Goal: Task Accomplishment & Management: Use online tool/utility

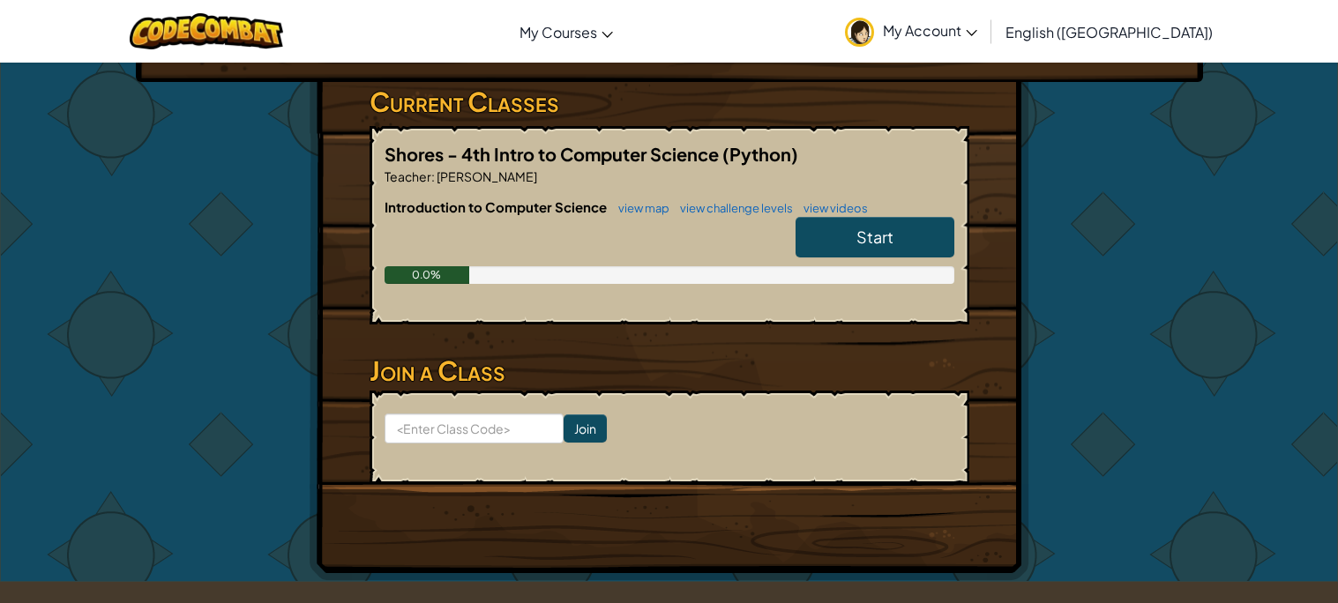
scroll to position [282, 0]
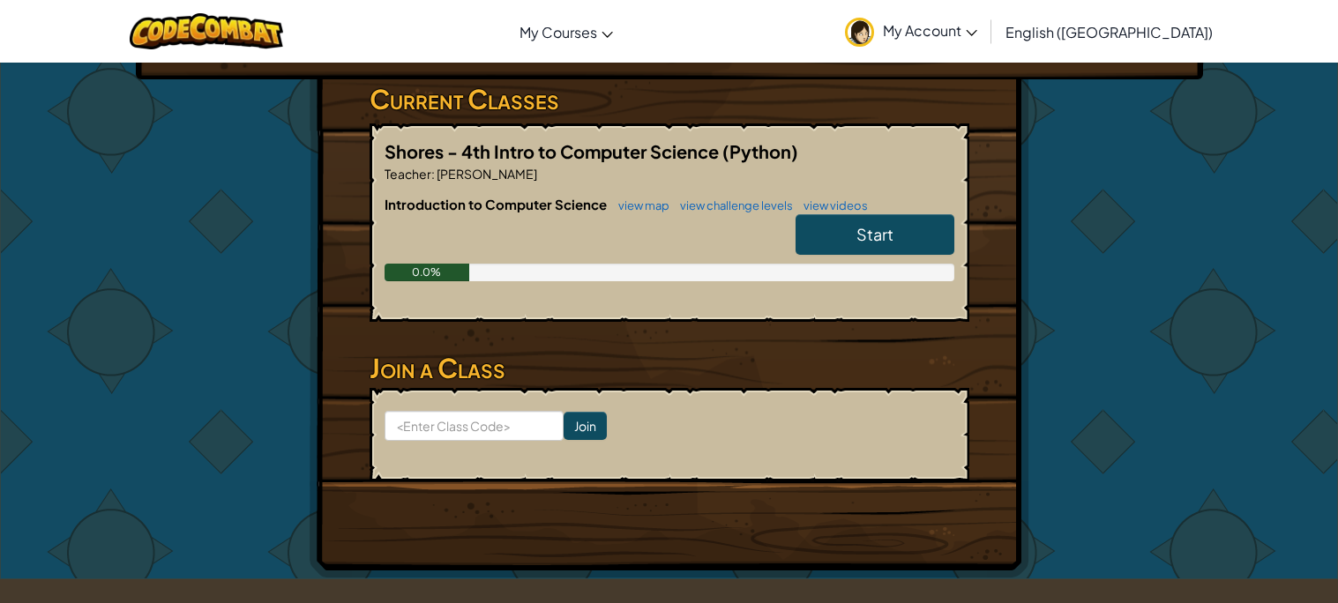
click at [866, 227] on span "Start" at bounding box center [874, 234] width 37 height 20
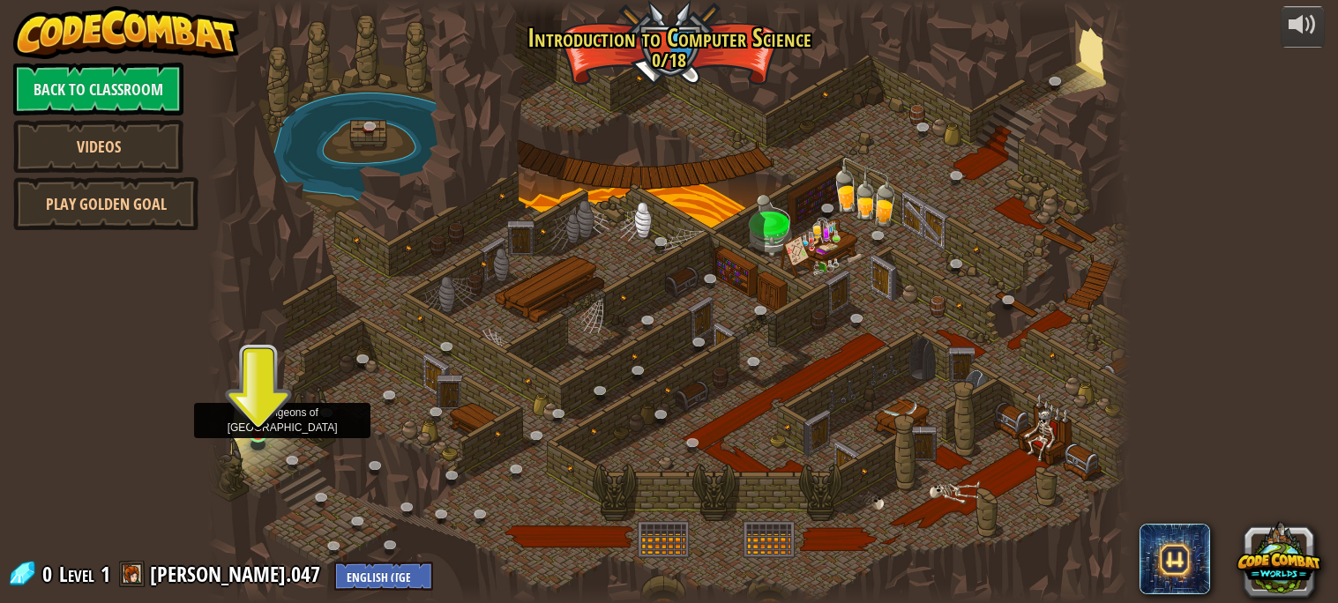
click at [264, 431] on img at bounding box center [258, 409] width 22 height 51
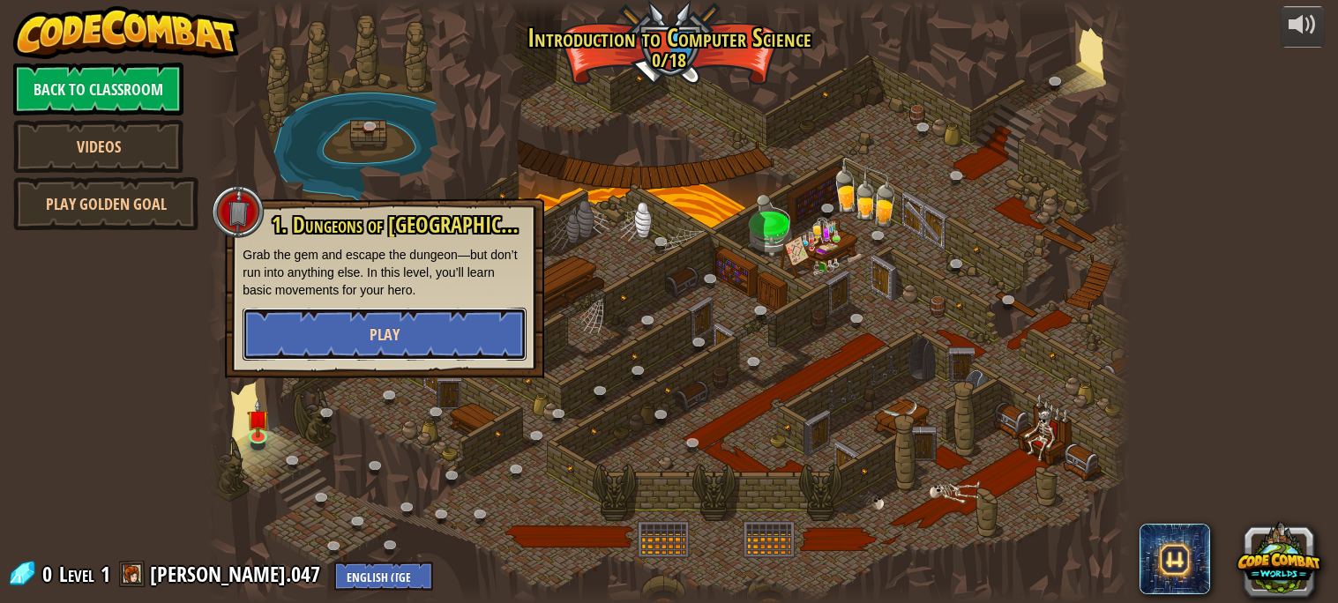
click at [415, 328] on button "Play" at bounding box center [384, 334] width 284 height 53
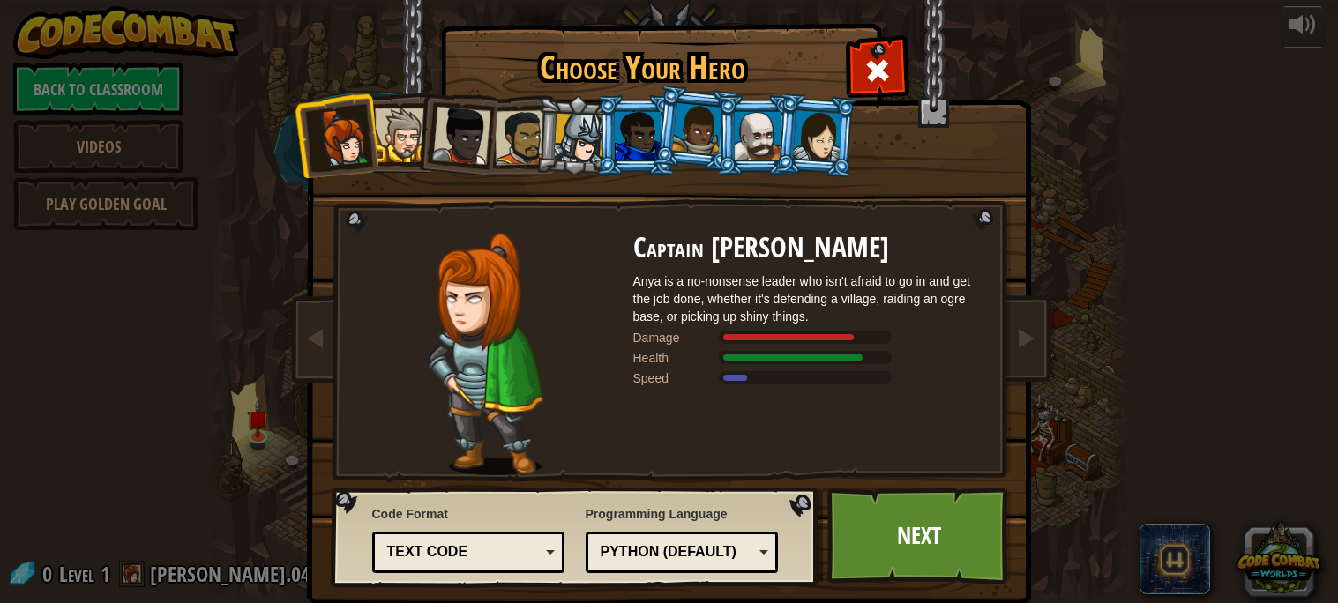
click at [400, 122] on div at bounding box center [402, 135] width 54 height 54
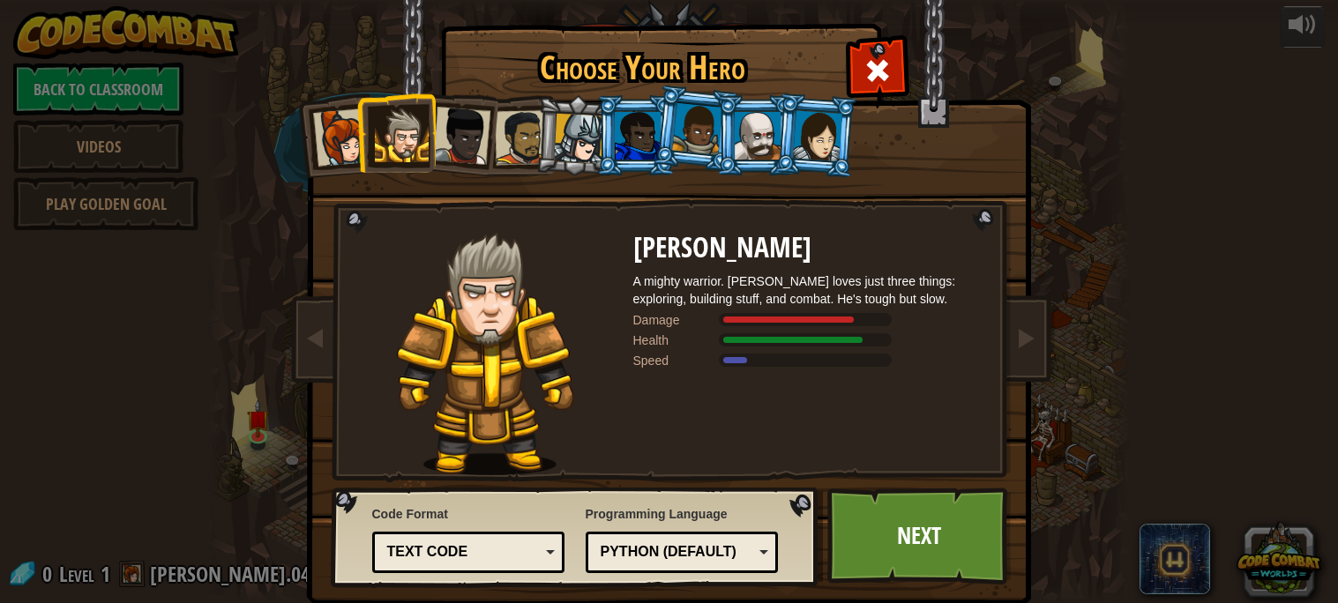
click at [436, 131] on div at bounding box center [461, 136] width 58 height 58
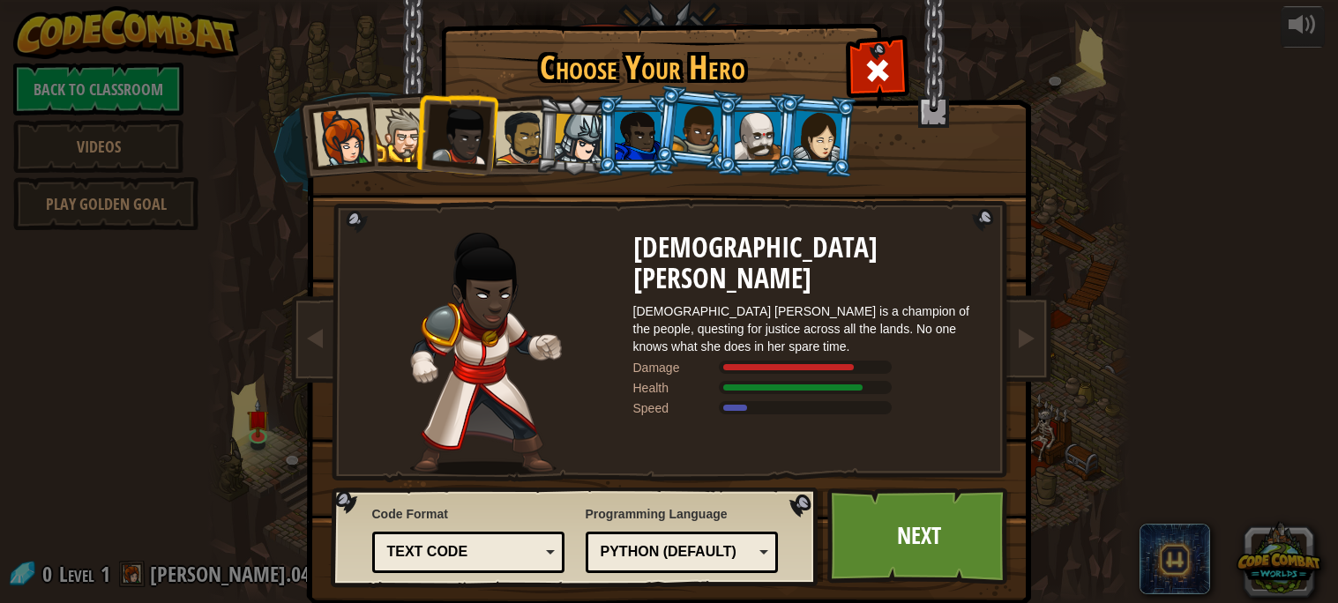
click at [483, 134] on div at bounding box center [461, 136] width 58 height 58
click at [508, 139] on div at bounding box center [521, 137] width 55 height 55
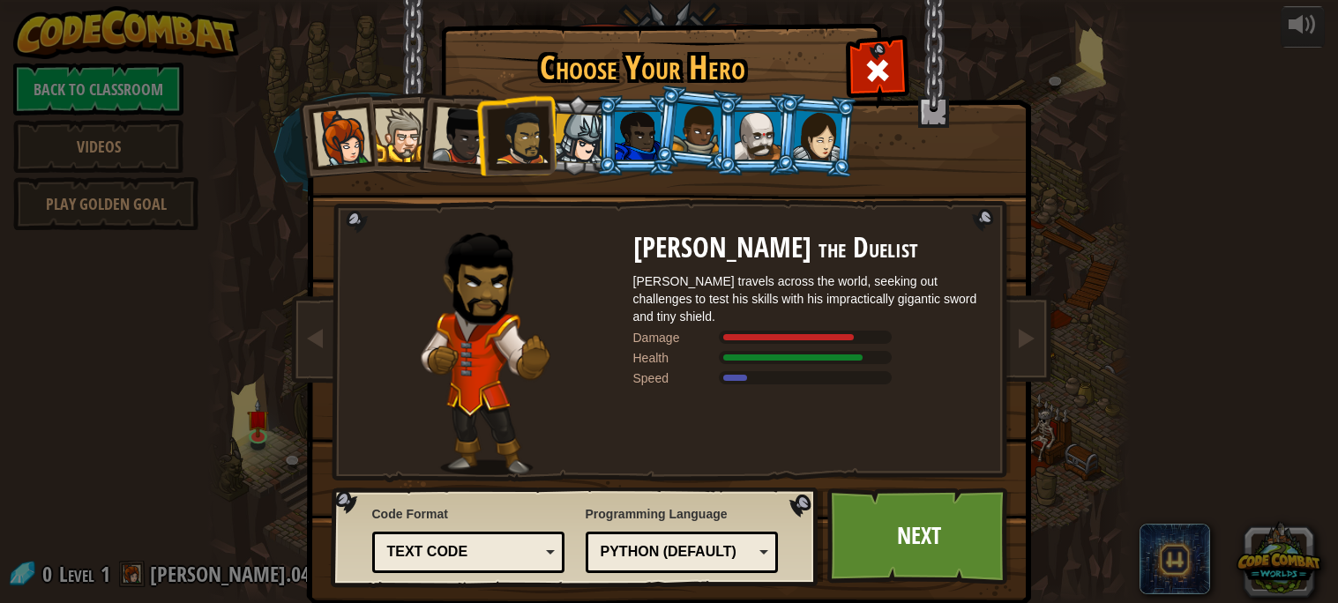
click at [816, 137] on div at bounding box center [817, 135] width 49 height 50
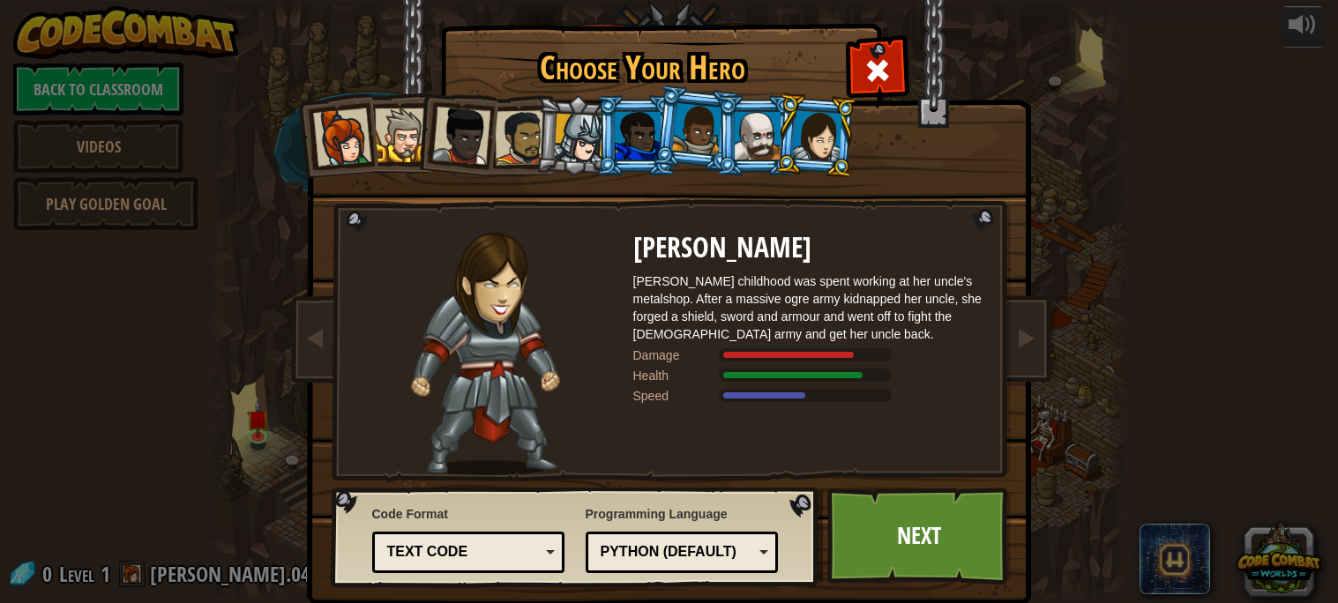
click at [332, 159] on div at bounding box center [341, 137] width 58 height 58
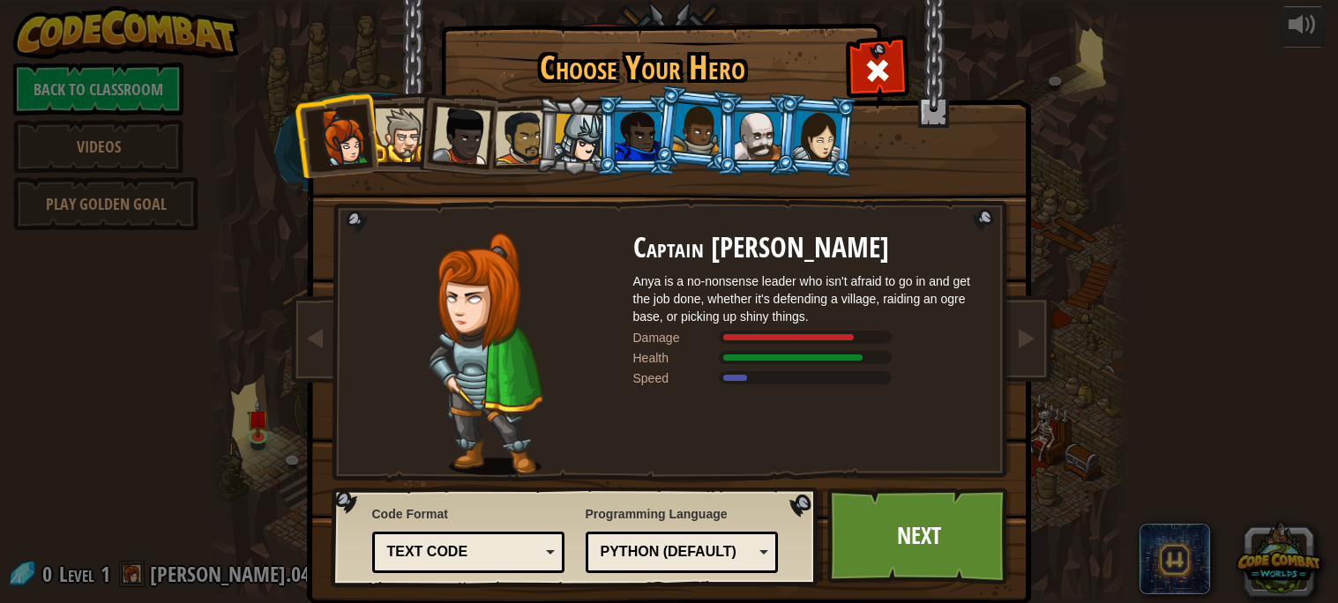
click at [805, 143] on div at bounding box center [817, 135] width 49 height 50
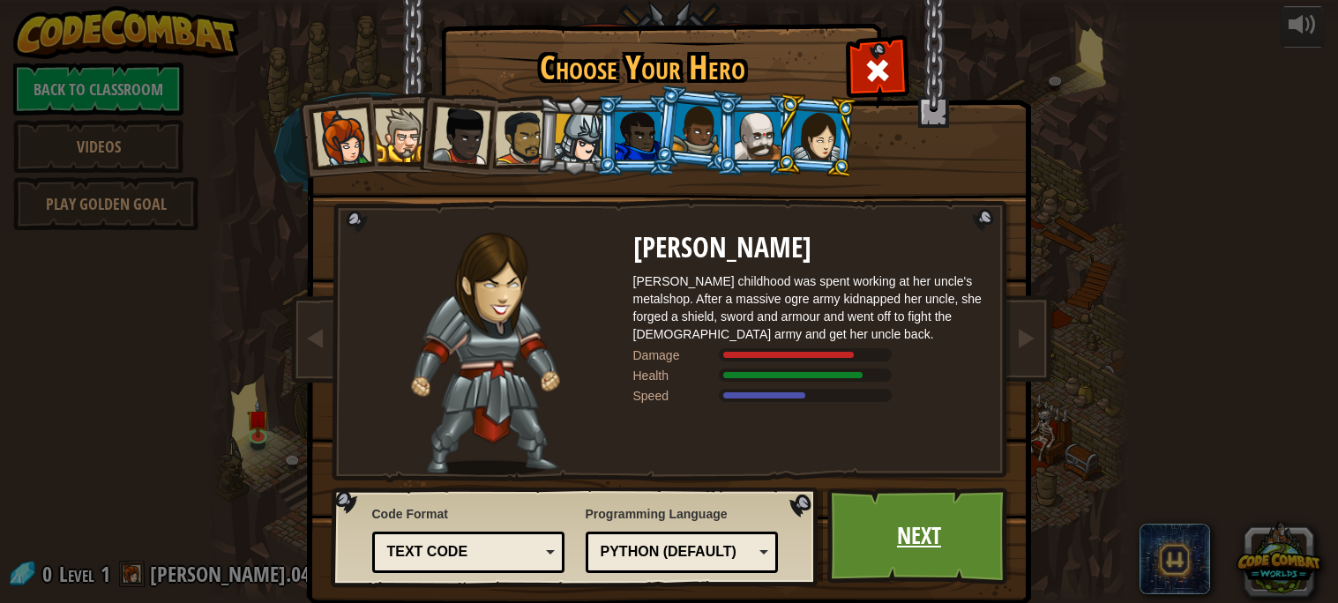
click at [969, 524] on link "Next" at bounding box center [919, 536] width 184 height 97
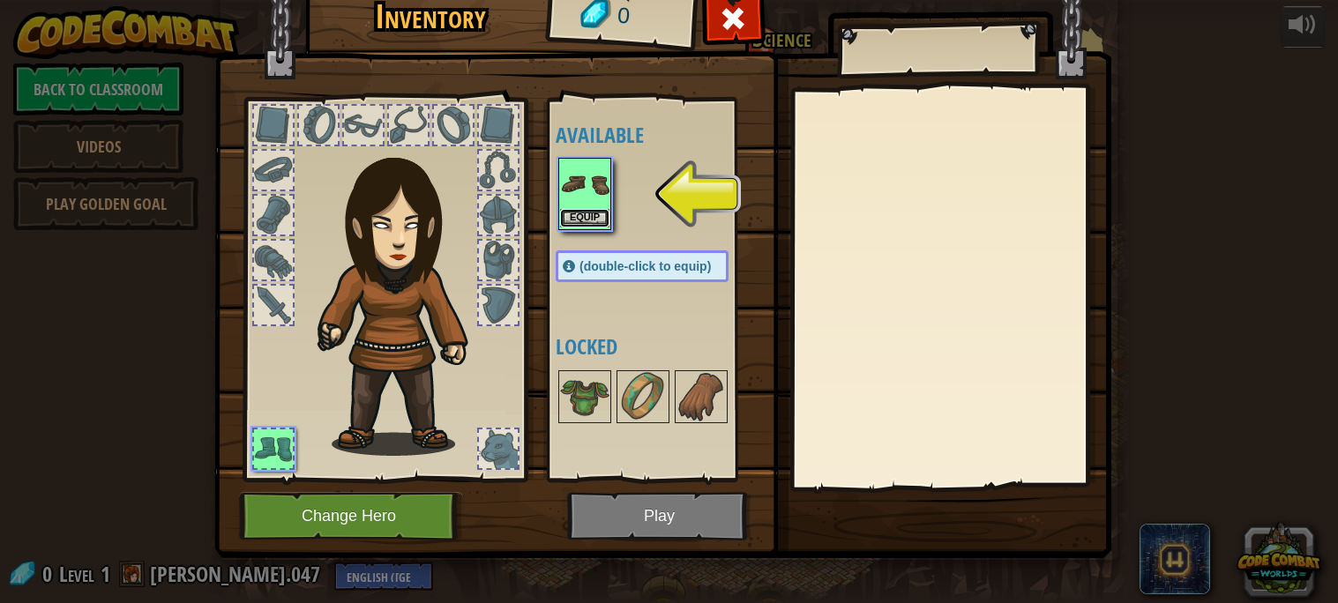
click at [595, 226] on button "Equip" at bounding box center [584, 218] width 49 height 19
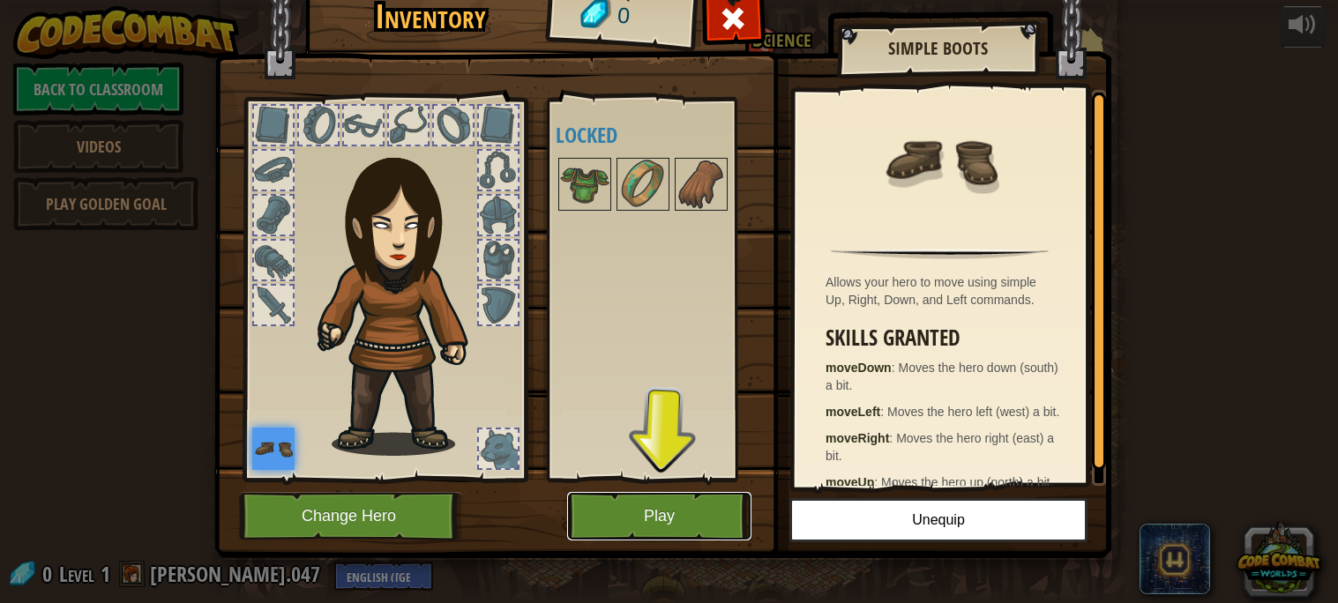
click at [638, 512] on button "Play" at bounding box center [659, 516] width 184 height 48
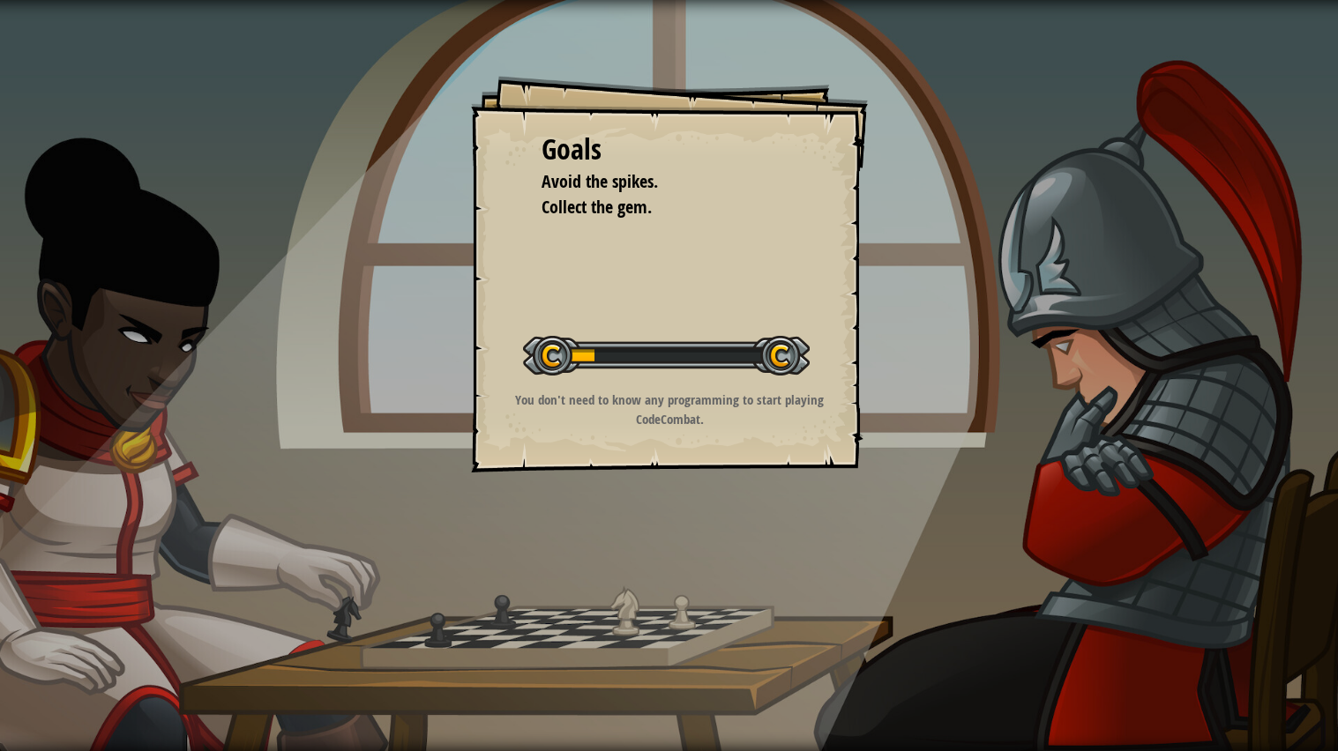
click at [653, 353] on div at bounding box center [666, 356] width 287 height 40
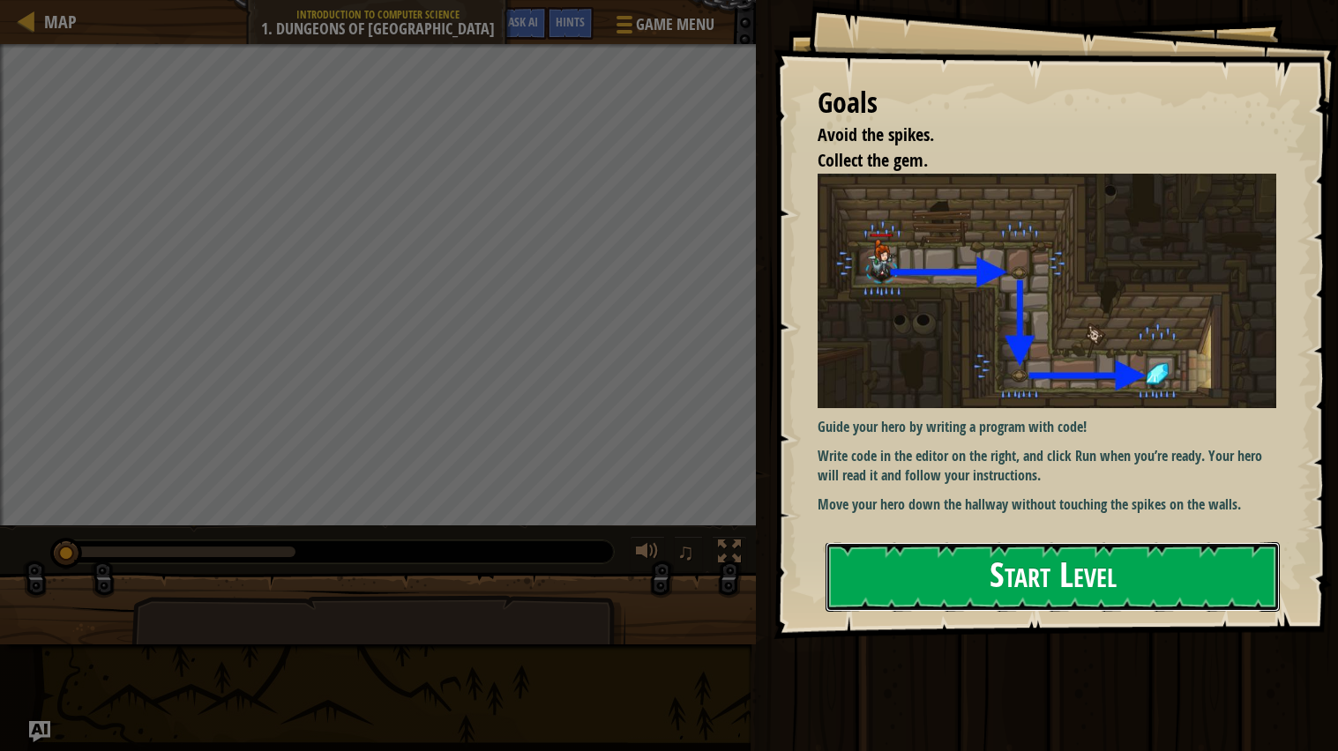
click at [1027, 572] on button "Start Level" at bounding box center [1052, 577] width 454 height 70
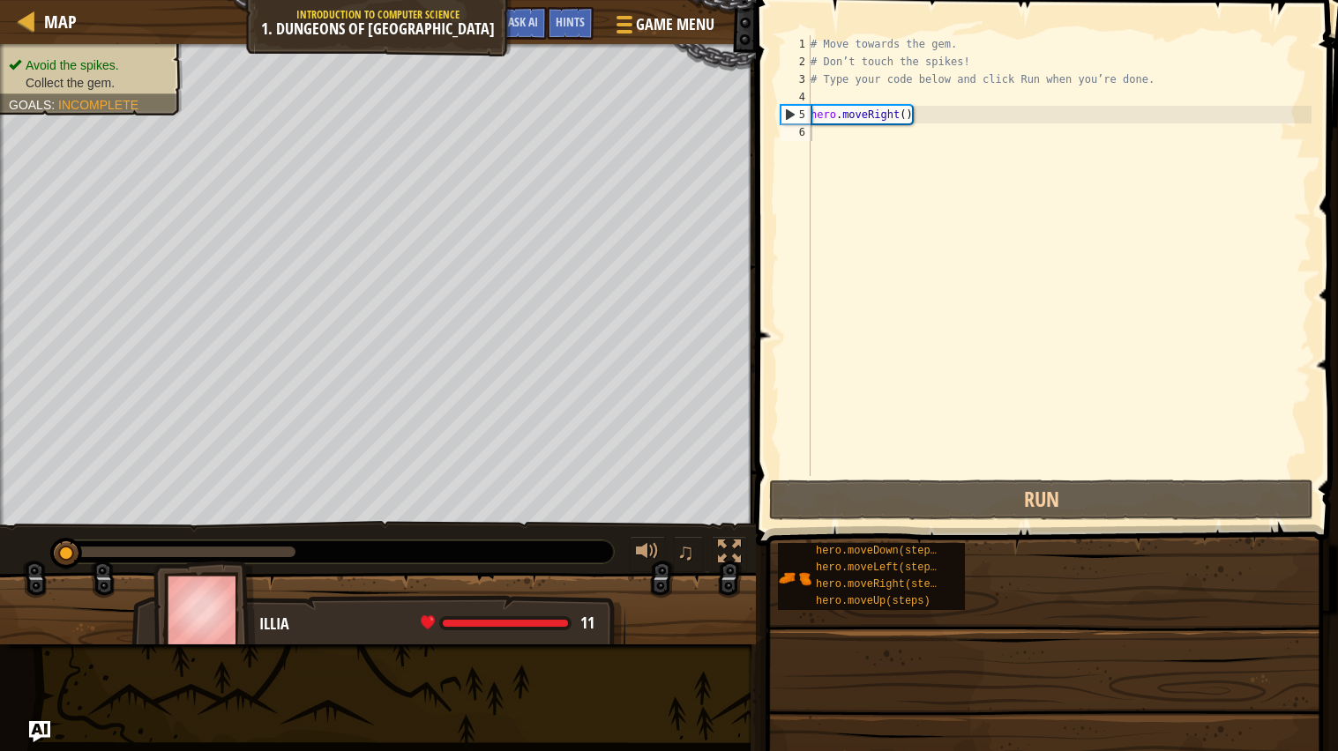
click at [1027, 572] on div "hero.moveDown(steps) hero.moveLeft(steps) hero.moveRight(steps) hero.moveUp(ste…" at bounding box center [1051, 576] width 548 height 69
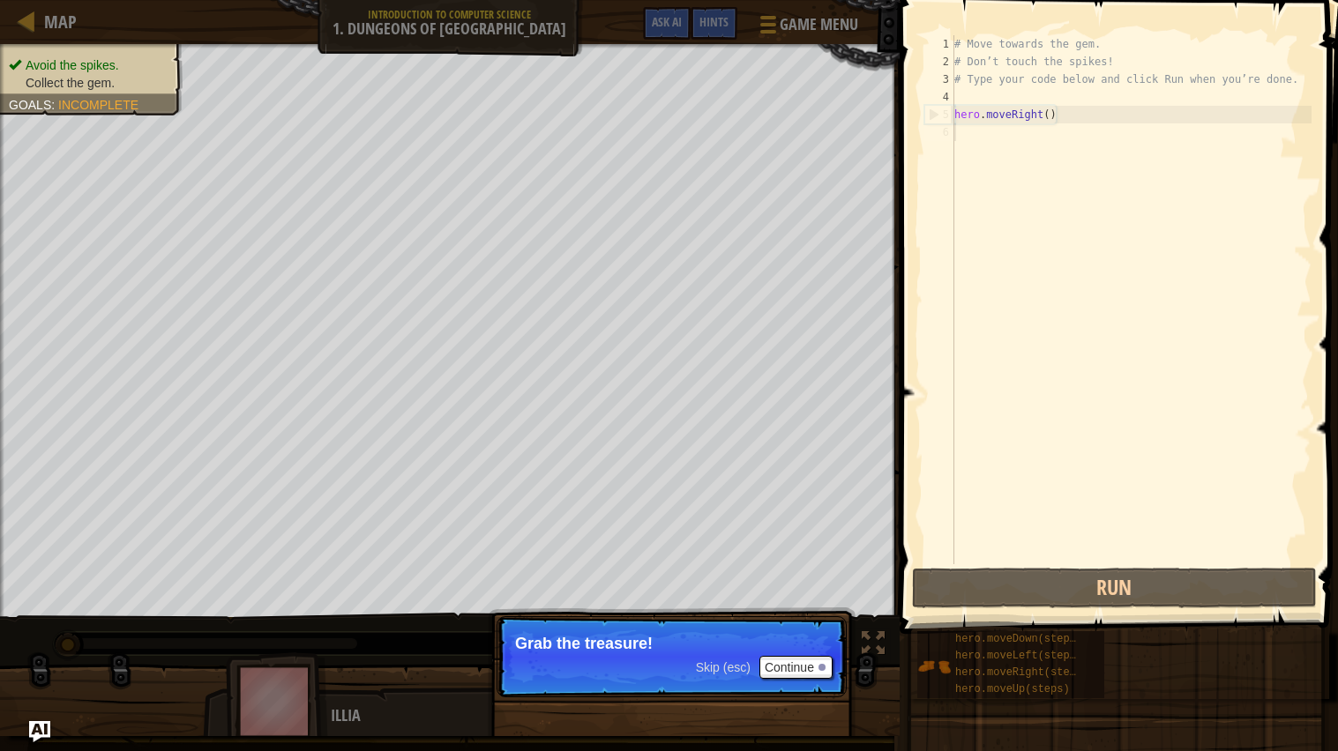
click at [793, 667] on p "Skip (esc) Continue Grab the treasure!" at bounding box center [671, 656] width 350 height 81
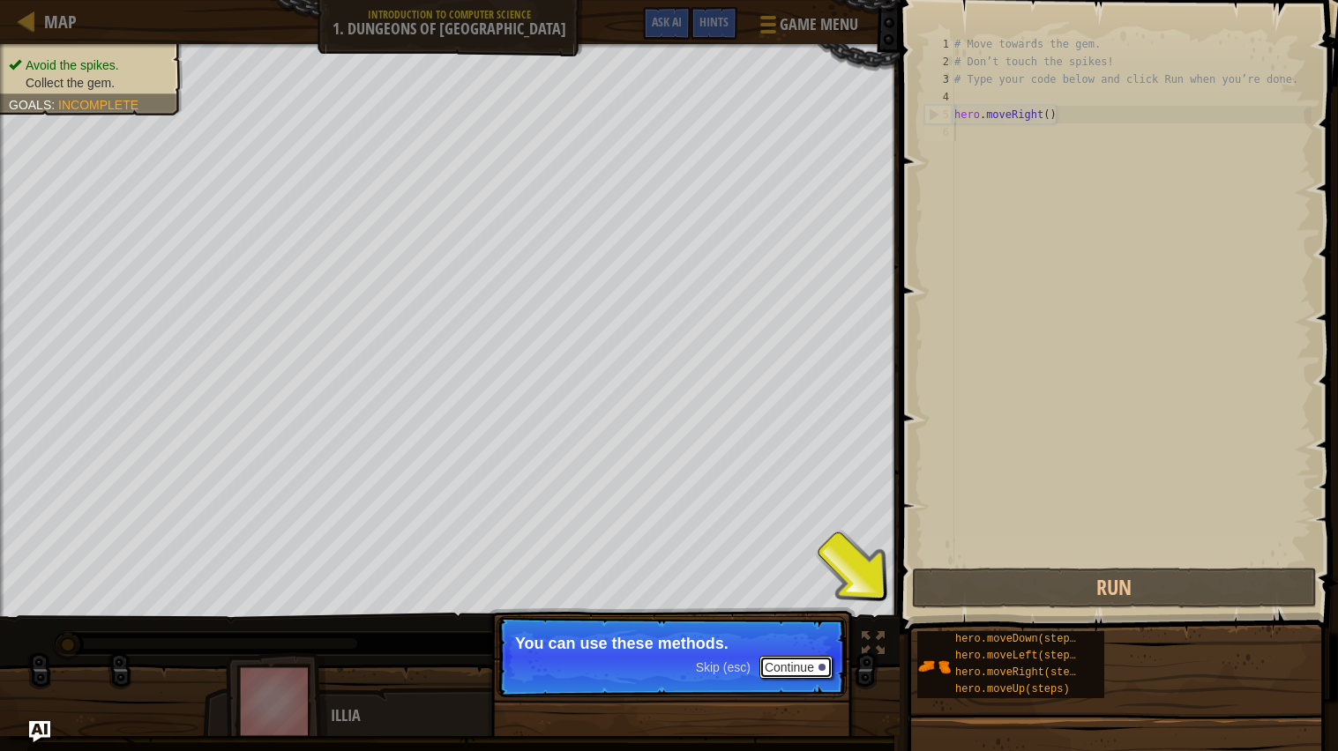
click at [807, 667] on button "Continue" at bounding box center [795, 667] width 73 height 23
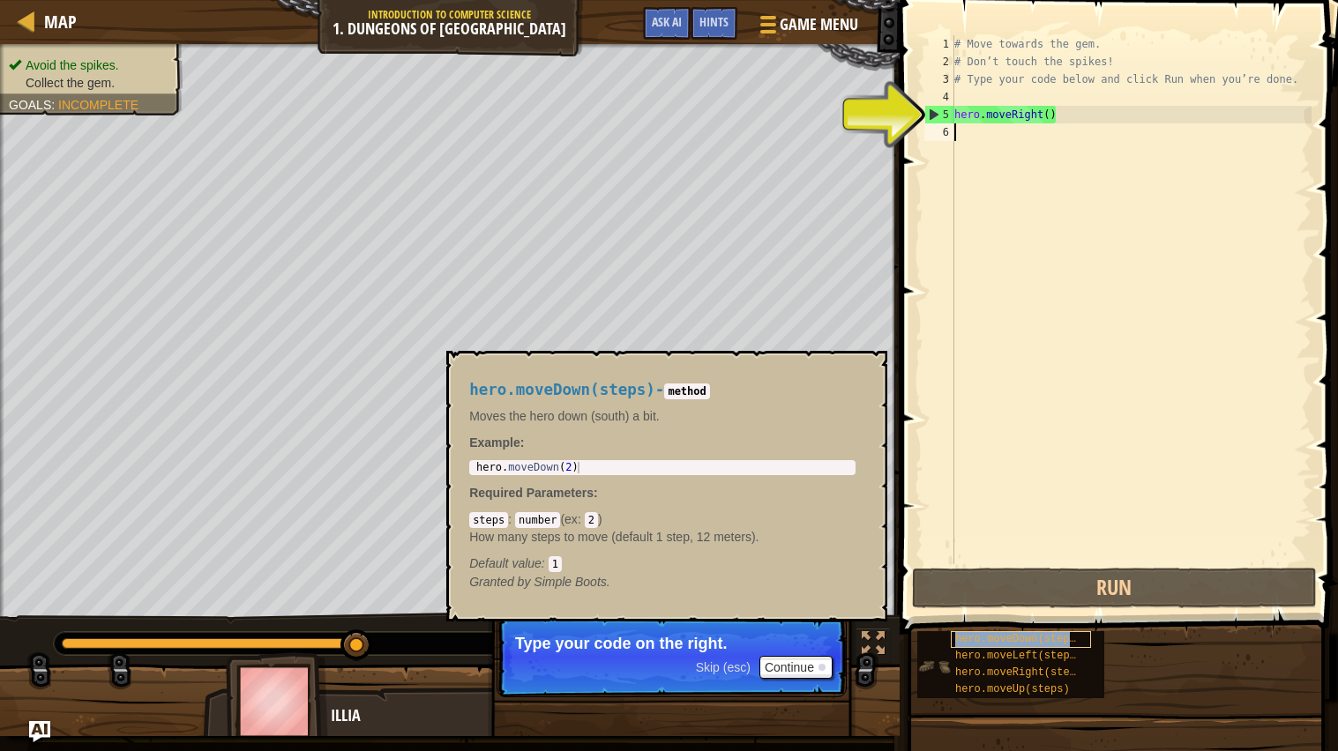
click at [977, 641] on span "hero.moveDown(steps)" at bounding box center [1018, 639] width 127 height 12
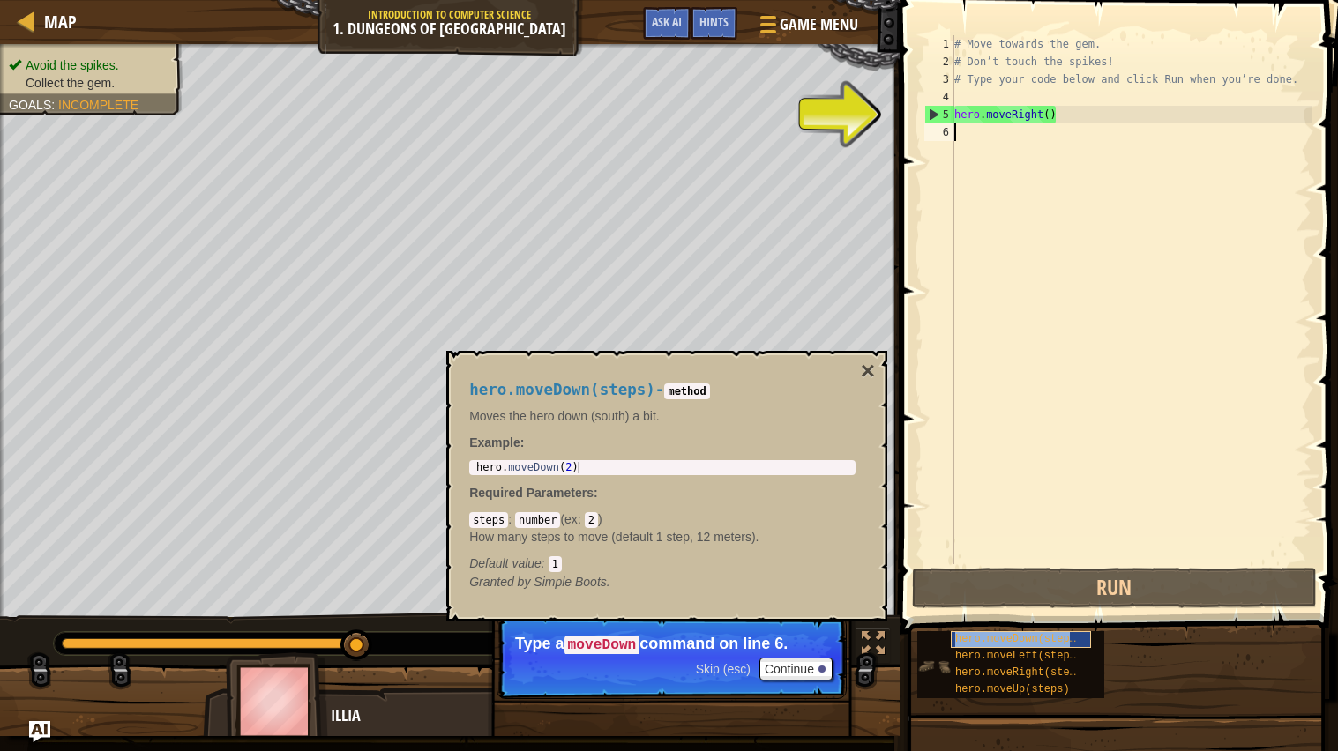
click at [965, 635] on span "hero.moveDown(steps)" at bounding box center [1018, 639] width 127 height 12
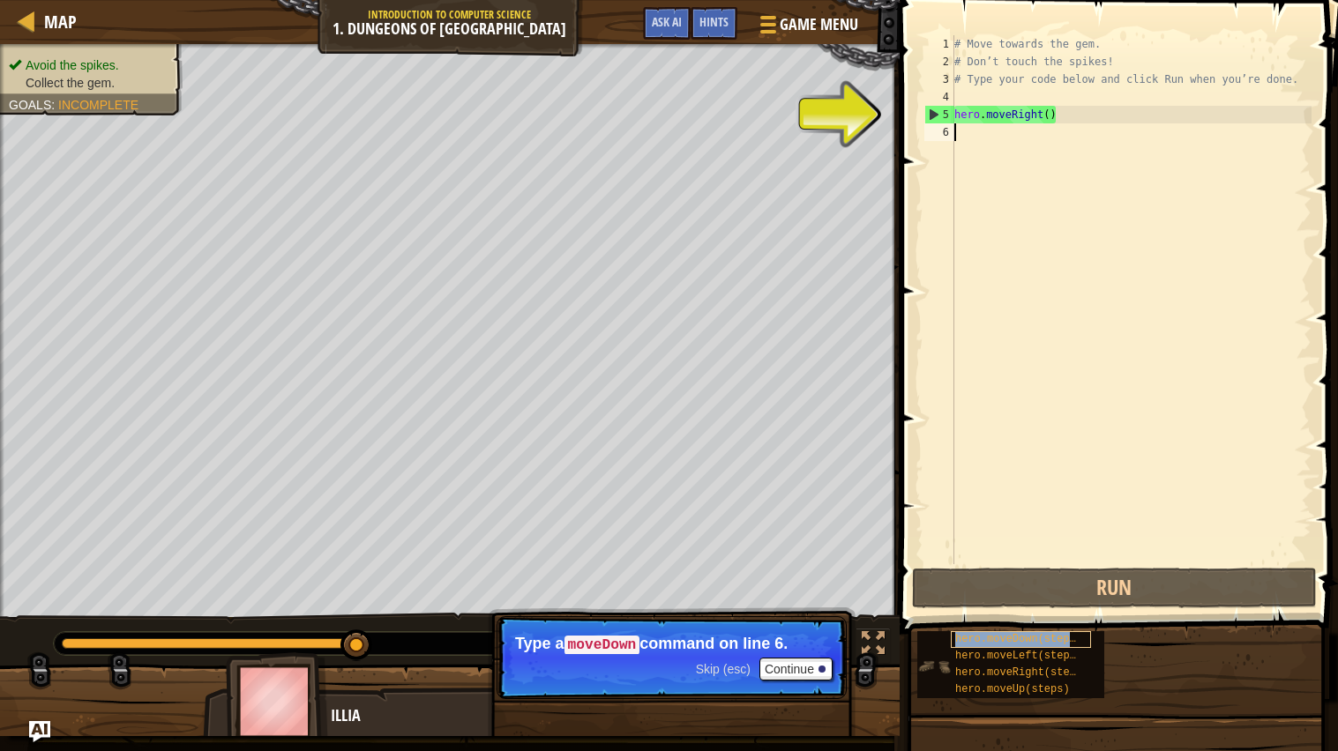
click at [965, 636] on span "hero.moveDown(steps)" at bounding box center [1018, 639] width 127 height 12
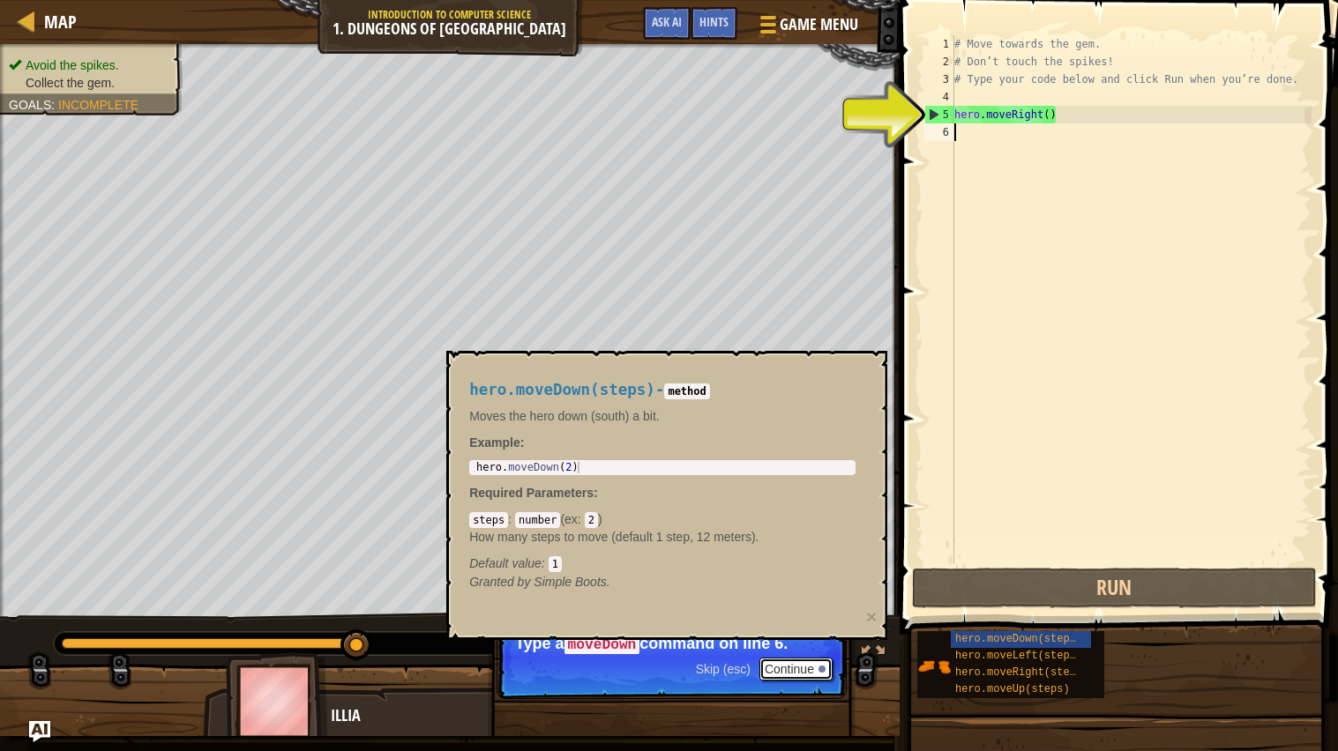
click at [774, 662] on button "Continue" at bounding box center [795, 669] width 73 height 23
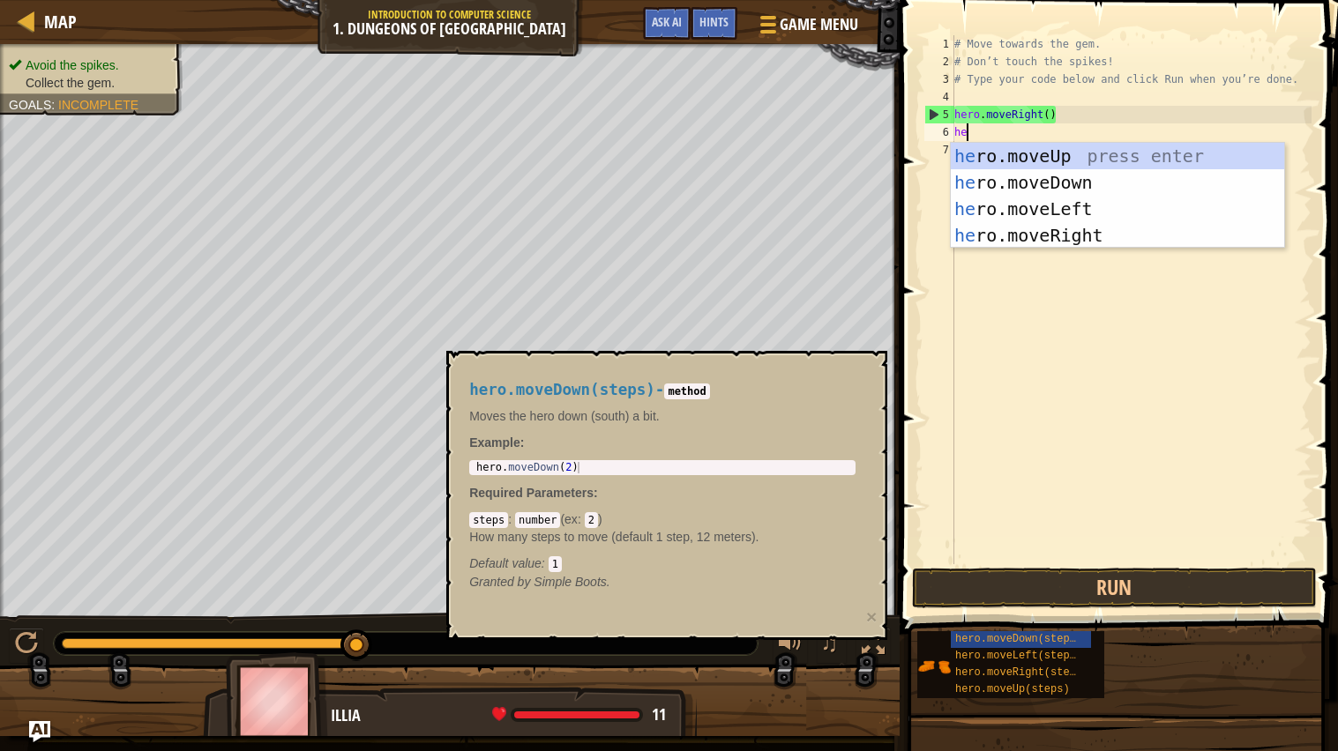
type textarea "her"
click at [1068, 183] on div "her o.moveUp press enter her o.moveDown press enter her o.moveLeft press enter …" at bounding box center [1116, 222] width 333 height 159
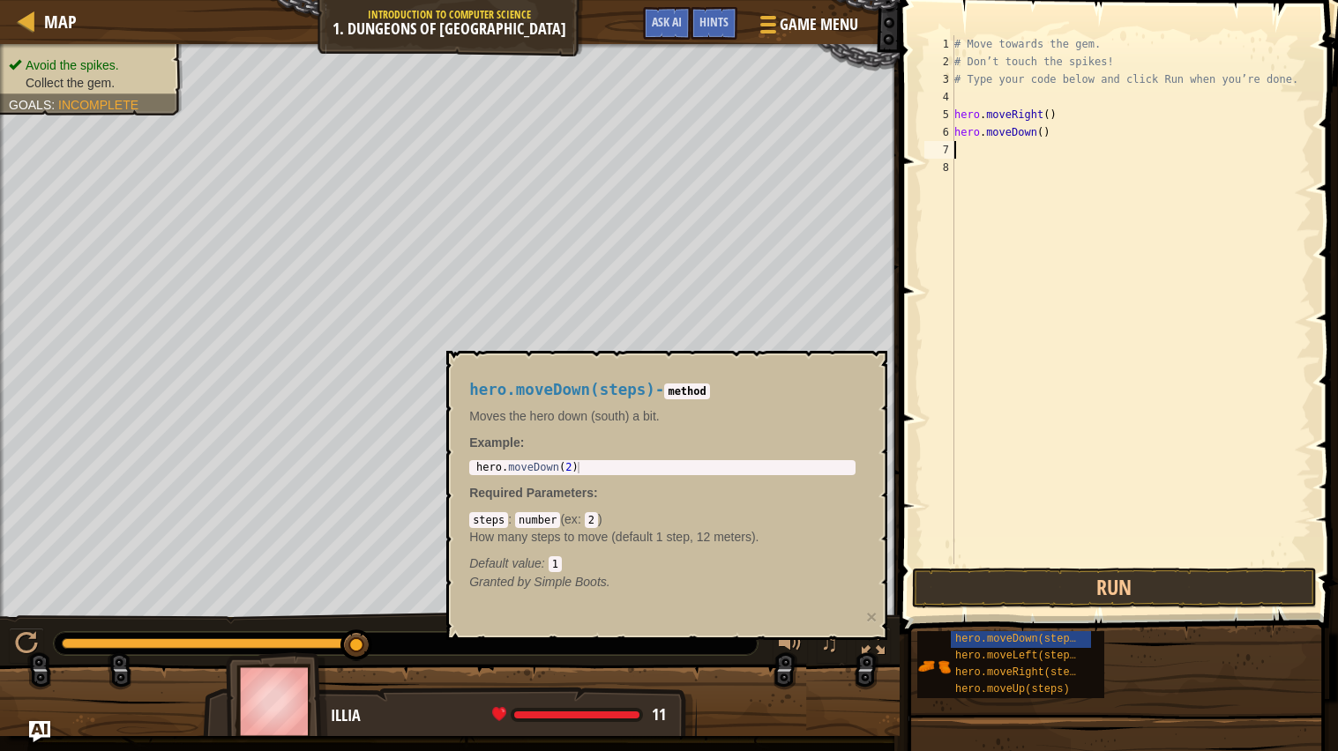
click at [1046, 134] on div "# Move towards the gem. # Don’t touch the spikes! # Type your code below and cl…" at bounding box center [1130, 317] width 361 height 564
type textarea "hero.moveDown()"
click at [1064, 588] on button "Run" at bounding box center [1114, 588] width 405 height 41
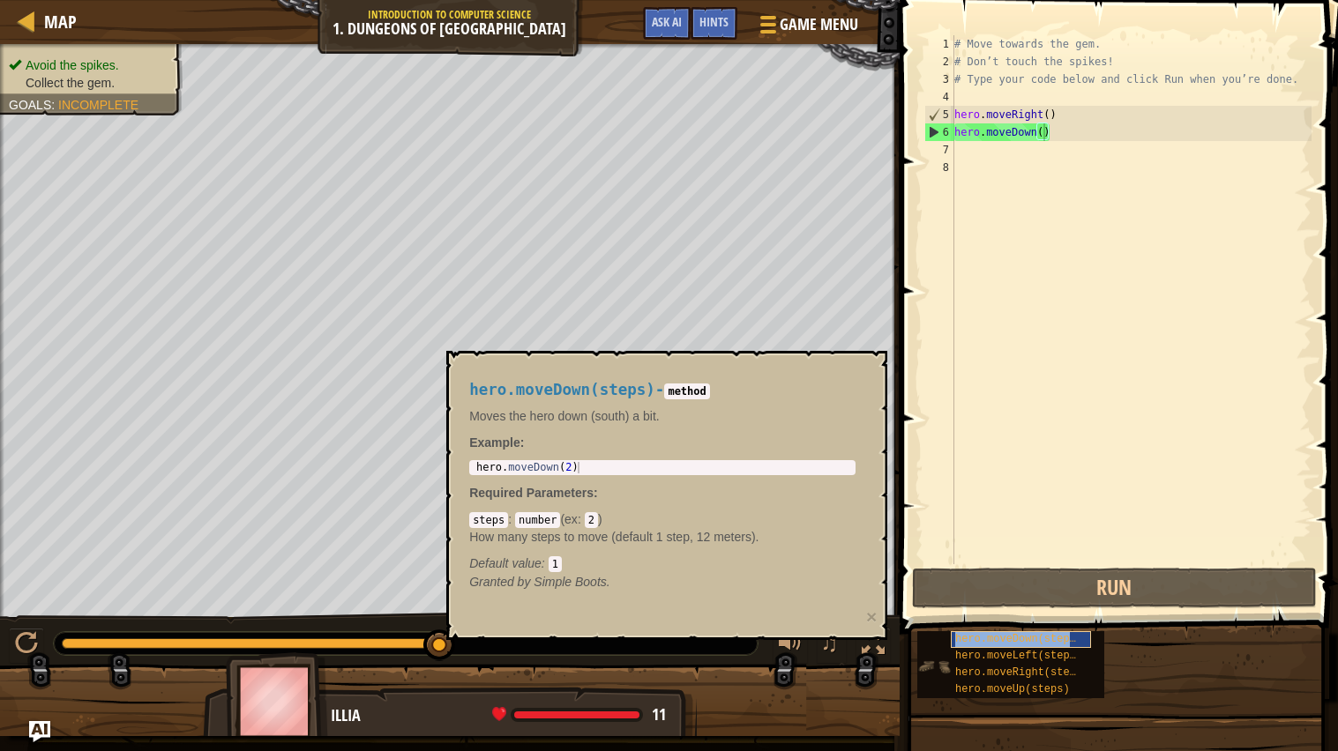
click at [979, 641] on span "hero.moveDown(steps)" at bounding box center [1018, 639] width 127 height 12
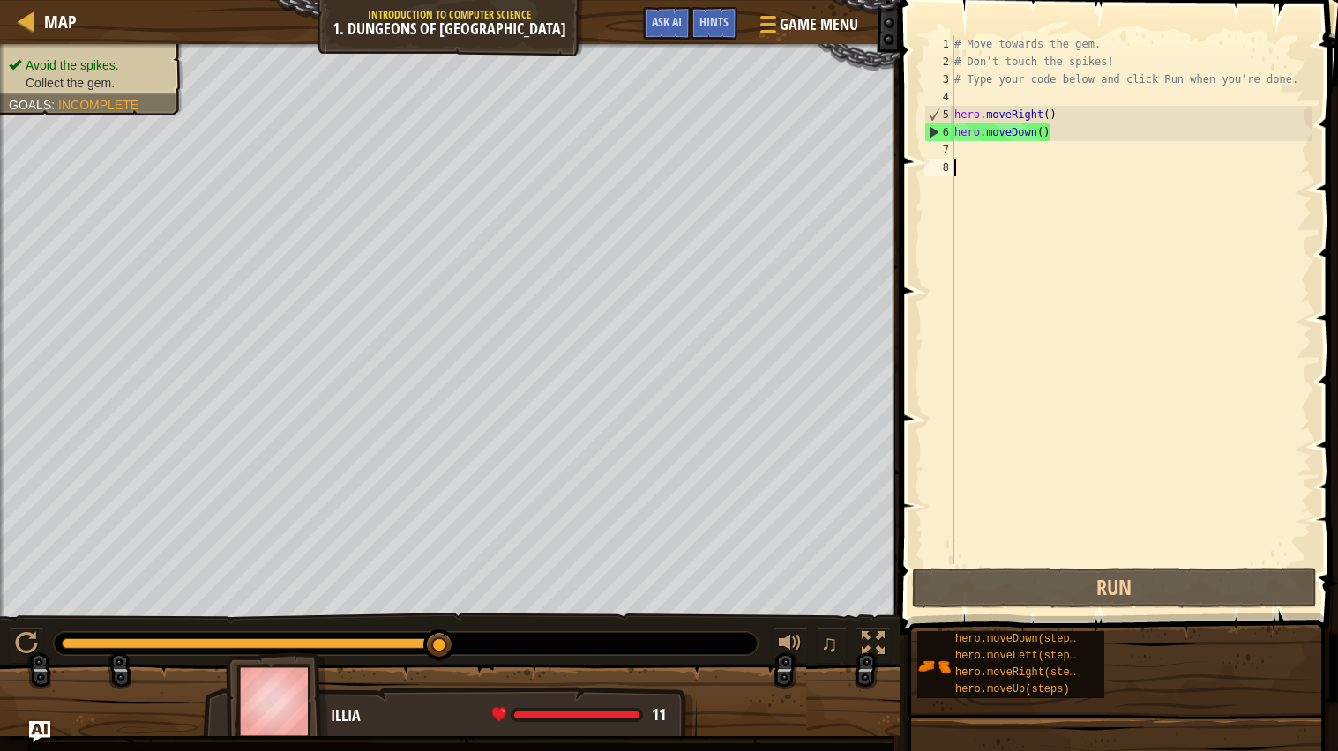
click at [995, 159] on div "# Move towards the gem. # Don’t touch the spikes! # Type your code below and cl…" at bounding box center [1130, 317] width 361 height 564
click at [980, 148] on div "# Move towards the gem. # Don’t touch the spikes! # Type your code below and cl…" at bounding box center [1130, 317] width 361 height 564
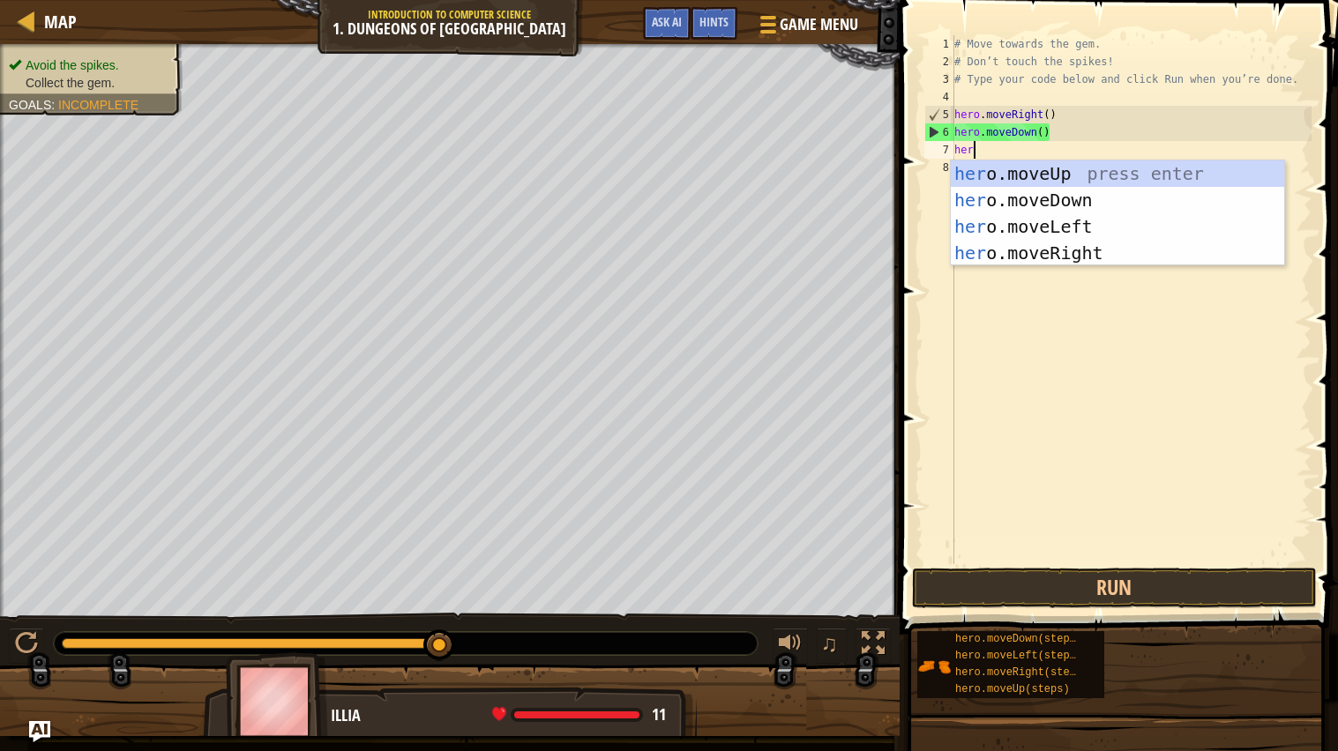
type textarea "hero"
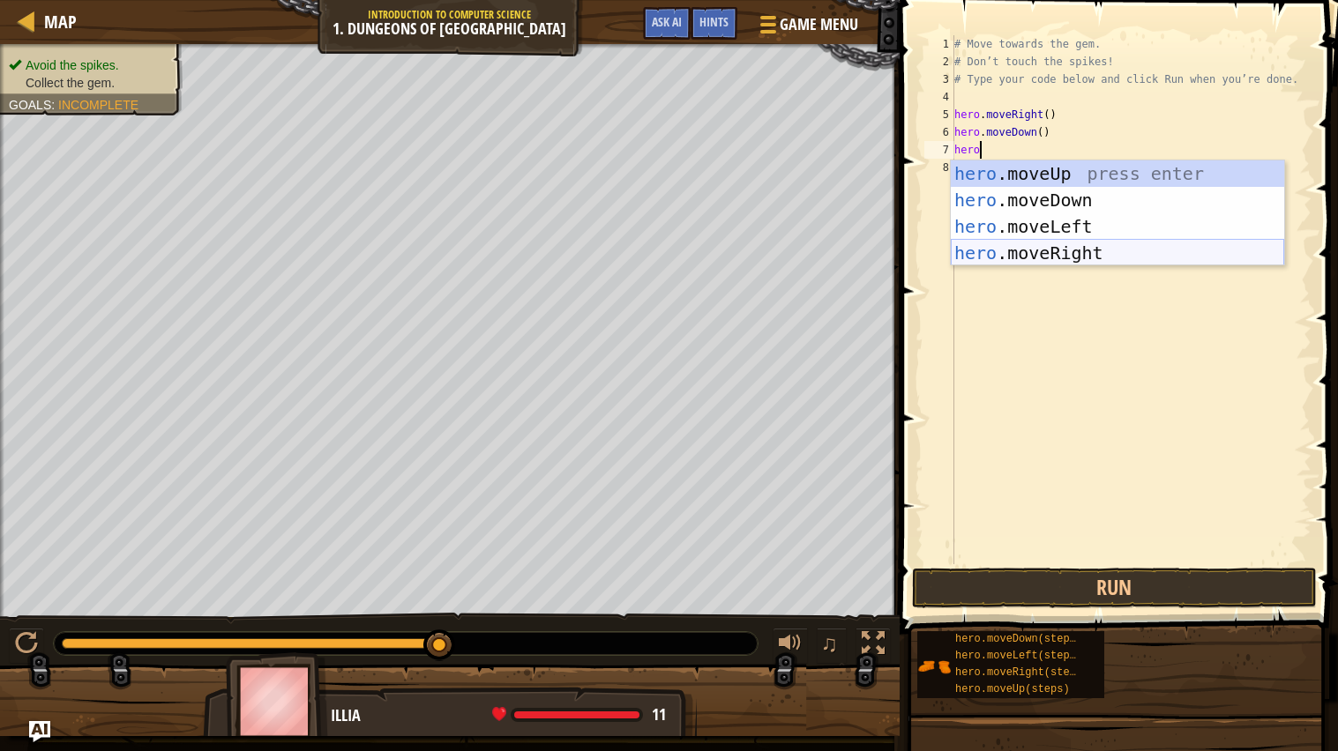
click at [1006, 251] on div "hero .moveUp press enter hero .moveDown press enter hero .moveLeft press enter …" at bounding box center [1116, 239] width 333 height 159
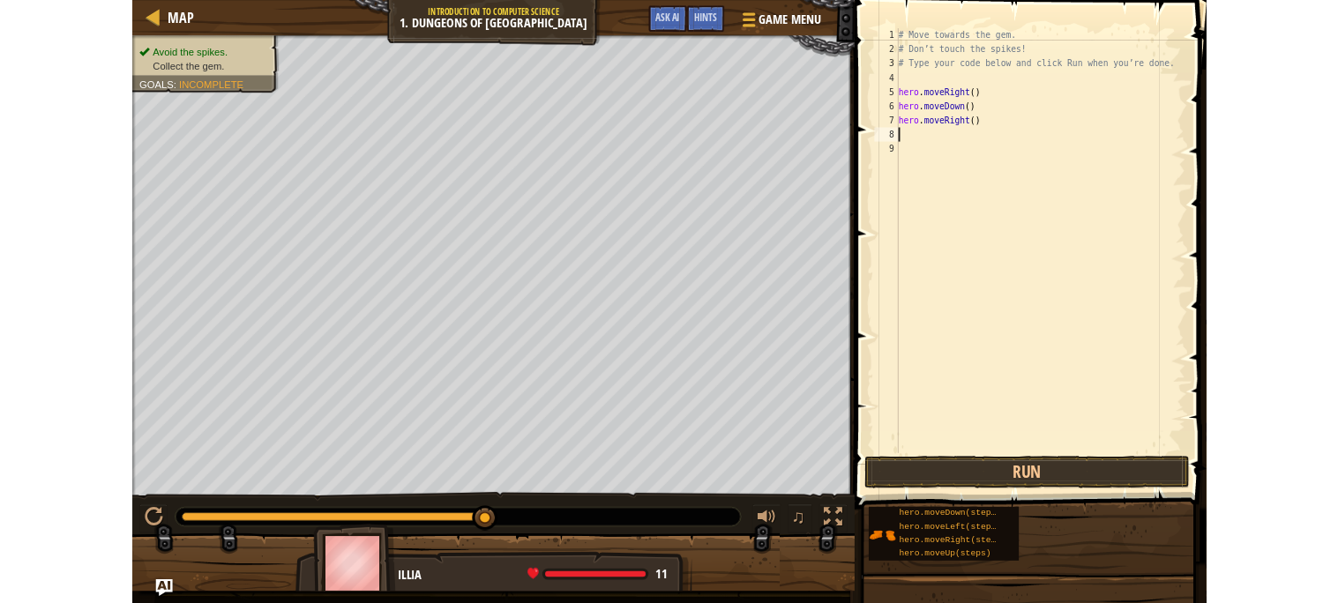
scroll to position [8, 0]
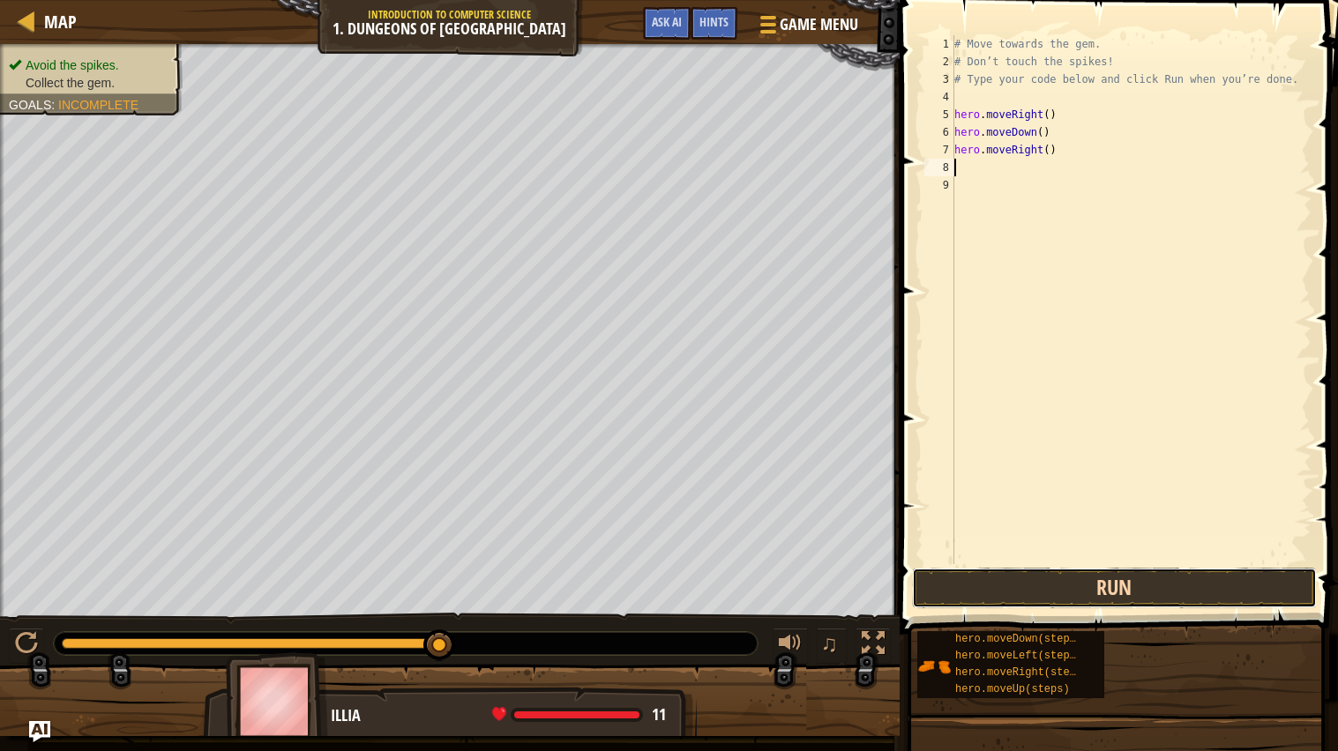
click at [995, 596] on button "Run" at bounding box center [1114, 588] width 405 height 41
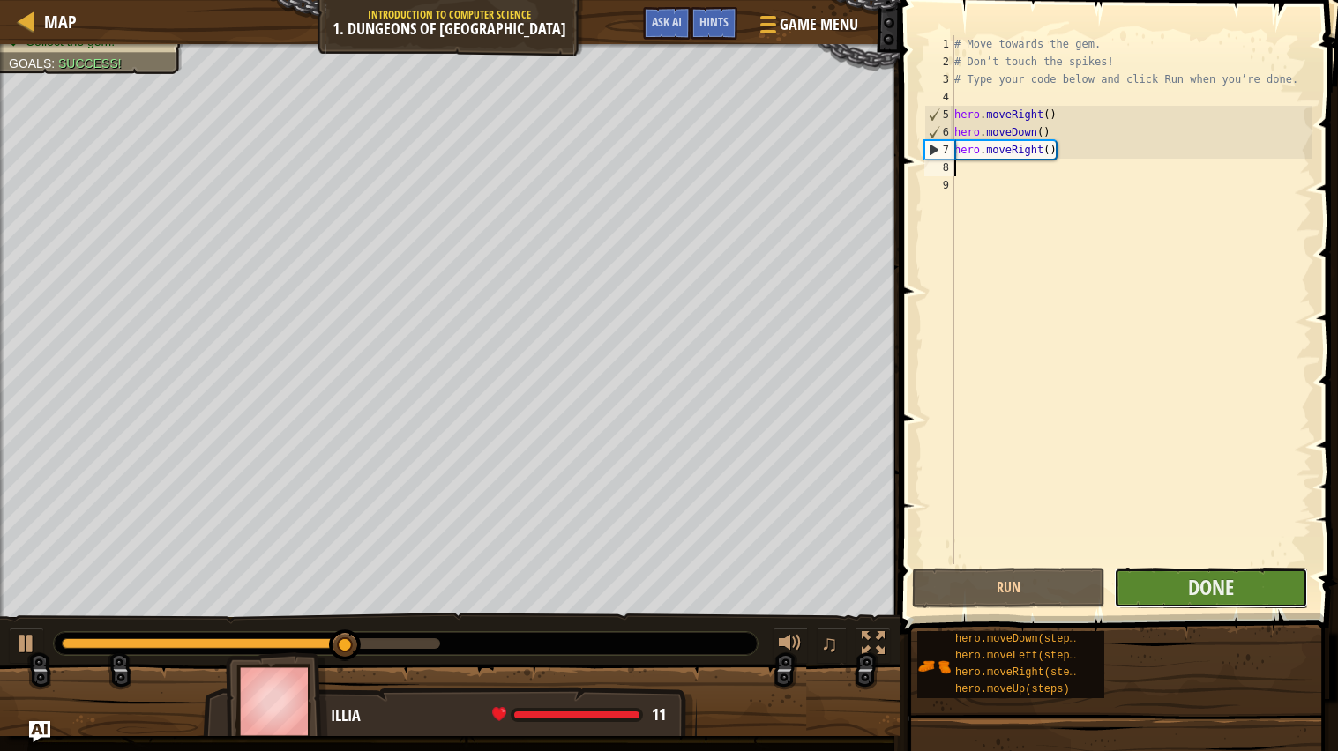
click at [1157, 587] on button "Done" at bounding box center [1210, 588] width 193 height 41
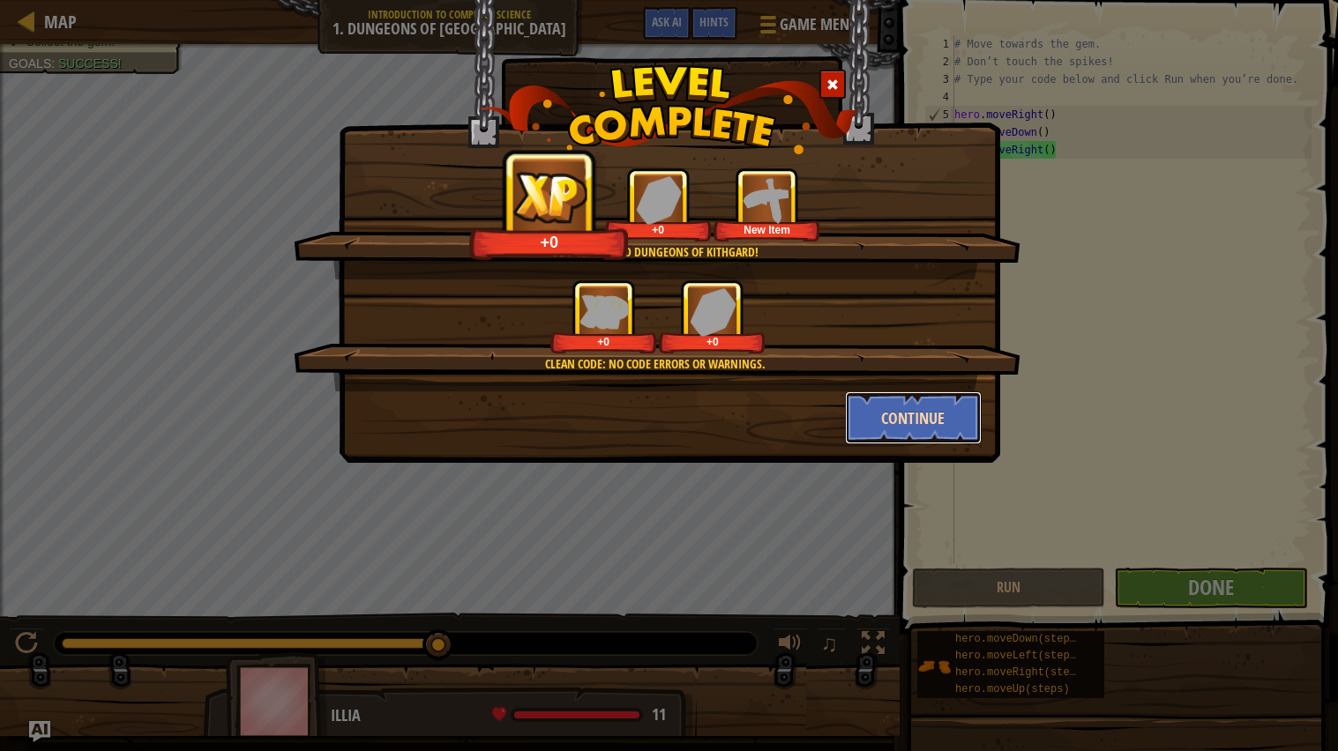
click at [884, 401] on button "Continue" at bounding box center [913, 417] width 137 height 53
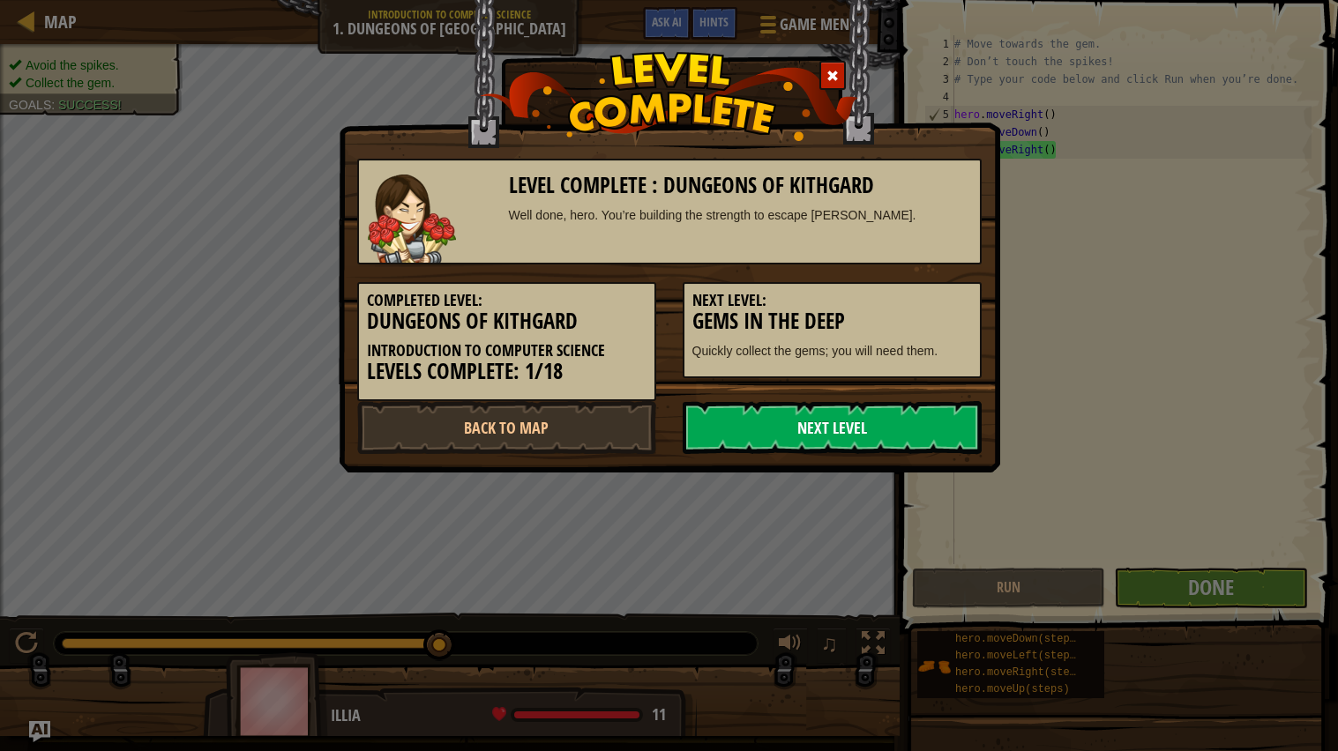
click at [970, 429] on link "Next Level" at bounding box center [831, 427] width 299 height 53
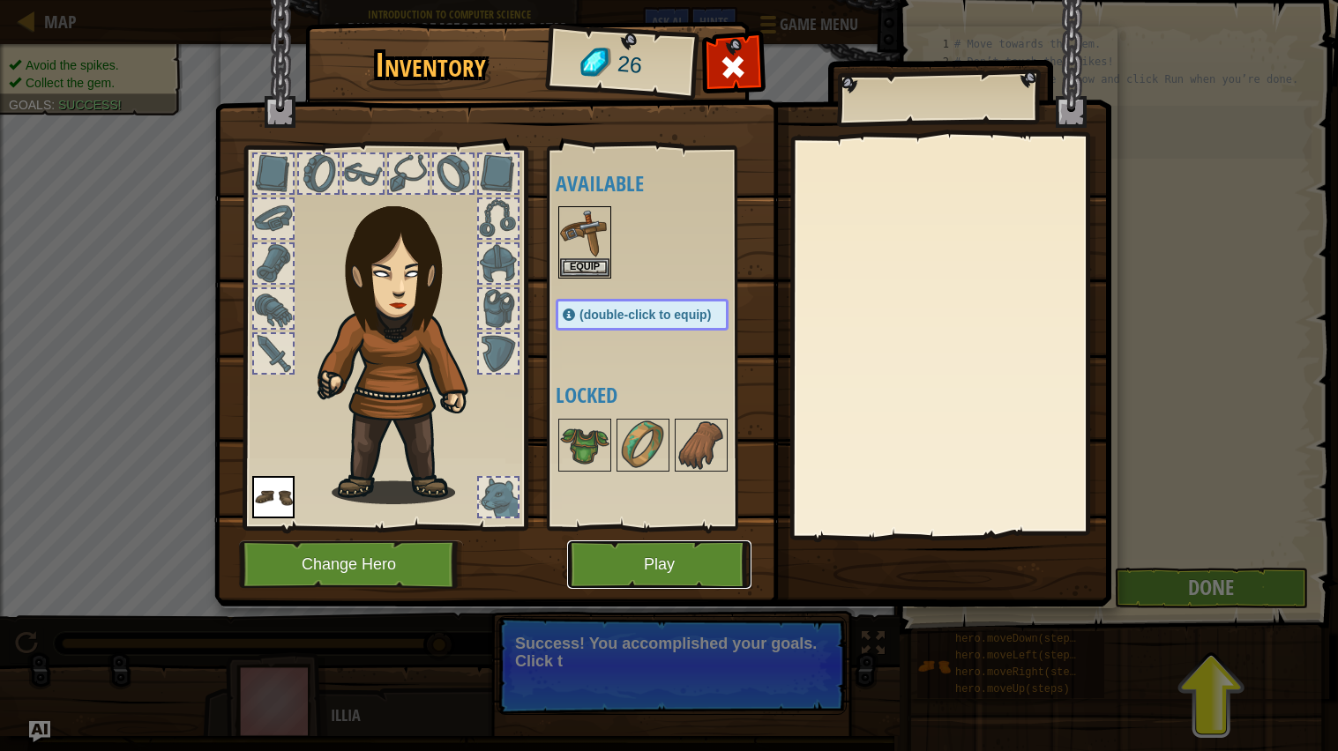
click at [702, 580] on button "Play" at bounding box center [659, 564] width 184 height 48
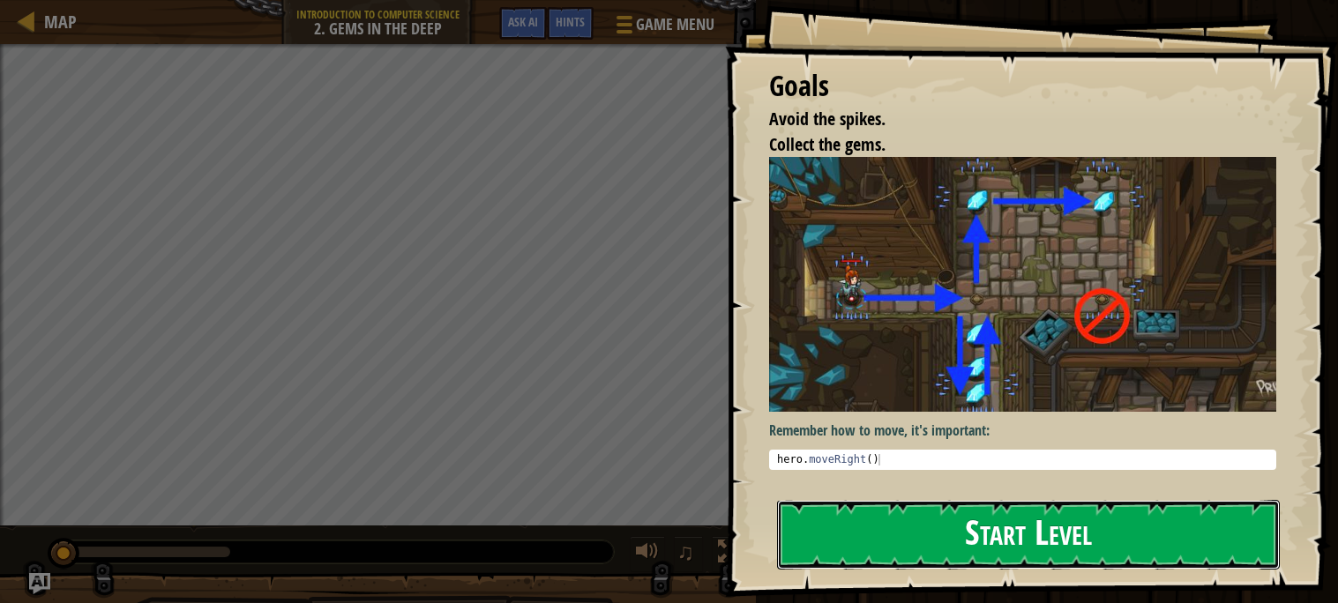
click at [913, 511] on button "Start Level" at bounding box center [1028, 535] width 503 height 70
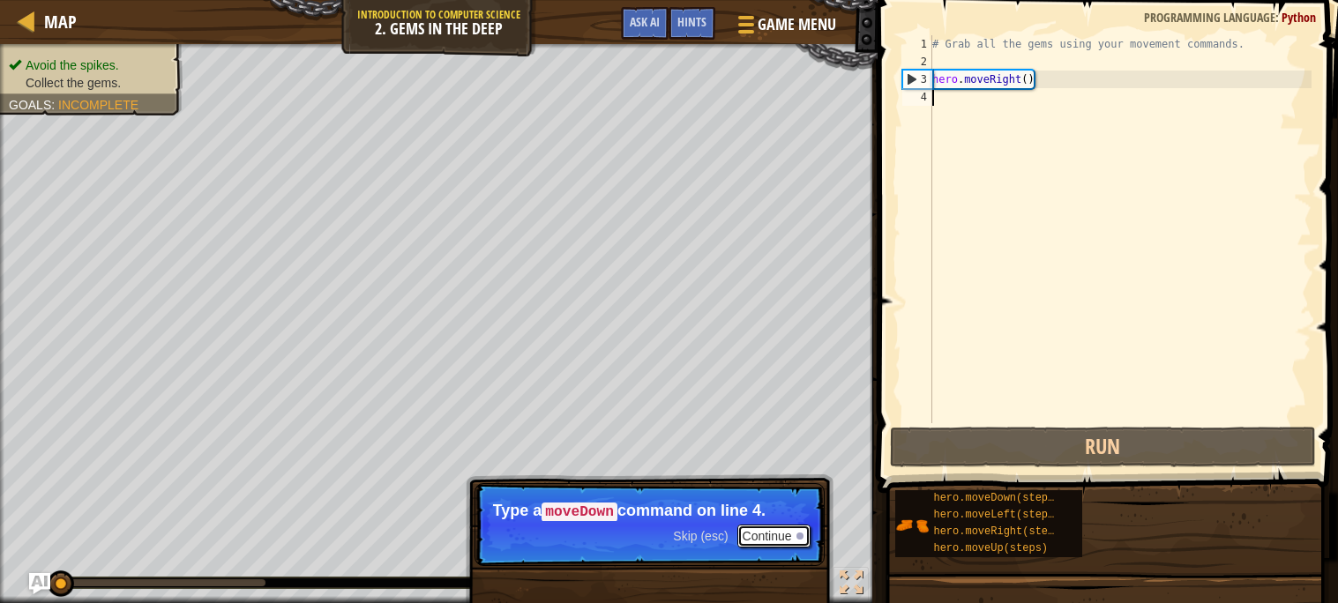
click at [788, 536] on button "Continue" at bounding box center [773, 536] width 73 height 23
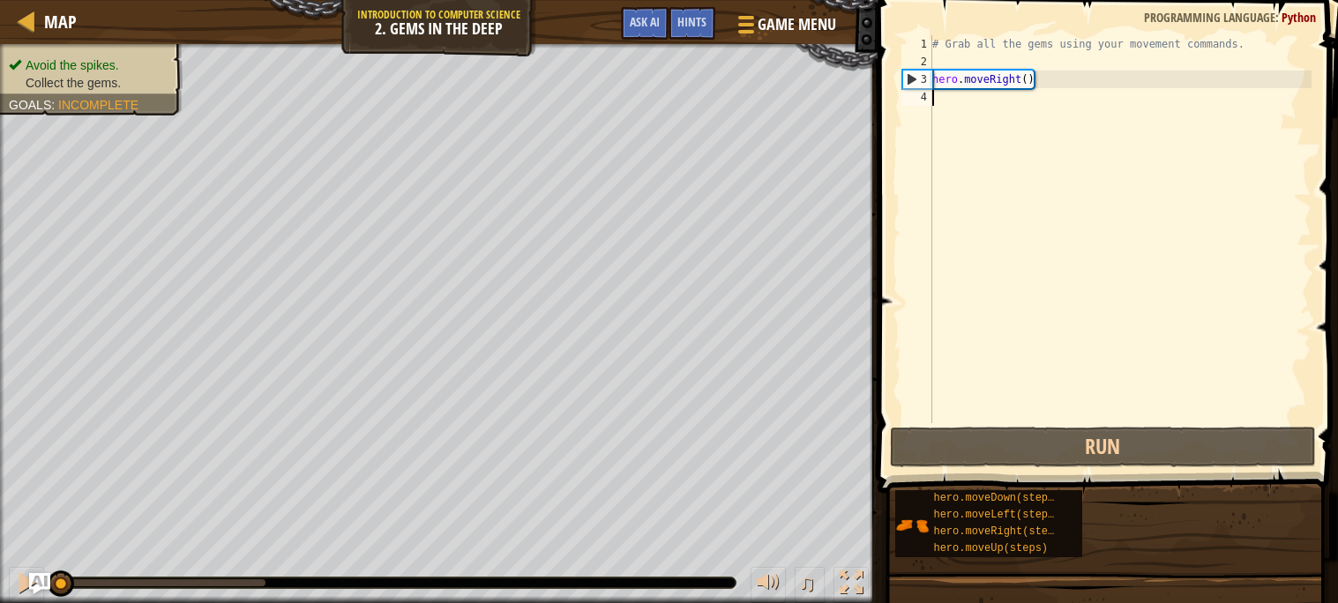
click at [957, 100] on div "# Grab all the gems using your movement commands. hero . moveRight ( )" at bounding box center [1119, 246] width 383 height 423
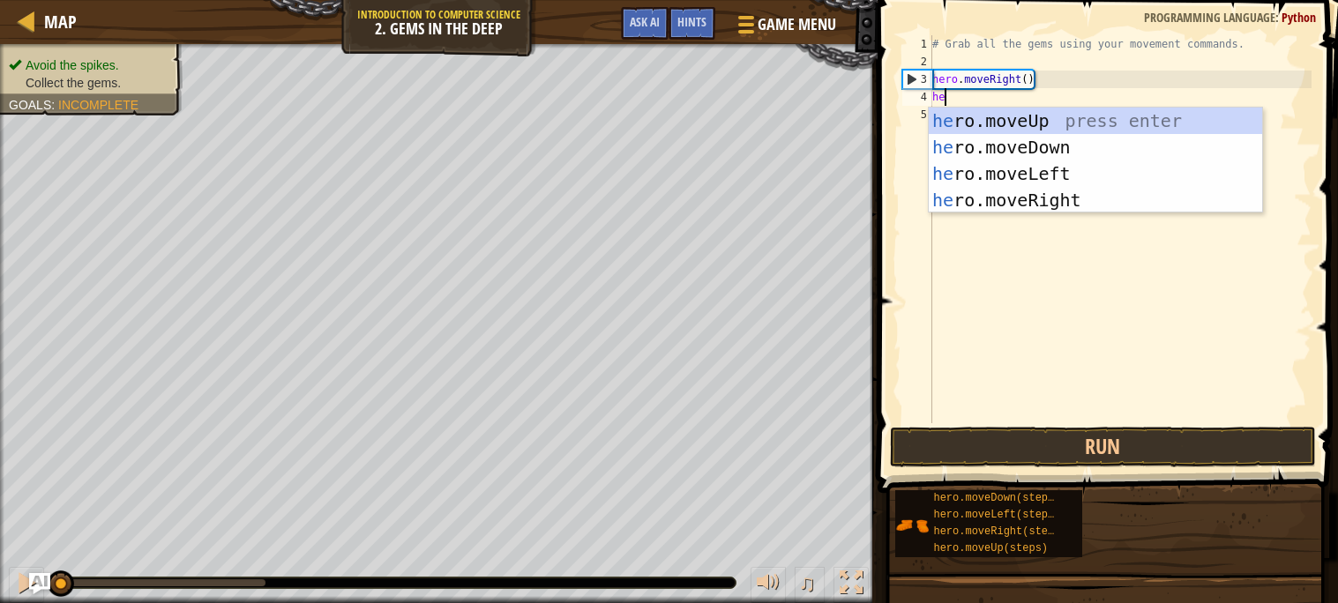
scroll to position [7, 1]
type textarea "hero"
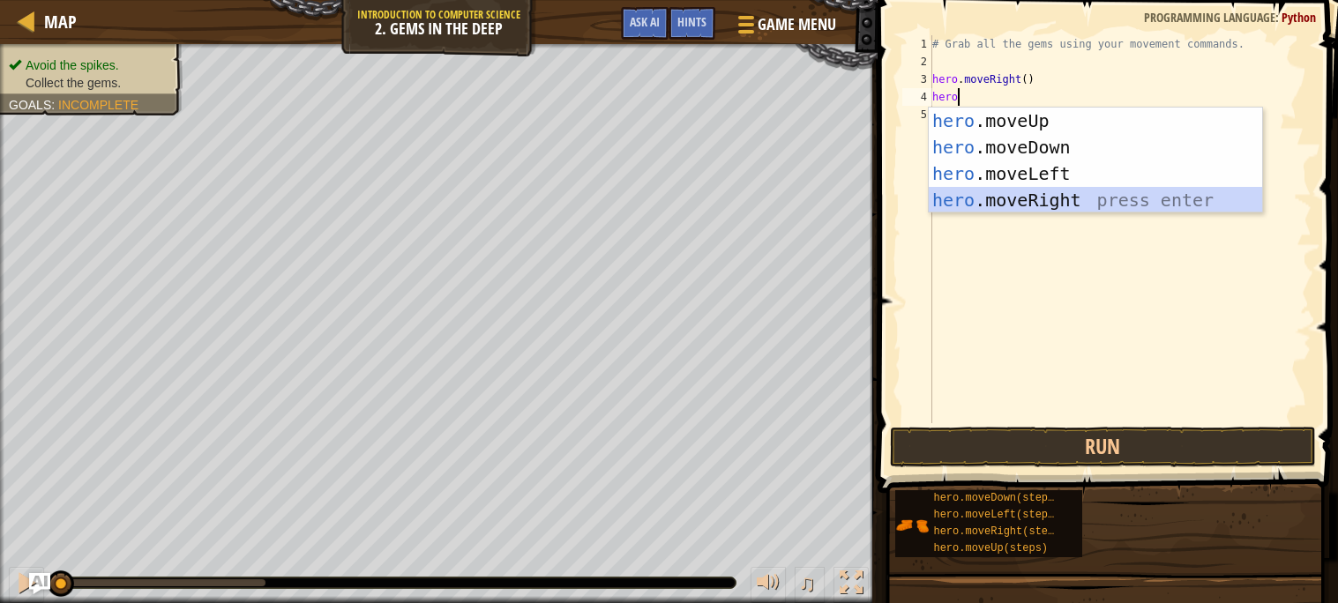
click at [1046, 200] on div "hero .moveUp press enter hero .moveDown press enter hero .moveLeft press enter …" at bounding box center [1094, 187] width 333 height 159
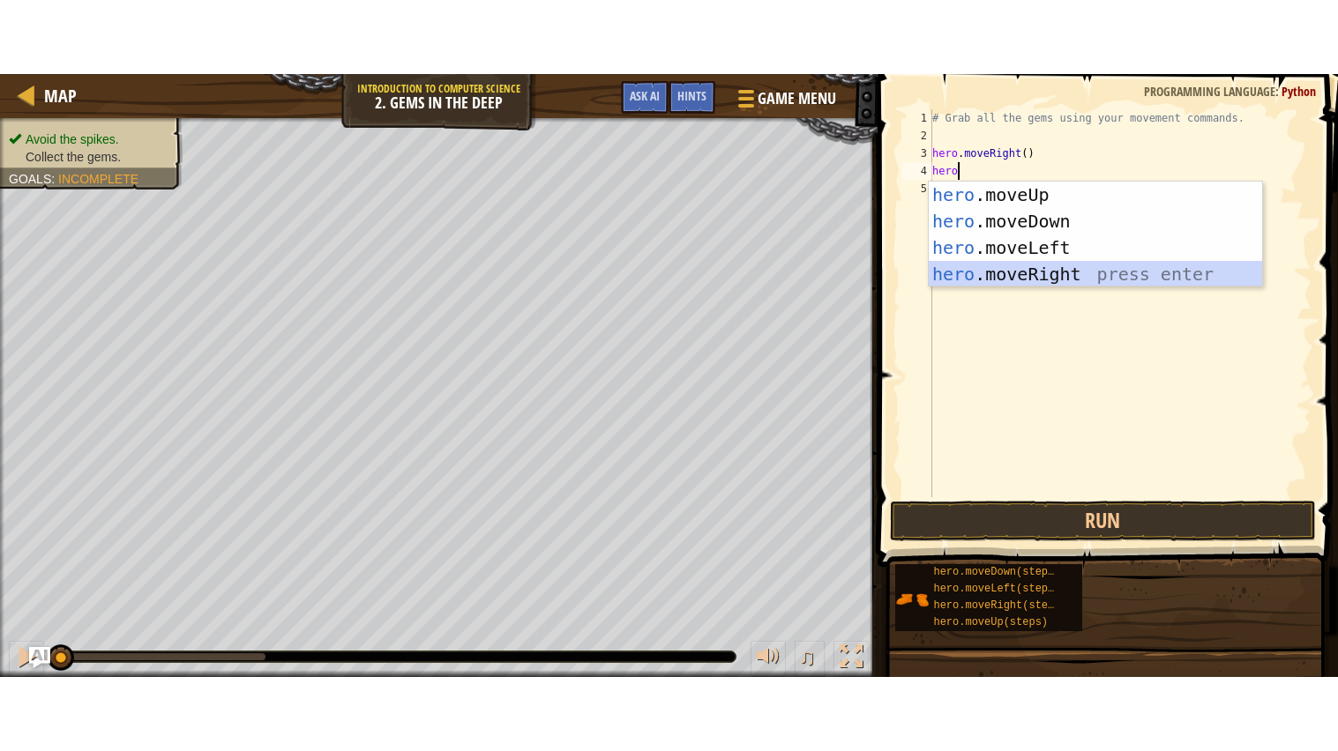
scroll to position [7, 0]
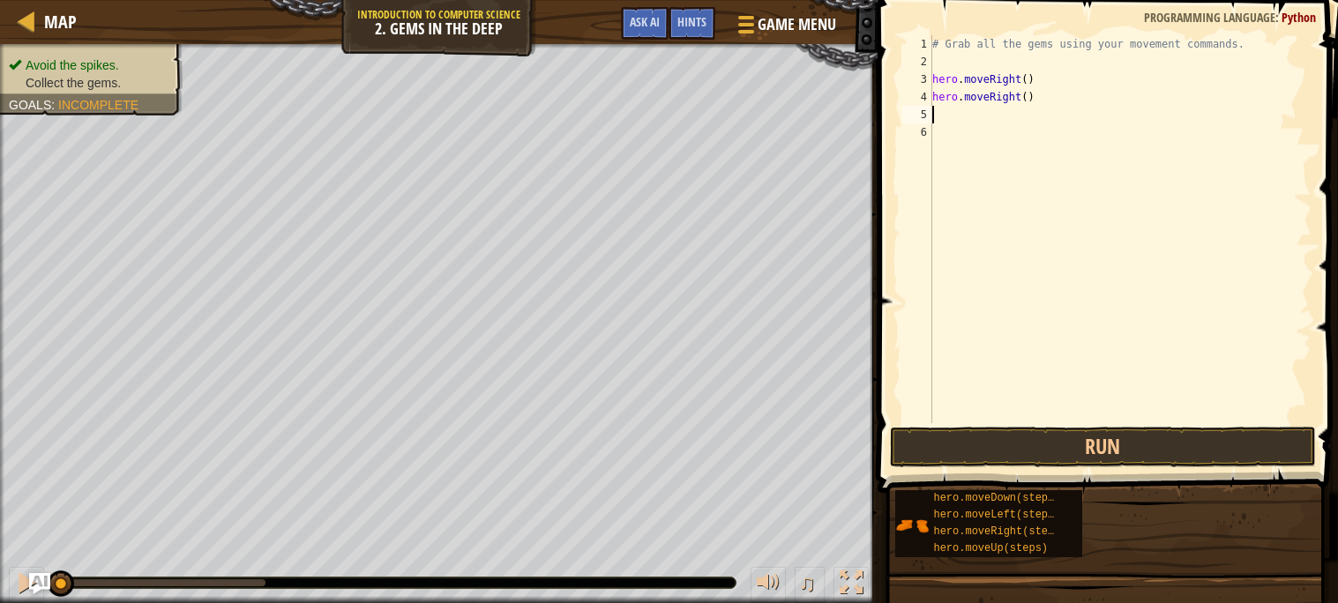
click at [1075, 101] on div "# Grab all the gems using your movement commands. hero . moveRight ( ) hero . m…" at bounding box center [1119, 246] width 383 height 423
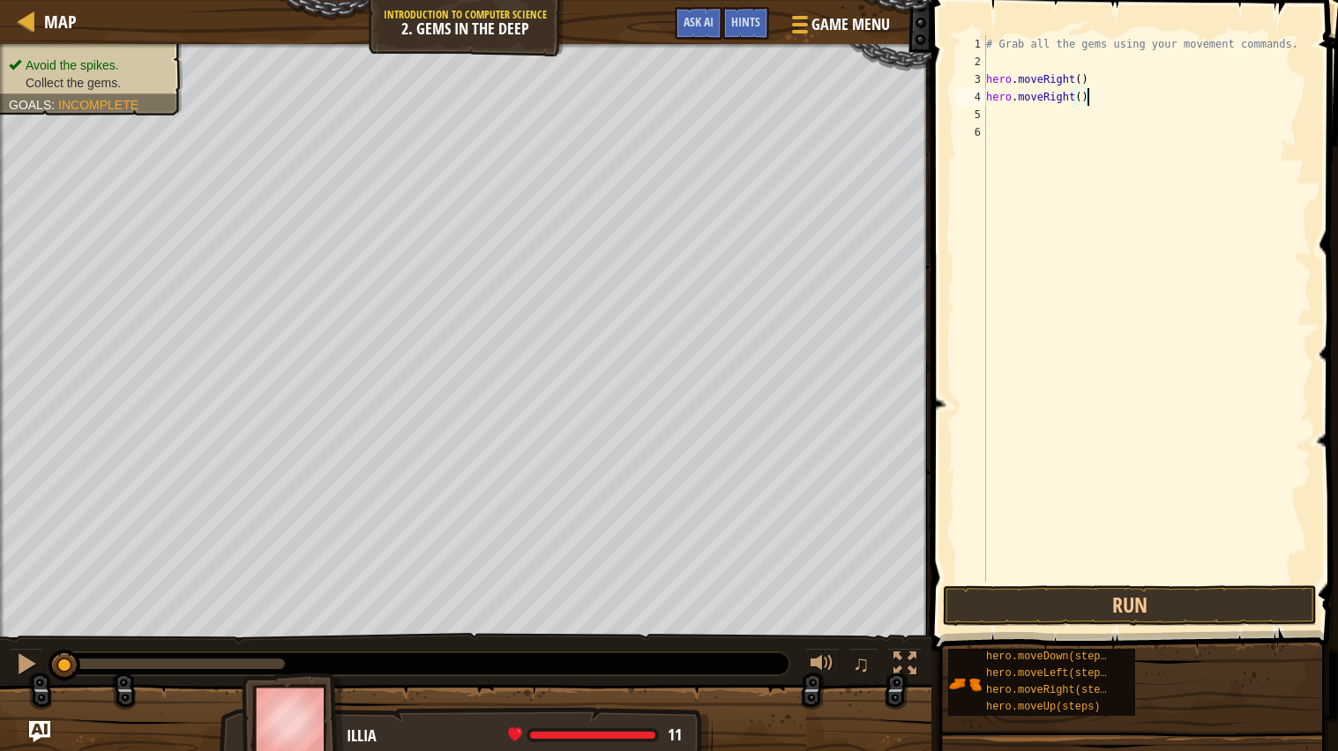
click at [1099, 100] on div "# Grab all the gems using your movement commands. hero . moveRight ( ) hero . m…" at bounding box center [1146, 326] width 329 height 582
click at [1028, 607] on button "Run" at bounding box center [1130, 605] width 374 height 41
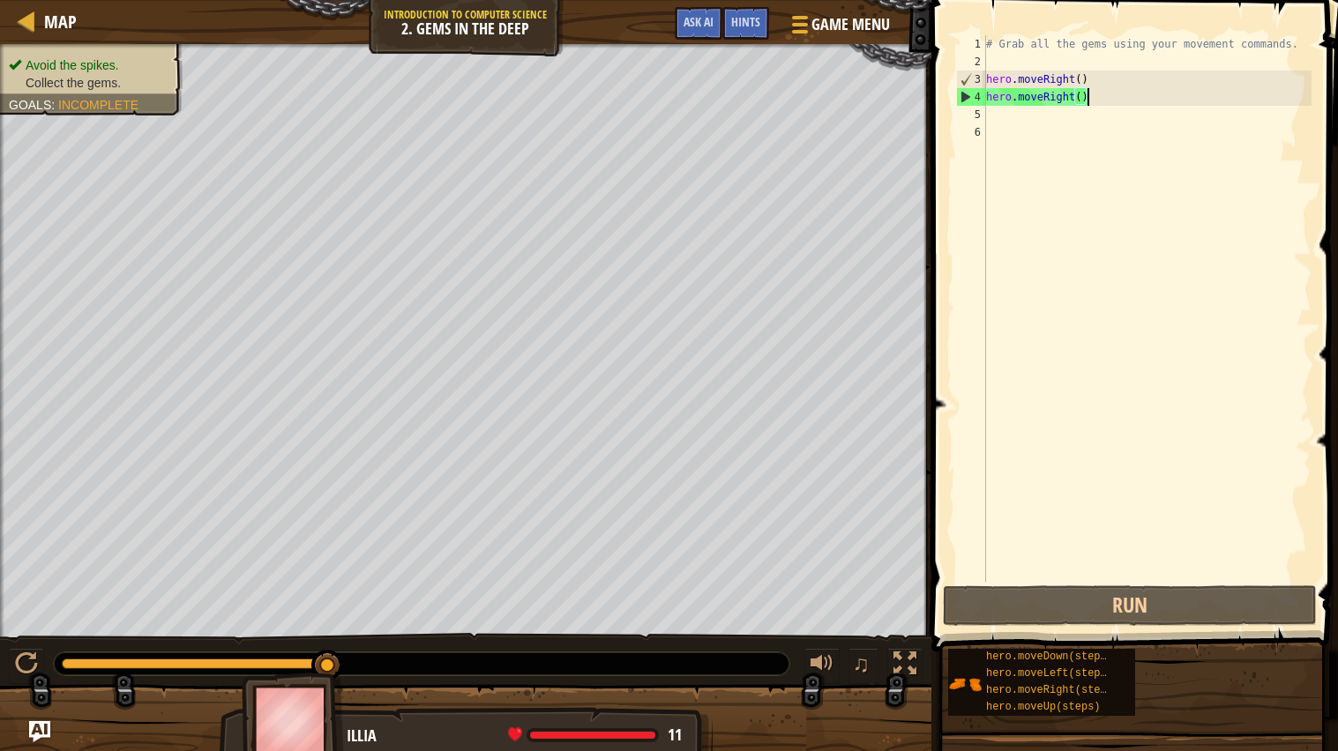
click at [734, 3] on div "Map Introduction to Computer Science 2. Gems in the Deep Game Menu Done Hints A…" at bounding box center [465, 22] width 931 height 44
click at [733, 0] on div "Map Introduction to Computer Science 2. Gems in the Deep Game Menu Done Hints A…" at bounding box center [465, 22] width 931 height 44
click at [749, 34] on div "Hints" at bounding box center [745, 23] width 47 height 33
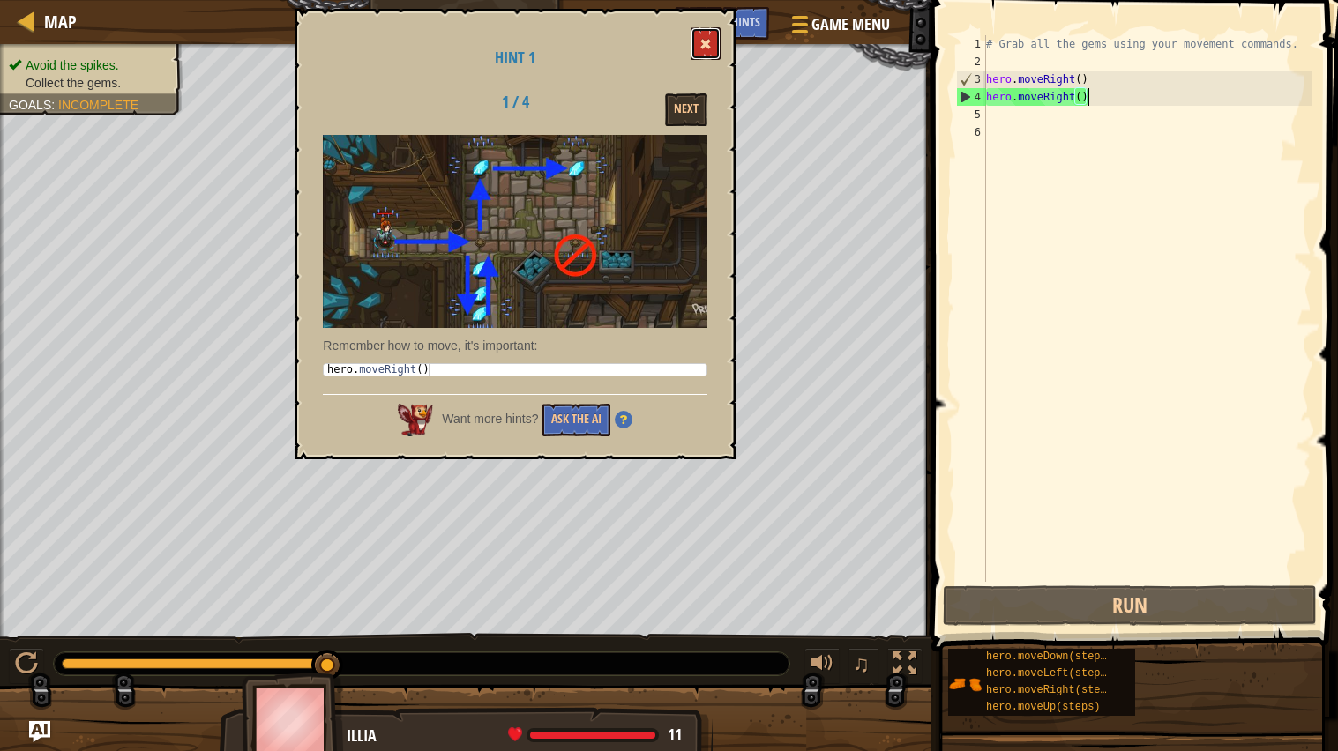
click at [710, 43] on span at bounding box center [705, 44] width 12 height 12
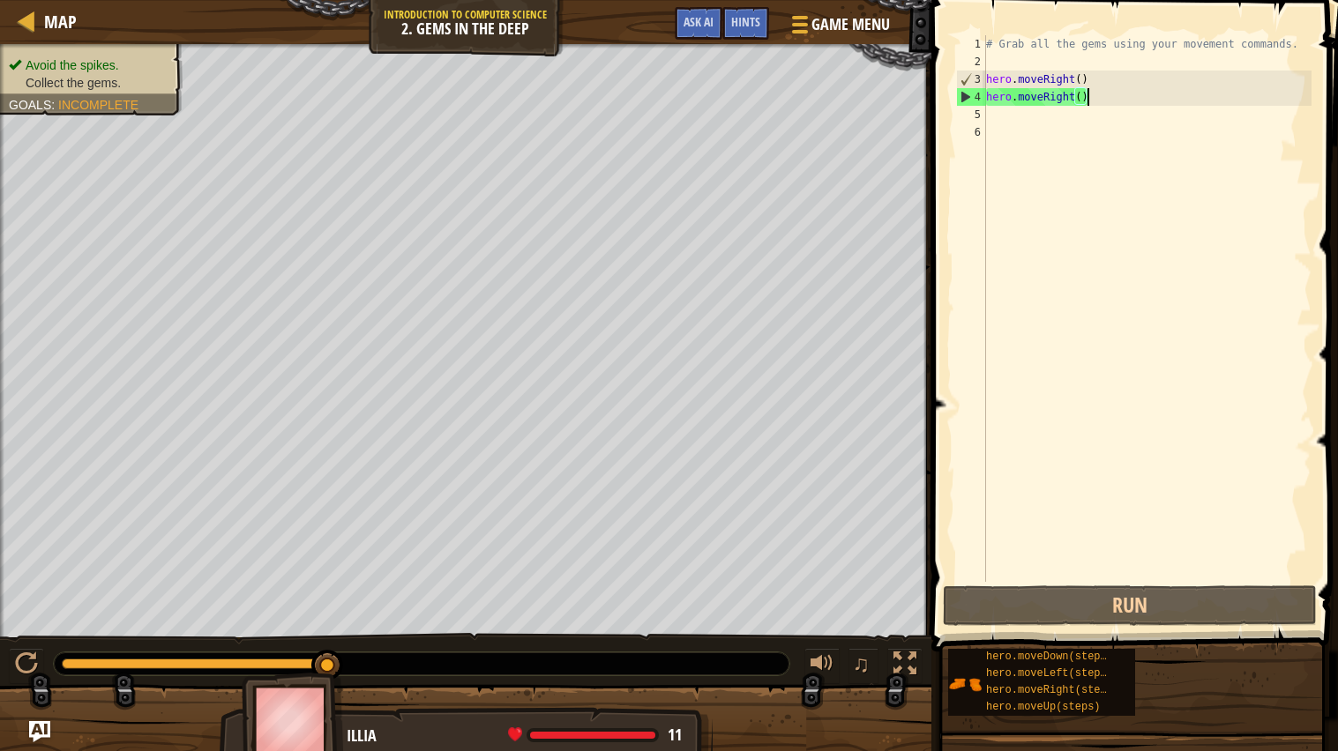
drag, startPoint x: 1101, startPoint y: 96, endPoint x: 1087, endPoint y: 100, distance: 14.5
click at [1087, 100] on div "# Grab all the gems using your movement commands. hero . moveRight ( ) hero . m…" at bounding box center [1146, 326] width 329 height 582
click at [1081, 99] on div "# Grab all the gems using your movement commands. hero . moveRight ( ) hero . m…" at bounding box center [1146, 326] width 329 height 582
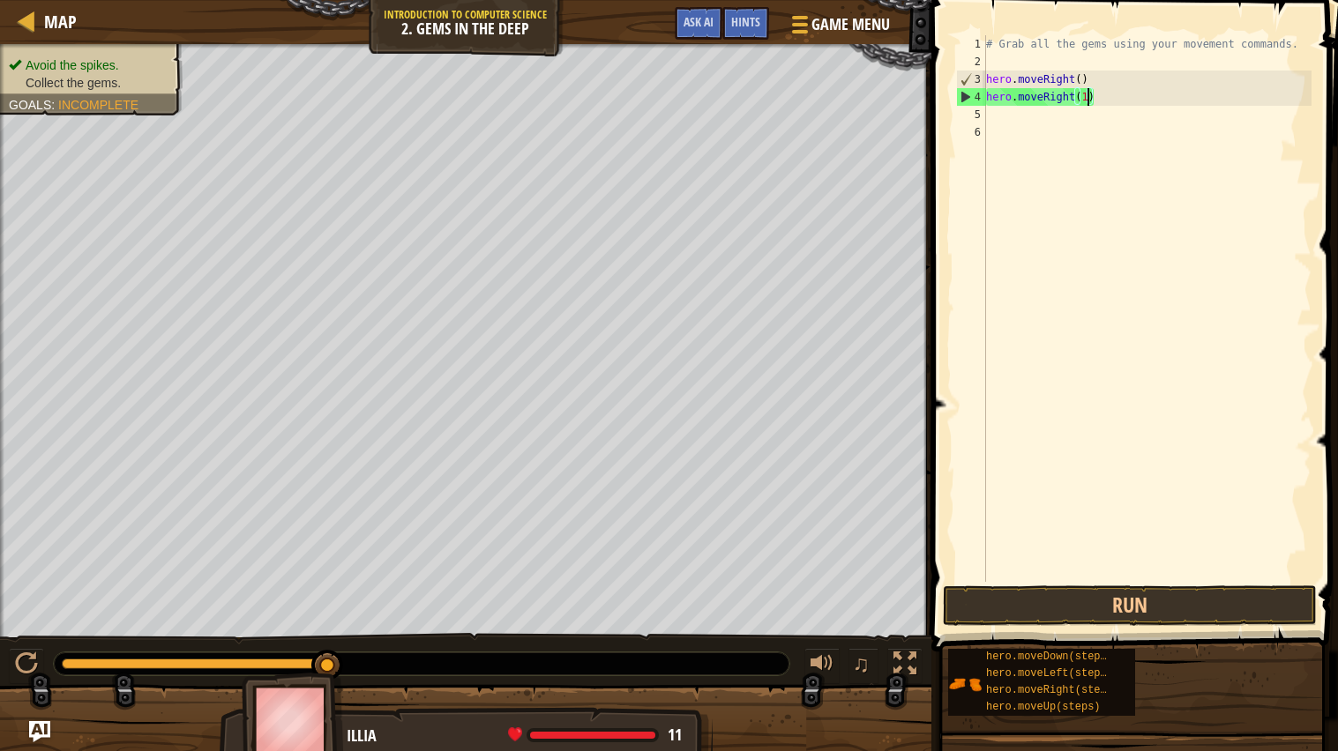
scroll to position [7, 7]
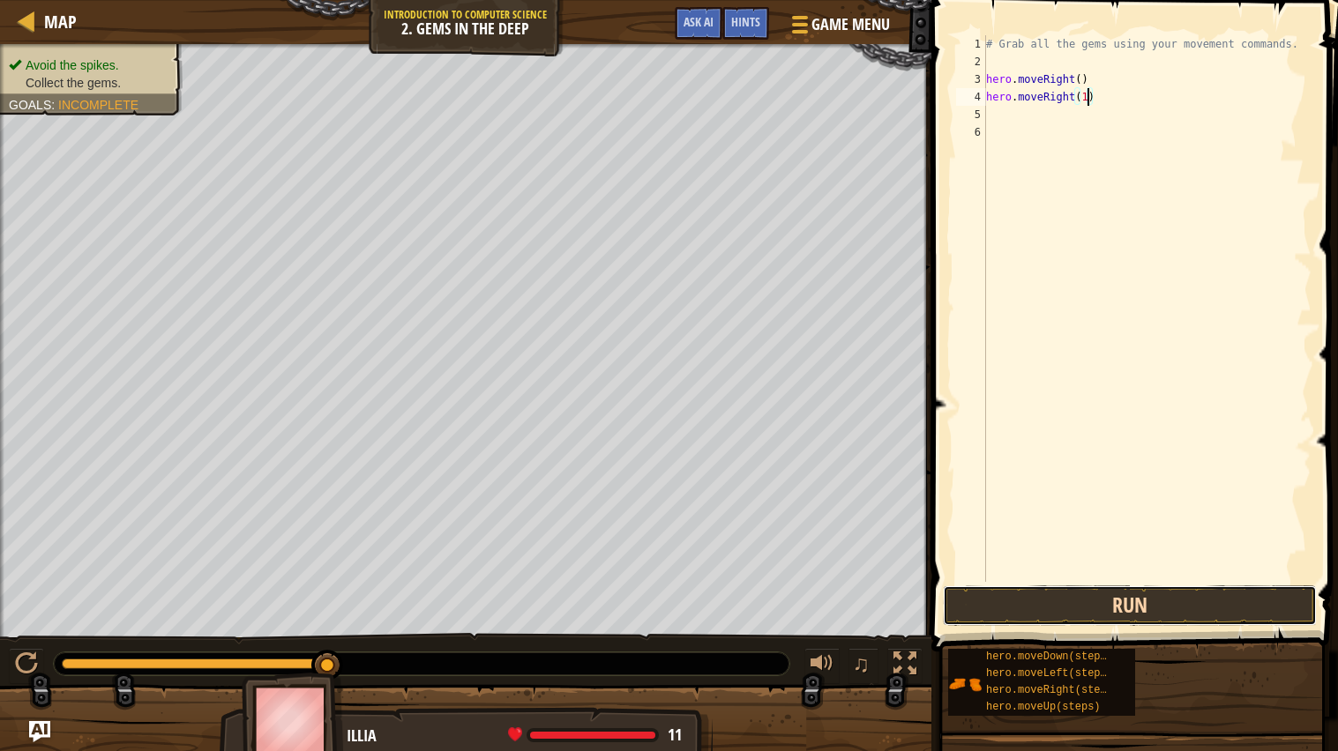
click at [1070, 587] on button "Run" at bounding box center [1130, 605] width 374 height 41
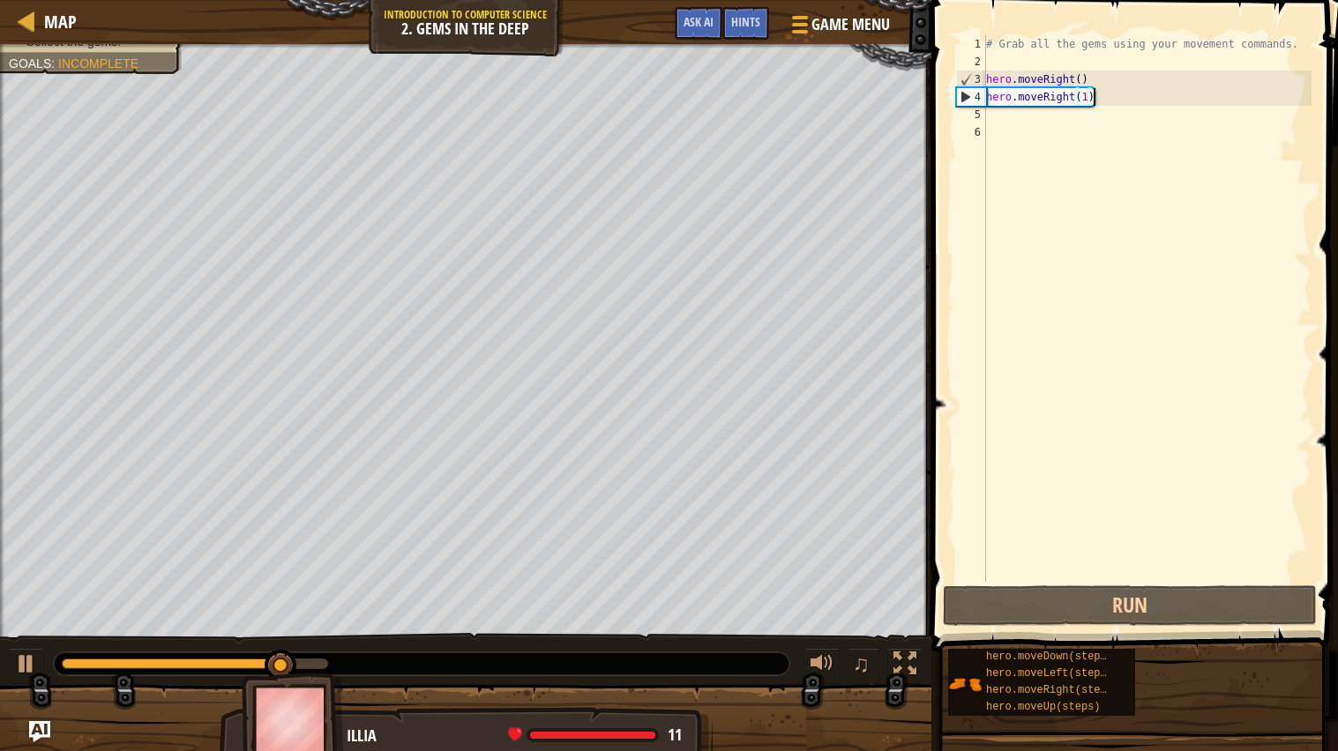
click at [1103, 98] on div "# Grab all the gems using your movement commands. hero . moveRight ( ) hero . m…" at bounding box center [1146, 326] width 329 height 582
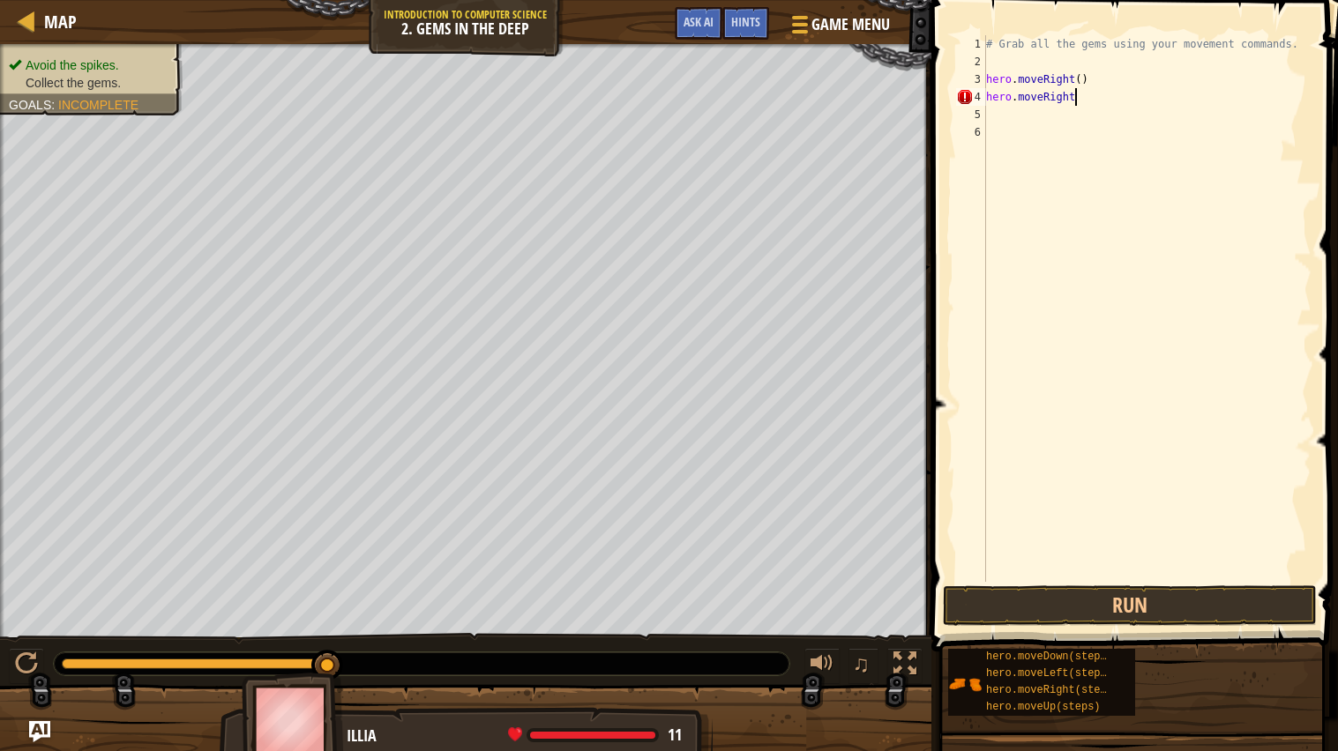
scroll to position [7, 5]
click at [974, 615] on button "Run" at bounding box center [1130, 605] width 374 height 41
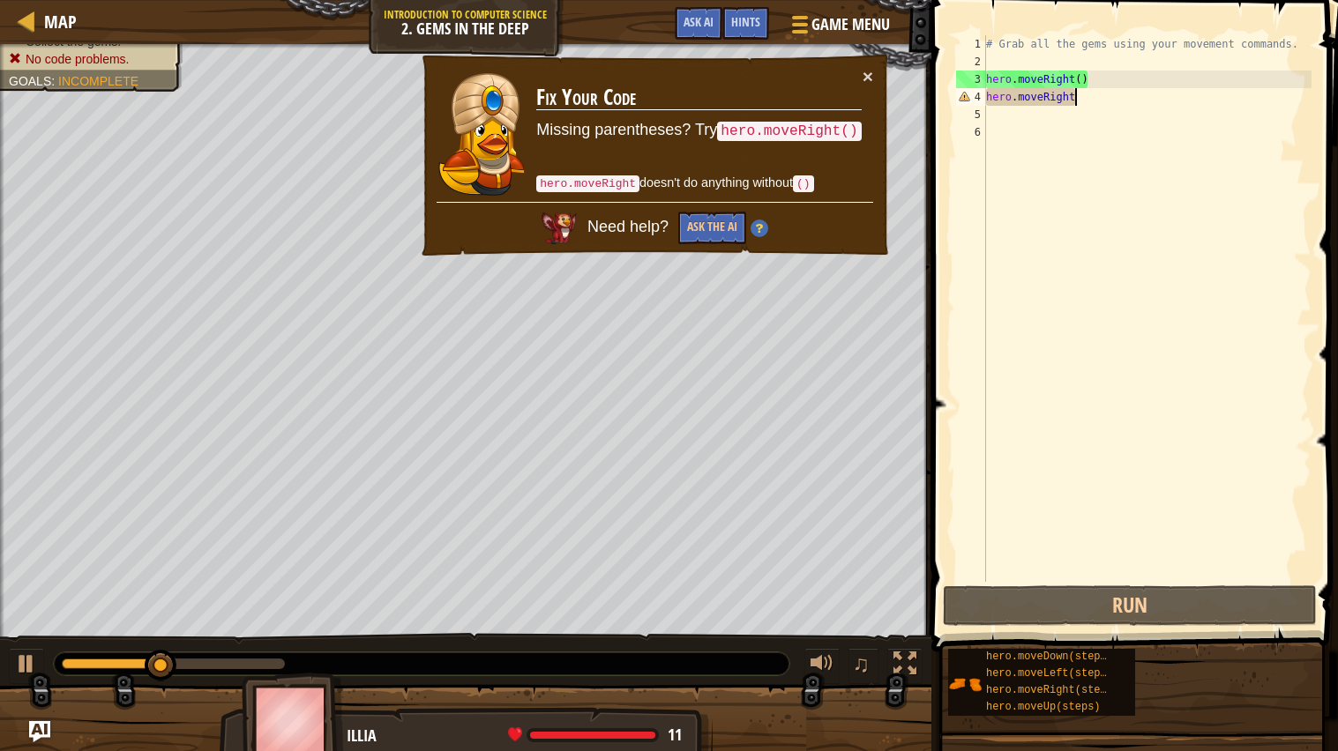
click at [1078, 100] on div "# Grab all the gems using your movement commands. hero . moveRight ( ) hero . m…" at bounding box center [1146, 326] width 329 height 582
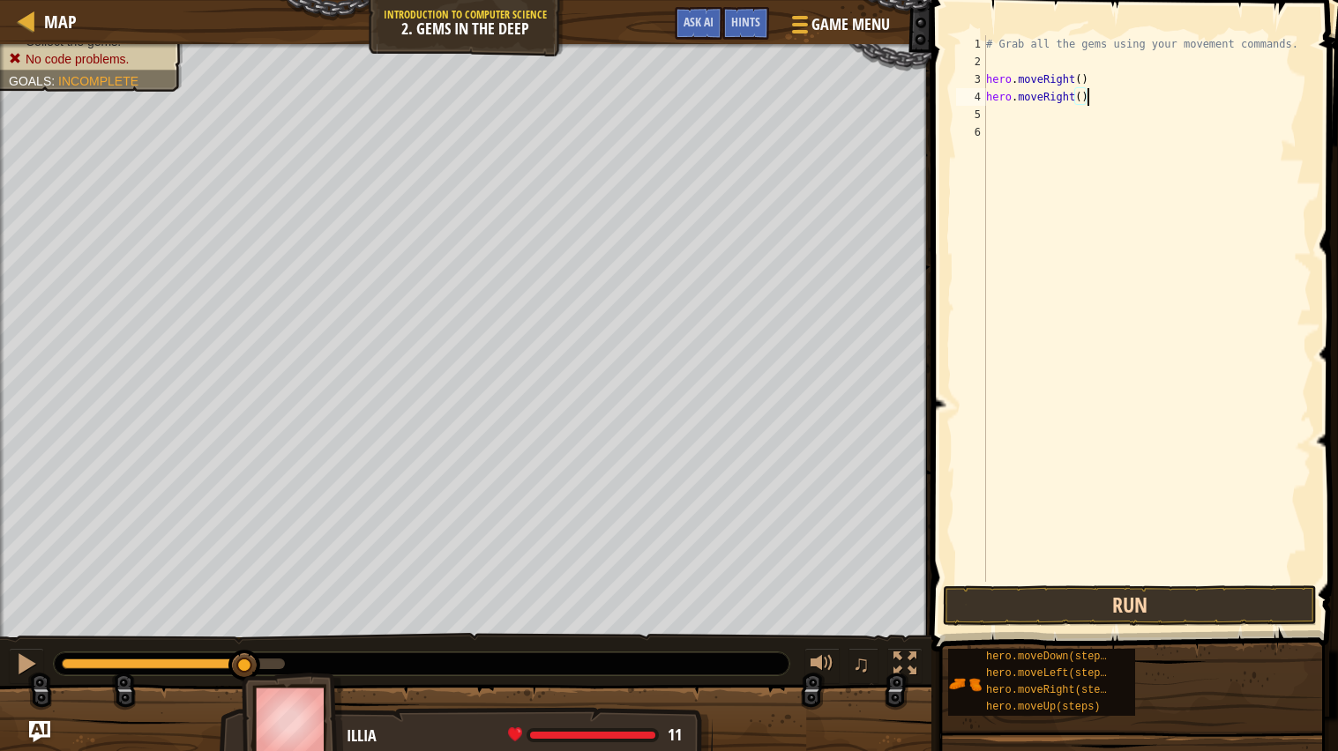
type textarea "hero.moveRight()"
click at [1063, 600] on button "Run" at bounding box center [1130, 605] width 374 height 41
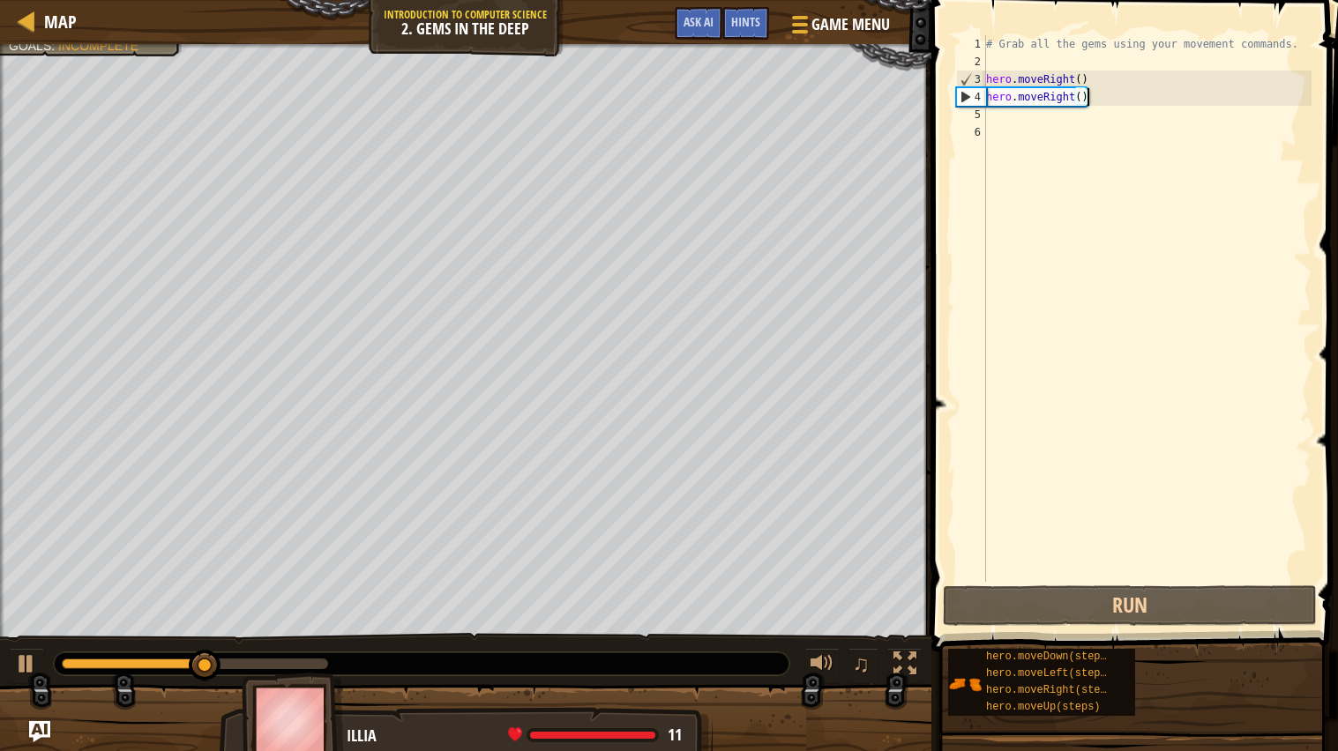
click at [1022, 123] on div "# Grab all the gems using your movement commands. hero . moveRight ( ) hero . m…" at bounding box center [1146, 326] width 329 height 582
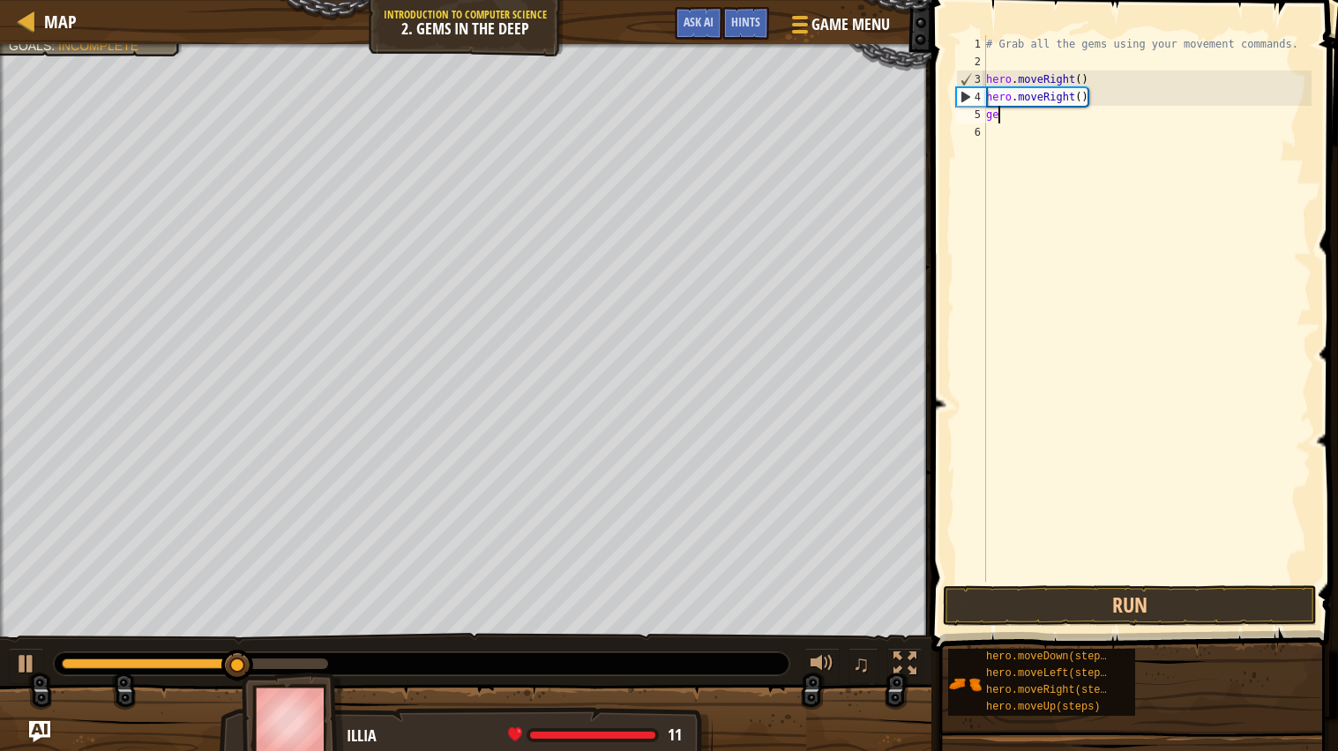
scroll to position [7, 1]
type textarea "g"
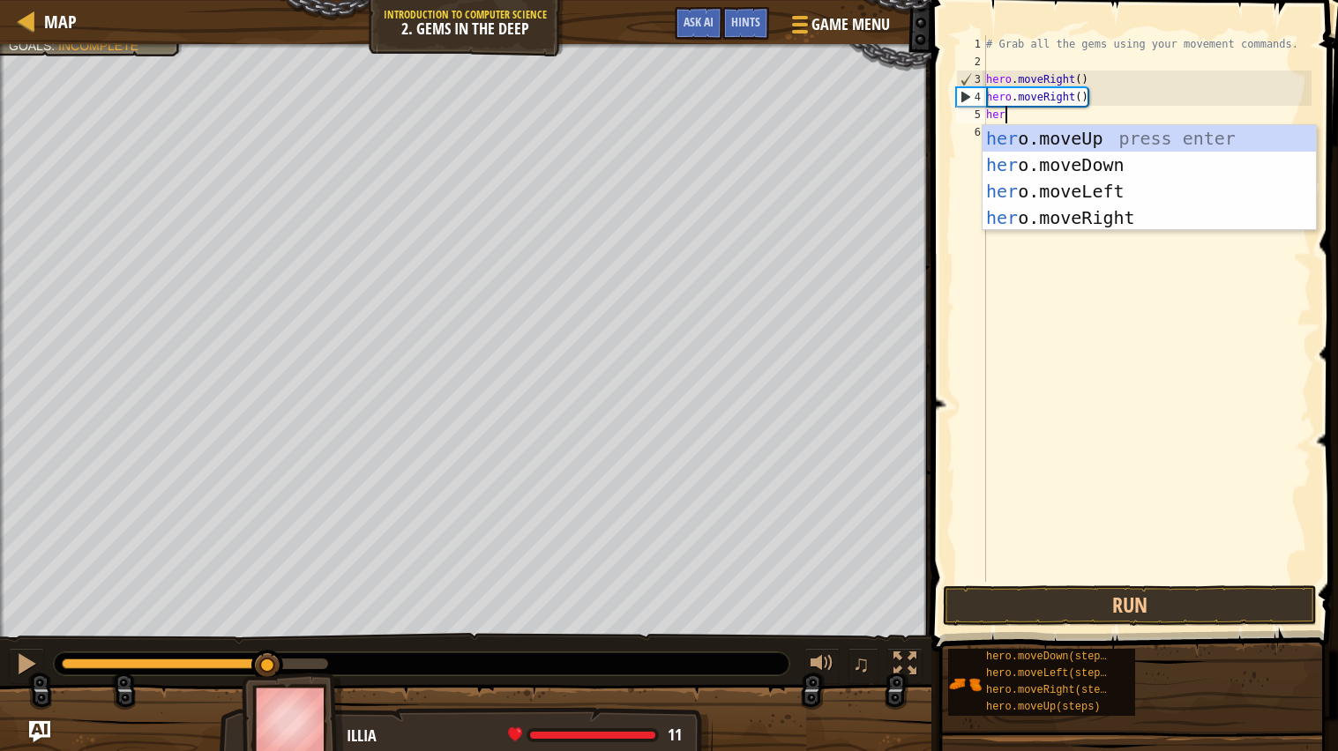
type textarea "hero"
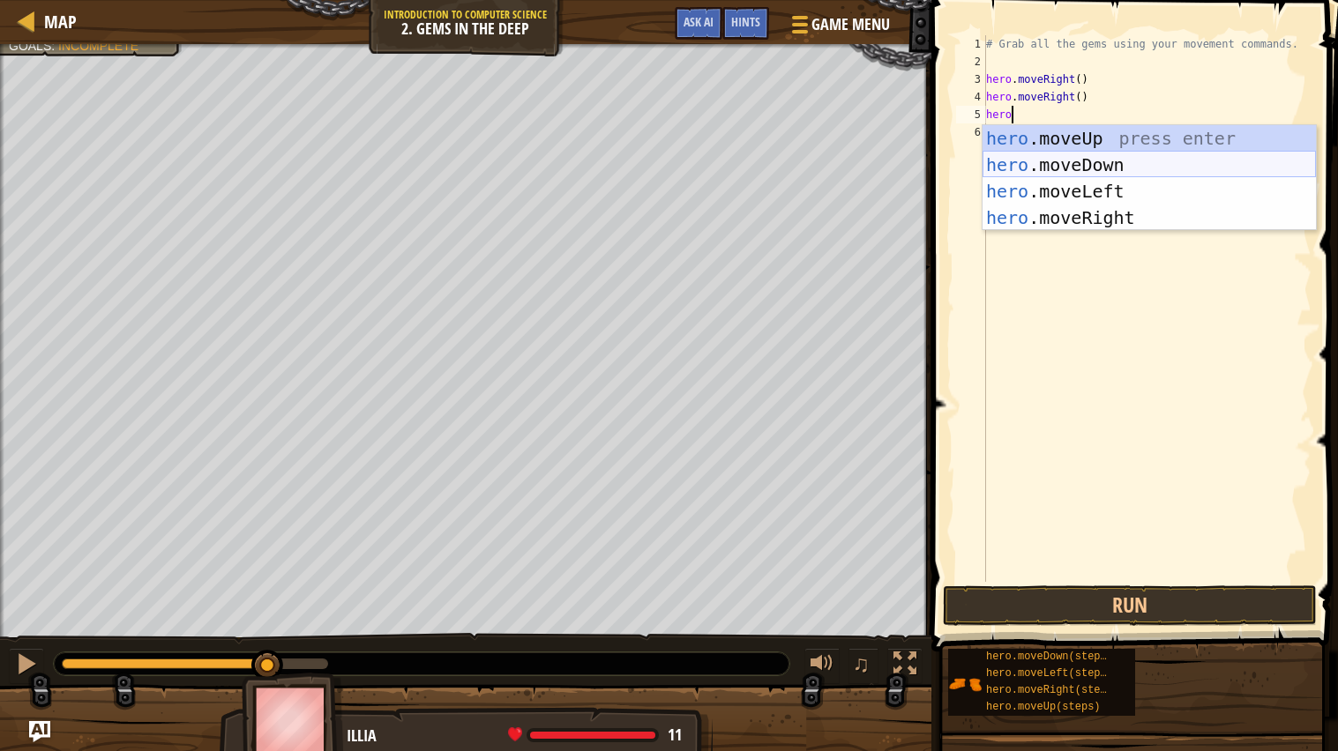
click at [1114, 146] on div "hero .moveUp press enter hero .moveDown press enter hero .moveLeft press enter …" at bounding box center [1148, 204] width 333 height 159
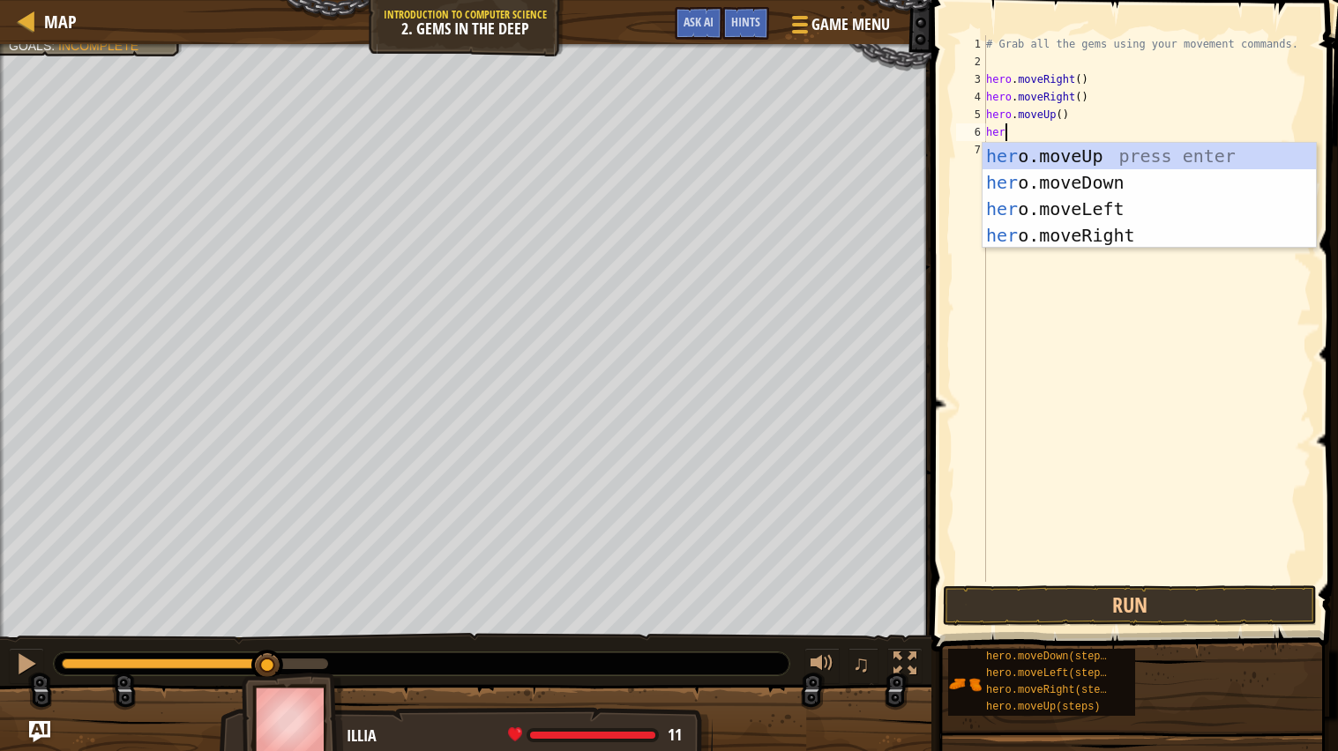
type textarea "hero"
click at [1114, 198] on div "hero .moveUp press enter hero .moveDown press enter hero .moveLeft press enter …" at bounding box center [1148, 222] width 333 height 159
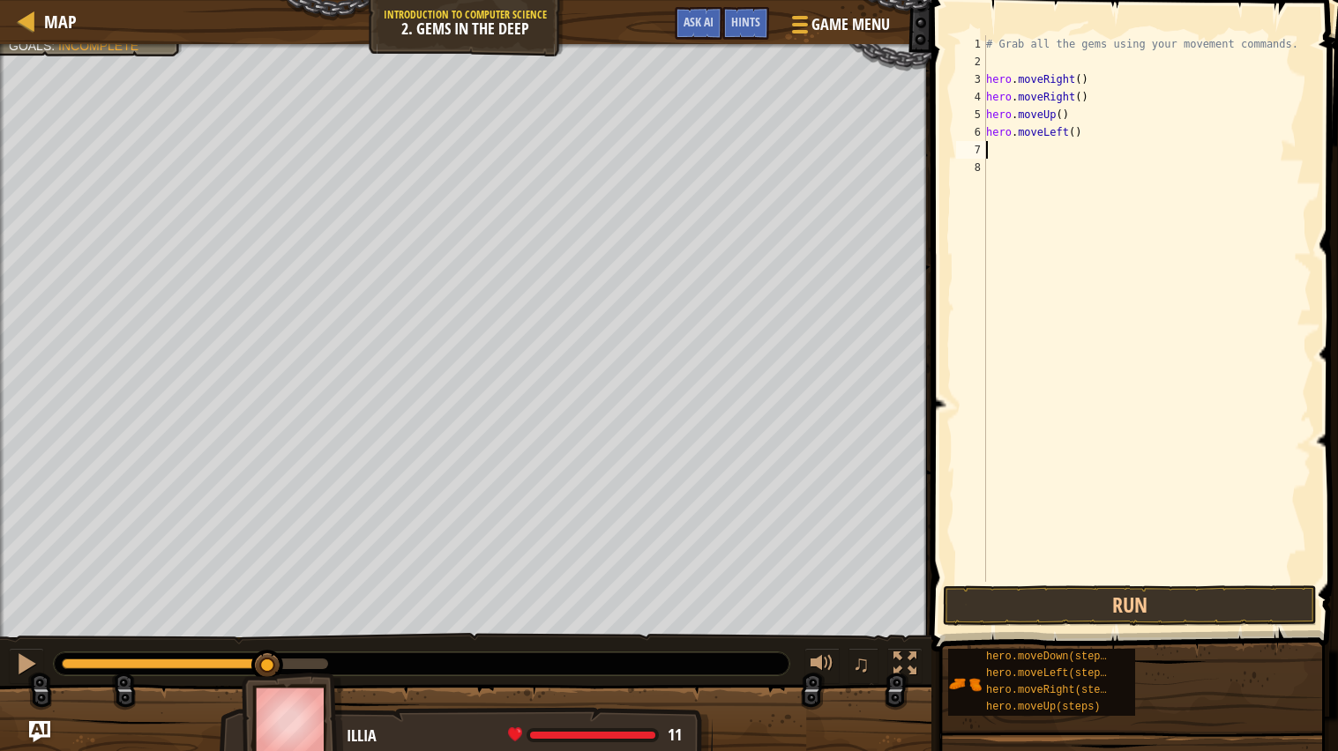
scroll to position [7, 0]
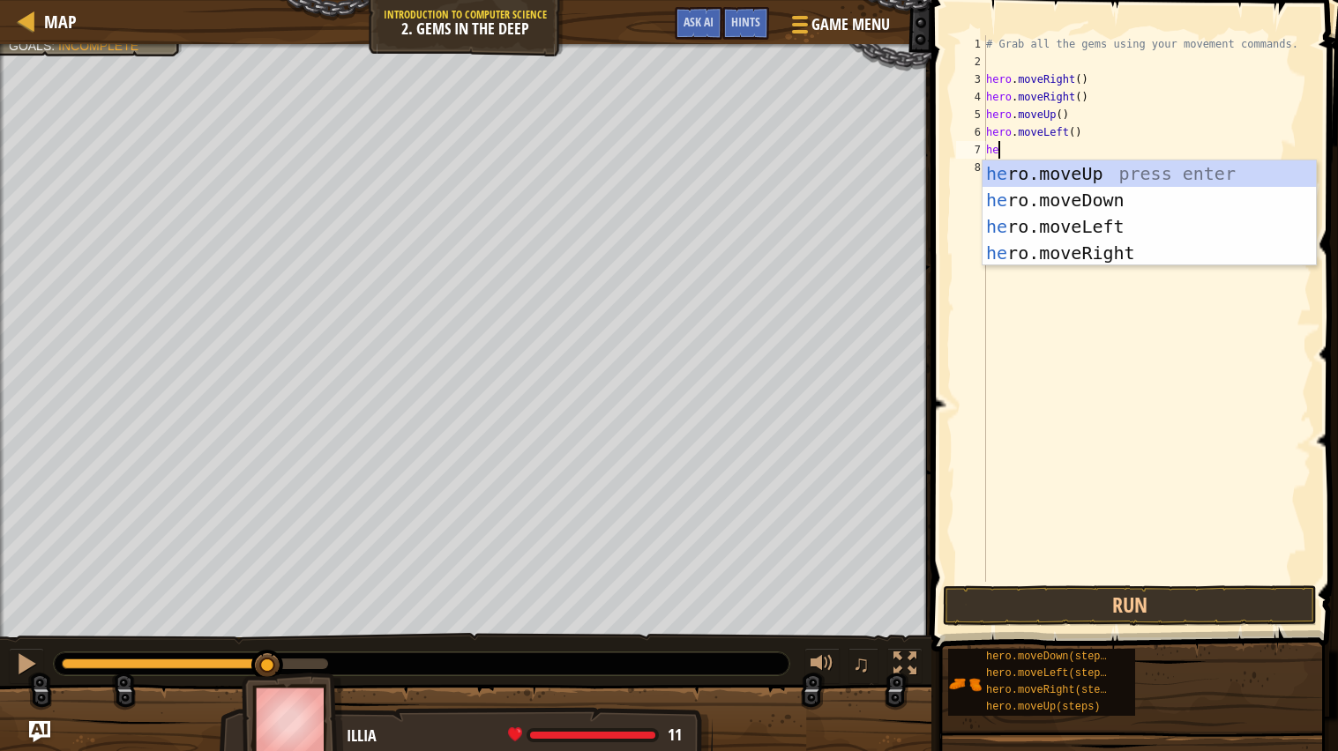
type textarea "hero"
click at [1146, 229] on div "hero .moveUp press enter hero .moveDown press enter hero .moveLeft press enter …" at bounding box center [1148, 239] width 333 height 159
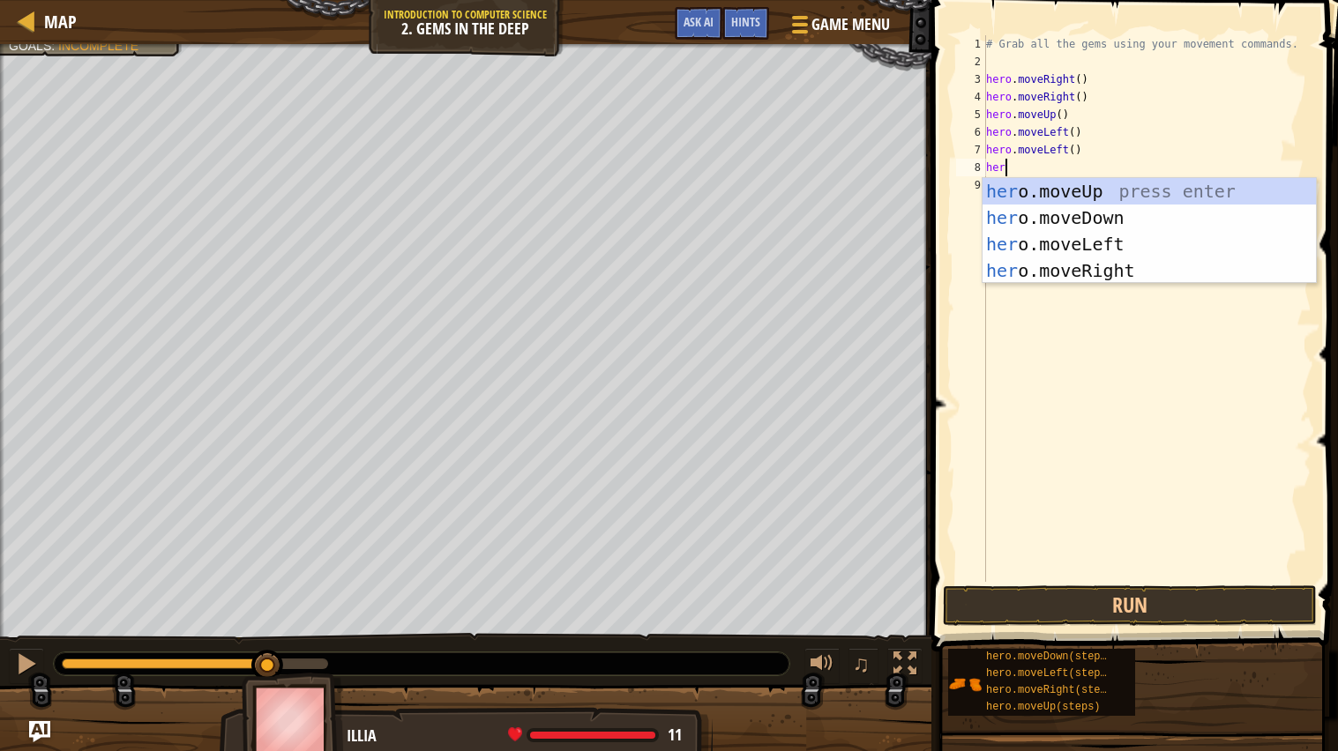
type textarea "hero"
click at [1121, 218] on div "hero .moveUp press enter hero .moveDown press enter hero .moveLeft press enter …" at bounding box center [1148, 257] width 333 height 159
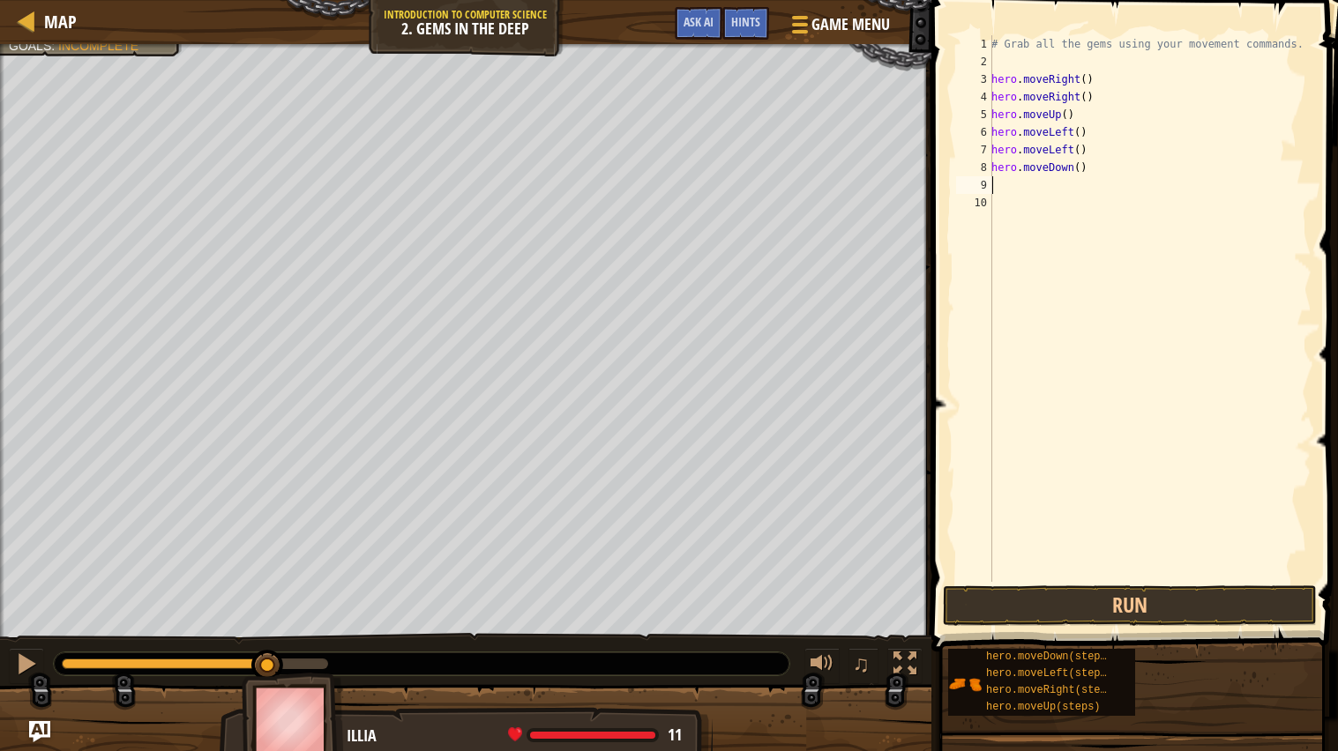
scroll to position [7, 0]
click at [1014, 596] on button "Run" at bounding box center [1130, 605] width 374 height 41
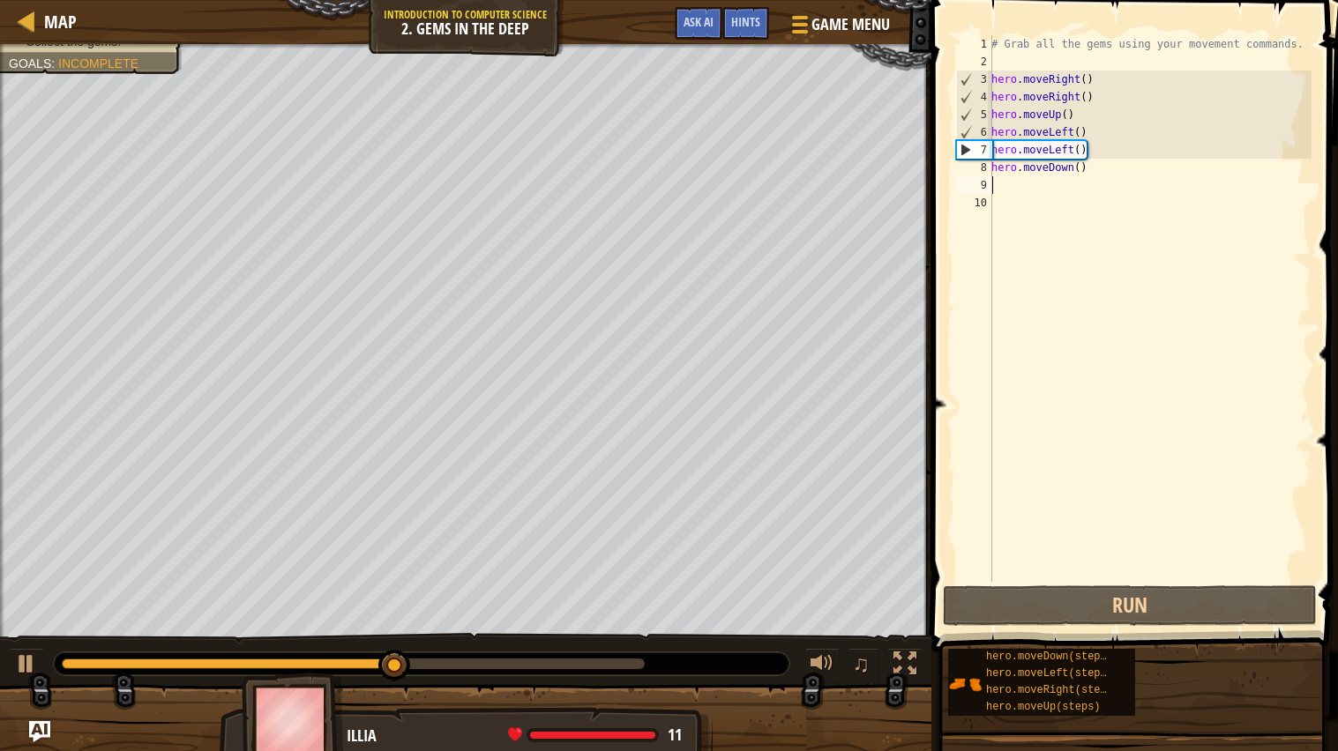
click at [1093, 154] on div "# Grab all the gems using your movement commands. hero . moveRight ( ) hero . m…" at bounding box center [1150, 326] width 324 height 582
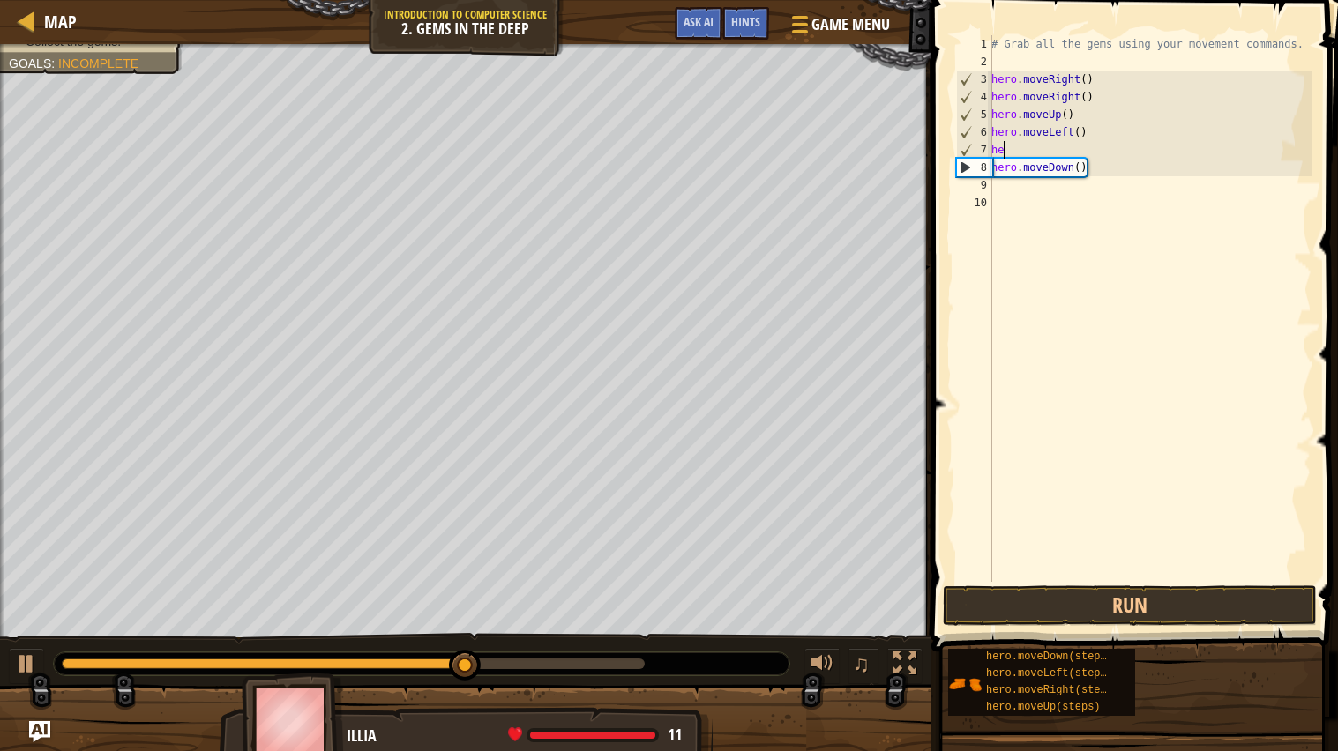
type textarea "h"
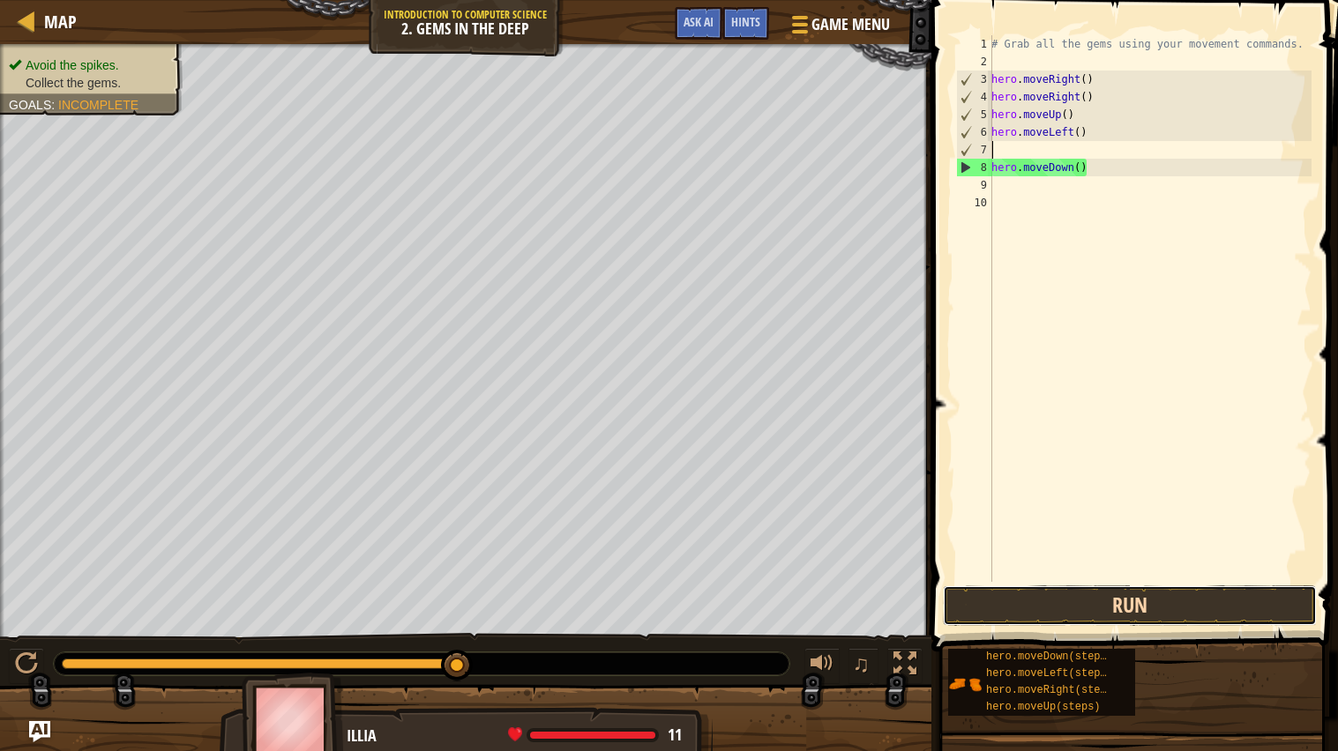
click at [1016, 619] on button "Run" at bounding box center [1130, 605] width 374 height 41
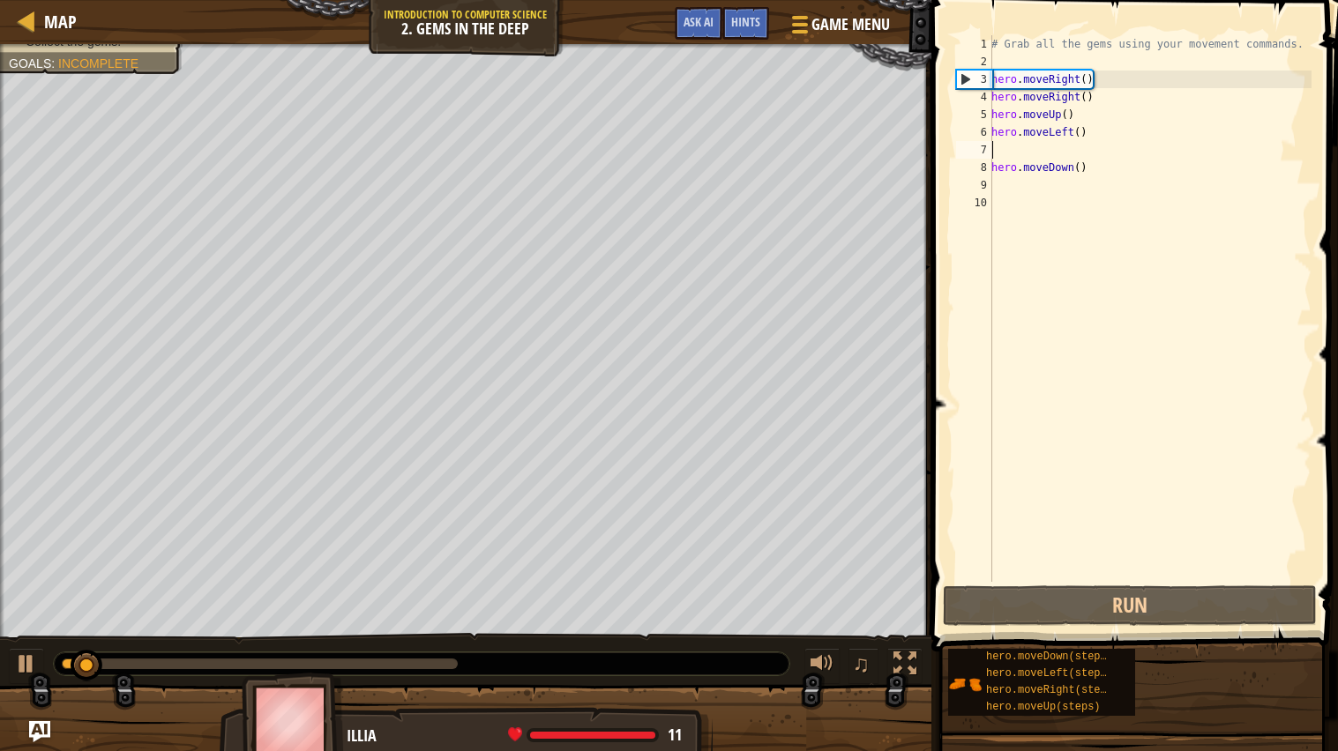
click at [1002, 145] on div "# Grab all the gems using your movement commands. hero . moveRight ( ) hero . m…" at bounding box center [1150, 326] width 324 height 582
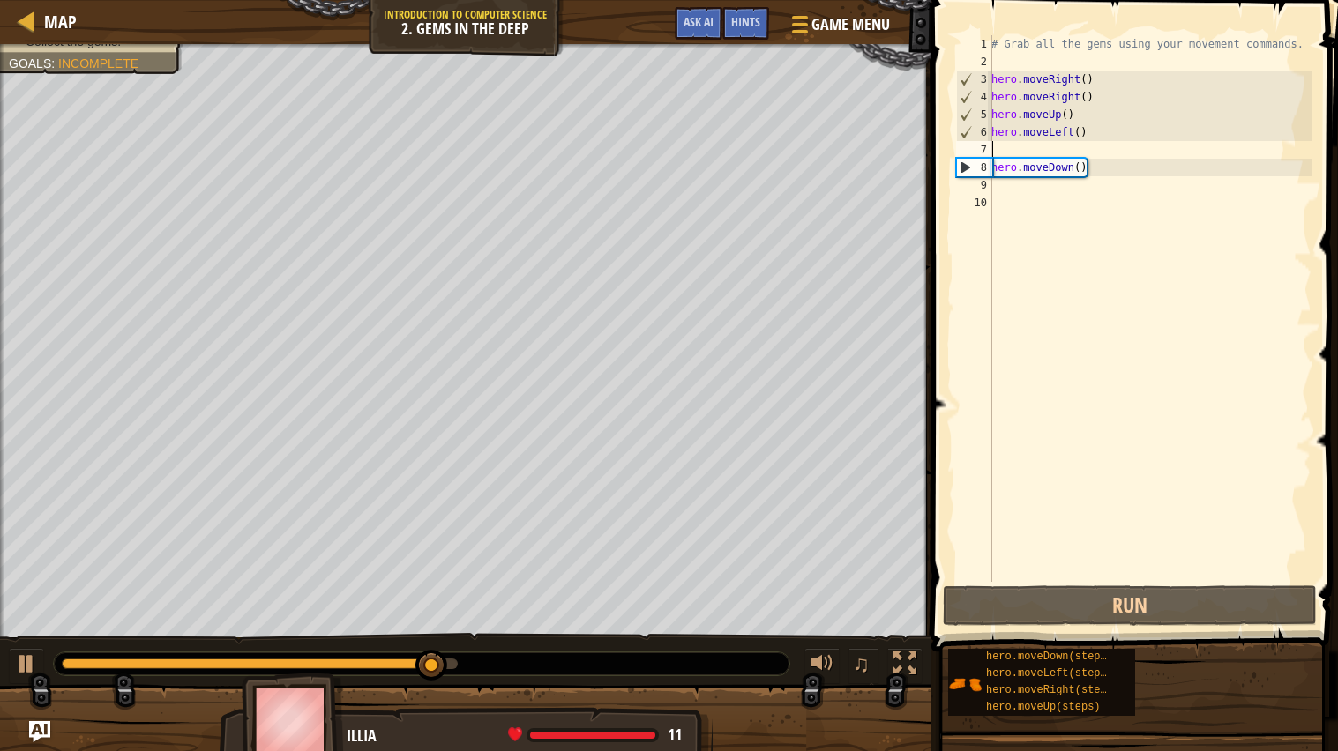
click at [1115, 162] on div "# Grab all the gems using your movement commands. hero . moveRight ( ) hero . m…" at bounding box center [1150, 326] width 324 height 582
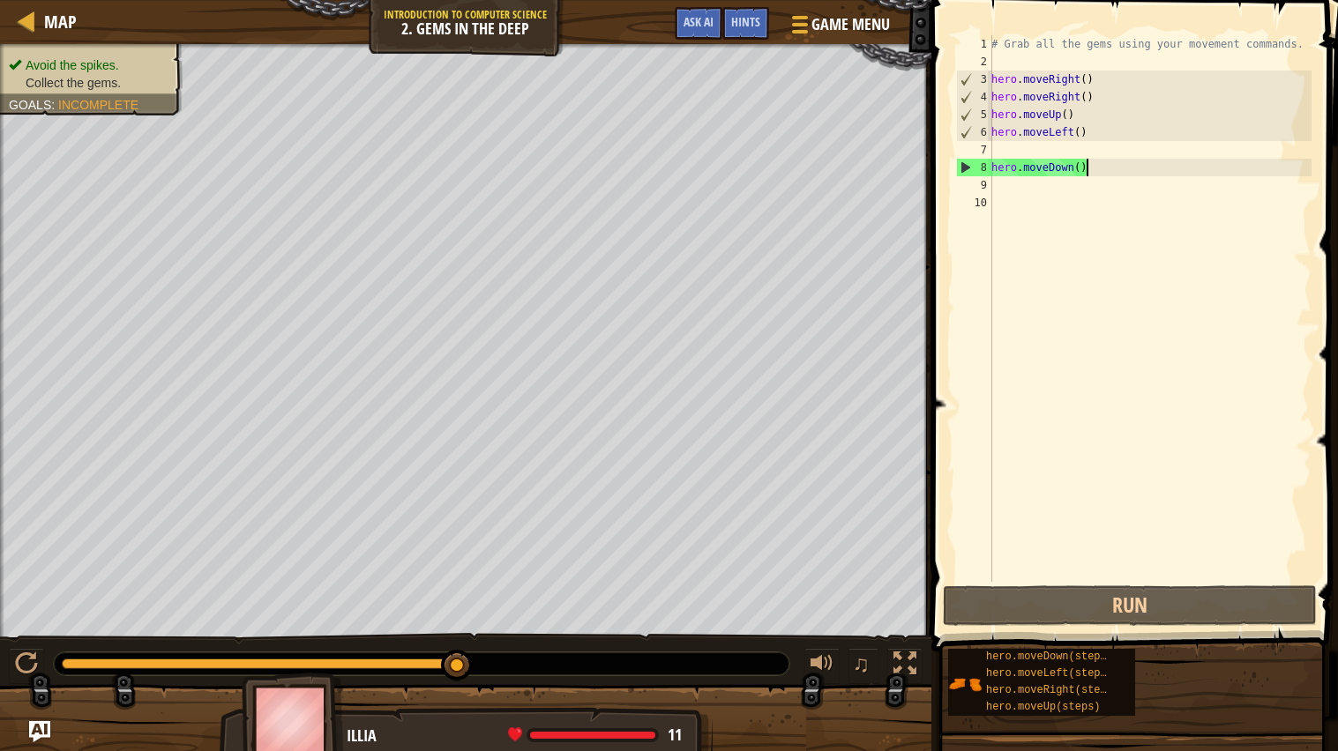
type textarea "hero.moveDown()"
click at [1120, 199] on div "# Grab all the gems using your movement commands. hero . moveRight ( ) hero . m…" at bounding box center [1150, 326] width 324 height 582
click at [1079, 168] on div "# Grab all the gems using your movement commands. hero . moveRight ( ) hero . m…" at bounding box center [1150, 326] width 324 height 582
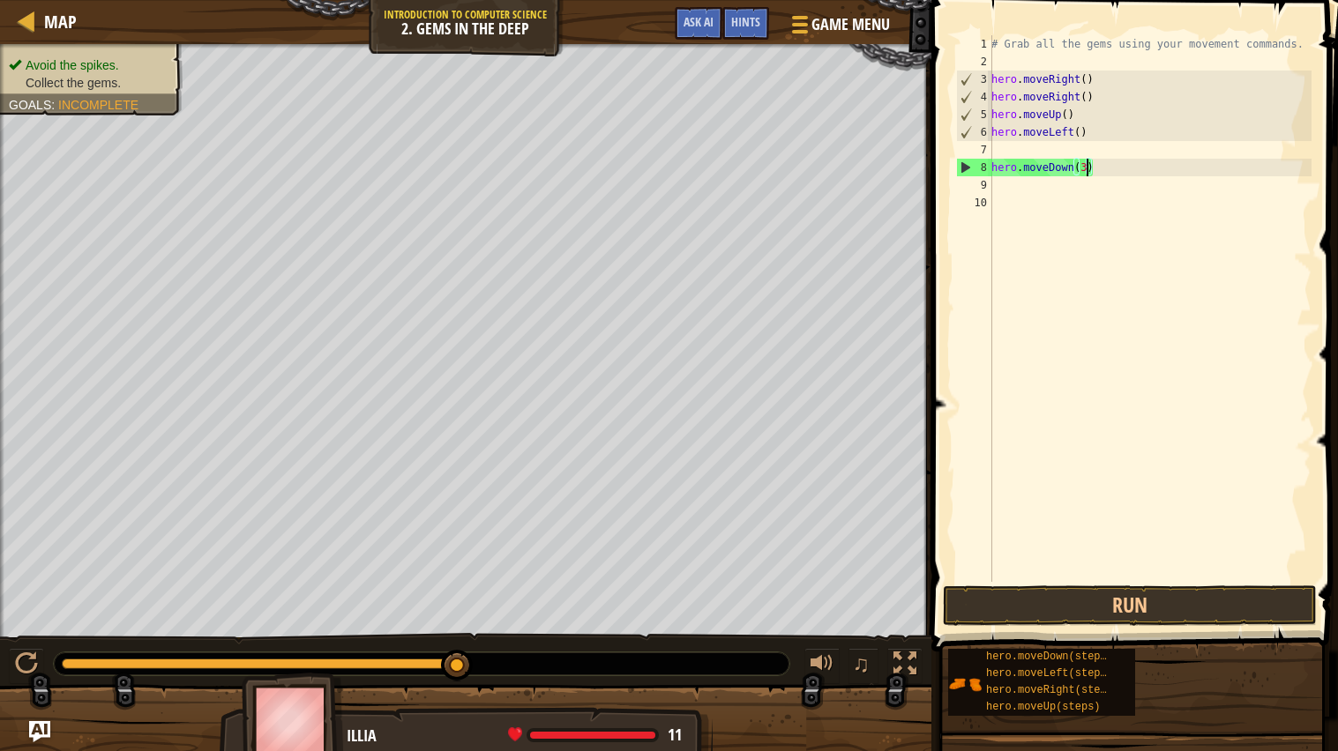
scroll to position [7, 6]
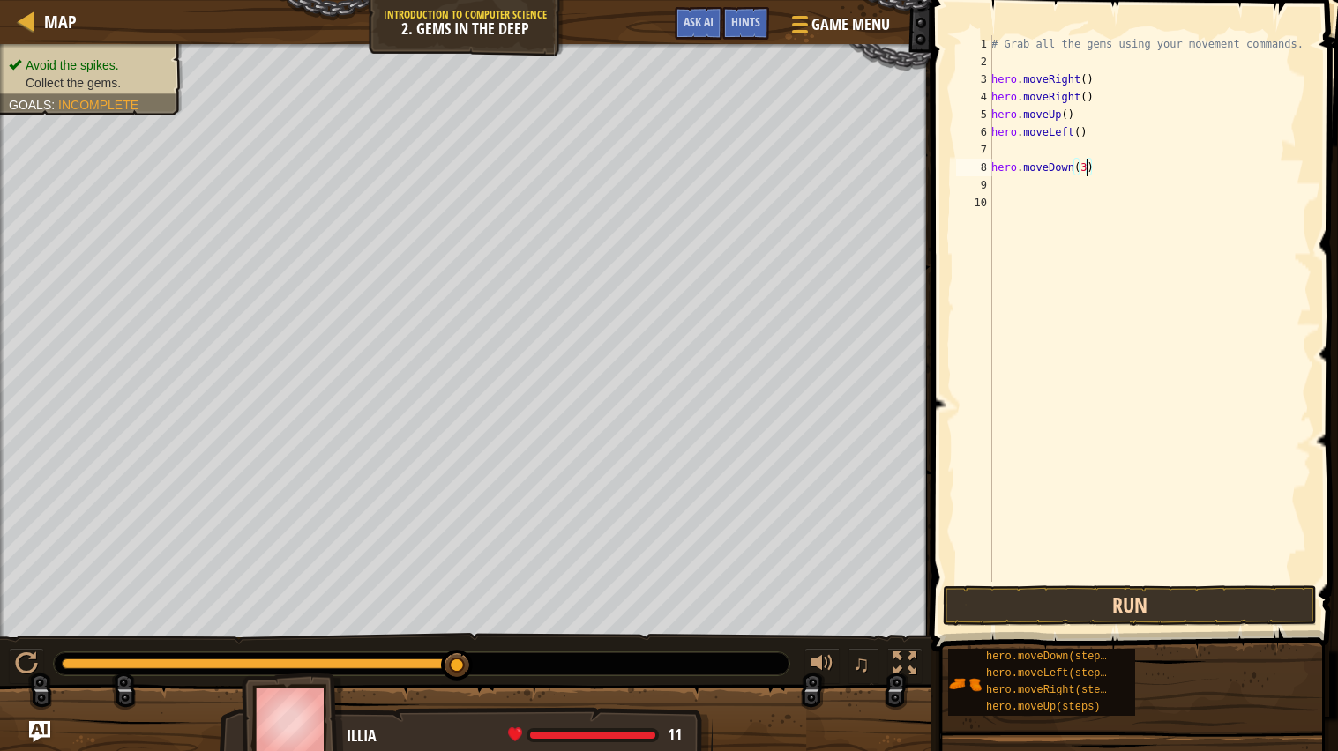
type textarea "hero.moveDown(3)"
click at [973, 617] on button "Run" at bounding box center [1130, 605] width 374 height 41
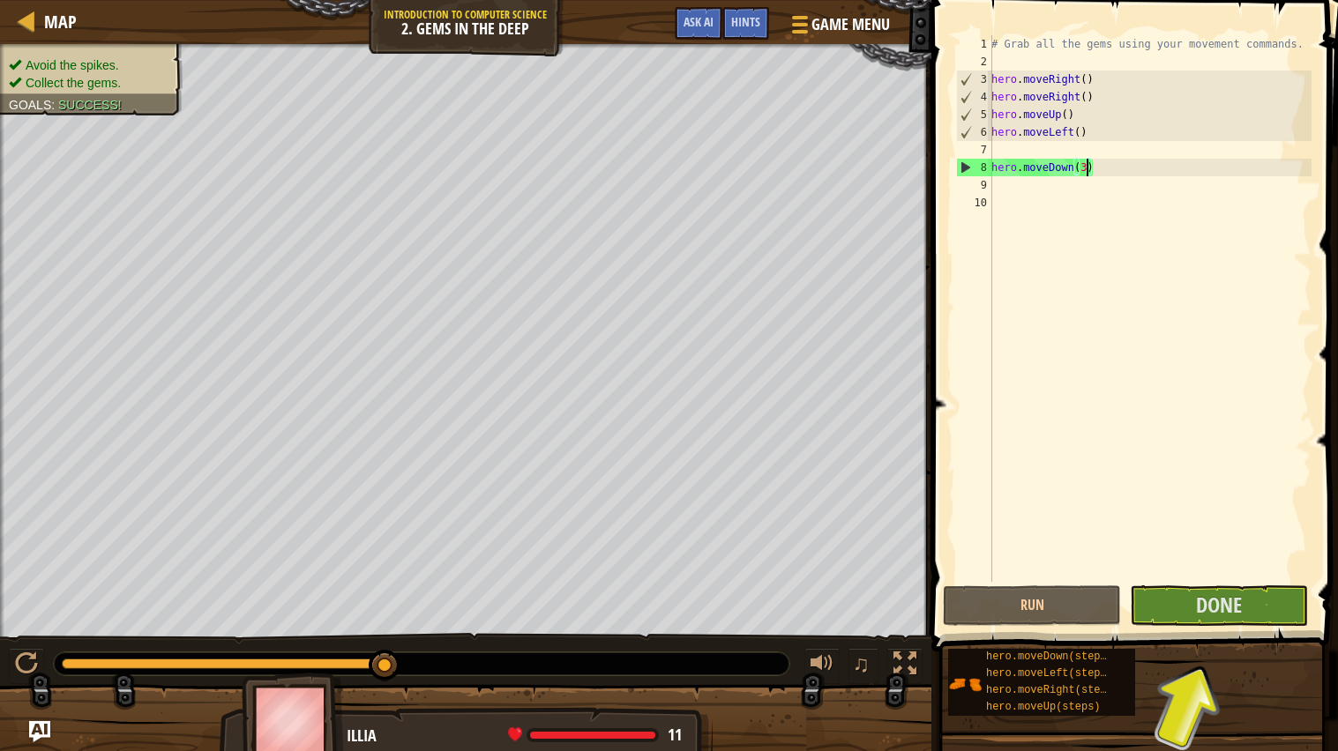
click at [1095, 153] on div "# Grab all the gems using your movement commands. hero . moveRight ( ) hero . m…" at bounding box center [1150, 326] width 324 height 582
type textarea "hero.moveLeft()"
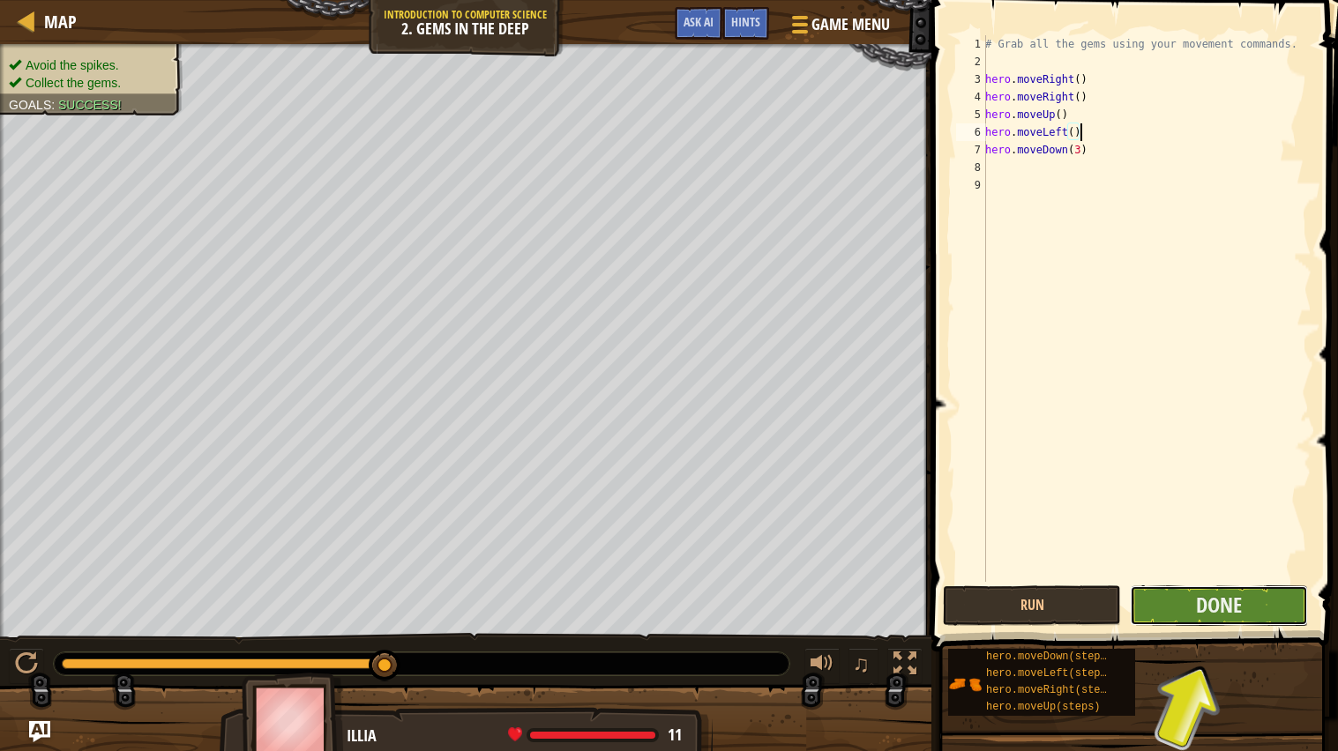
click at [1173, 607] on button "Done" at bounding box center [1218, 605] width 178 height 41
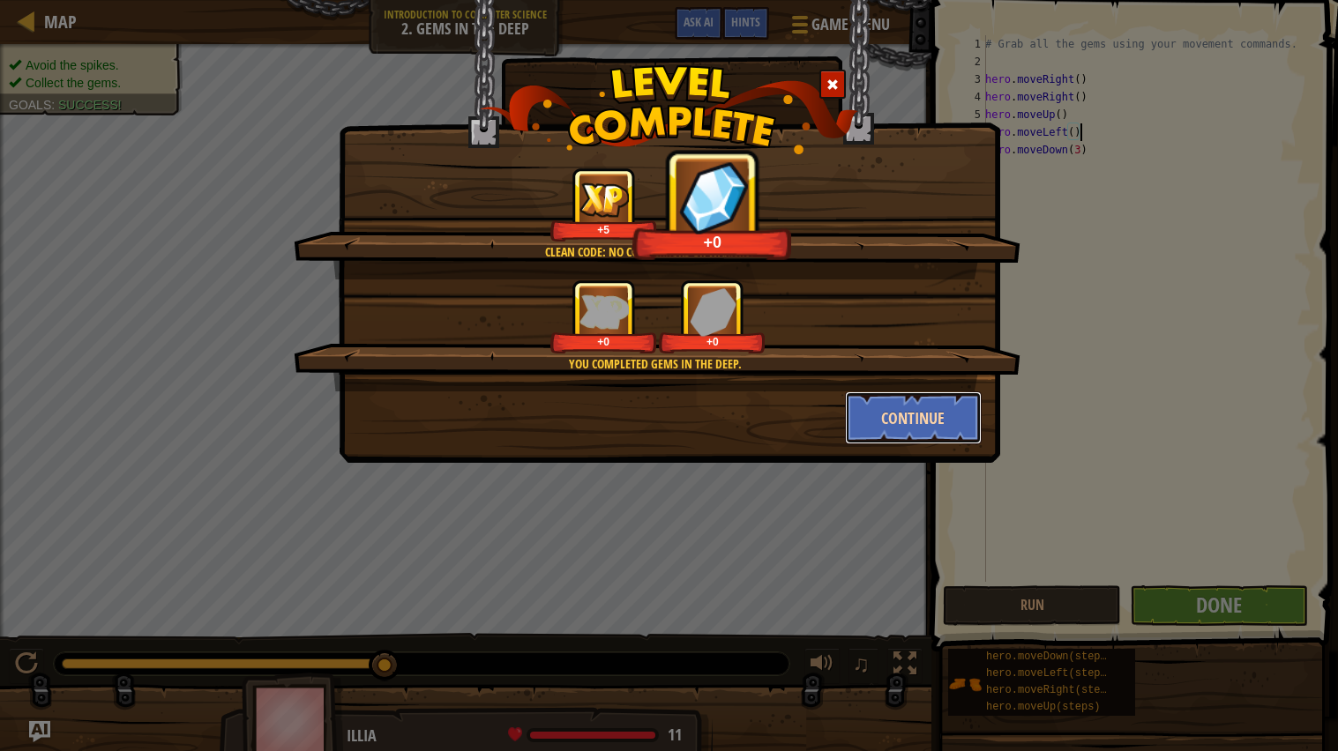
click at [935, 423] on button "Continue" at bounding box center [913, 417] width 137 height 53
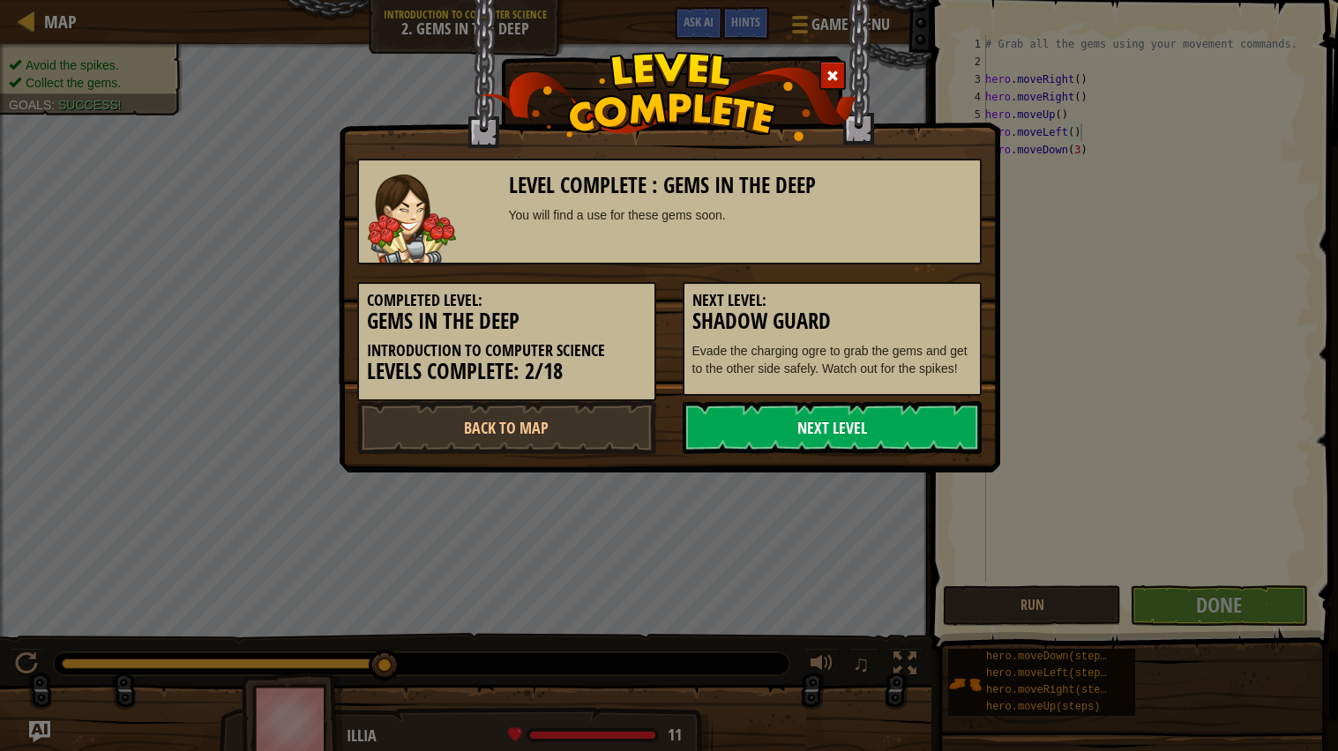
click at [824, 423] on link "Next Level" at bounding box center [831, 427] width 299 height 53
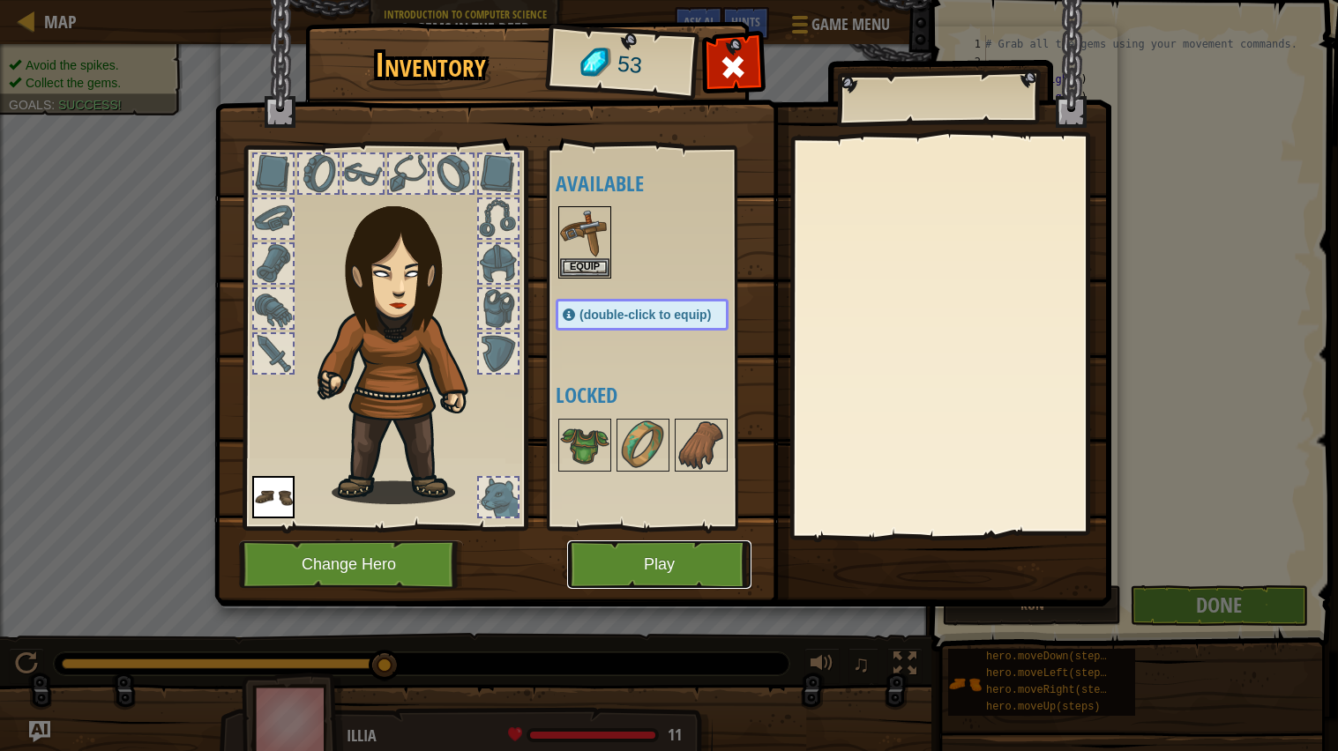
click at [710, 555] on button "Play" at bounding box center [659, 564] width 184 height 48
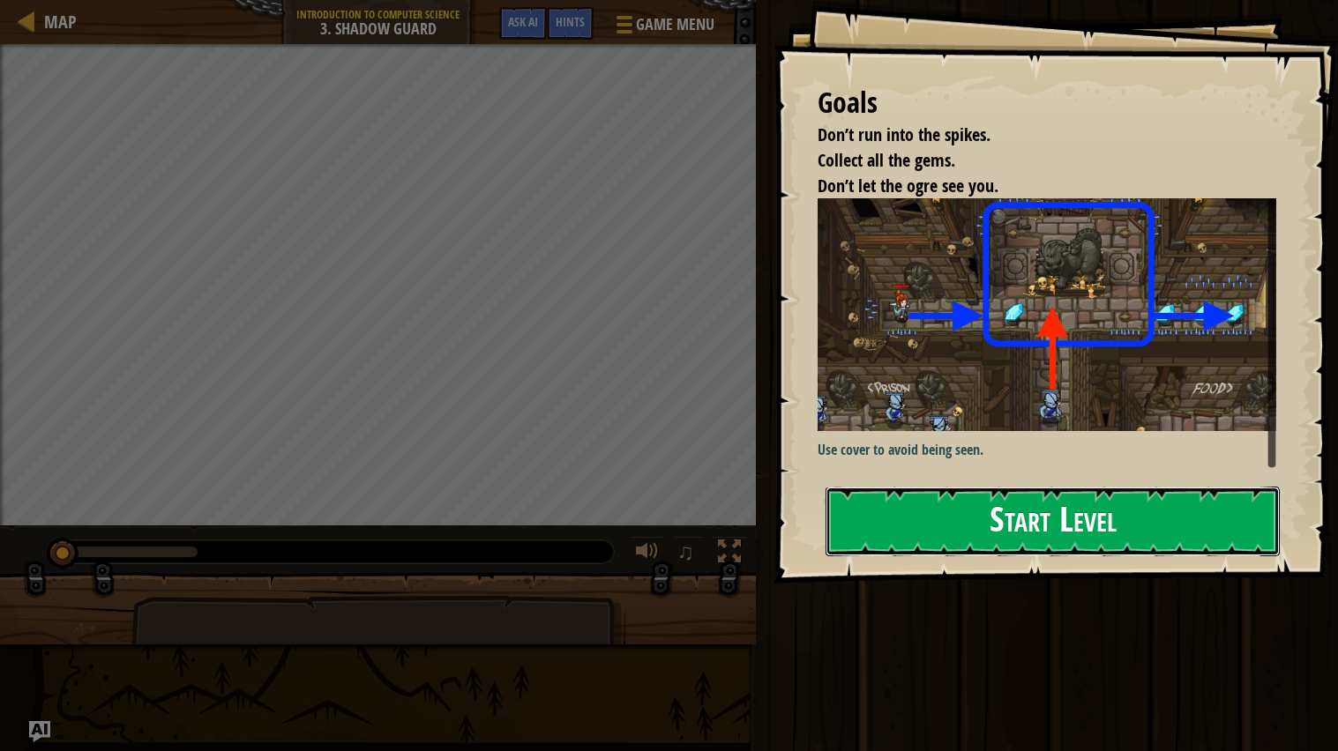
click at [1020, 515] on button "Start Level" at bounding box center [1052, 522] width 454 height 70
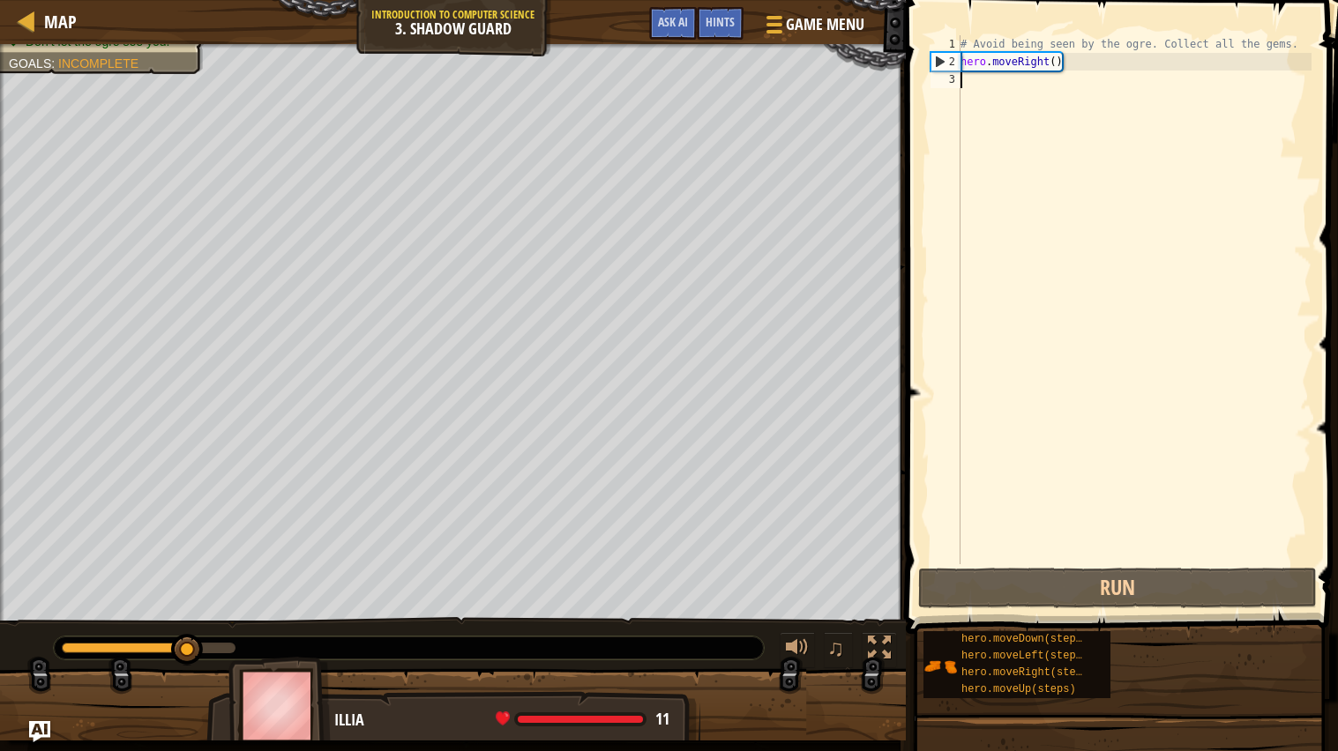
click at [982, 82] on div "# Avoid being seen by the ogre. Collect all the gems. hero . moveRight ( )" at bounding box center [1134, 317] width 354 height 564
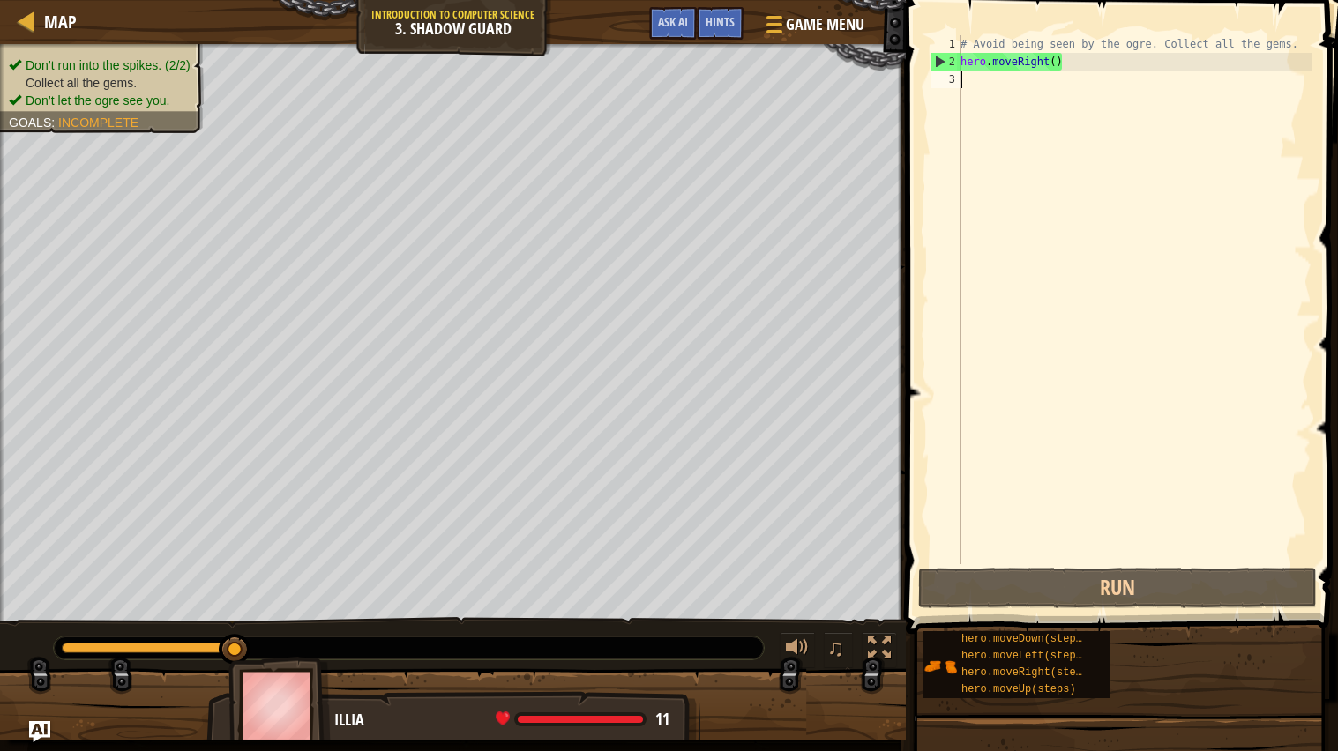
click at [988, 94] on div "# Avoid being seen by the ogre. Collect all the gems. hero . moveRight ( )" at bounding box center [1134, 317] width 354 height 564
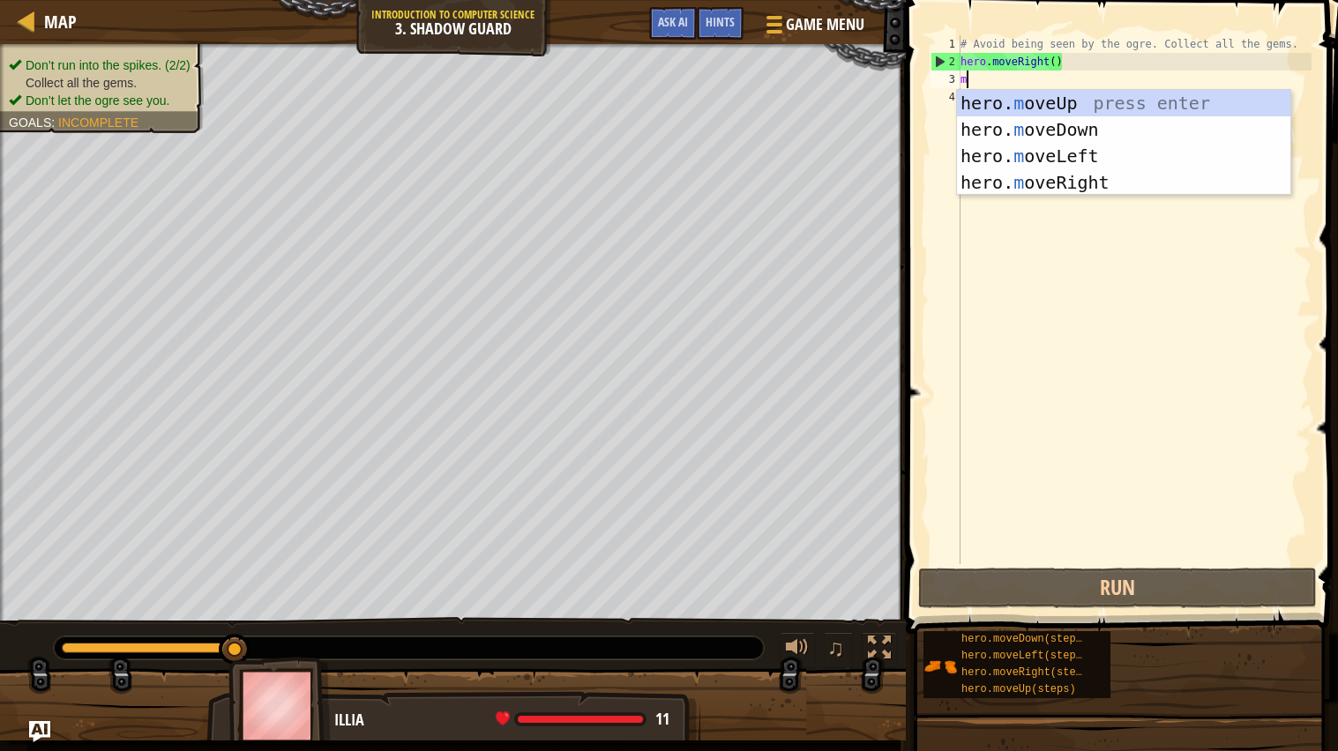
scroll to position [7, 0]
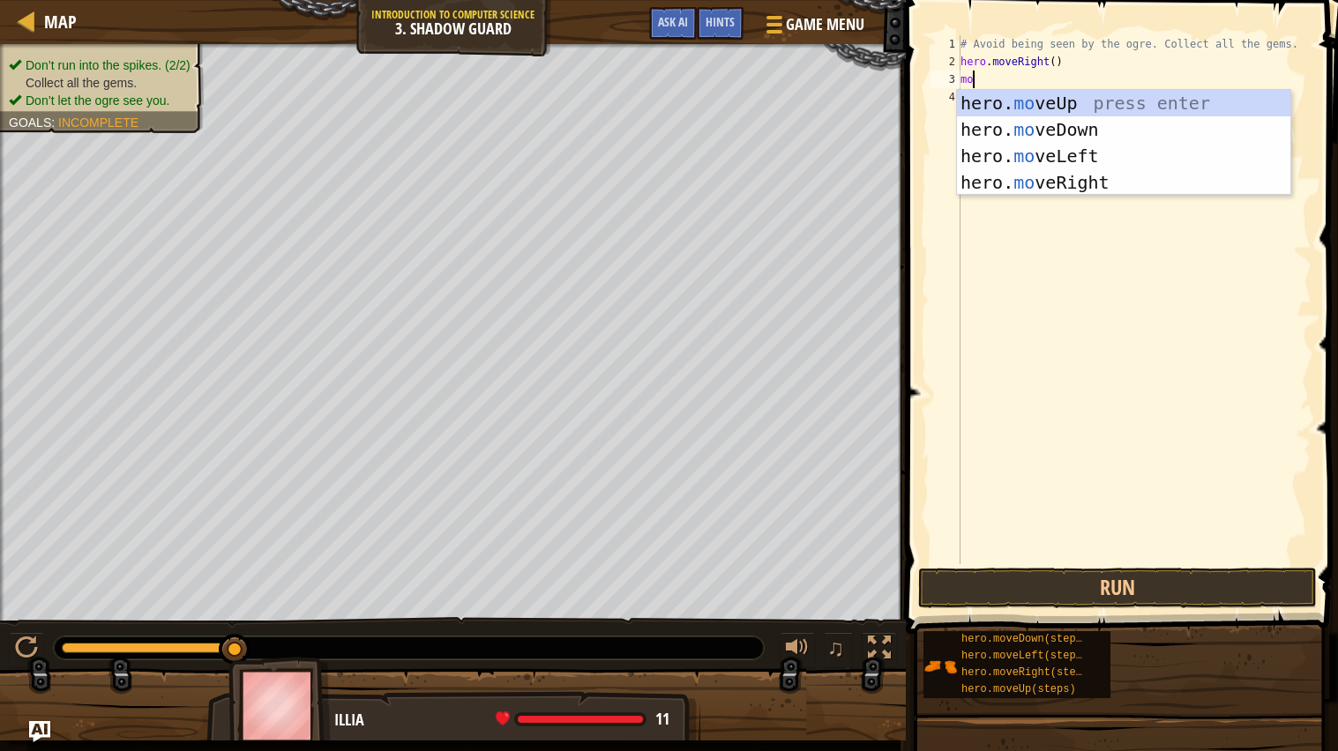
type textarea "m"
type textarea "mo"
click at [1058, 93] on div "hero. mo veUp press enter hero. mo veDown press enter hero. mo veLeft press ent…" at bounding box center [1123, 169] width 333 height 159
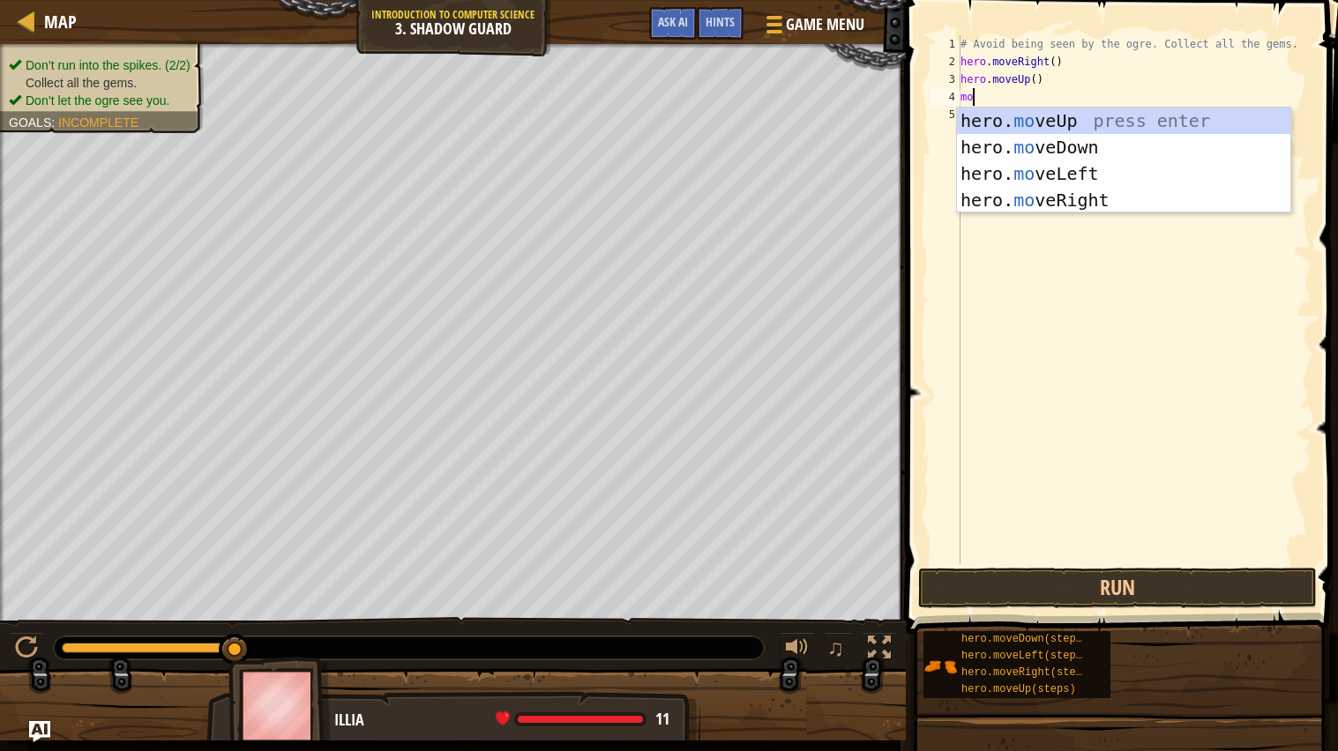
scroll to position [7, 1]
type textarea "move"
click at [1103, 194] on div "hero. move Up press enter hero. move Down press enter hero. move Left press ent…" at bounding box center [1123, 187] width 333 height 159
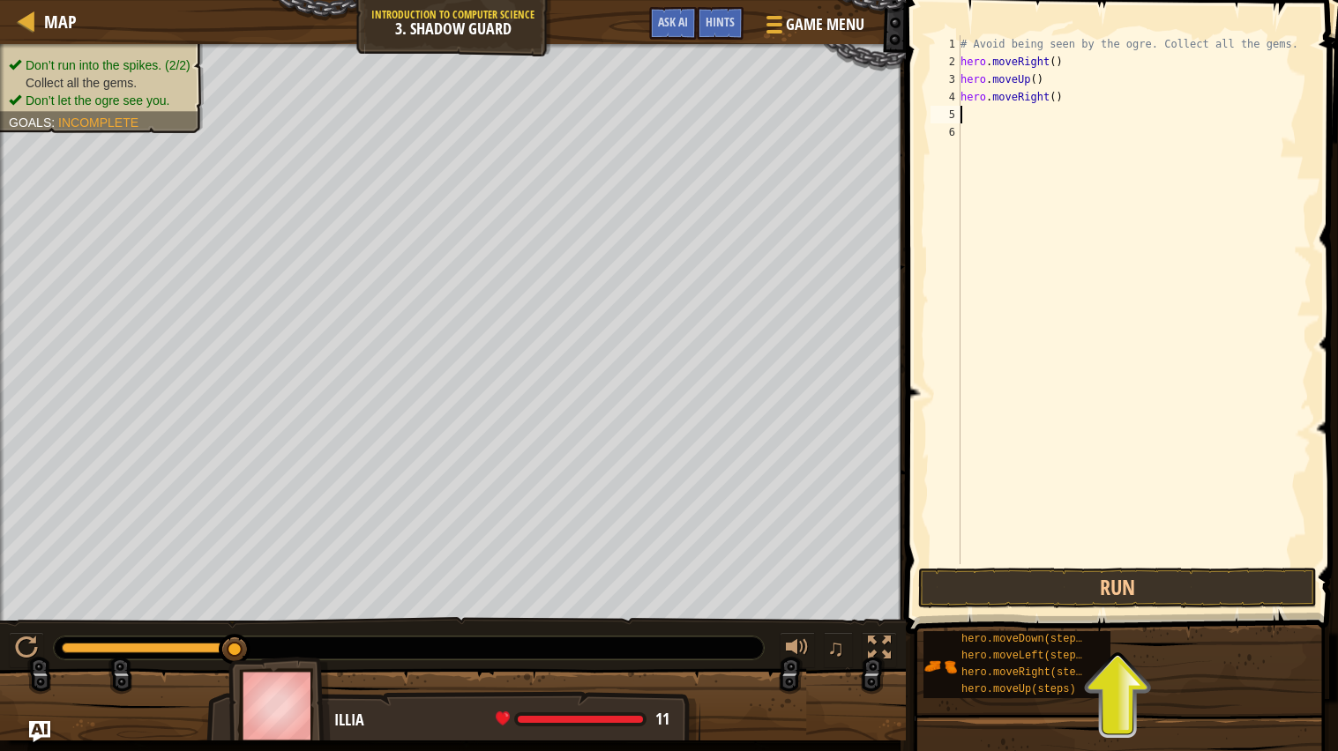
scroll to position [7, 0]
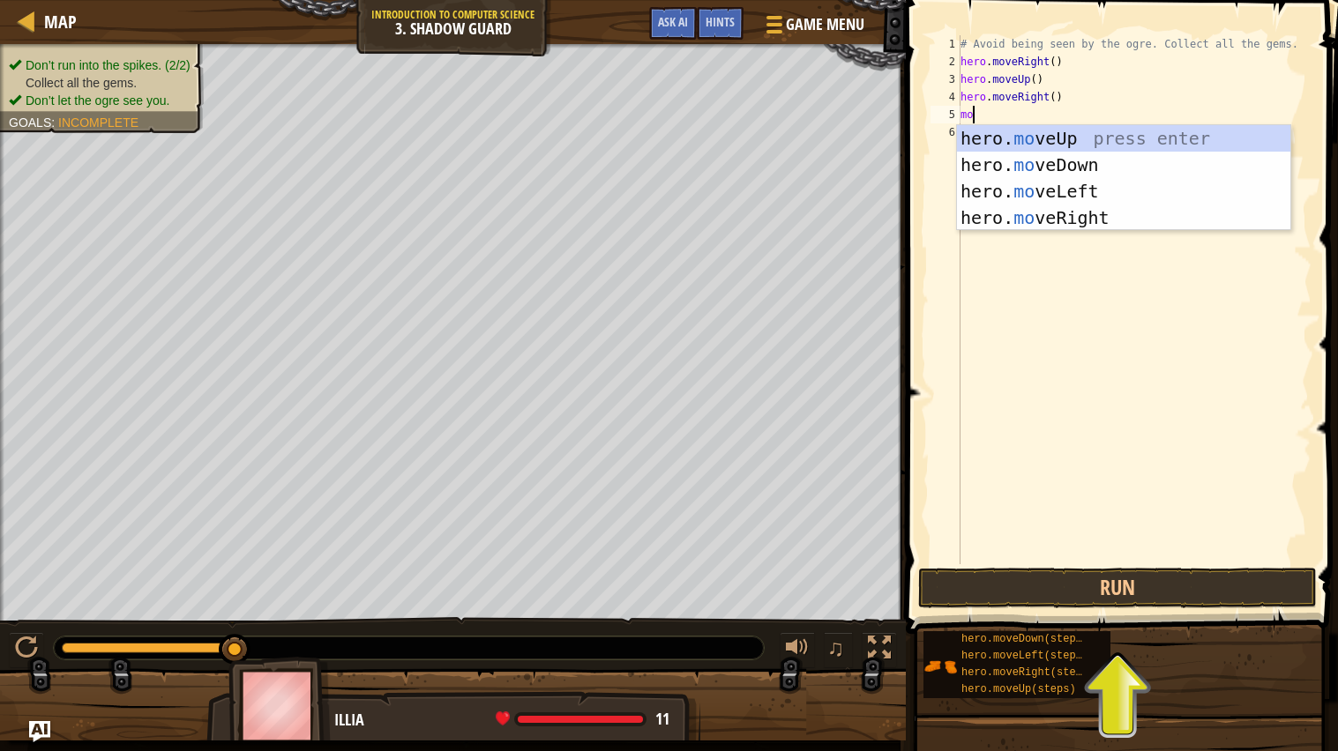
type textarea "move"
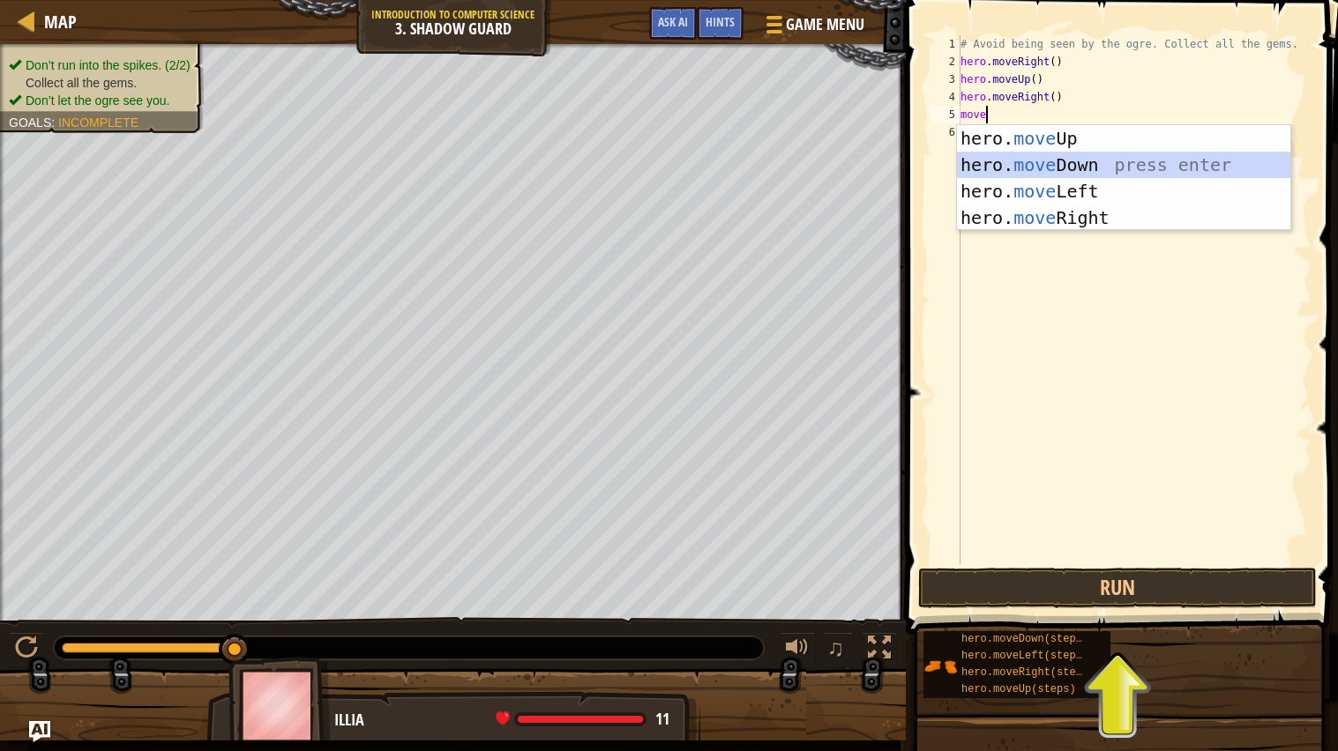
click at [1162, 172] on div "hero. move Up press enter hero. move Down press enter hero. move Left press ent…" at bounding box center [1123, 204] width 333 height 159
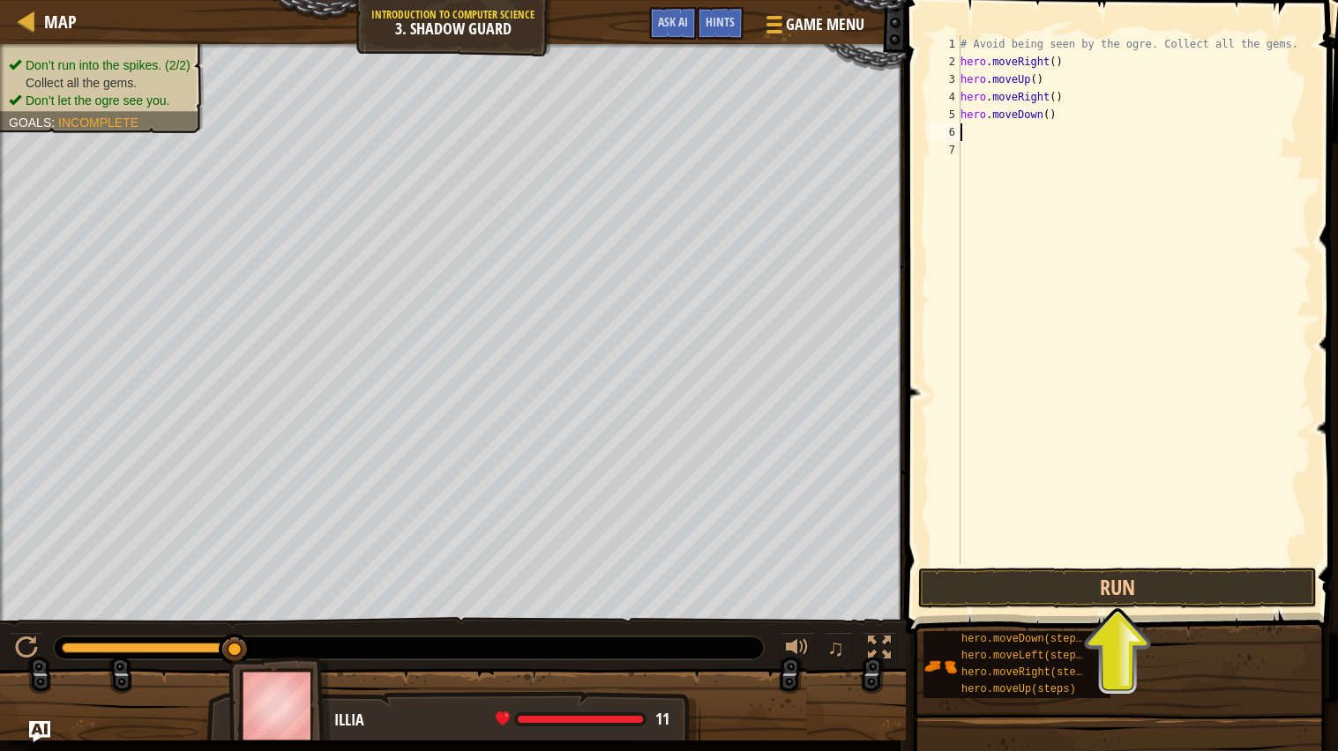
click at [1162, 172] on div "# Avoid being seen by the ogre. Collect all the gems. hero . moveRight ( ) hero…" at bounding box center [1134, 317] width 354 height 564
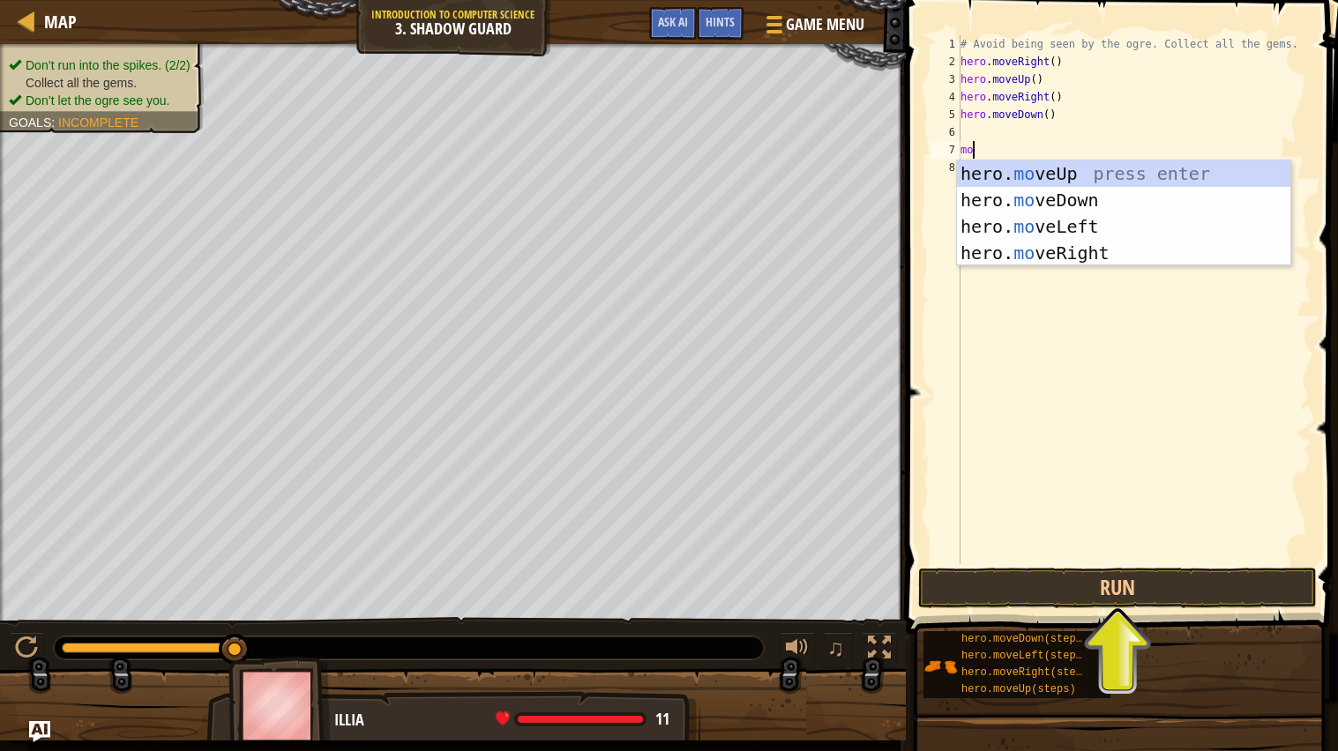
type textarea "m"
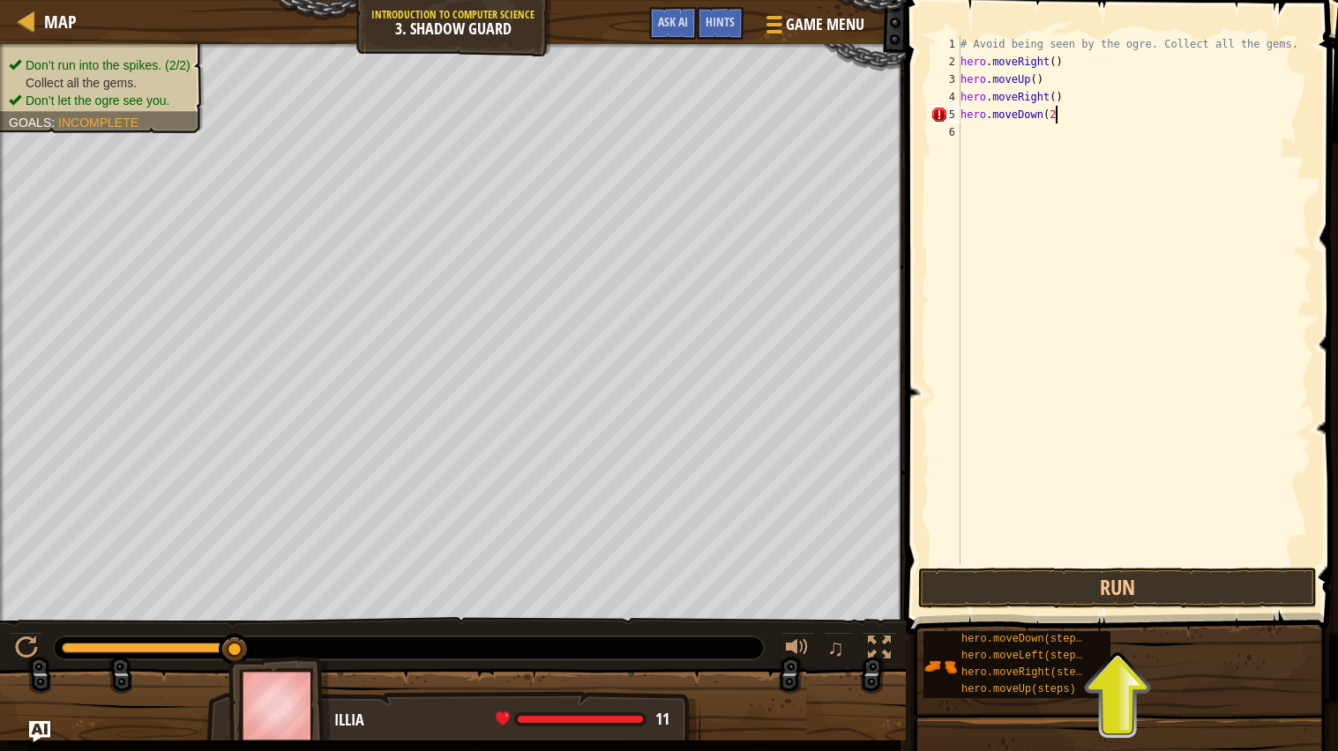
scroll to position [7, 6]
type textarea "hero.moveDown(2)"
click at [1078, 146] on div "# Avoid being seen by the ogre. Collect all the gems. hero . moveRight ( ) hero…" at bounding box center [1134, 317] width 354 height 564
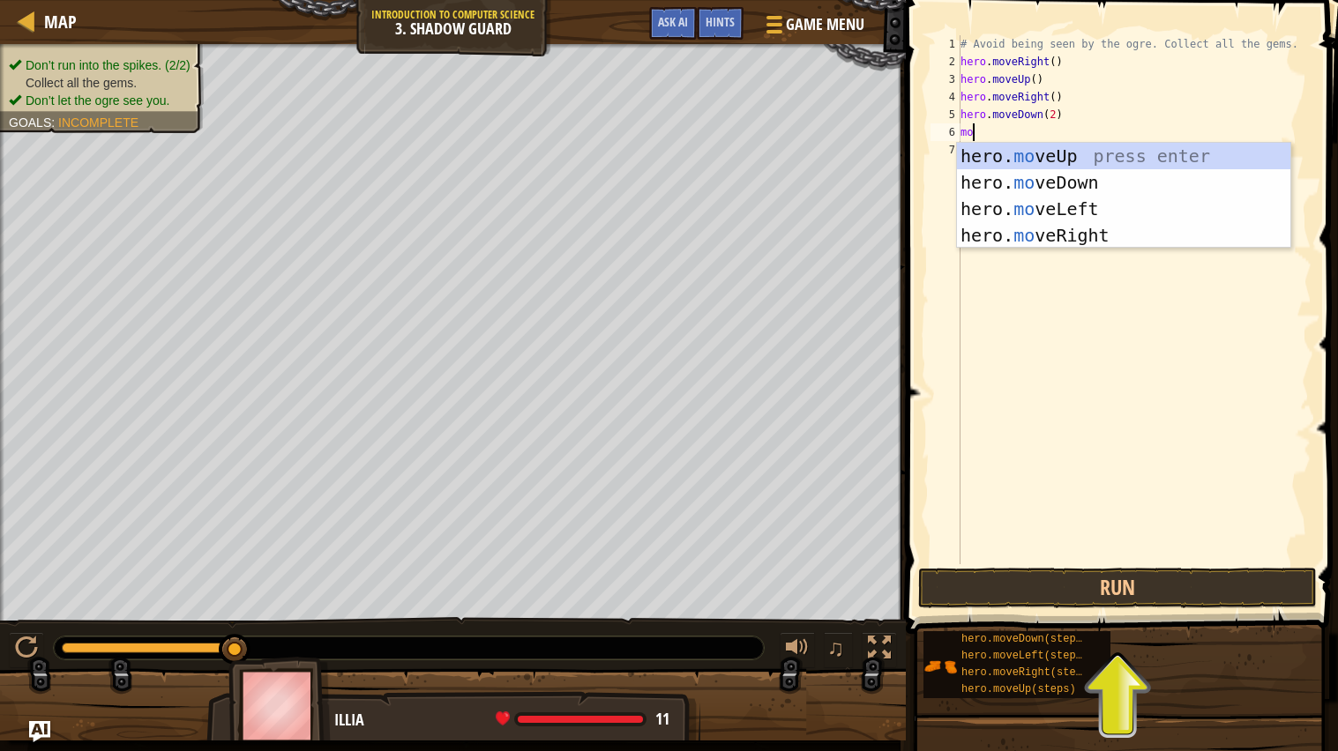
scroll to position [7, 1]
type textarea "moveri"
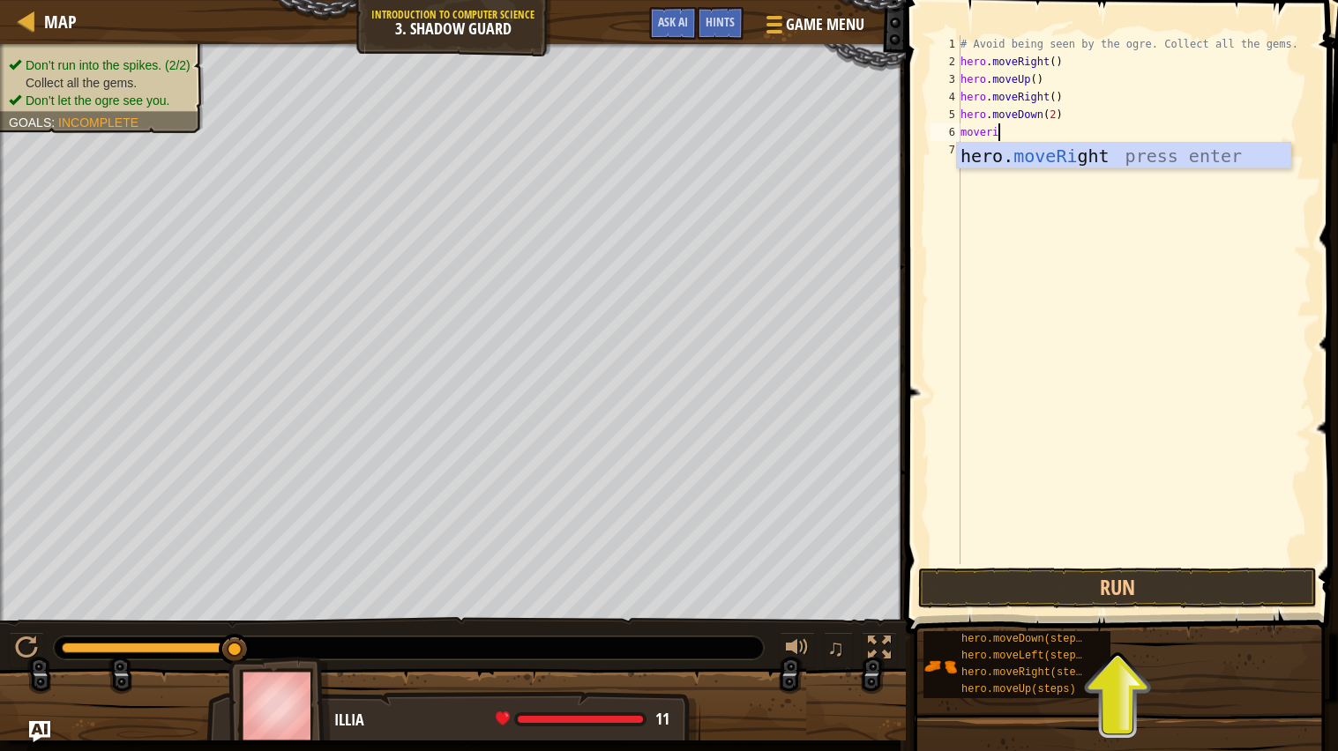
scroll to position [7, 2]
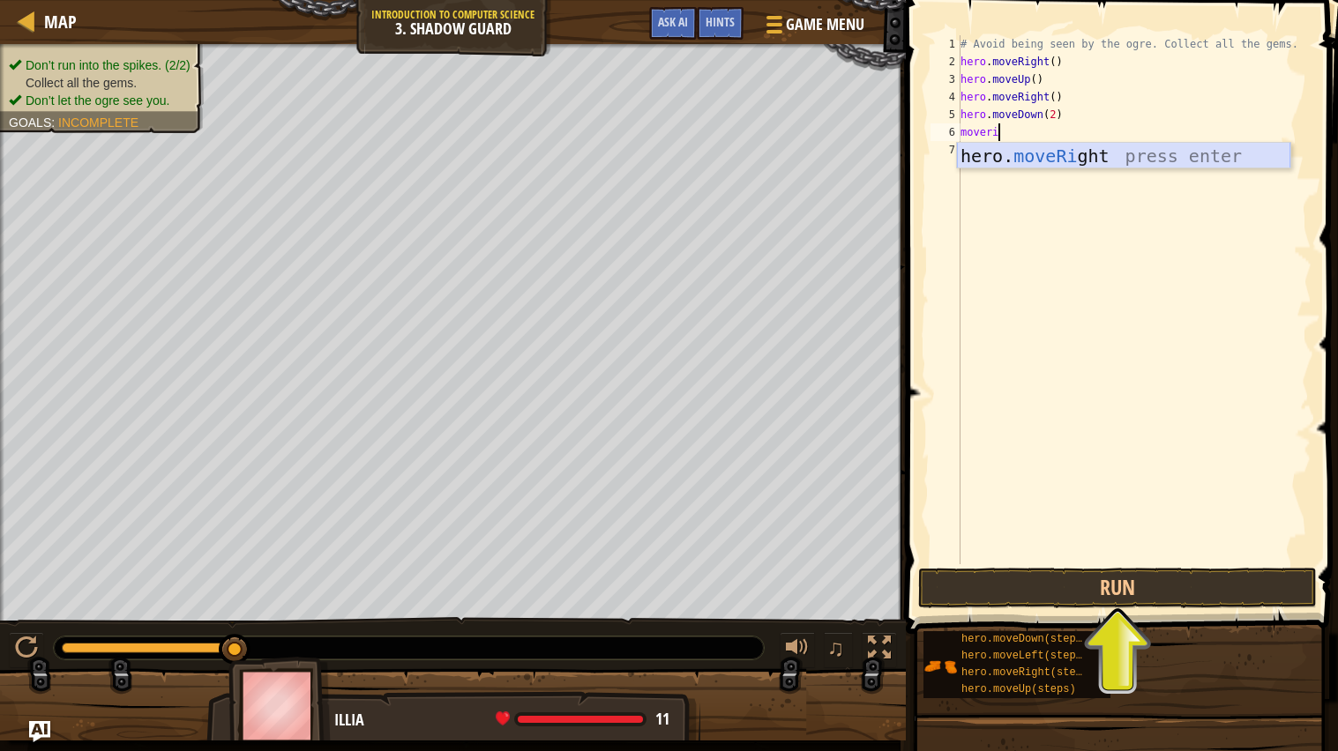
click at [1153, 156] on div "hero. moveRi ght press enter" at bounding box center [1123, 182] width 333 height 79
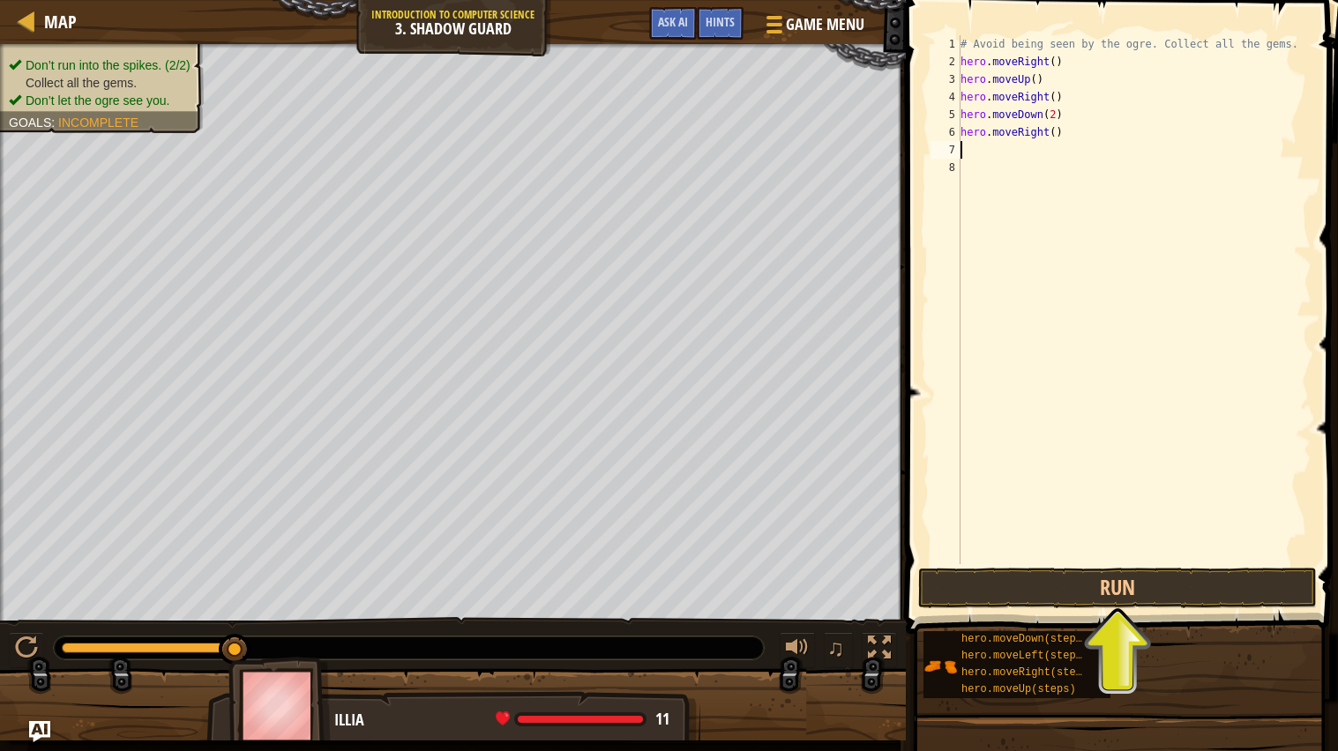
scroll to position [7, 0]
click at [959, 586] on button "Run" at bounding box center [1117, 588] width 399 height 41
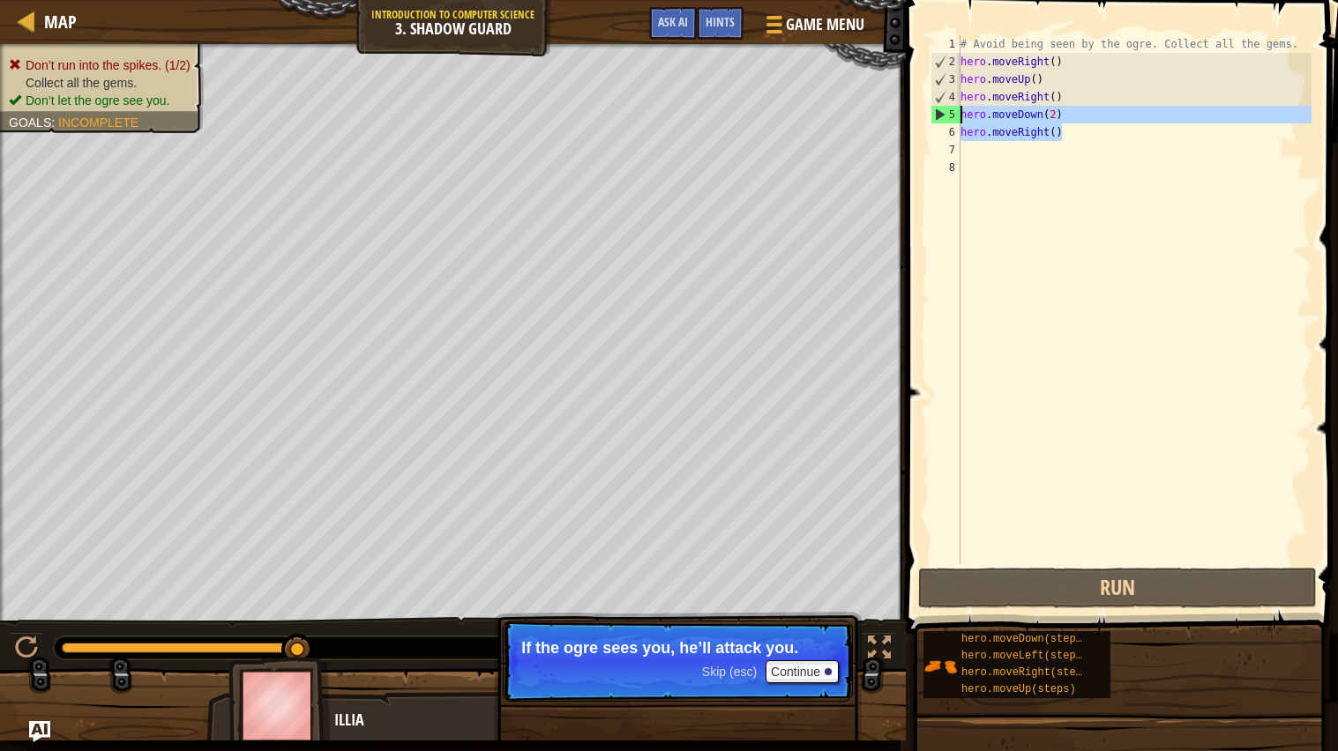
drag, startPoint x: 1075, startPoint y: 132, endPoint x: 950, endPoint y: 114, distance: 125.7
click at [950, 114] on div "1 2 3 4 5 6 7 8 # Avoid being seen by the ogre. Collect all the gems. hero . mo…" at bounding box center [1119, 299] width 384 height 529
type textarea "hero.moveDown(2) hero.moveRight()"
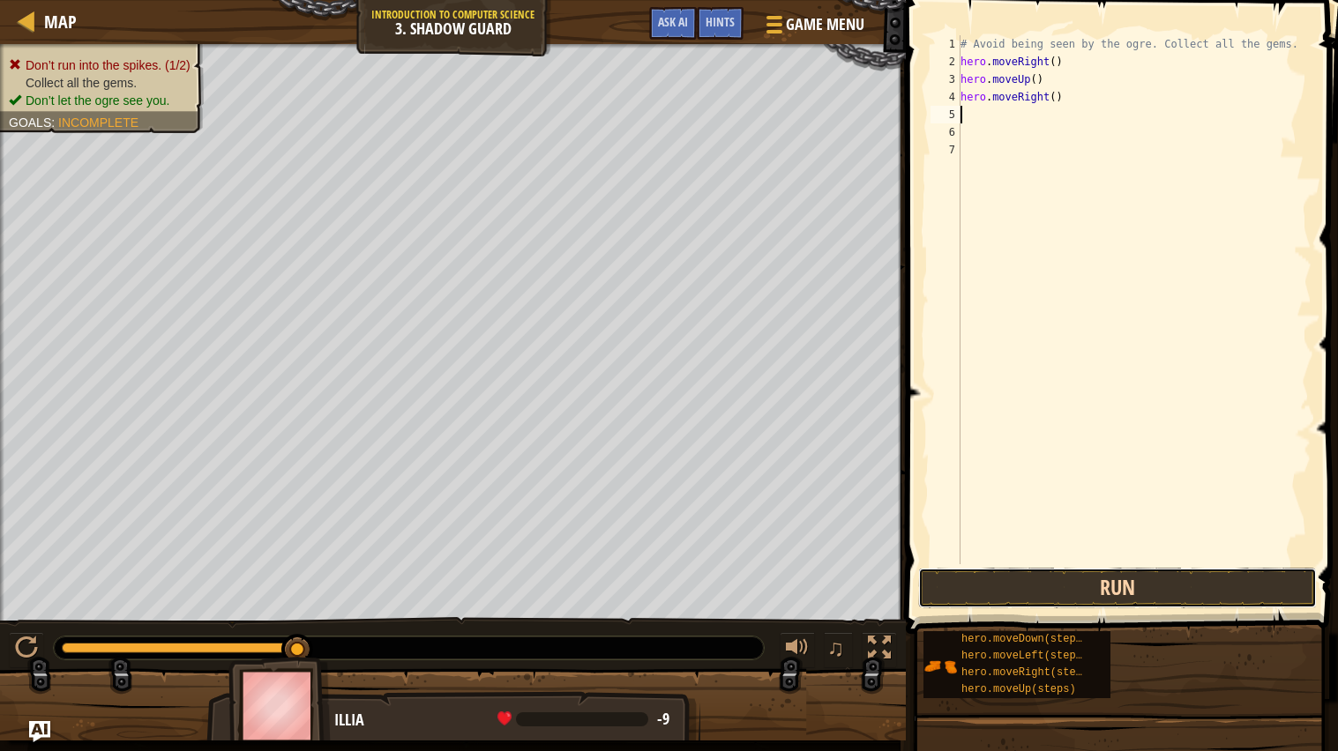
click at [980, 596] on button "Run" at bounding box center [1117, 588] width 399 height 41
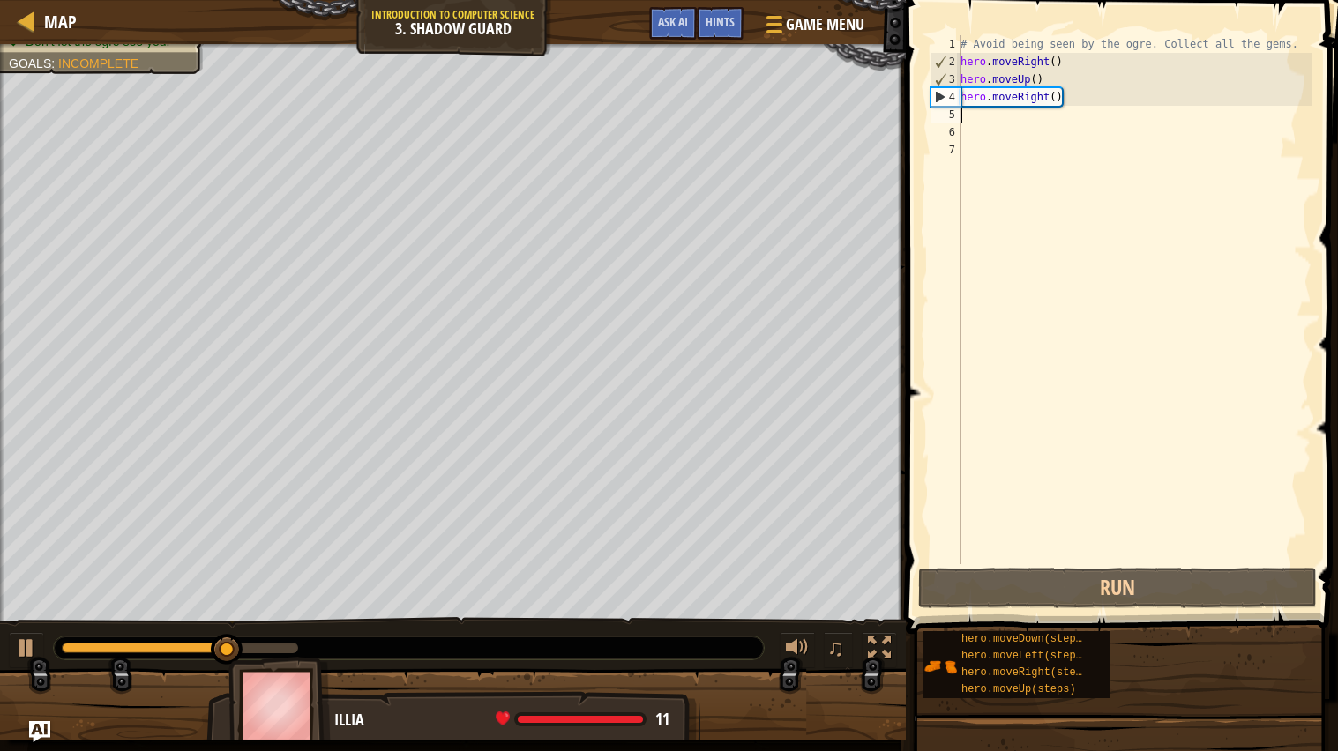
click at [1001, 122] on div "# Avoid being seen by the ogre. Collect all the gems. hero . moveRight ( ) hero…" at bounding box center [1134, 317] width 354 height 564
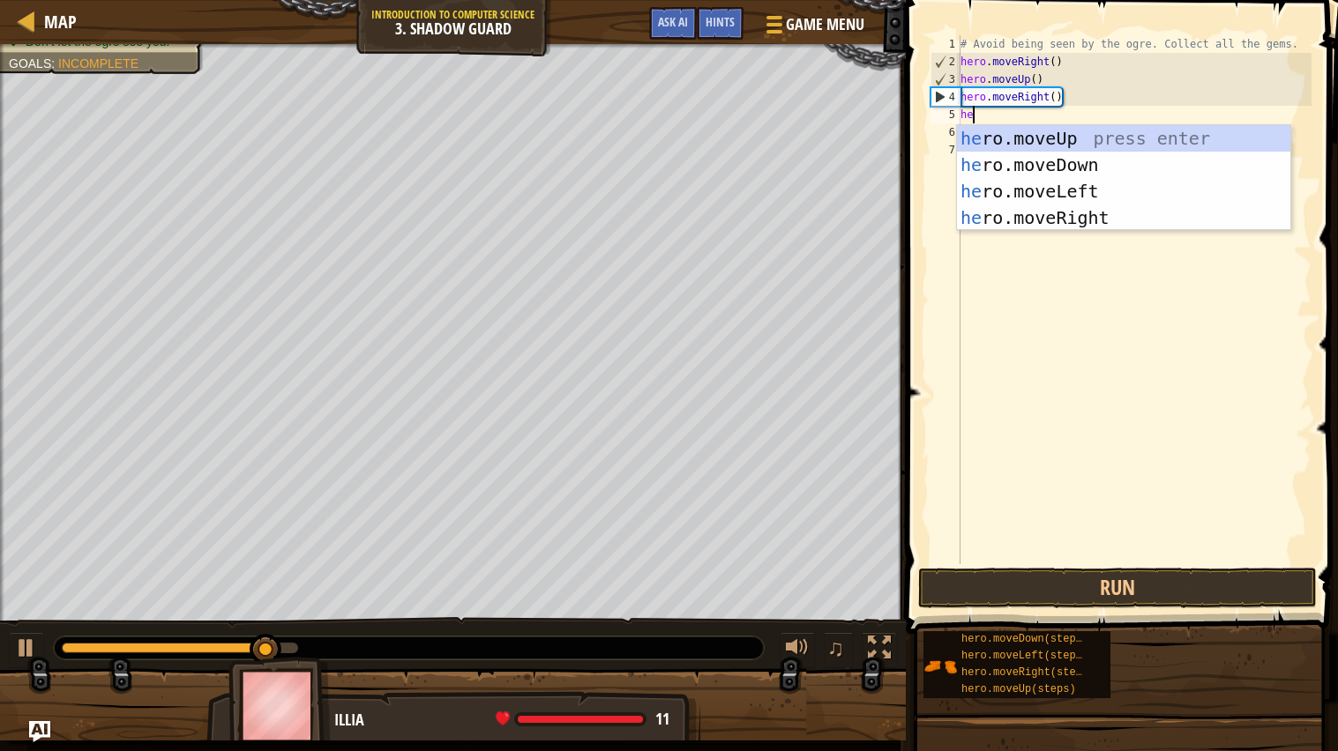
type textarea "hero"
click at [1114, 153] on div "hero .moveUp press enter hero .moveDown press enter hero .moveLeft press enter …" at bounding box center [1123, 204] width 333 height 159
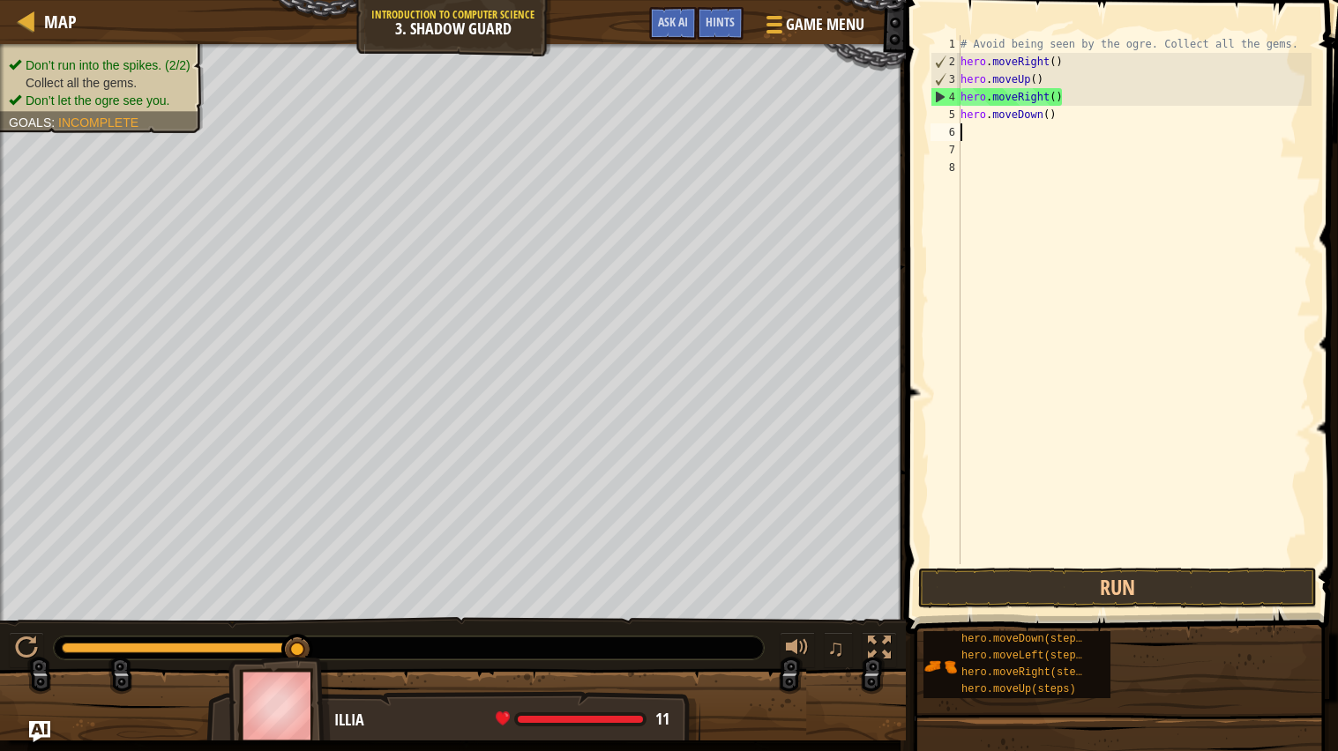
scroll to position [7, 0]
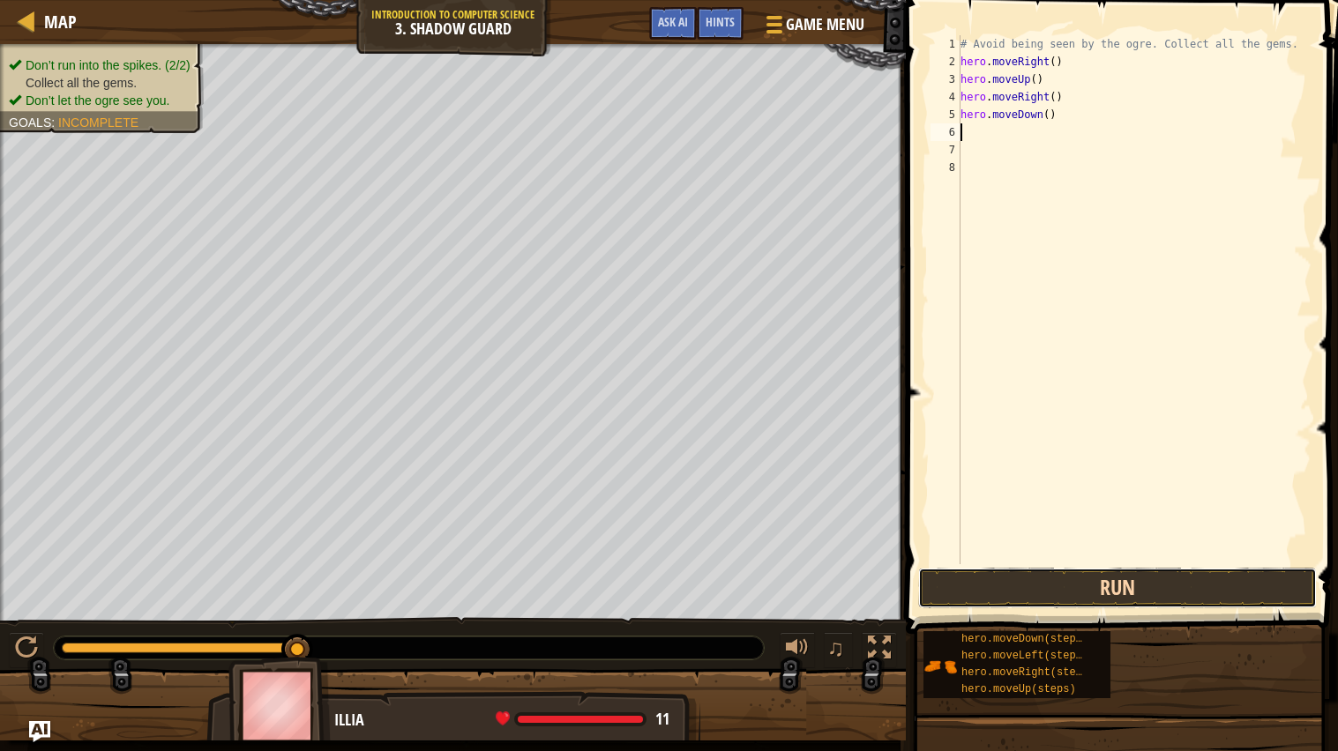
click at [952, 591] on button "Run" at bounding box center [1117, 588] width 399 height 41
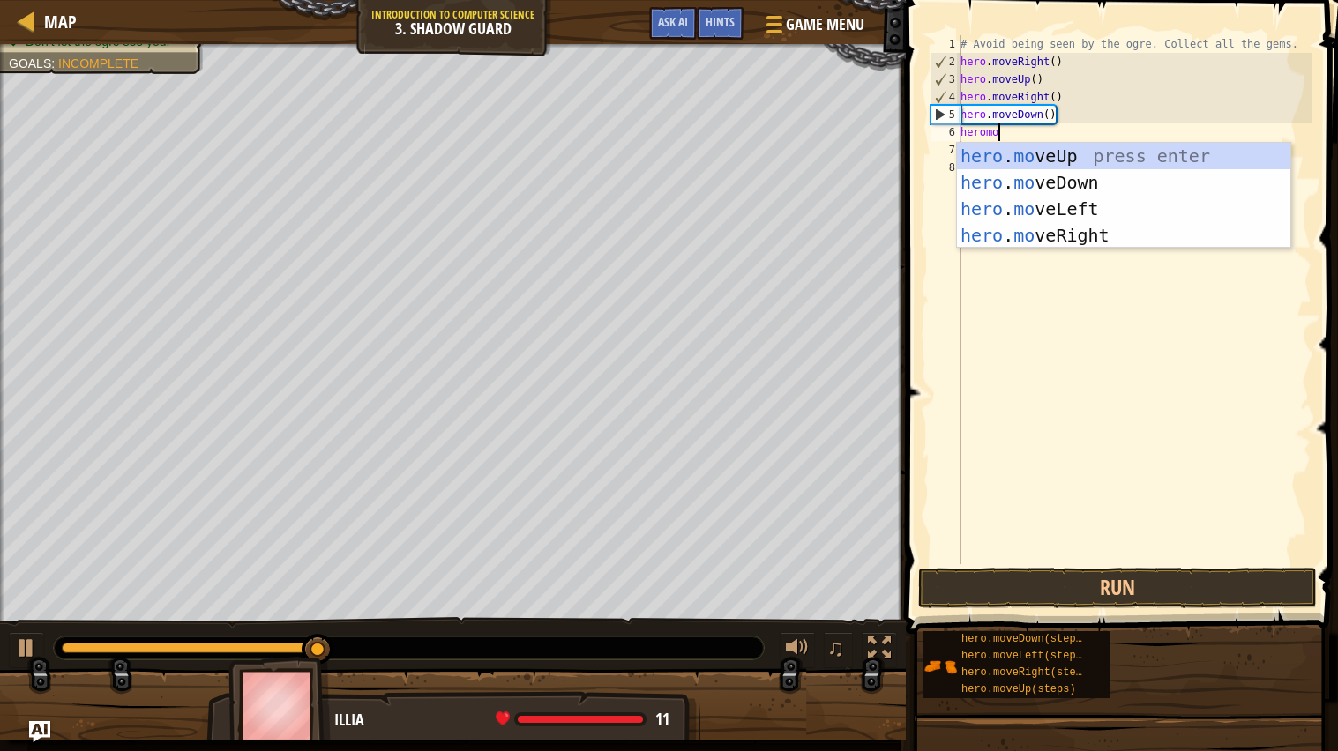
scroll to position [7, 2]
type textarea "heromov"
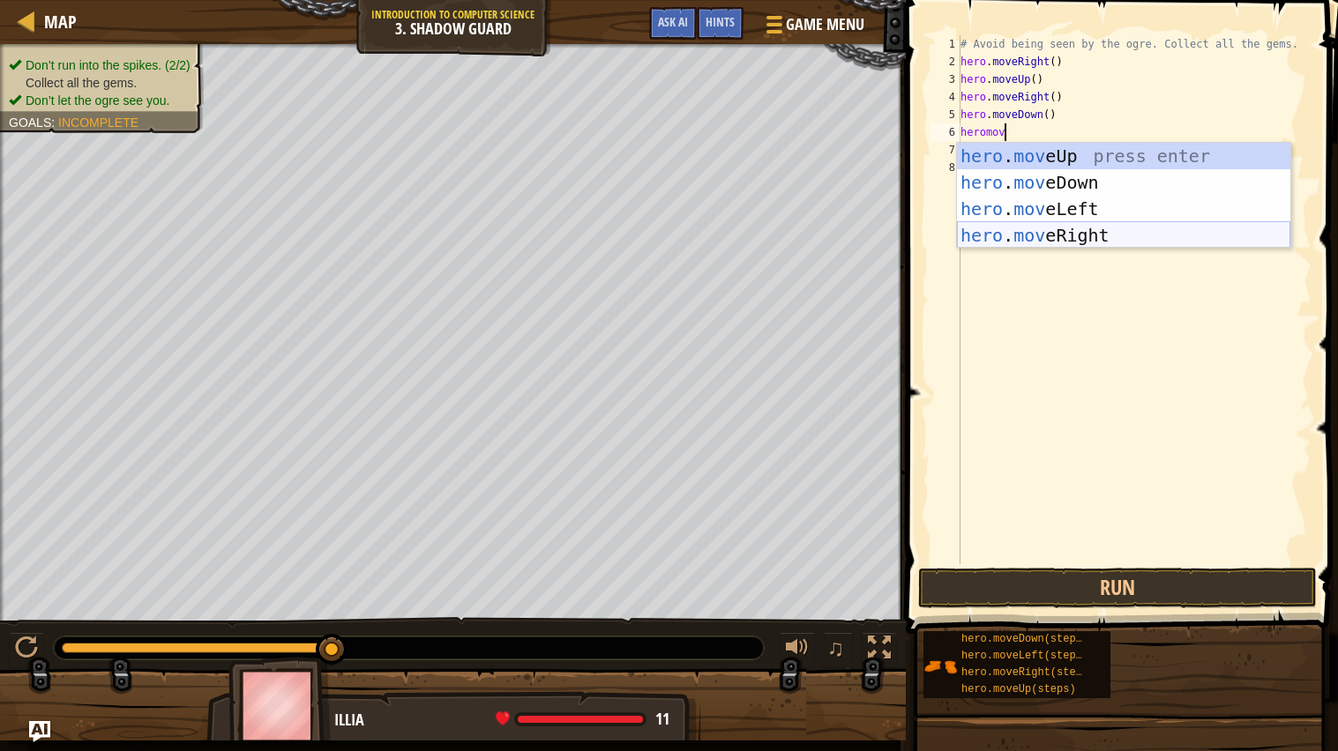
click at [1048, 228] on div "hero . mov eUp press enter hero . mov eDown press enter hero . mov eLeft press …" at bounding box center [1123, 222] width 333 height 159
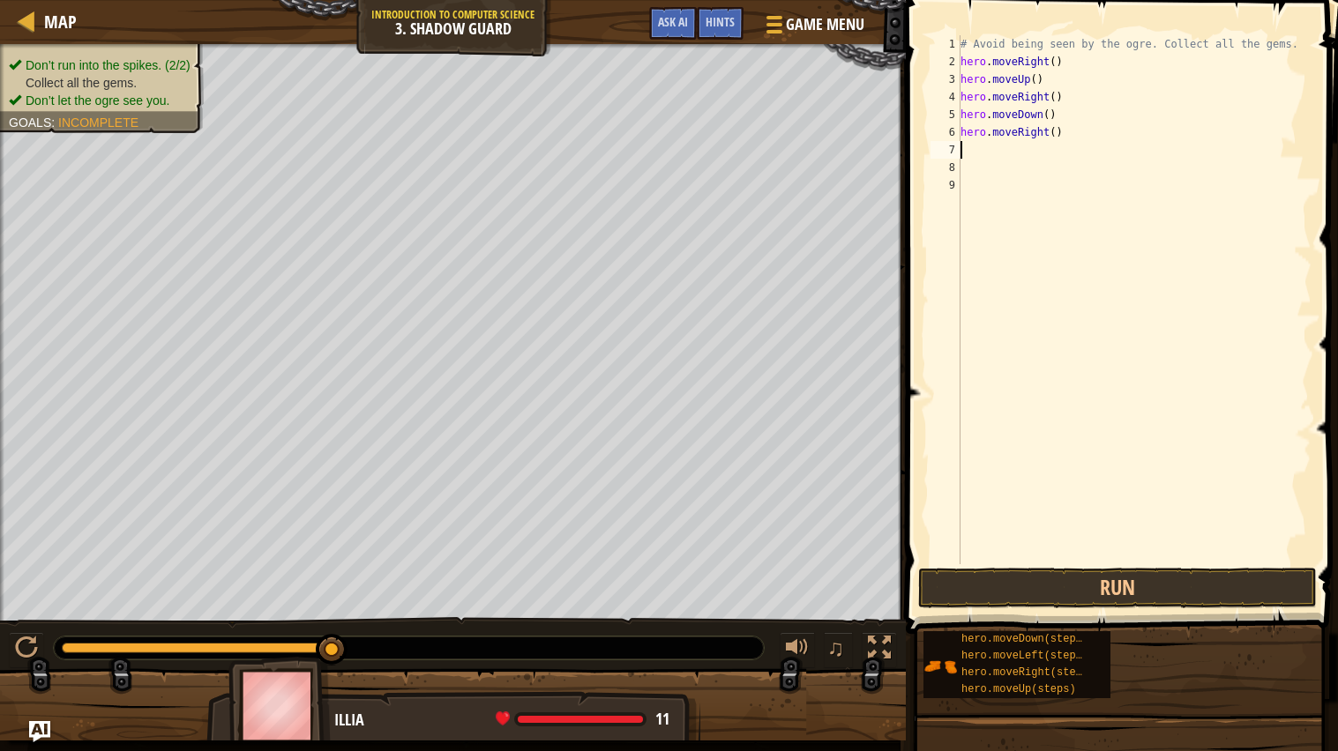
scroll to position [7, 0]
click at [950, 588] on button "Run" at bounding box center [1117, 588] width 399 height 41
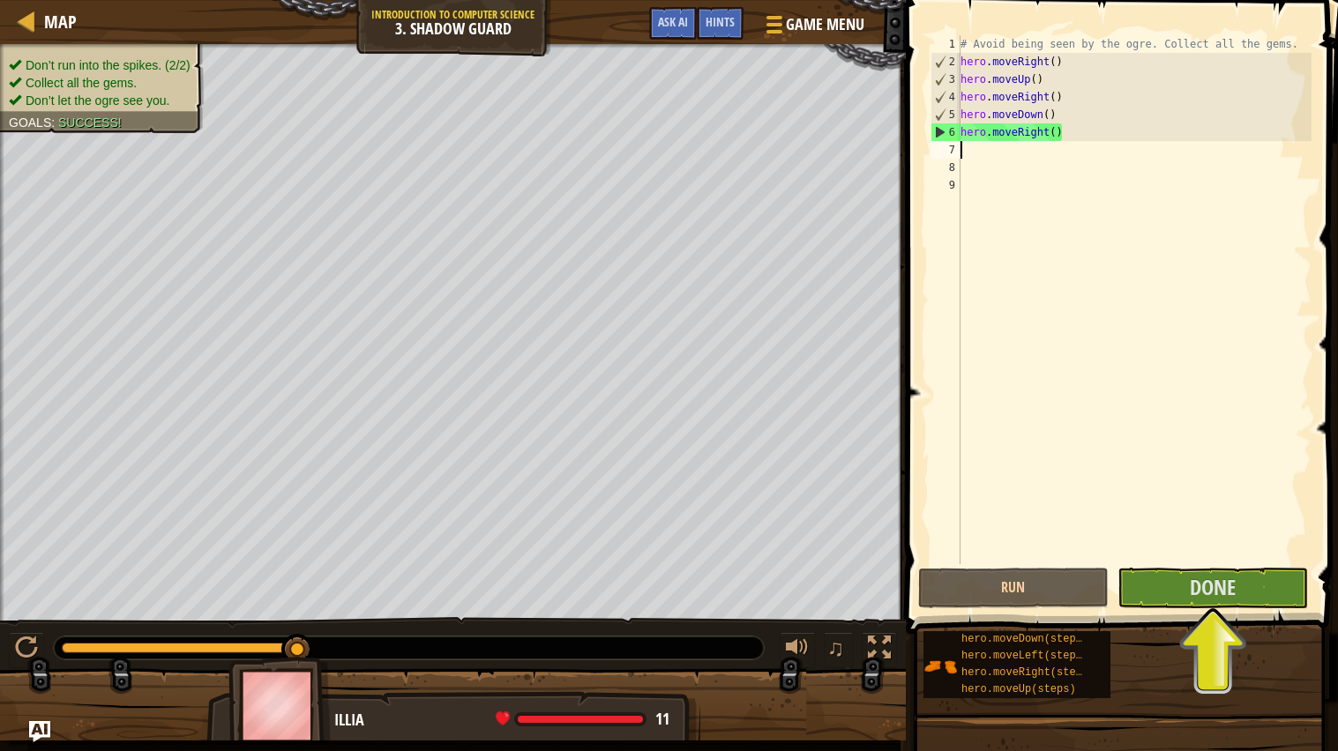
type textarea "hero.moveRight()"
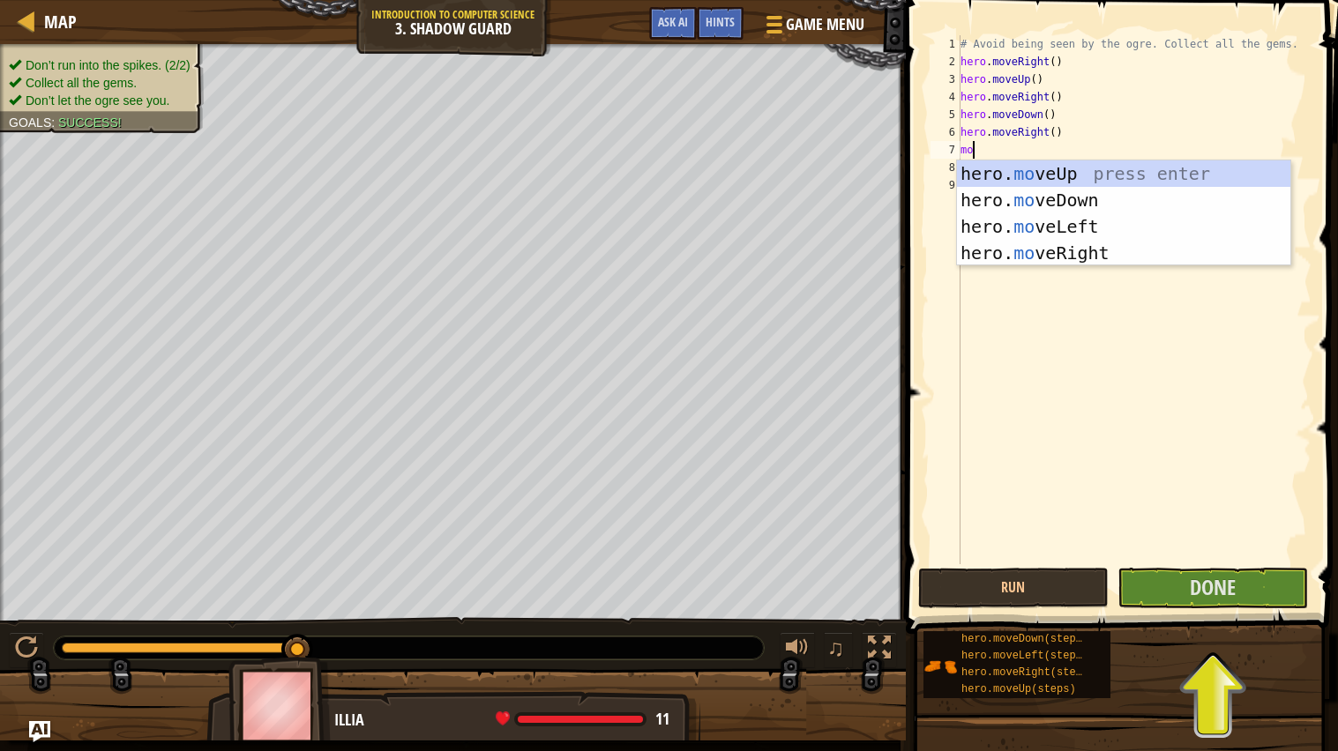
type textarea "mov"
click at [1082, 180] on div "hero. mov eUp press enter hero. mov eDown press enter hero. mov eLeft press ent…" at bounding box center [1123, 239] width 333 height 159
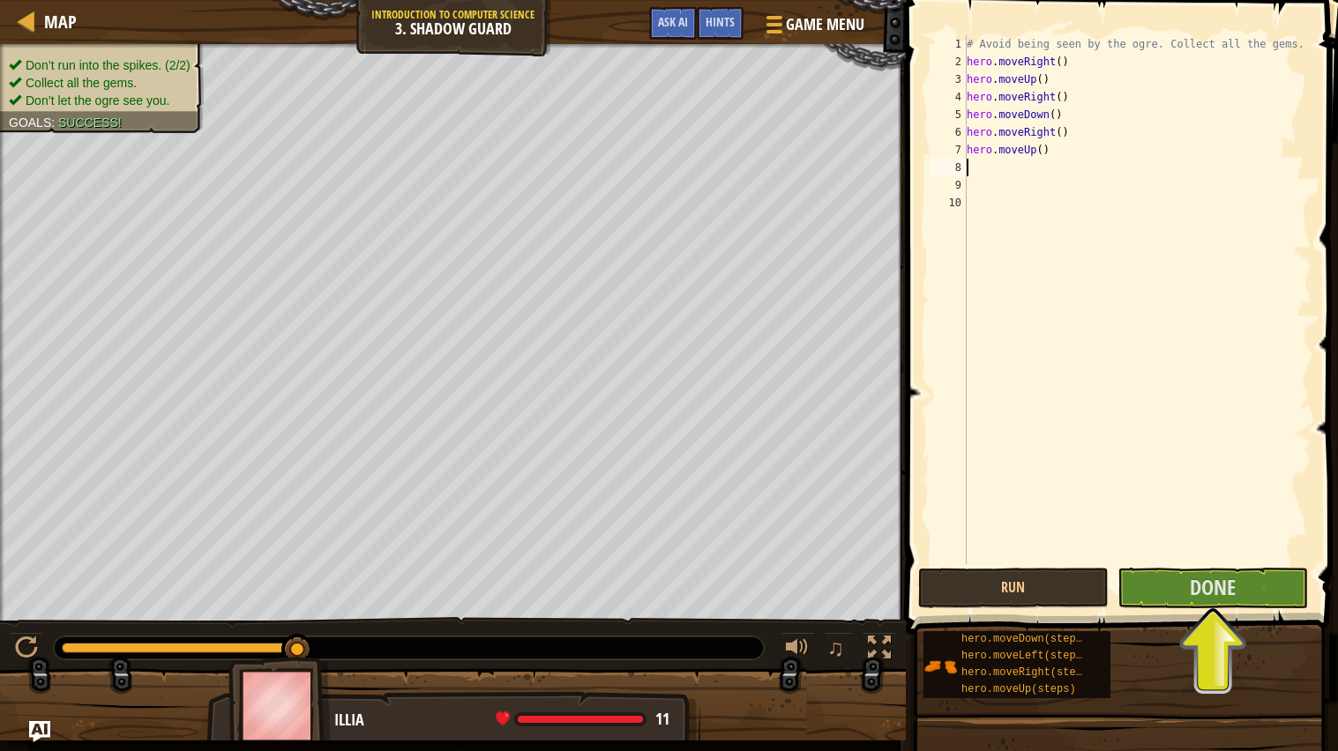
scroll to position [7, 0]
click at [1053, 153] on div "# Avoid being seen by the ogre. Collect all the gems. hero . moveRight ( ) hero…" at bounding box center [1137, 317] width 349 height 564
type textarea "h"
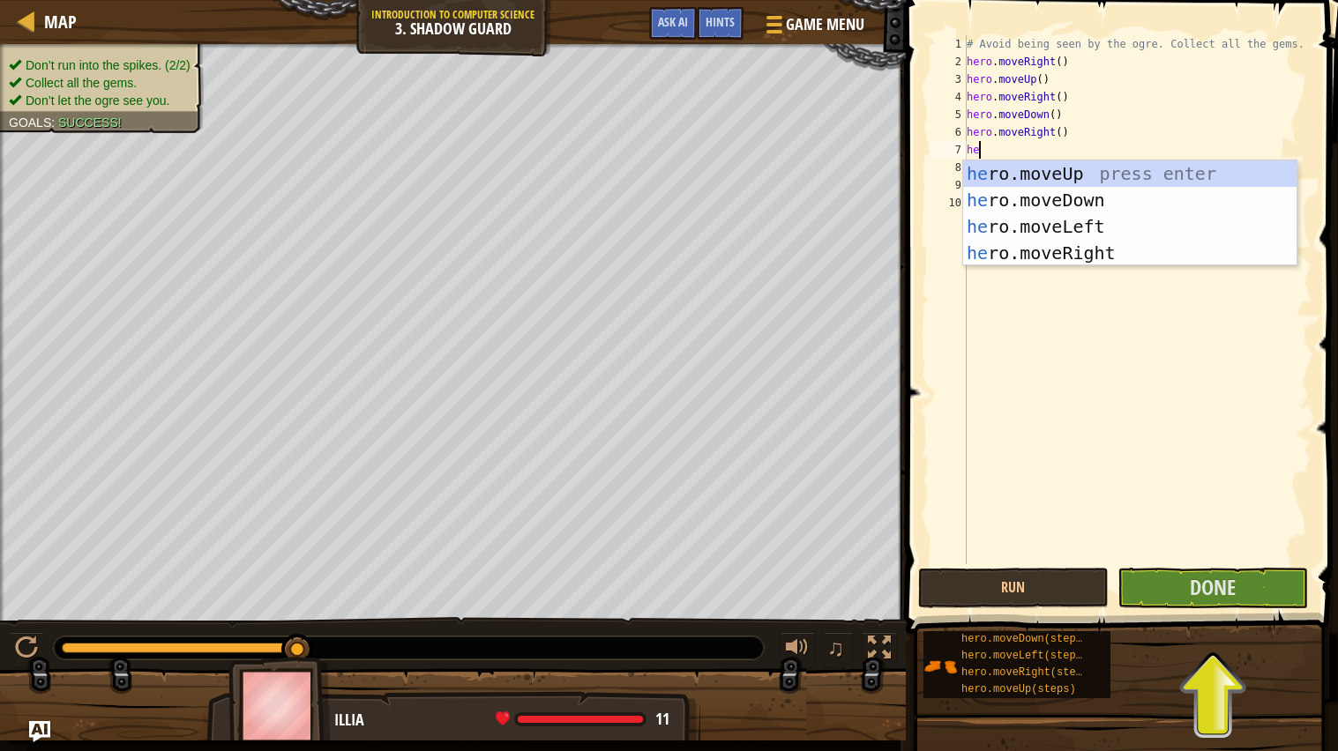
type textarea "her"
click at [1075, 242] on div "her o.moveUp press enter her o.moveDown press enter her o.moveLeft press enter …" at bounding box center [1129, 239] width 333 height 159
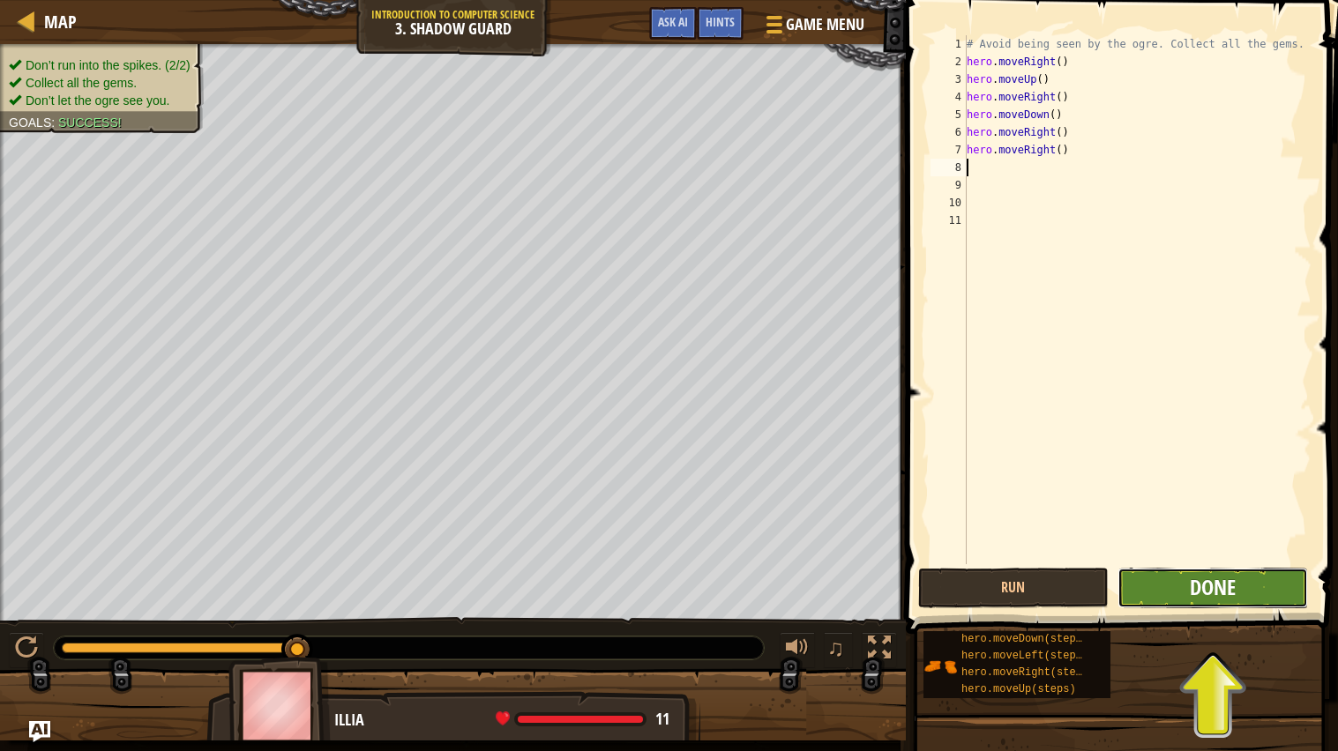
click at [1207, 599] on span "Done" at bounding box center [1212, 587] width 46 height 28
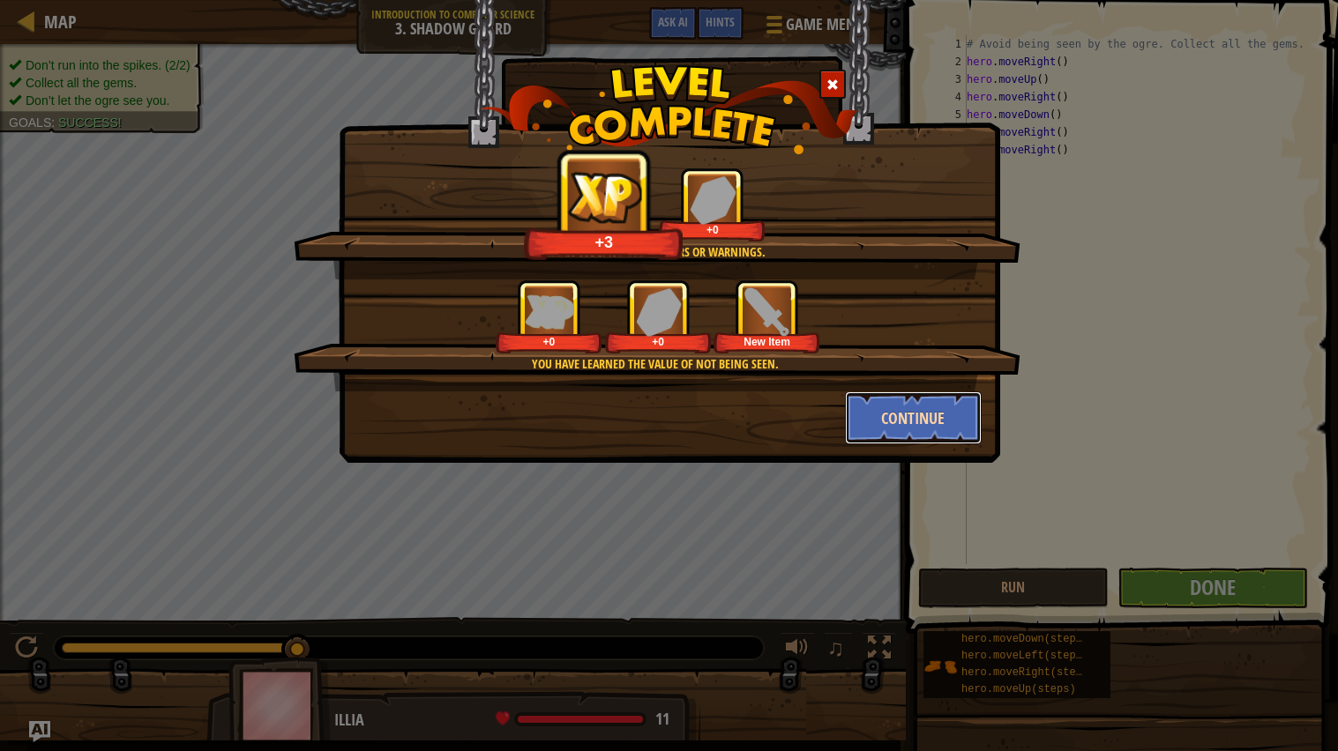
click at [936, 414] on button "Continue" at bounding box center [913, 417] width 137 height 53
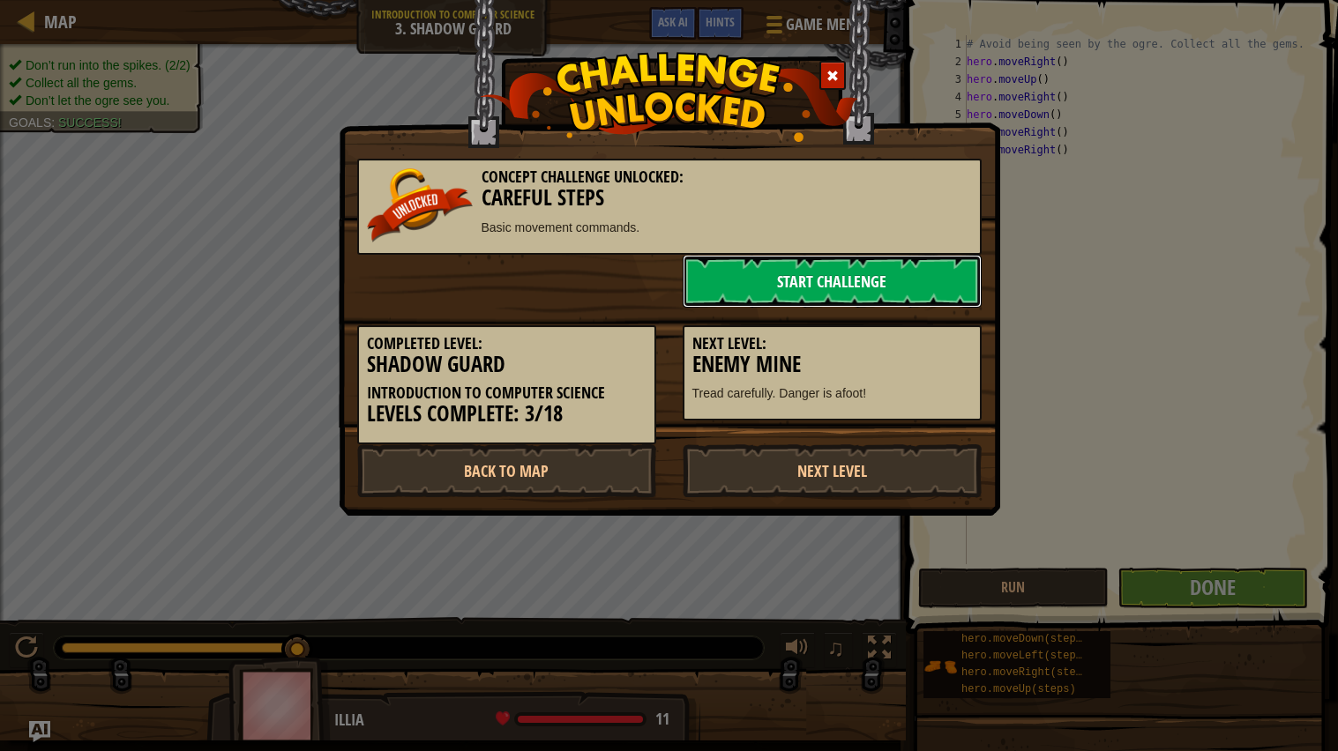
click at [903, 269] on link "Start Challenge" at bounding box center [831, 281] width 299 height 53
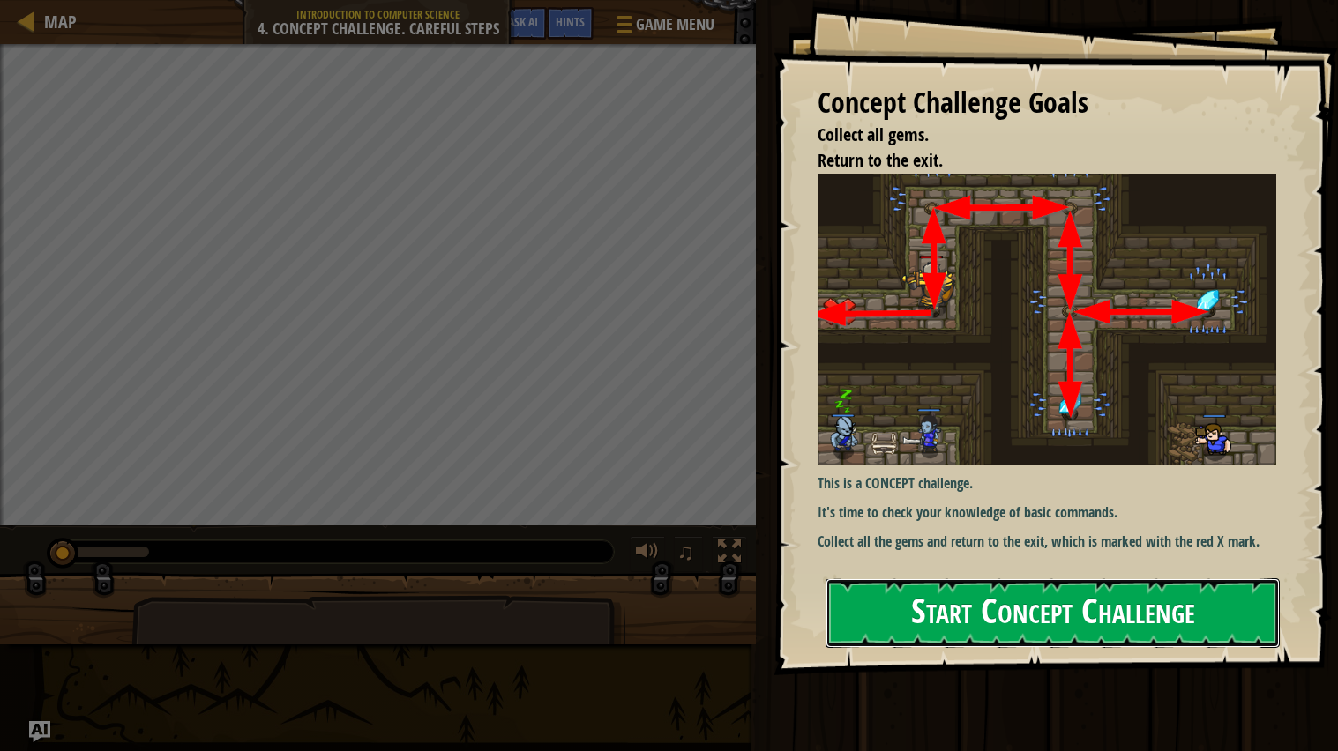
click at [901, 611] on button "Start Concept Challenge" at bounding box center [1052, 613] width 454 height 70
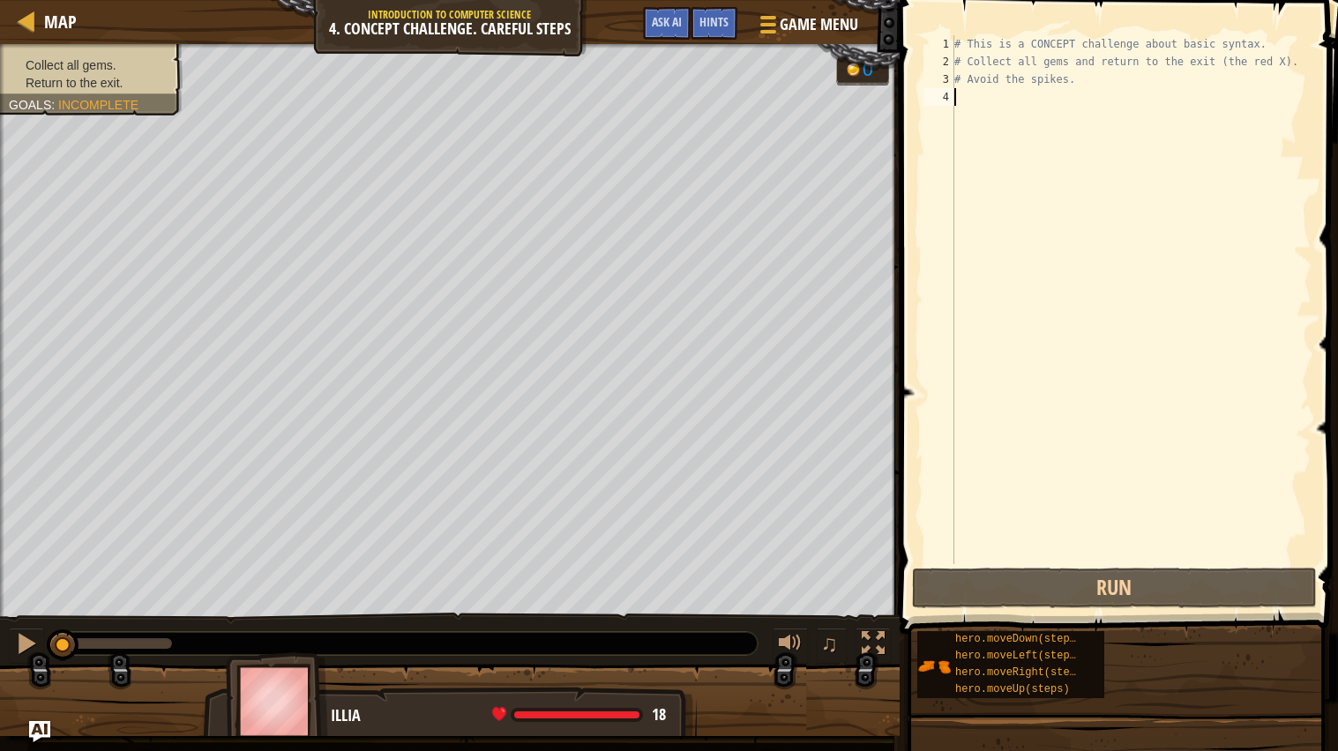
scroll to position [7, 0]
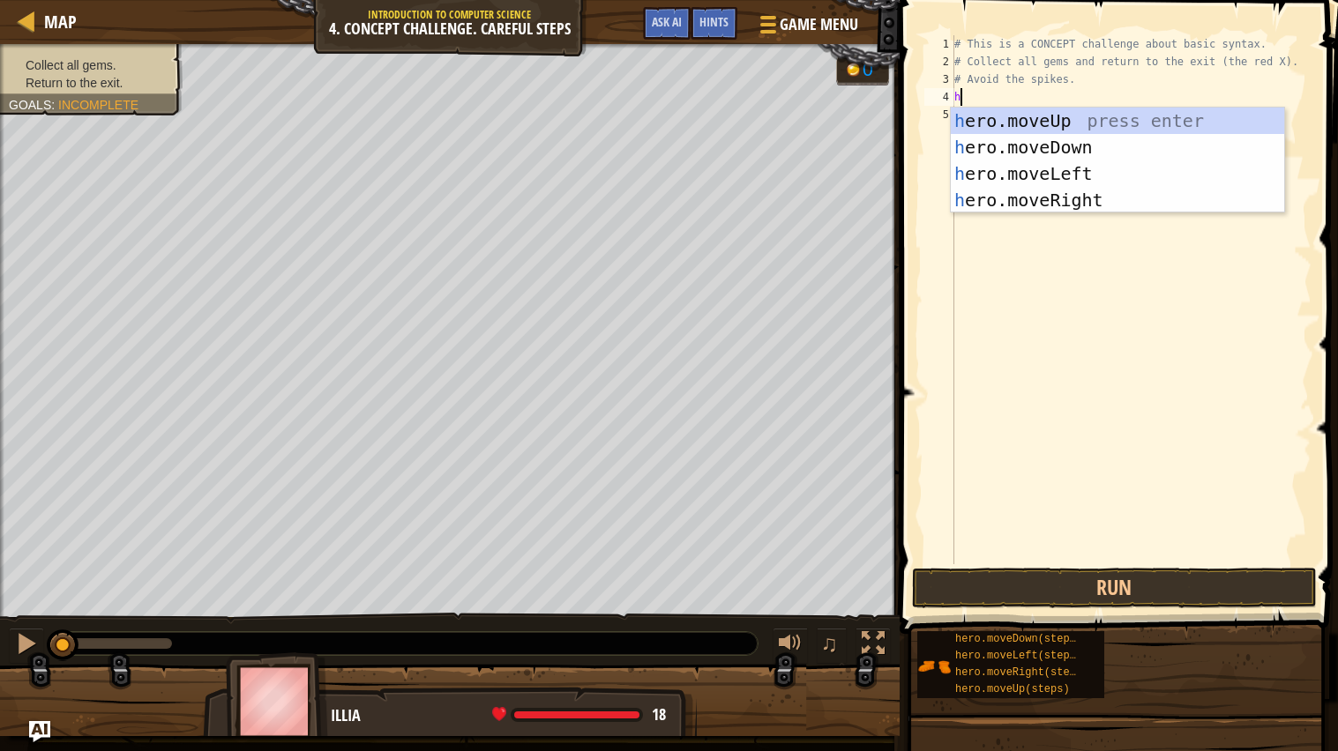
type textarea "her"
click at [1130, 130] on div "her o.moveUp press enter her o.moveDown press enter her o.moveLeft press enter …" at bounding box center [1116, 187] width 333 height 159
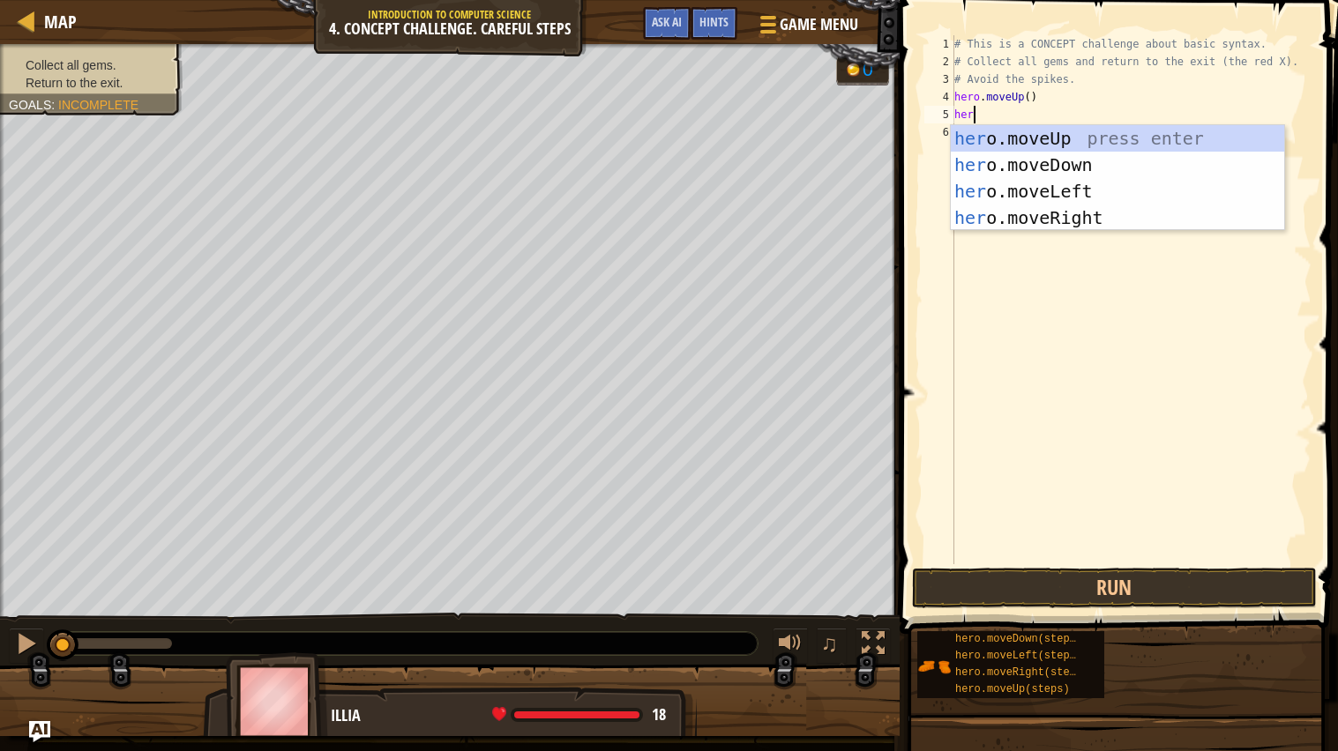
type textarea "hero"
click at [1129, 212] on div "hero .moveUp press enter hero .moveDown press enter hero .moveLeft press enter …" at bounding box center [1116, 204] width 333 height 159
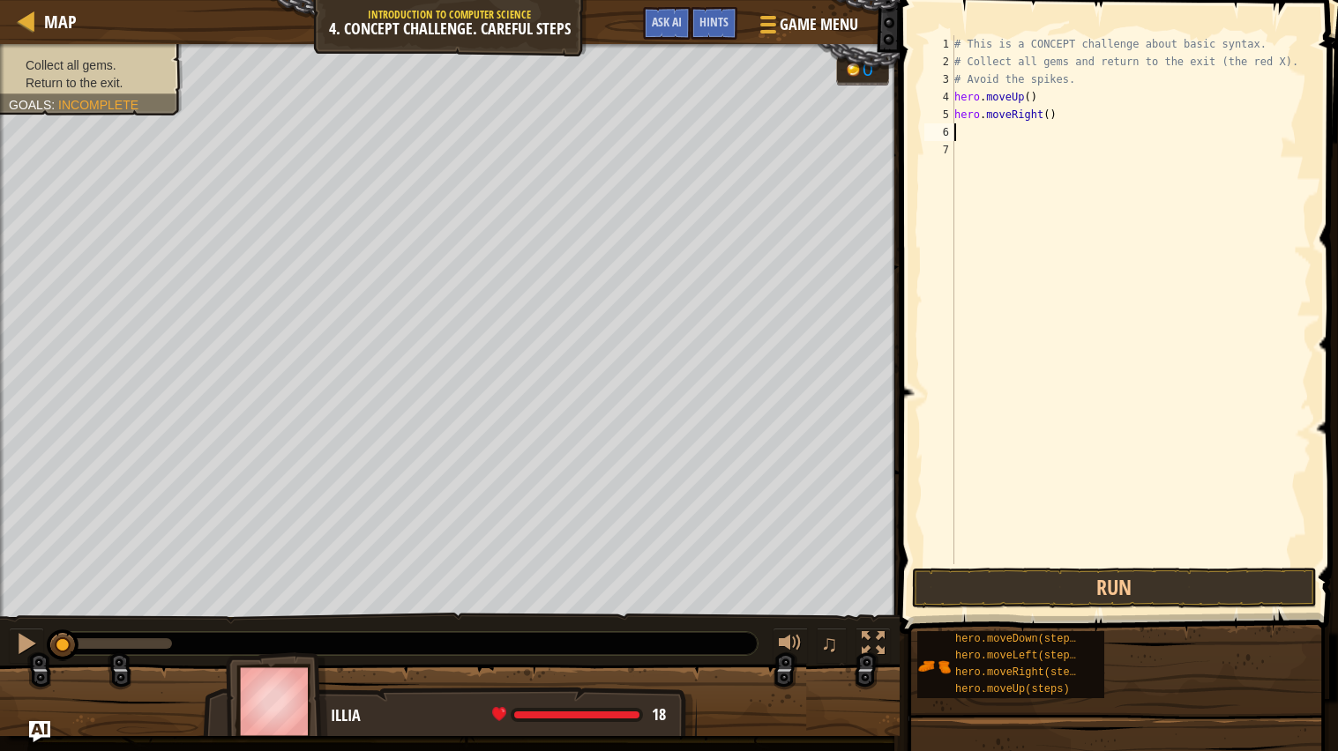
scroll to position [7, 0]
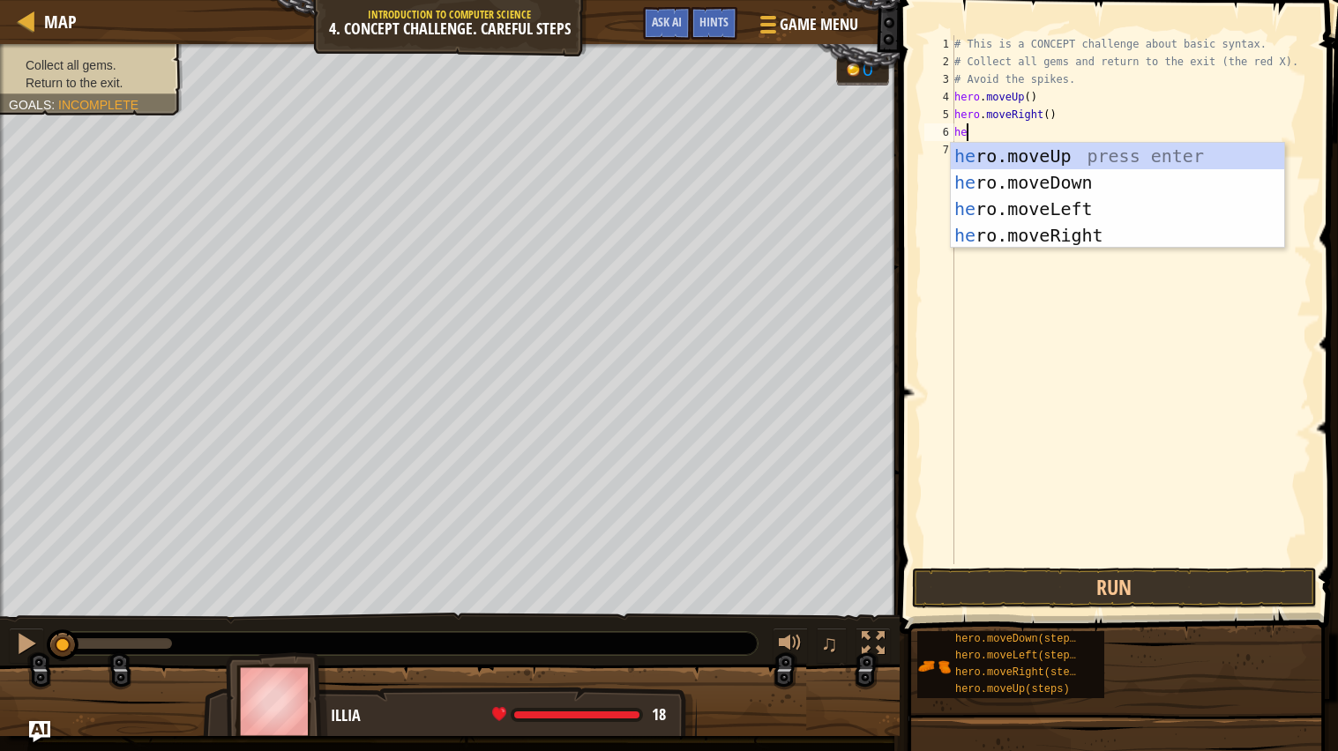
type textarea "hero"
click at [1105, 182] on div "hero .moveUp press enter hero .moveDown press enter hero .moveLeft press enter …" at bounding box center [1116, 222] width 333 height 159
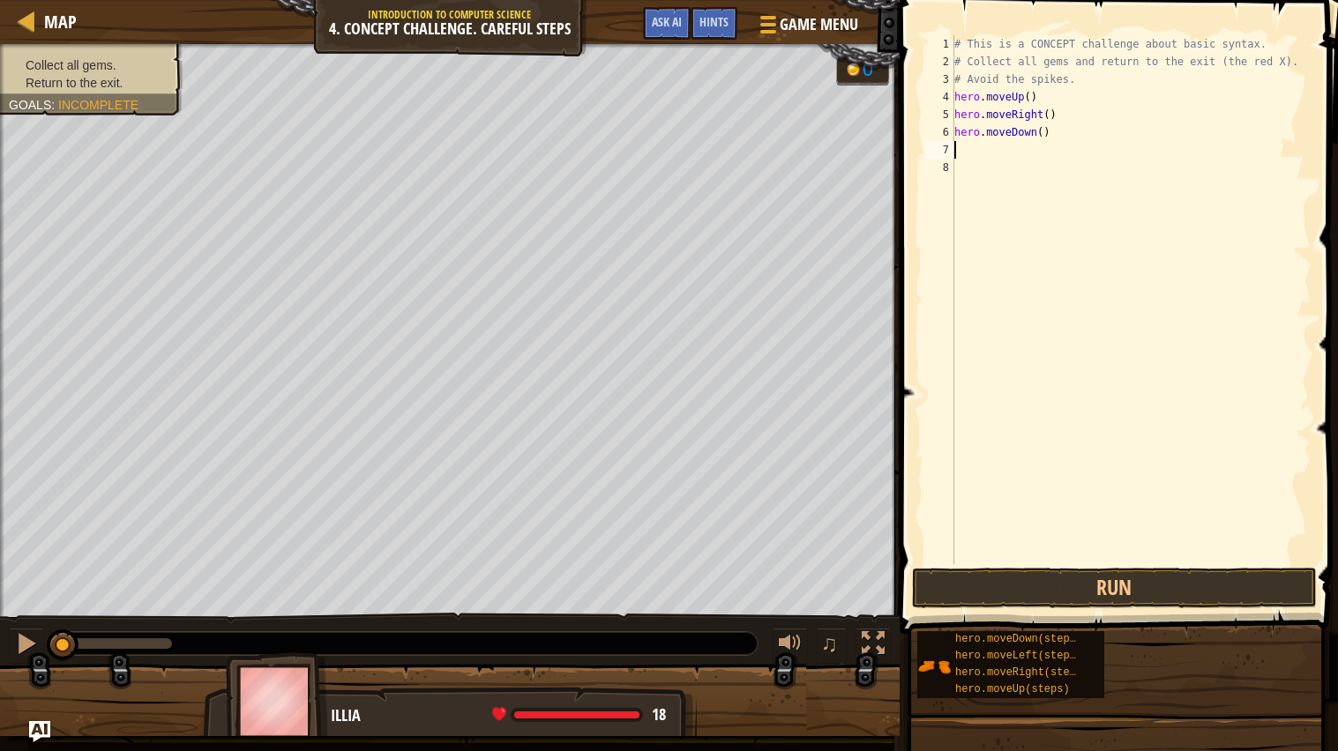
scroll to position [7, 0]
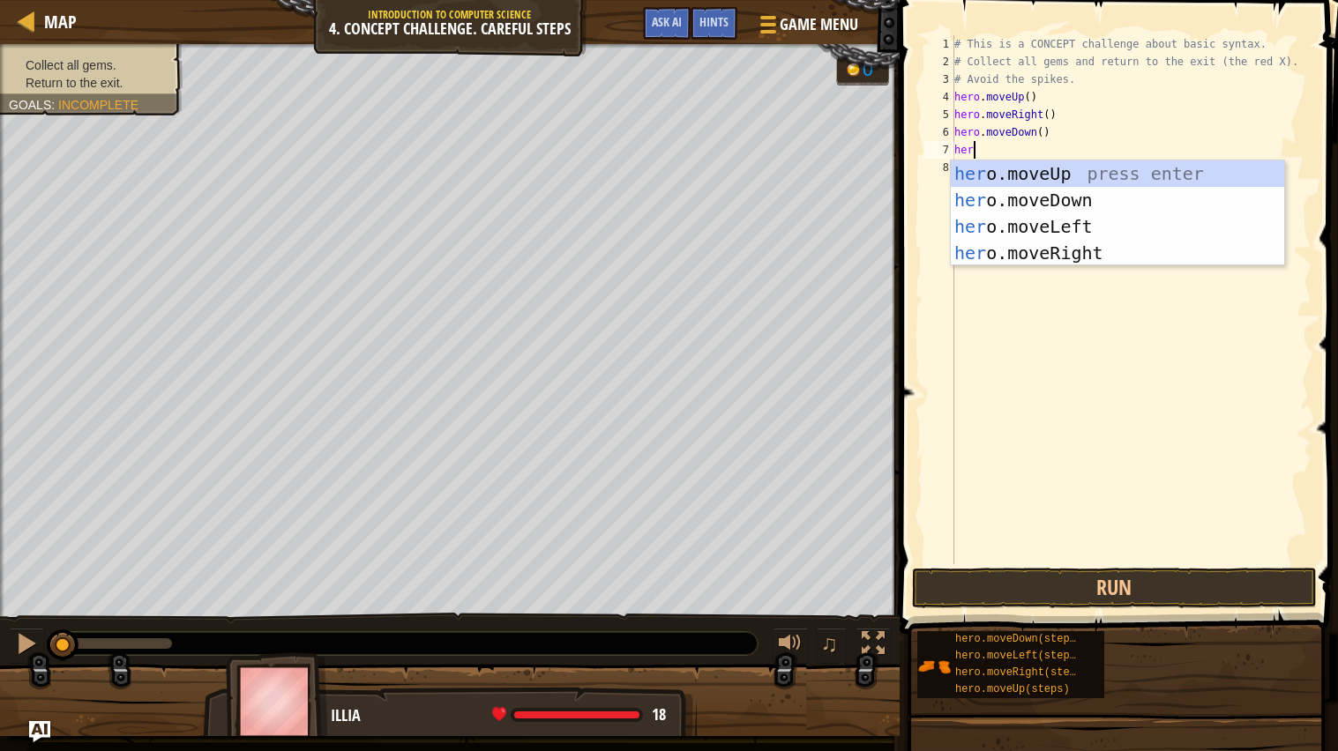
type textarea "hero"
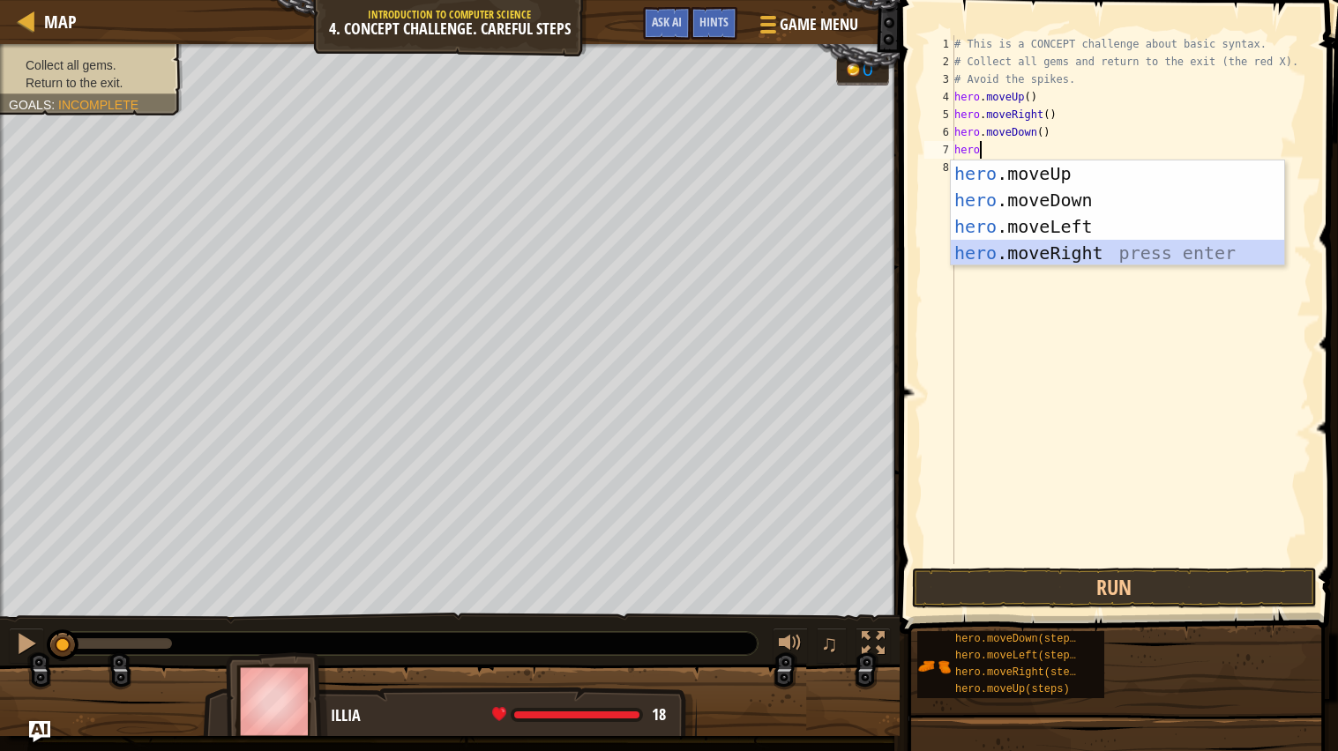
click at [1104, 258] on div "hero .moveUp press enter hero .moveDown press enter hero .moveLeft press enter …" at bounding box center [1116, 239] width 333 height 159
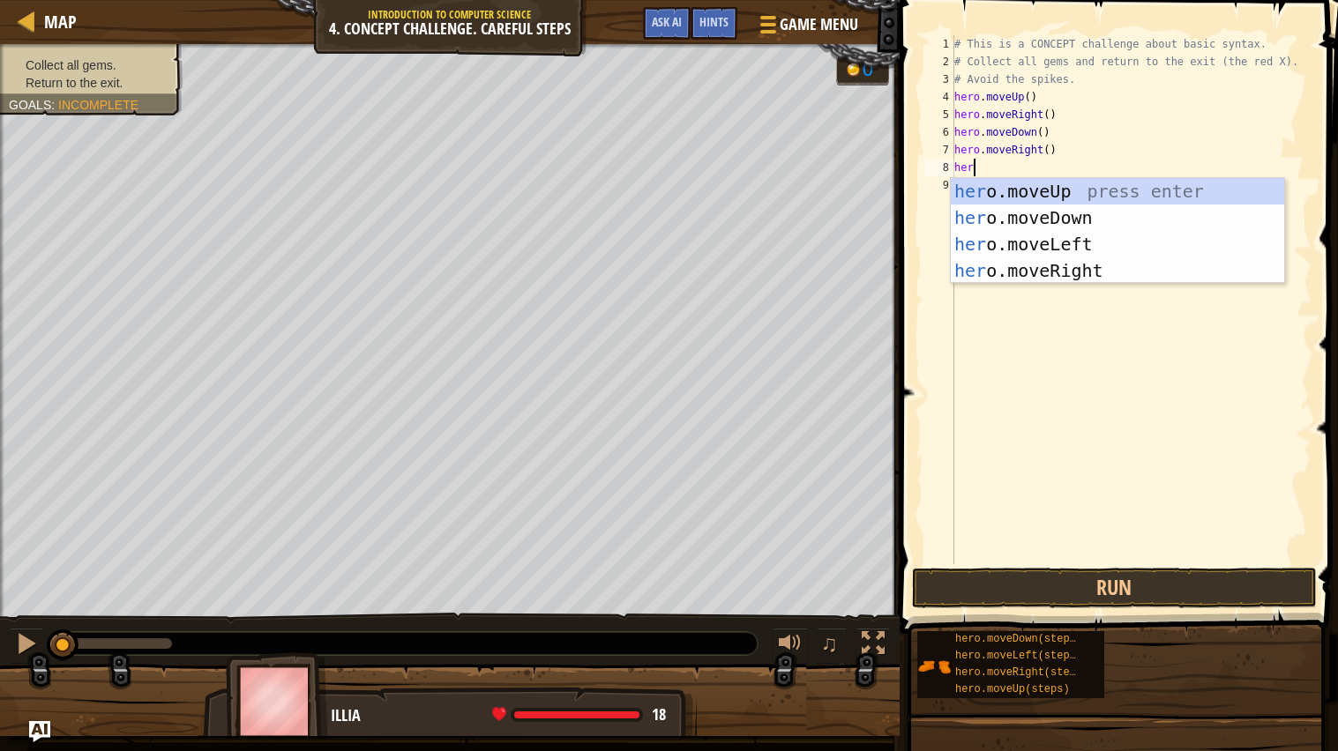
type textarea "hero"
click at [1095, 236] on div "hero .moveUp press enter hero .moveDown press enter hero .moveLeft press enter …" at bounding box center [1116, 257] width 333 height 159
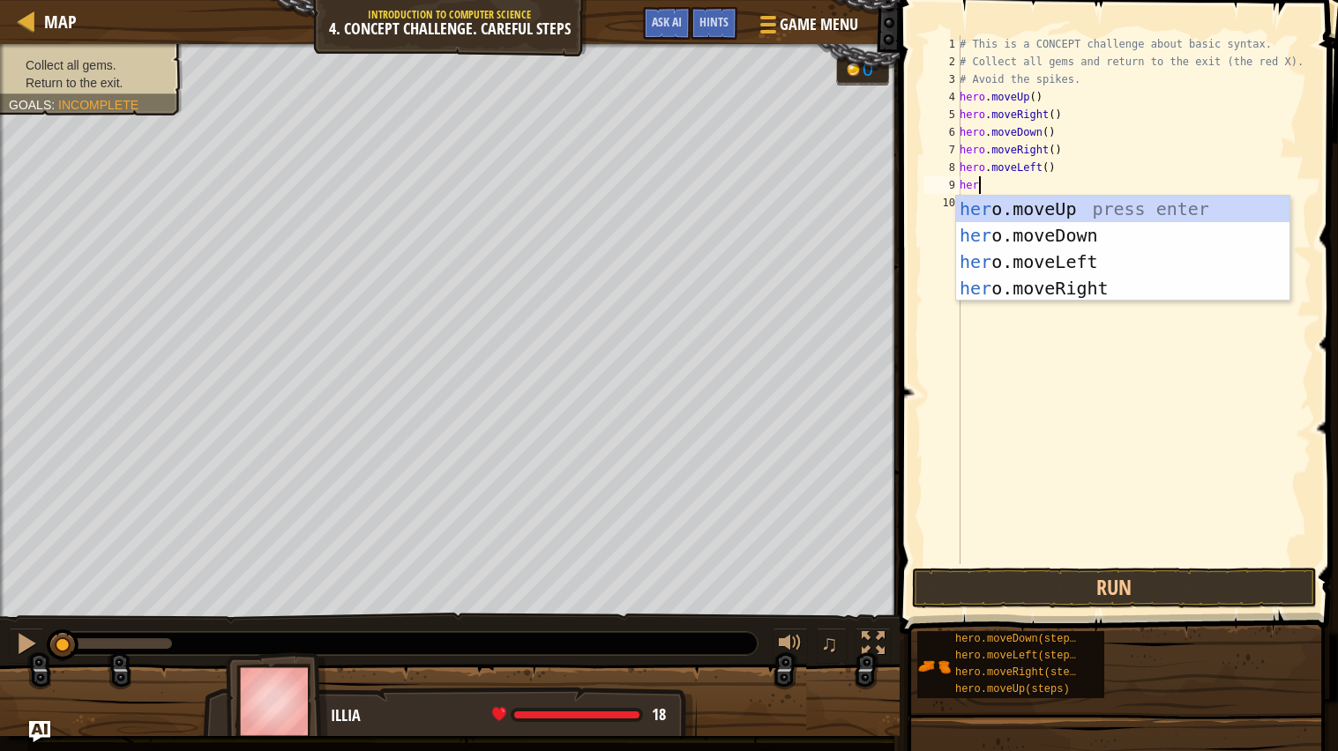
type textarea "hero"
click at [1107, 231] on div "hero .moveUp press enter hero .moveDown press enter hero .moveLeft press enter …" at bounding box center [1122, 275] width 333 height 159
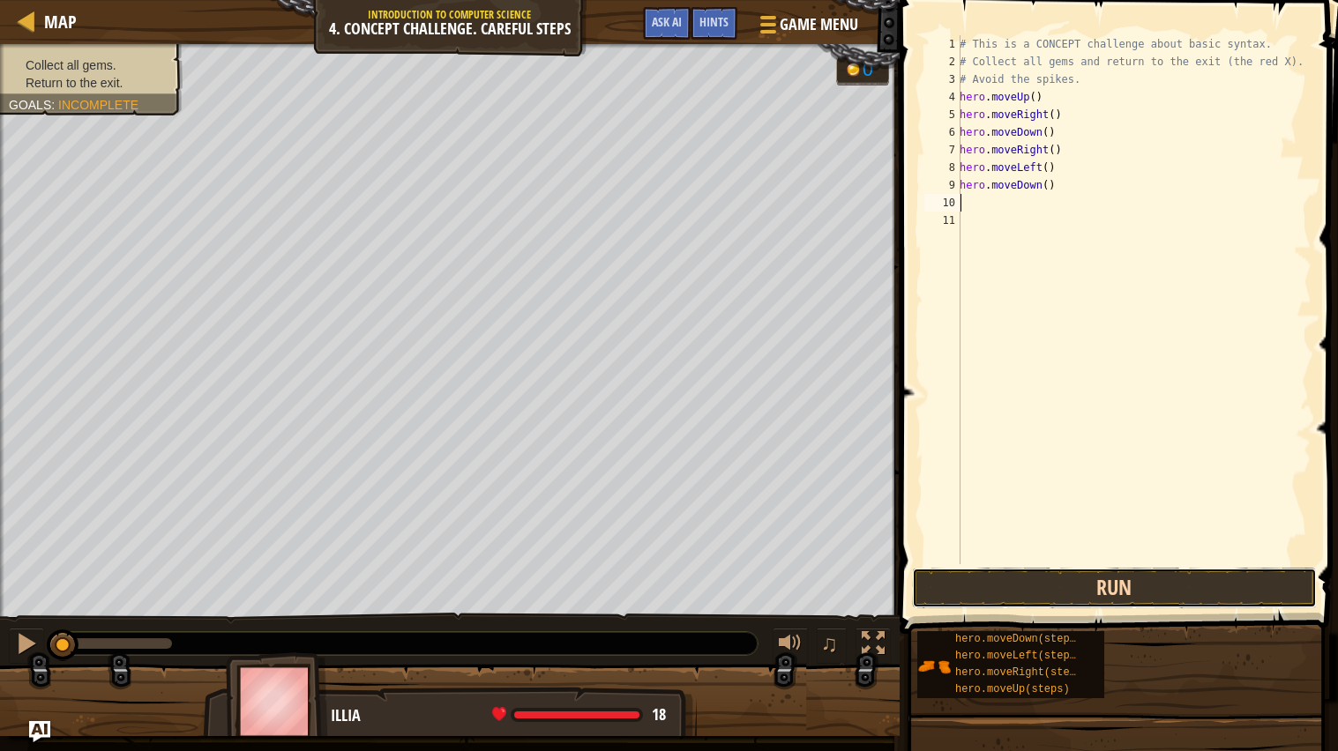
click at [1051, 593] on button "Run" at bounding box center [1114, 588] width 405 height 41
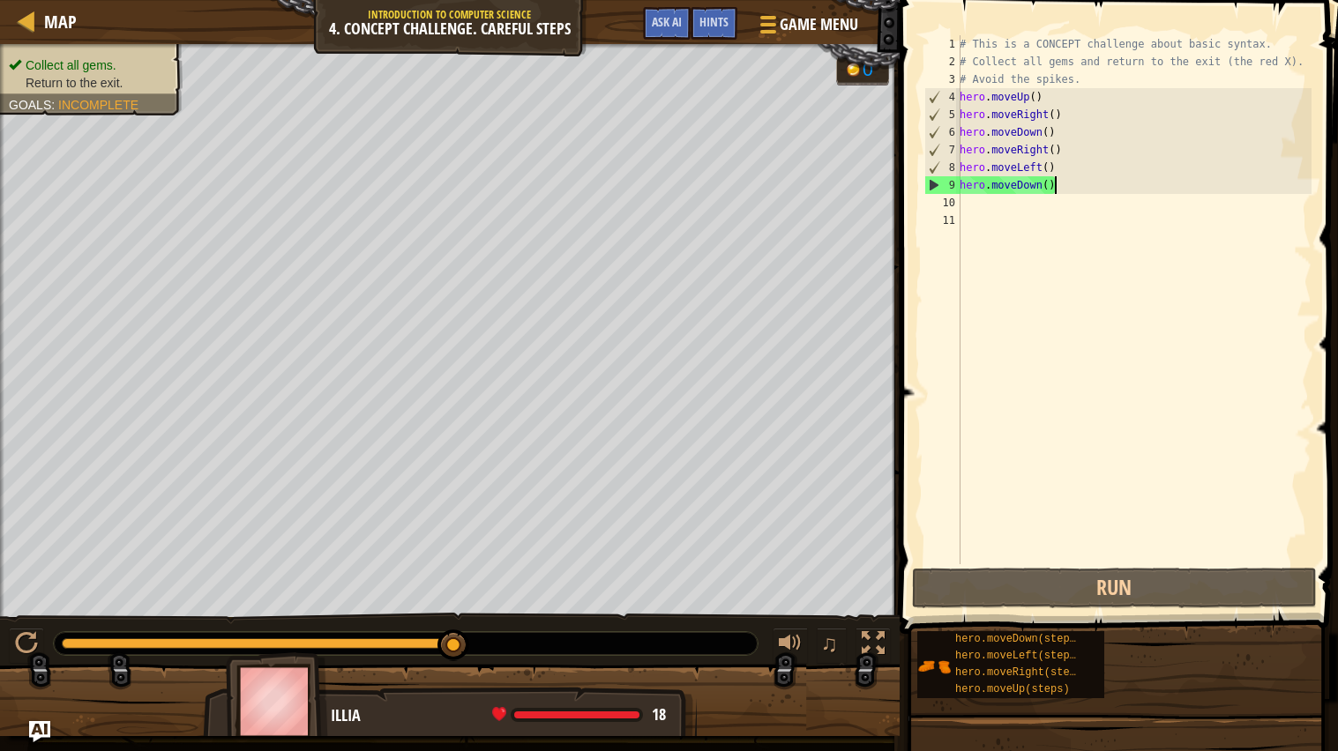
click at [1070, 190] on div "# This is a CONCEPT challenge about basic syntax. # Collect all gems and return…" at bounding box center [1133, 317] width 355 height 564
type textarea "hero.moveDown()"
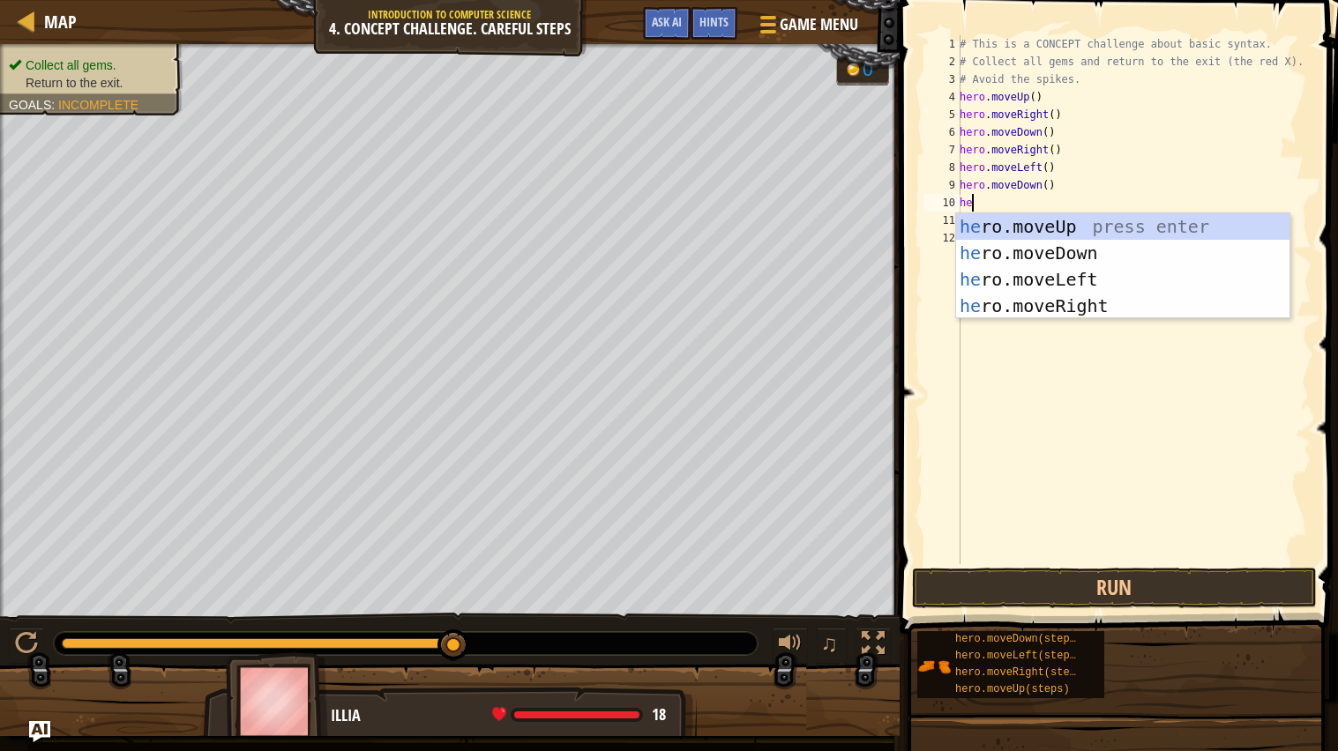
type textarea "her"
click at [1119, 227] on div "her o.moveUp press enter her o.moveDown press enter her o.moveLeft press enter …" at bounding box center [1122, 292] width 333 height 159
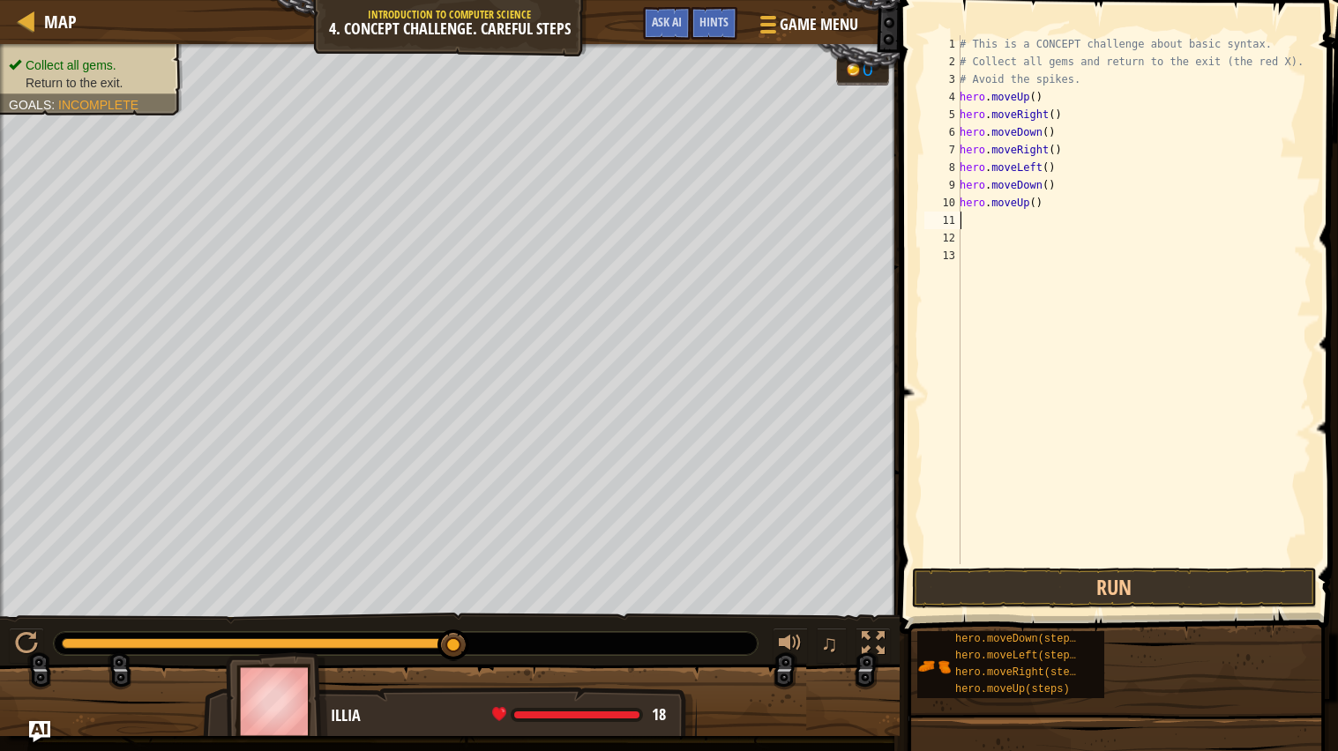
click at [1034, 199] on div "# This is a CONCEPT challenge about basic syntax. # Collect all gems and return…" at bounding box center [1133, 317] width 355 height 564
click at [1054, 585] on button "Run" at bounding box center [1114, 588] width 405 height 41
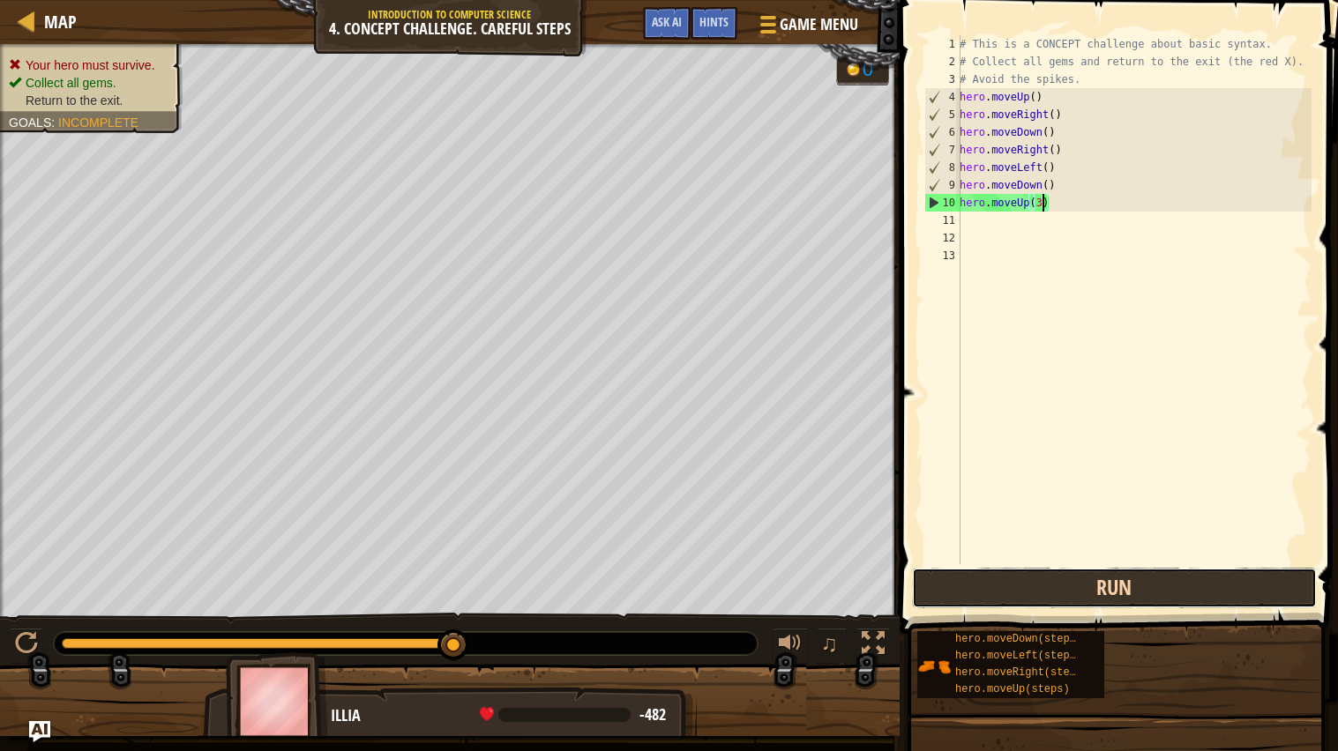
click at [1003, 583] on button "Run" at bounding box center [1114, 588] width 405 height 41
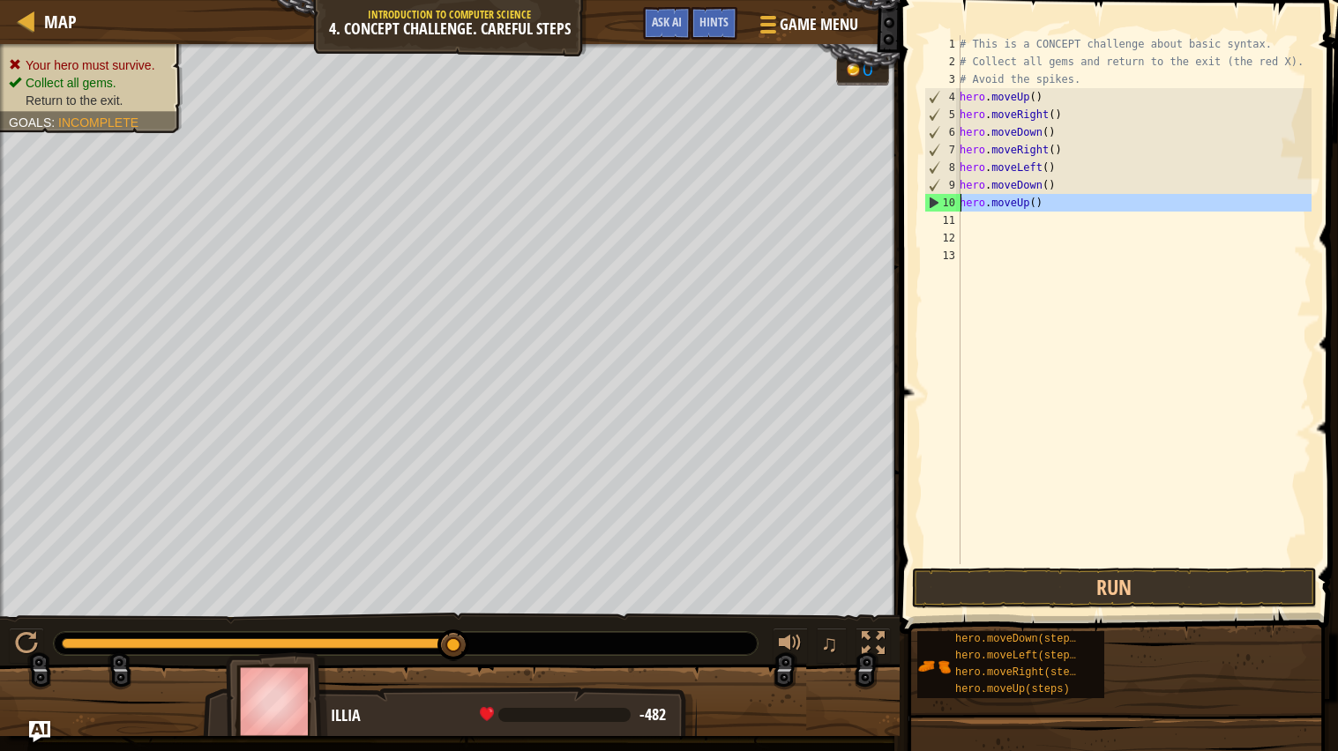
drag, startPoint x: 1065, startPoint y: 212, endPoint x: 959, endPoint y: 199, distance: 106.6
click at [959, 199] on div "hero.moveUp() 1 2 3 4 5 6 7 8 9 10 11 12 13 # This is a CONCEPT challenge about…" at bounding box center [1116, 299] width 391 height 529
type textarea "hero.moveUp()"
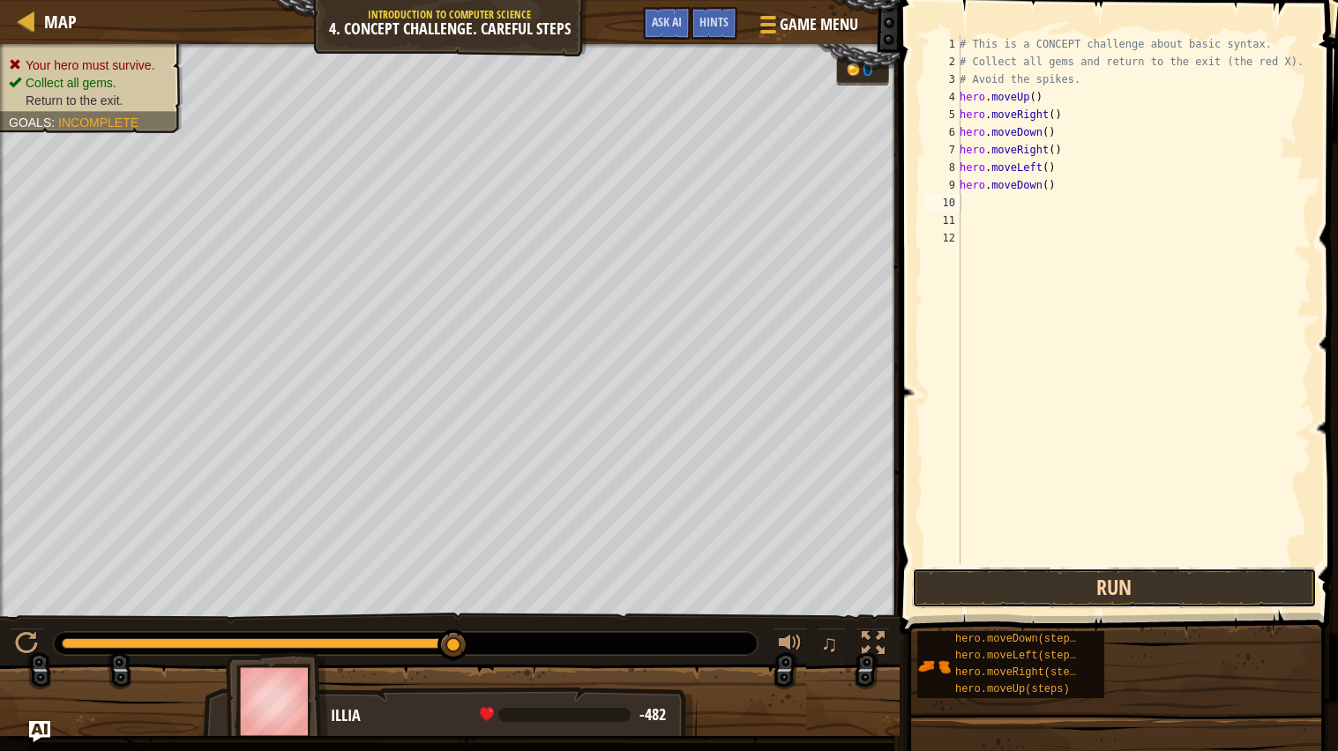
click at [1009, 596] on button "Run" at bounding box center [1114, 588] width 405 height 41
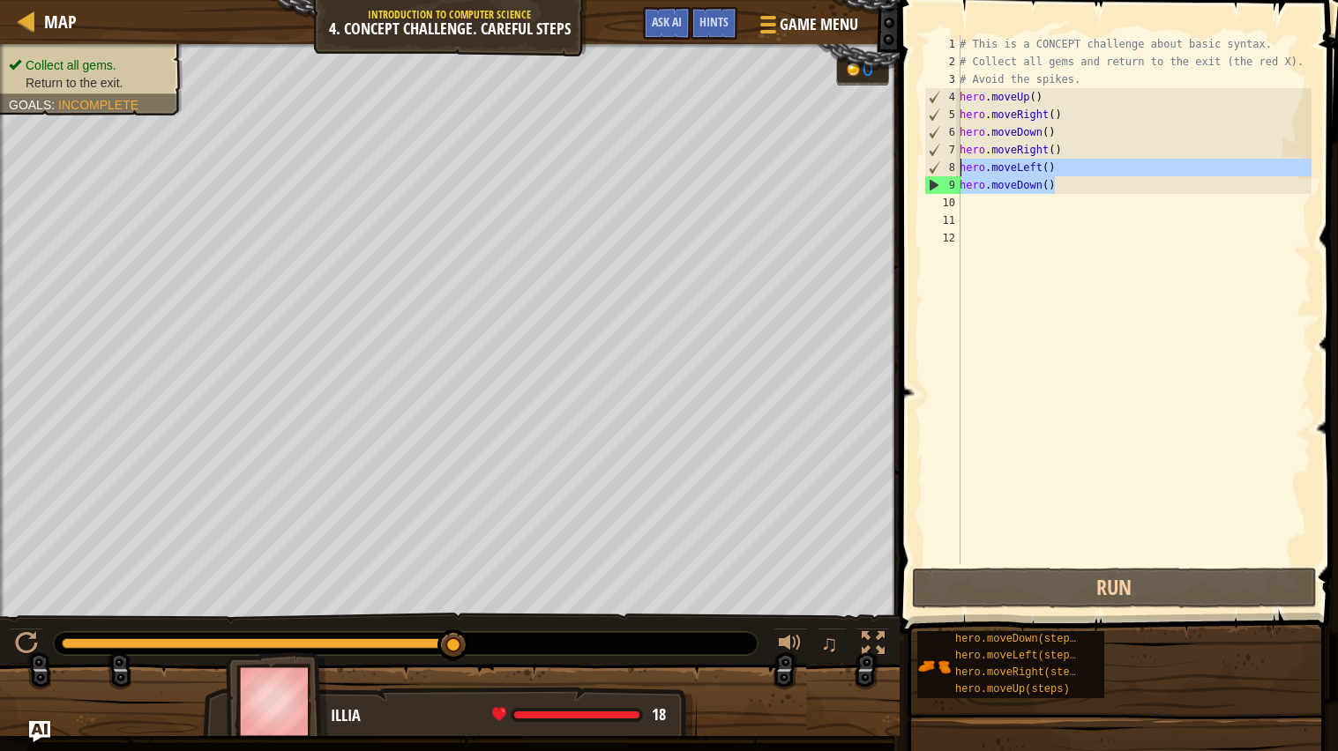
drag, startPoint x: 1066, startPoint y: 191, endPoint x: 960, endPoint y: 167, distance: 108.6
click at [960, 167] on div "# This is a CONCEPT challenge about basic syntax. # Collect all gems and return…" at bounding box center [1133, 317] width 355 height 564
type textarea "hero.moveLeft() hero.moveDown()"
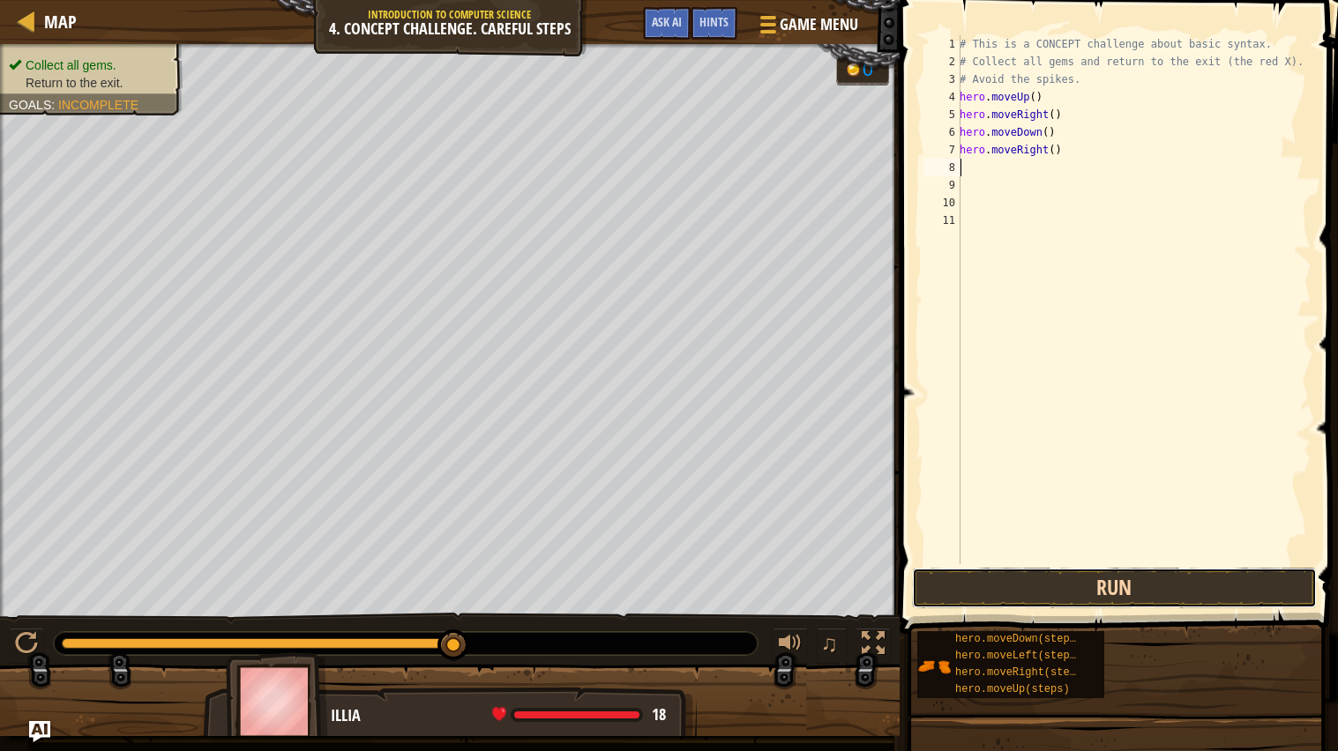
click at [973, 591] on button "Run" at bounding box center [1114, 588] width 405 height 41
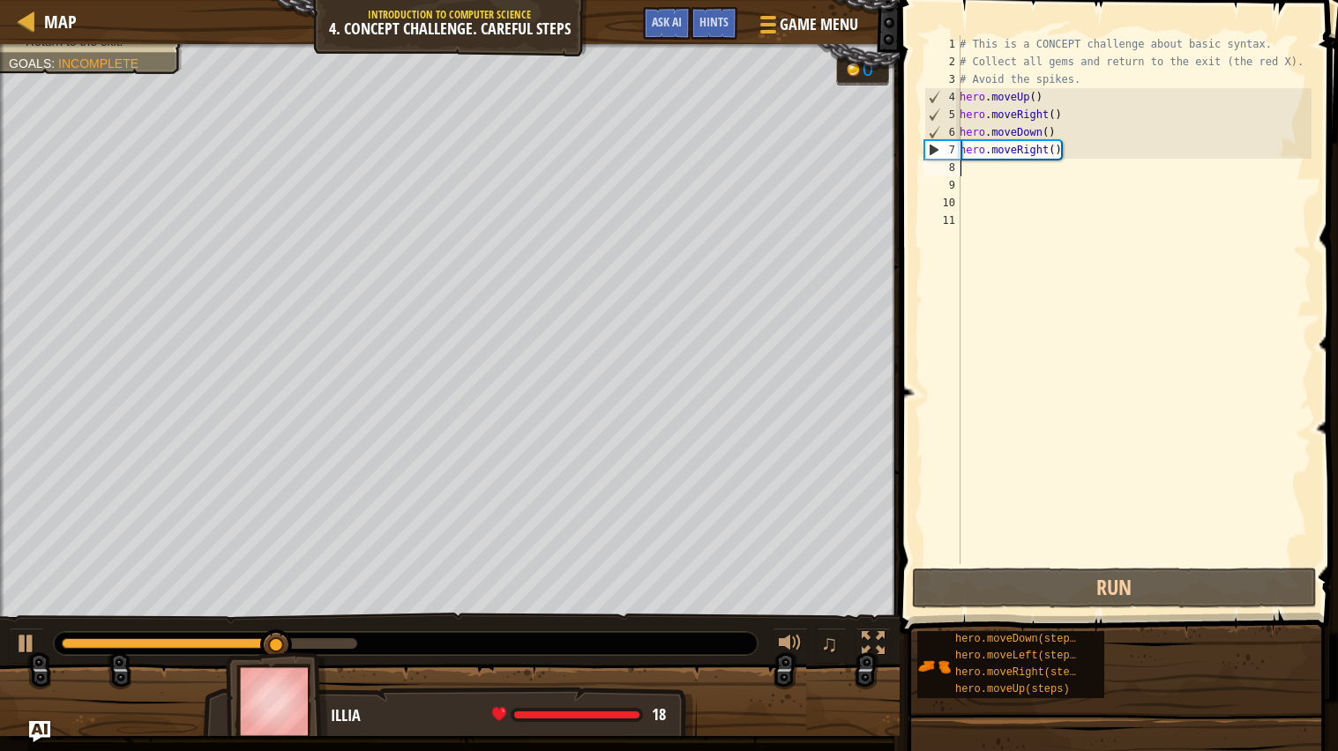
click at [1140, 175] on div "# This is a CONCEPT challenge about basic syntax. # Collect all gems and return…" at bounding box center [1133, 317] width 355 height 564
click at [1069, 169] on div "# This is a CONCEPT challenge about basic syntax. # Collect all gems and return…" at bounding box center [1133, 317] width 355 height 564
click at [1062, 175] on div "# This is a CONCEPT challenge about basic syntax. # Collect all gems and return…" at bounding box center [1133, 317] width 355 height 564
click at [1006, 176] on div "# This is a CONCEPT challenge about basic syntax. # Collect all gems and return…" at bounding box center [1133, 317] width 355 height 564
click at [986, 174] on div "# This is a CONCEPT challenge about basic syntax. # Collect all gems and return…" at bounding box center [1133, 317] width 355 height 564
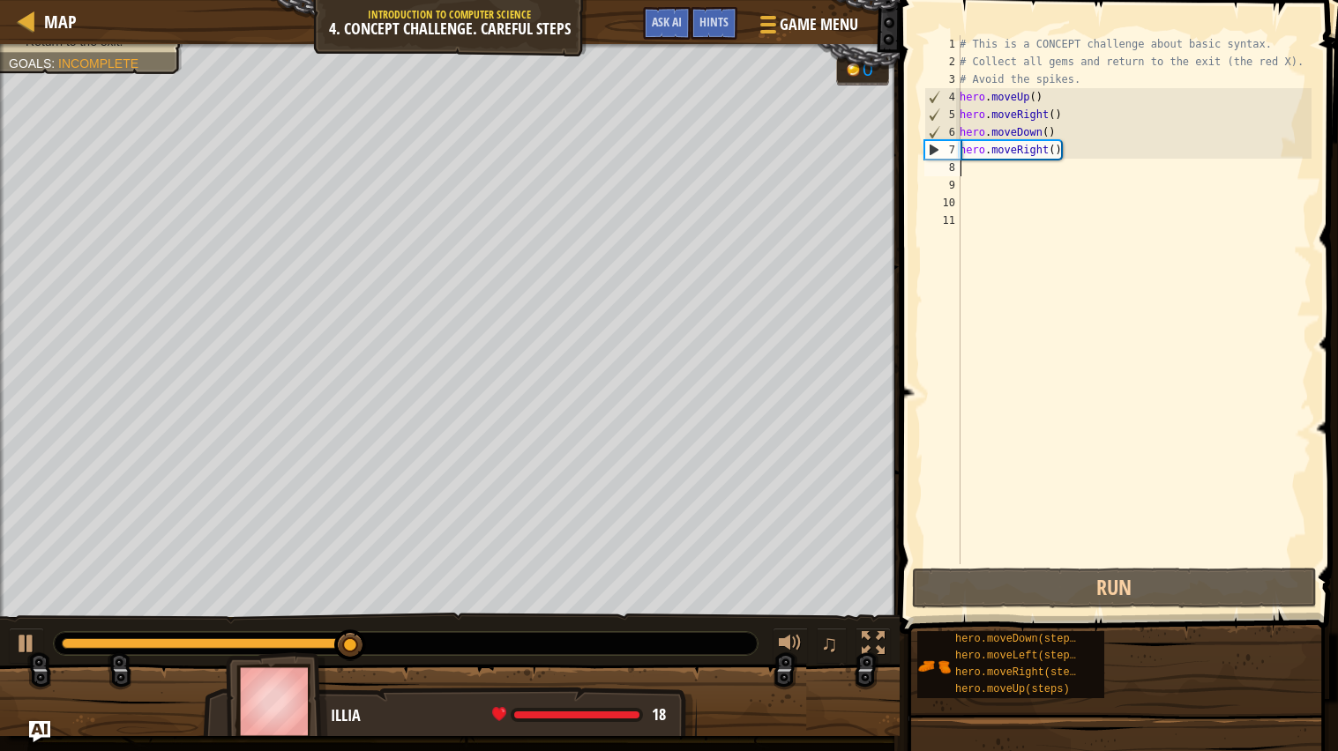
click at [1078, 154] on div "# This is a CONCEPT challenge about basic syntax. # Collect all gems and return…" at bounding box center [1133, 317] width 355 height 564
type textarea "hero.moveRight()"
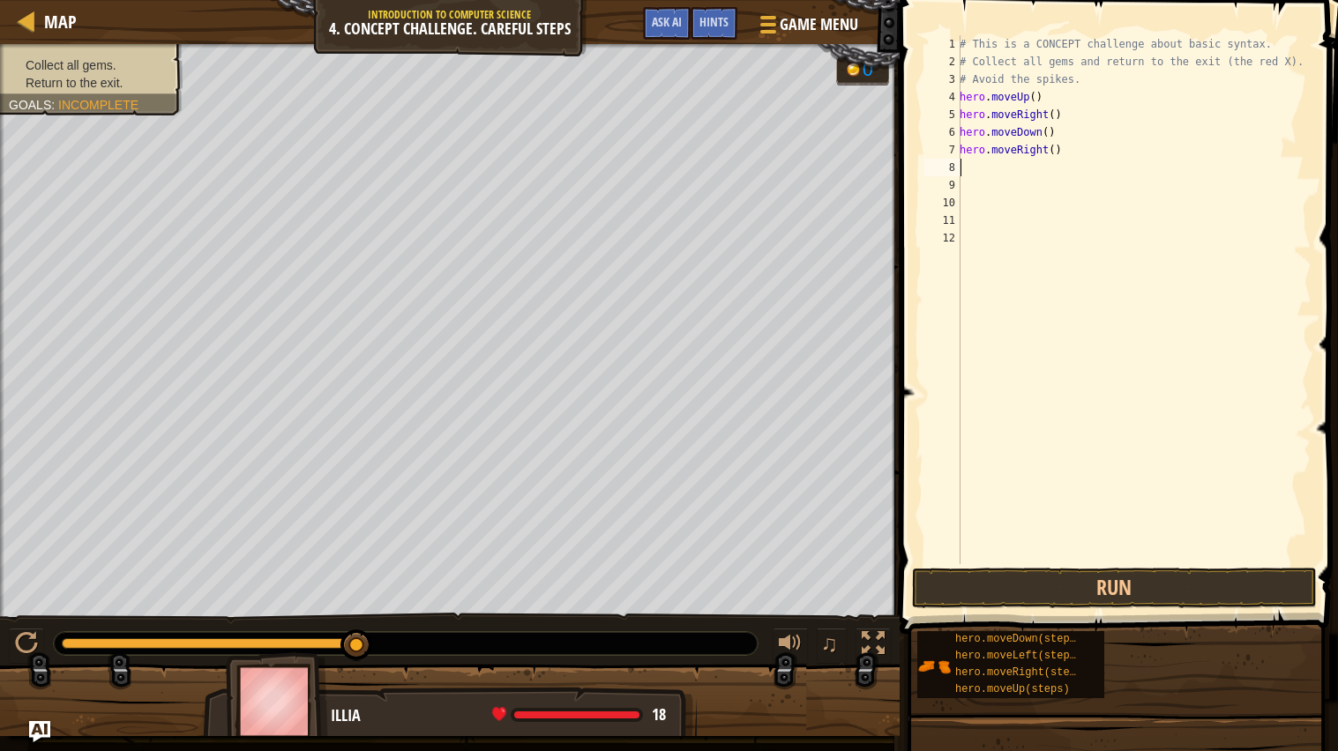
click at [973, 175] on div "# This is a CONCEPT challenge about basic syntax. # Collect all gems and return…" at bounding box center [1133, 317] width 355 height 564
click at [973, 170] on div "# This is a CONCEPT challenge about basic syntax. # Collect all gems and return…" at bounding box center [1133, 317] width 355 height 564
click at [1064, 149] on div "# This is a CONCEPT challenge about basic syntax. # Collect all gems and return…" at bounding box center [1133, 317] width 355 height 564
type textarea "hero.moveRight()"
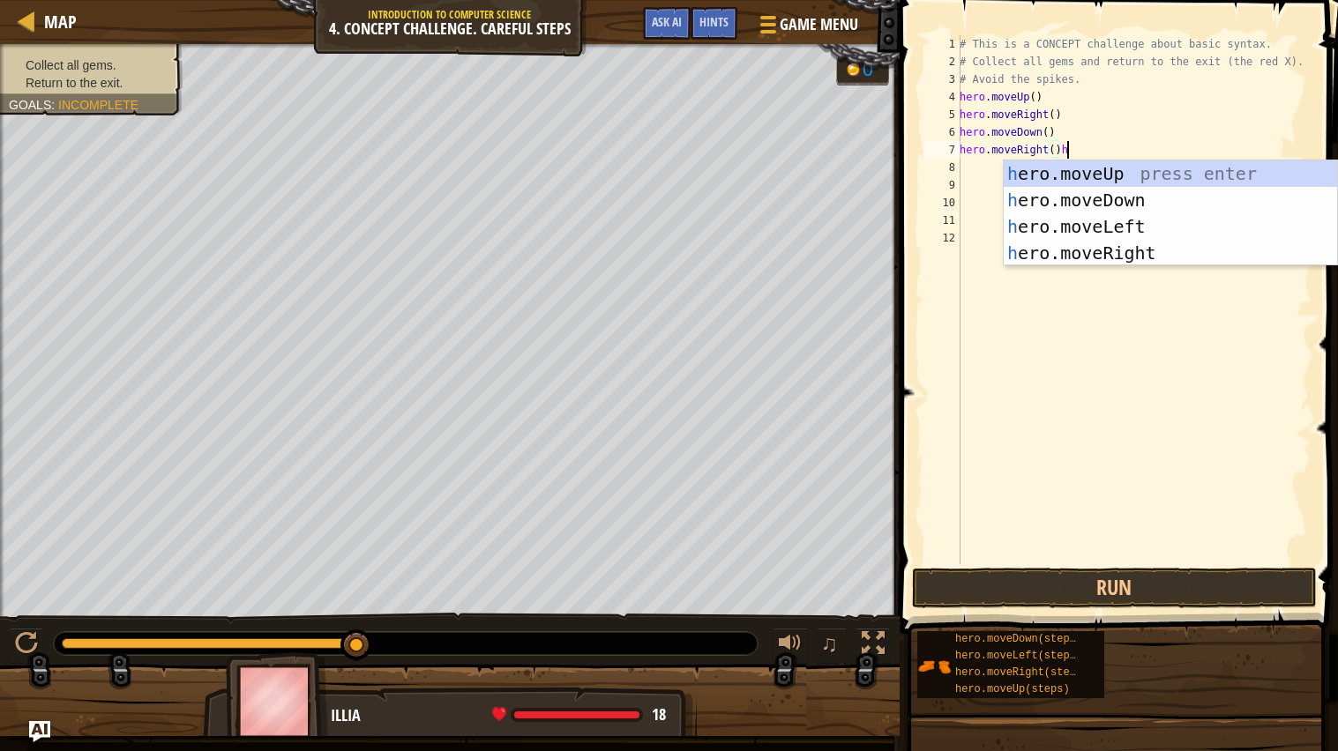
scroll to position [7, 8]
click at [1090, 255] on div "hero .moveUp press enter hero .moveDown press enter hero .moveLeft press enter …" at bounding box center [1169, 239] width 333 height 159
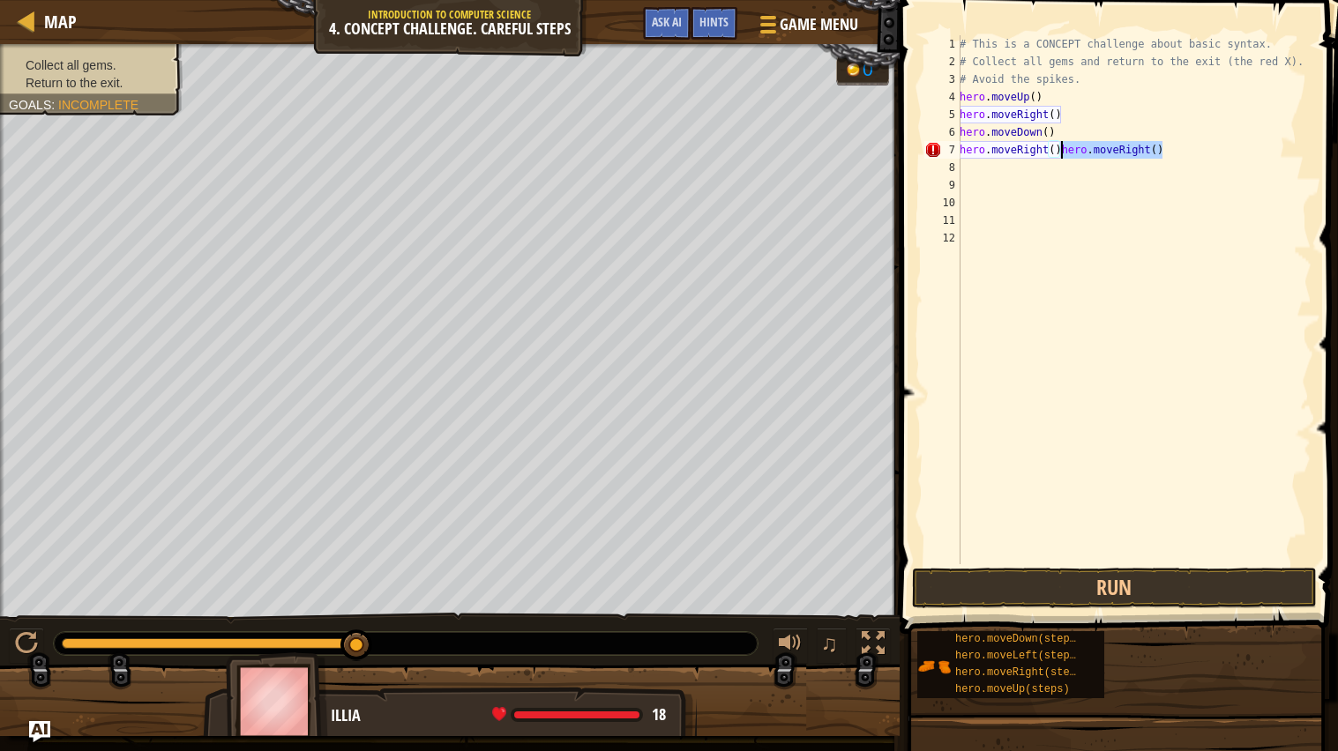
drag, startPoint x: 1178, startPoint y: 153, endPoint x: 1062, endPoint y: 145, distance: 115.7
click at [1062, 145] on div "# This is a CONCEPT challenge about basic syntax. # Collect all gems and return…" at bounding box center [1133, 317] width 355 height 564
type textarea "hero.moveRight()"
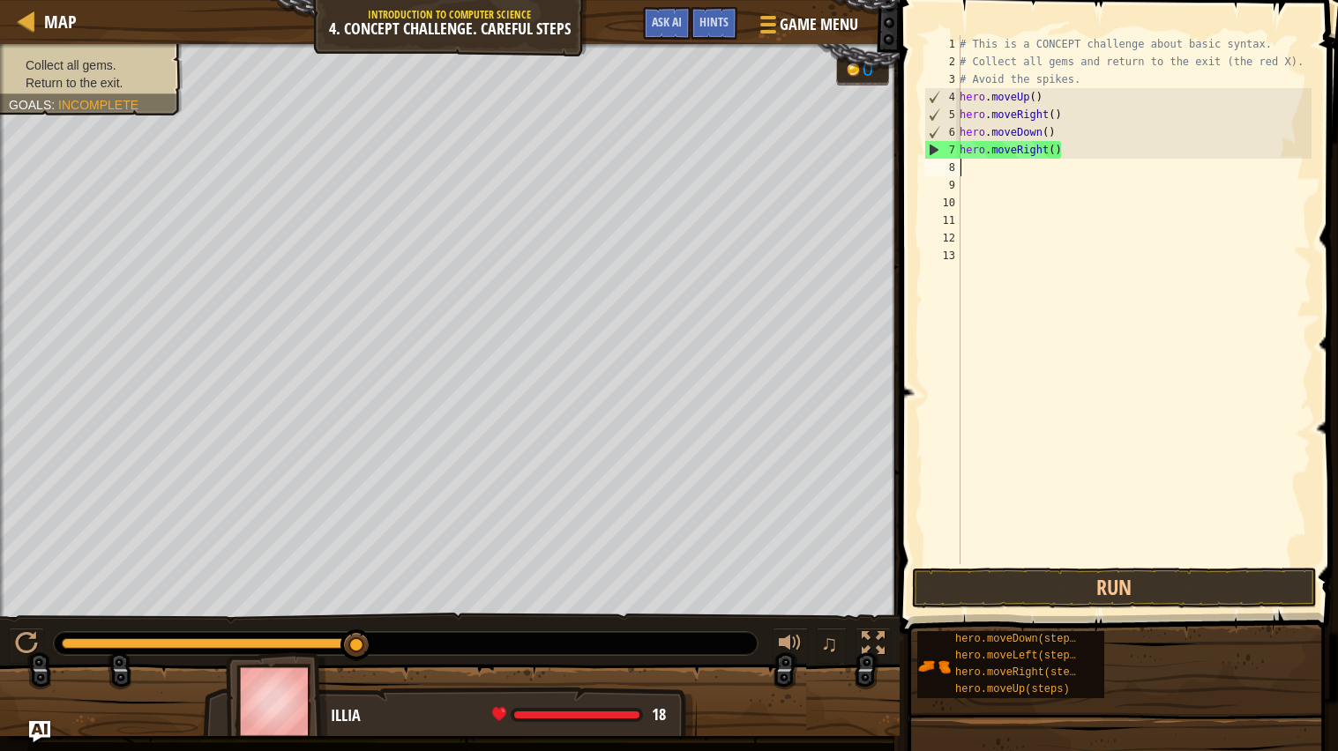
scroll to position [7, 0]
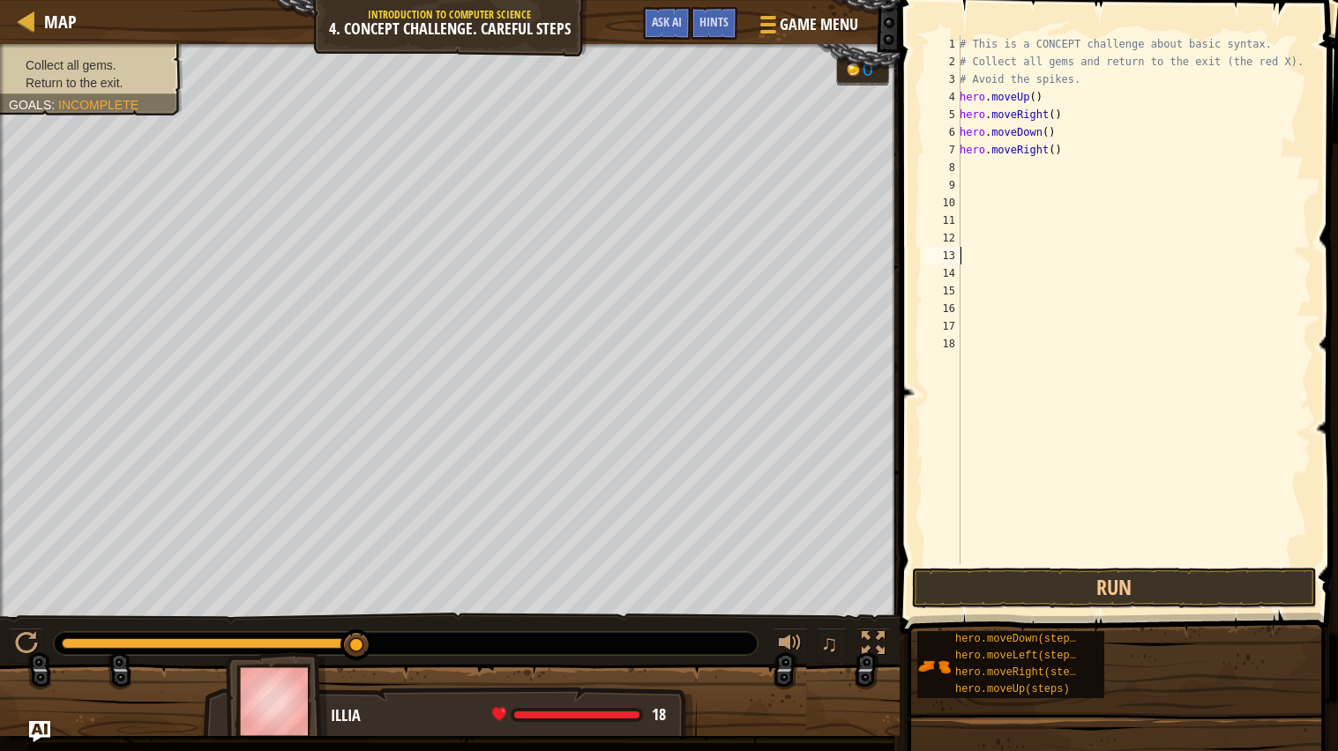
click at [972, 348] on div "# This is a CONCEPT challenge about basic syntax. # Collect all gems and return…" at bounding box center [1133, 317] width 355 height 564
type textarea "hero.moveRight()"
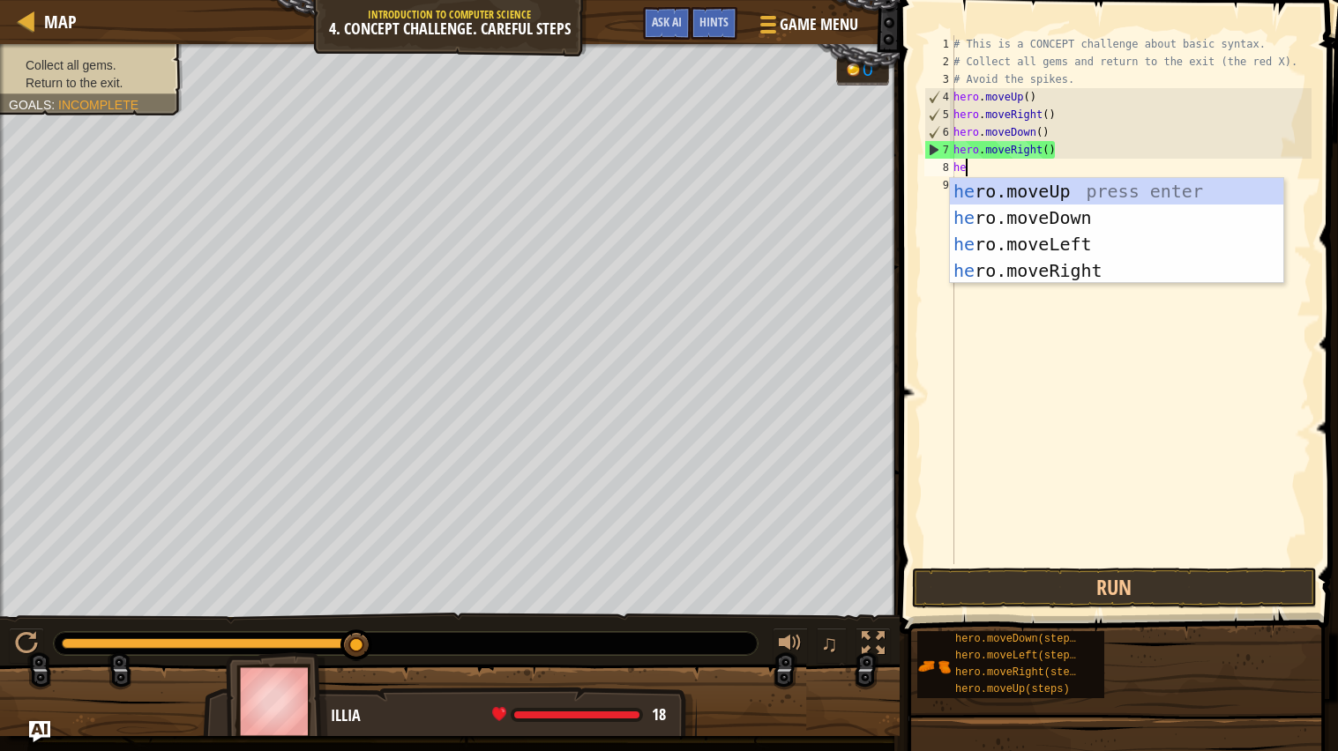
type textarea "he"
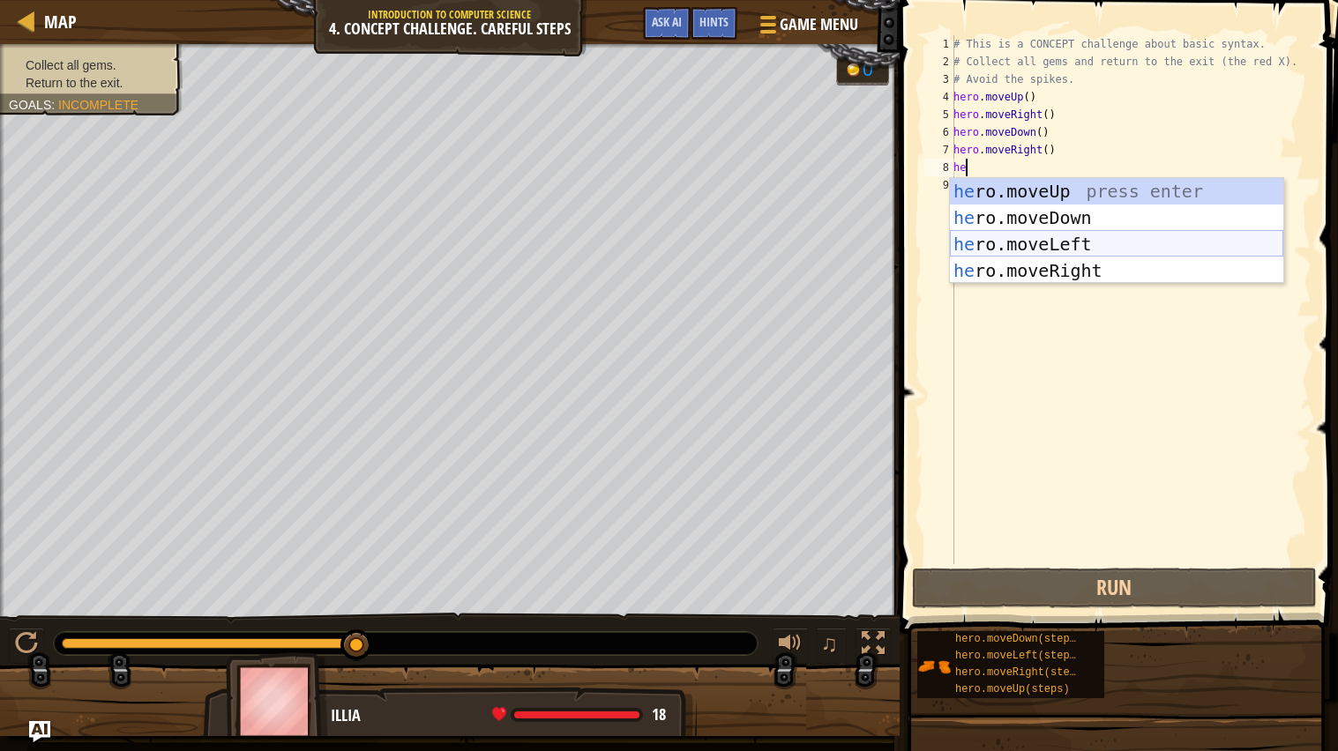
click at [1095, 234] on div "he ro.moveUp press enter he ro.moveDown press enter he ro.moveLeft press enter …" at bounding box center [1116, 257] width 333 height 159
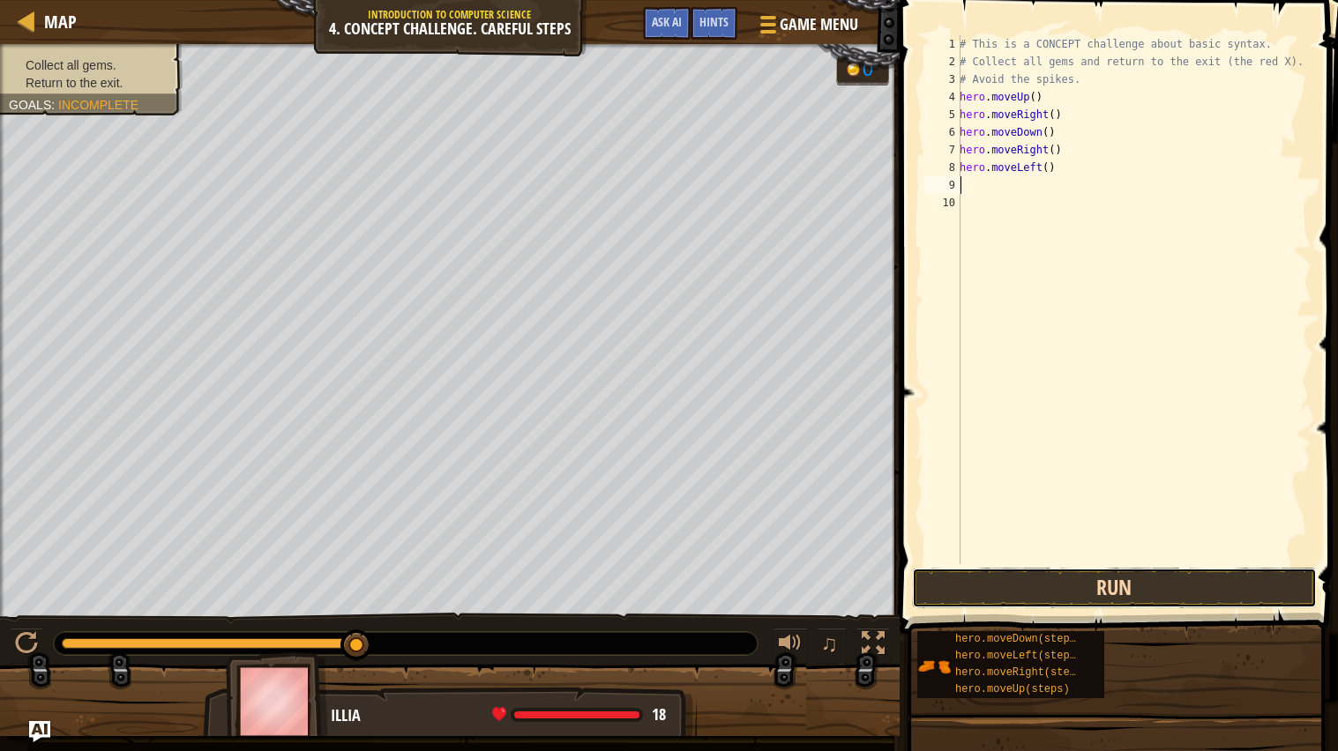
click at [1042, 571] on button "Run" at bounding box center [1114, 588] width 405 height 41
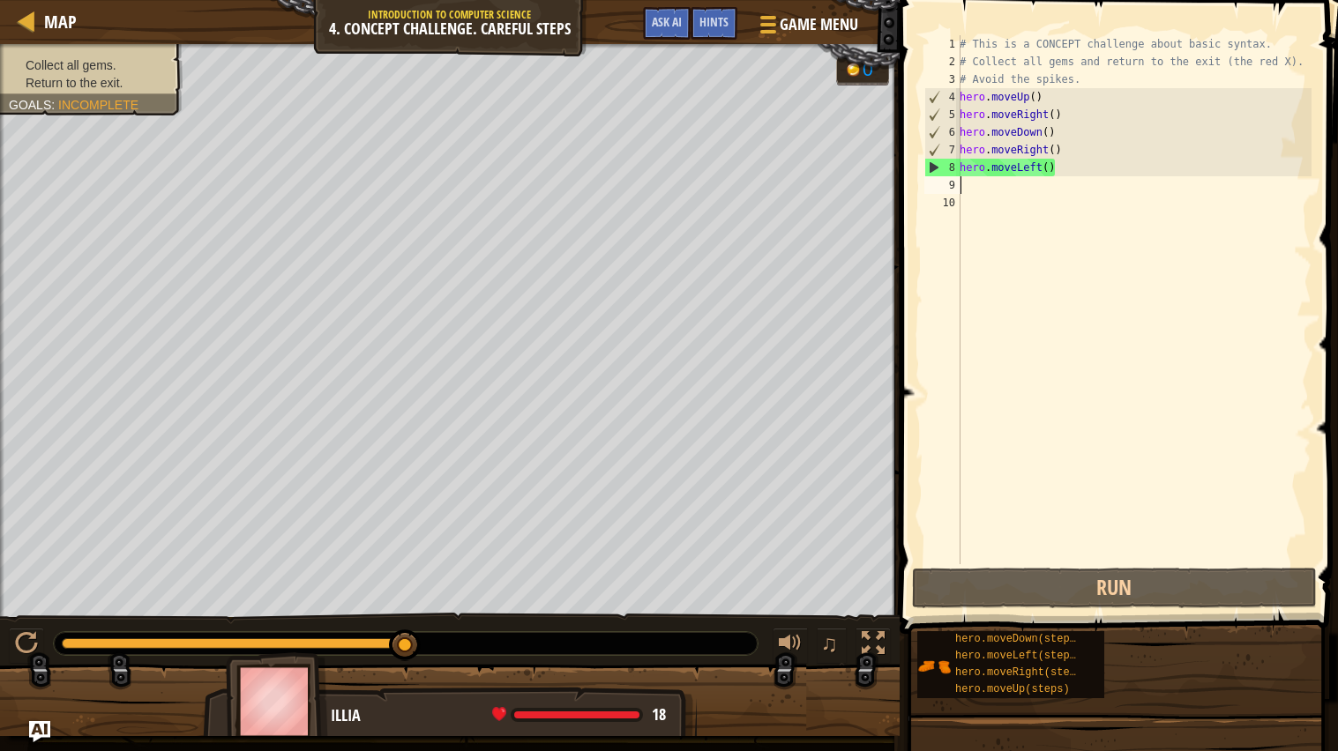
click at [1041, 197] on div "# This is a CONCEPT challenge about basic syntax. # Collect all gems and return…" at bounding box center [1133, 317] width 355 height 564
click at [1029, 190] on div "# This is a CONCEPT challenge about basic syntax. # Collect all gems and return…" at bounding box center [1133, 317] width 355 height 564
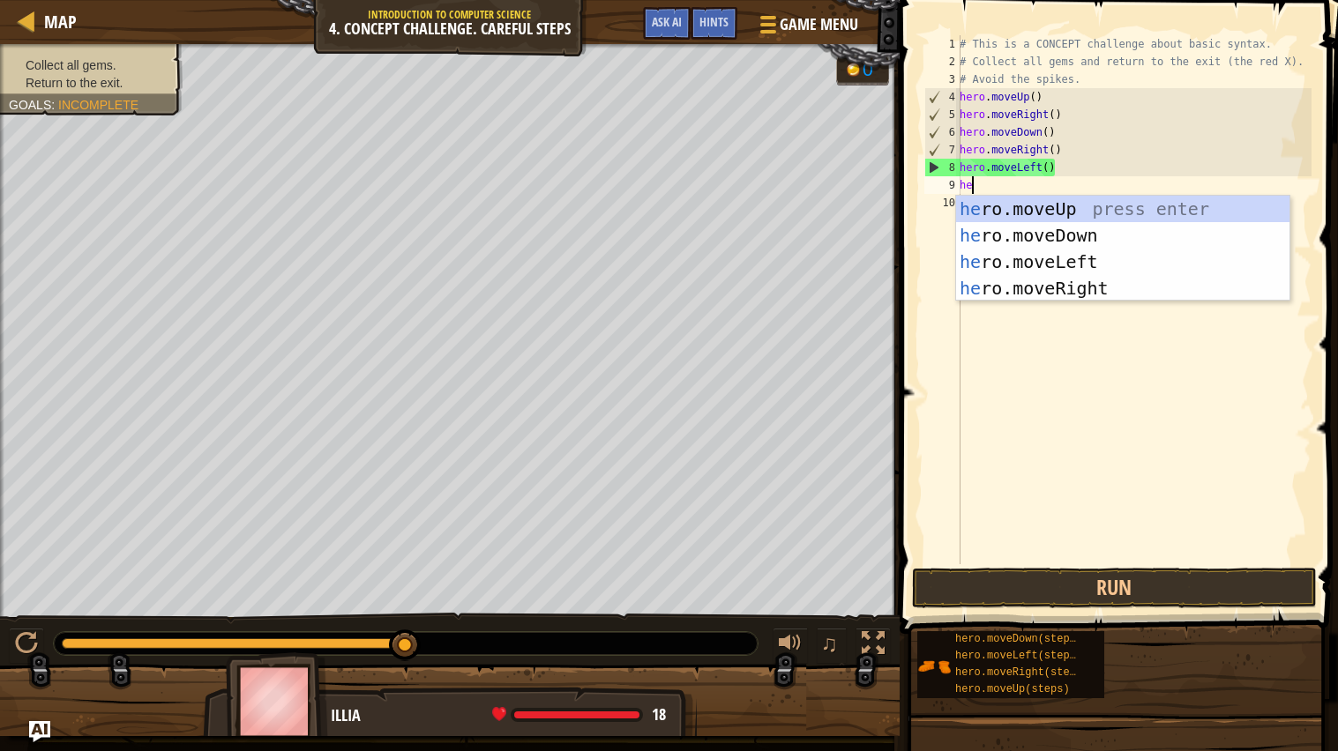
type textarea "hero"
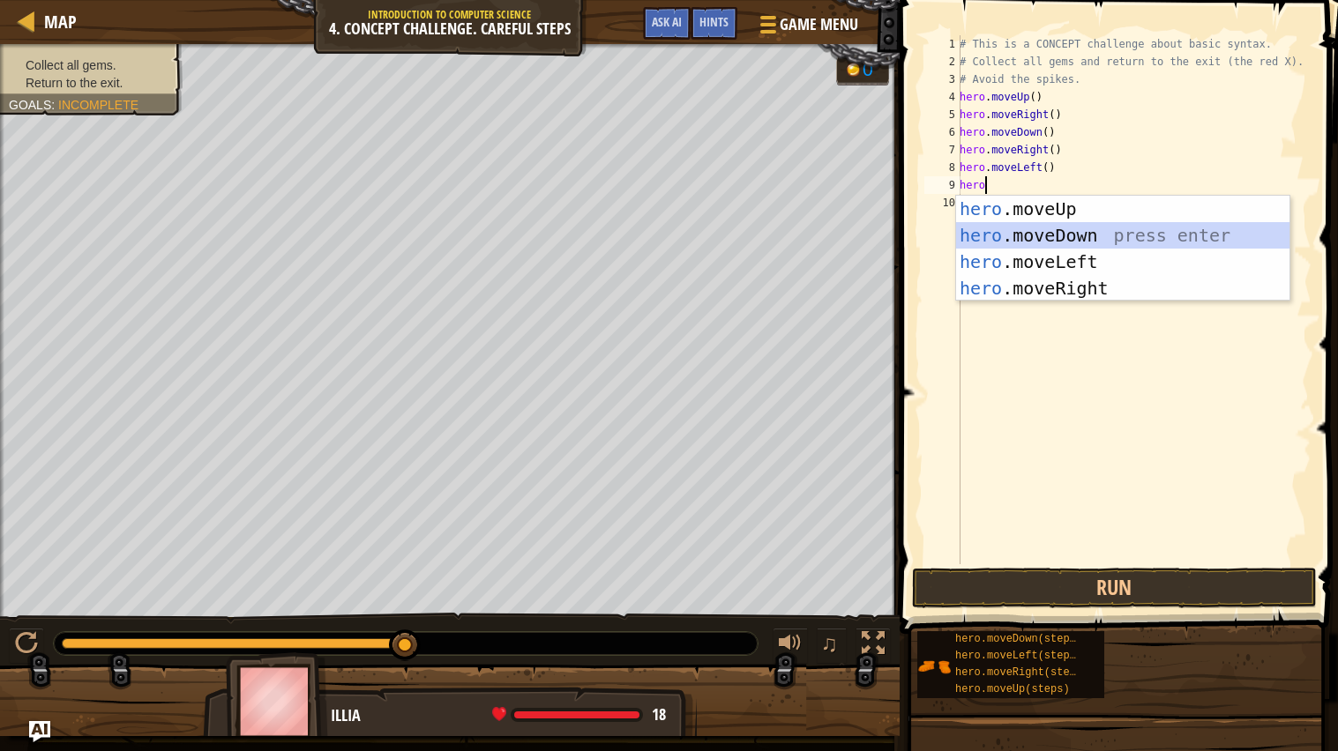
click at [1094, 235] on div "hero .moveUp press enter hero .moveDown press enter hero .moveLeft press enter …" at bounding box center [1122, 275] width 333 height 159
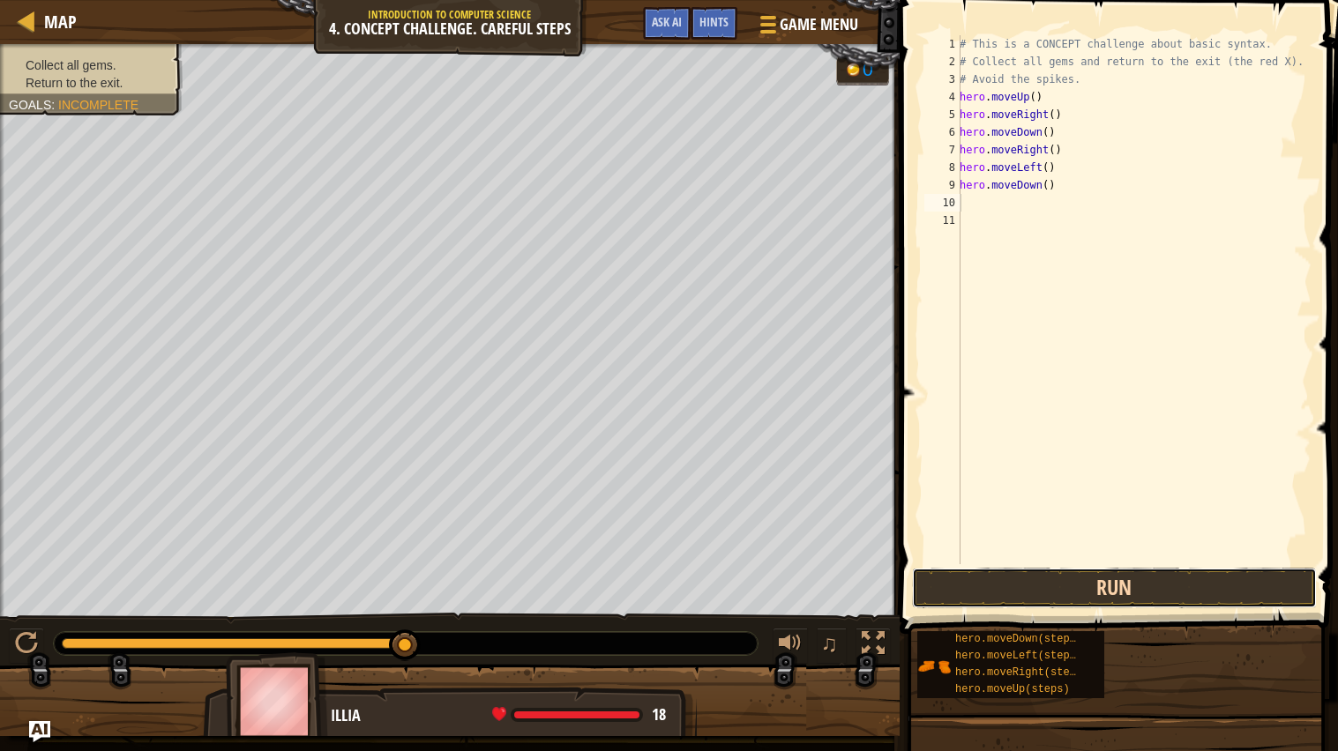
click at [992, 591] on button "Run" at bounding box center [1114, 588] width 405 height 41
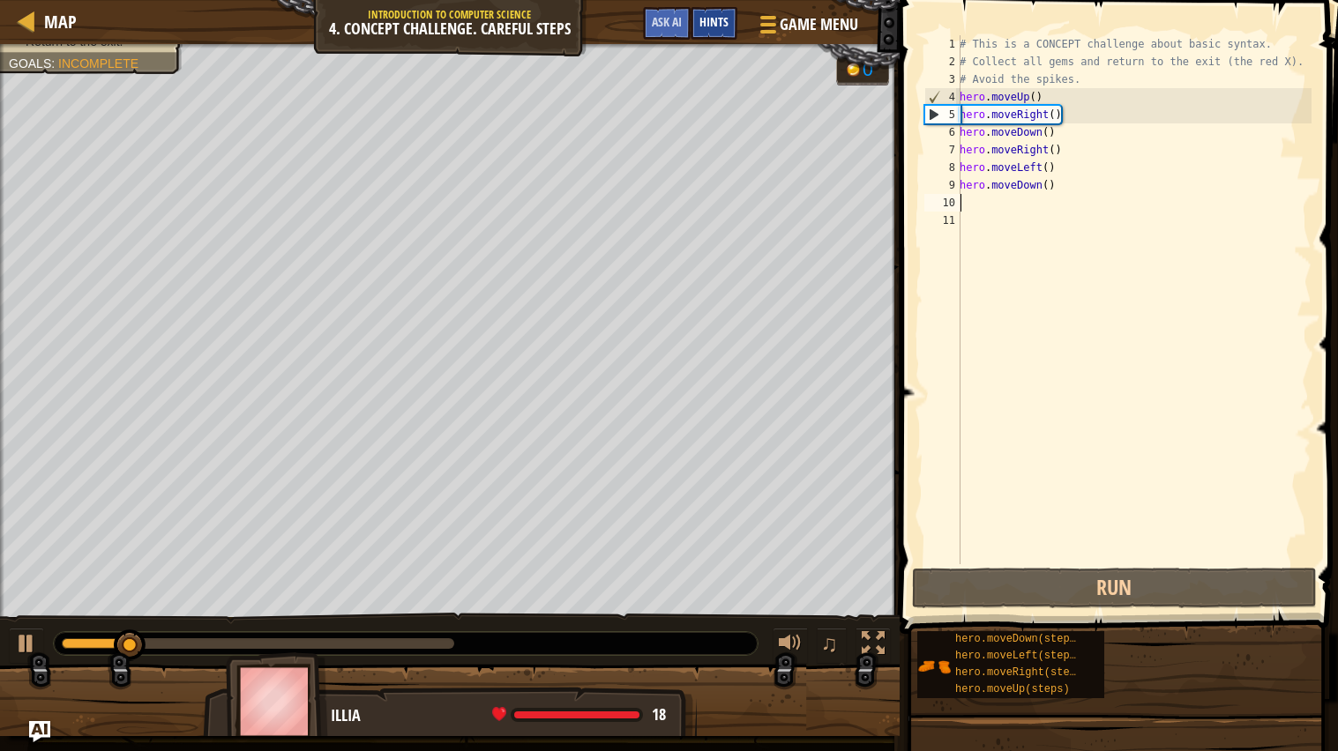
click at [726, 24] on span "Hints" at bounding box center [713, 21] width 29 height 17
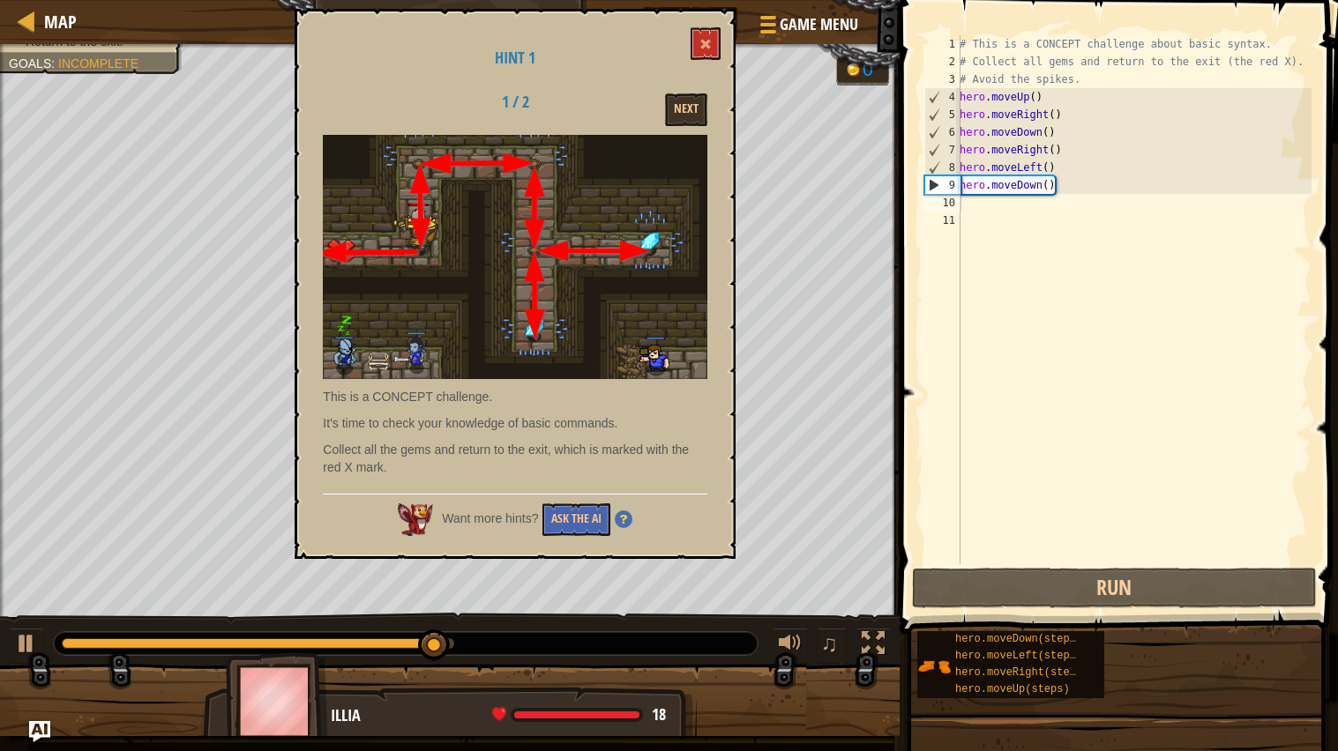
click at [697, 61] on h1 "Hint 1" at bounding box center [515, 58] width 384 height 18
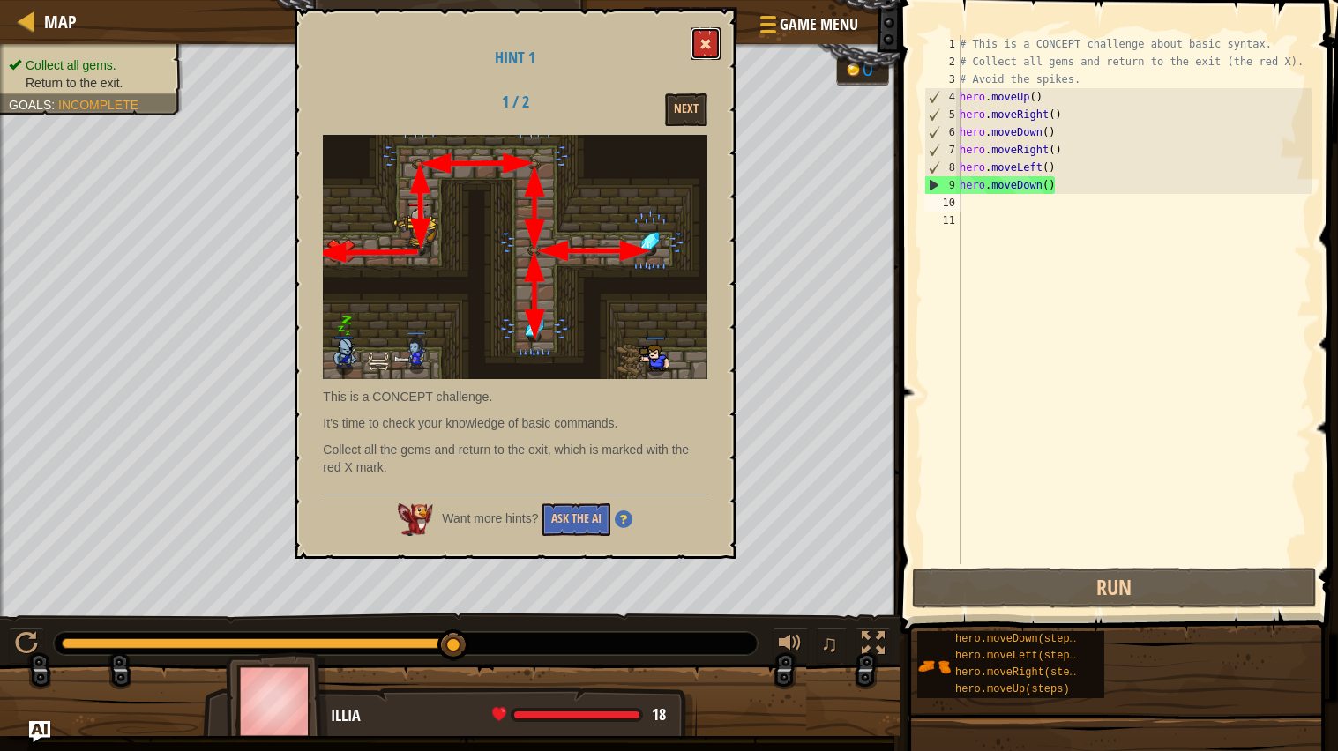
click at [705, 53] on button at bounding box center [705, 43] width 30 height 33
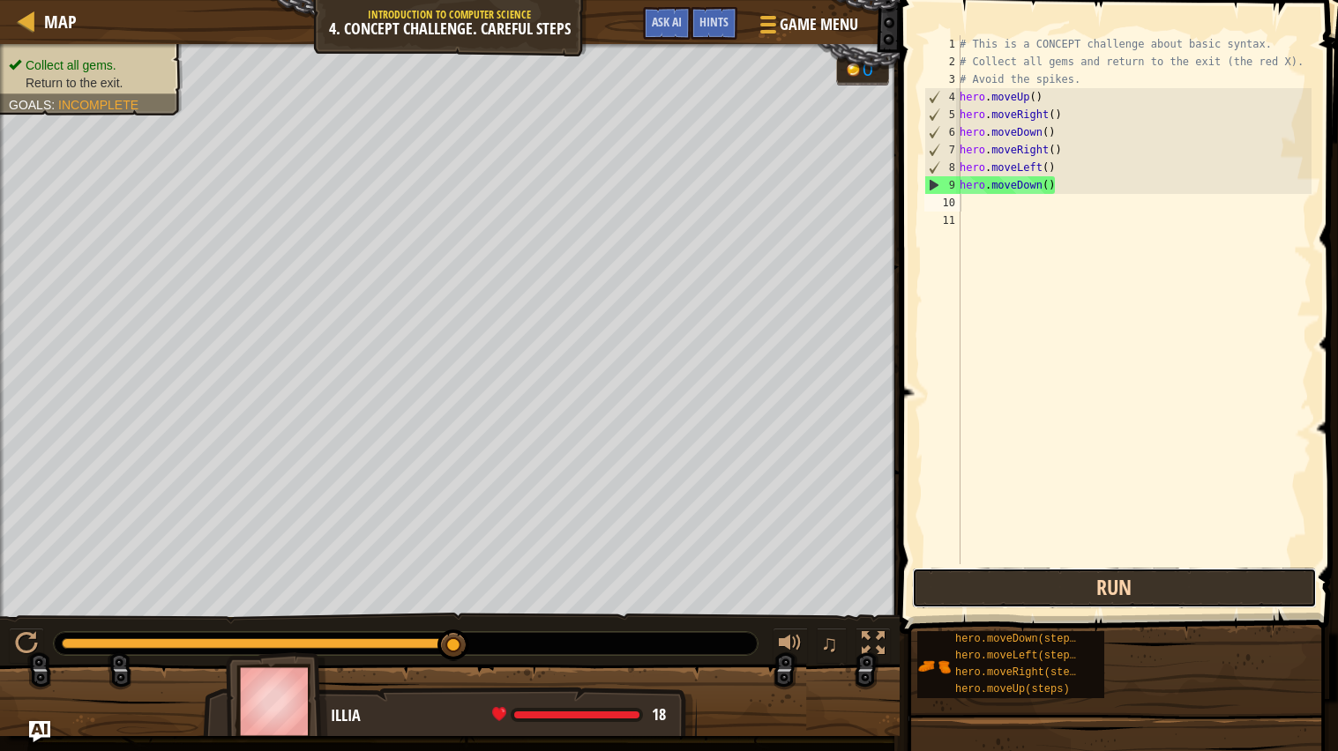
click at [973, 576] on button "Run" at bounding box center [1114, 588] width 405 height 41
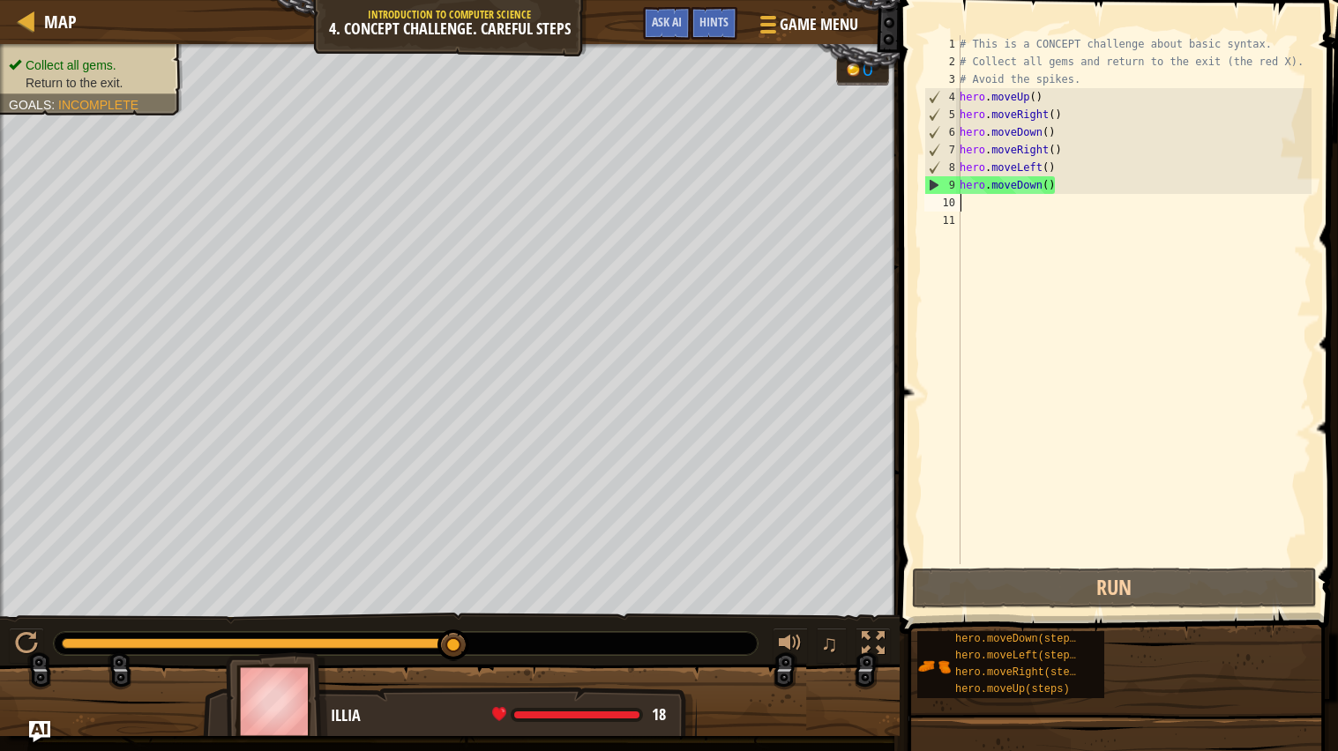
click at [982, 209] on div "# This is a CONCEPT challenge about basic syntax. # Collect all gems and return…" at bounding box center [1133, 317] width 355 height 564
click at [988, 203] on div "# This is a CONCEPT challenge about basic syntax. # Collect all gems and return…" at bounding box center [1133, 317] width 355 height 564
click at [1062, 195] on div "# This is a CONCEPT challenge about basic syntax. # Collect all gems and return…" at bounding box center [1133, 317] width 355 height 564
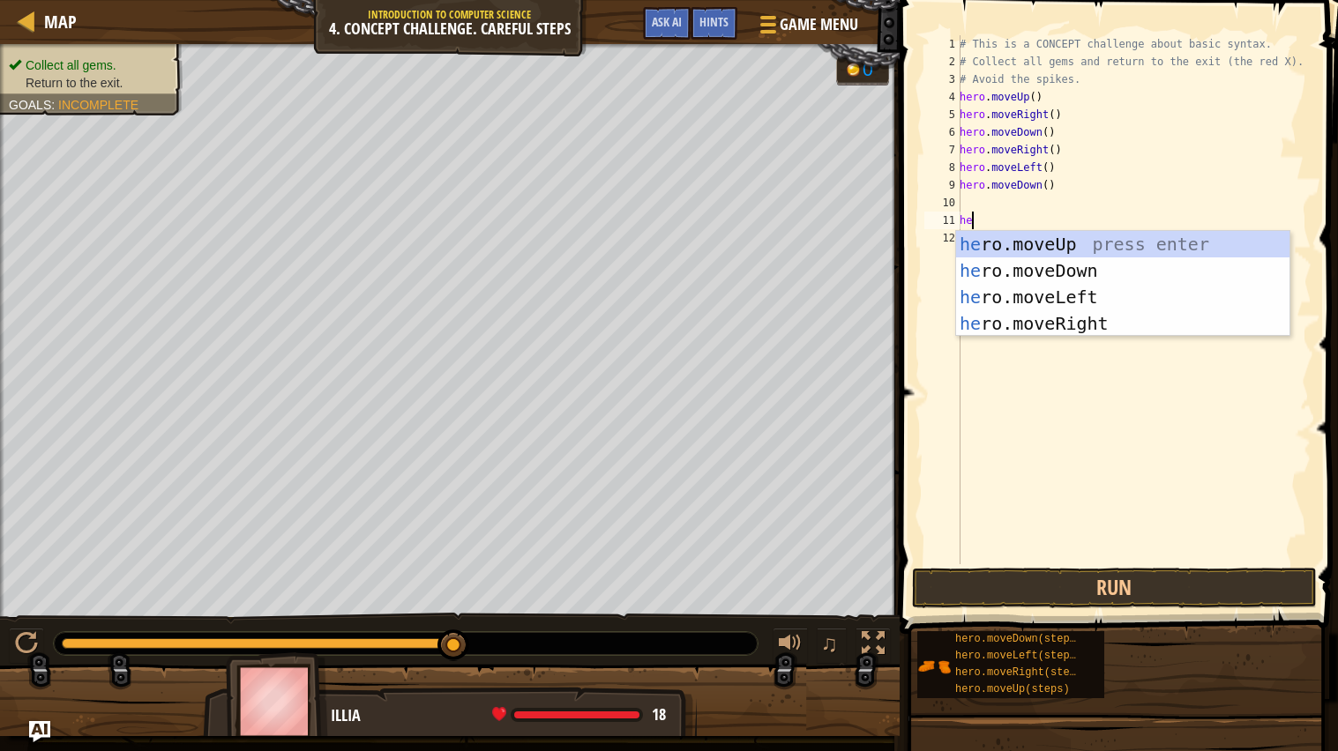
type textarea "h"
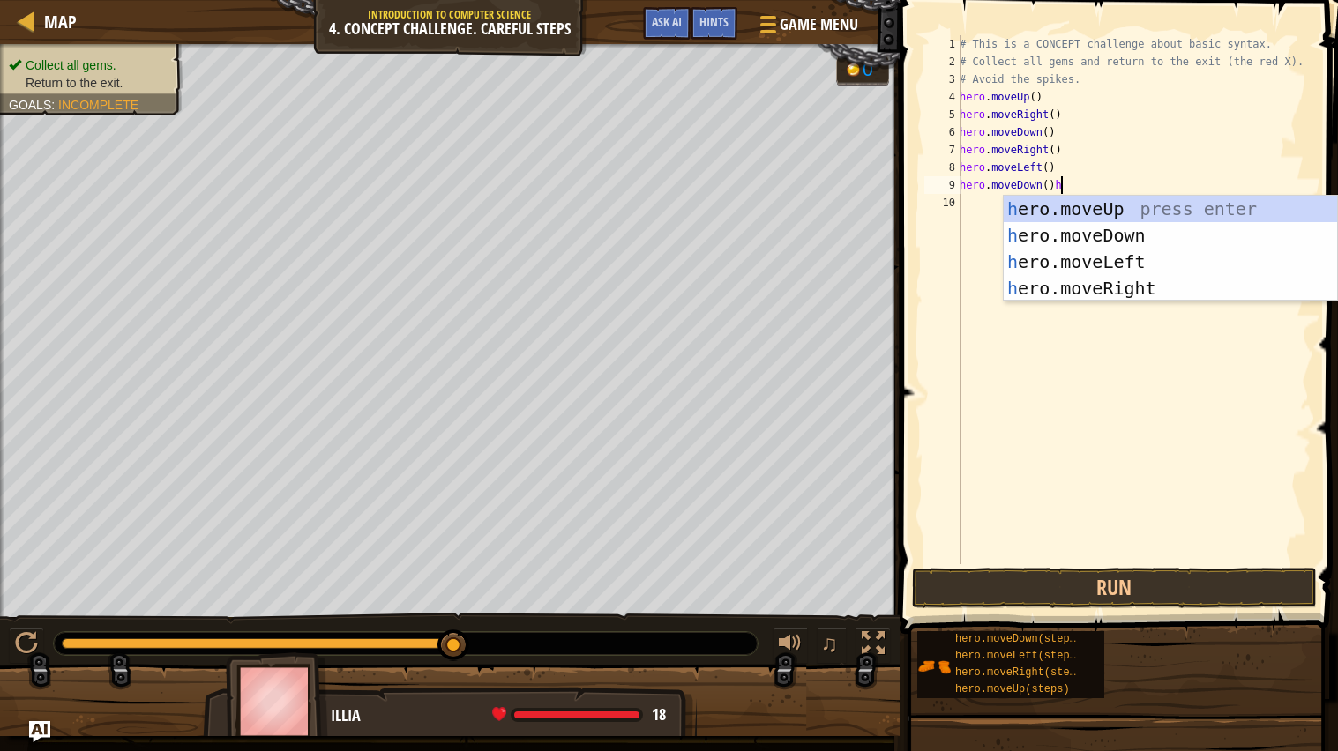
type textarea "hero.moveDown()"
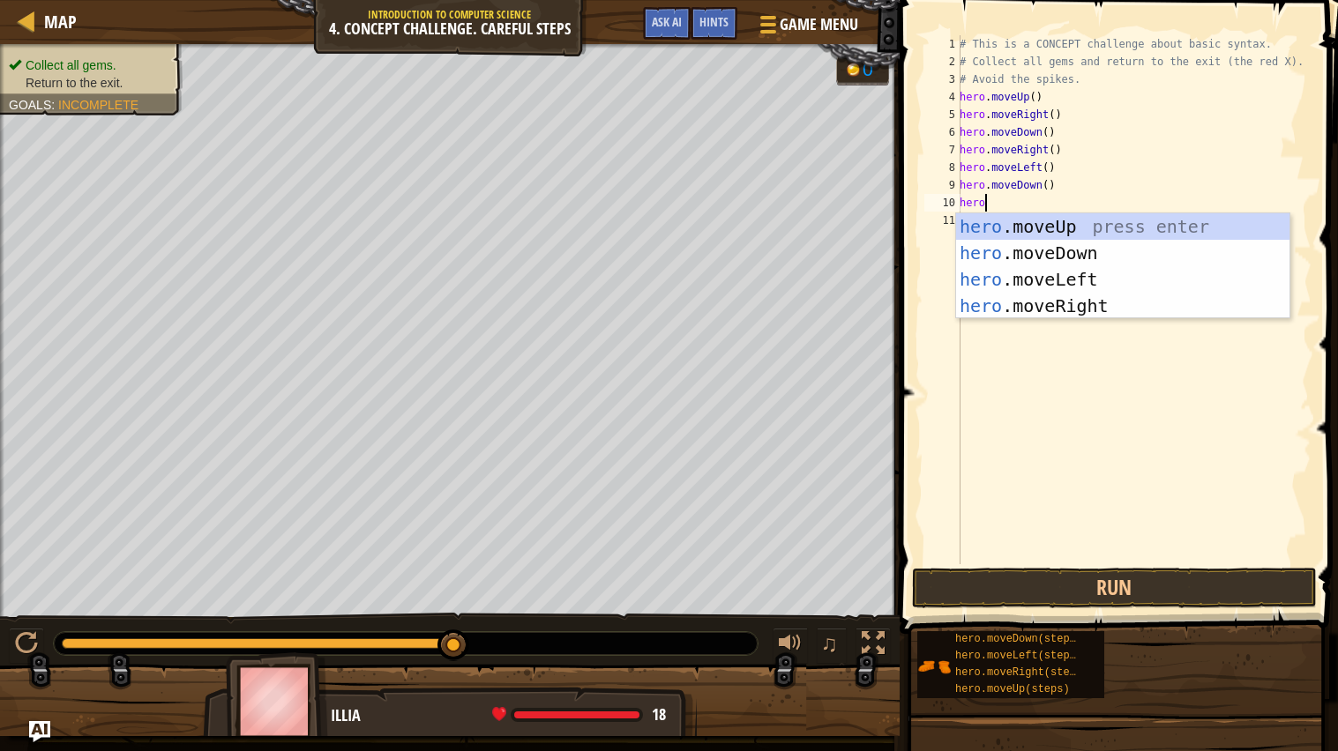
scroll to position [7, 1]
type textarea "heromo"
click at [1075, 230] on div "hero . mo veUp press enter hero . mo veDown press enter hero . mo veLeft press …" at bounding box center [1122, 292] width 333 height 159
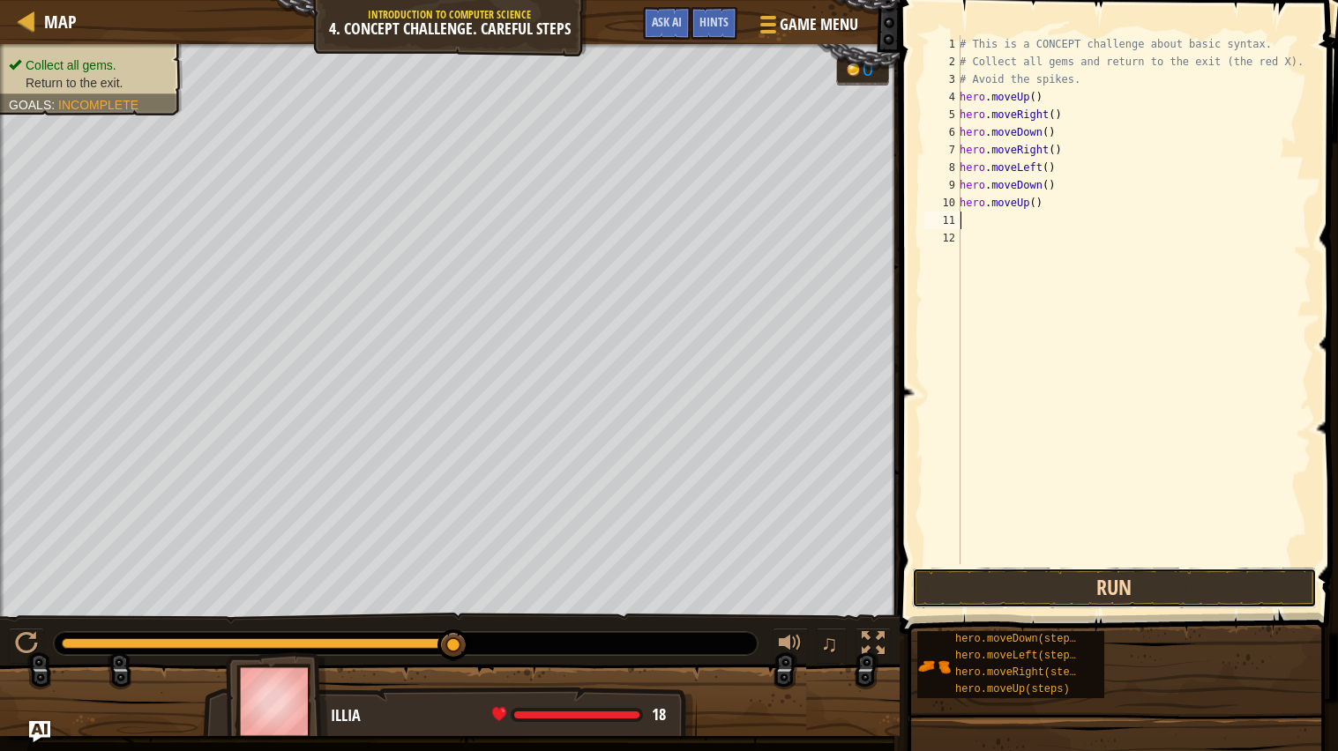
click at [1024, 577] on button "Run" at bounding box center [1114, 588] width 405 height 41
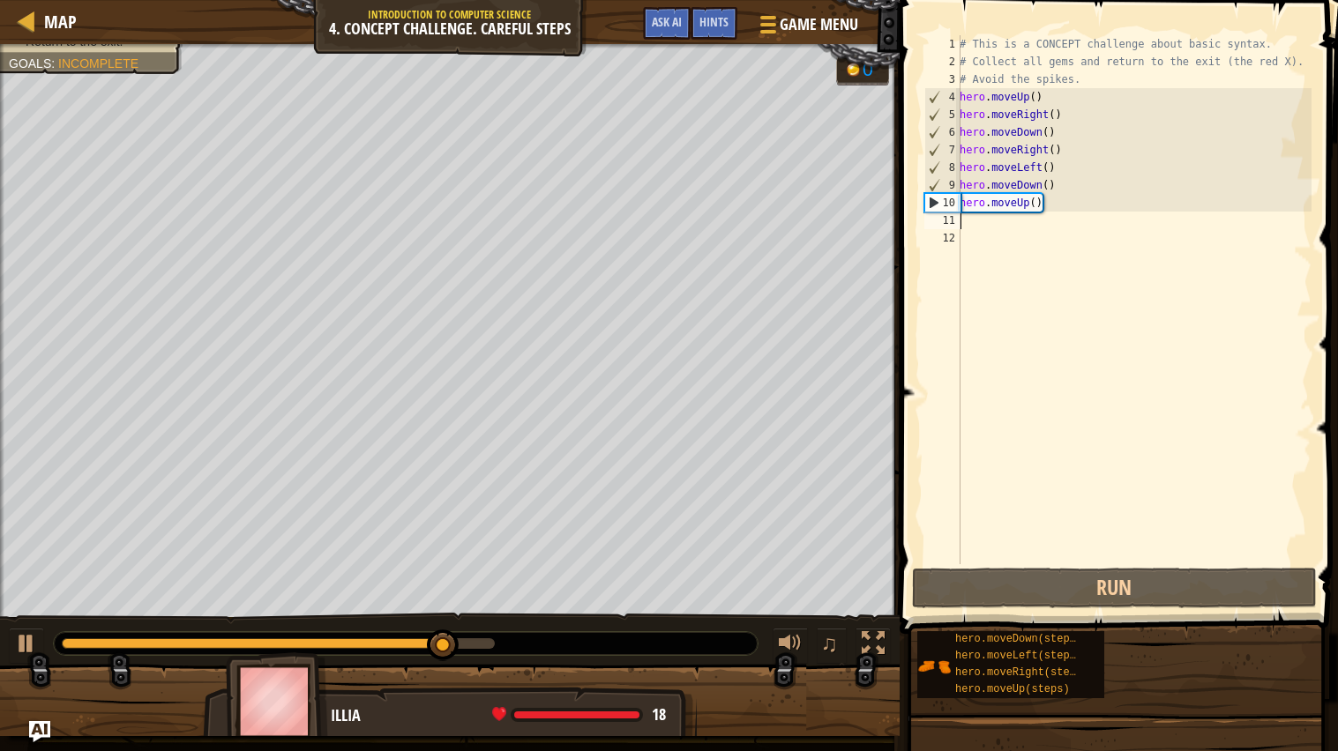
click at [980, 228] on div "# This is a CONCEPT challenge about basic syntax. # Collect all gems and return…" at bounding box center [1133, 317] width 355 height 564
click at [1033, 206] on div "# This is a CONCEPT challenge about basic syntax. # Collect all gems and return…" at bounding box center [1133, 317] width 355 height 564
type textarea "hero.moveUp()"
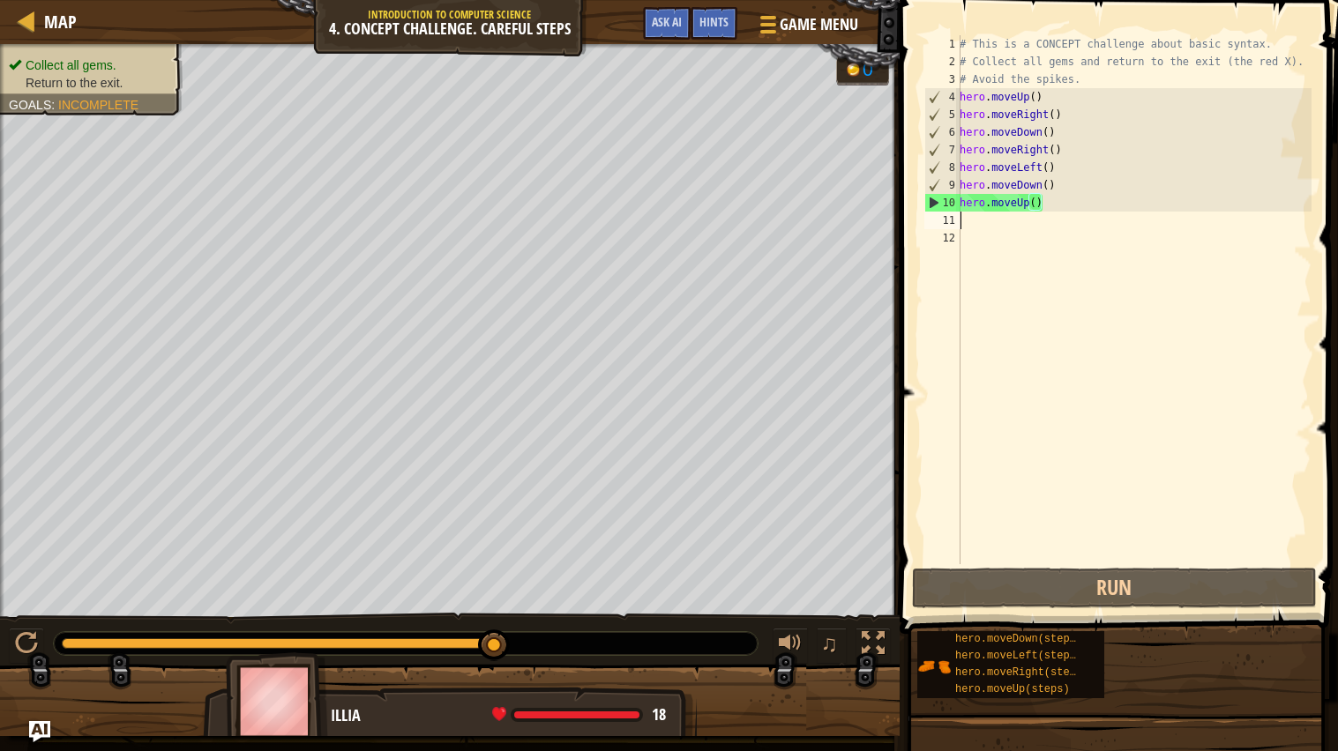
click at [1010, 220] on div "# This is a CONCEPT challenge about basic syntax. # Collect all gems and return…" at bounding box center [1133, 317] width 355 height 564
click at [989, 213] on div "# This is a CONCEPT challenge about basic syntax. # Collect all gems and return…" at bounding box center [1133, 317] width 355 height 564
click at [986, 223] on div "# This is a CONCEPT challenge about basic syntax. # Collect all gems and return…" at bounding box center [1133, 317] width 355 height 564
click at [1084, 212] on div "# This is a CONCEPT challenge about basic syntax. # Collect all gems and return…" at bounding box center [1133, 317] width 355 height 564
click at [1049, 206] on div "# This is a CONCEPT challenge about basic syntax. # Collect all gems and return…" at bounding box center [1133, 317] width 355 height 564
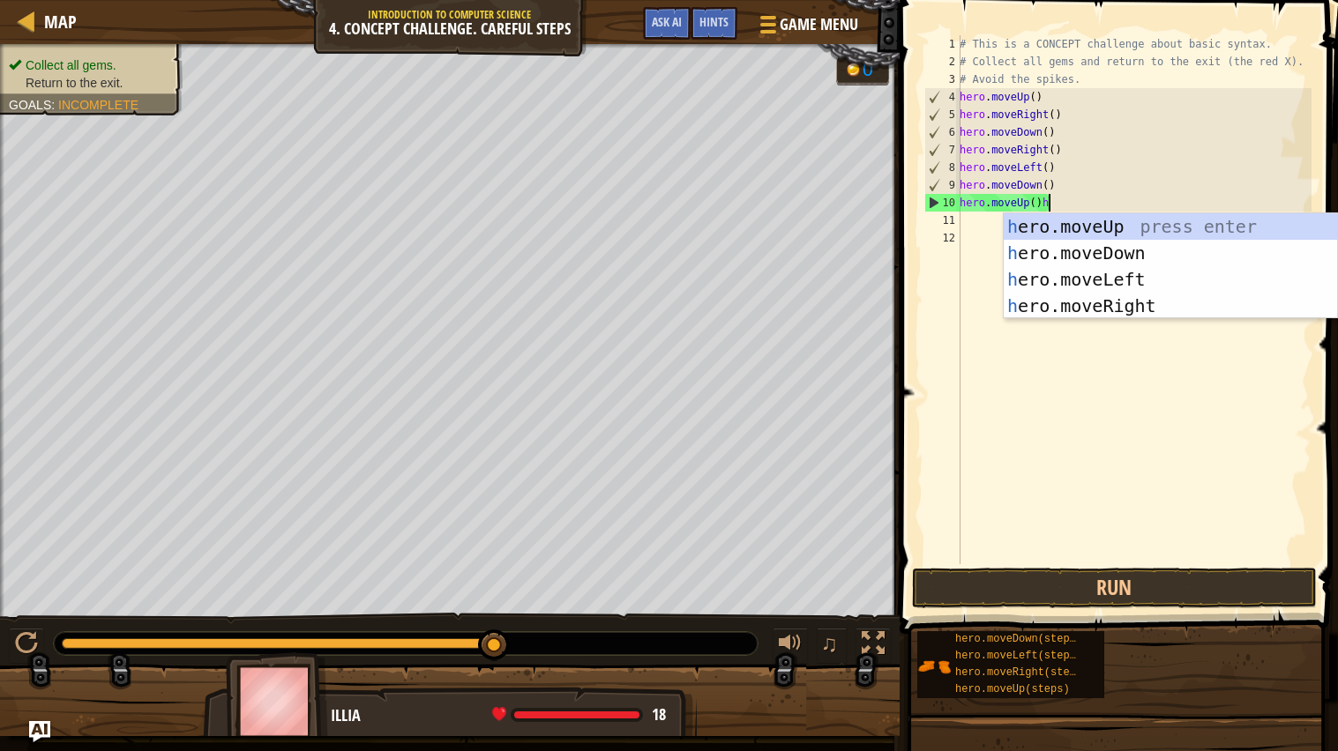
type textarea "hero.moveUp()"
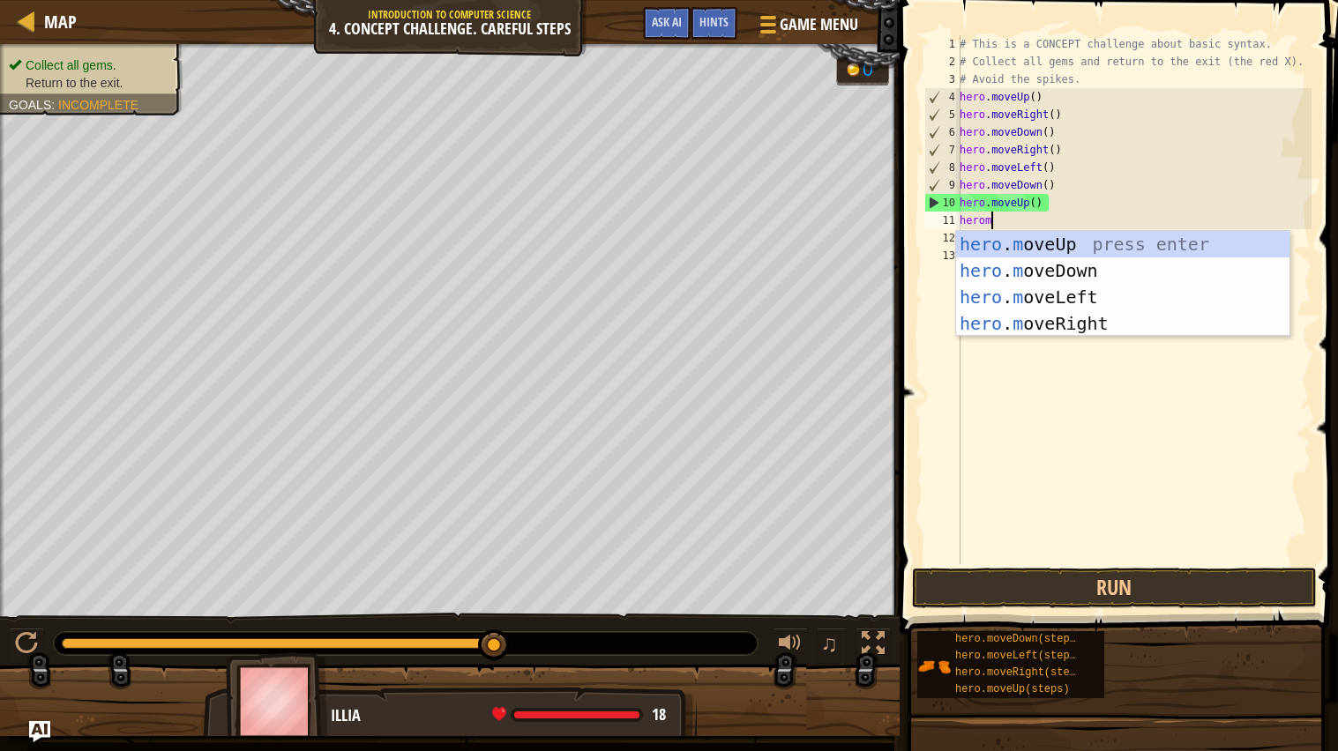
type textarea "heromo"
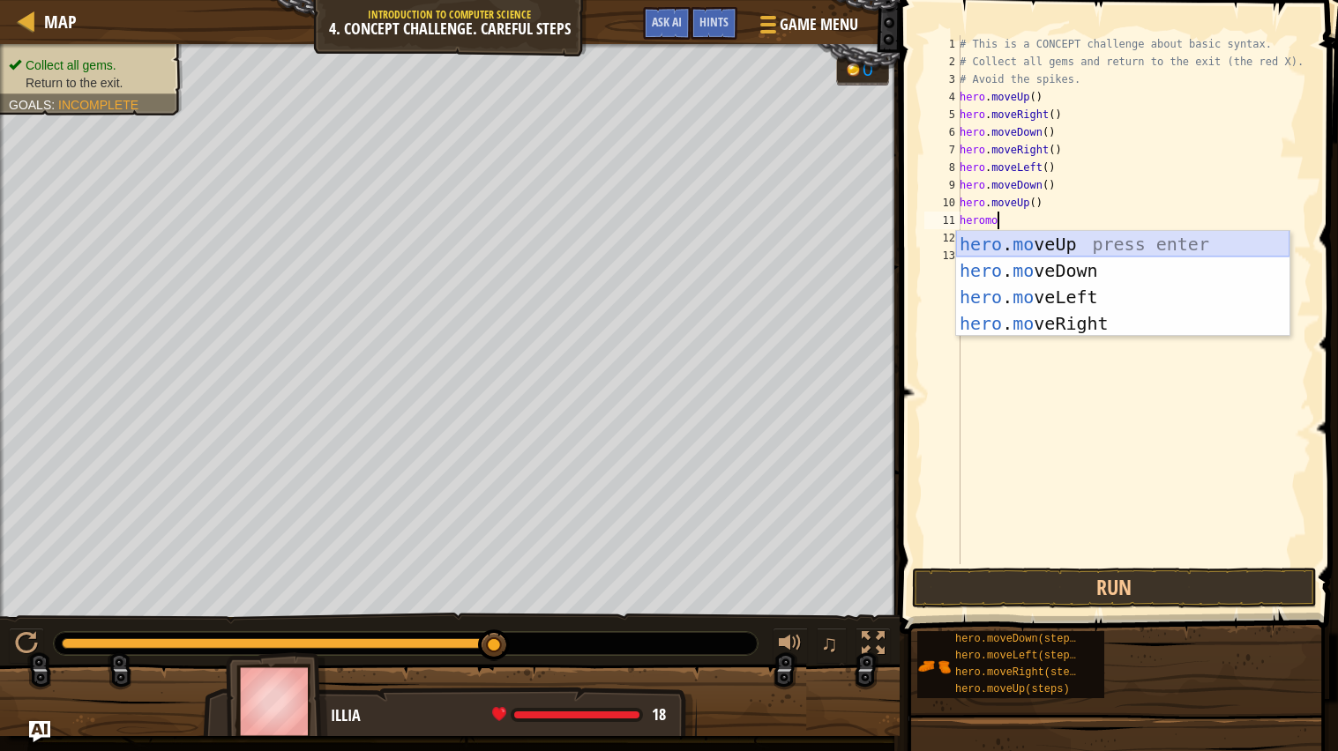
click at [1078, 242] on div "hero . mo veUp press enter hero . mo veDown press enter hero . mo veLeft press …" at bounding box center [1122, 310] width 333 height 159
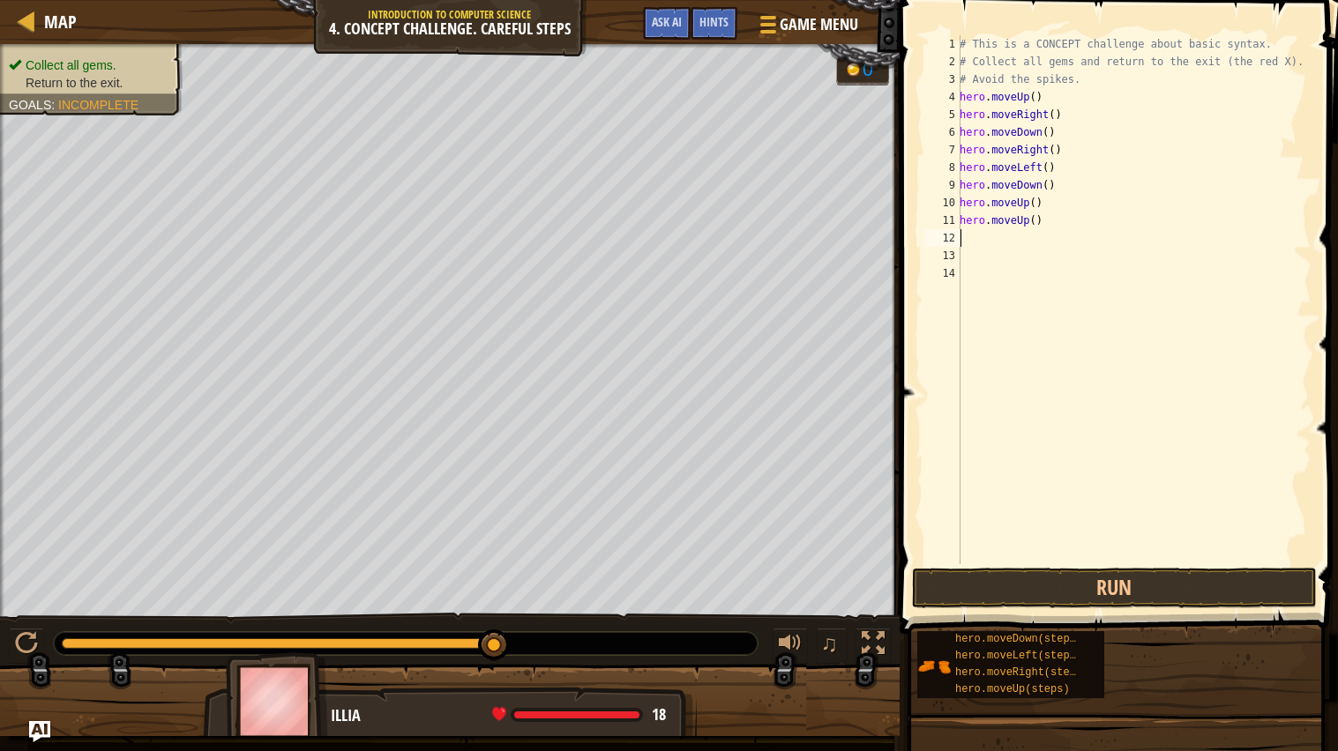
click at [986, 240] on div "# This is a CONCEPT challenge about basic syntax. # Collect all gems and return…" at bounding box center [1133, 317] width 355 height 564
click at [978, 235] on div "# This is a CONCEPT challenge about basic syntax. # Collect all gems and return…" at bounding box center [1133, 317] width 355 height 564
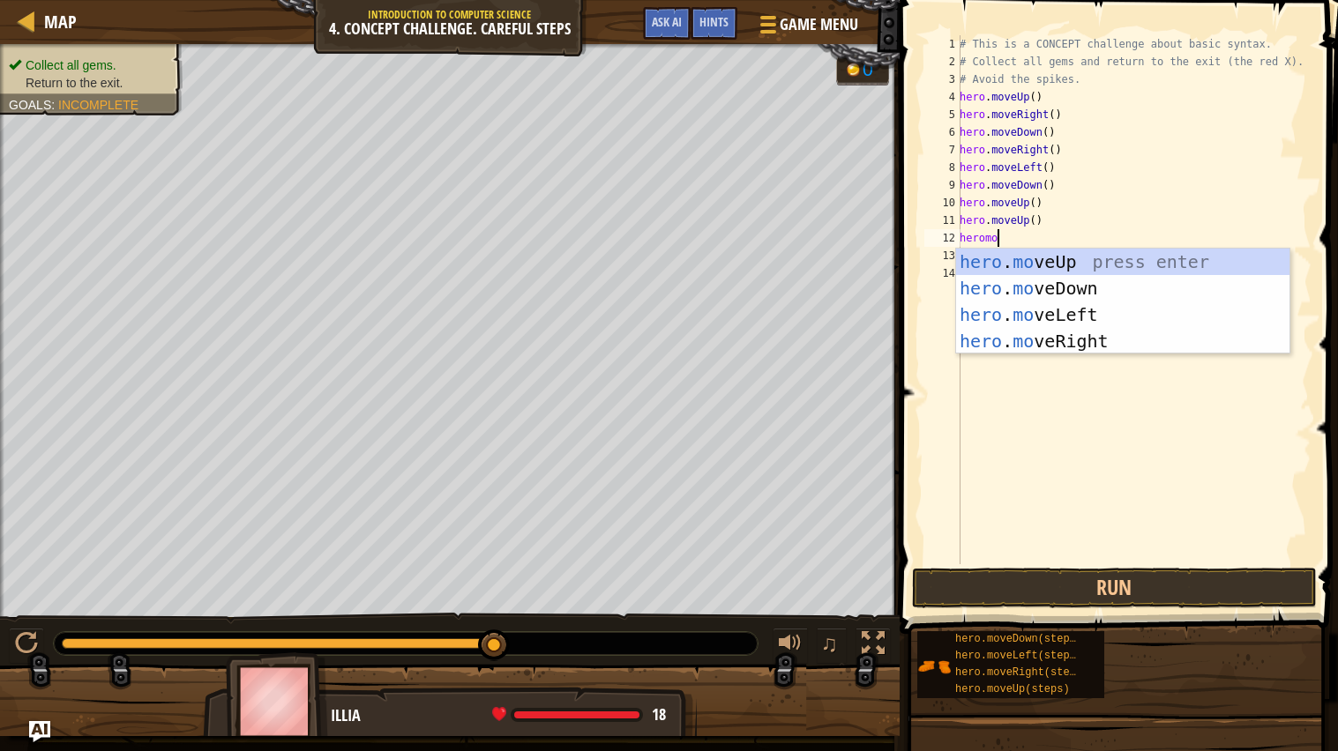
scroll to position [7, 3]
type textarea "heromove"
click at [1030, 336] on div "hero . move Up press enter hero . move Down press enter hero . move Left press …" at bounding box center [1122, 328] width 333 height 159
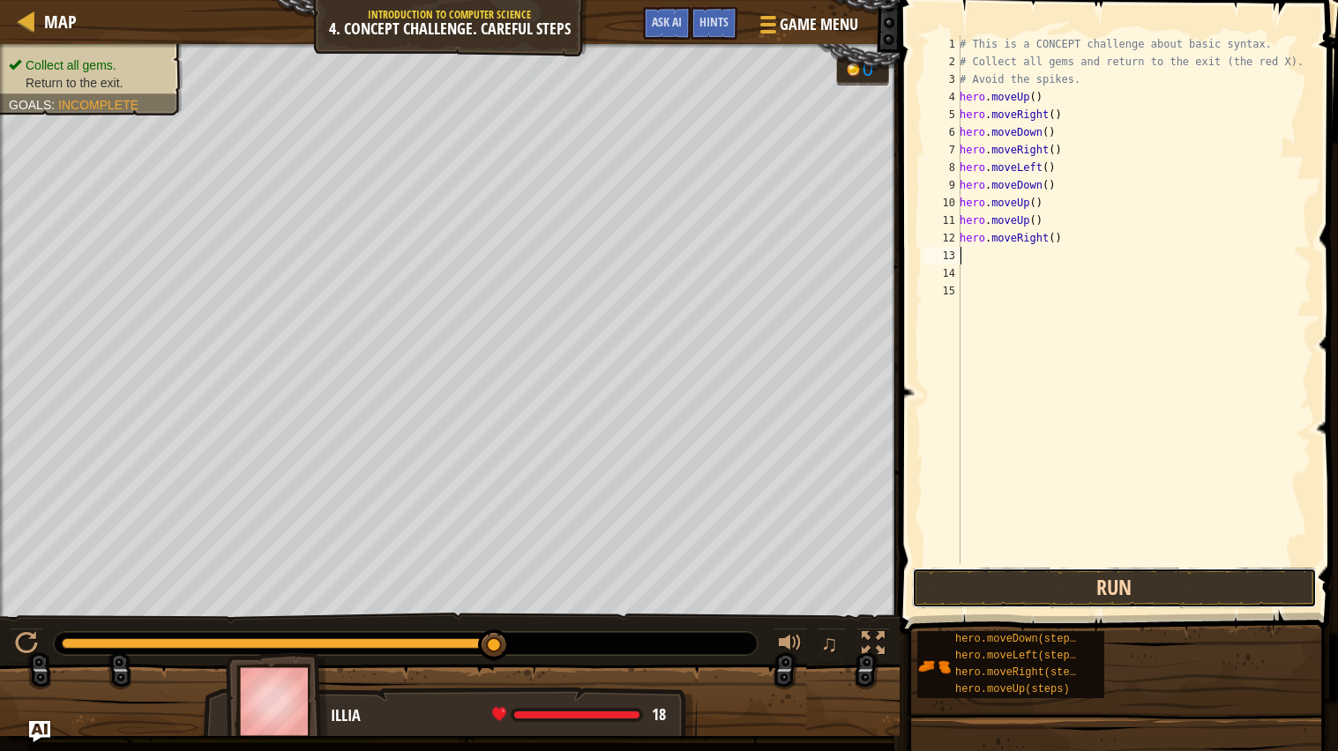
click at [1039, 600] on button "Run" at bounding box center [1114, 588] width 405 height 41
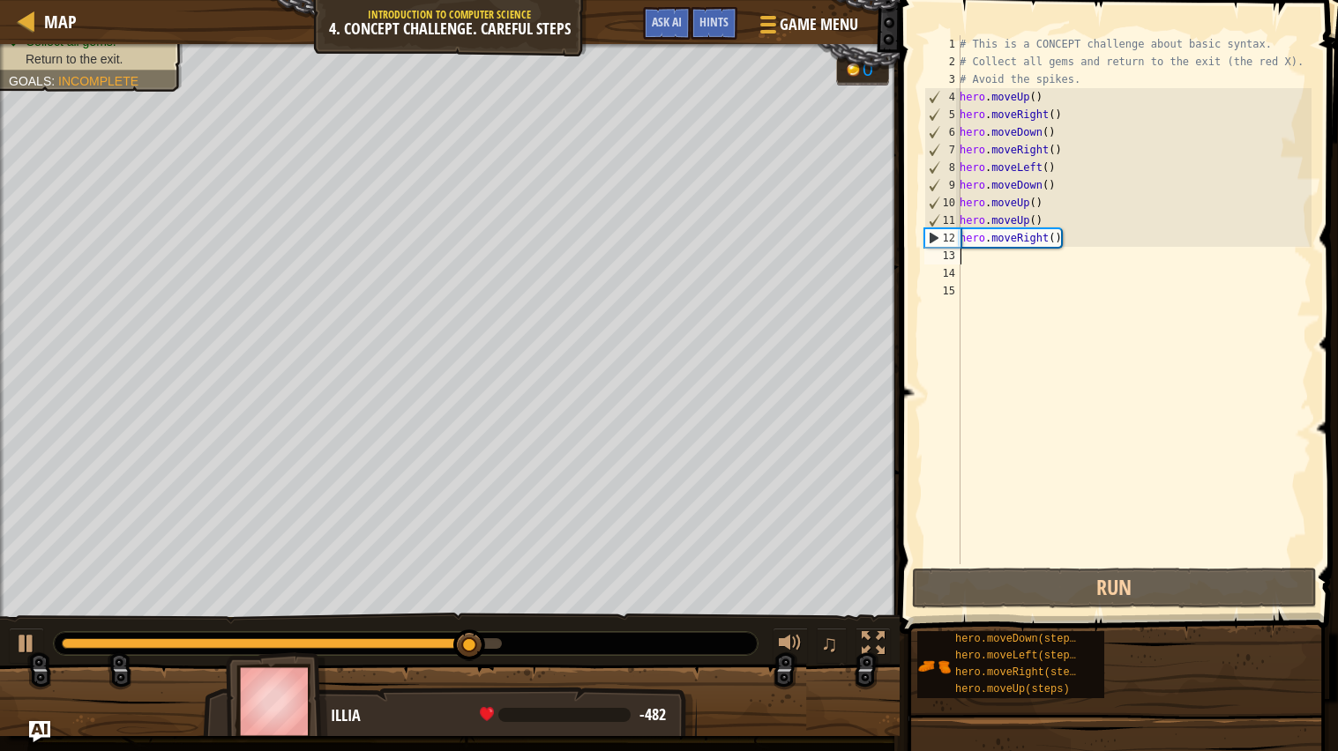
click at [1045, 240] on div "# This is a CONCEPT challenge about basic syntax. # Collect all gems and return…" at bounding box center [1133, 317] width 355 height 564
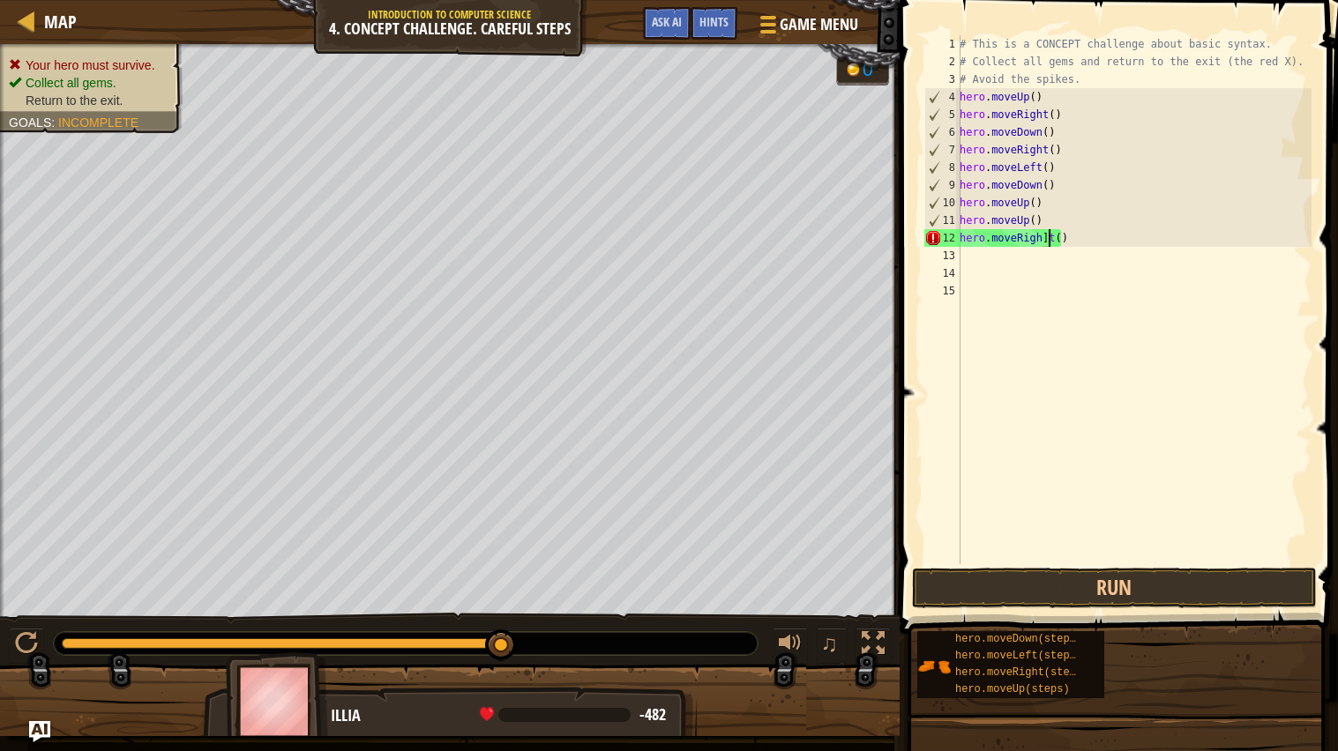
click at [1095, 242] on div "# This is a CONCEPT challenge about basic syntax. # Collect all gems and return…" at bounding box center [1133, 317] width 355 height 564
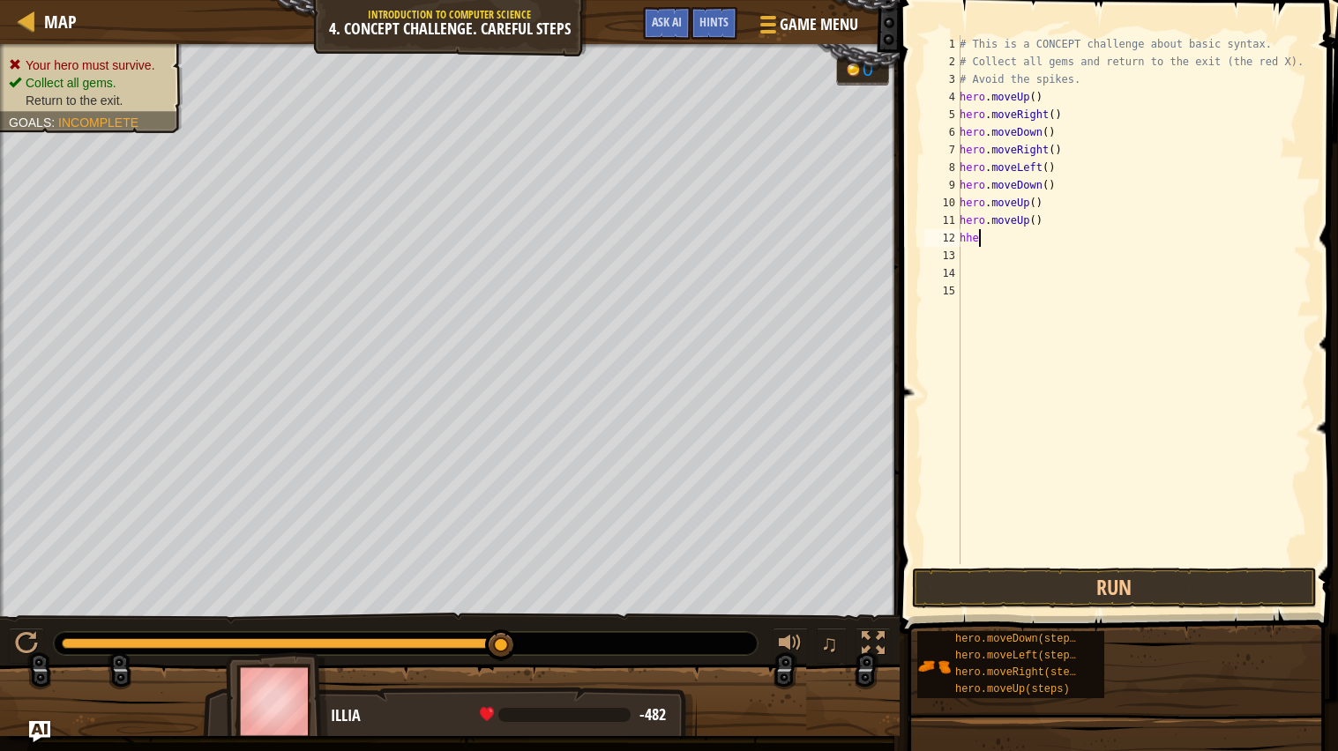
scroll to position [7, 0]
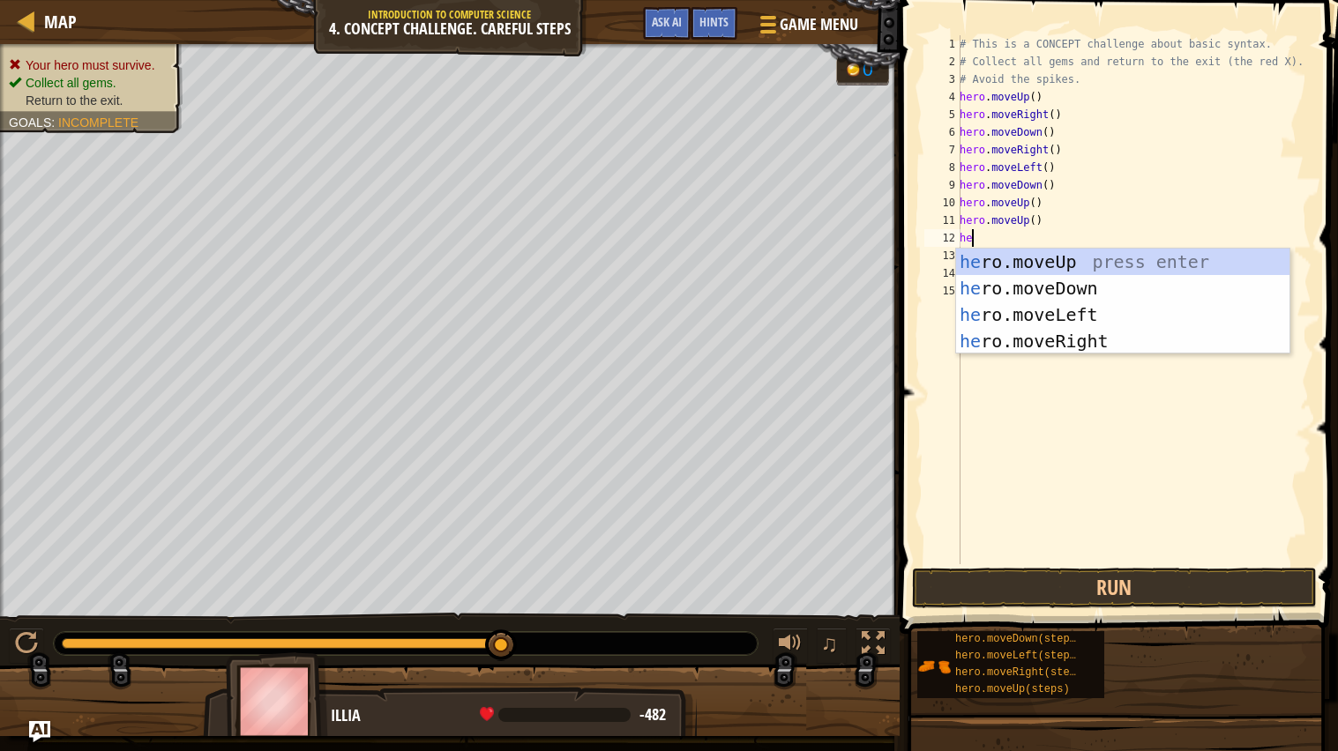
type textarea "hero"
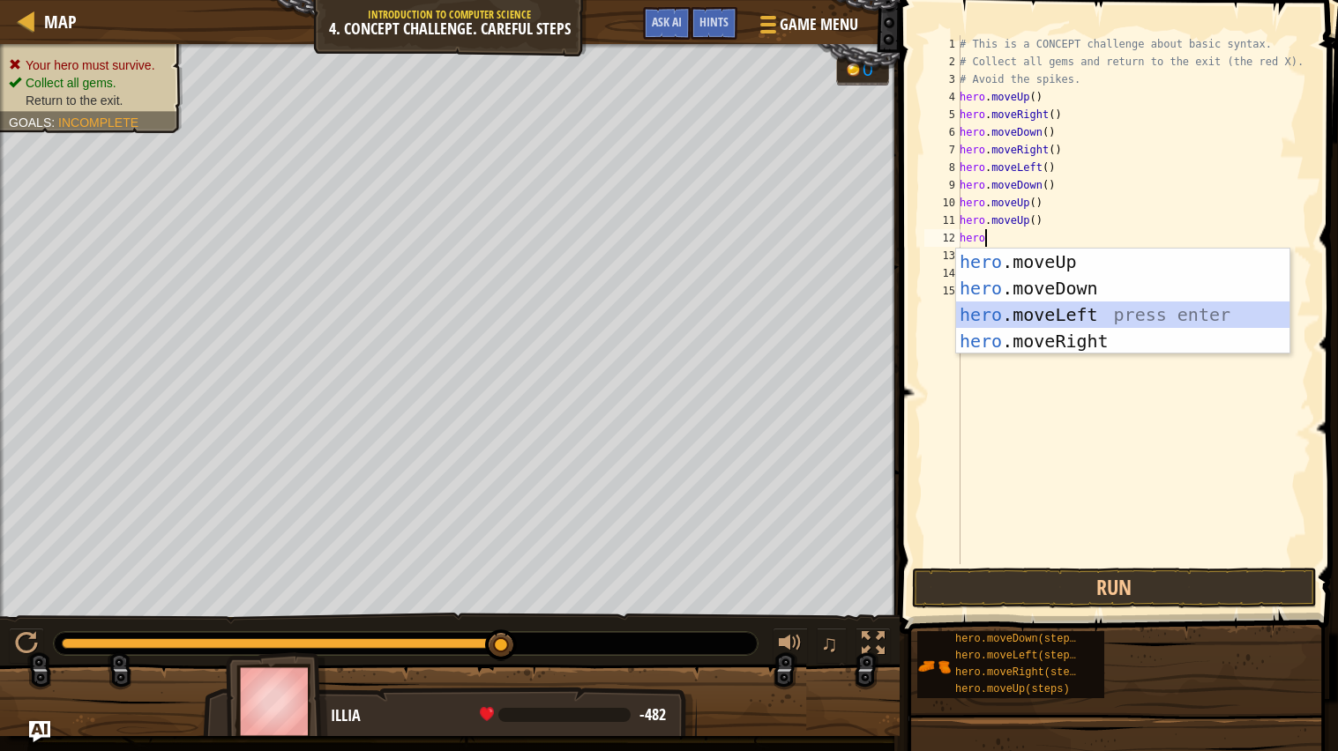
click at [1089, 319] on div "hero .moveUp press enter hero .moveDown press enter hero .moveLeft press enter …" at bounding box center [1122, 328] width 333 height 159
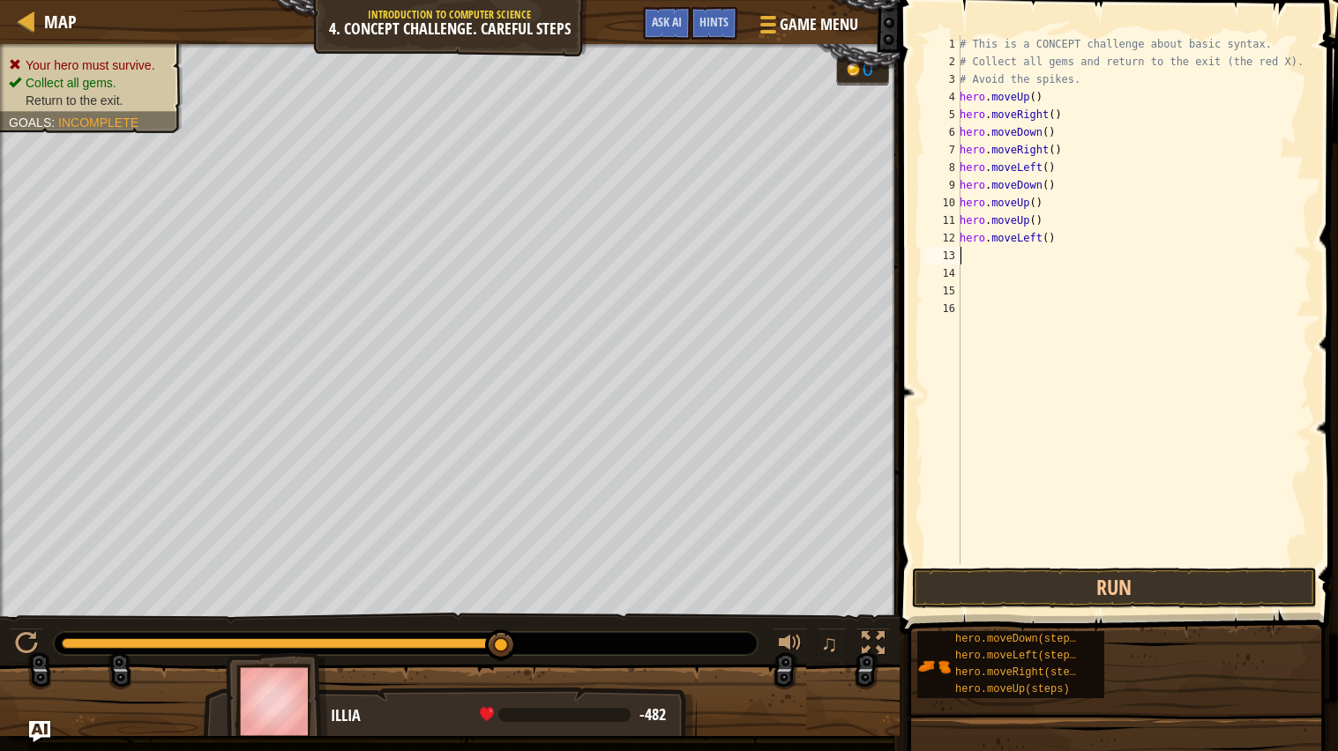
click at [994, 254] on div "# This is a CONCEPT challenge about basic syntax. # Collect all gems and return…" at bounding box center [1133, 317] width 355 height 564
click at [1062, 246] on div "# This is a CONCEPT challenge about basic syntax. # Collect all gems and return…" at bounding box center [1133, 317] width 355 height 564
type textarea "hero.moveLeft()"
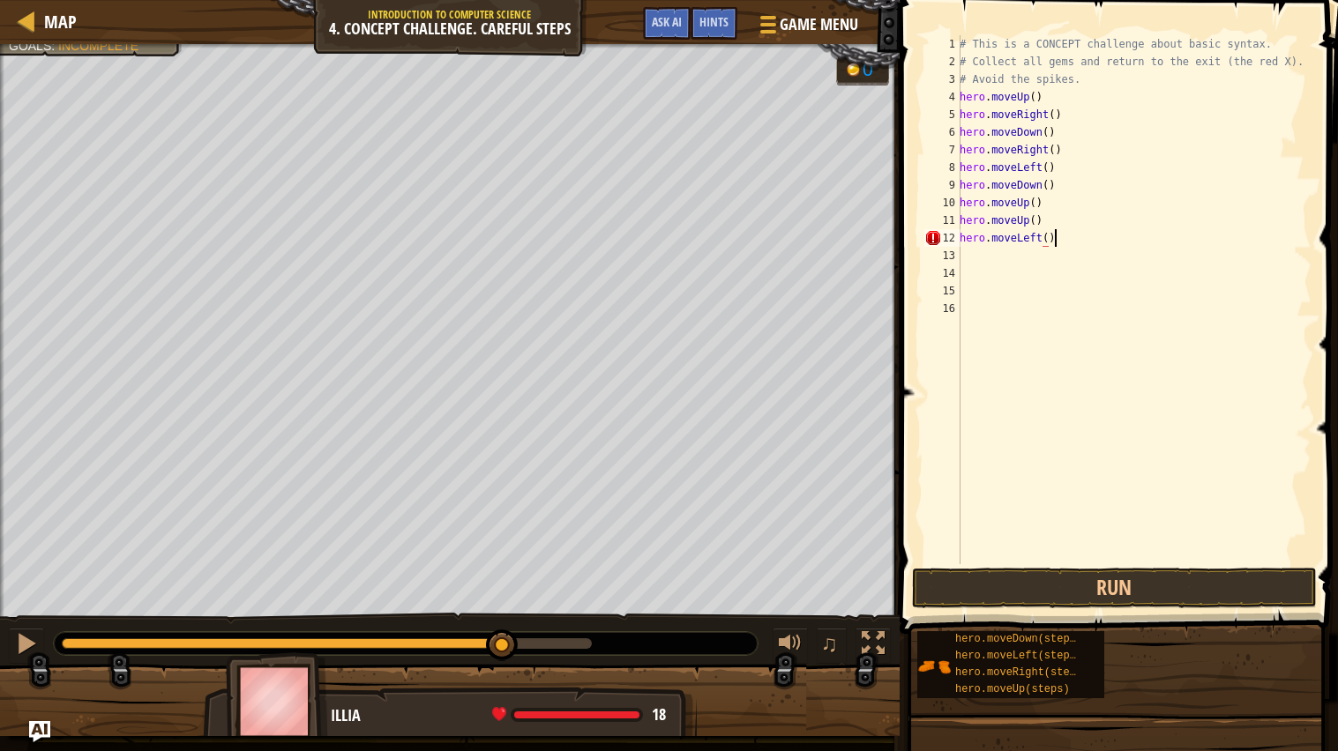
scroll to position [7, 6]
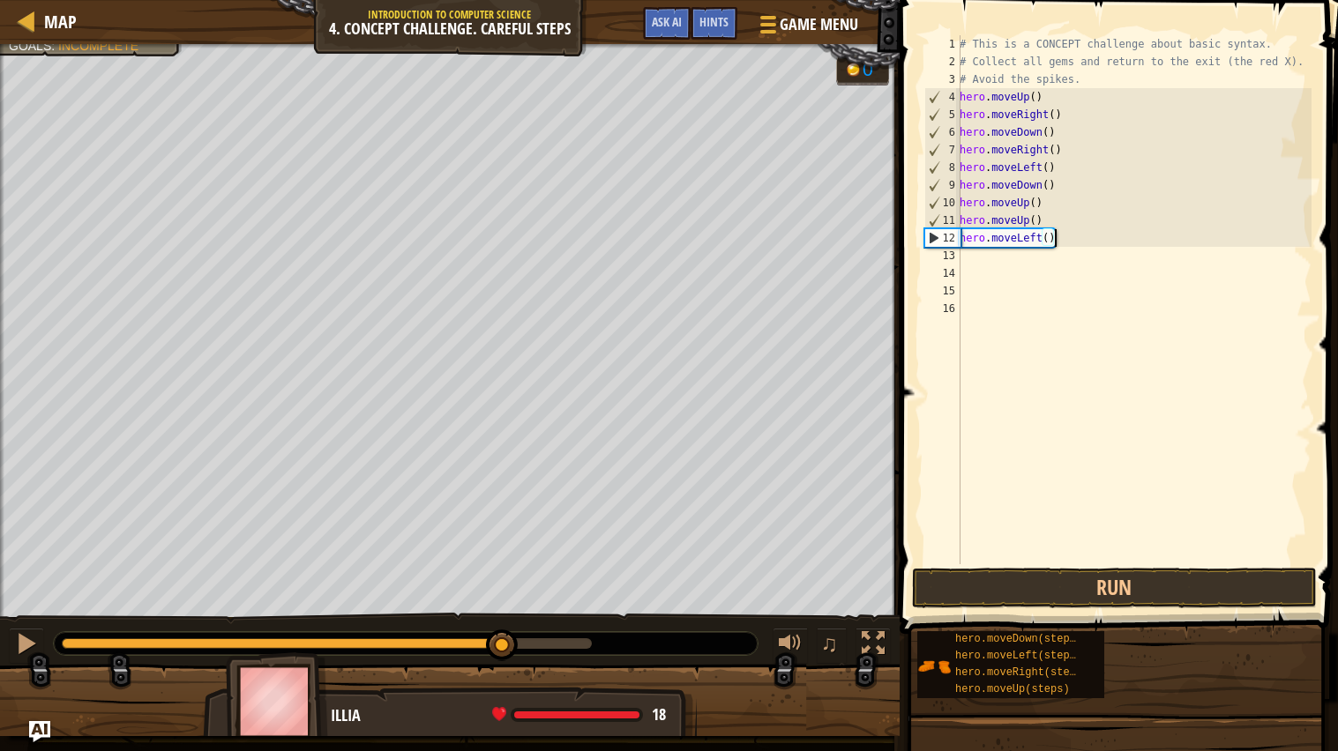
click at [1087, 240] on div "# This is a CONCEPT challenge about basic syntax. # Collect all gems and return…" at bounding box center [1133, 317] width 355 height 564
click at [1054, 242] on div "# This is a CONCEPT challenge about basic syntax. # Collect all gems and return…" at bounding box center [1133, 317] width 355 height 564
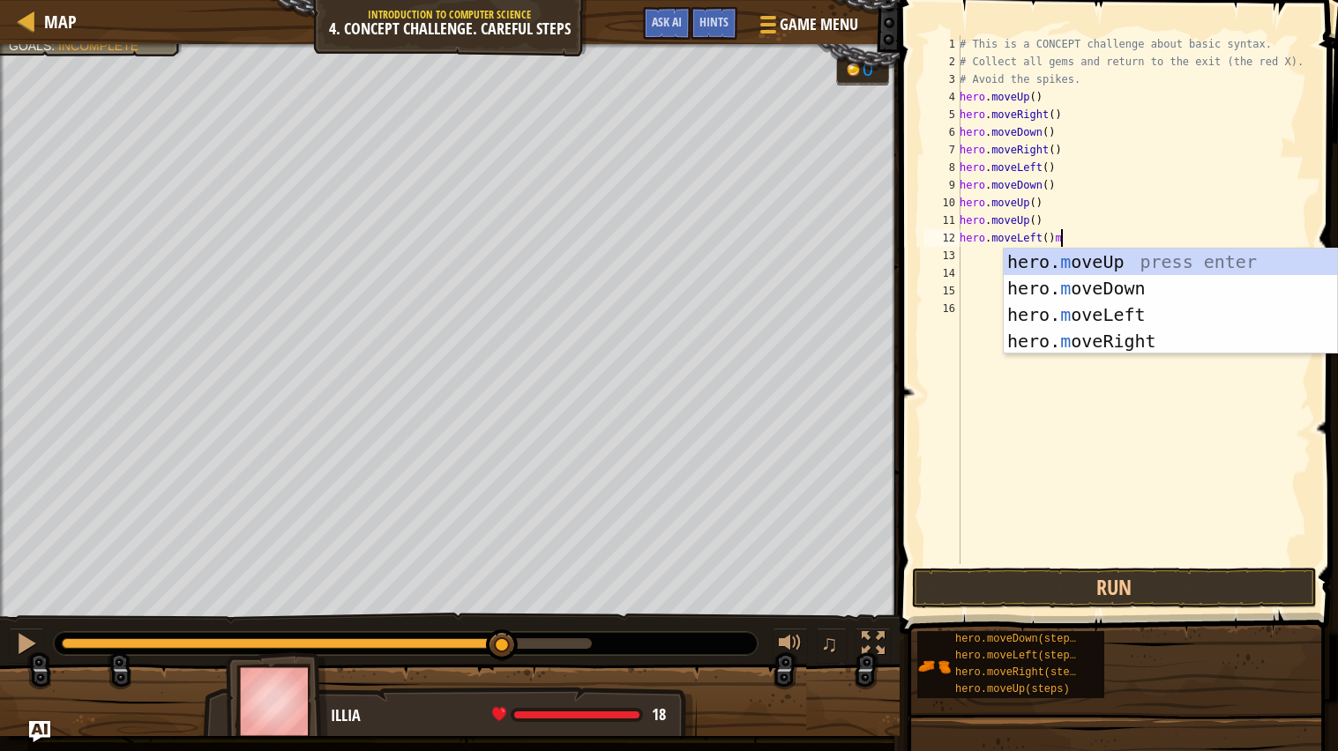
type textarea "hero.moveLeft()"
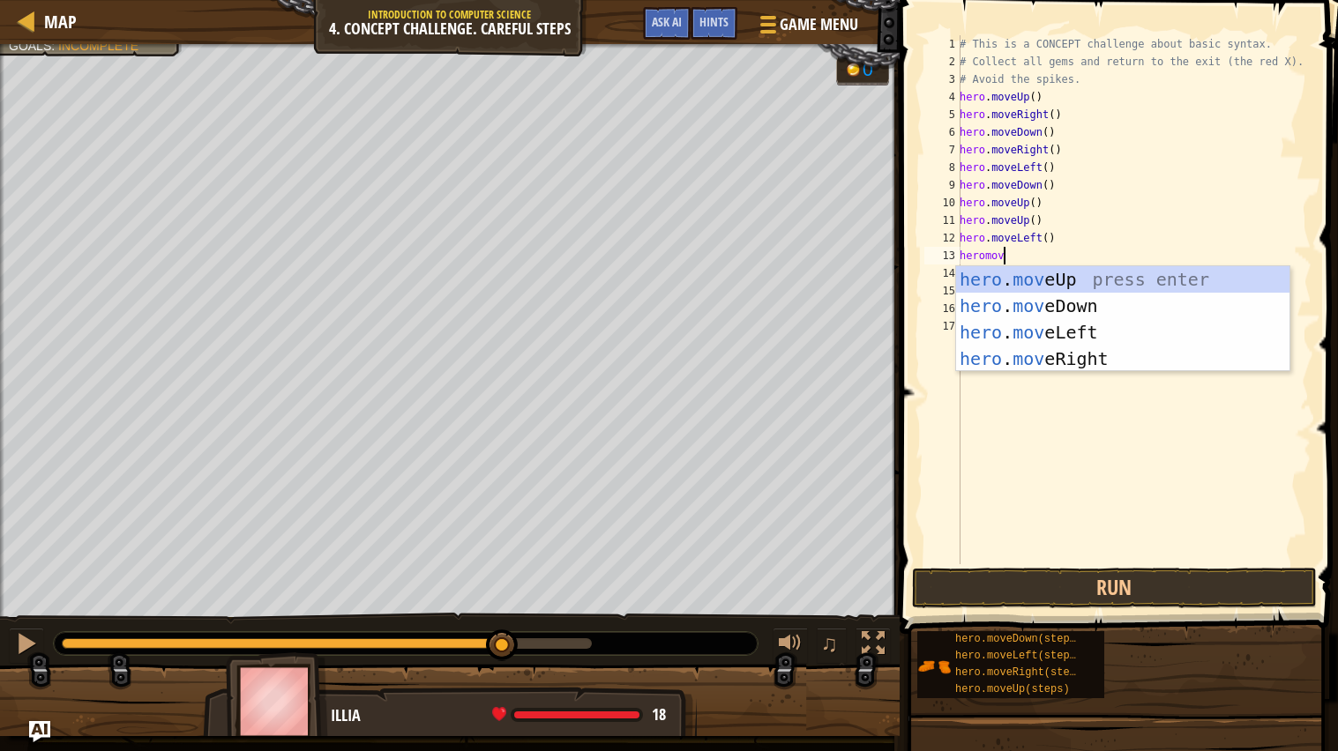
scroll to position [7, 3]
type textarea "heromove"
click at [1138, 302] on div "hero . move Up press enter hero . move Down press enter hero . move Left press …" at bounding box center [1122, 345] width 333 height 159
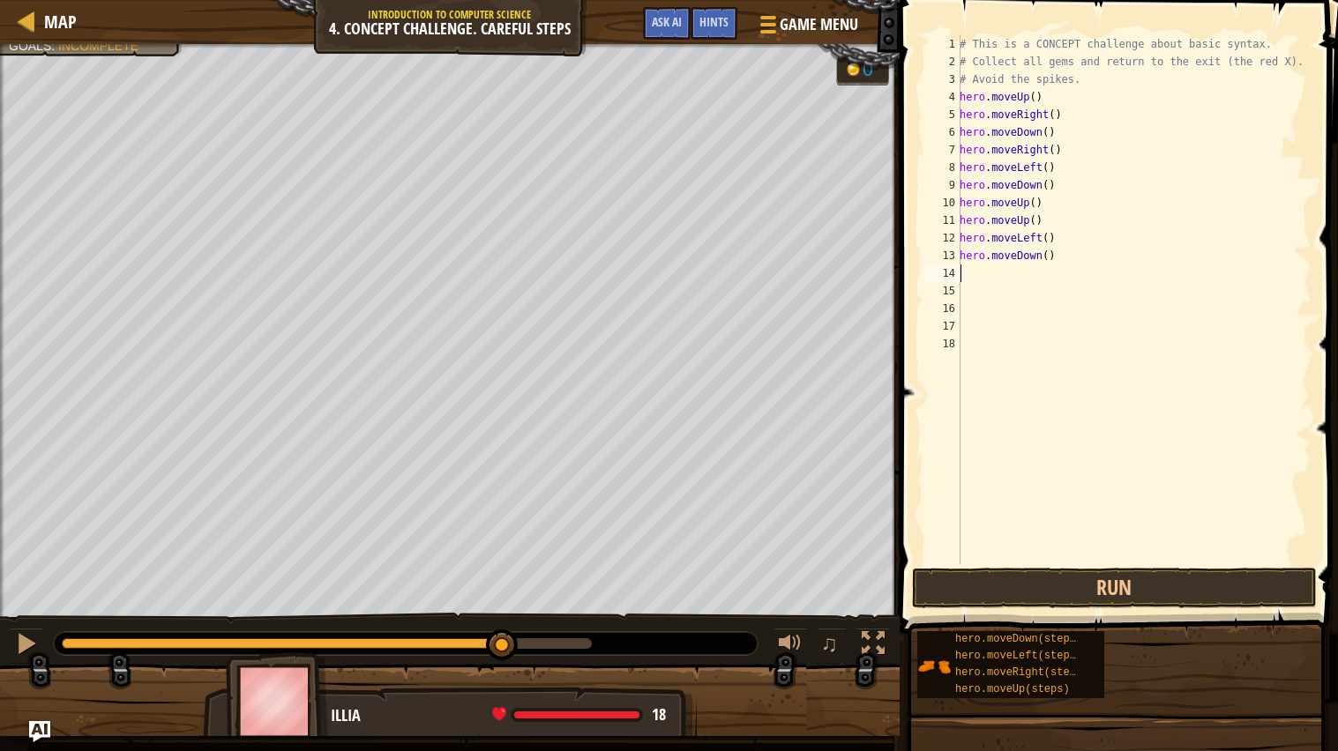
scroll to position [7, 0]
click at [1026, 276] on div "# This is a CONCEPT challenge about basic syntax. # Collect all gems and return…" at bounding box center [1133, 317] width 355 height 564
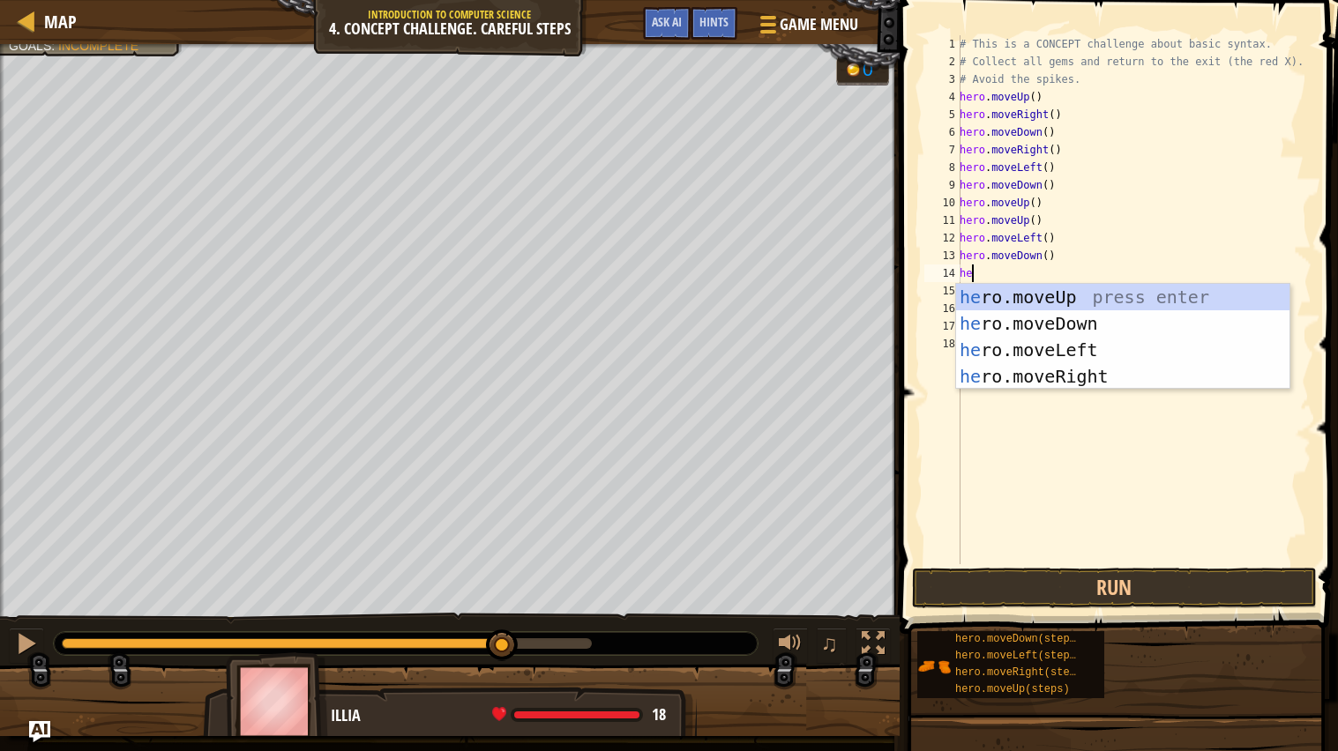
scroll to position [7, 1]
type textarea "hero"
click at [1026, 344] on div "hero .moveUp press enter hero .moveDown press enter hero .moveLeft press enter …" at bounding box center [1122, 363] width 333 height 159
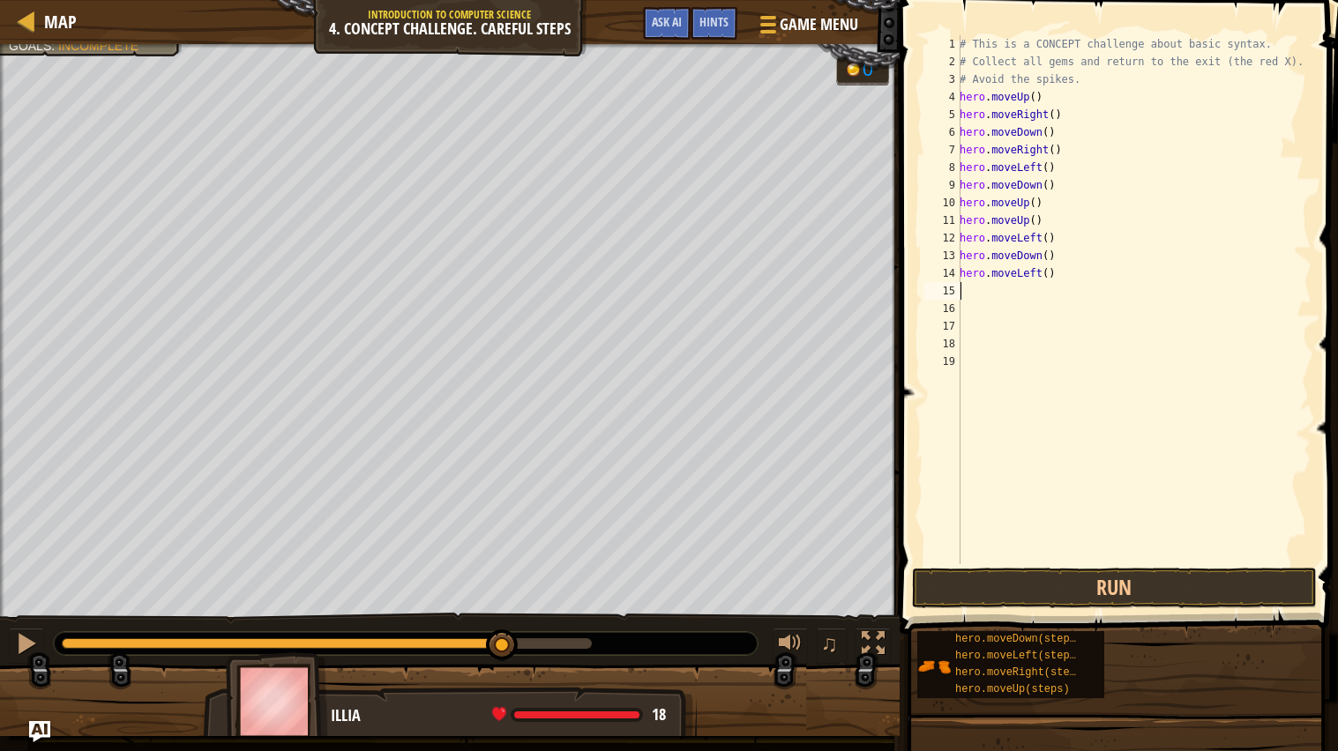
scroll to position [7, 0]
click at [976, 596] on button "Run" at bounding box center [1114, 588] width 405 height 41
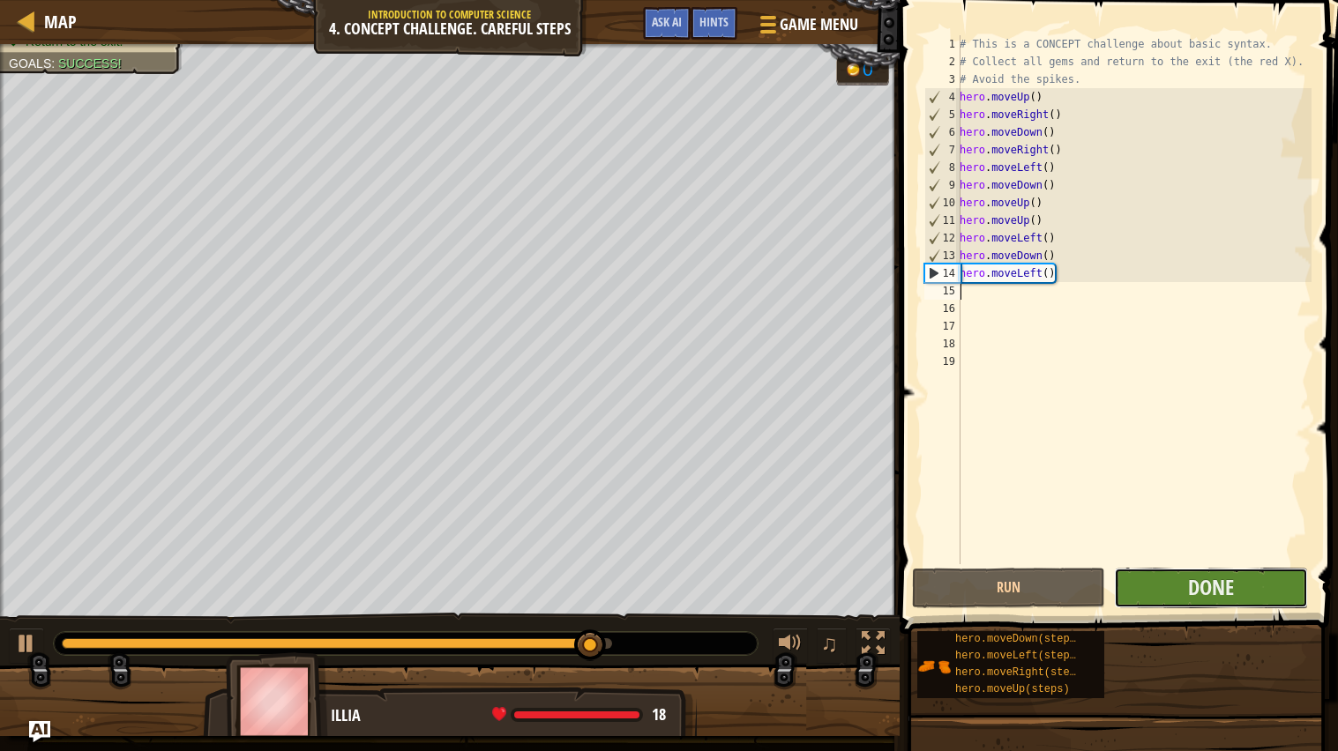
click at [1244, 590] on button "Done" at bounding box center [1210, 588] width 193 height 41
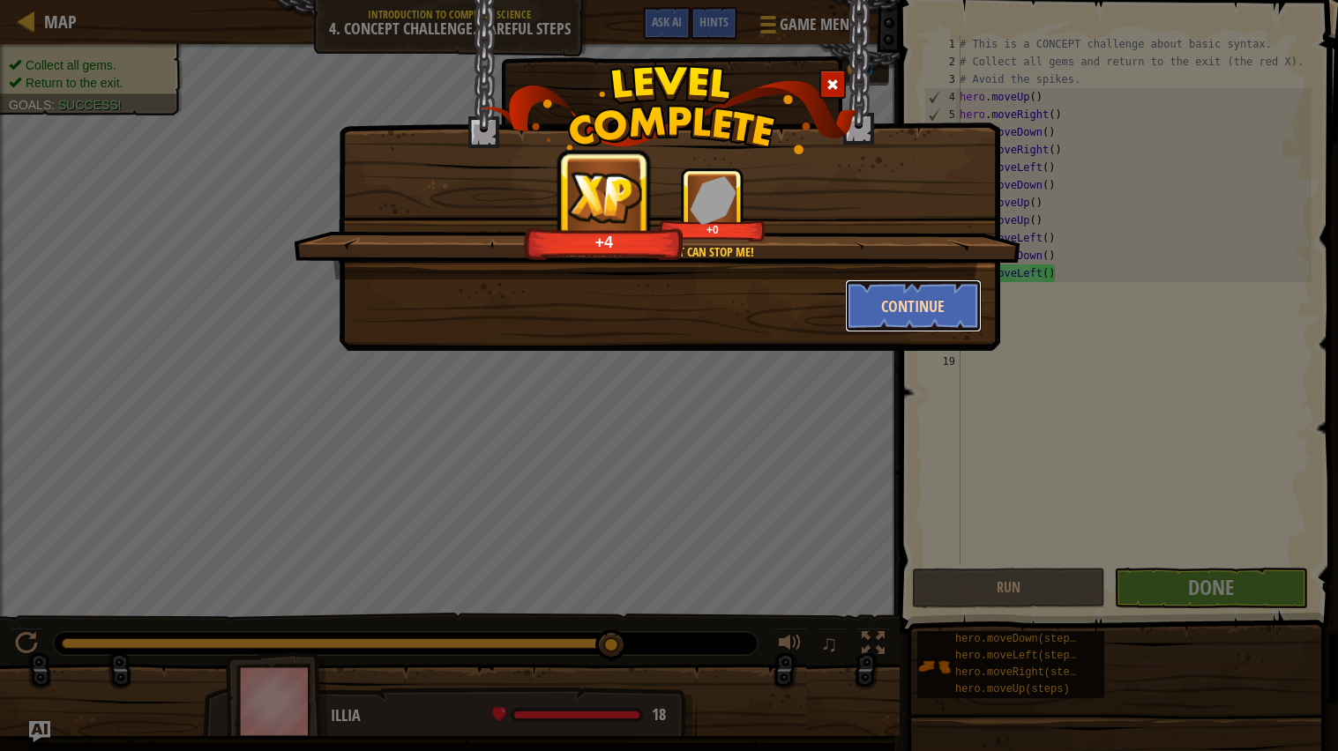
click at [907, 287] on button "Continue" at bounding box center [913, 306] width 137 height 53
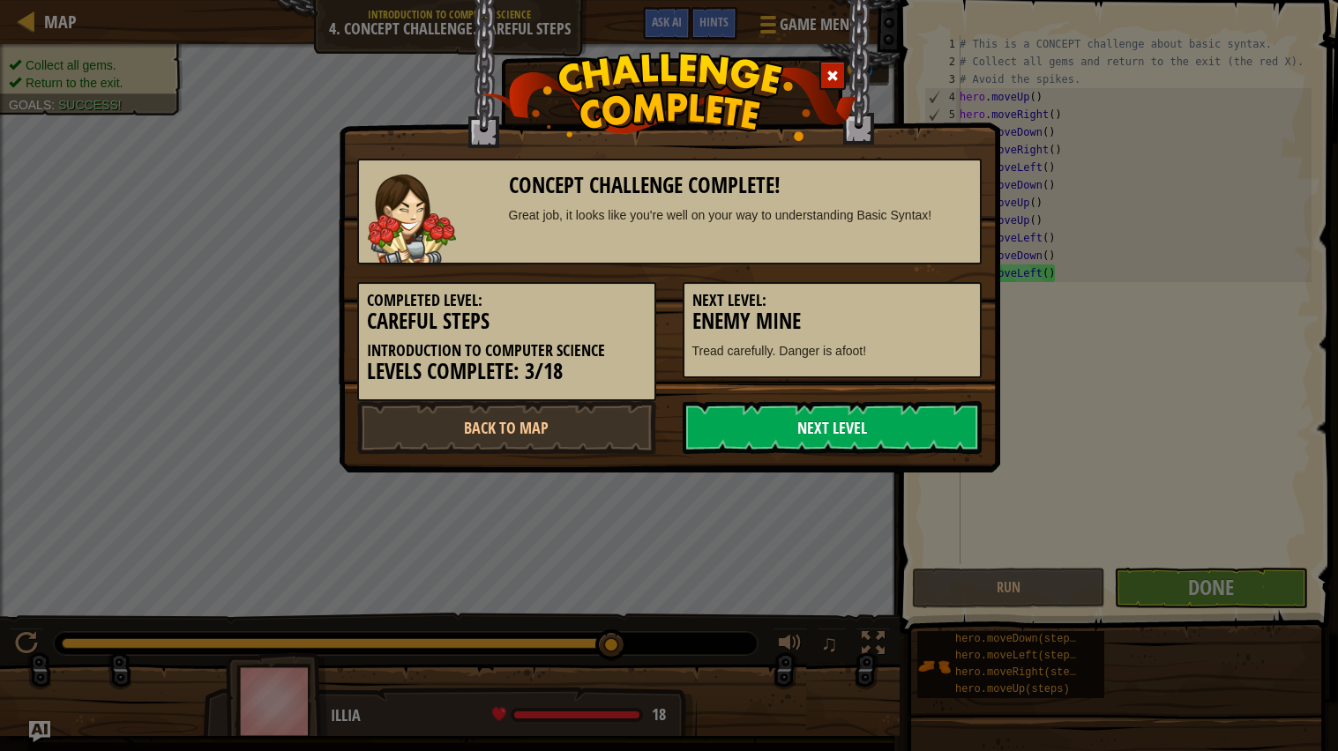
click at [852, 440] on link "Next Level" at bounding box center [831, 427] width 299 height 53
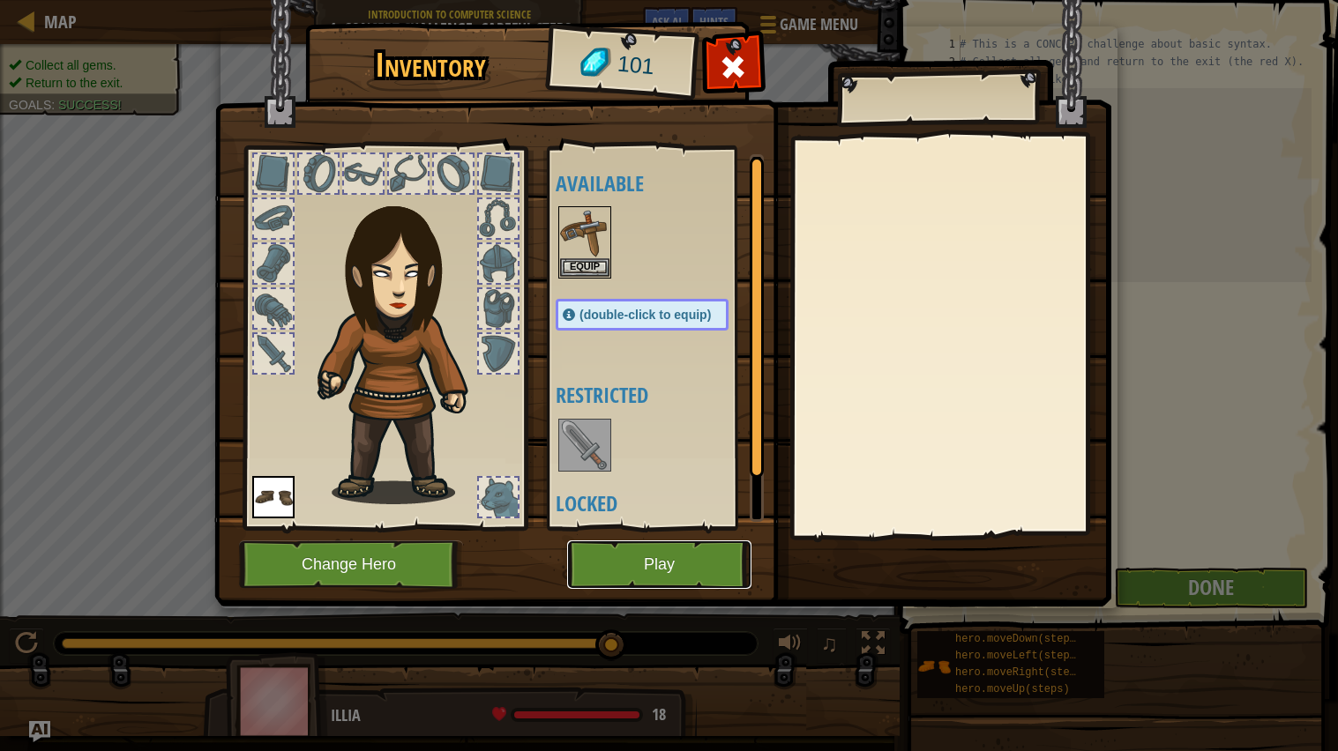
click at [622, 561] on button "Play" at bounding box center [659, 564] width 184 height 48
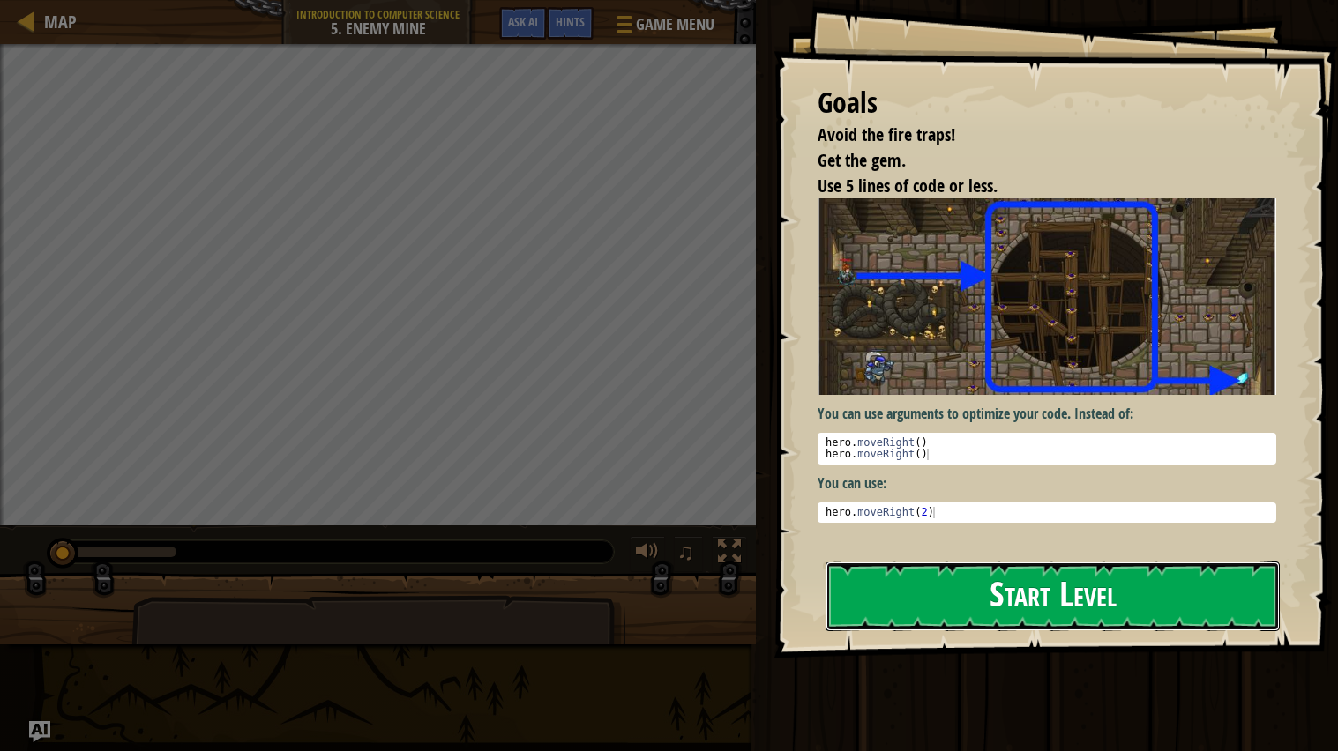
click at [918, 580] on button "Start Level" at bounding box center [1052, 597] width 454 height 70
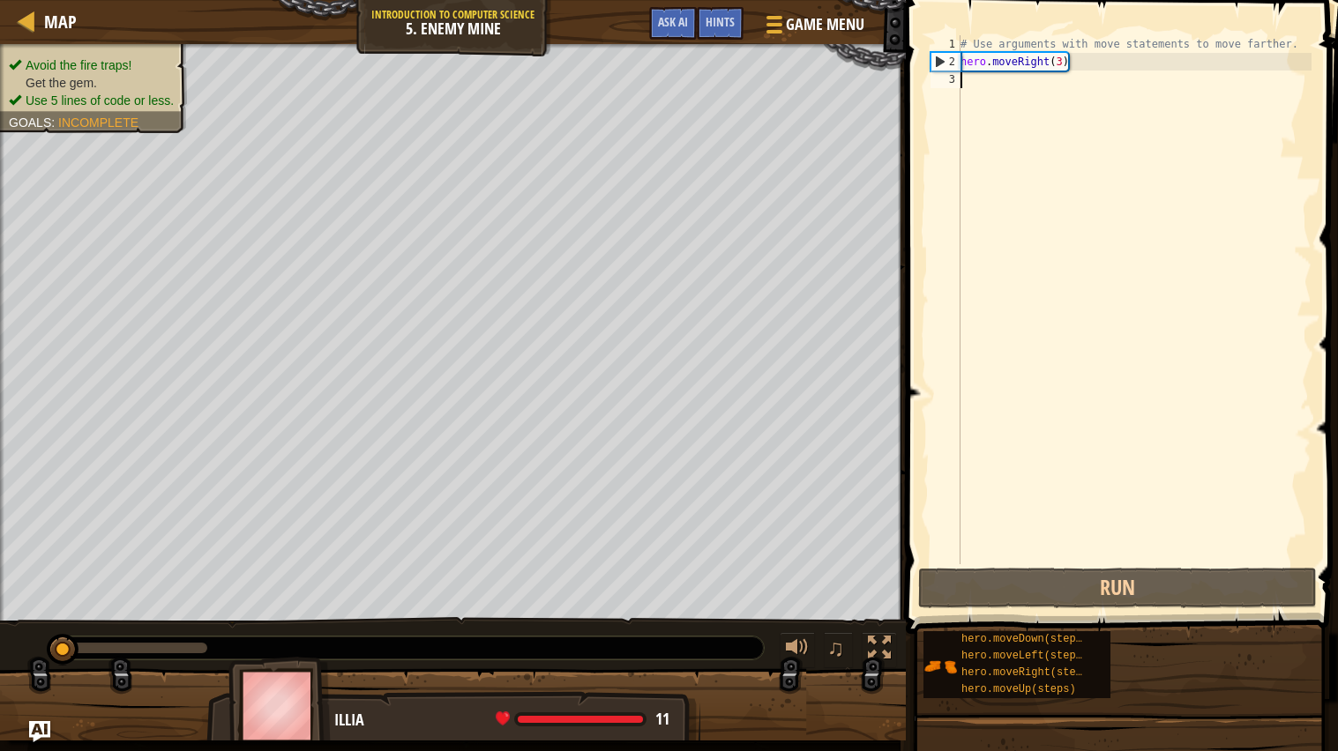
click at [973, 80] on div "# Use arguments with move statements to move farther. hero . moveRight ( 3 )" at bounding box center [1134, 317] width 354 height 564
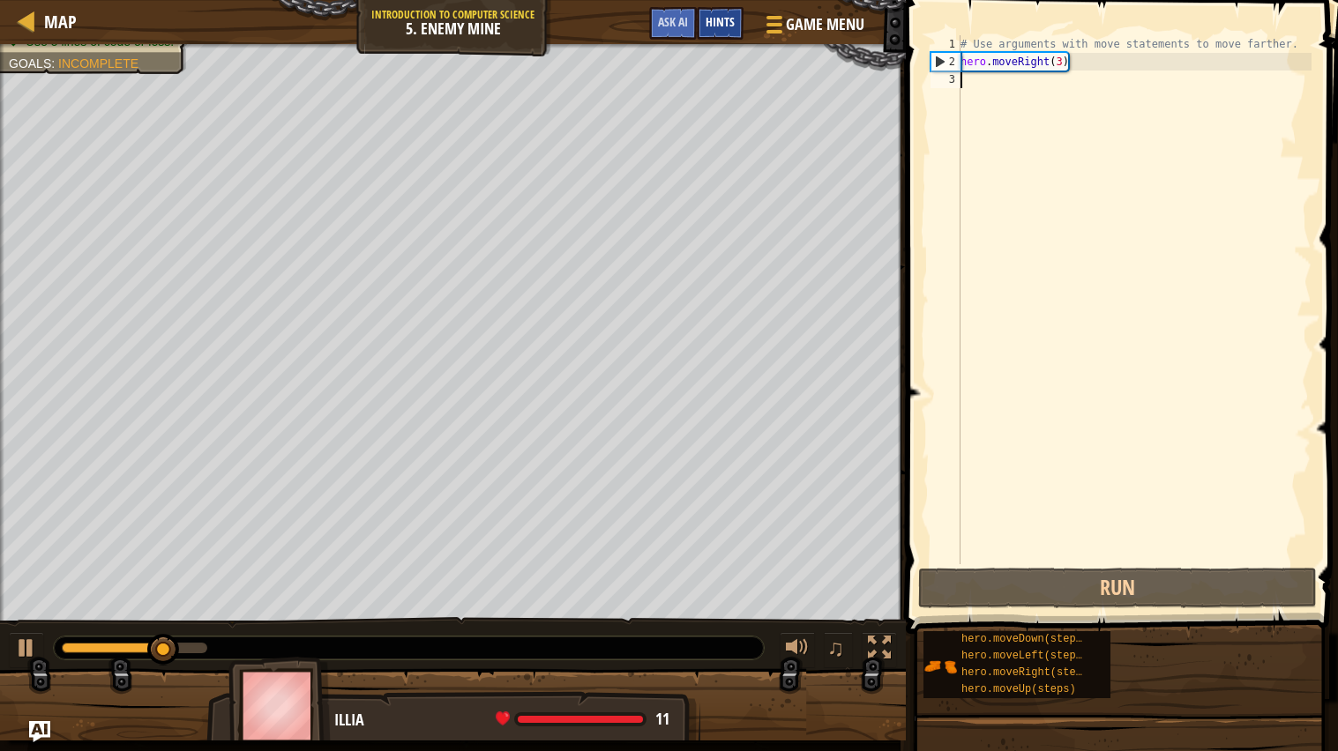
click at [729, 11] on div "Hints" at bounding box center [720, 23] width 47 height 33
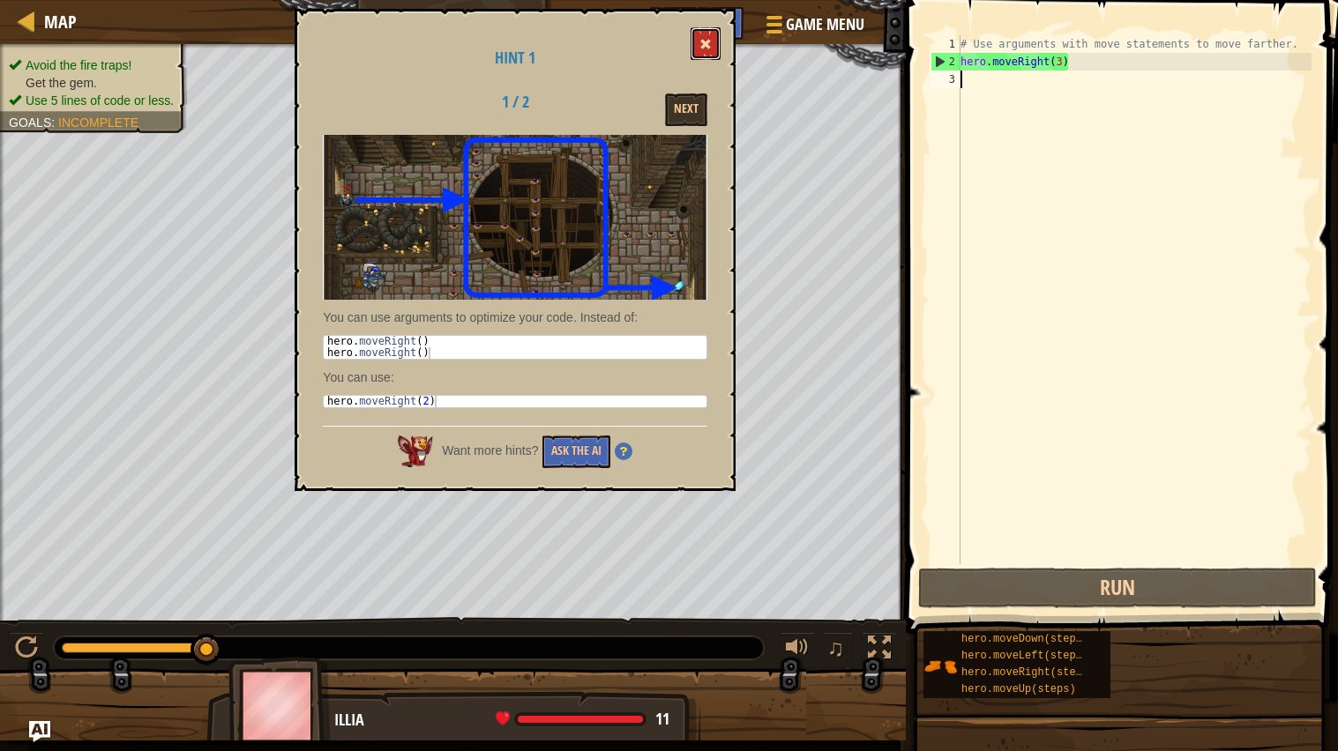
click at [720, 42] on button at bounding box center [705, 43] width 30 height 33
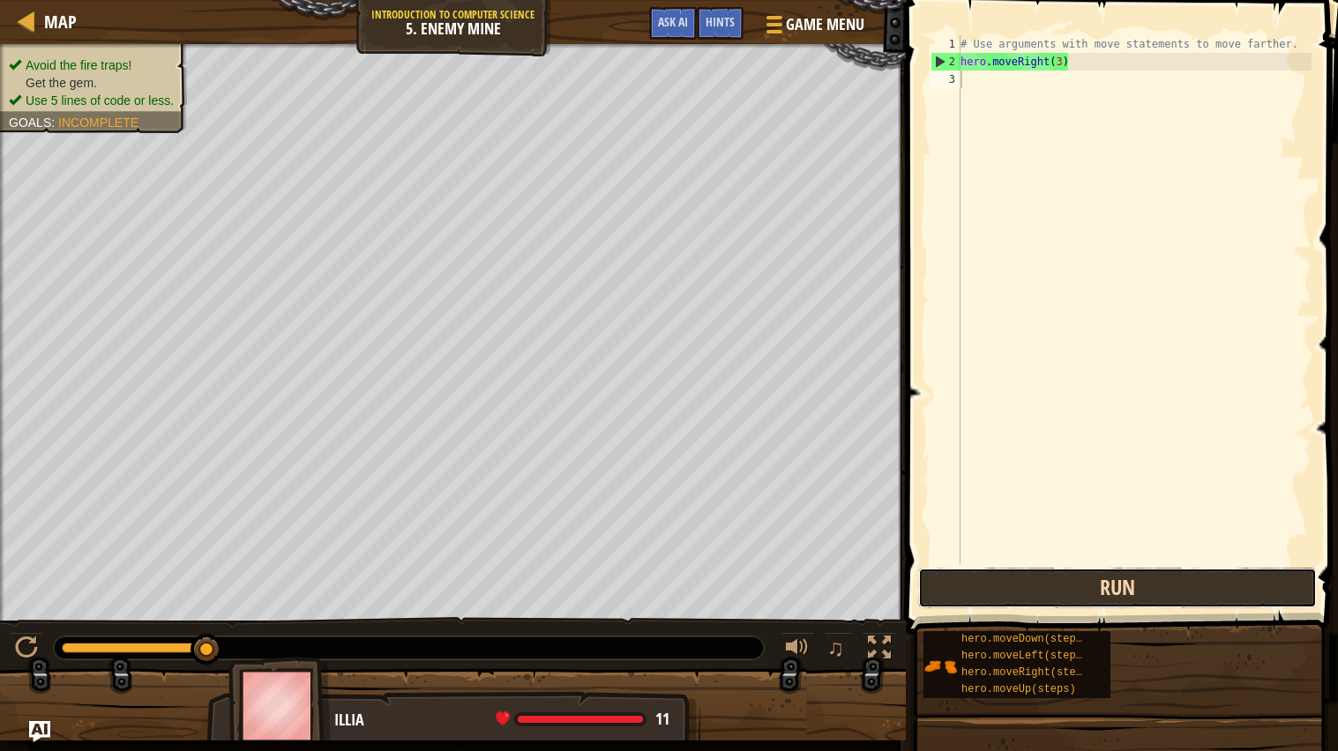
click at [1032, 593] on button "Run" at bounding box center [1117, 588] width 399 height 41
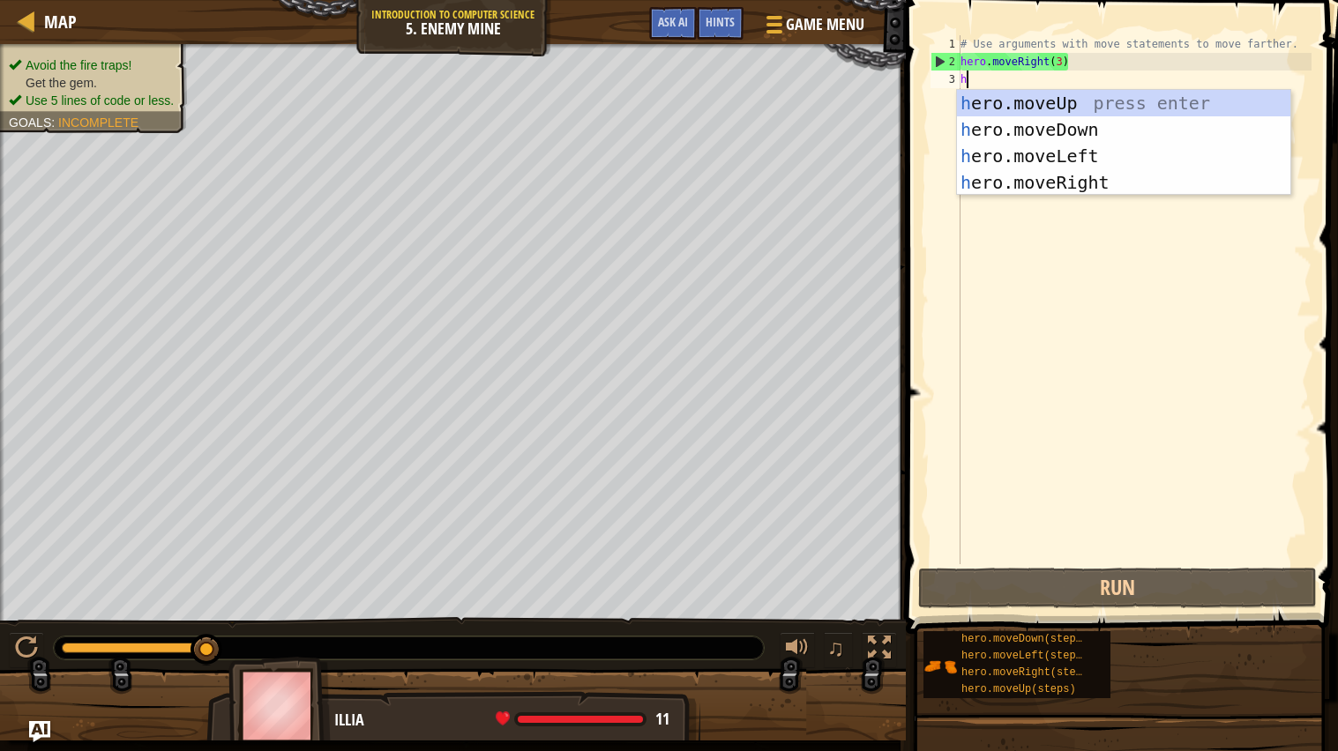
scroll to position [7, 0]
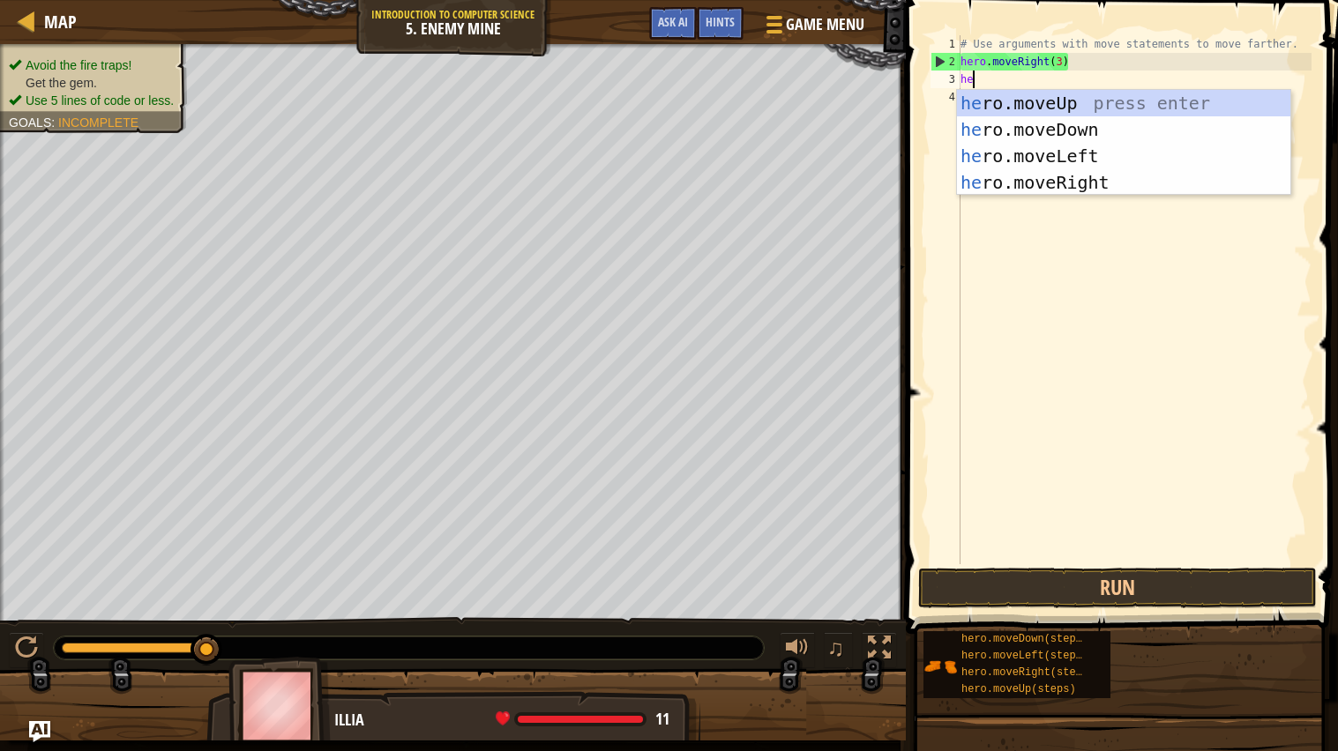
type textarea "her"
click at [1111, 110] on div "her o.moveUp press enter her o.moveDown press enter her o.moveLeft press enter …" at bounding box center [1123, 169] width 333 height 159
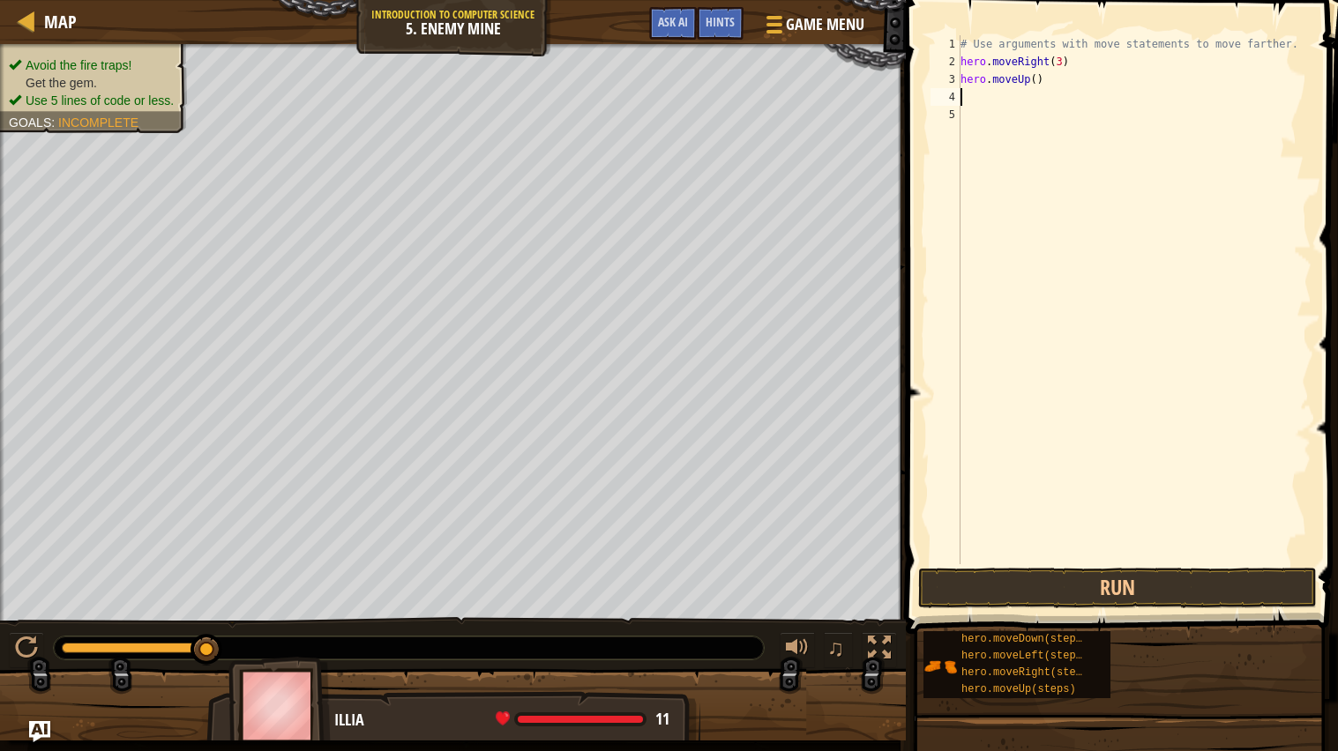
scroll to position [7, 0]
click at [958, 580] on button "Run" at bounding box center [1117, 588] width 399 height 41
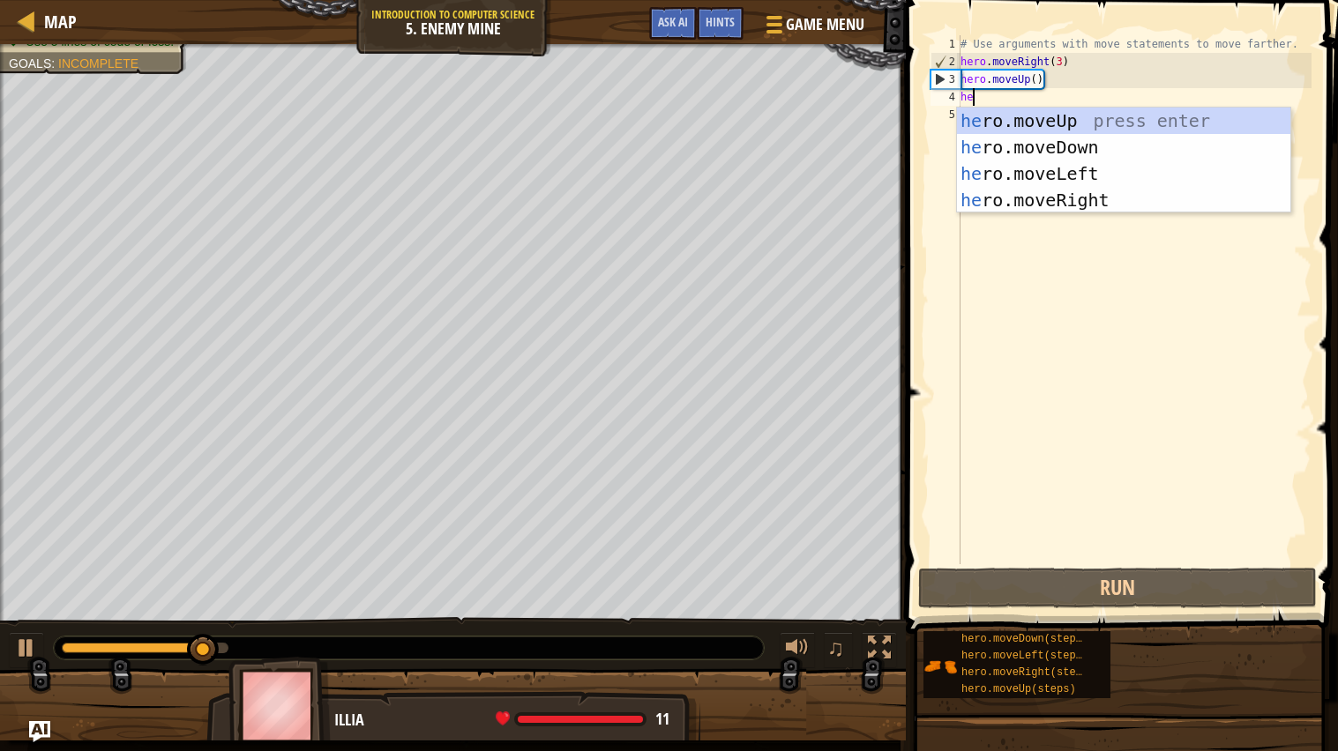
type textarea "her"
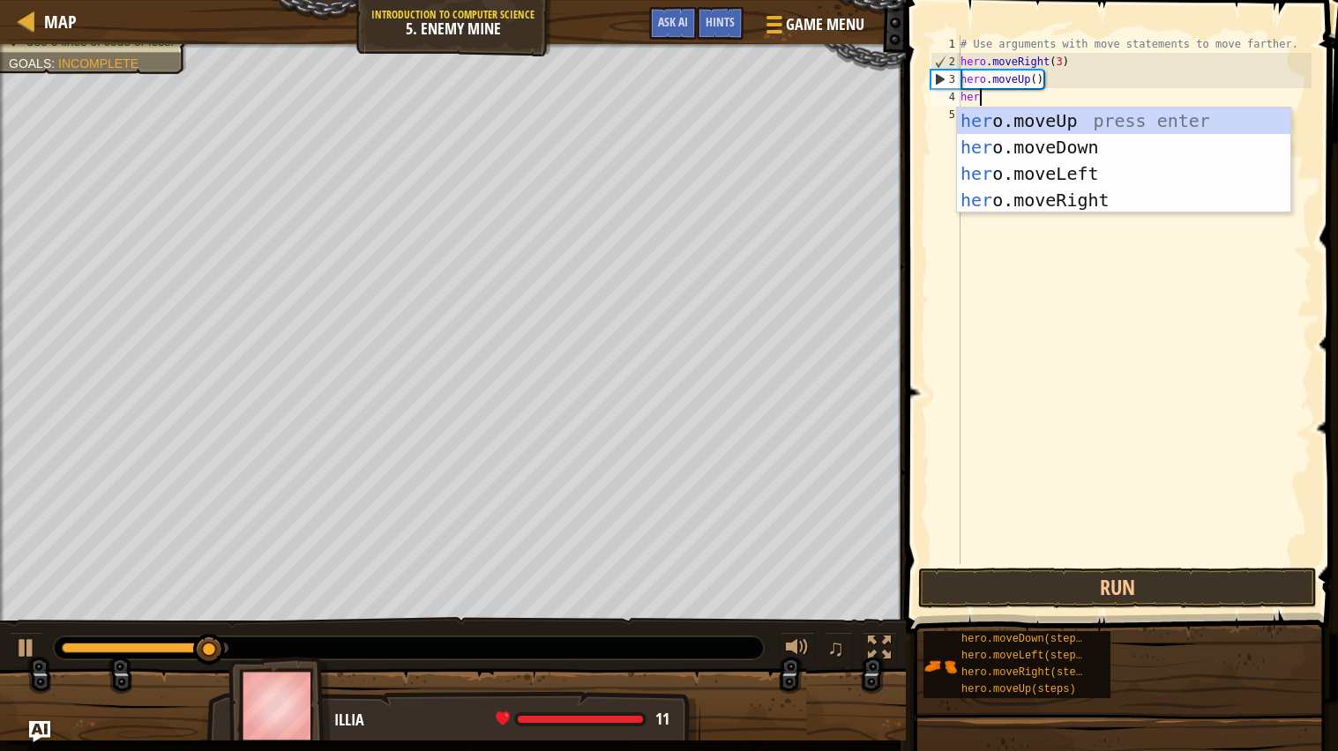
scroll to position [7, 1]
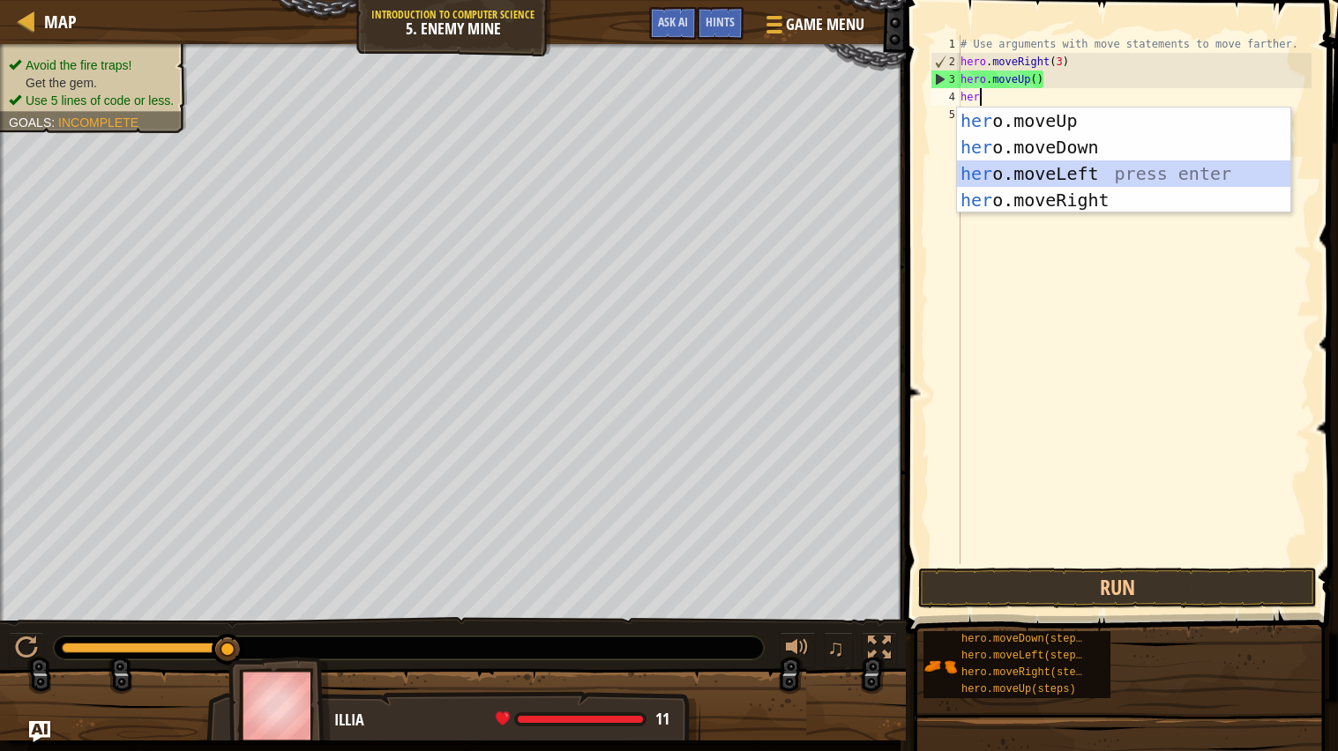
click at [1025, 186] on div "her o.moveUp press enter her o.moveDown press enter her o.moveLeft press enter …" at bounding box center [1123, 187] width 333 height 159
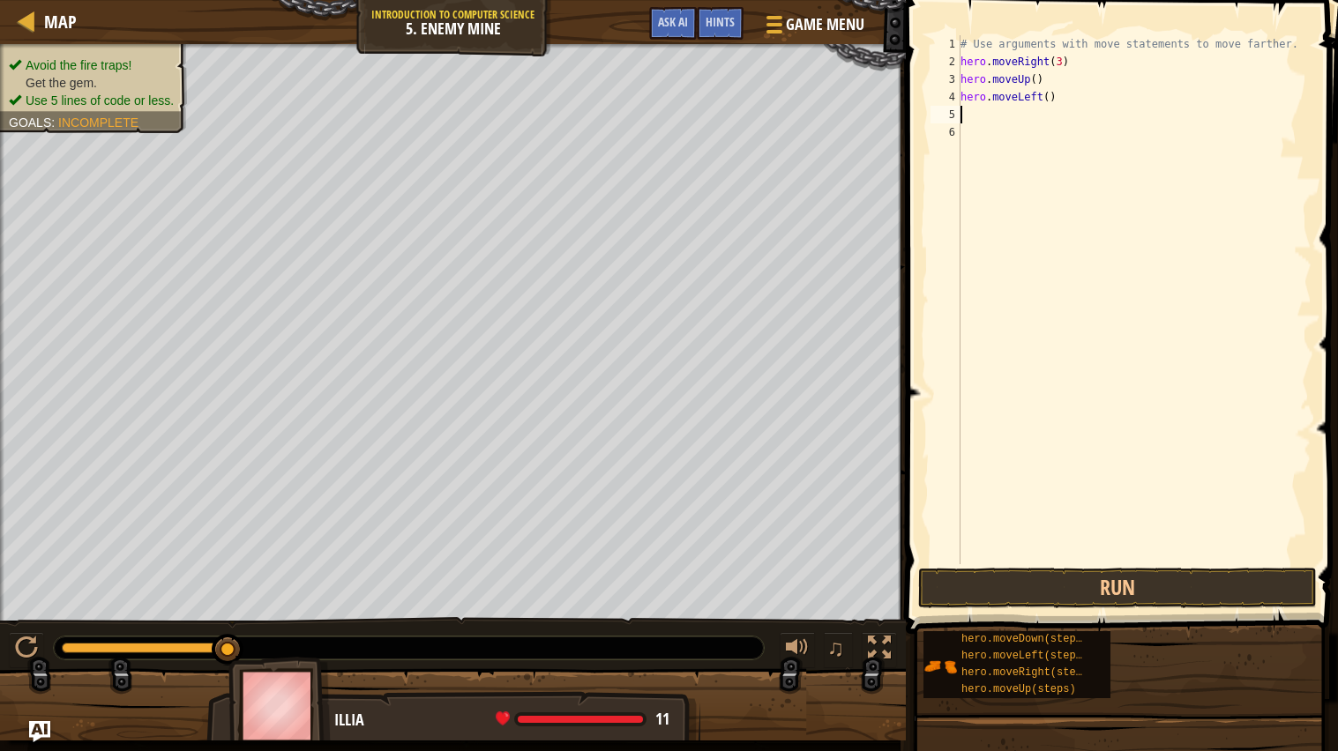
click at [1041, 95] on div "# Use arguments with move statements to move farther. hero . moveRight ( 3 ) he…" at bounding box center [1134, 317] width 354 height 564
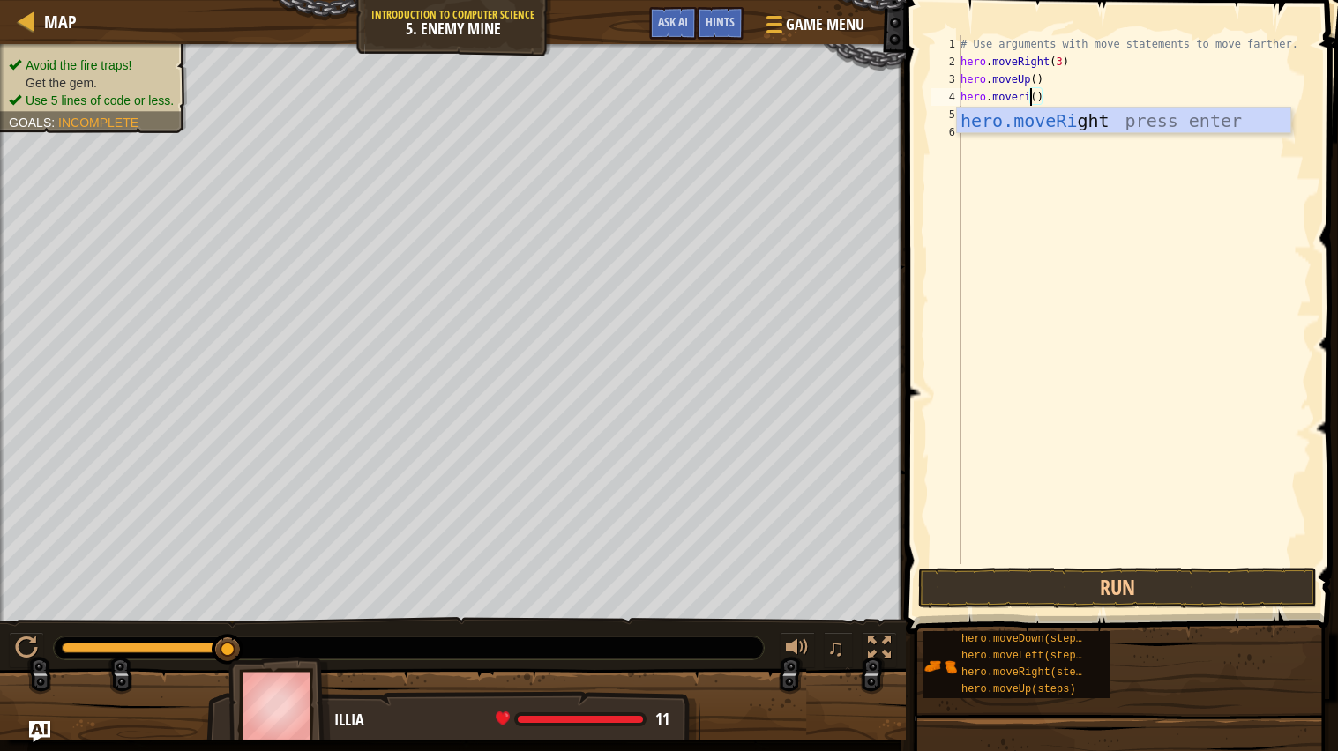
type textarea "hero.moverigth()"
click at [1042, 117] on div "# Use arguments with move statements to move farther. hero . moveRight ( 3 ) he…" at bounding box center [1134, 317] width 354 height 564
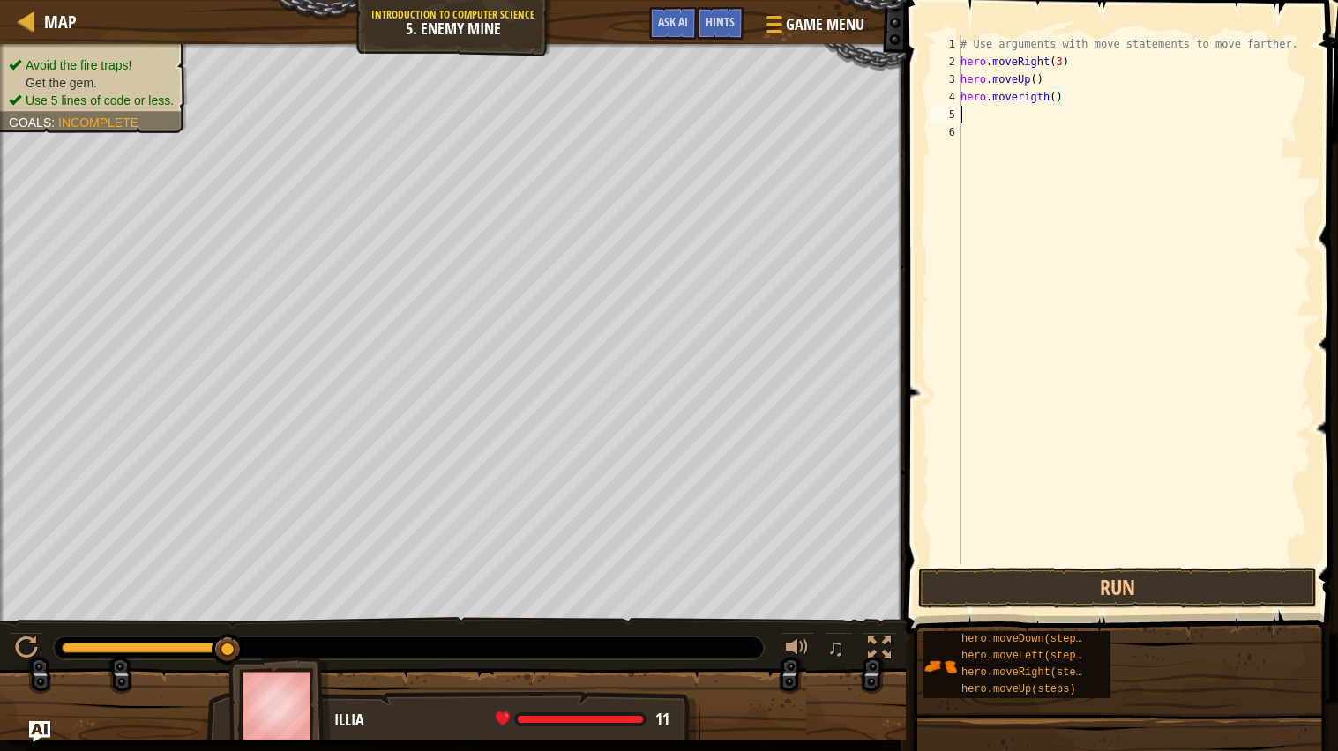
scroll to position [7, 0]
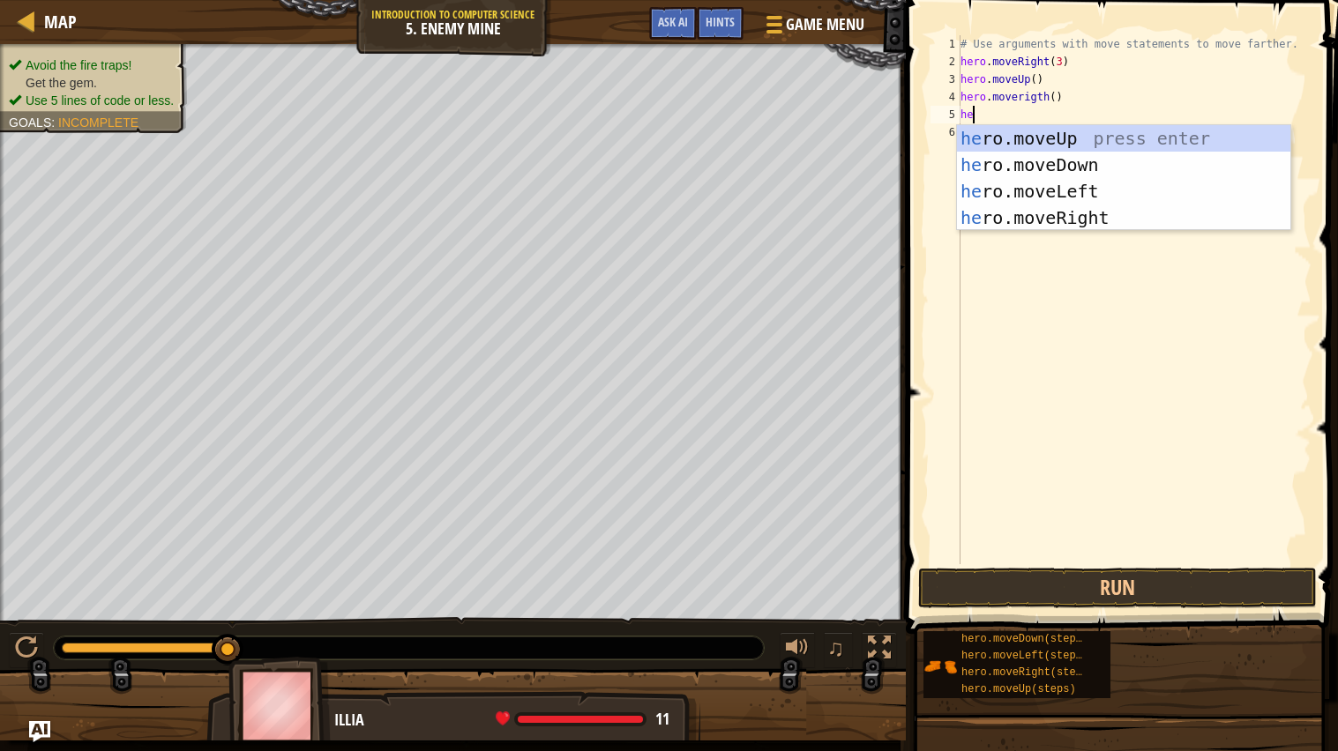
type textarea "hero"
click at [1082, 159] on div "hero .moveUp press enter hero .moveDown press enter hero .moveLeft press enter …" at bounding box center [1123, 204] width 333 height 159
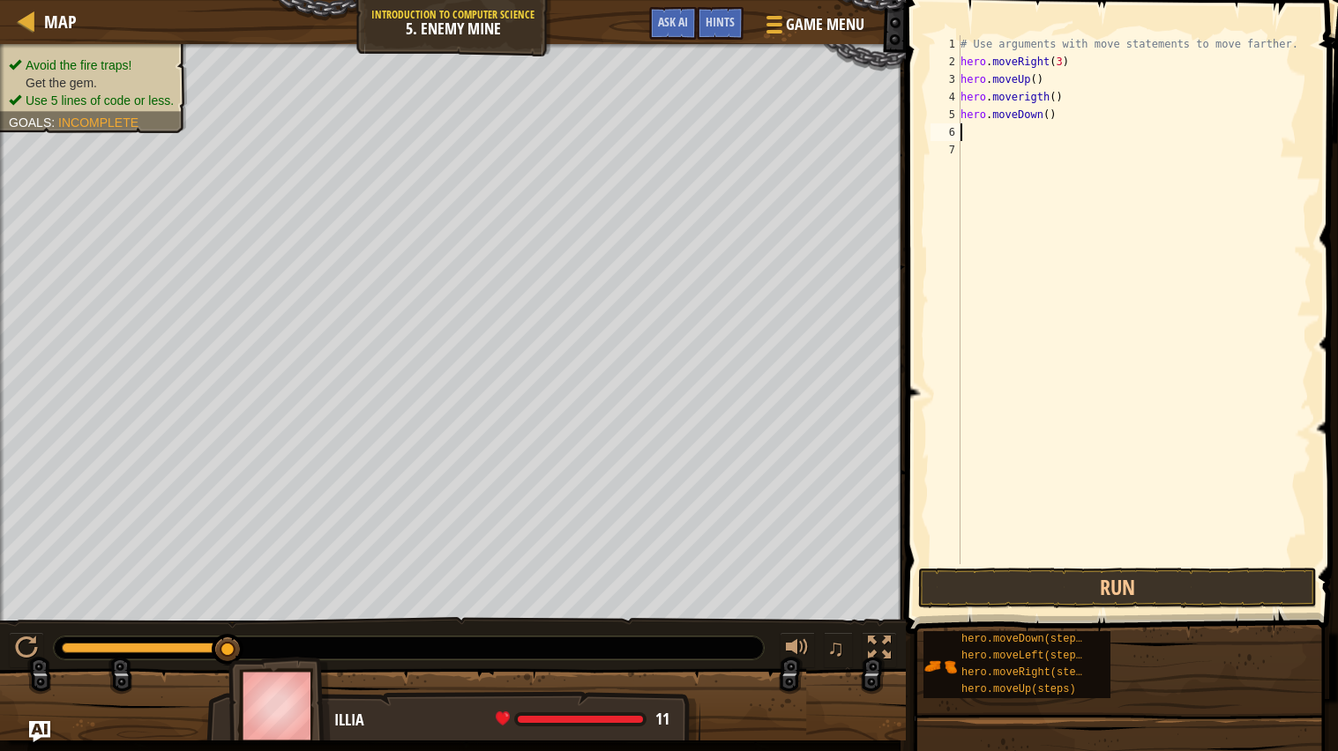
click at [1048, 115] on div "# Use arguments with move statements to move farther. hero . moveRight ( 3 ) he…" at bounding box center [1134, 317] width 354 height 564
type textarea "hero.moveDown(3)"
click at [986, 129] on div "# Use arguments with move statements to move farther. hero . moveRight ( 3 ) he…" at bounding box center [1134, 317] width 354 height 564
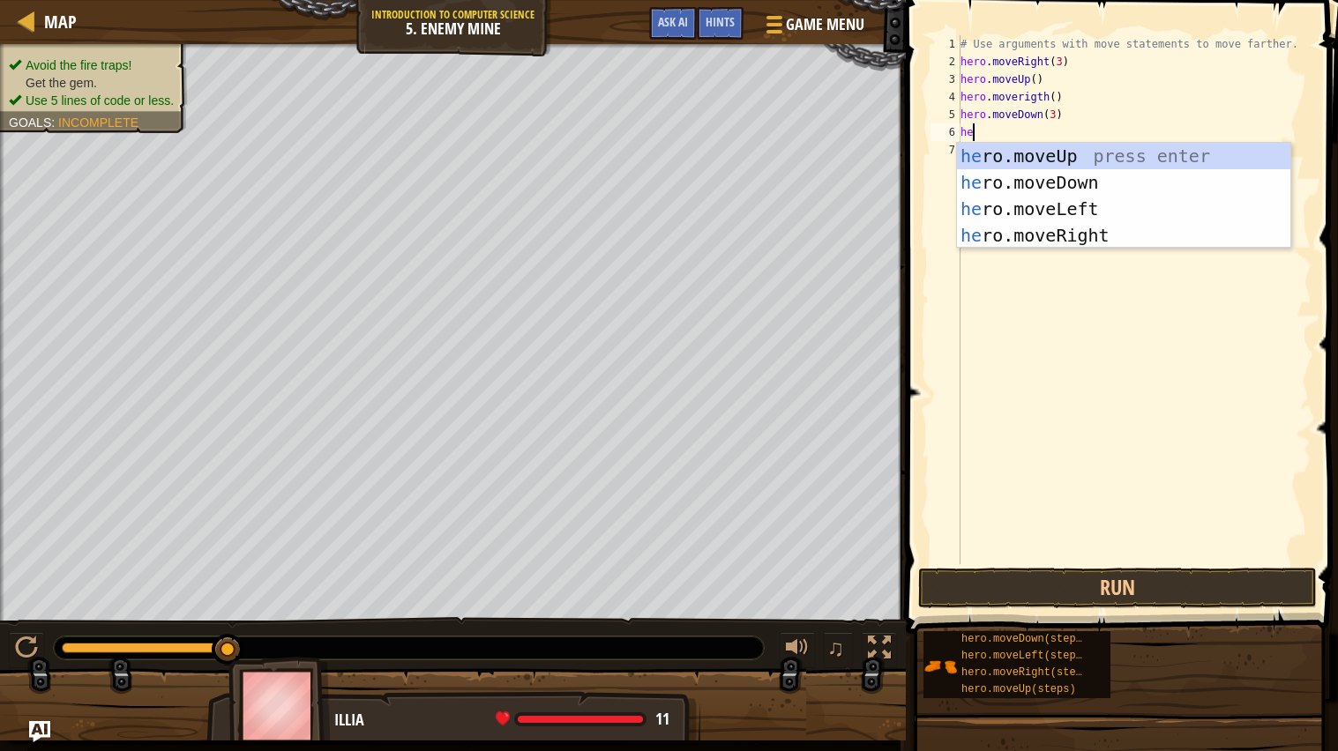
type textarea "hero"
click at [1013, 228] on div "hero .moveUp press enter hero .moveDown press enter hero .moveLeft press enter …" at bounding box center [1123, 222] width 333 height 159
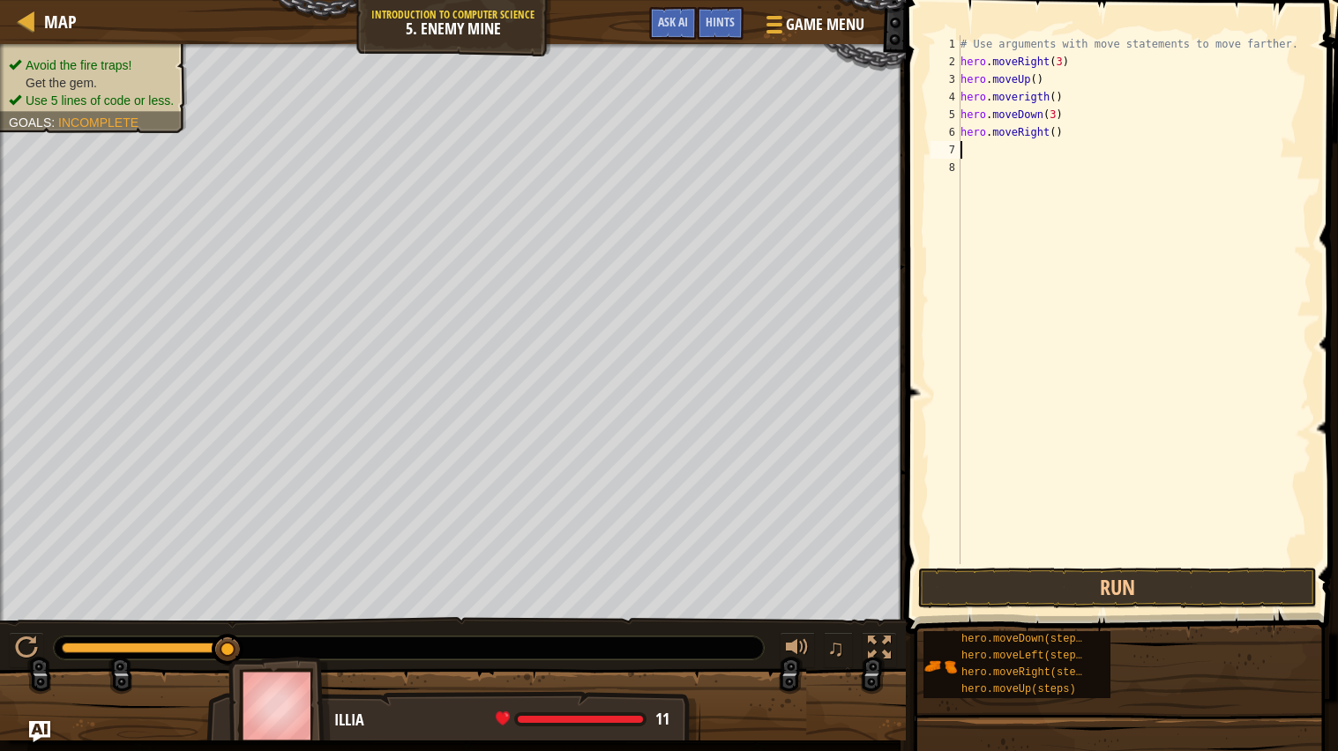
scroll to position [7, 0]
click at [1053, 132] on div "# Use arguments with move statements to move farther. hero . moveRight ( 3 ) he…" at bounding box center [1134, 317] width 354 height 564
click at [973, 592] on button "Run" at bounding box center [1117, 588] width 399 height 41
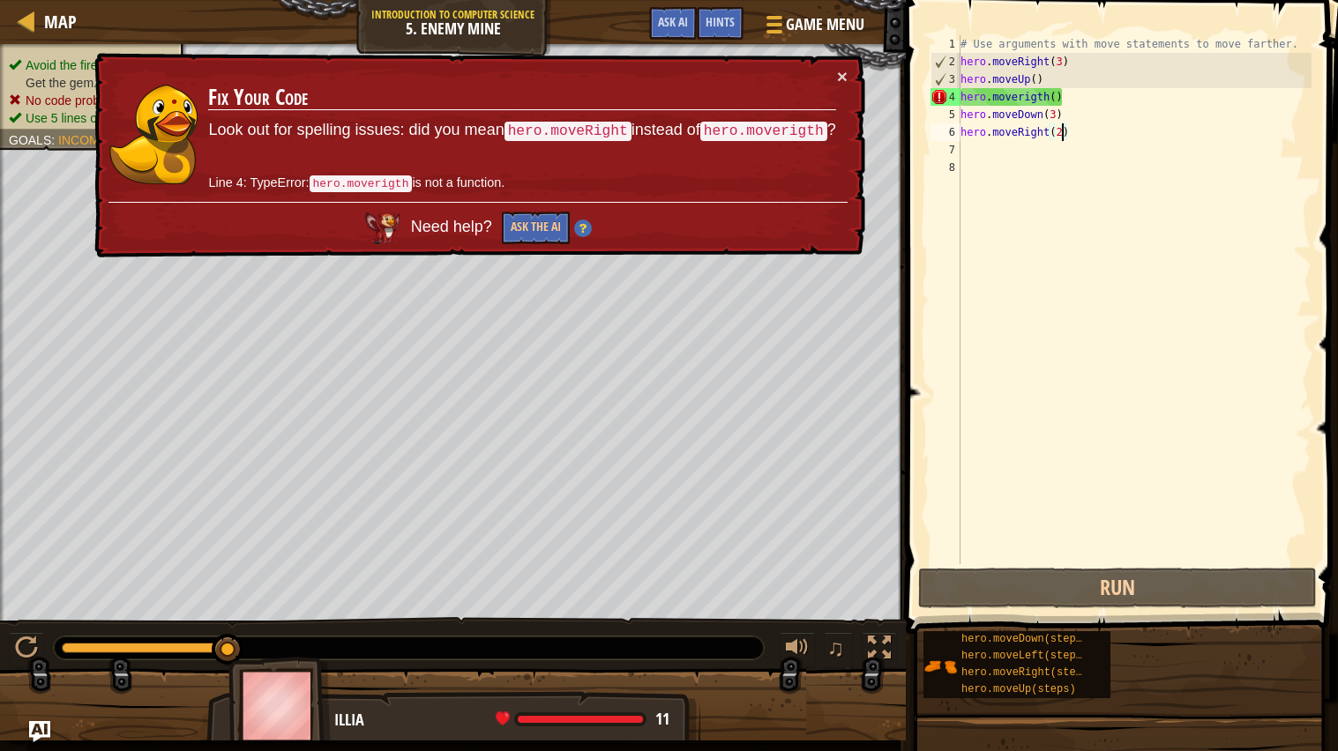
click at [1026, 97] on div "# Use arguments with move statements to move farther. hero . moveRight ( 3 ) he…" at bounding box center [1134, 317] width 354 height 564
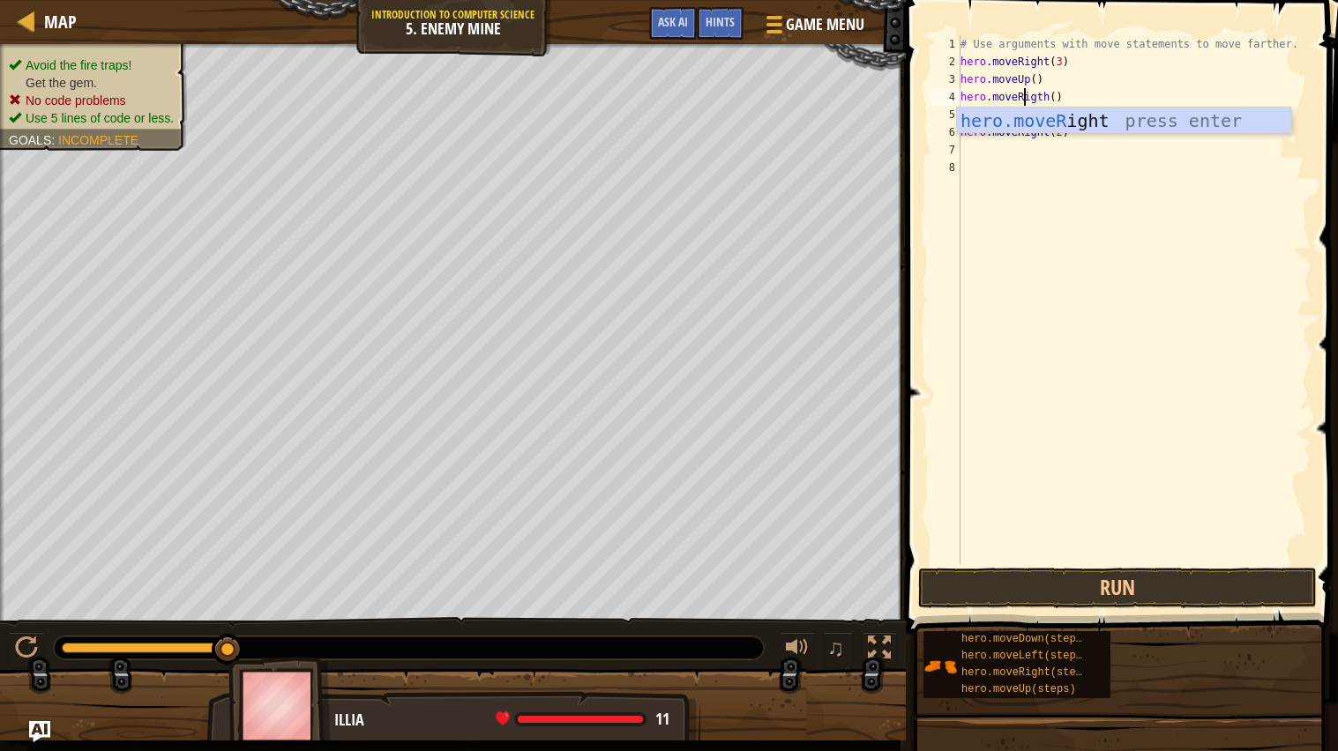
scroll to position [7, 5]
click at [1178, 585] on button "Run" at bounding box center [1117, 588] width 399 height 41
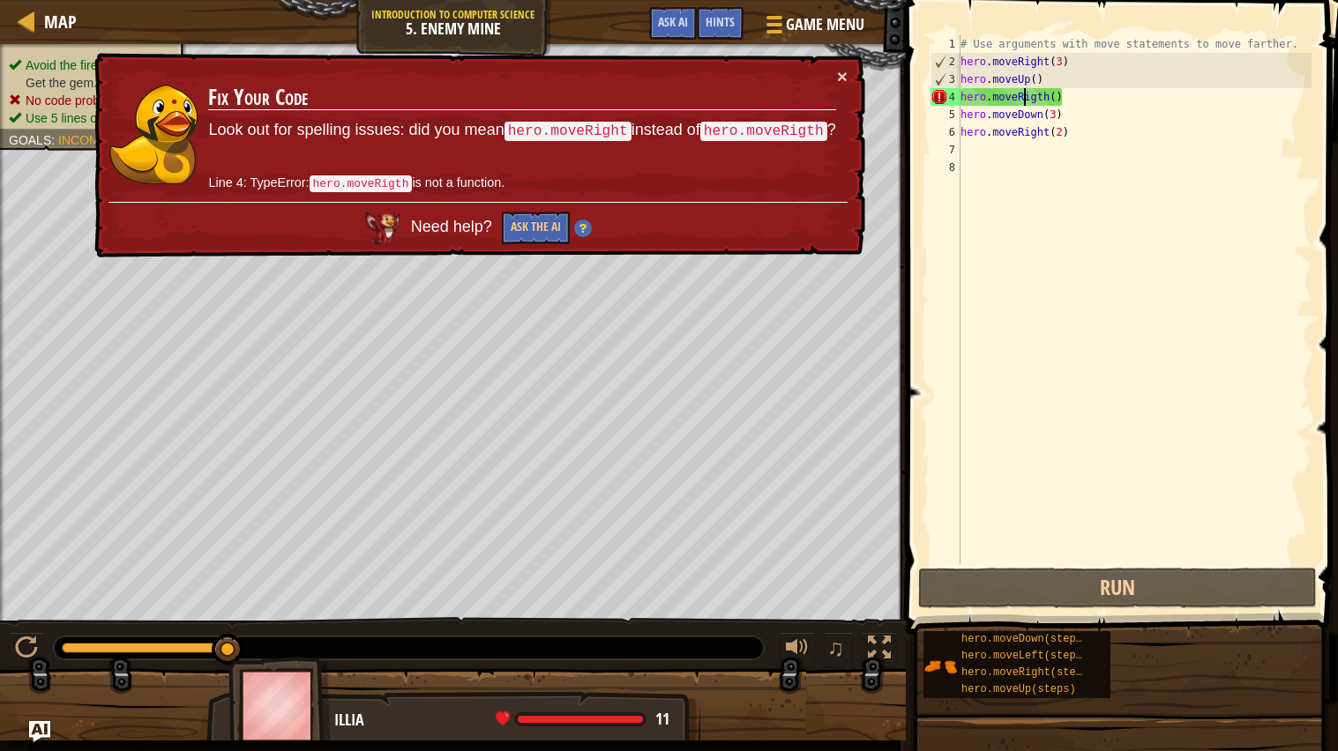
click at [1076, 96] on div "# Use arguments with move statements to move farther. hero . moveRight ( 3 ) he…" at bounding box center [1134, 317] width 354 height 564
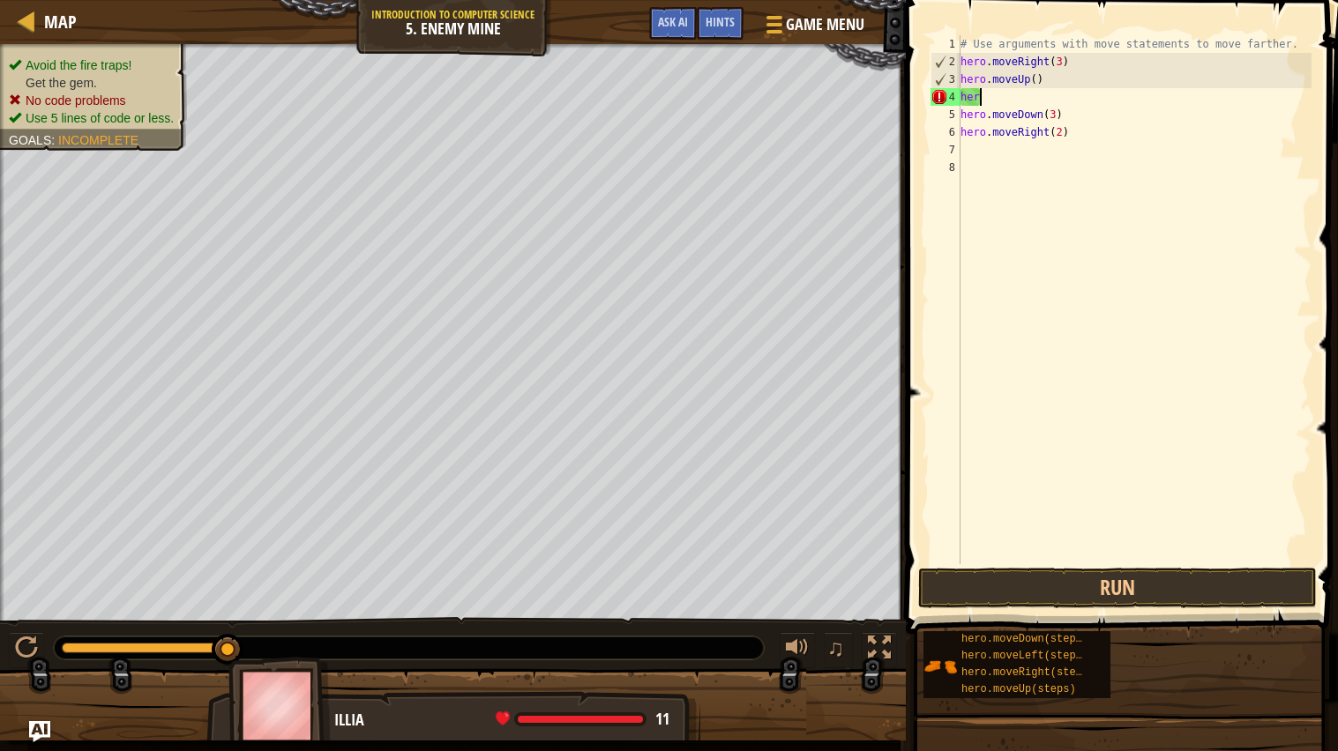
scroll to position [7, 0]
type textarea "h"
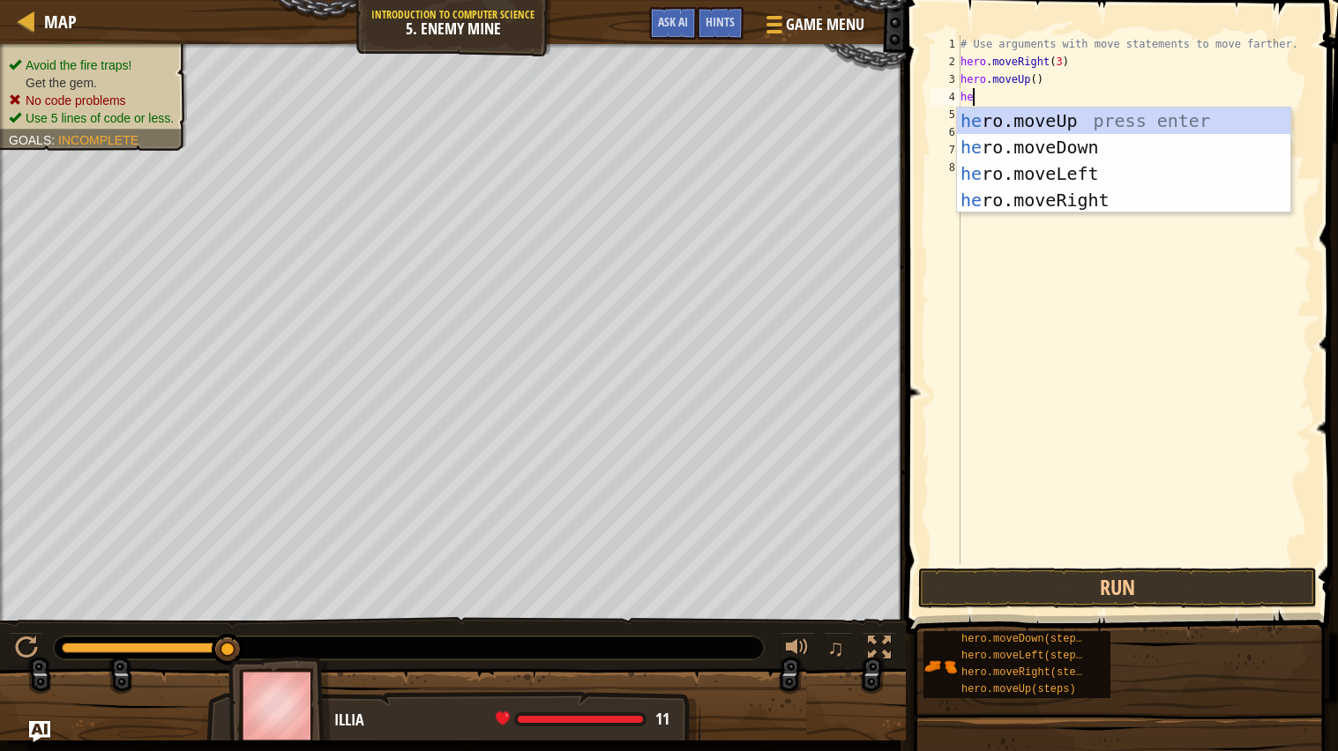
type textarea "her"
click at [1168, 205] on div "her o.moveUp press enter her o.moveDown press enter her o.moveLeft press enter …" at bounding box center [1123, 187] width 333 height 159
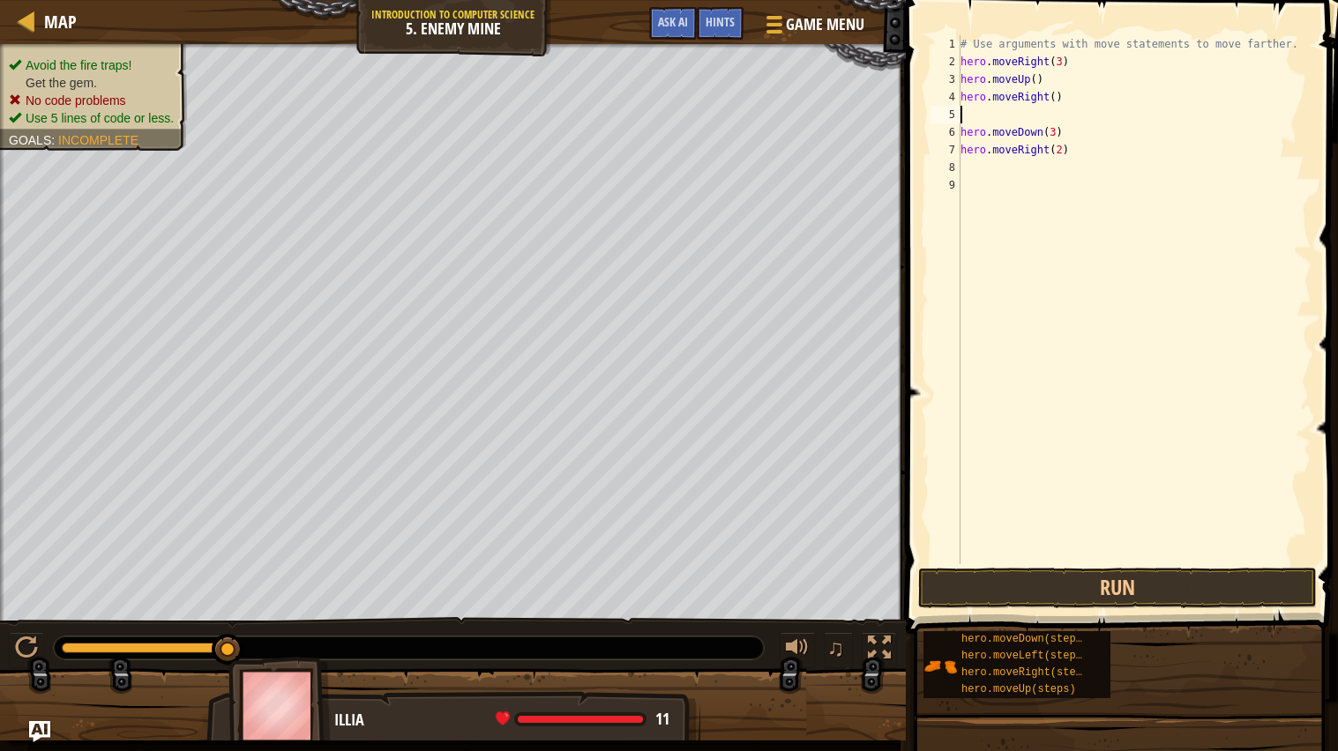
scroll to position [7, 0]
click at [1037, 119] on div "# Use arguments with move statements to move farther. hero . moveRight ( 3 ) he…" at bounding box center [1134, 317] width 354 height 564
click at [945, 598] on button "Run" at bounding box center [1117, 588] width 399 height 41
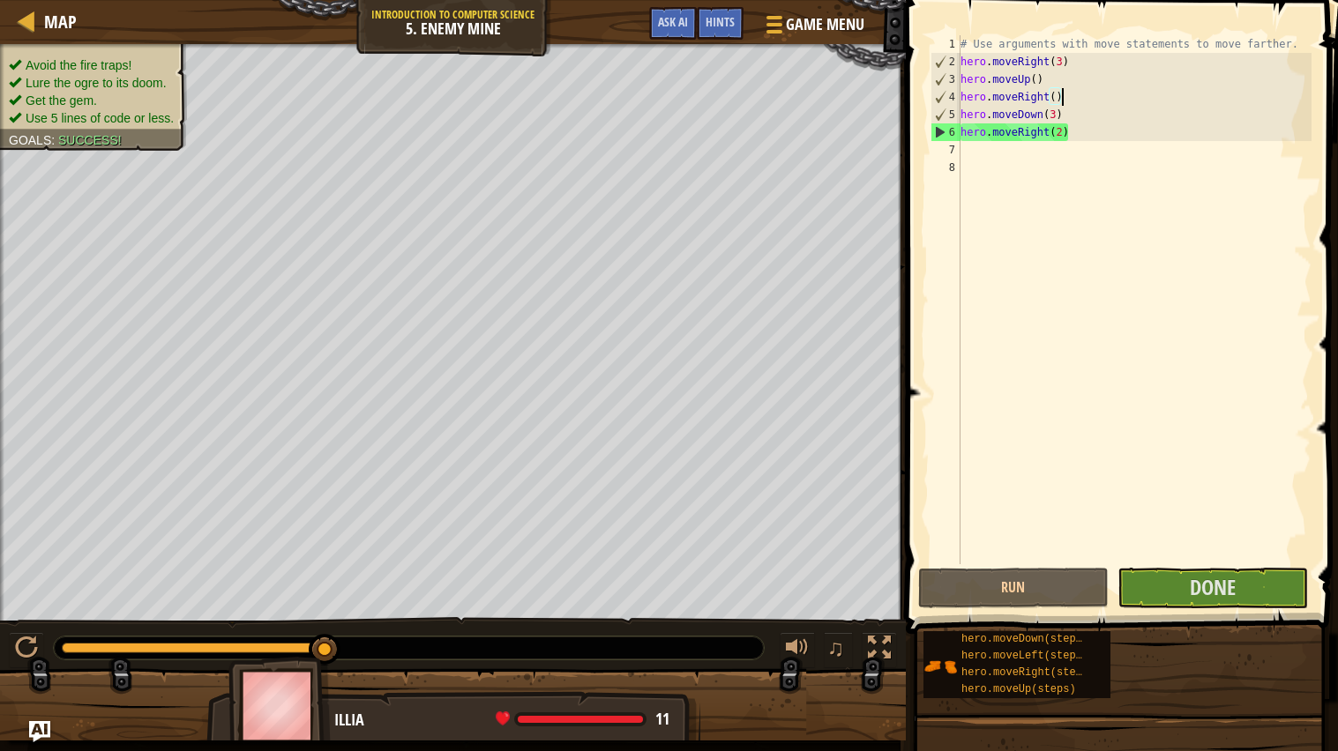
click at [1062, 134] on div "# Use arguments with move statements to move farther. hero . moveRight ( 3 ) he…" at bounding box center [1134, 317] width 354 height 564
type textarea "hero.moveRight(2)"
click at [1213, 588] on span "Done" at bounding box center [1212, 587] width 46 height 28
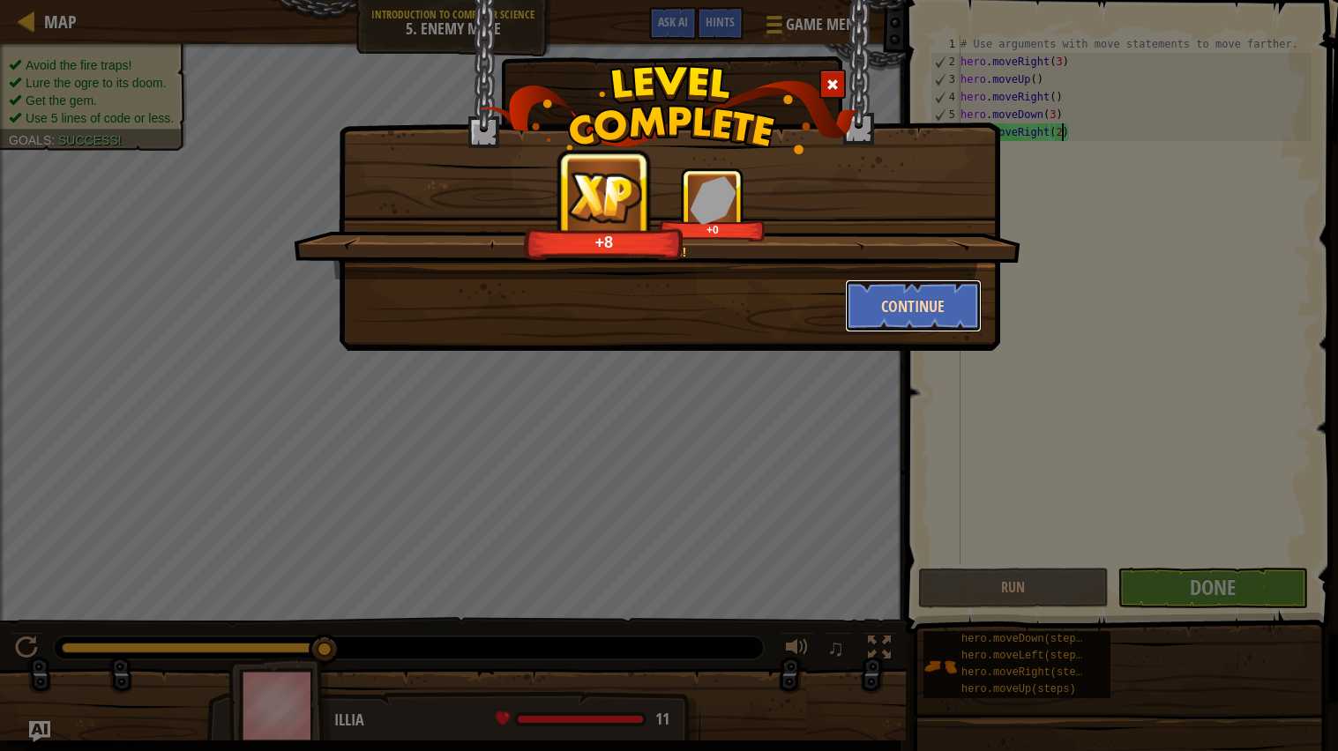
click at [944, 313] on button "Continue" at bounding box center [913, 306] width 137 height 53
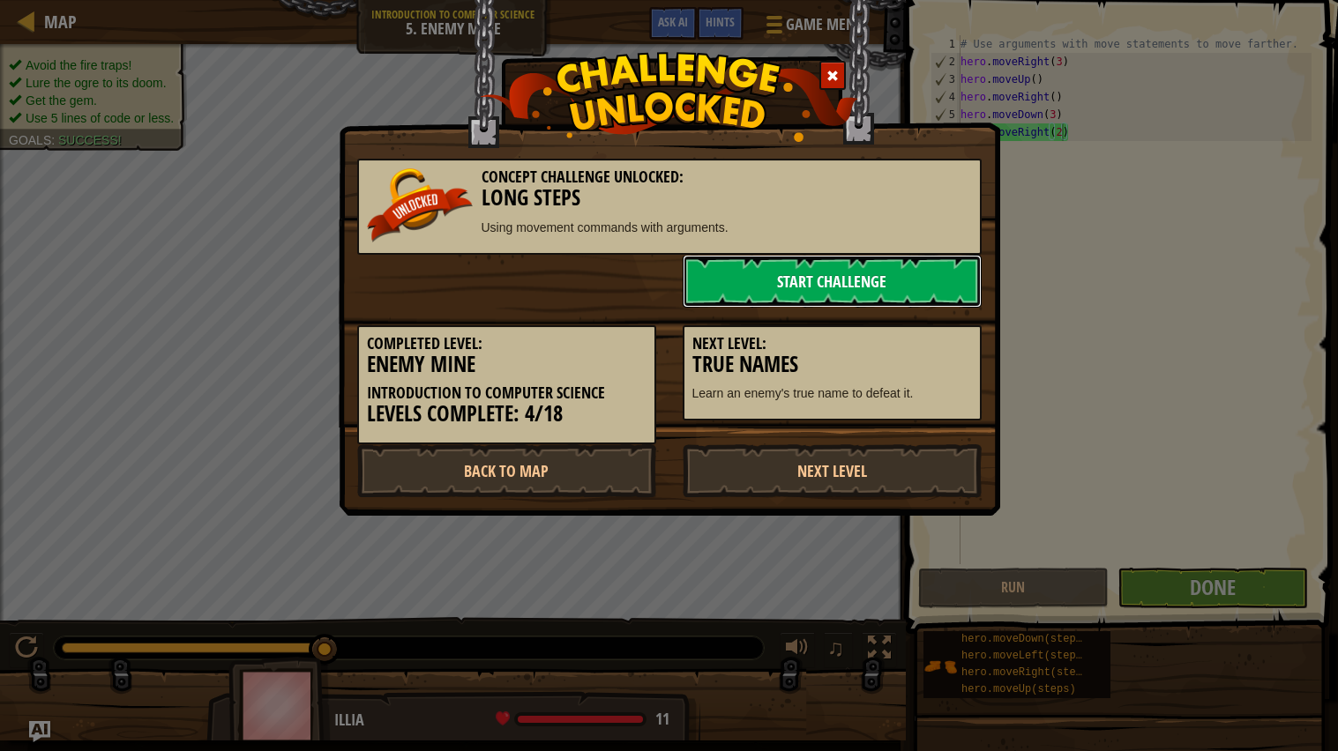
click at [868, 286] on link "Start Challenge" at bounding box center [831, 281] width 299 height 53
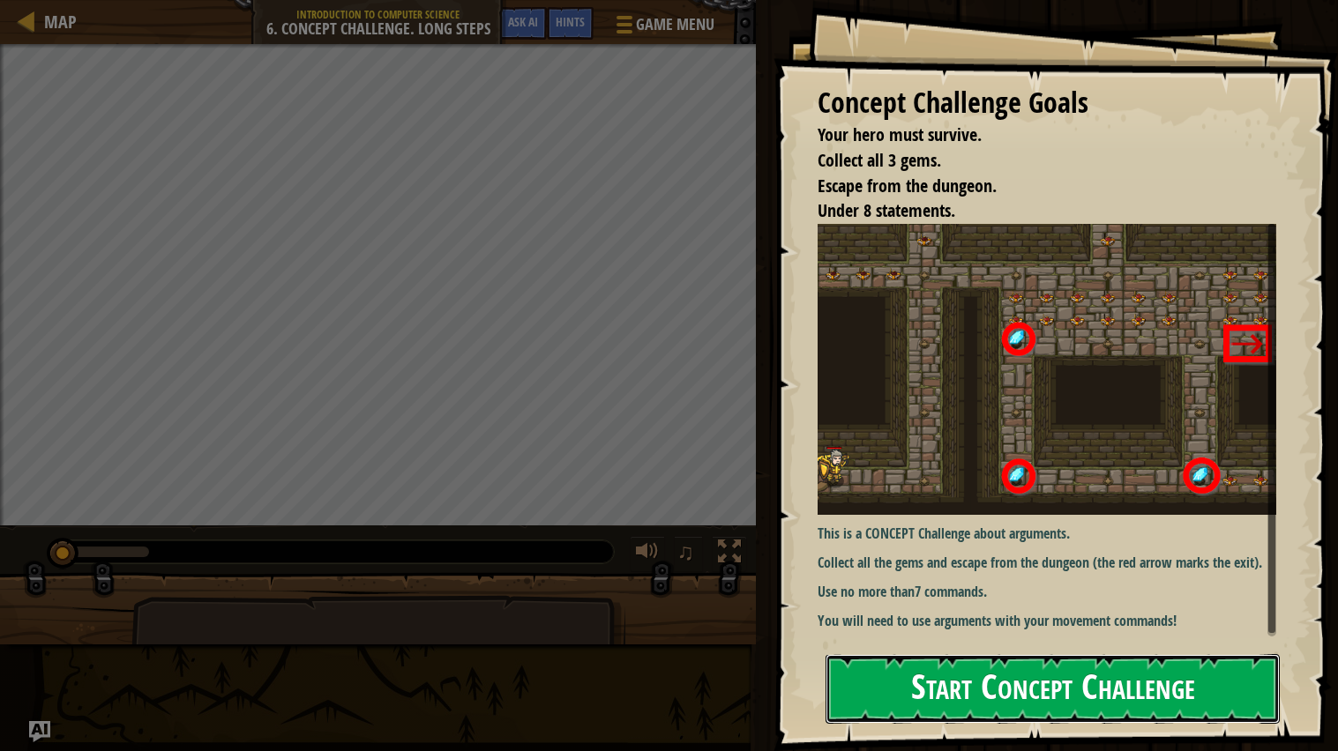
click at [958, 681] on button "Start Concept Challenge" at bounding box center [1052, 689] width 454 height 70
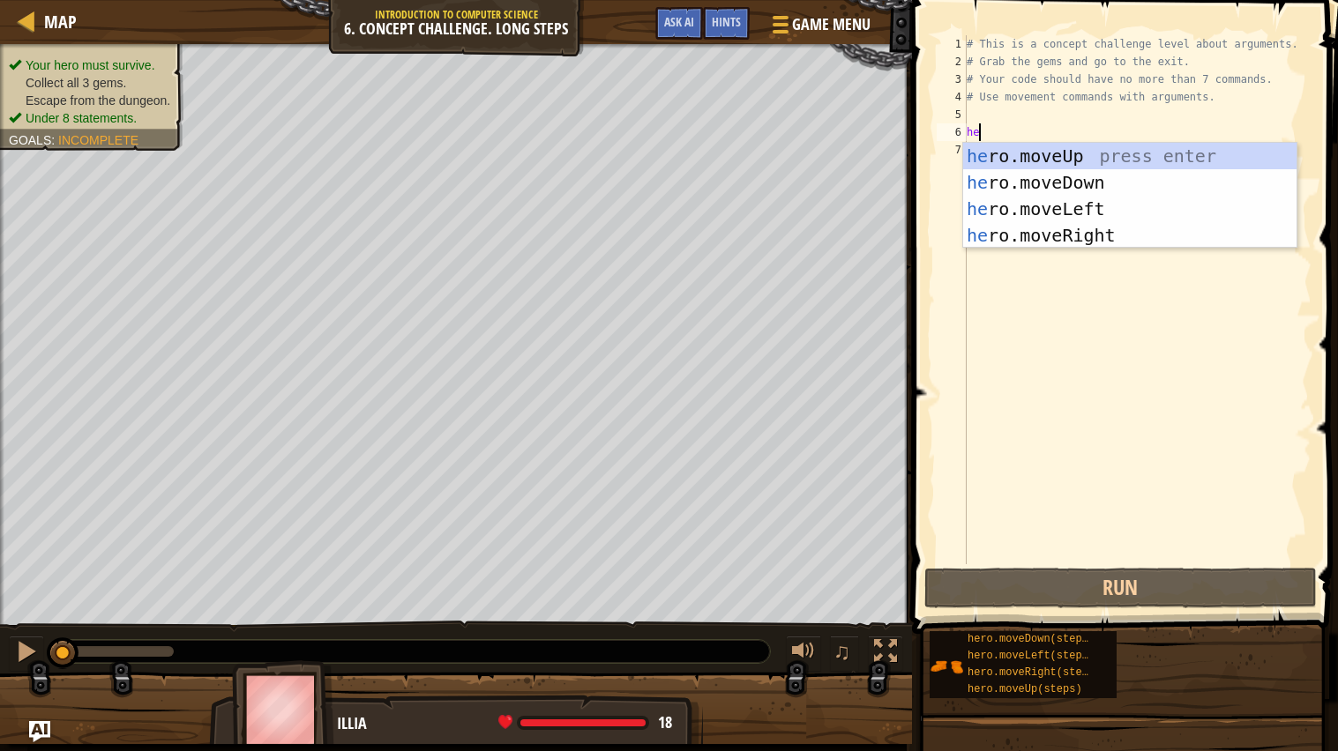
scroll to position [7, 0]
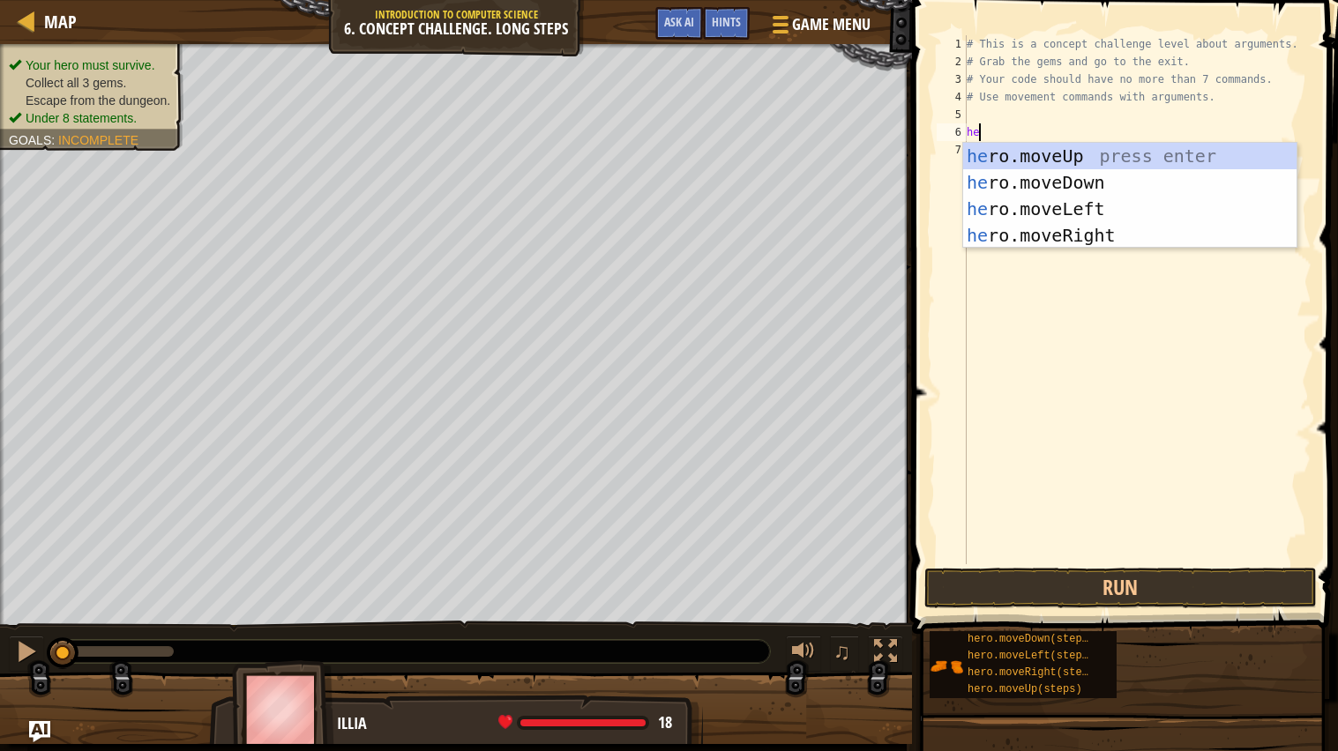
type textarea "her"
click at [1061, 163] on div "her o.moveUp press enter her o.moveDown press enter her o.moveLeft press enter …" at bounding box center [1129, 222] width 333 height 159
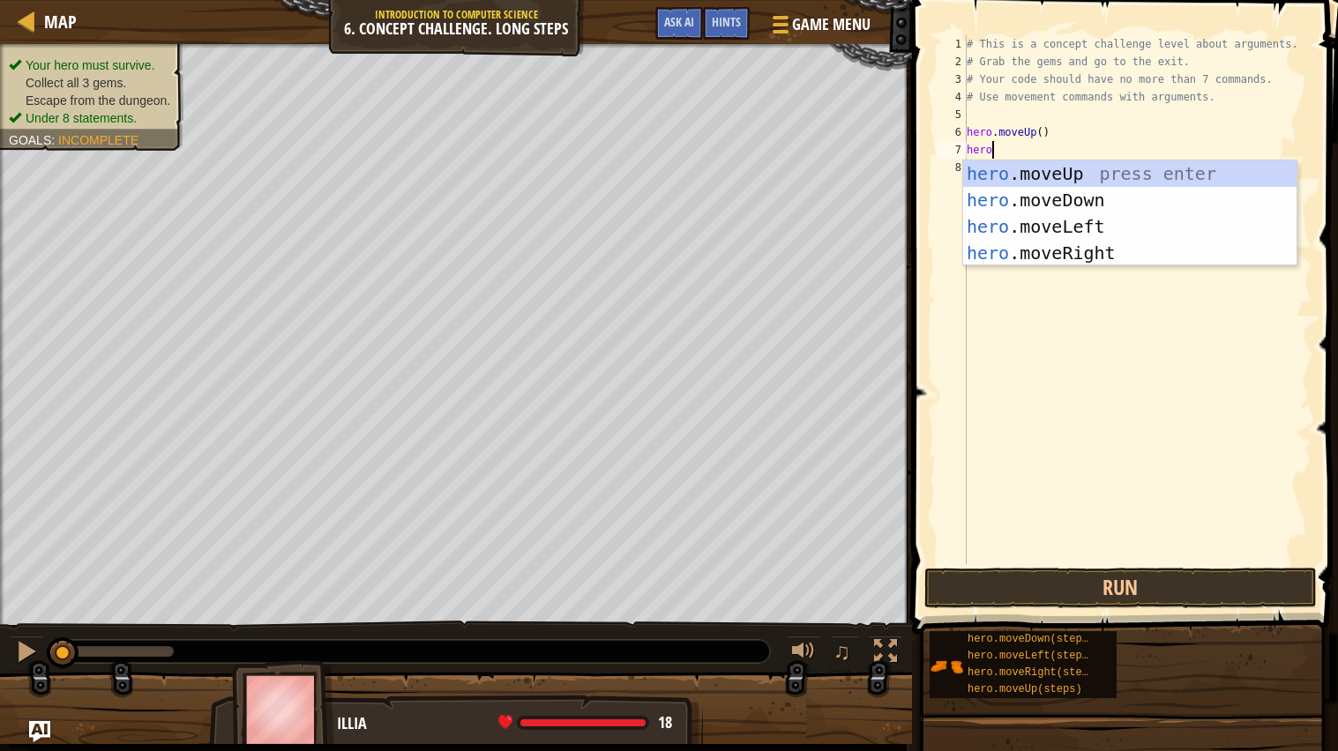
scroll to position [7, 1]
click at [1042, 131] on div "# This is a concept challenge level about arguments. # Grab the gems and go to …" at bounding box center [1137, 317] width 348 height 564
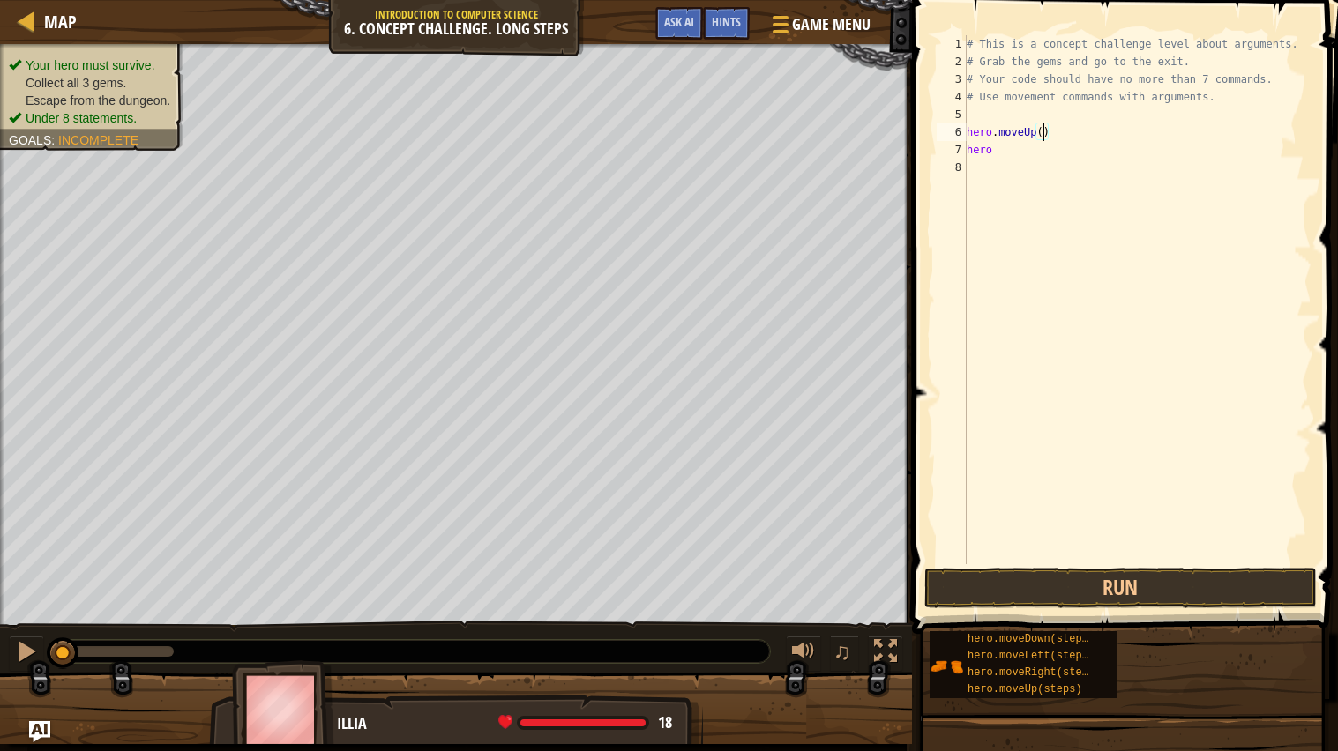
scroll to position [7, 5]
click at [1047, 158] on div "# This is a concept challenge level about arguments. # Grab the gems and go to …" at bounding box center [1137, 317] width 348 height 564
type textarea "hero."
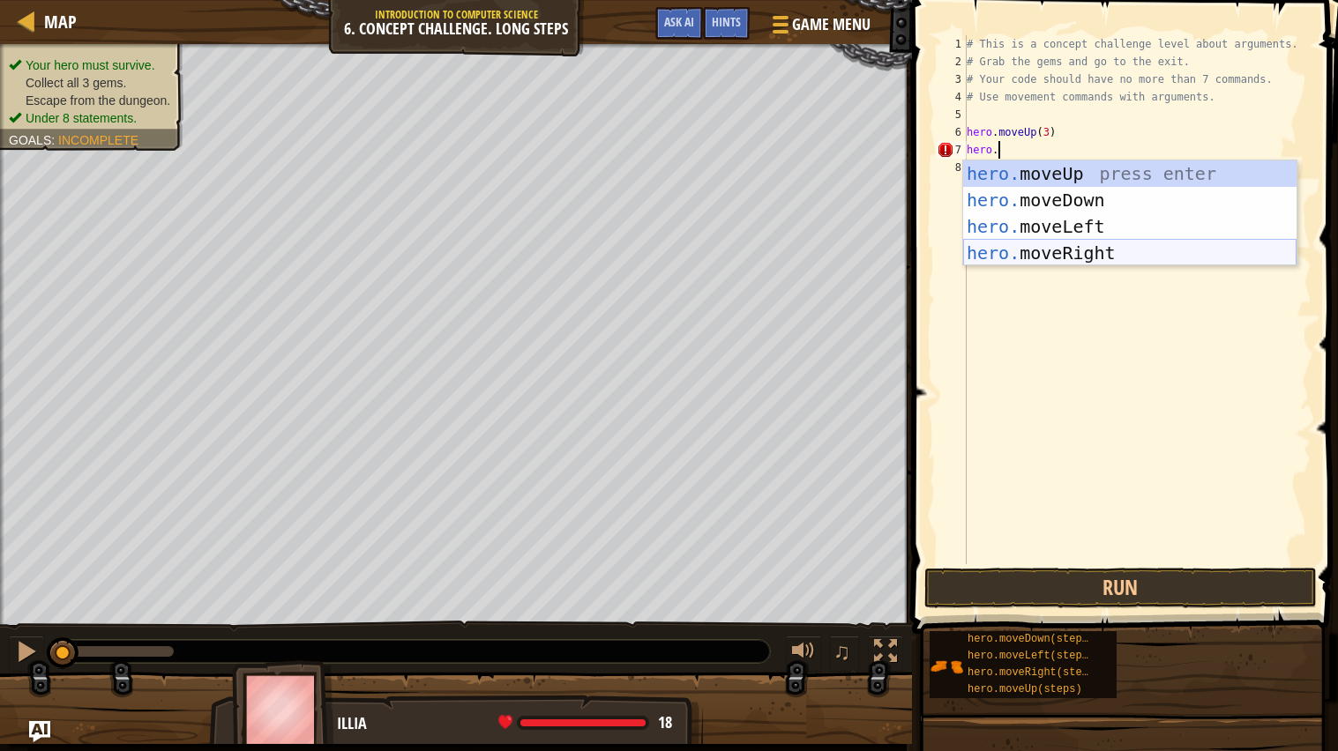
click at [1075, 253] on div "hero. moveUp press enter hero. moveDown press enter hero. moveLeft press enter …" at bounding box center [1129, 239] width 333 height 159
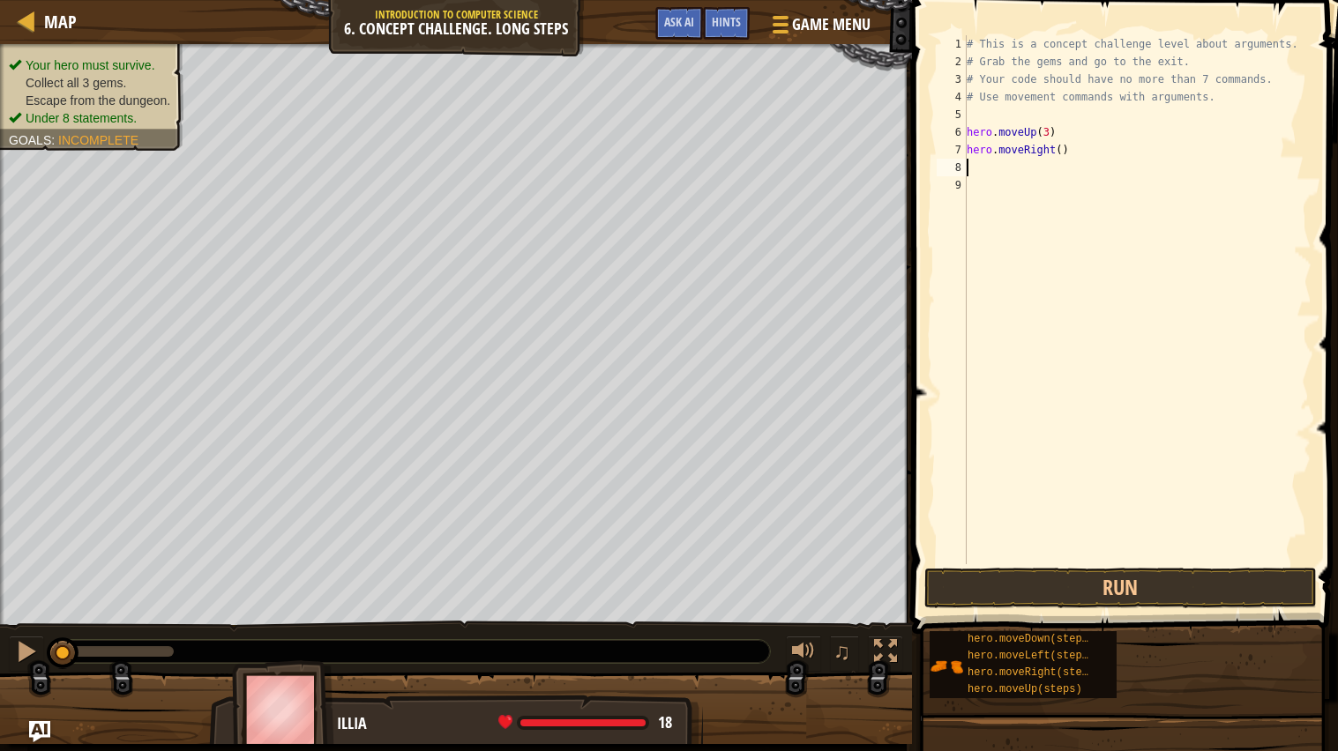
click at [1062, 147] on div "# This is a concept challenge level about arguments. # Grab the gems and go to …" at bounding box center [1137, 317] width 348 height 564
type textarea "hero.moveRight(2)"
click at [1089, 157] on div "# This is a concept challenge level about arguments. # Grab the gems and go to …" at bounding box center [1137, 317] width 348 height 564
click at [1072, 148] on div "# This is a concept challenge level about arguments. # Grab the gems and go to …" at bounding box center [1137, 317] width 348 height 564
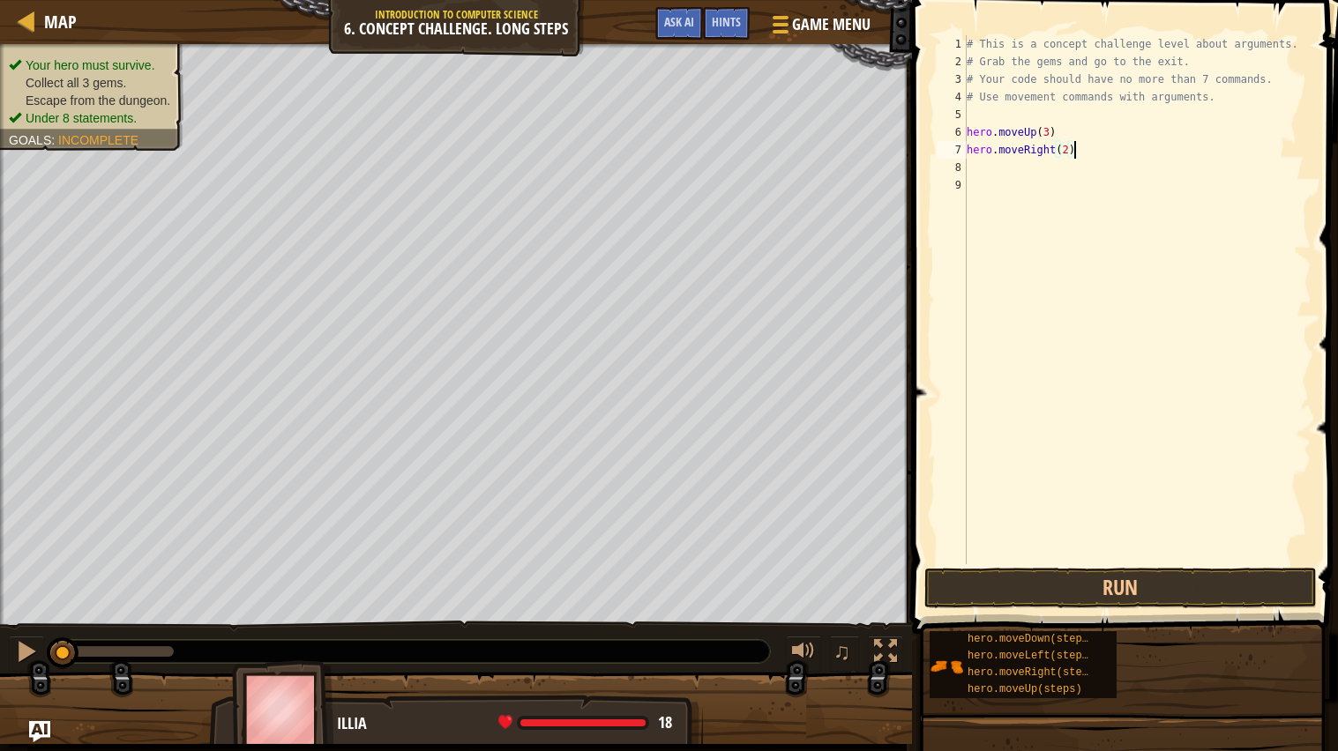
click at [1082, 150] on div "# This is a concept challenge level about arguments. # Grab the gems and go to …" at bounding box center [1137, 317] width 348 height 564
click at [1088, 152] on div "# This is a concept challenge level about arguments. # Grab the gems and go to …" at bounding box center [1137, 317] width 348 height 564
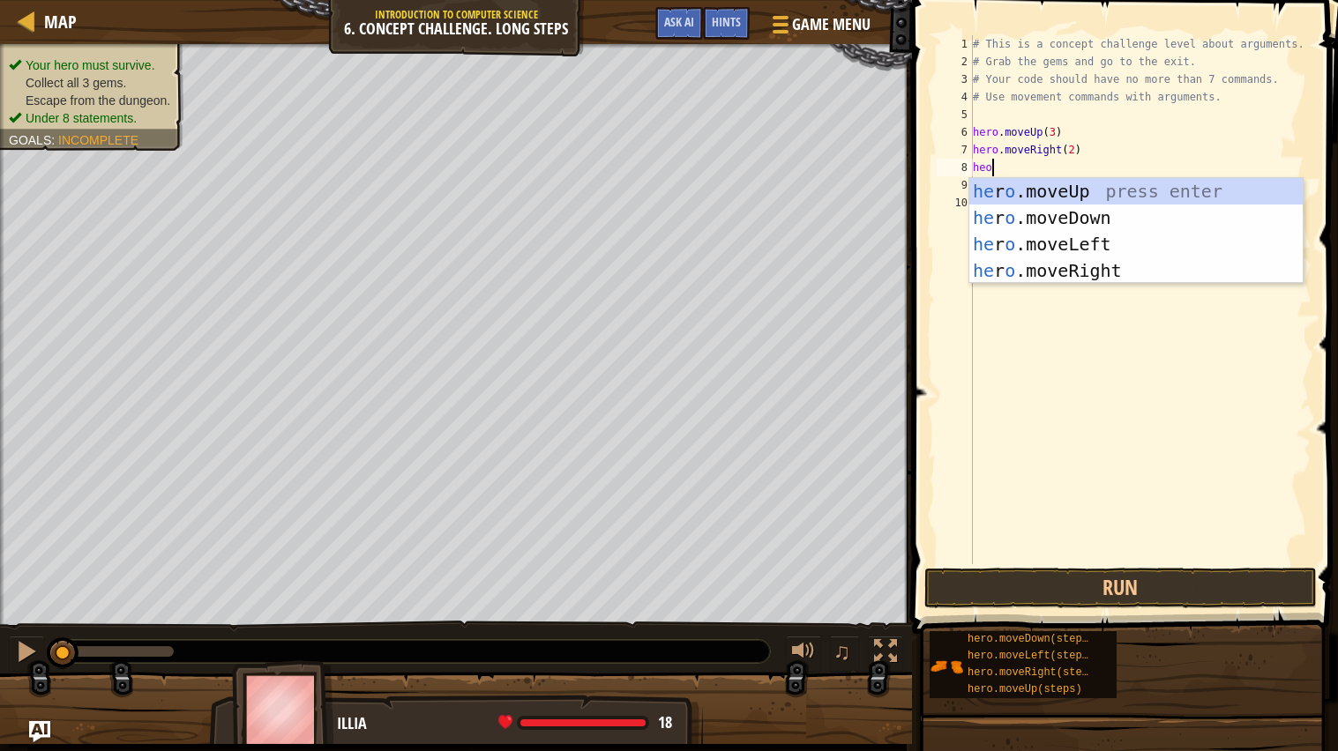
scroll to position [7, 1]
type textarea "he"
click at [1073, 220] on div "he ro.moveUp press enter he ro.moveDown press enter he ro.moveLeft press enter …" at bounding box center [1135, 257] width 333 height 159
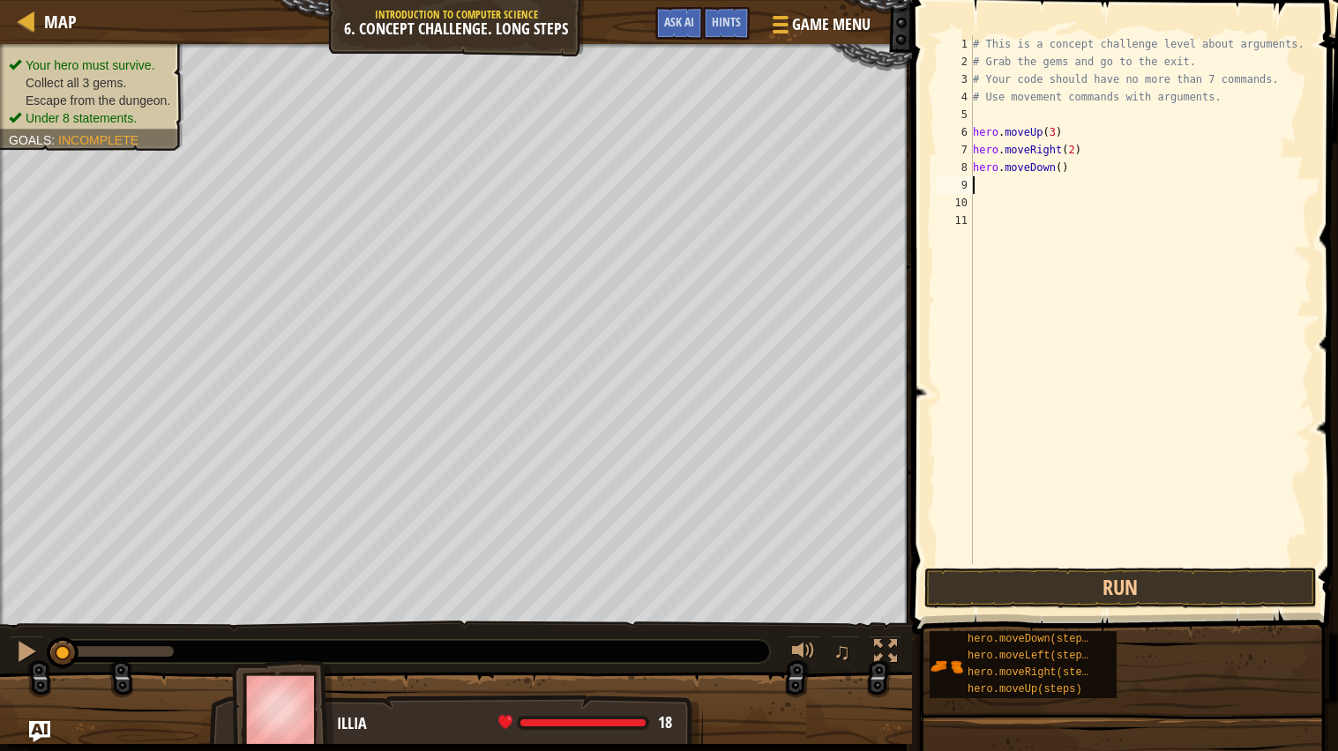
click at [1061, 167] on div "# This is a concept challenge level about arguments. # Grab the gems and go to …" at bounding box center [1140, 317] width 343 height 564
type textarea "hero.moveDown(4)"
click at [1007, 186] on div "# This is a concept challenge level about arguments. # Grab the gems and go to …" at bounding box center [1140, 317] width 343 height 564
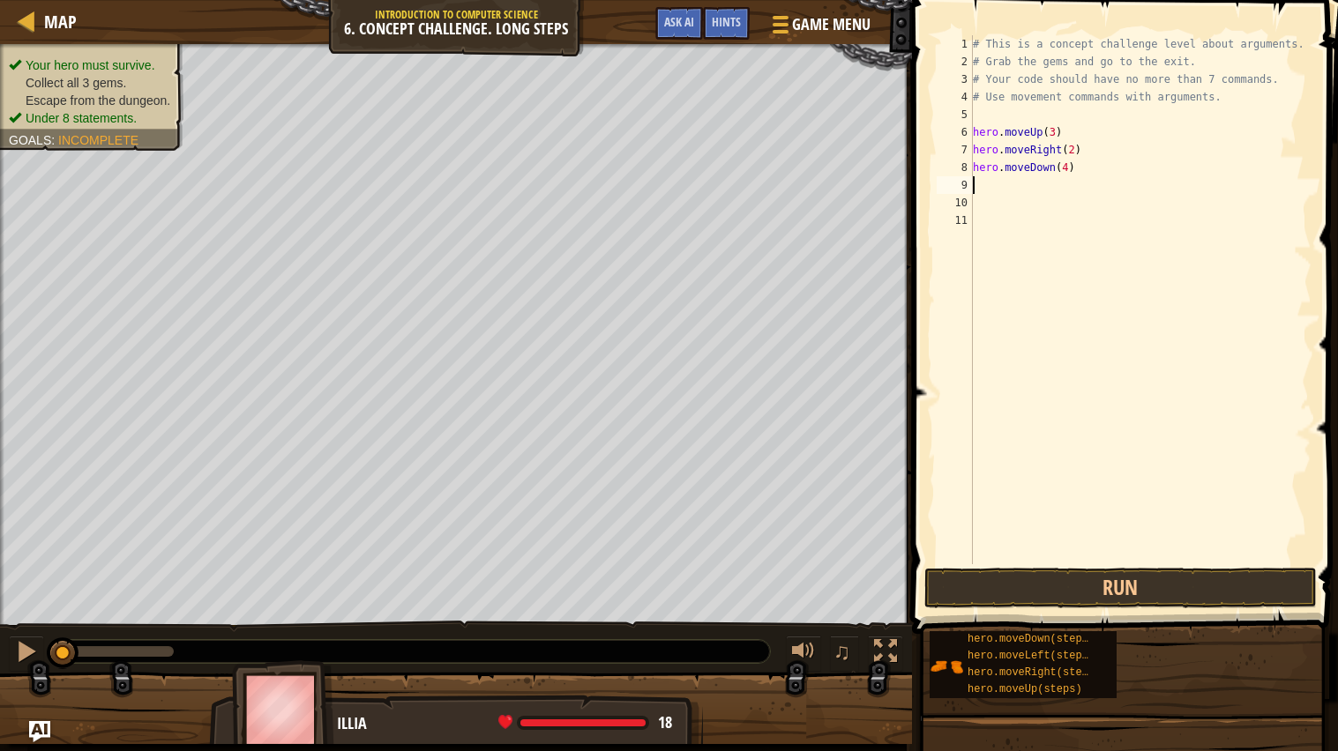
click at [1035, 180] on div "# This is a concept challenge level about arguments. # Grab the gems and go to …" at bounding box center [1140, 317] width 343 height 564
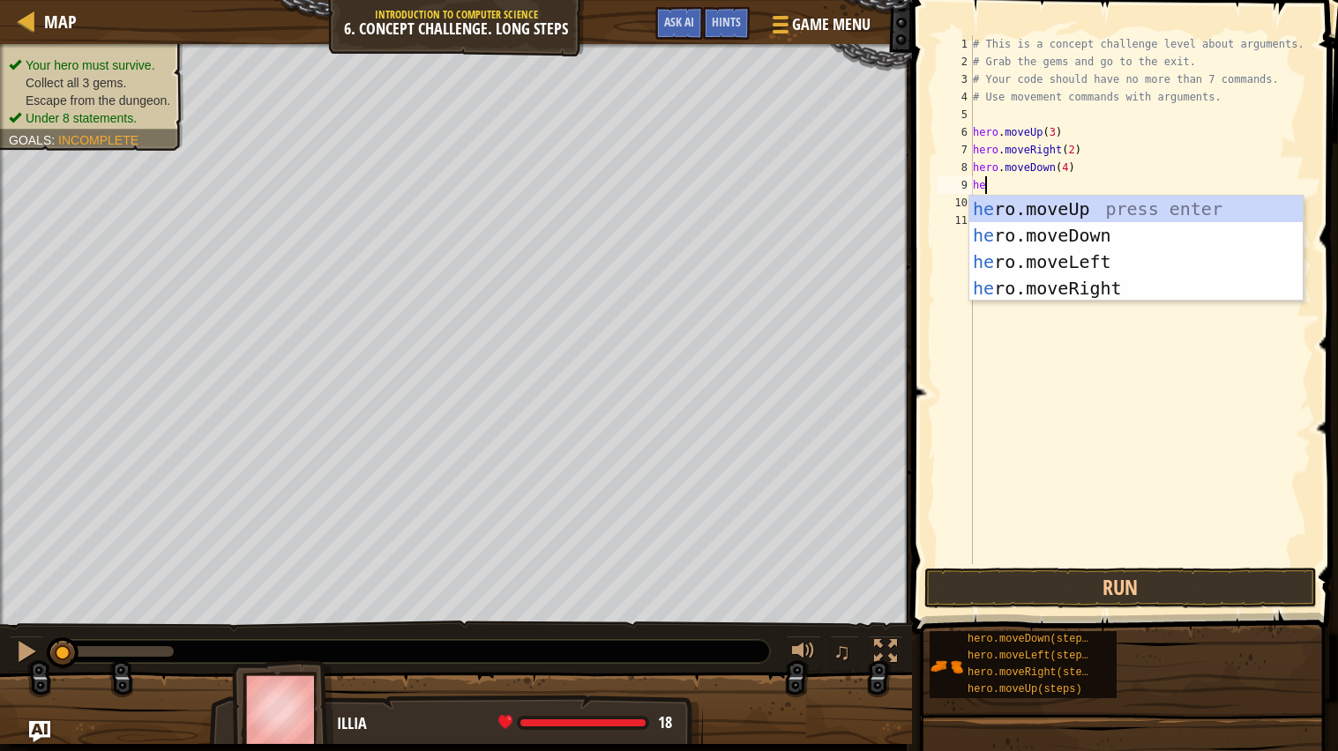
scroll to position [7, 1]
type textarea "hero"
click at [1047, 254] on div "hero .moveUp press enter hero .moveDown press enter hero .moveLeft press enter …" at bounding box center [1135, 275] width 333 height 159
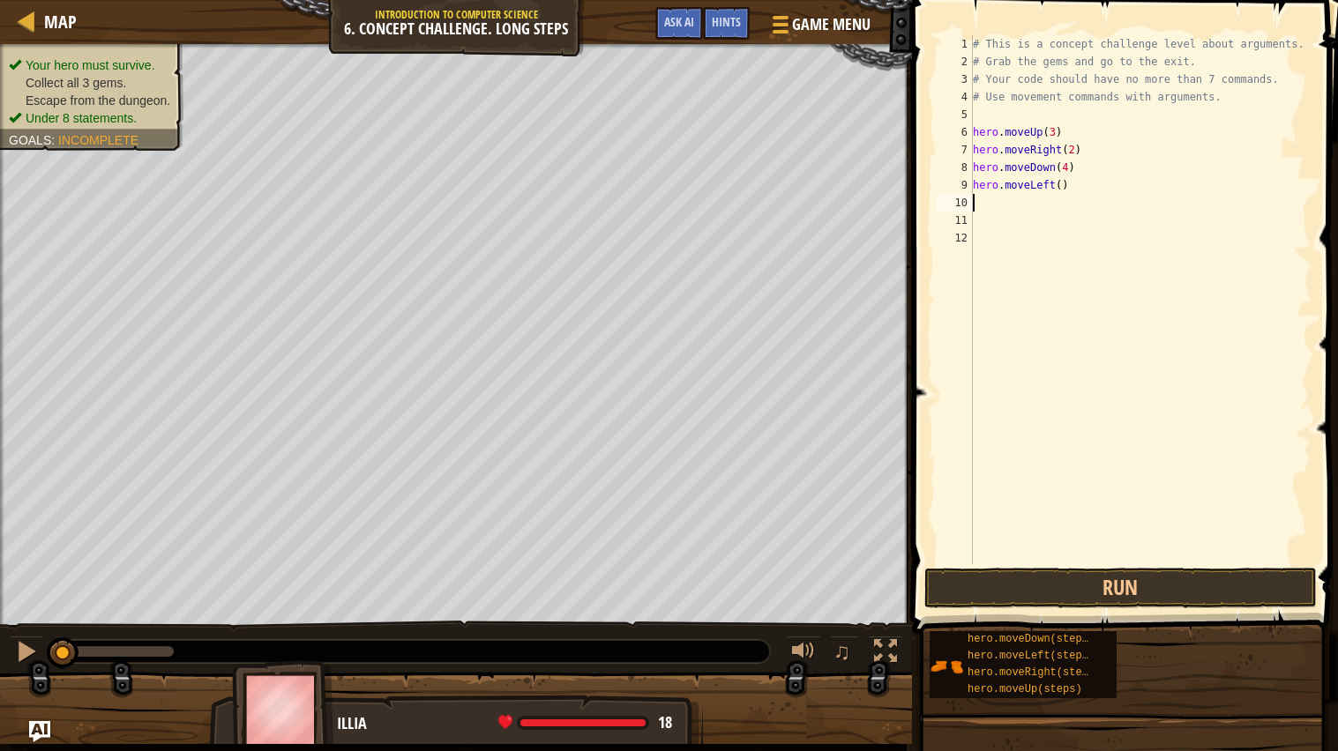
scroll to position [7, 0]
click at [1044, 201] on div "# This is a concept challenge level about arguments. # Grab the gems and go to …" at bounding box center [1140, 317] width 343 height 564
click at [1027, 201] on div "# This is a concept challenge level about arguments. # Grab the gems and go to …" at bounding box center [1140, 317] width 343 height 564
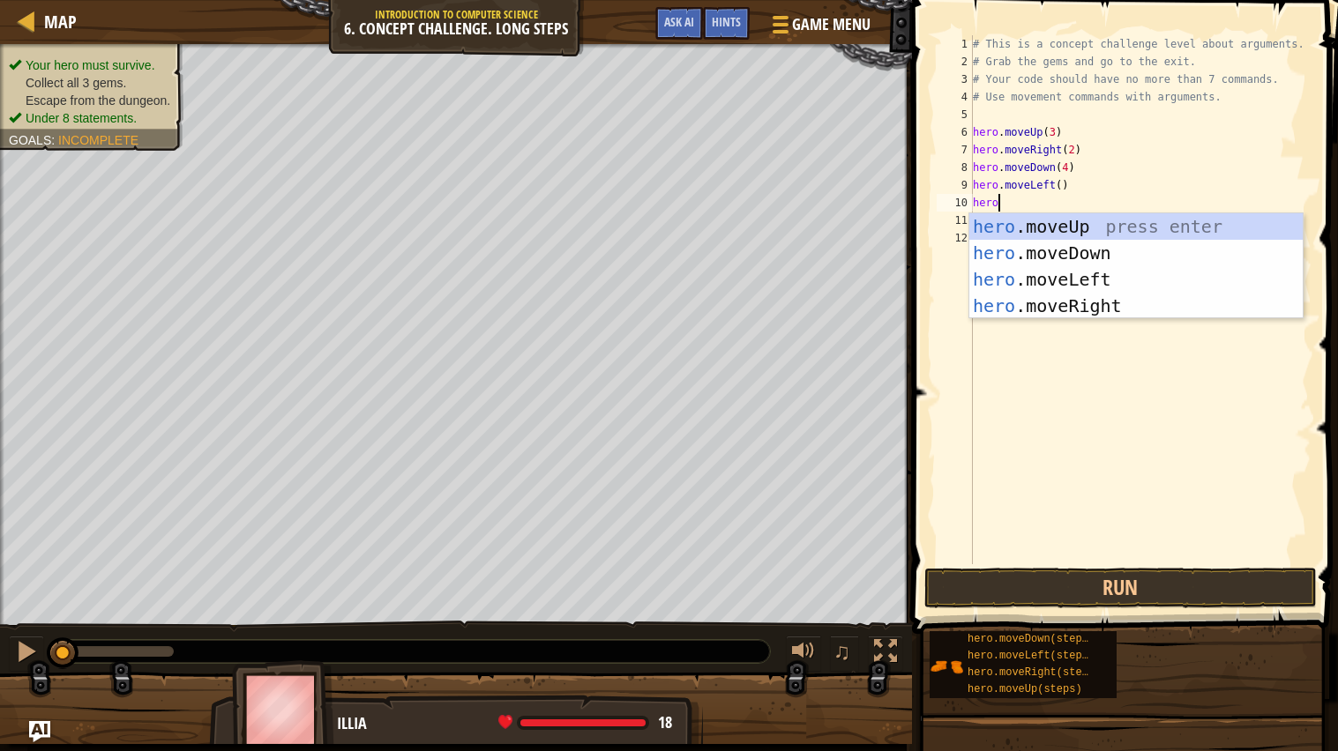
scroll to position [7, 1]
type textarea "herom"
click at [1108, 234] on div "hero . m oveUp press enter hero . m oveDown press enter hero . m oveLeft press …" at bounding box center [1135, 292] width 333 height 159
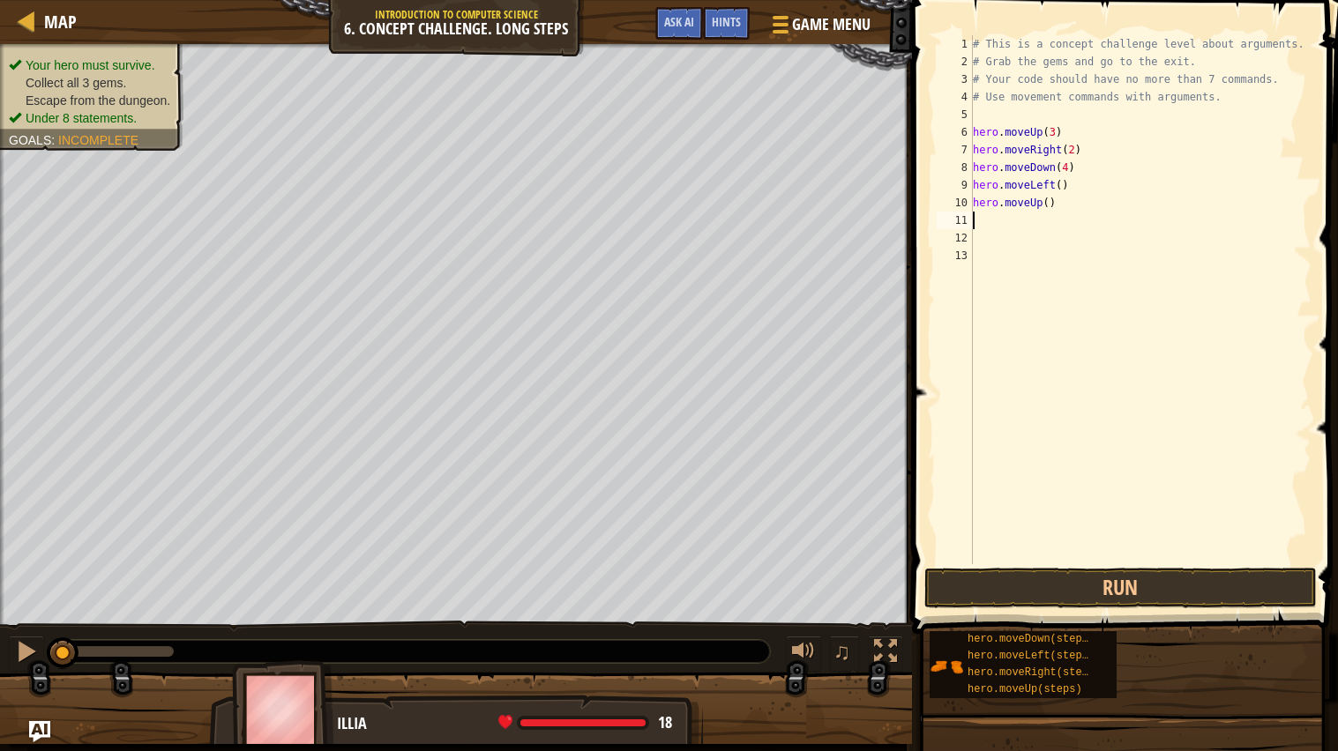
scroll to position [7, 0]
click at [1050, 207] on div "# This is a concept challenge level about arguments. # Grab the gems and go to …" at bounding box center [1140, 317] width 343 height 564
type textarea "hero.moveUp(3)"
click at [1087, 235] on div "# This is a concept challenge level about arguments. # Grab the gems and go to …" at bounding box center [1140, 317] width 343 height 564
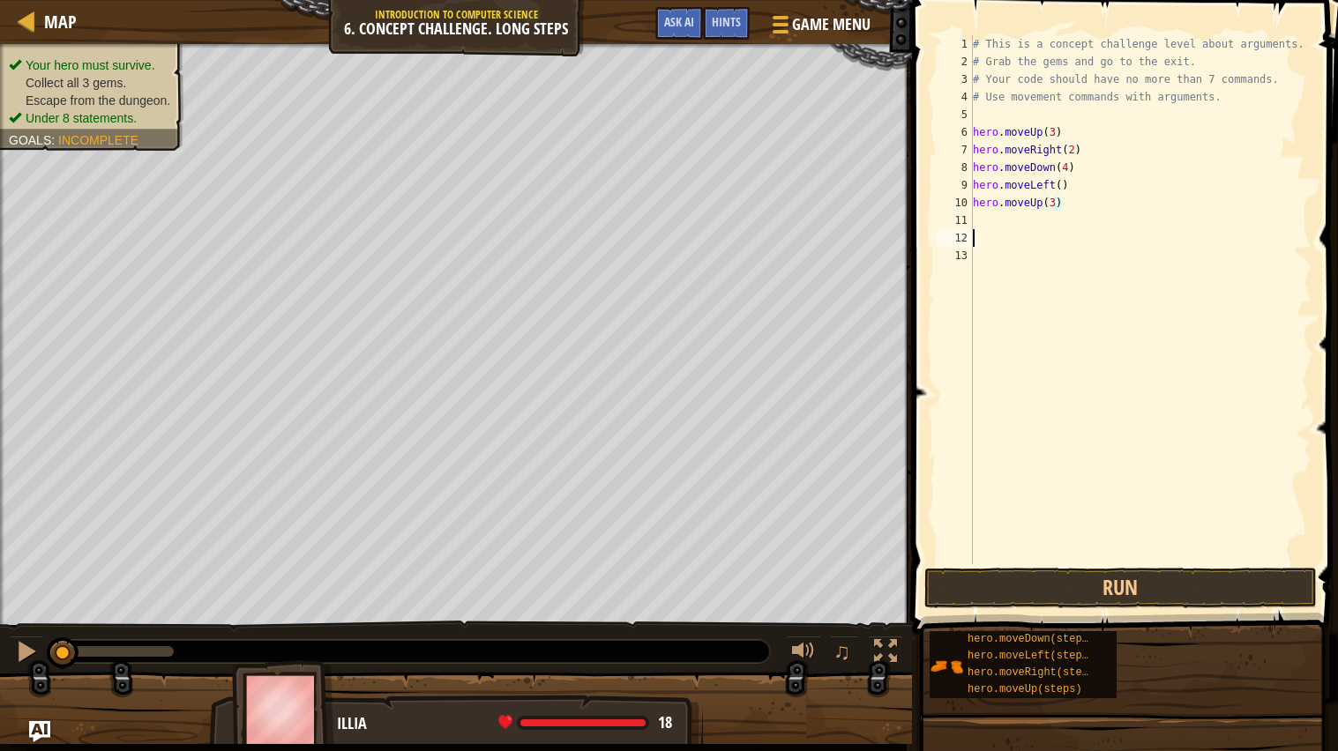
scroll to position [7, 0]
click at [1032, 212] on div "# This is a concept challenge level about arguments. # Grab the gems and go to …" at bounding box center [1140, 317] width 343 height 564
click at [1087, 199] on div "# This is a concept challenge level about arguments. # Grab the gems and go to …" at bounding box center [1140, 317] width 343 height 564
type textarea "hero.moveUp(3)"
click at [1105, 220] on div "# This is a concept challenge level about arguments. # Grab the gems and go to …" at bounding box center [1140, 317] width 343 height 564
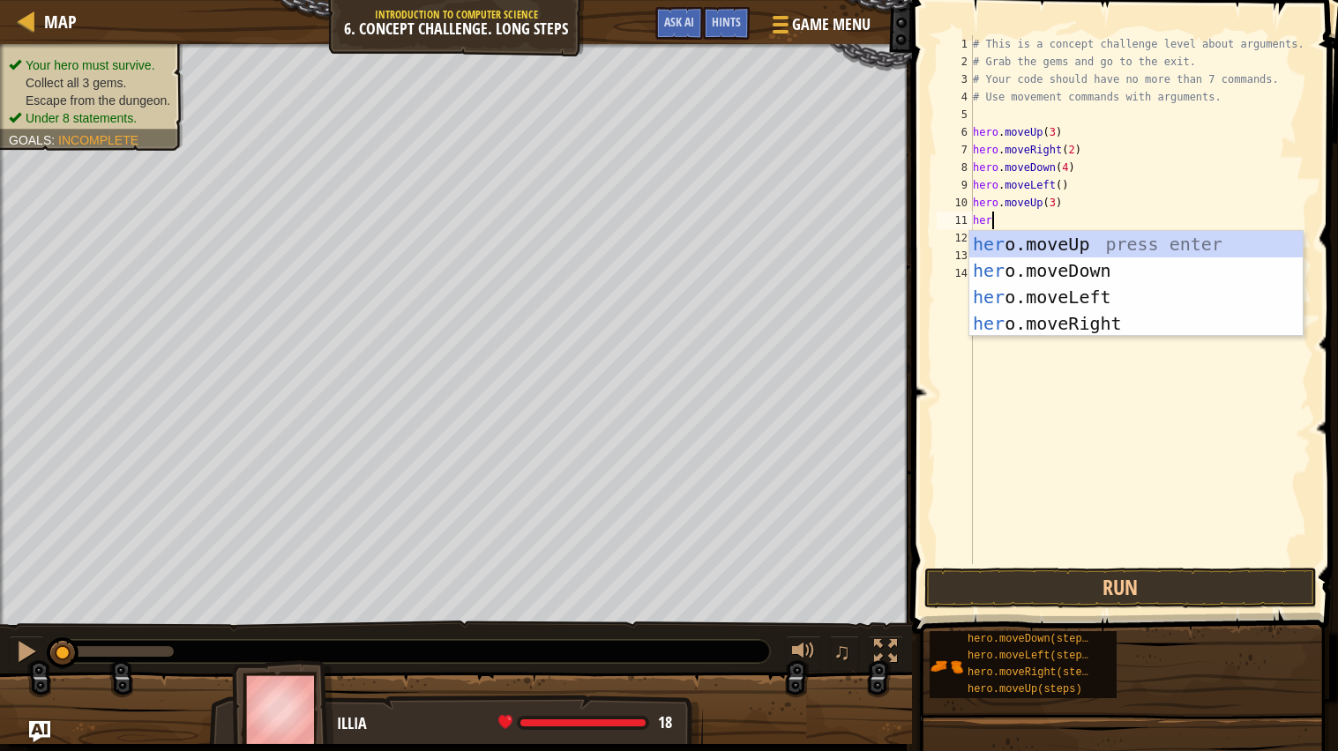
type textarea "hero"
click at [1099, 321] on div "hero .moveUp press enter hero .moveDown press enter hero .moveLeft press enter …" at bounding box center [1135, 310] width 333 height 159
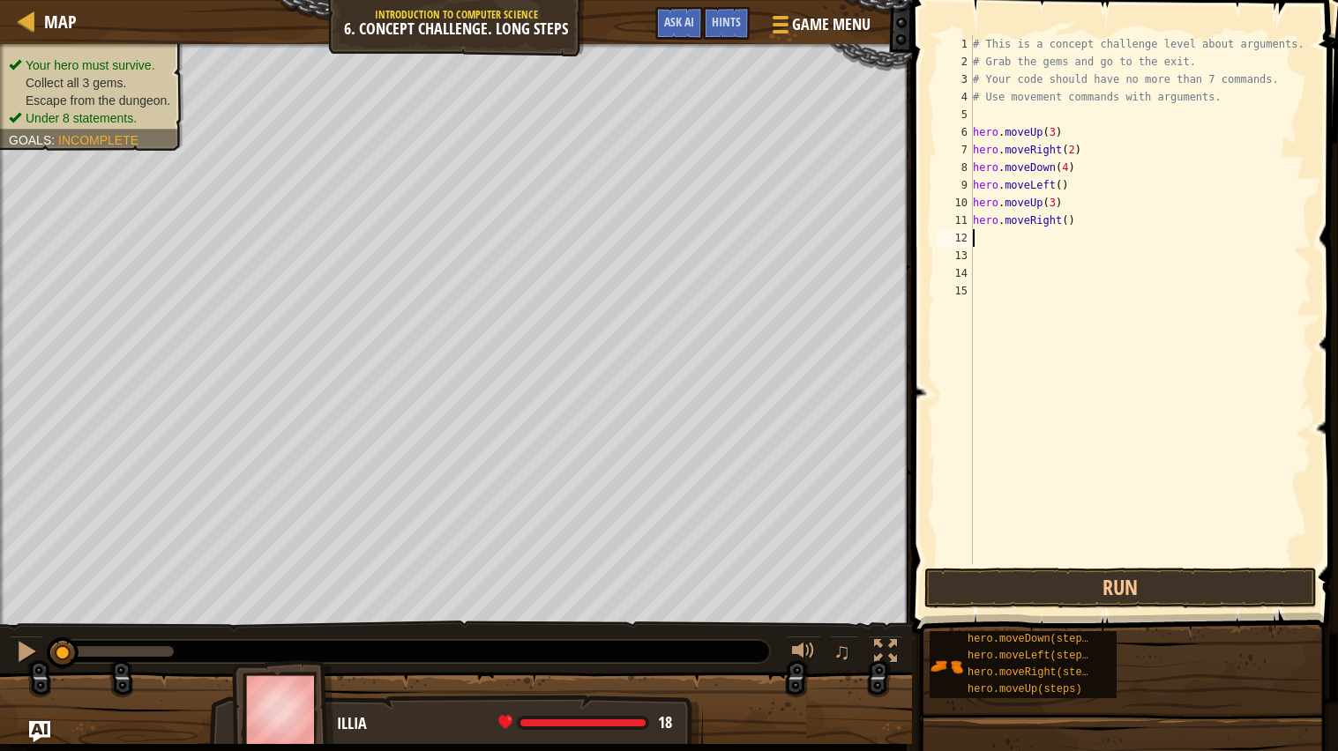
scroll to position [7, 0]
click at [1115, 215] on div "# This is a concept challenge level about arguments. # Grab the gems and go to …" at bounding box center [1140, 317] width 343 height 564
type textarea "hero.moveRight()"
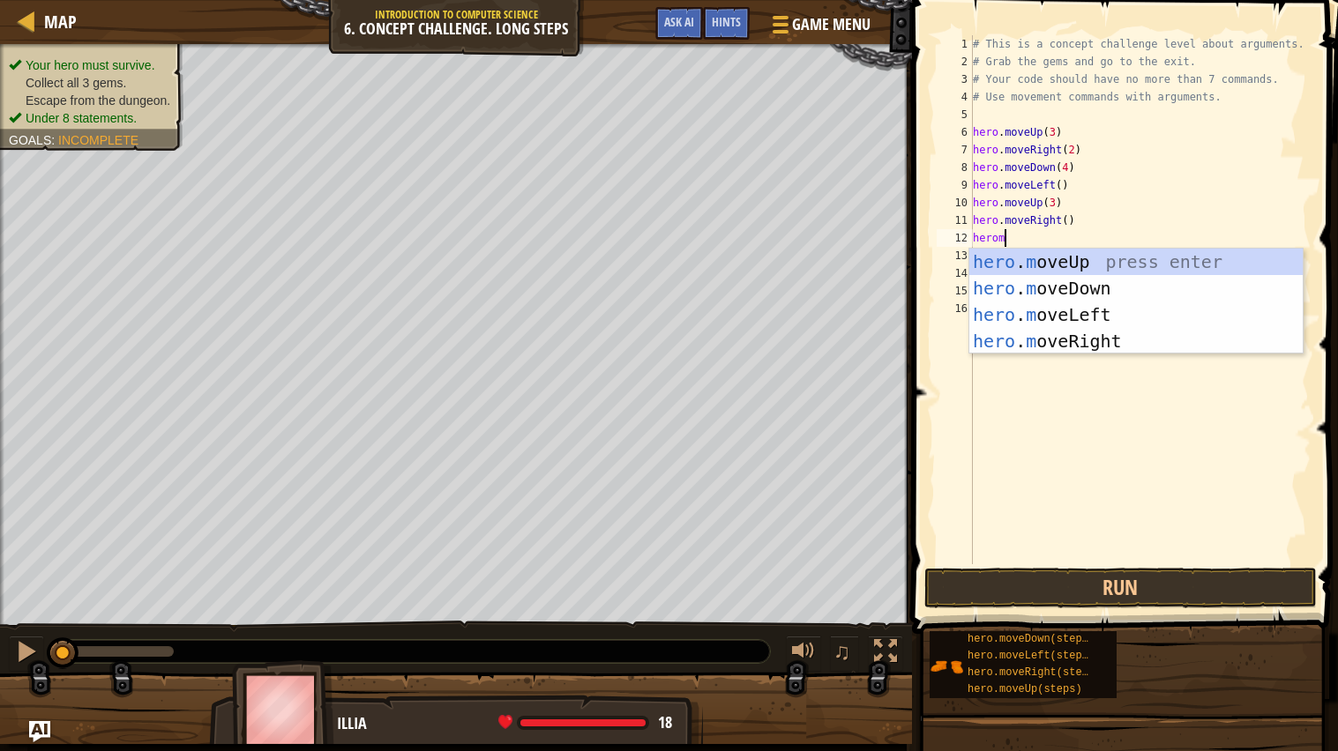
scroll to position [7, 2]
type textarea "heromove"
click at [1093, 260] on div "hero . move Up press enter hero . move Down press enter hero . move Left press …" at bounding box center [1135, 328] width 333 height 159
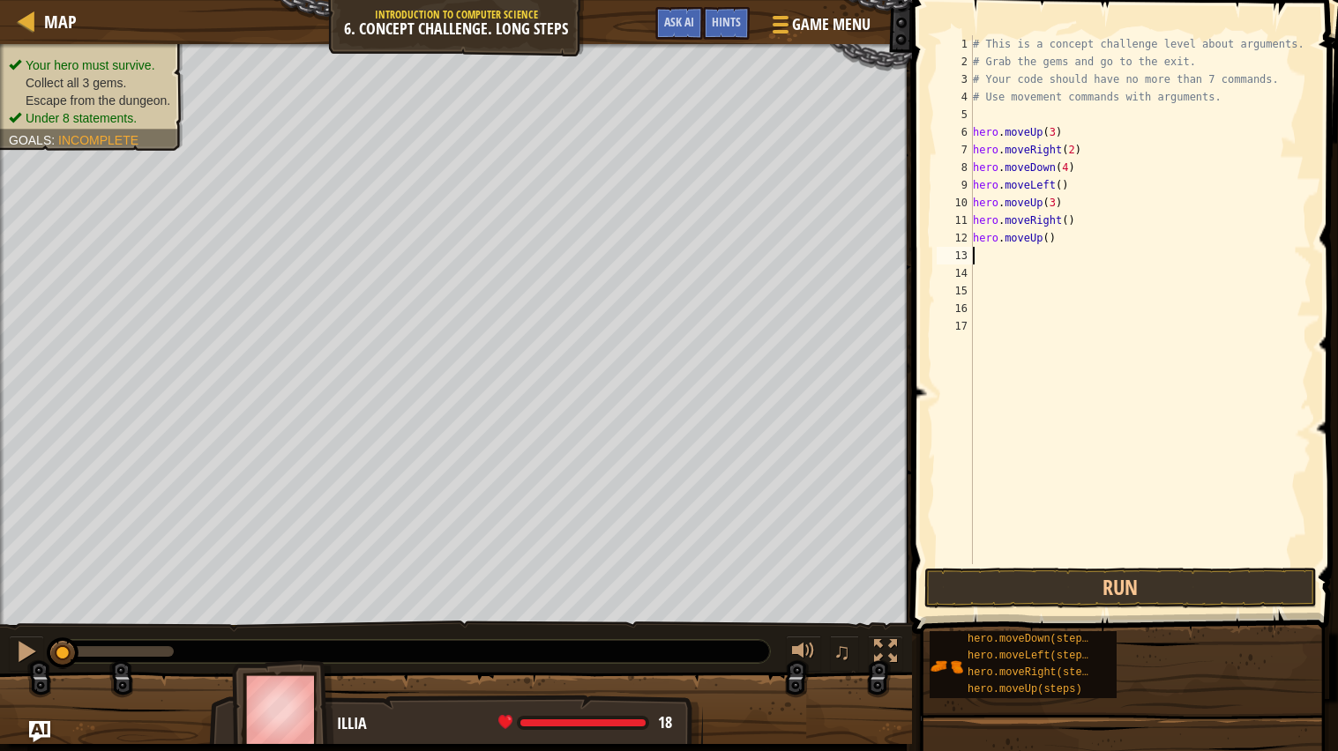
scroll to position [7, 0]
click at [1070, 245] on div "# This is a concept challenge level about arguments. # Grab the gems and go to …" at bounding box center [1140, 317] width 343 height 564
type textarea "hero.moveUp()"
click at [1021, 584] on button "Run" at bounding box center [1120, 588] width 392 height 41
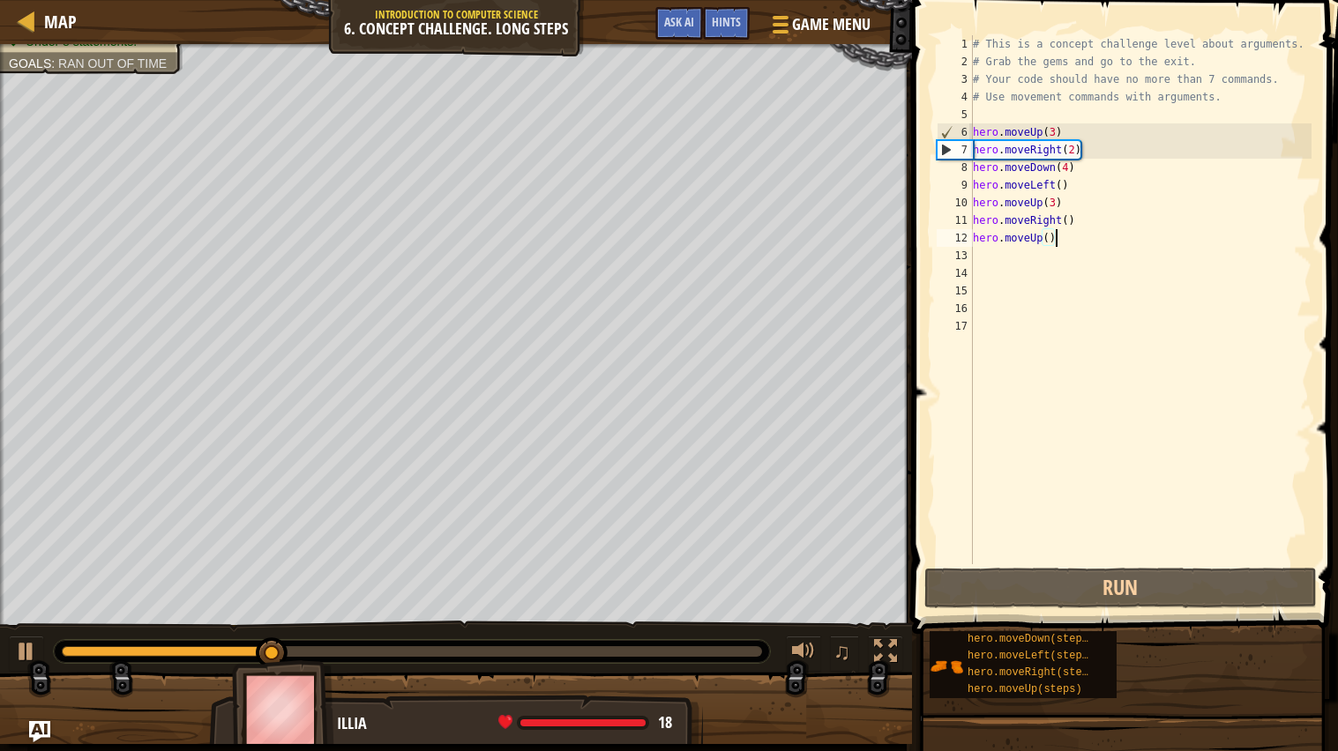
click at [1060, 259] on div "# This is a concept challenge level about arguments. # Grab the gems and go to …" at bounding box center [1140, 317] width 343 height 564
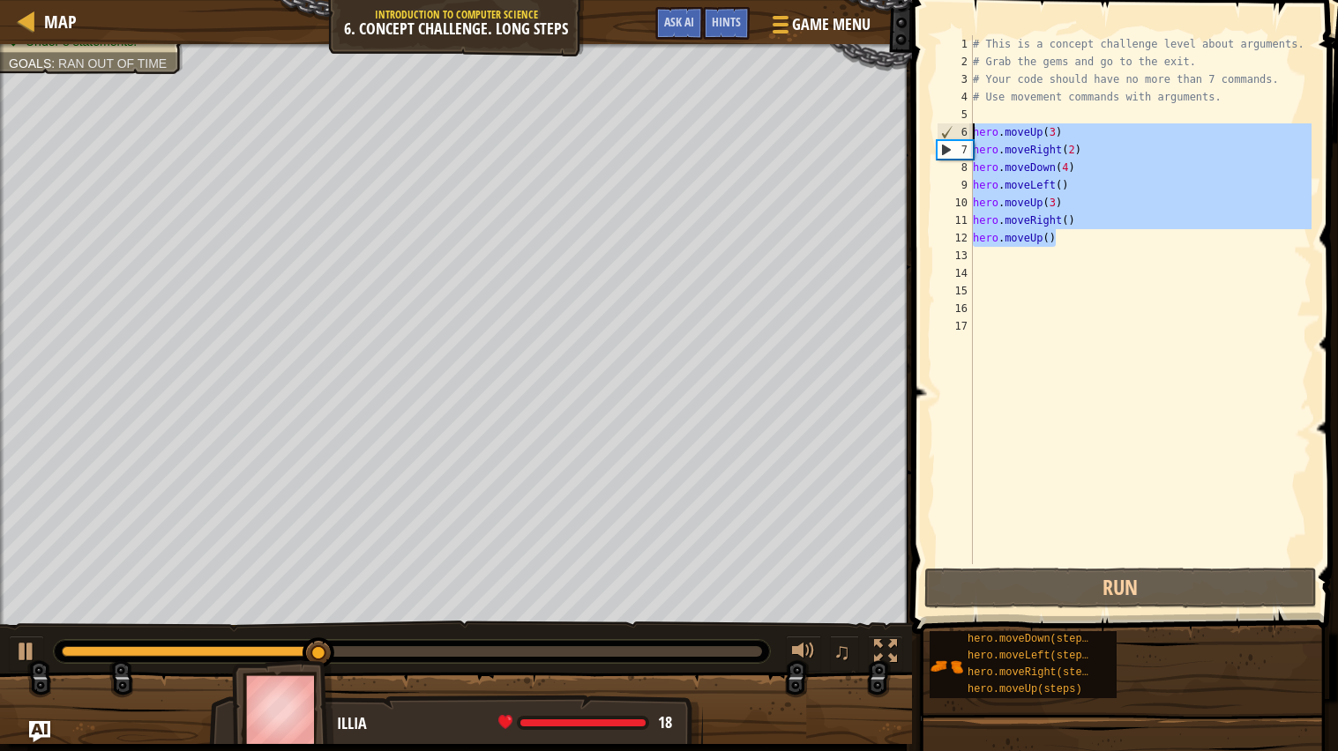
drag, startPoint x: 1072, startPoint y: 230, endPoint x: 953, endPoint y: 133, distance: 153.5
click at [953, 133] on div "1 2 3 4 5 6 7 8 9 10 11 12 13 14 15 16 17 # This is a concept challenge level a…" at bounding box center [1122, 299] width 378 height 529
type textarea "hero.moveUp(3) hero.moveRight(2)"
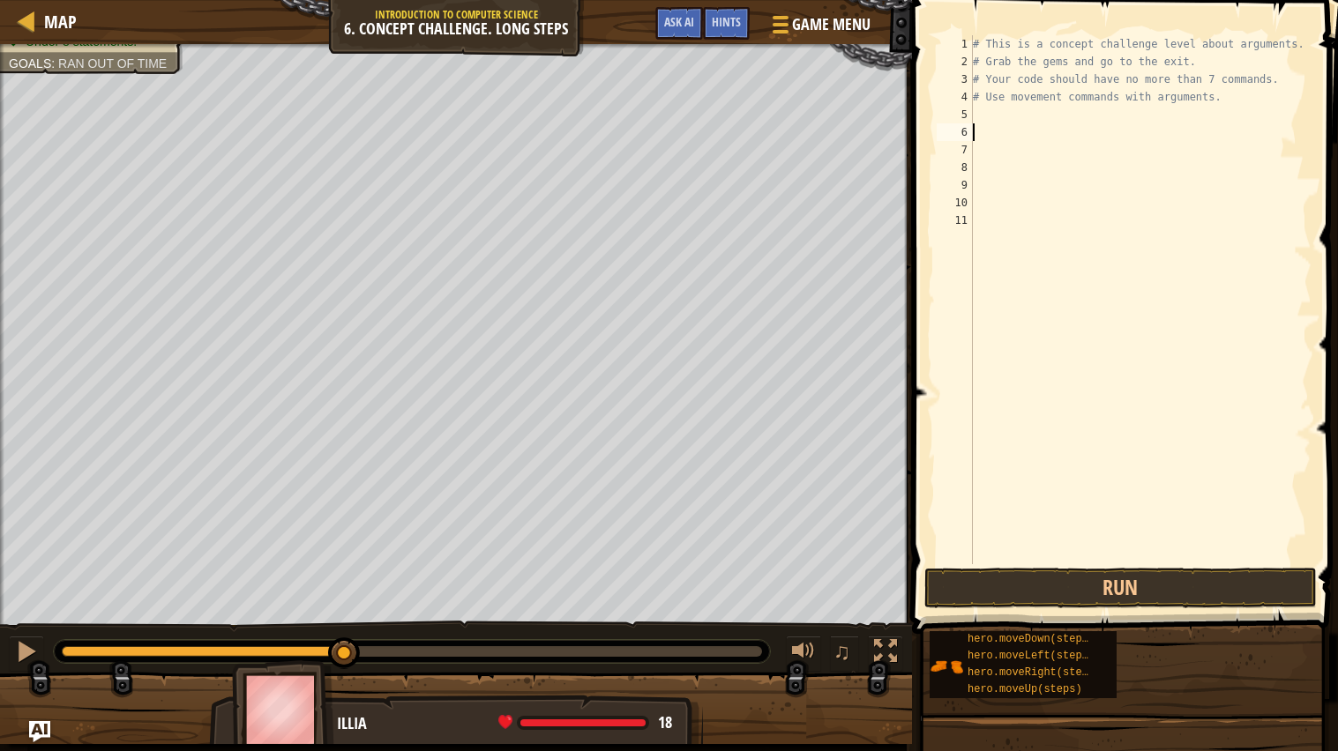
click at [1025, 119] on div "# This is a concept challenge level about arguments. # Grab the gems and go to …" at bounding box center [1140, 317] width 343 height 564
click at [995, 112] on div "# This is a concept challenge level about arguments. # Grab the gems and go to …" at bounding box center [1140, 317] width 343 height 564
click at [968, 127] on div "6" at bounding box center [954, 132] width 36 height 18
click at [987, 123] on div "# This is a concept challenge level about arguments. # Grab the gems and go to …" at bounding box center [1140, 317] width 343 height 564
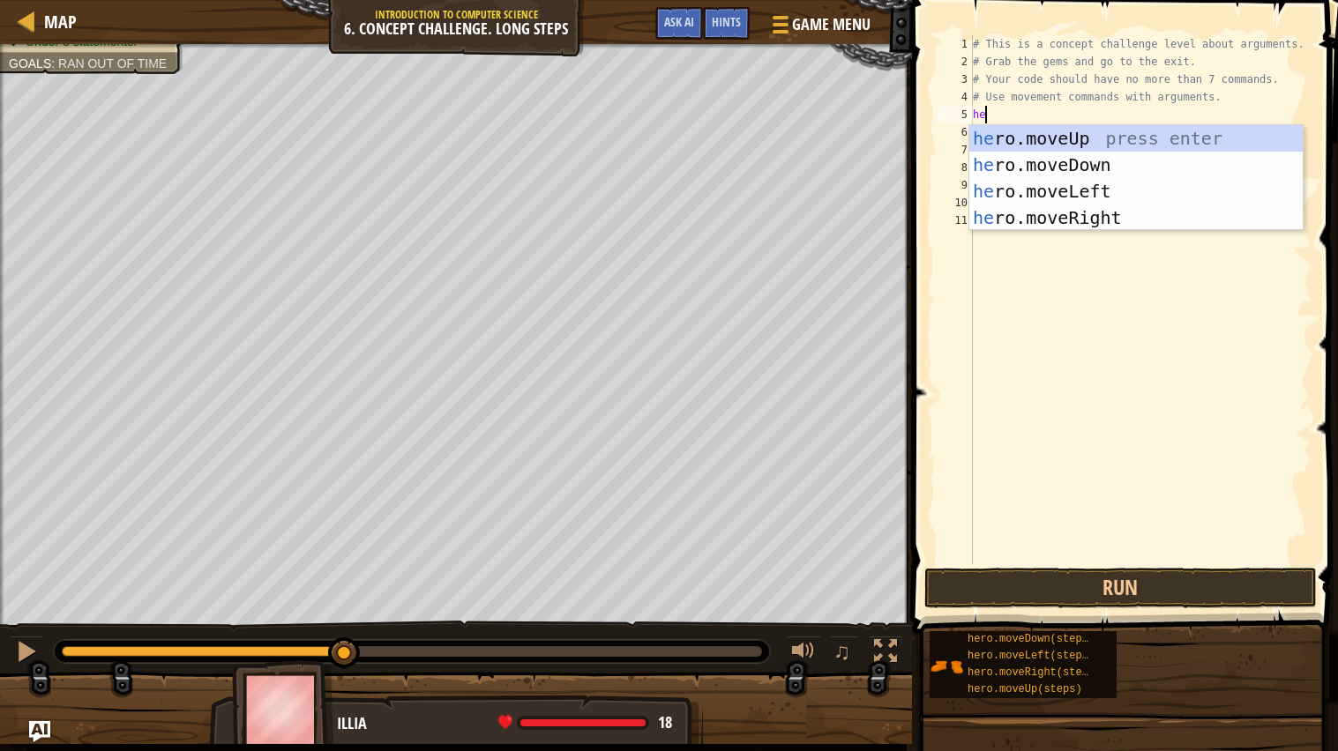
type textarea "hero"
click at [1018, 142] on div "hero .moveUp press enter hero .moveDown press enter hero .moveLeft press enter …" at bounding box center [1135, 204] width 333 height 159
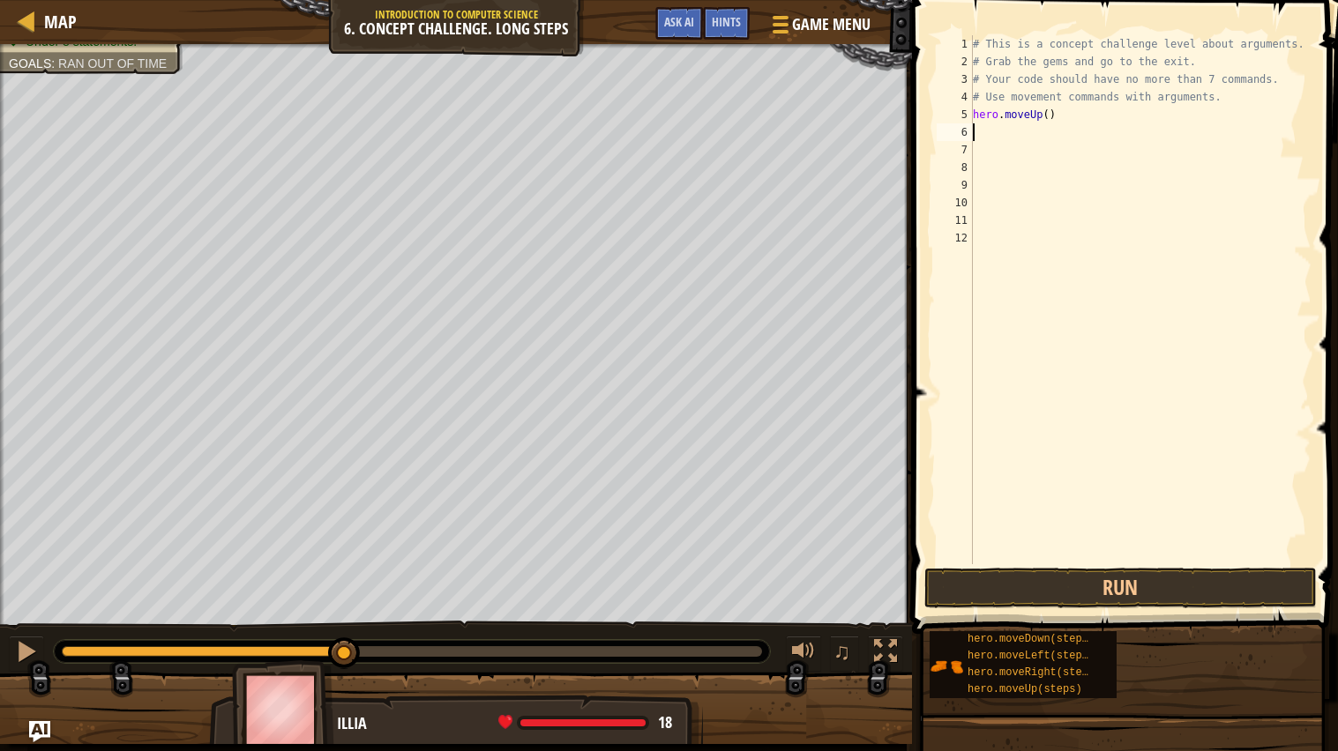
scroll to position [7, 0]
click at [1042, 116] on div "# This is a concept challenge level about arguments. # Grab the gems and go to …" at bounding box center [1140, 317] width 343 height 564
click at [969, 597] on button "Run" at bounding box center [1120, 588] width 392 height 41
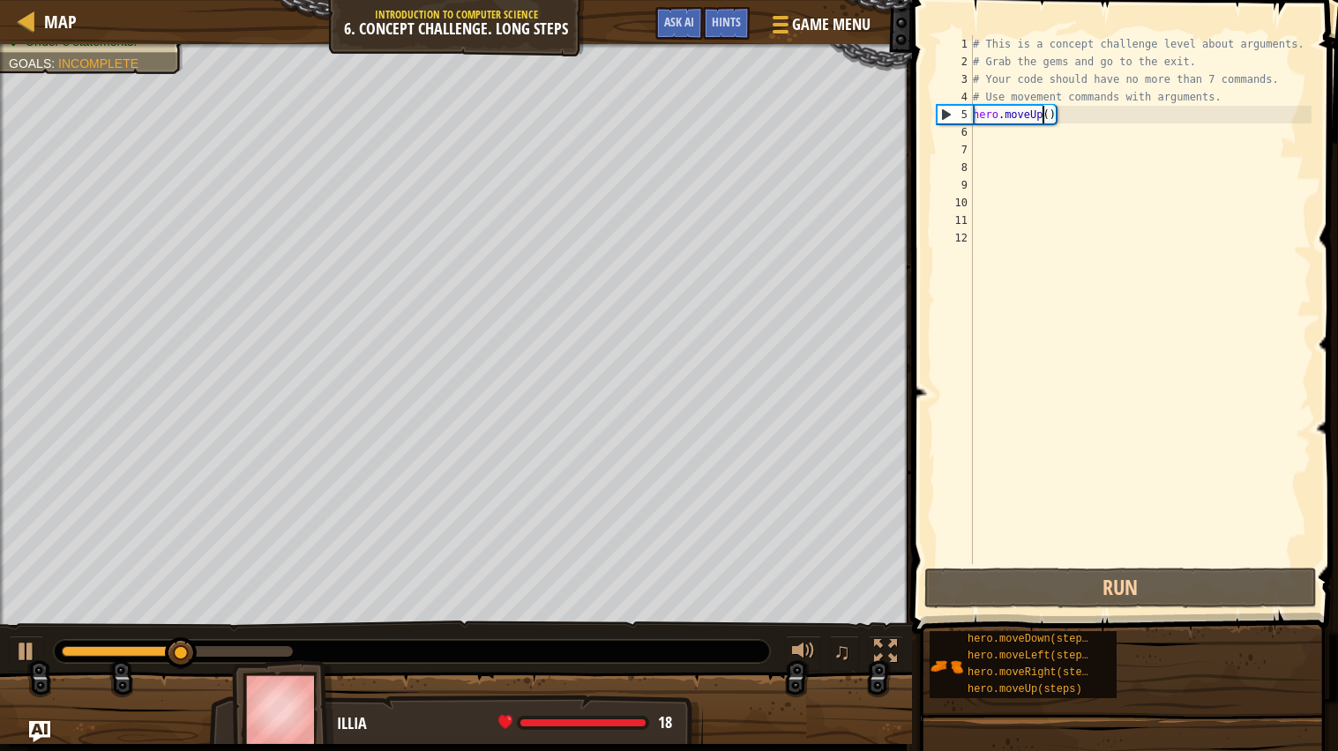
click at [1044, 115] on div "# This is a concept challenge level about arguments. # Grab the gems and go to …" at bounding box center [1140, 317] width 343 height 564
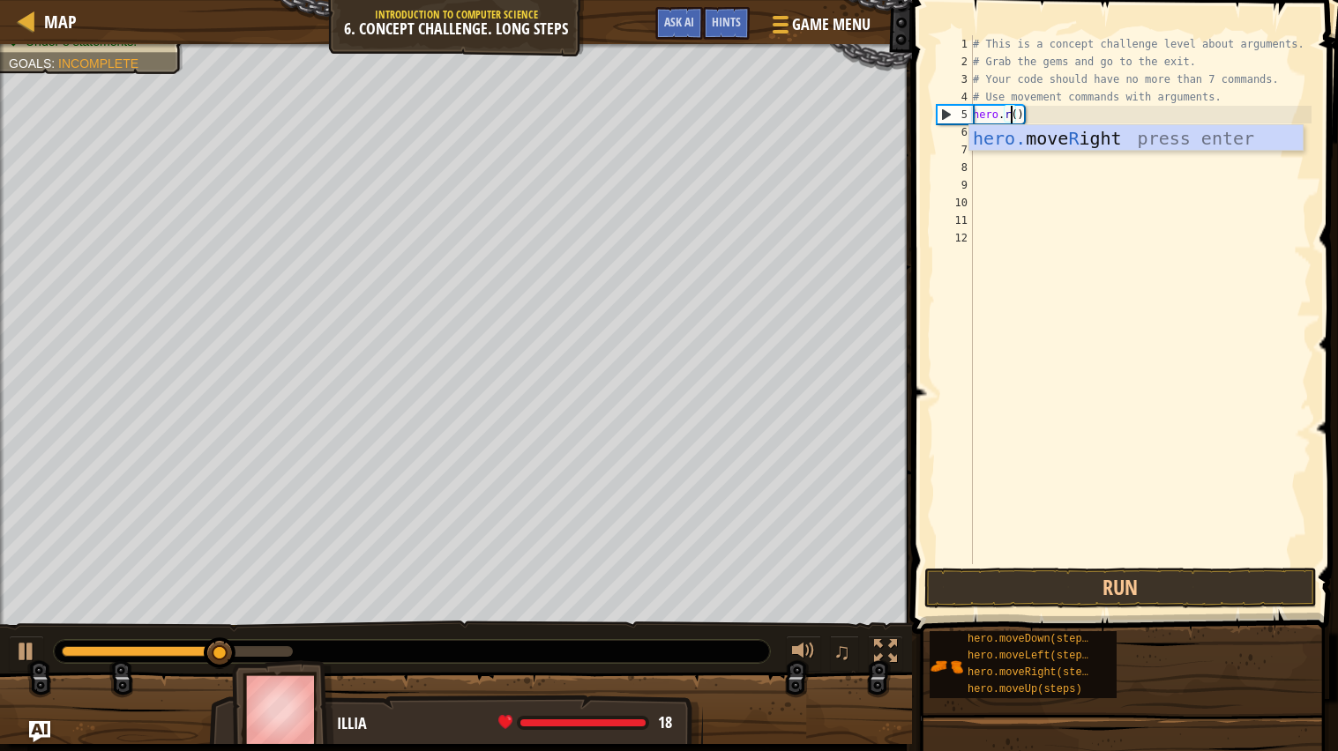
scroll to position [7, 4]
click at [1070, 140] on div "hero. move Ri ght press enter" at bounding box center [1135, 164] width 333 height 79
type textarea "hero.moveRight()"
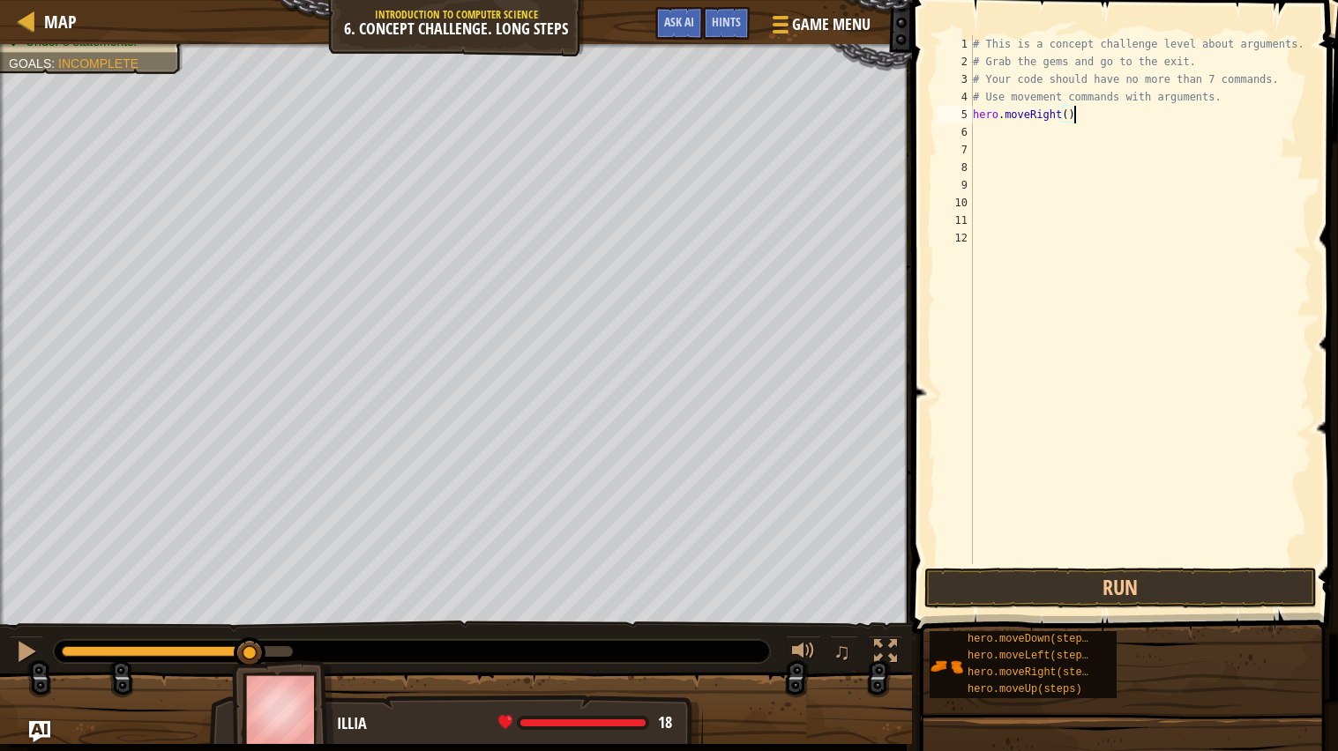
click at [1048, 141] on div "# This is a concept challenge level about arguments. # Grab the gems and go to …" at bounding box center [1140, 317] width 343 height 564
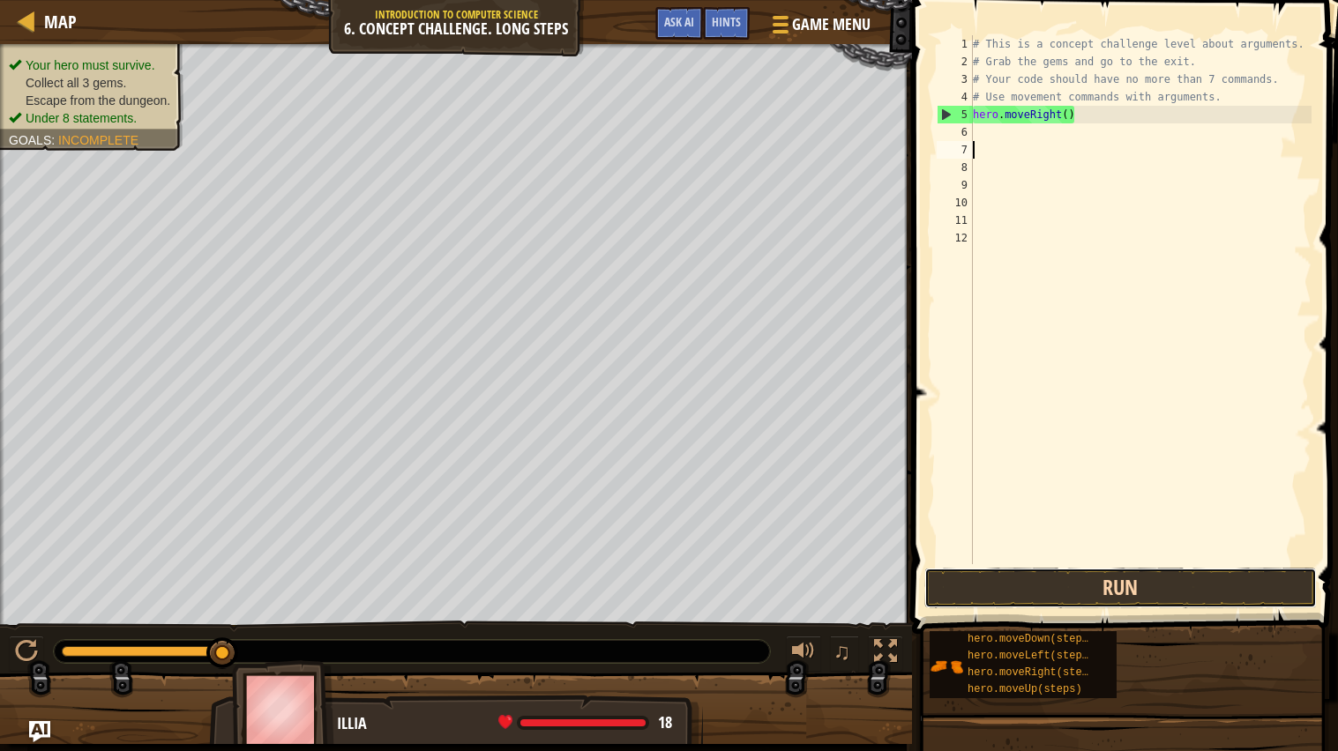
click at [1002, 580] on button "Run" at bounding box center [1120, 588] width 392 height 41
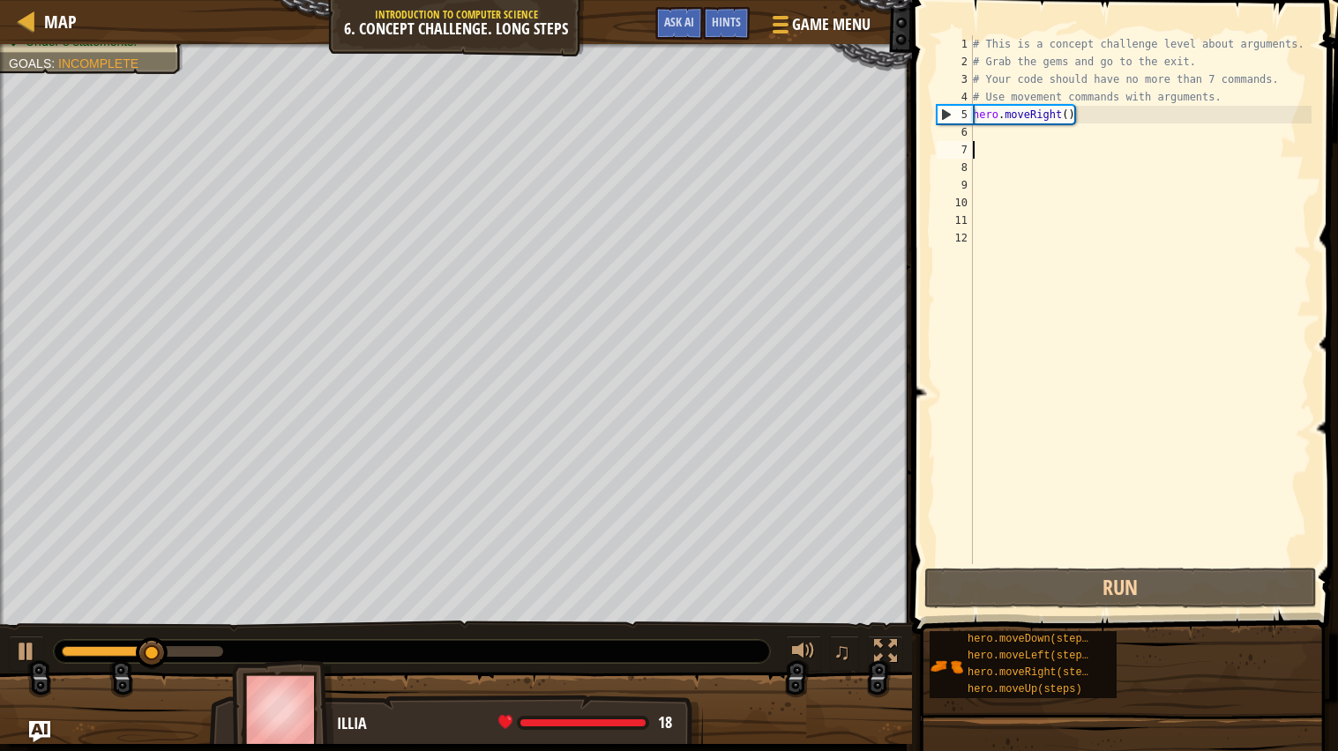
click at [994, 138] on div "# This is a concept challenge level about arguments. # Grab the gems and go to …" at bounding box center [1140, 317] width 343 height 564
click at [1017, 138] on div "# This is a concept challenge level about arguments. # Grab the gems and go to …" at bounding box center [1140, 317] width 343 height 564
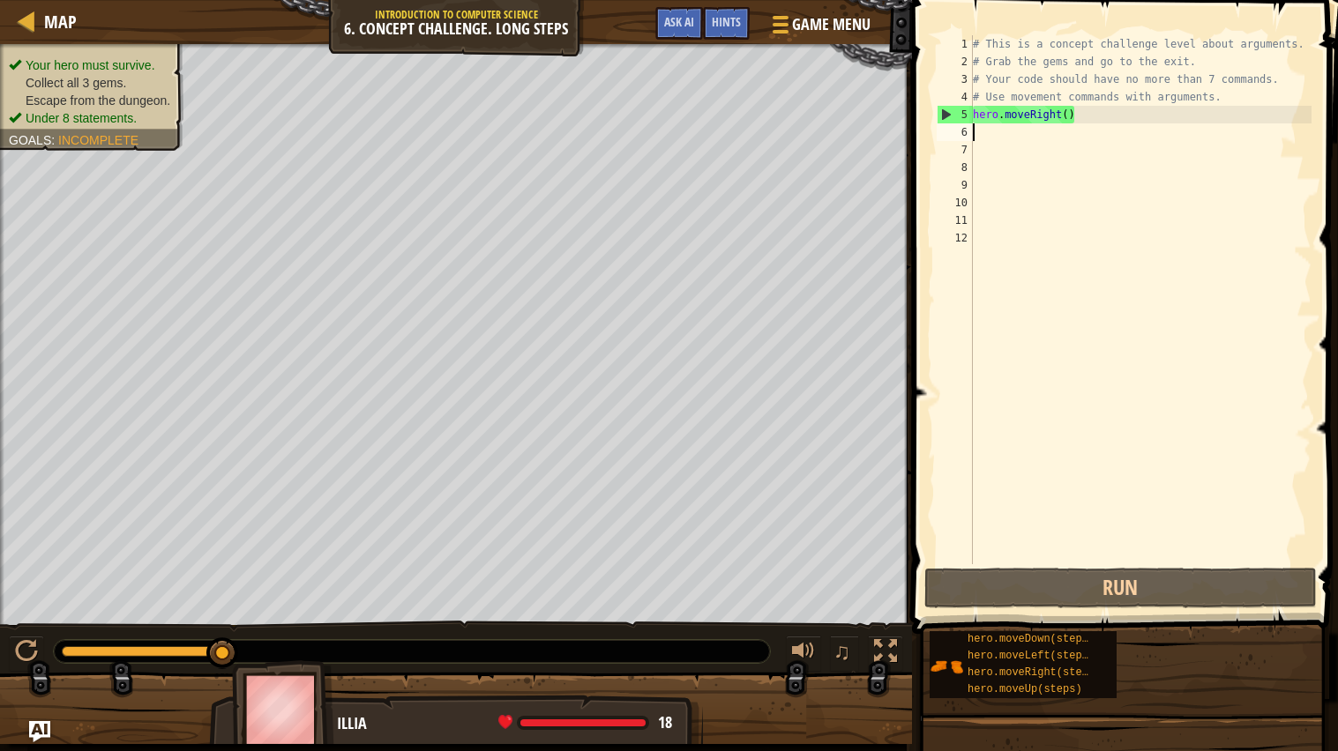
click at [1092, 119] on div "# This is a concept challenge level about arguments. # Grab the gems and go to …" at bounding box center [1140, 317] width 343 height 564
type textarea "hero.moveRight()"
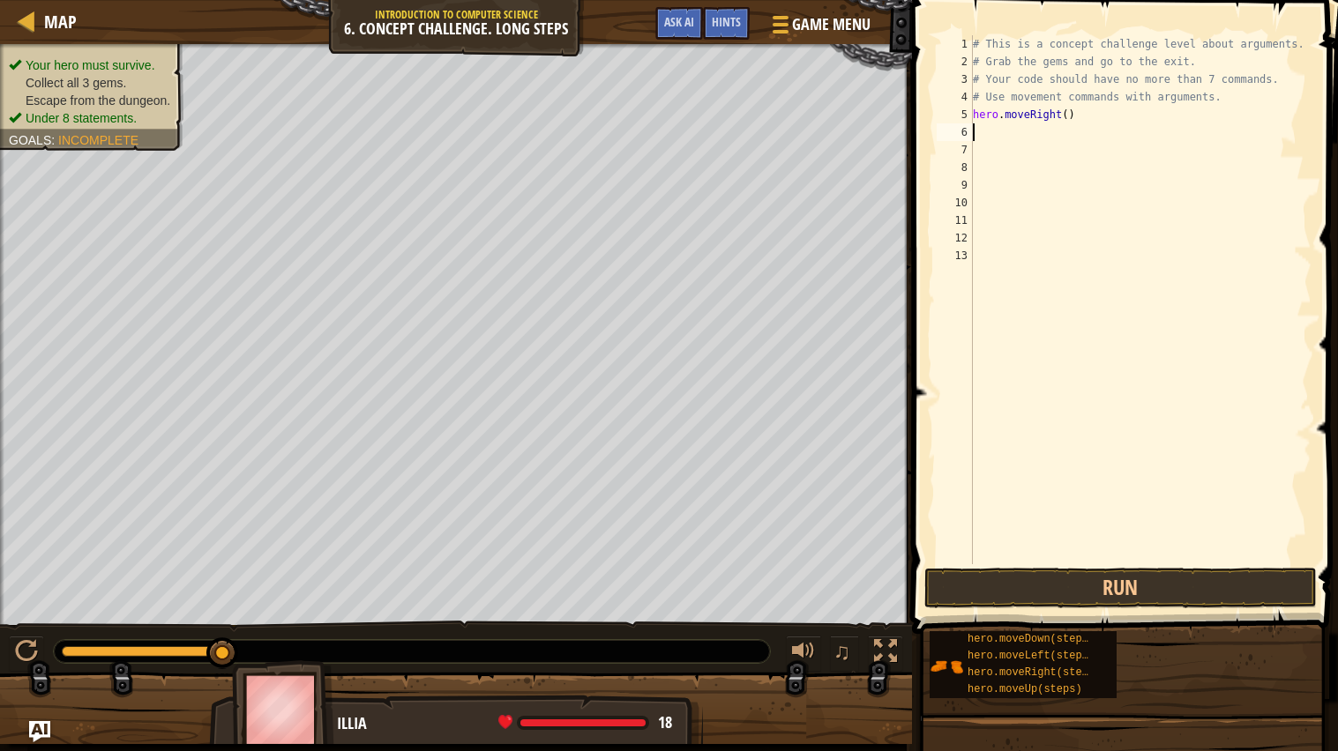
click at [1049, 130] on div "# This is a concept challenge level about arguments. # Grab the gems and go to …" at bounding box center [1140, 317] width 343 height 564
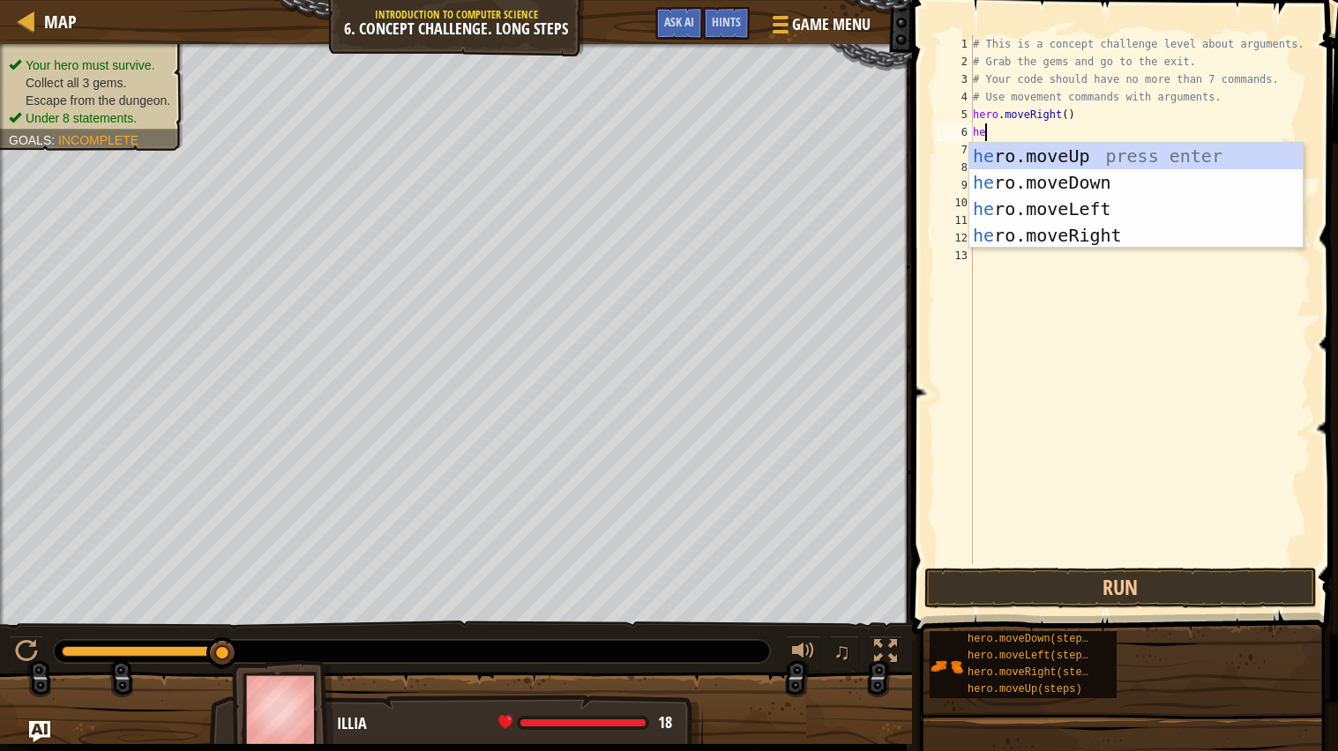
scroll to position [7, 1]
type textarea "hero"
click at [1148, 166] on div "hero .moveUp press enter hero .moveDown press enter hero .moveLeft press enter …" at bounding box center [1135, 222] width 333 height 159
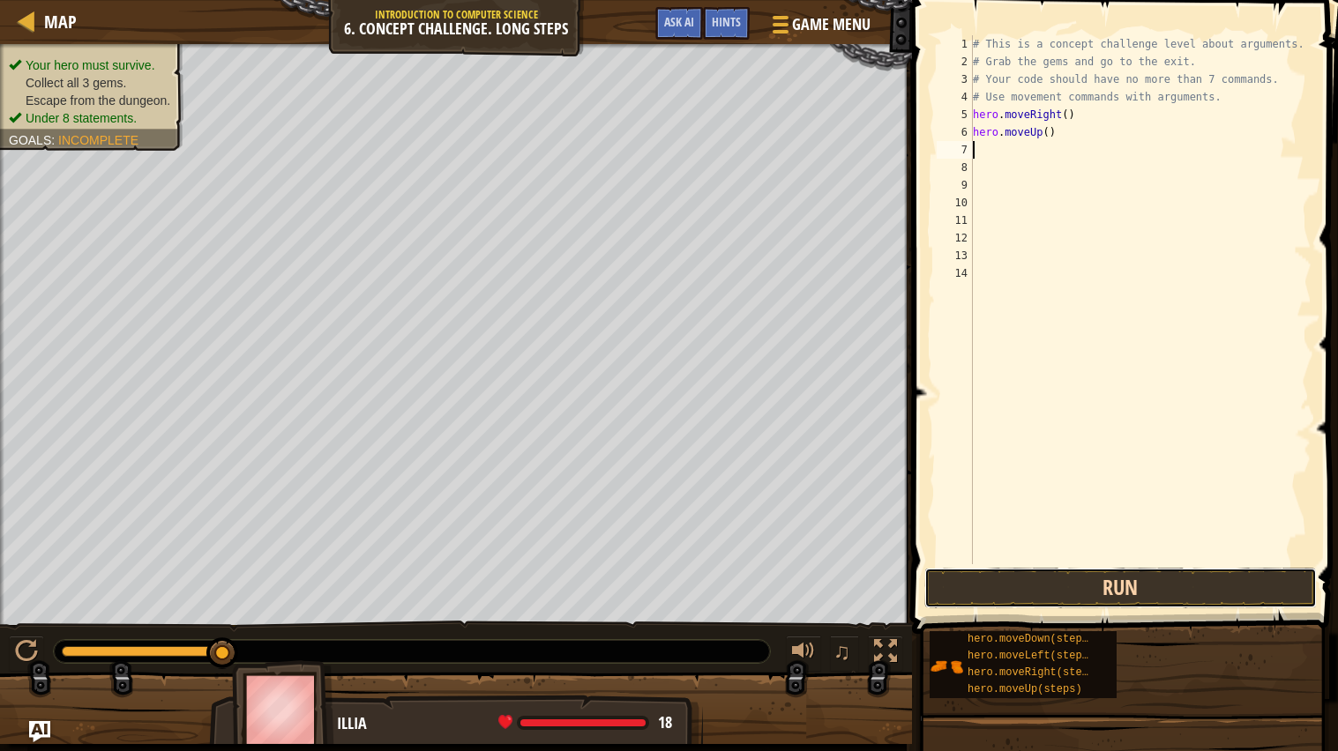
click at [963, 588] on button "Run" at bounding box center [1120, 588] width 392 height 41
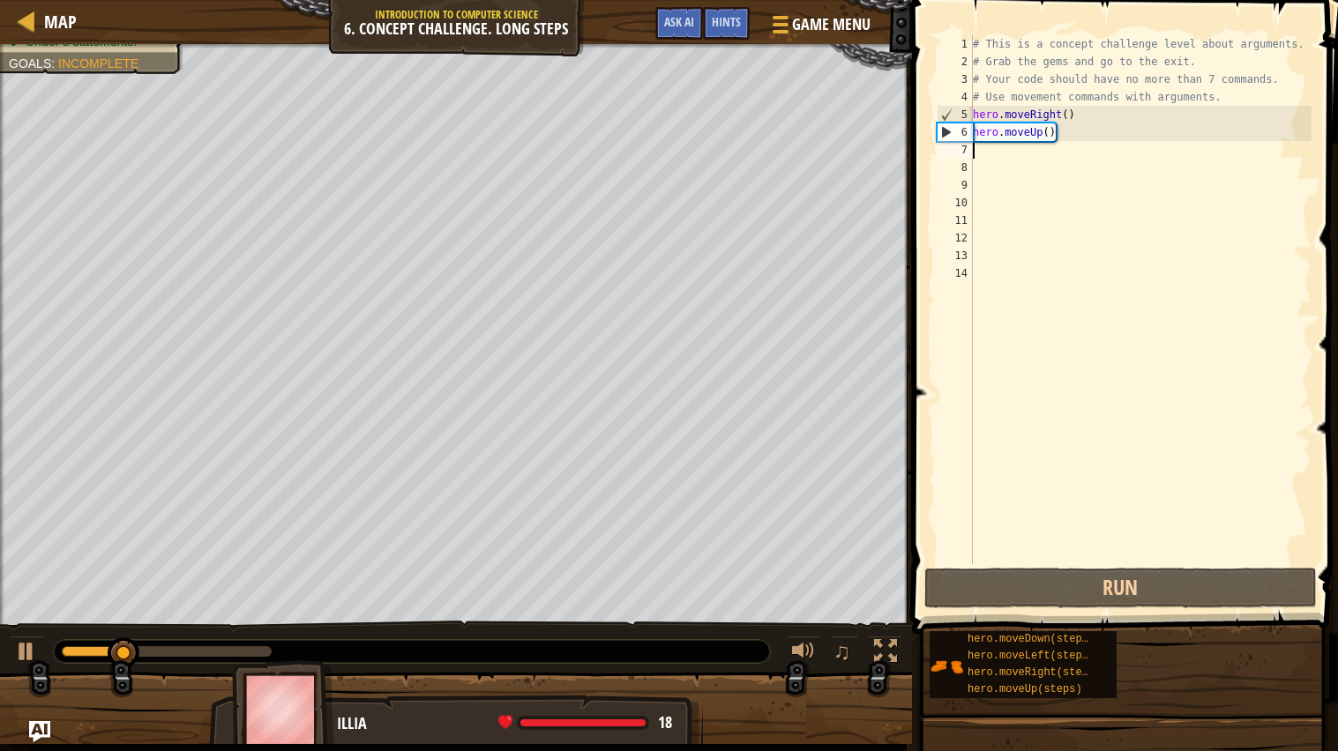
click at [1045, 133] on div "# This is a concept challenge level about arguments. # Grab the gems and go to …" at bounding box center [1140, 317] width 343 height 564
click at [1055, 136] on div "# This is a concept challenge level about arguments. # Grab the gems and go to …" at bounding box center [1140, 317] width 343 height 564
click at [1049, 132] on div "# This is a concept challenge level about arguments. # Grab the gems and go to …" at bounding box center [1140, 317] width 343 height 564
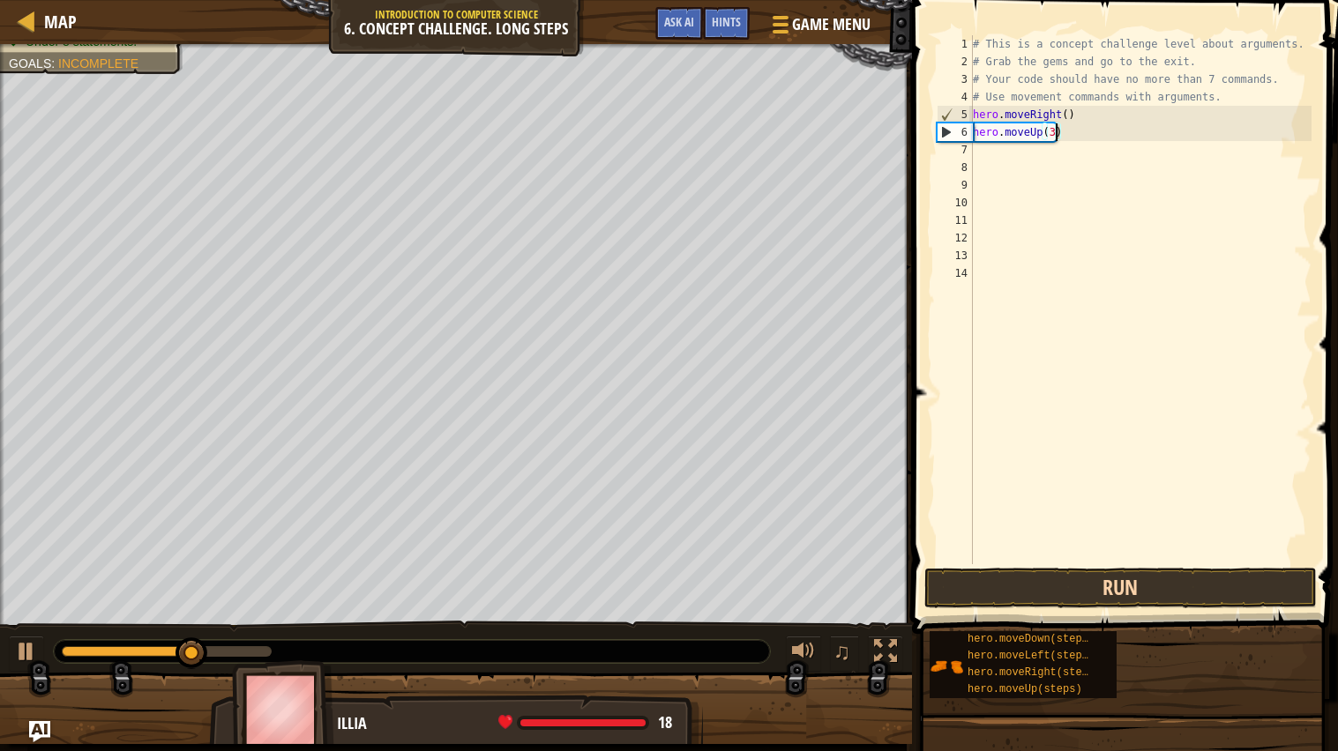
type textarea "hero.moveUp(3)"
click at [1053, 587] on button "Run" at bounding box center [1120, 588] width 392 height 41
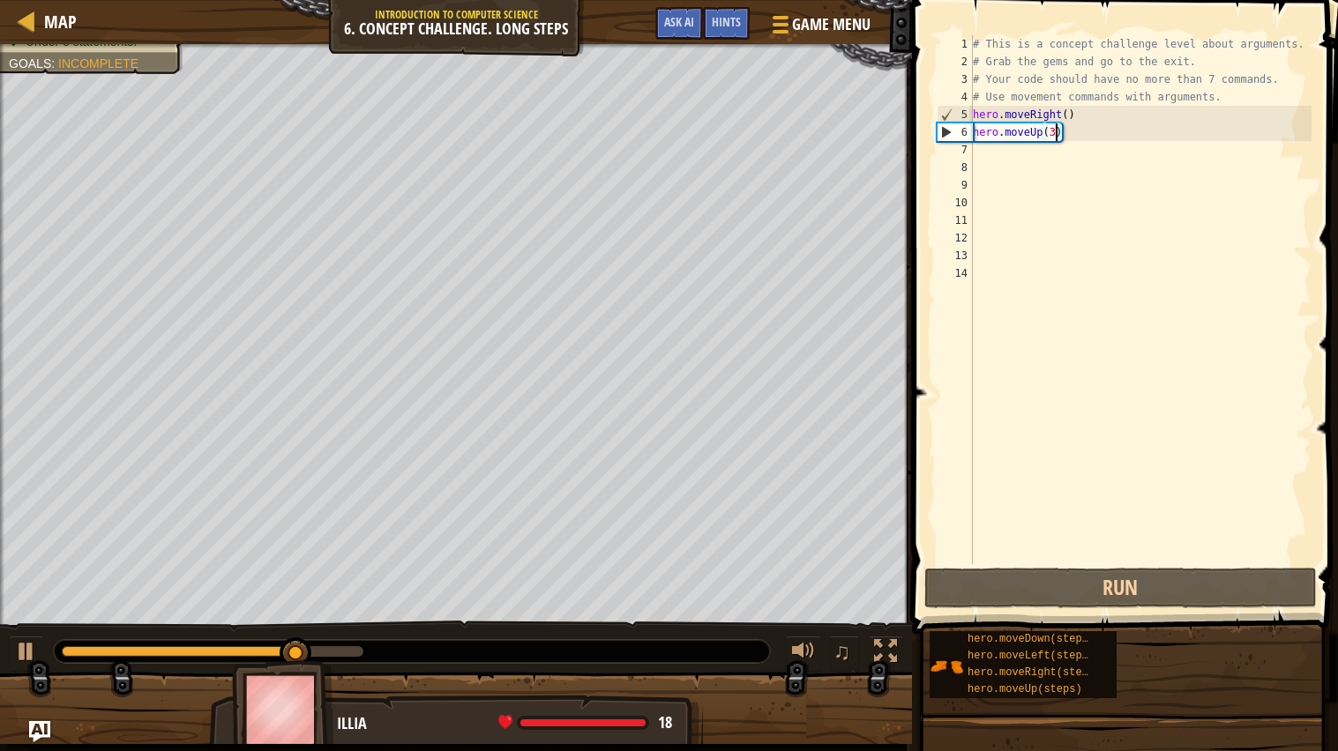
click at [1013, 161] on div "# This is a concept challenge level about arguments. # Grab the gems and go to …" at bounding box center [1140, 317] width 343 height 564
click at [1009, 150] on div "# This is a concept challenge level about arguments. # Grab the gems and go to …" at bounding box center [1140, 317] width 343 height 564
click at [1002, 153] on div "# This is a concept challenge level about arguments. # Grab the gems and go to …" at bounding box center [1140, 317] width 343 height 564
click at [1052, 140] on div "# This is a concept challenge level about arguments. # Grab the gems and go to …" at bounding box center [1140, 317] width 343 height 564
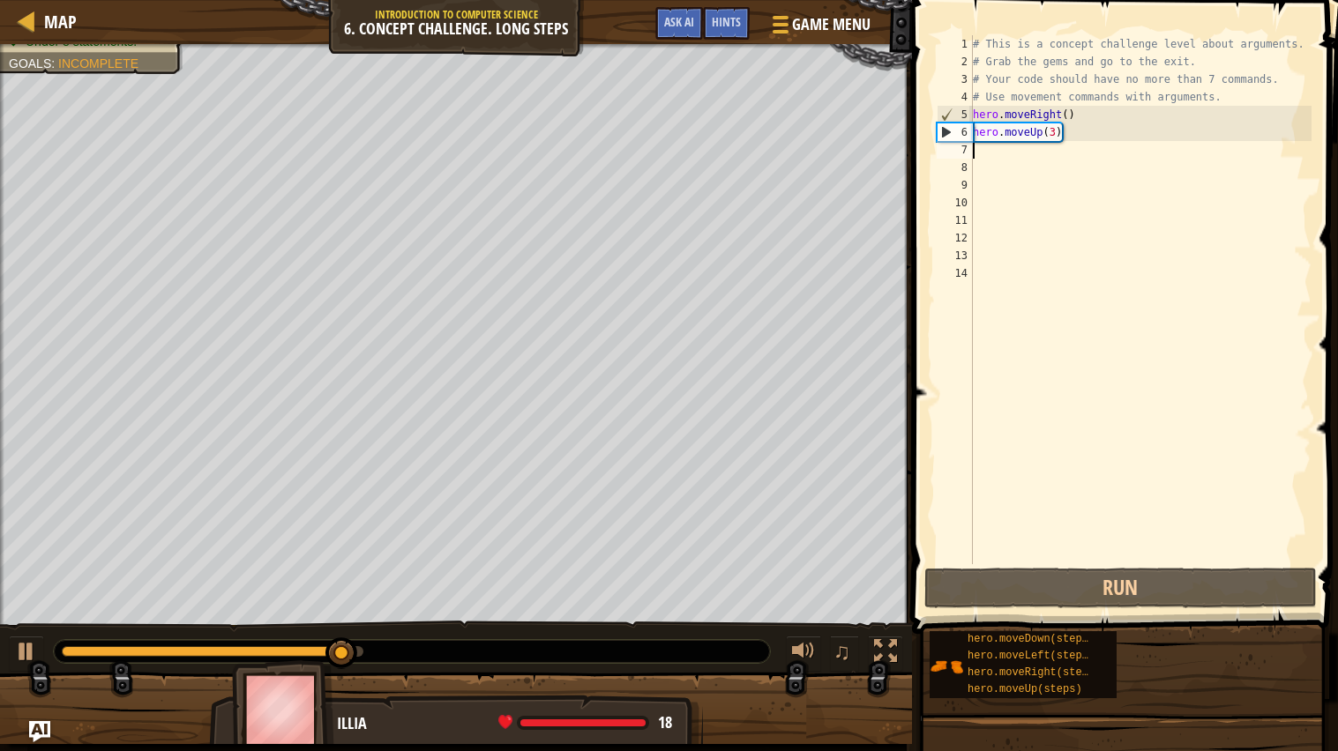
type textarea "hero.moveUp(3)"
click at [1065, 140] on div "# This is a concept challenge level about arguments. # Grab the gems and go to …" at bounding box center [1140, 317] width 343 height 564
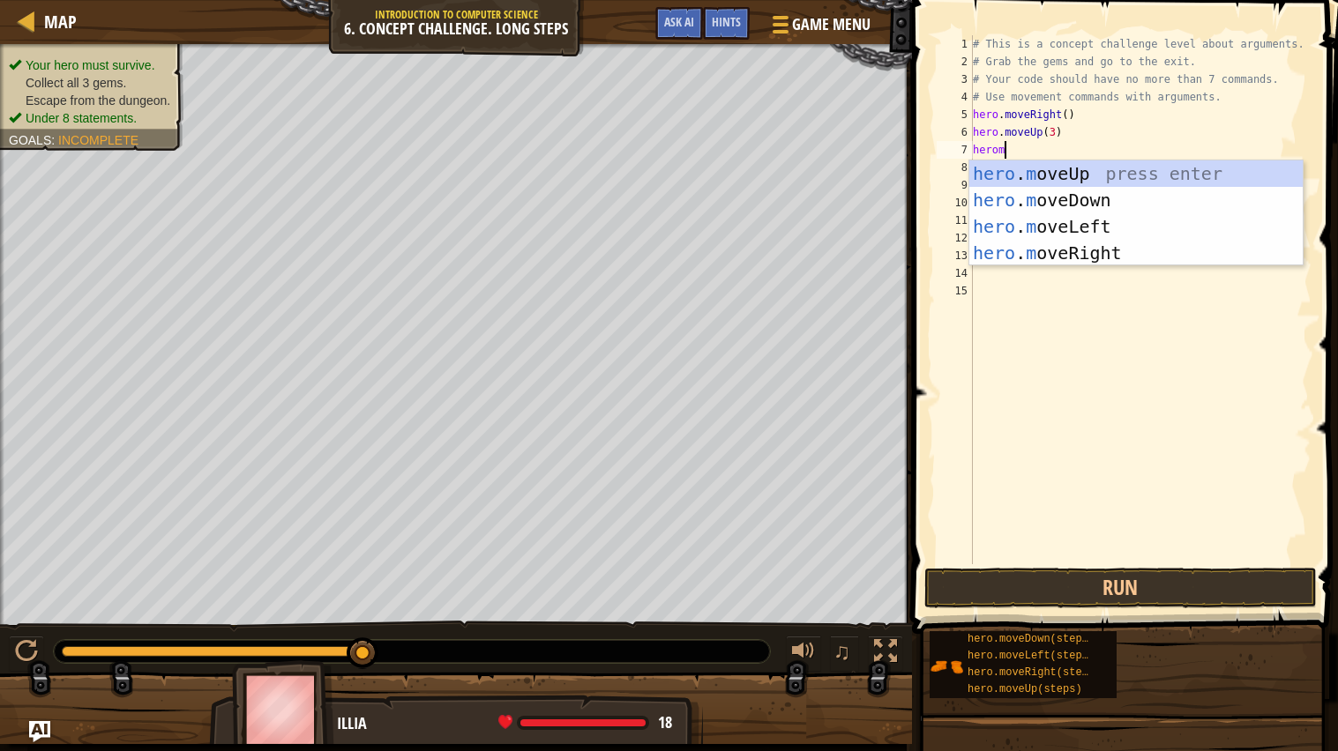
type textarea "heromo"
click at [1089, 250] on div "hero . mo veUp press enter hero . mo veDown press enter hero . mo veLeft press …" at bounding box center [1135, 239] width 333 height 159
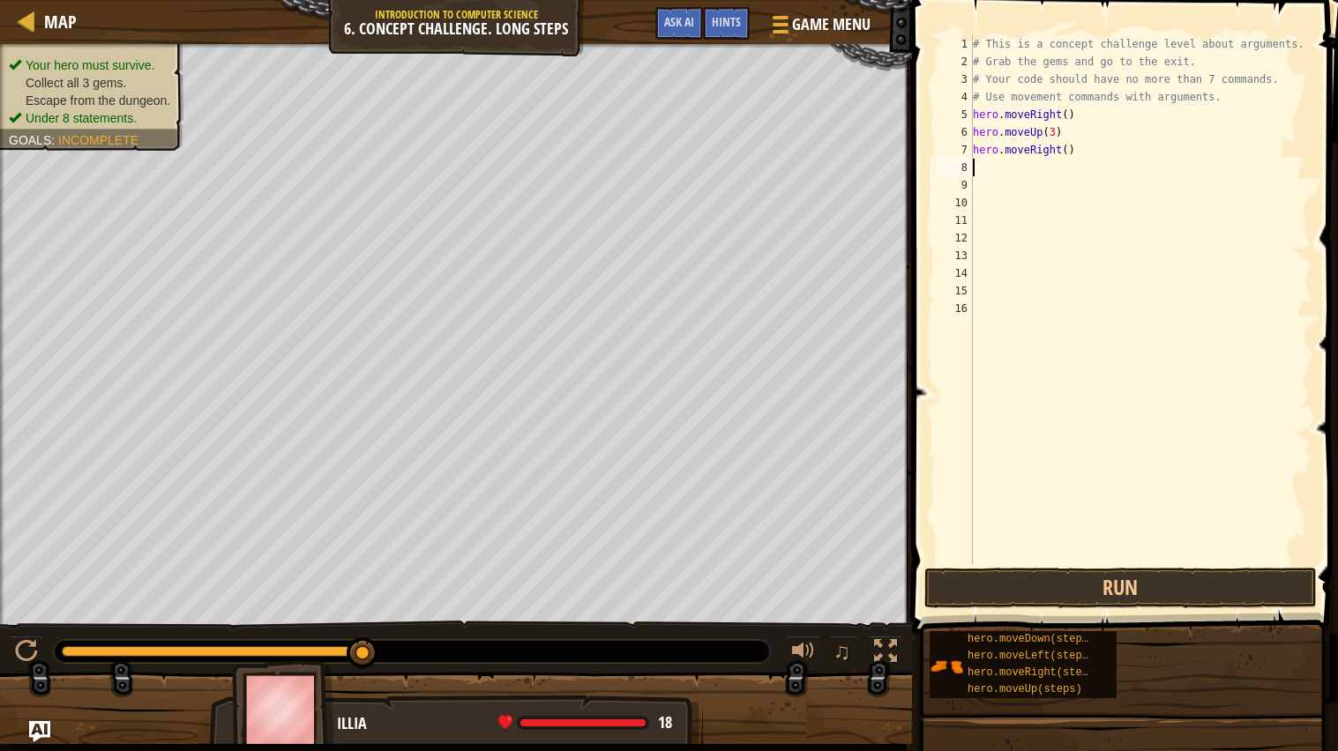
scroll to position [7, 0]
click at [1064, 148] on div "# This is a concept challenge level about arguments. # Grab the gems and go to …" at bounding box center [1140, 317] width 343 height 564
click at [1070, 153] on div "# This is a concept challenge level about arguments. # Grab the gems and go to …" at bounding box center [1140, 317] width 343 height 564
type textarea "hero.moveRight(2)"
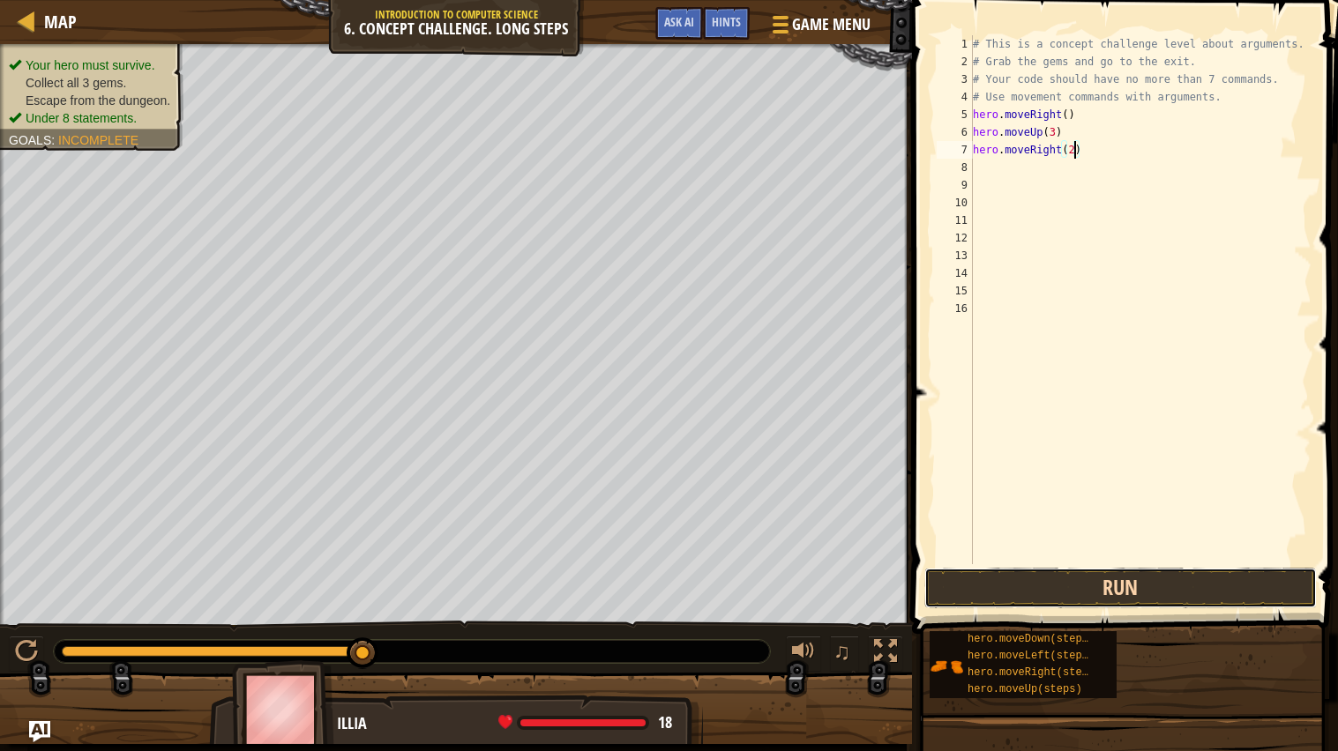
click at [1043, 591] on button "Run" at bounding box center [1120, 588] width 392 height 41
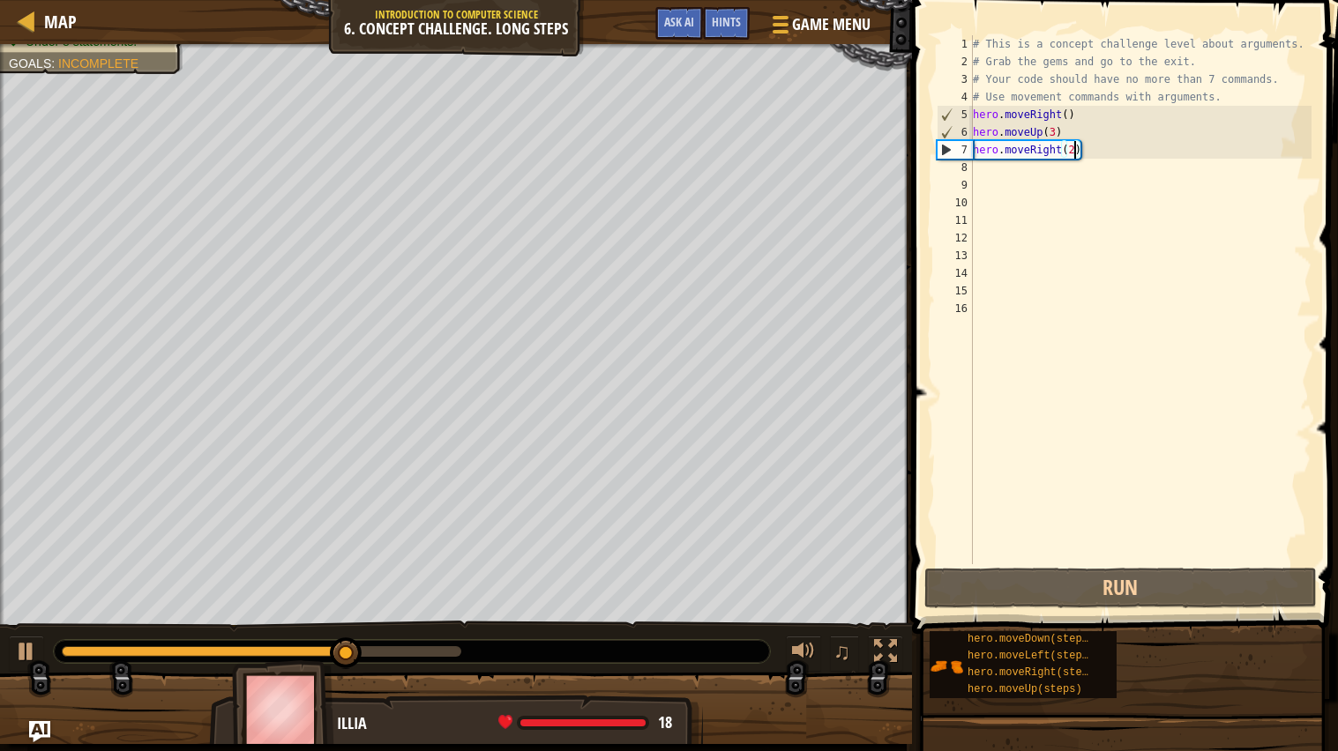
click at [1038, 182] on div "# This is a concept challenge level about arguments. # Grab the gems and go to …" at bounding box center [1140, 317] width 343 height 564
click at [1027, 174] on div "# This is a concept challenge level about arguments. # Grab the gems and go to …" at bounding box center [1140, 317] width 343 height 564
click at [1116, 157] on div "# This is a concept challenge level about arguments. # Grab the gems and go to …" at bounding box center [1140, 317] width 343 height 564
type textarea "hero.moveRight(2)"
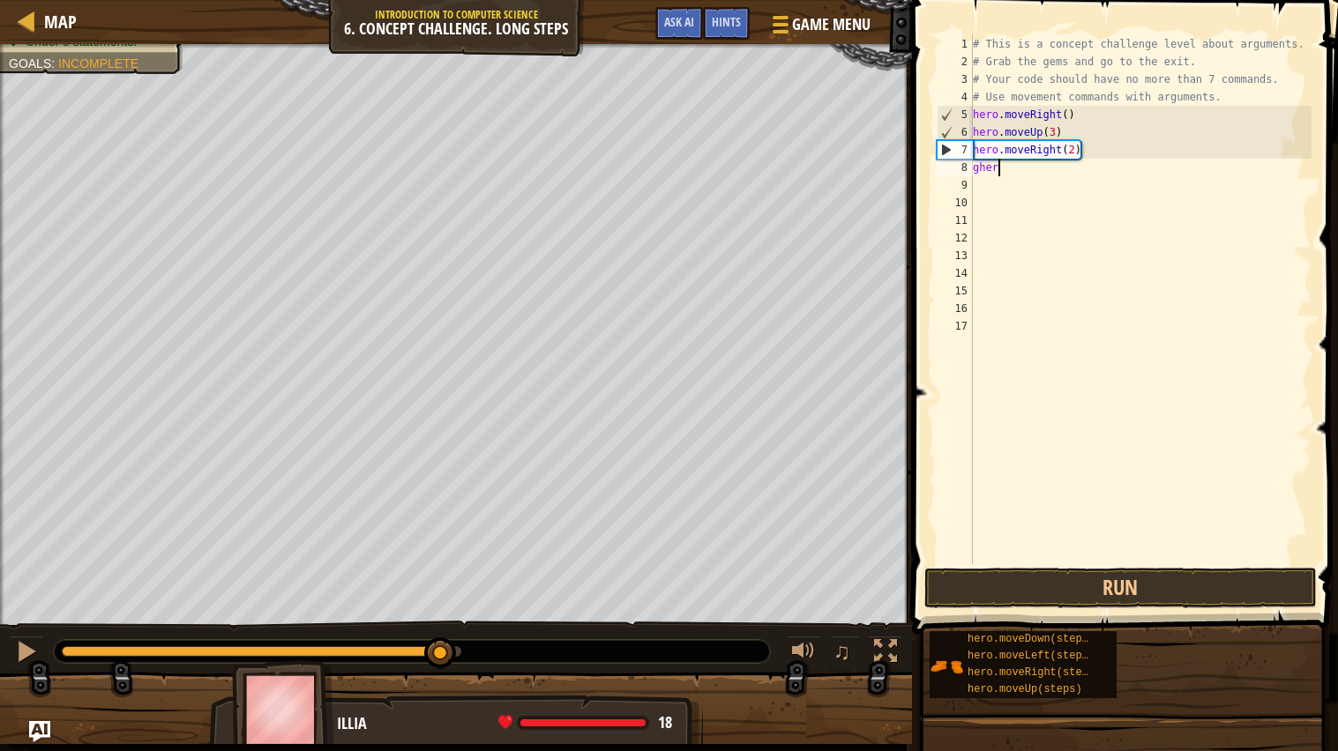
scroll to position [7, 1]
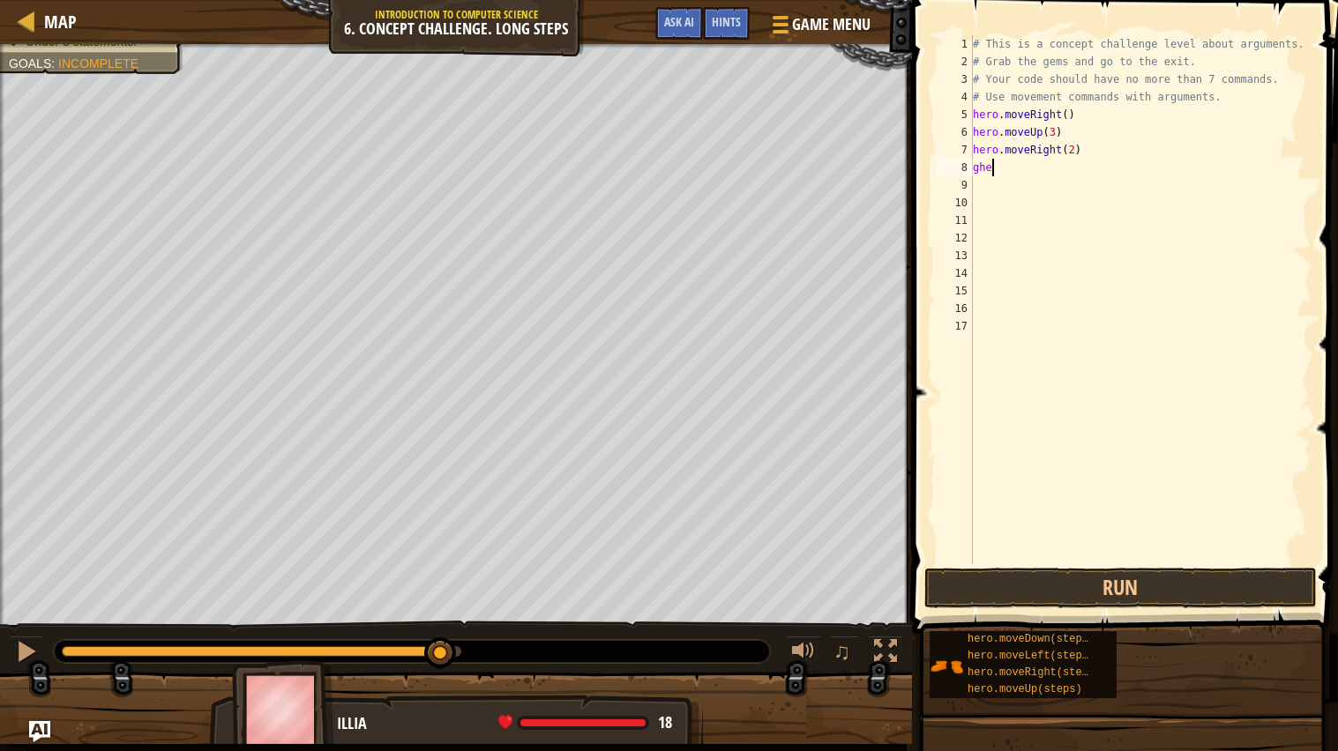
type textarea "g"
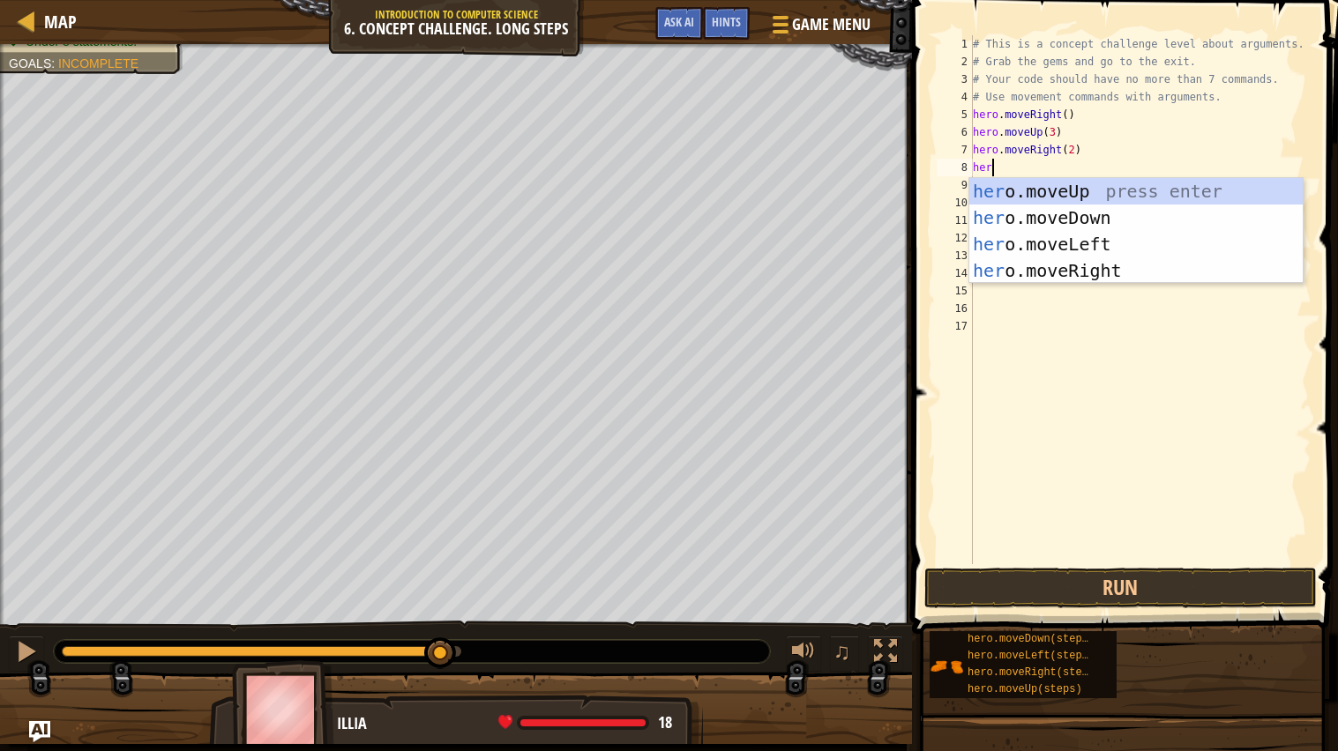
type textarea "hero"
click at [1182, 223] on div "hero .moveUp press enter hero .moveDown press enter hero .moveLeft press enter …" at bounding box center [1135, 257] width 333 height 159
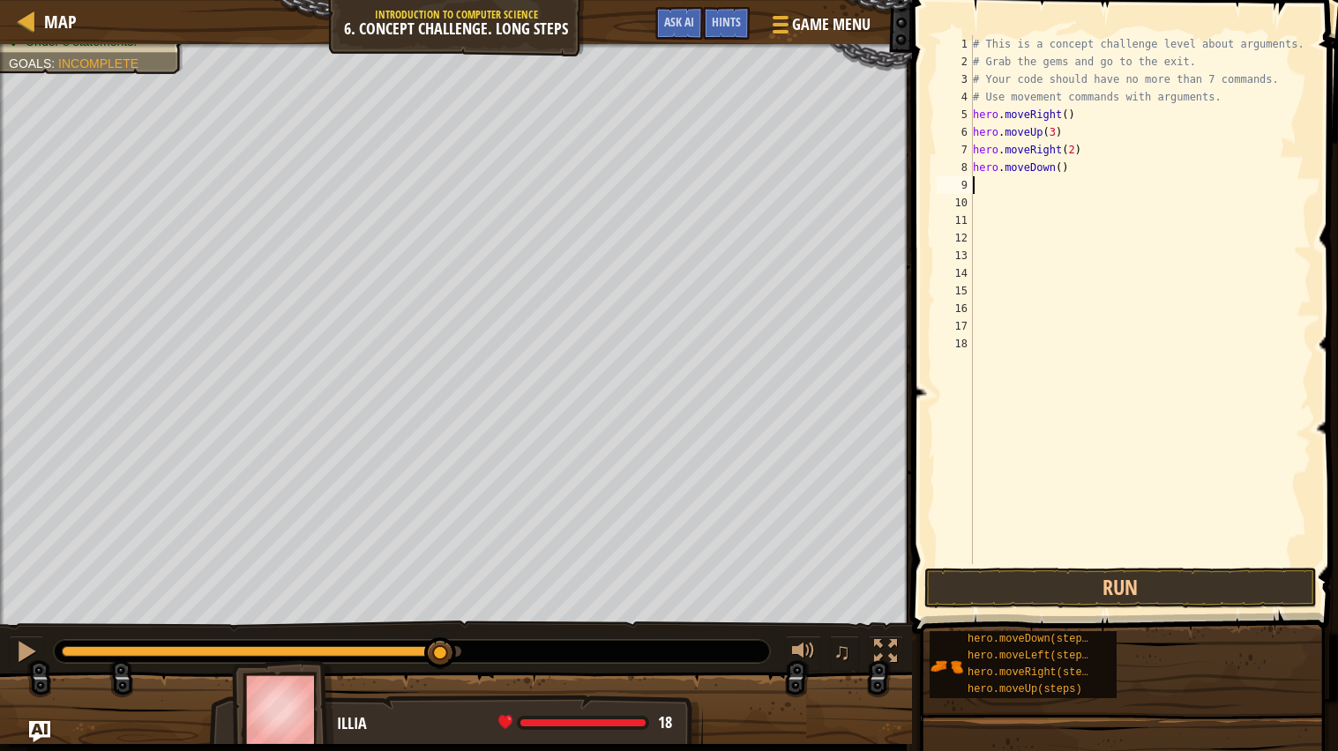
click at [1062, 166] on div "# This is a concept challenge level about arguments. # Grab the gems and go to …" at bounding box center [1140, 317] width 343 height 564
type textarea "hero.moveDown(3)"
click at [1088, 597] on button "Run" at bounding box center [1120, 588] width 392 height 41
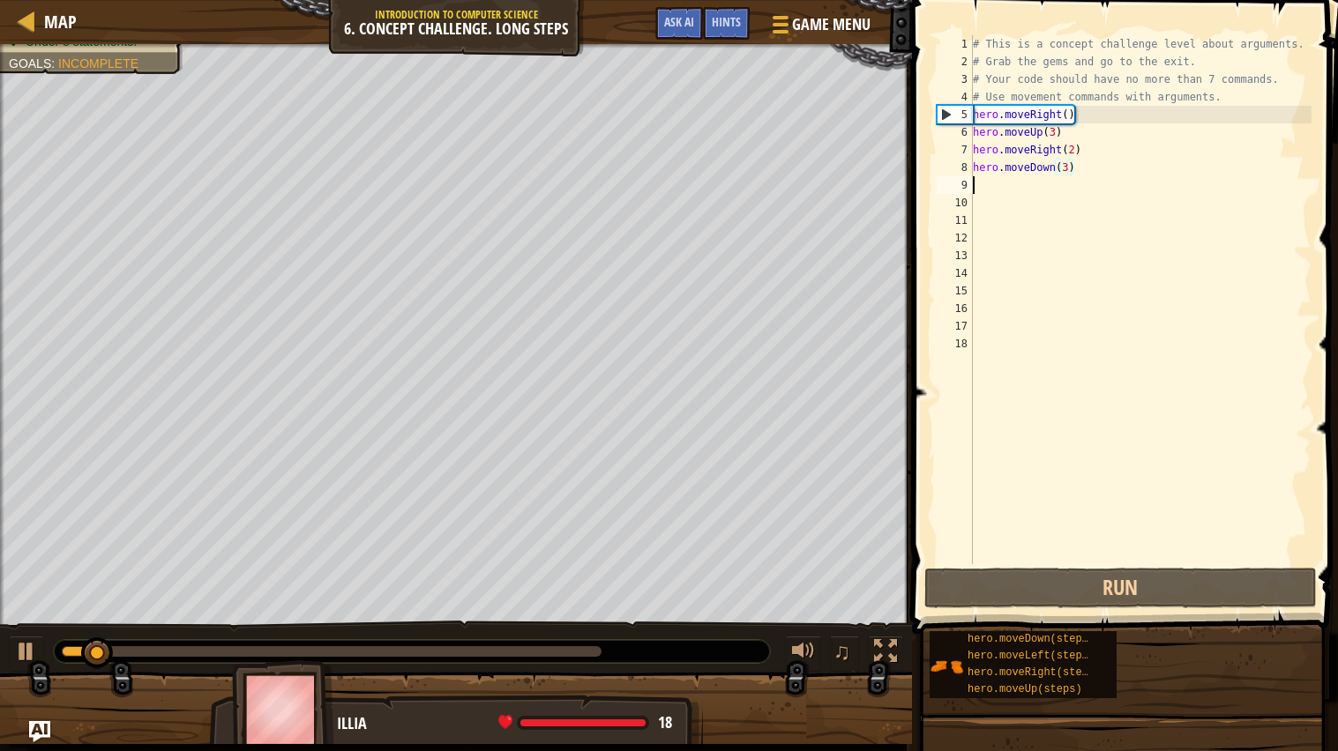
click at [1028, 188] on div "# This is a concept challenge level about arguments. # Grab the gems and go to …" at bounding box center [1140, 317] width 343 height 564
click at [1025, 185] on div "# This is a concept challenge level about arguments. # Grab the gems and go to …" at bounding box center [1140, 317] width 343 height 564
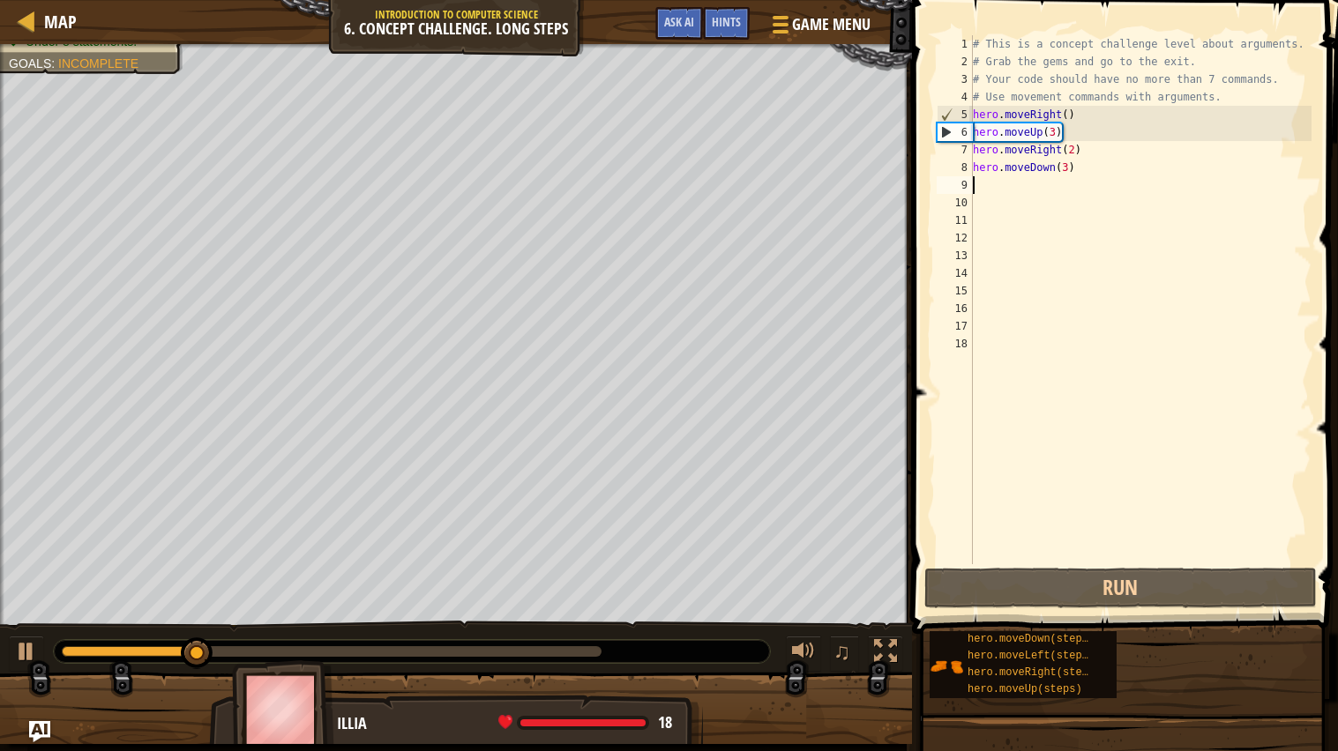
click at [1009, 183] on div "# This is a concept challenge level about arguments. # Grab the gems and go to …" at bounding box center [1140, 317] width 343 height 564
click at [991, 180] on div "# This is a concept challenge level about arguments. # Grab the gems and go to …" at bounding box center [1140, 317] width 343 height 564
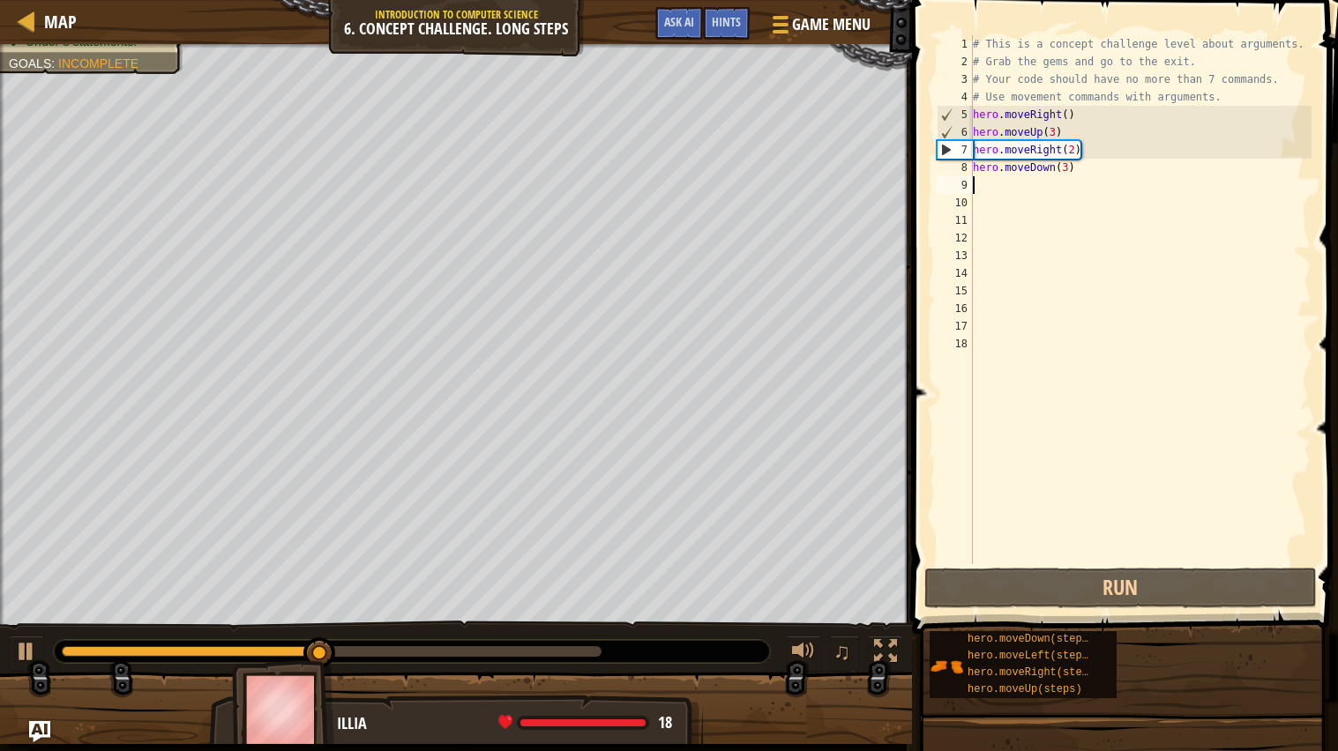
click at [989, 183] on div "# This is a concept challenge level about arguments. # Grab the gems and go to …" at bounding box center [1140, 317] width 343 height 564
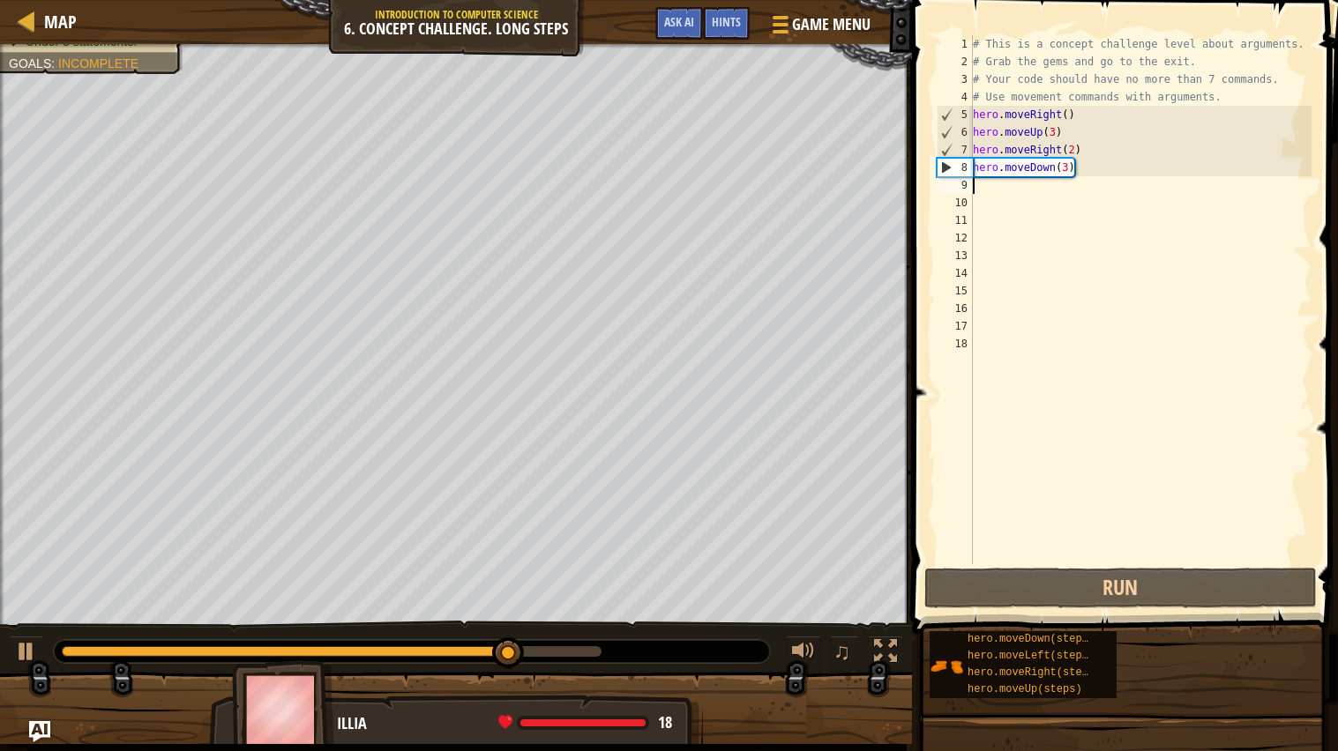
click at [1001, 185] on div "# This is a concept challenge level about arguments. # Grab the gems and go to …" at bounding box center [1140, 317] width 343 height 564
click at [1088, 169] on div "# This is a concept challenge level about arguments. # Grab the gems and go to …" at bounding box center [1140, 317] width 343 height 564
type textarea "hero.moveDown(3)"
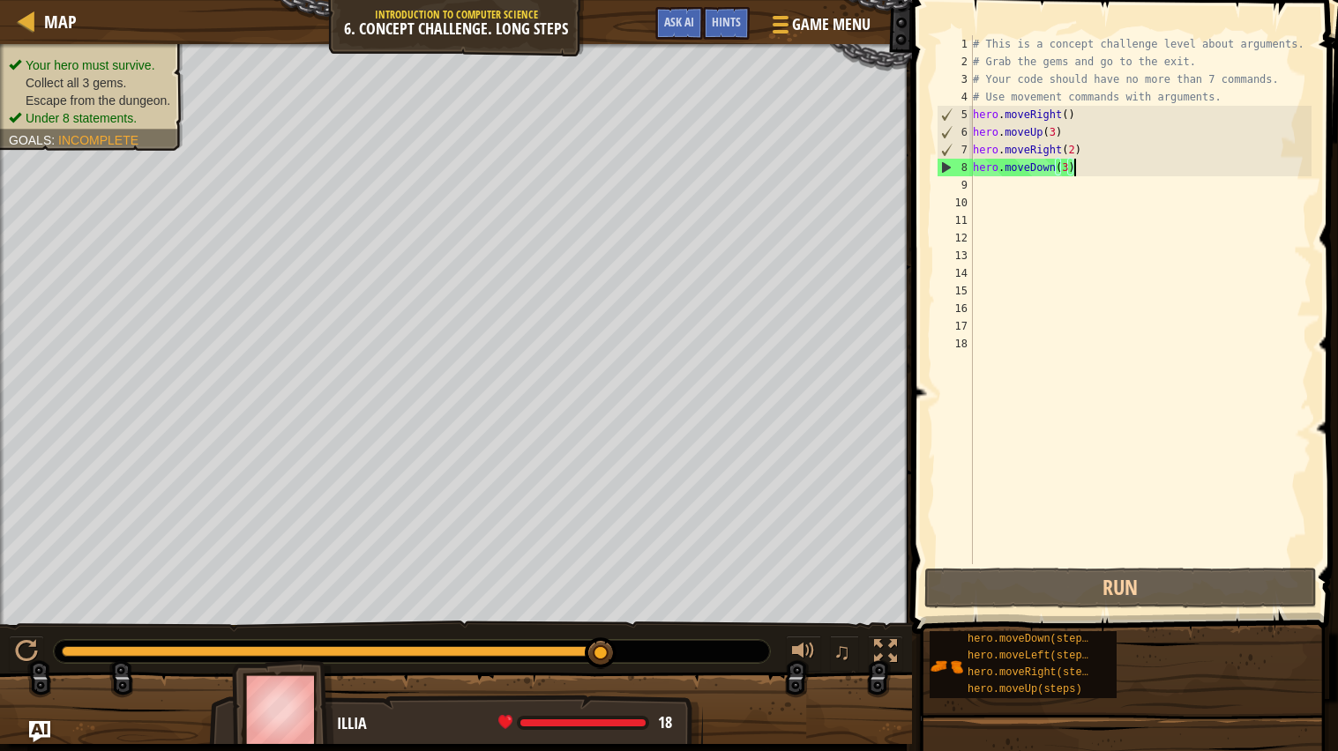
click at [1071, 160] on div "# This is a concept challenge level about arguments. # Grab the gems and go to …" at bounding box center [1140, 317] width 343 height 564
click at [1049, 198] on div "# This is a concept challenge level about arguments. # Grab the gems and go to …" at bounding box center [1140, 317] width 343 height 564
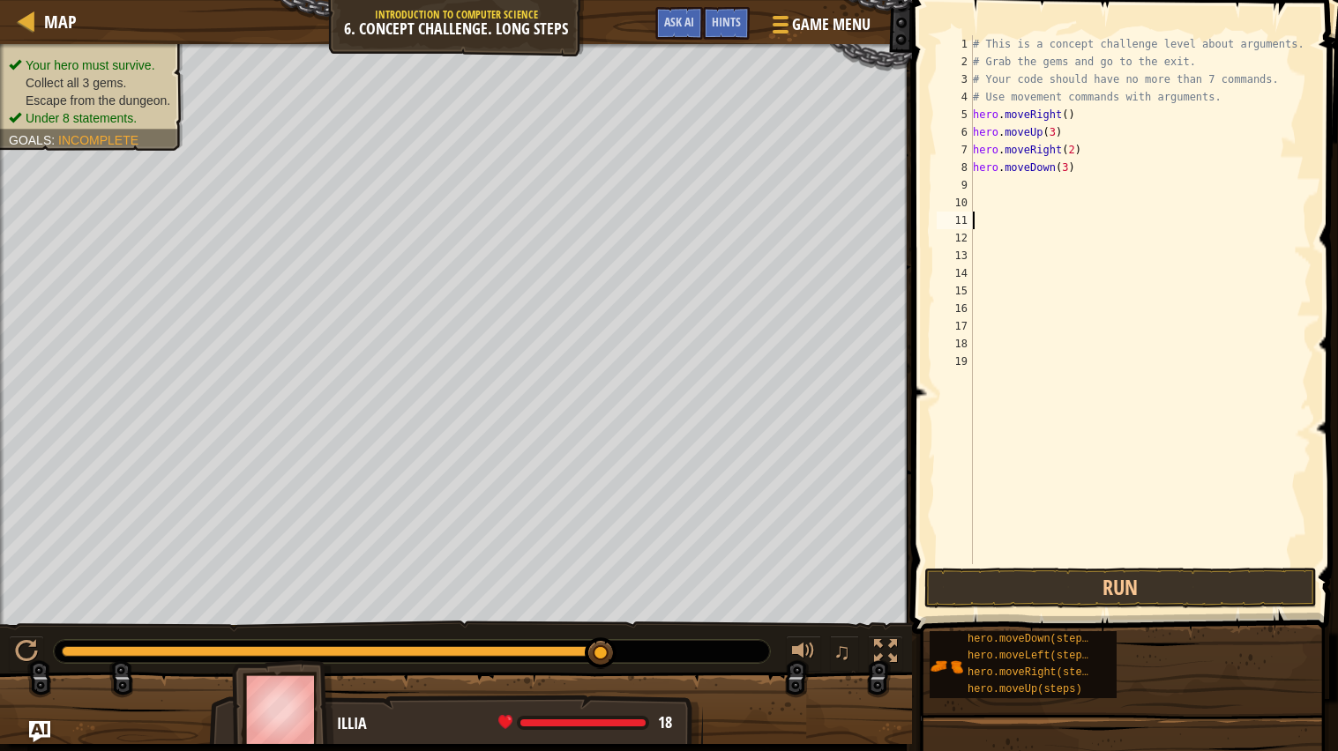
click at [1085, 165] on div "# This is a concept challenge level about arguments. # Grab the gems and go to …" at bounding box center [1140, 317] width 343 height 564
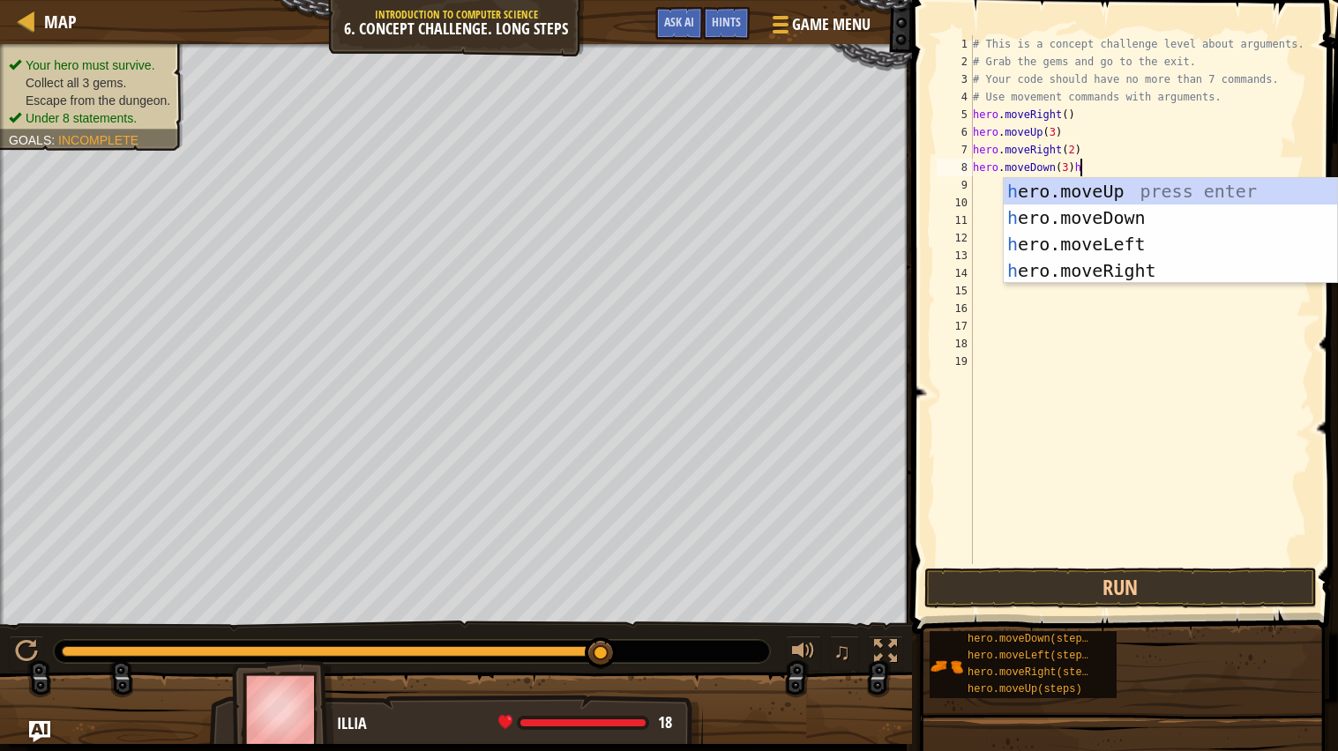
type textarea "hero.moveDown(3)"
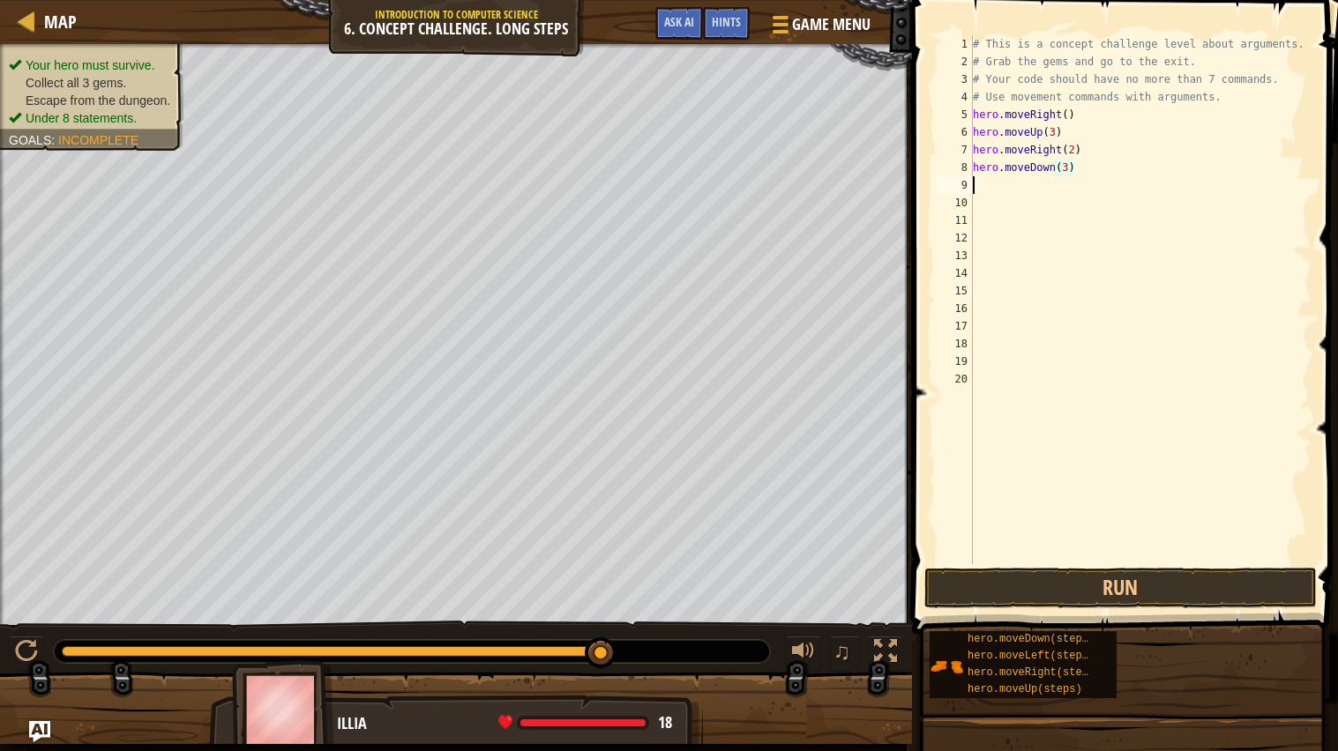
scroll to position [7, 0]
type textarea "hero.moveDown(3)"
click at [1015, 354] on div "# This is a concept challenge level about arguments. # Grab the gems and go to …" at bounding box center [1140, 317] width 343 height 564
type textarea "\"
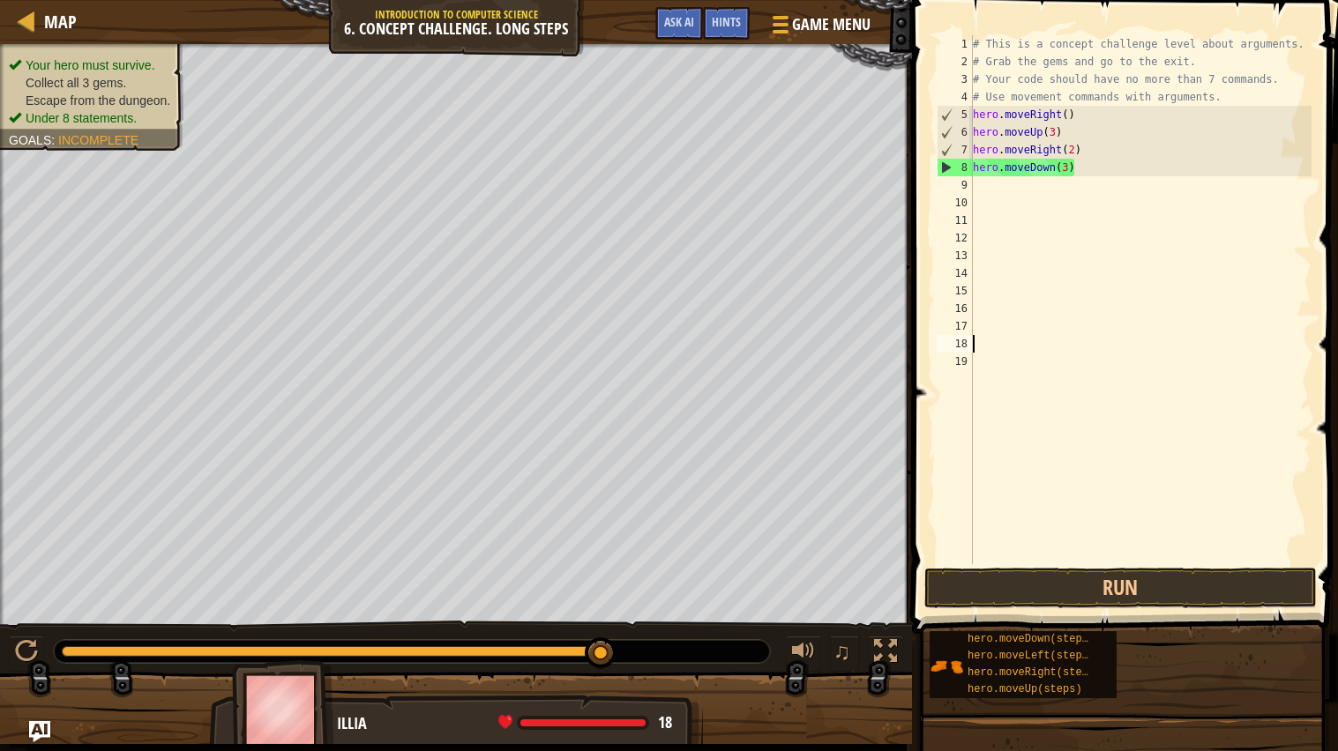
click at [986, 364] on div "# This is a concept challenge level about arguments. # Grab the gems and go to …" at bounding box center [1140, 317] width 343 height 564
click at [986, 354] on div "# This is a concept challenge level about arguments. # Grab the gems and go to …" at bounding box center [1140, 317] width 343 height 564
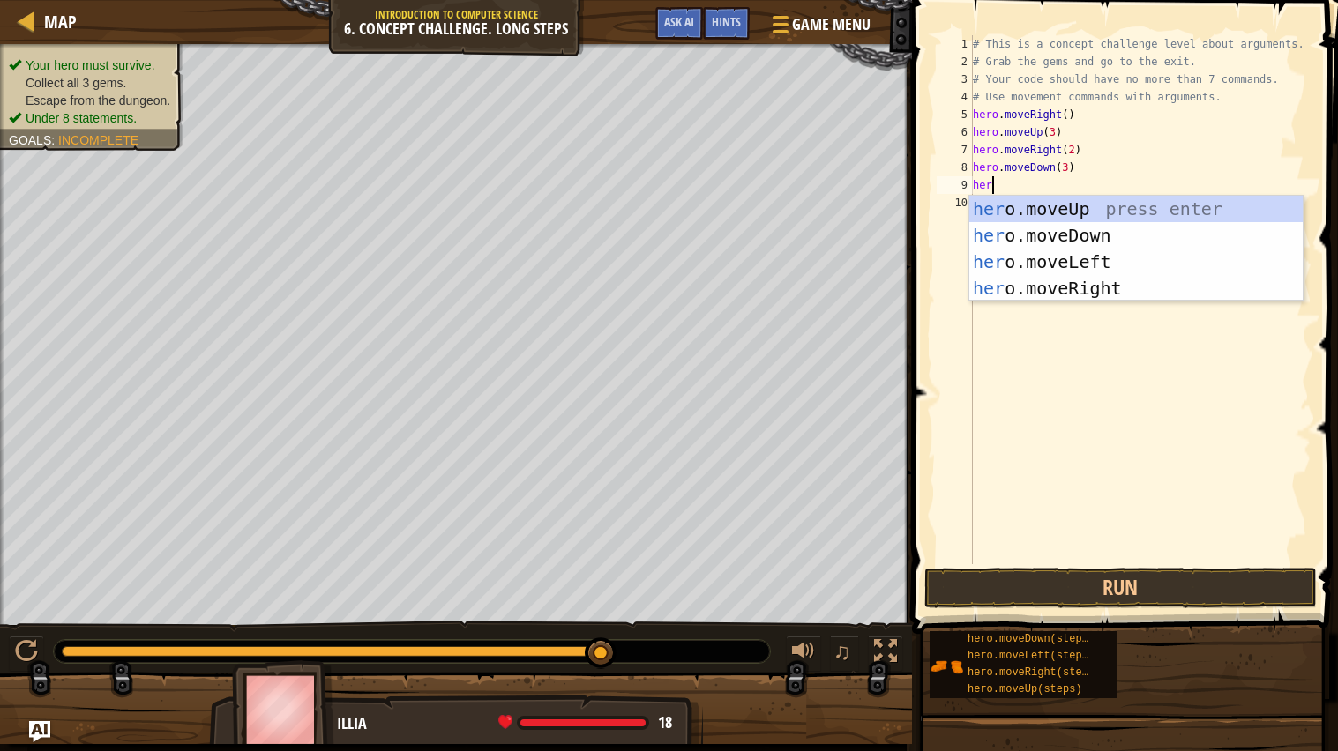
scroll to position [7, 1]
type textarea "hero"
click at [1080, 288] on div "hero .moveUp press enter hero .moveDown press enter hero .moveLeft press enter …" at bounding box center [1135, 275] width 333 height 159
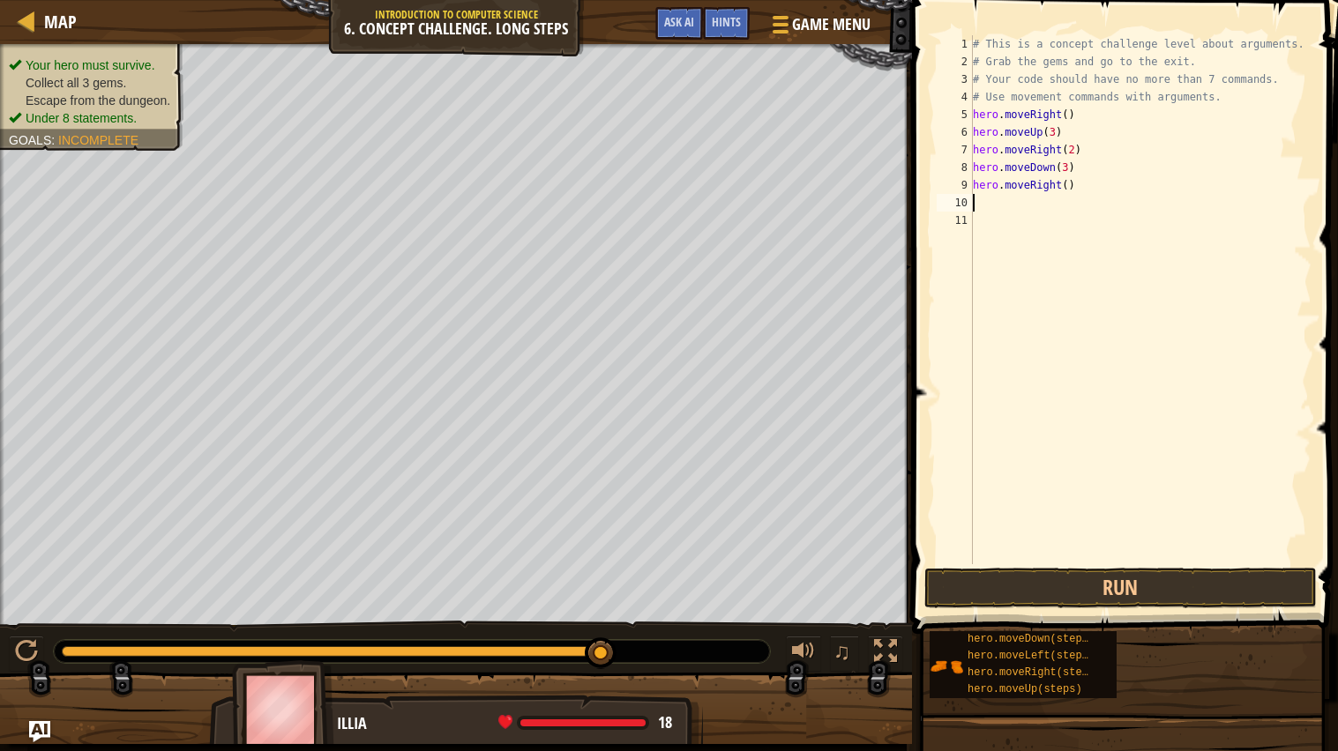
scroll to position [7, 0]
click at [996, 212] on div "# This is a concept challenge level about arguments. # Grab the gems and go to …" at bounding box center [1140, 317] width 343 height 564
click at [951, 594] on button "Run" at bounding box center [1120, 588] width 392 height 41
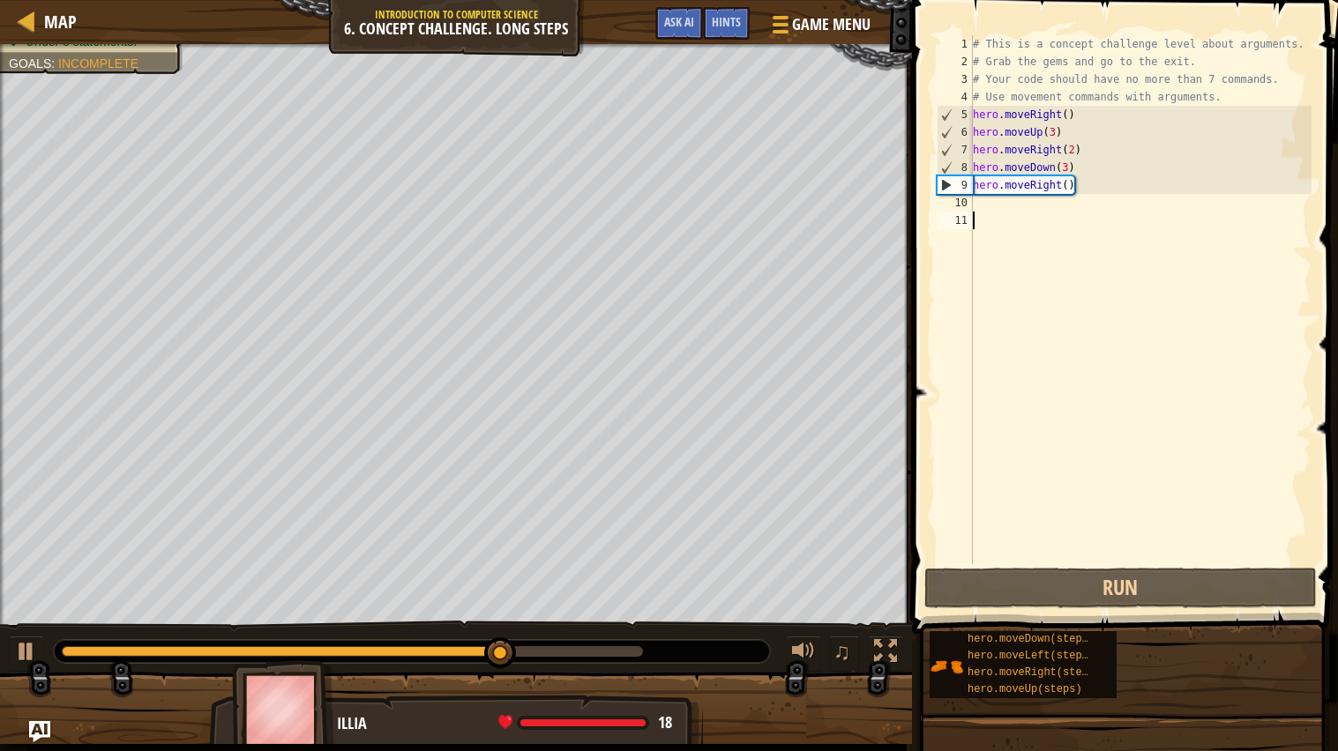
click at [1058, 180] on div "# This is a concept challenge level about arguments. # Grab the gems and go to …" at bounding box center [1140, 317] width 343 height 564
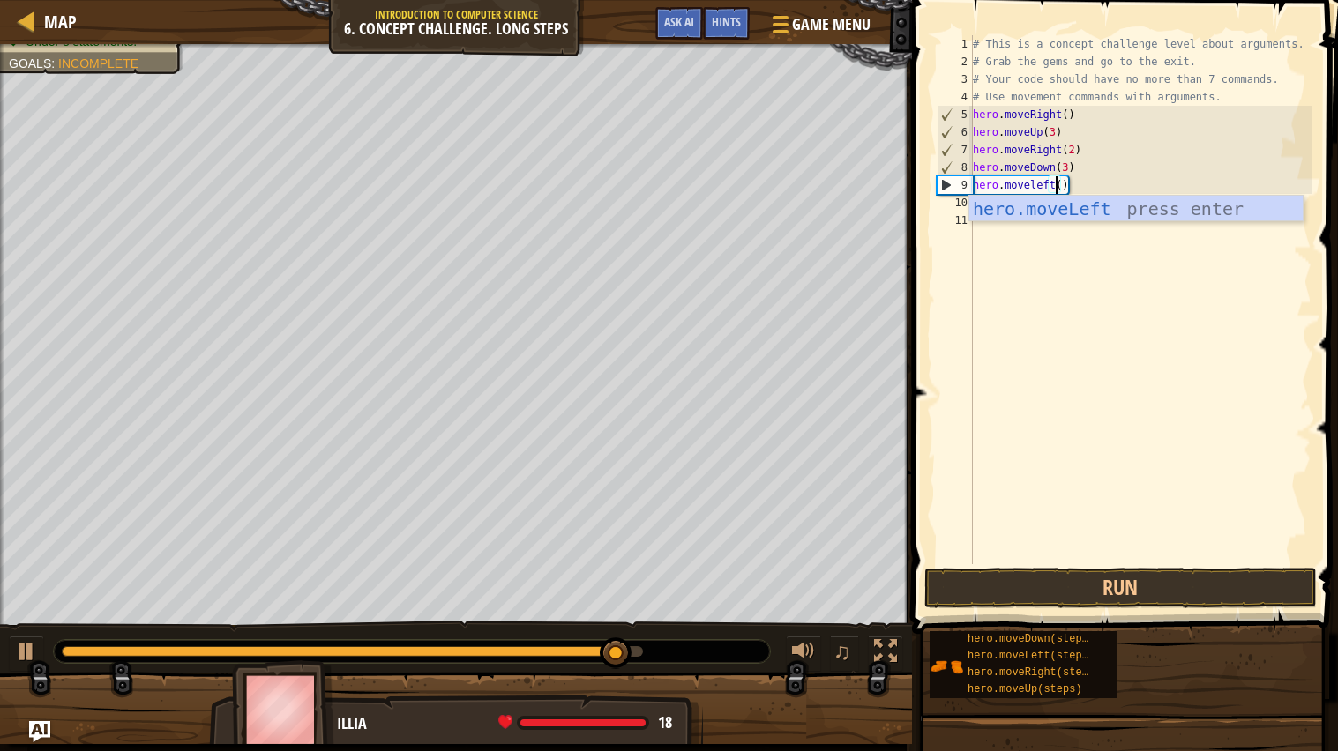
scroll to position [7, 6]
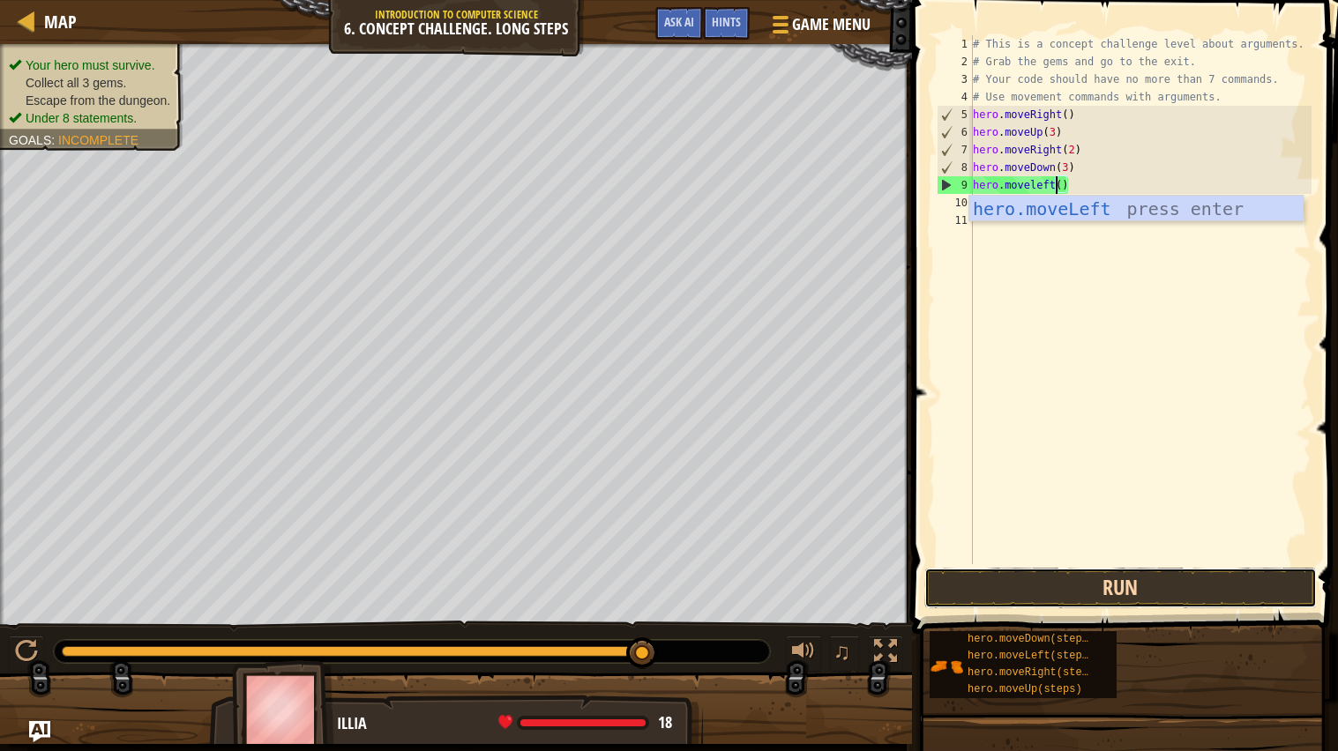
click at [1066, 595] on button "Run" at bounding box center [1120, 588] width 392 height 41
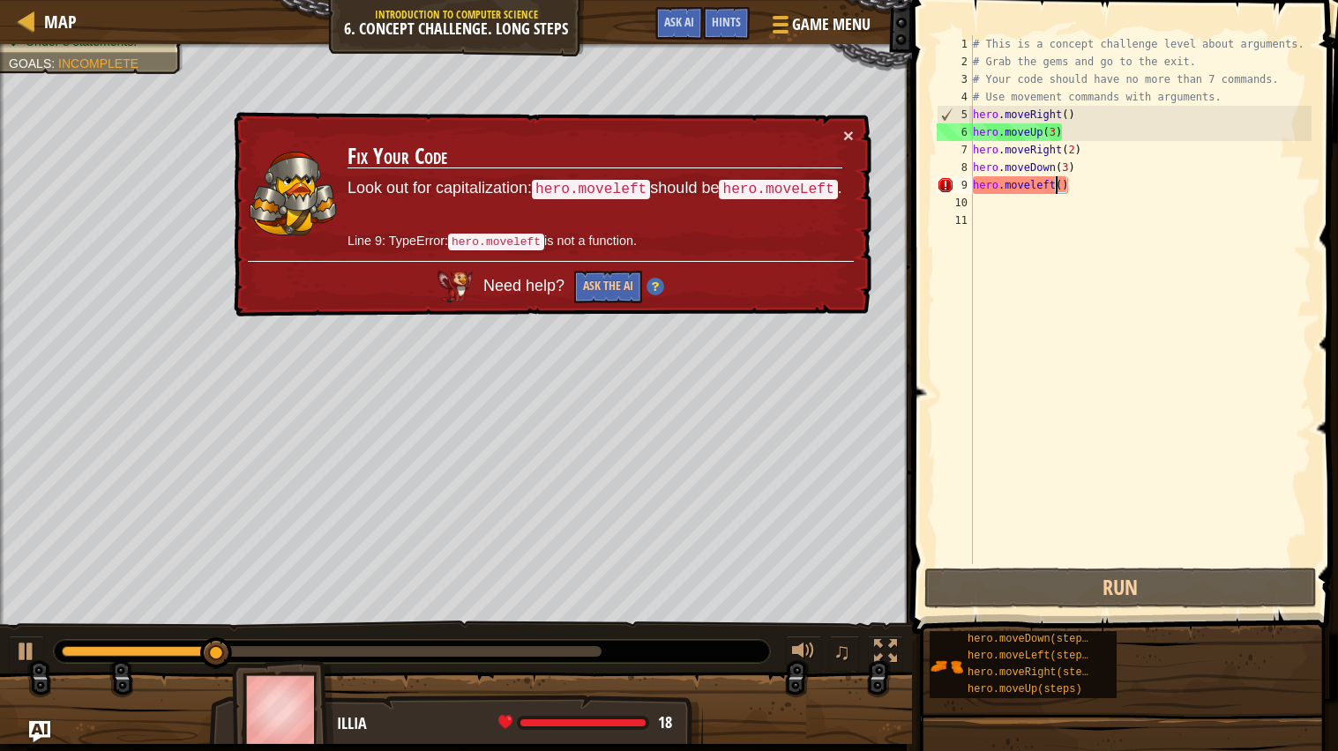
click at [1075, 189] on div "# This is a concept challenge level about arguments. # Grab the gems and go to …" at bounding box center [1140, 317] width 343 height 564
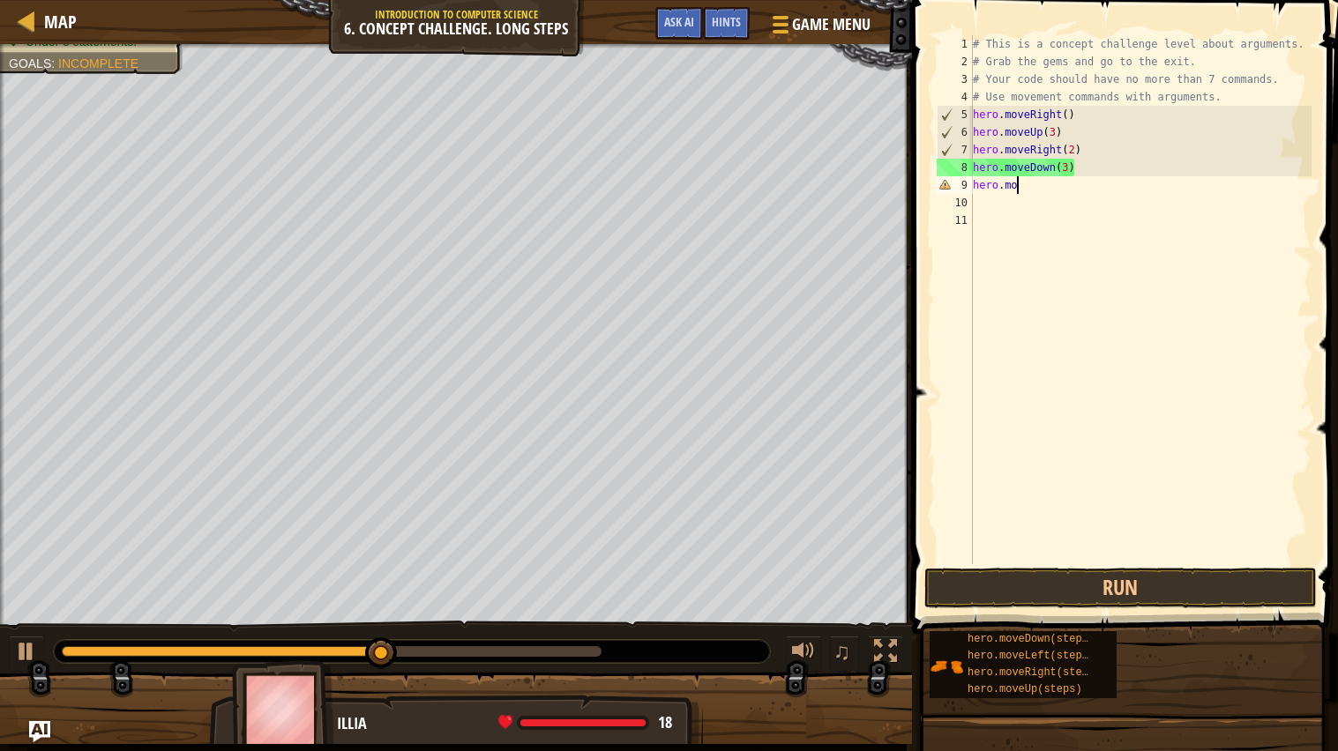
scroll to position [7, 2]
type textarea "h"
type textarea "g"
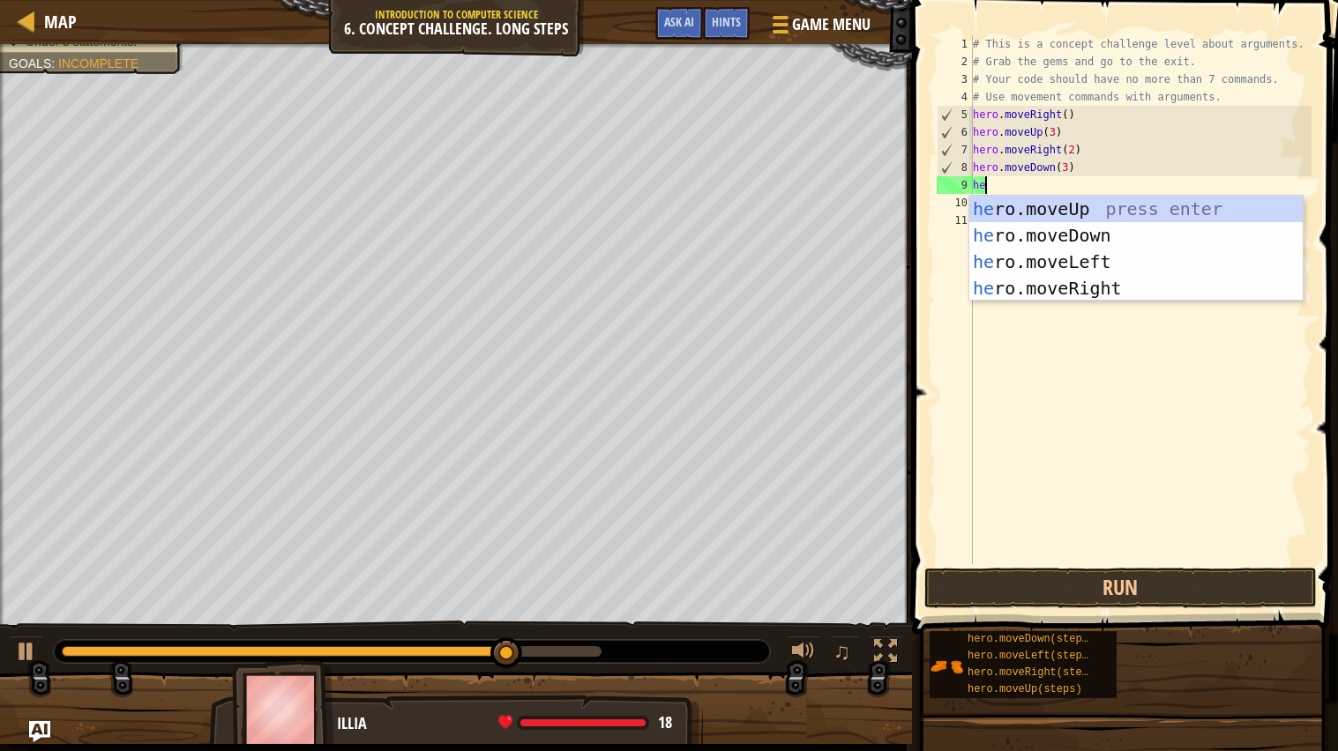
type textarea "her"
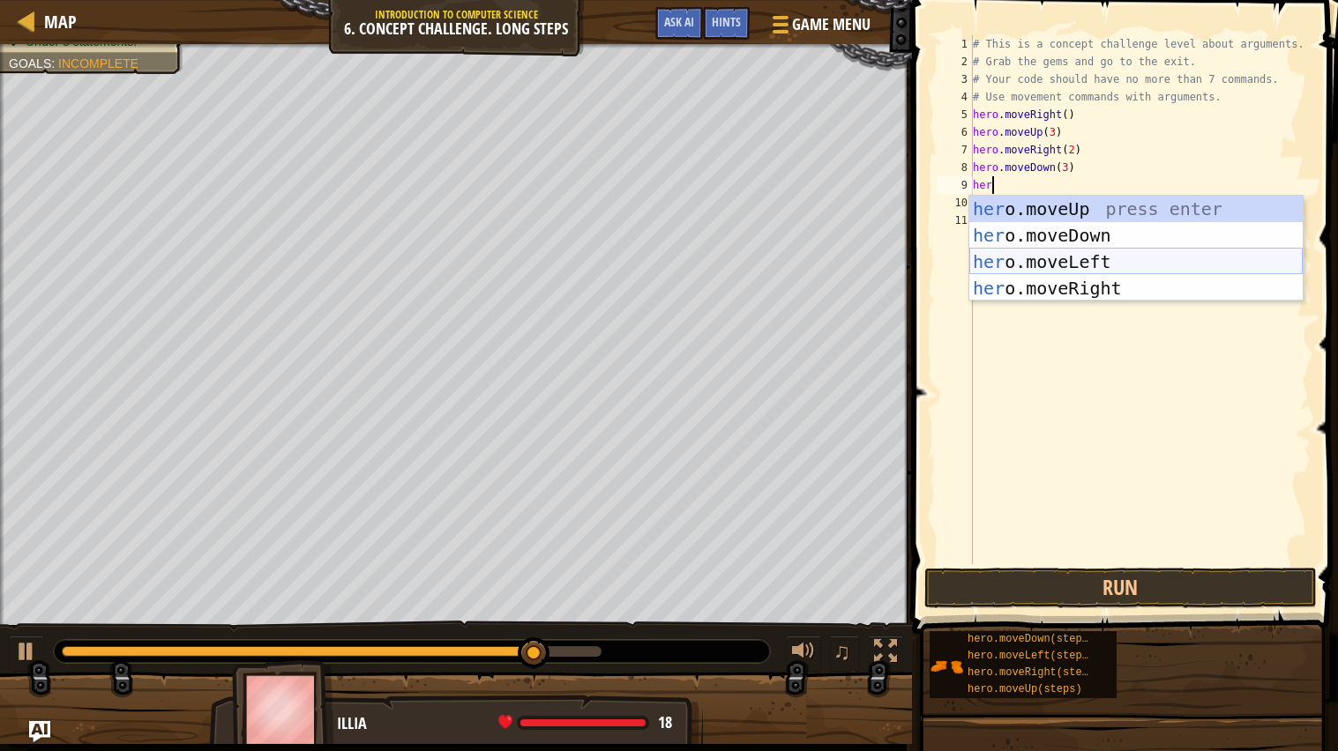
click at [1144, 260] on div "her o.moveUp press enter her o.moveDown press enter her o.moveLeft press enter …" at bounding box center [1135, 275] width 333 height 159
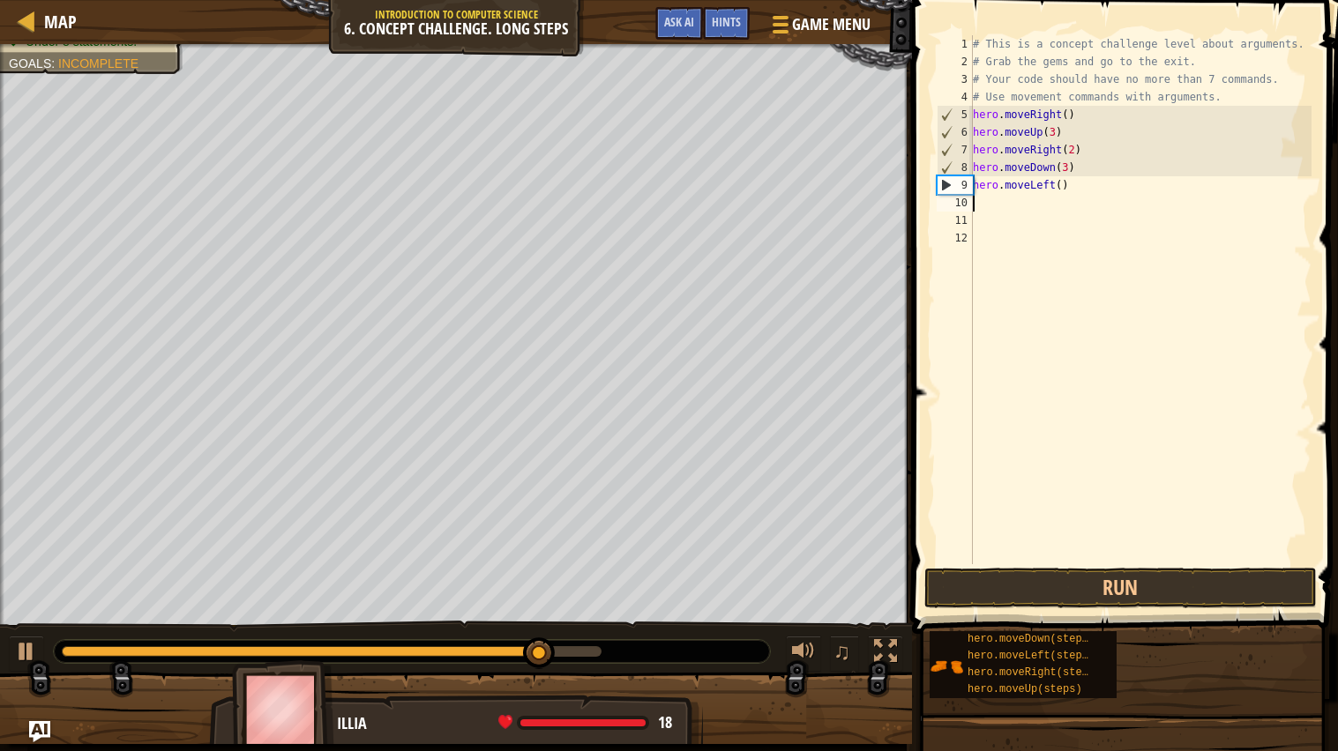
scroll to position [7, 0]
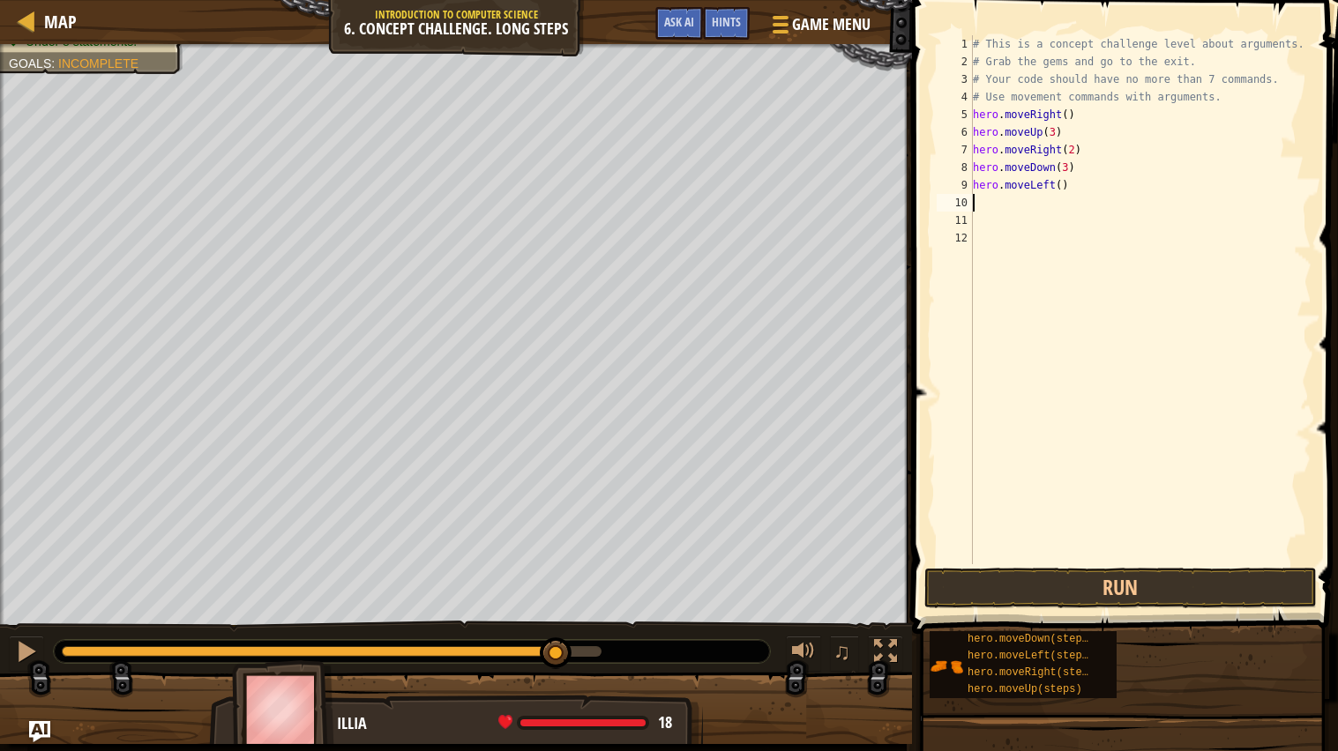
click at [1021, 201] on div "# This is a concept challenge level about arguments. # Grab the gems and go to …" at bounding box center [1140, 317] width 343 height 564
click at [1010, 208] on div "# This is a concept challenge level about arguments. # Grab the gems and go to …" at bounding box center [1140, 317] width 343 height 564
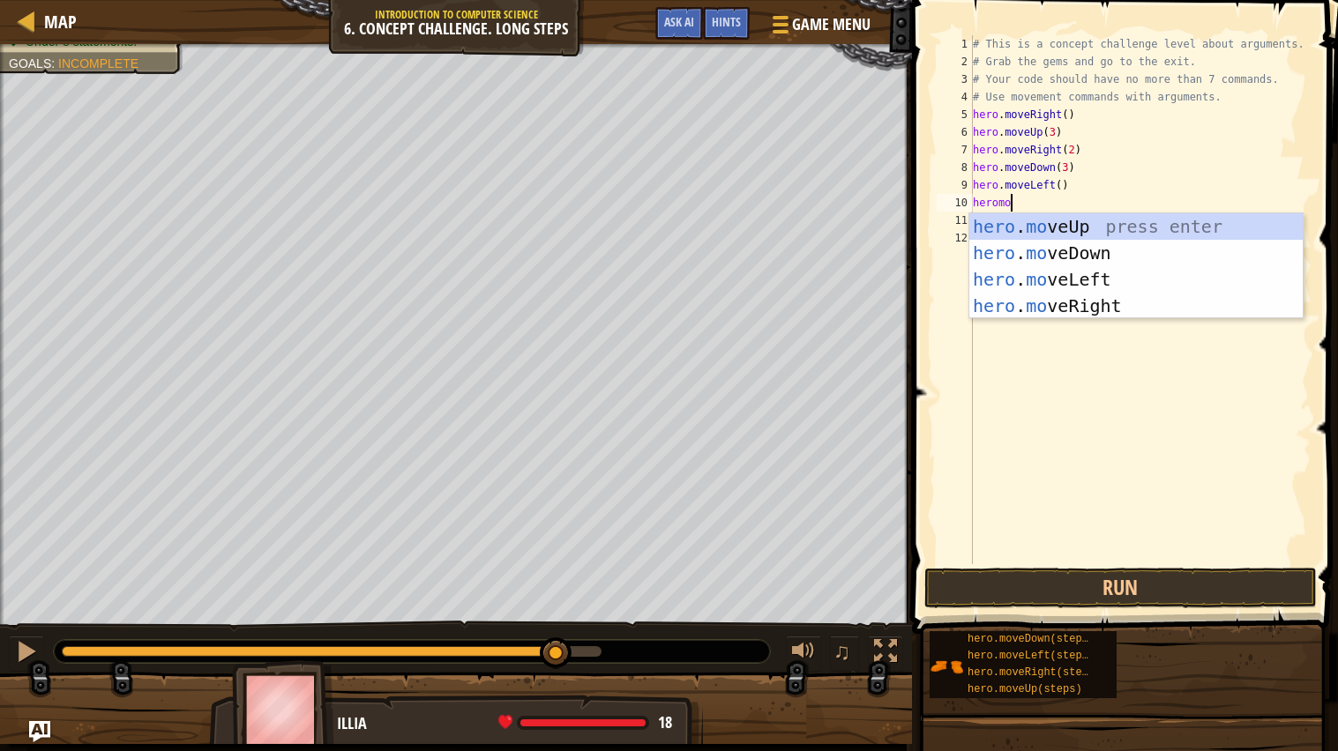
scroll to position [7, 3]
type textarea "heromove"
click at [1040, 227] on div "hero . move Up press enter hero . move Down press enter hero . move Left press …" at bounding box center [1135, 292] width 333 height 159
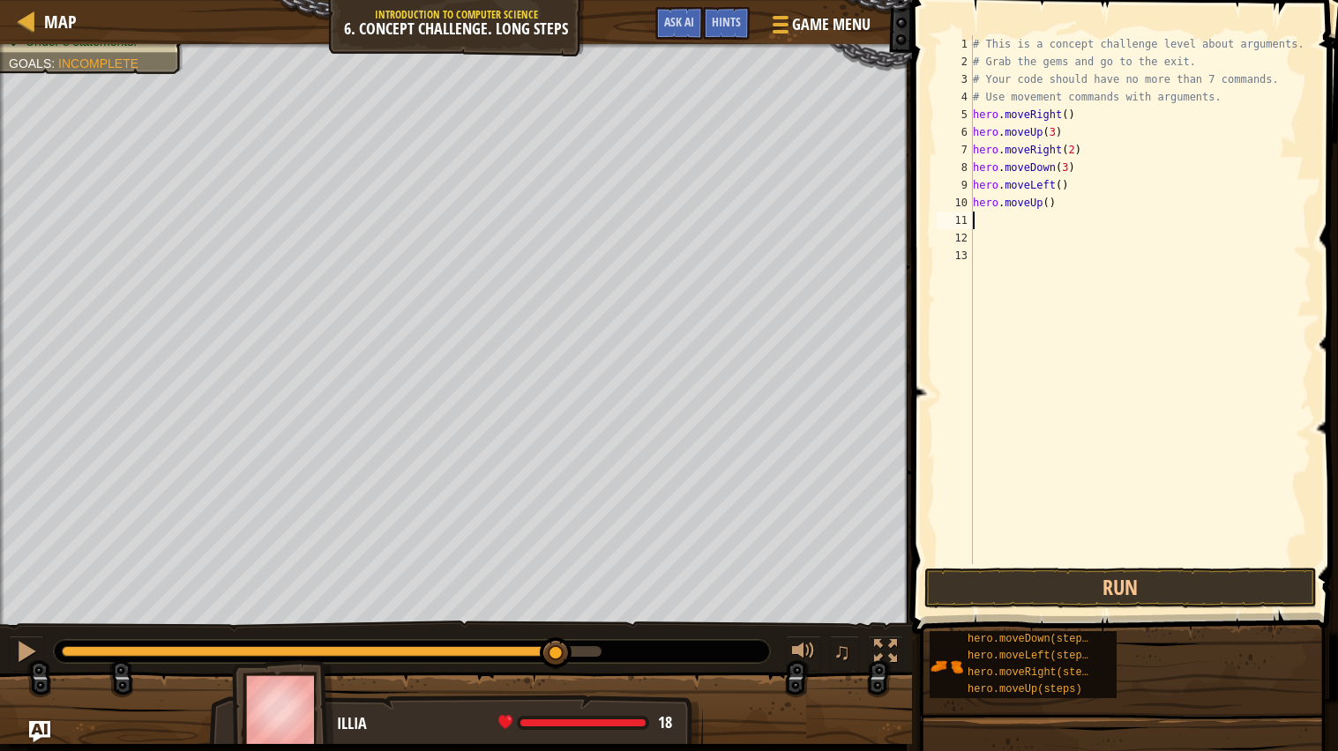
scroll to position [7, 0]
click at [1047, 199] on div "# This is a concept challenge level about arguments. # Grab the gems and go to …" at bounding box center [1140, 317] width 343 height 564
type textarea "hero.moveUp(2)"
click at [974, 586] on button "Run" at bounding box center [1120, 588] width 392 height 41
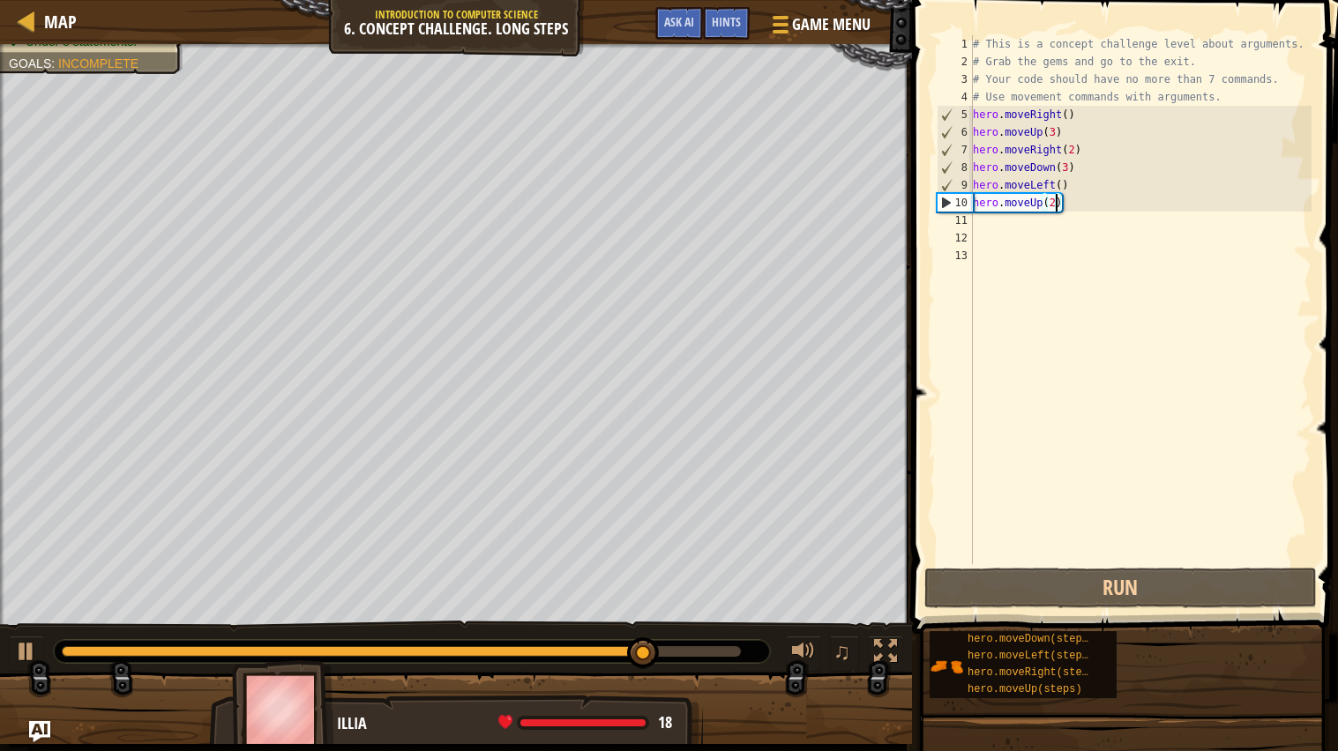
click at [1073, 207] on div "# This is a concept challenge level about arguments. # Grab the gems and go to …" at bounding box center [1140, 317] width 343 height 564
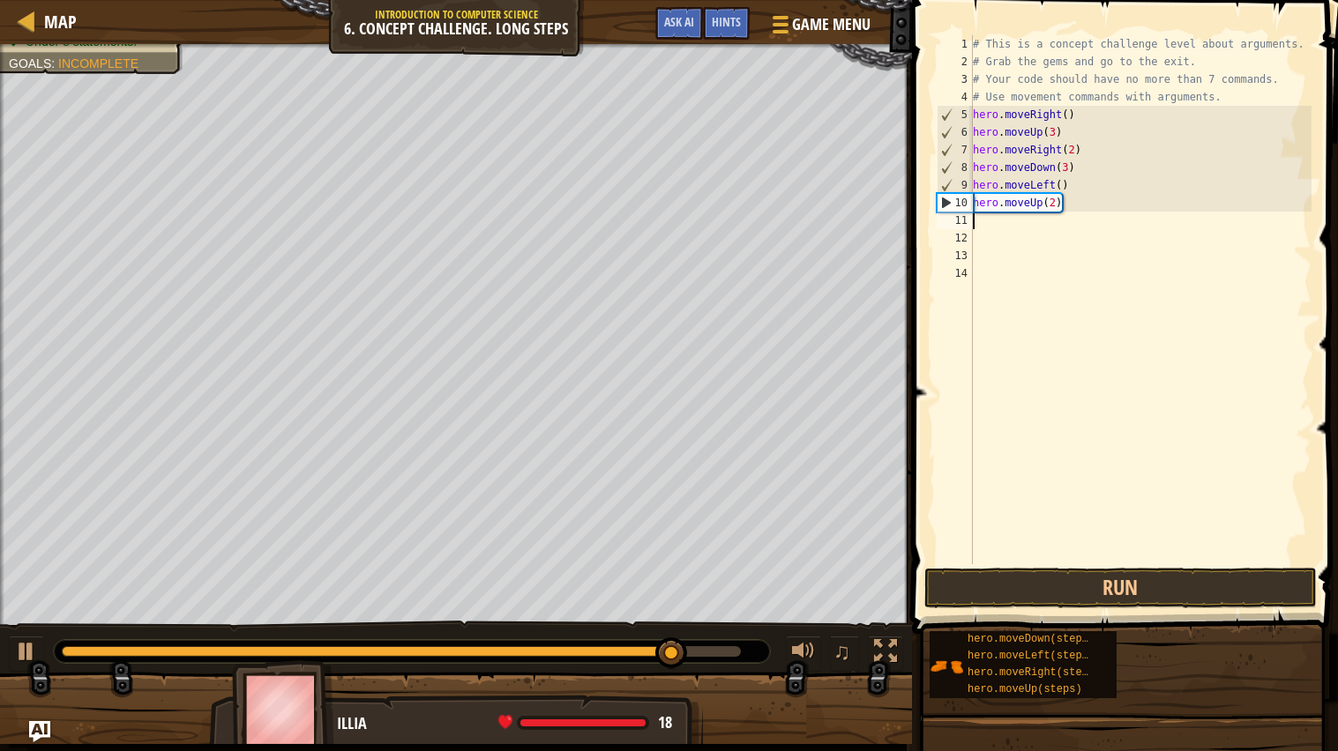
scroll to position [7, 0]
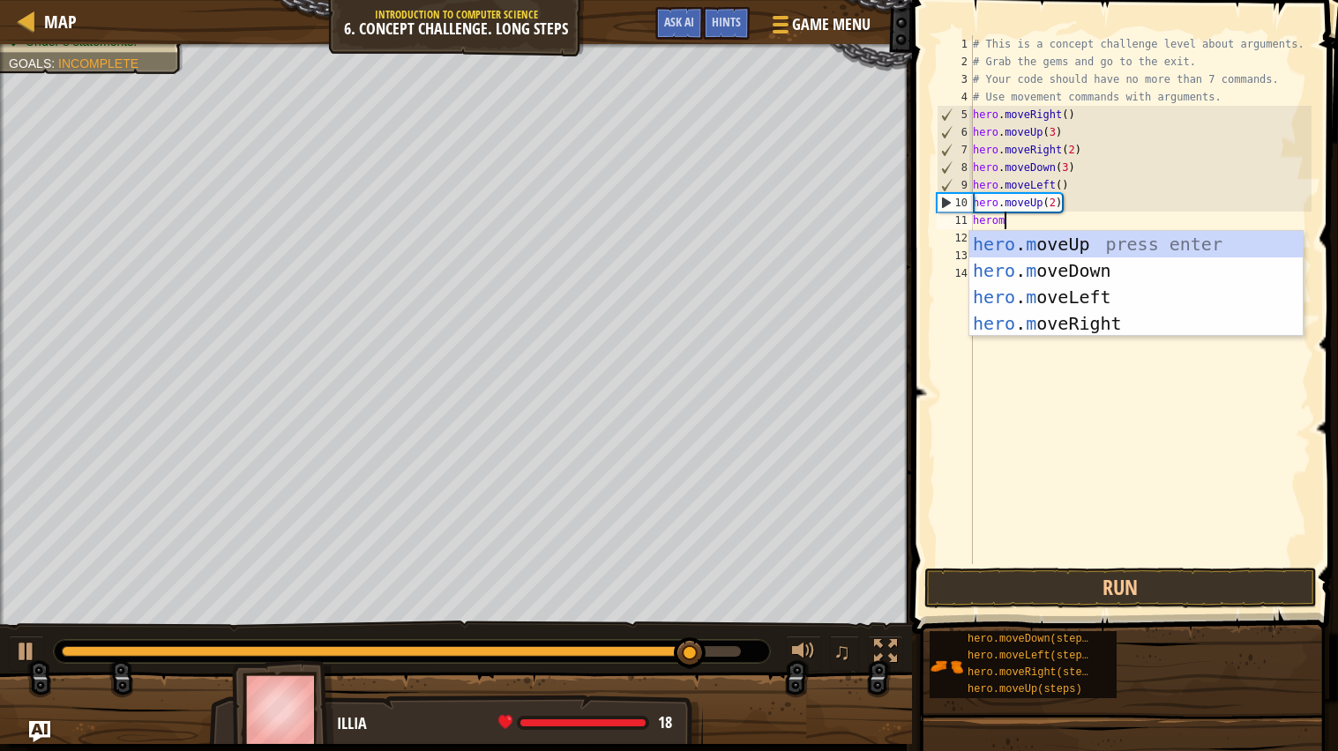
type textarea "heromo"
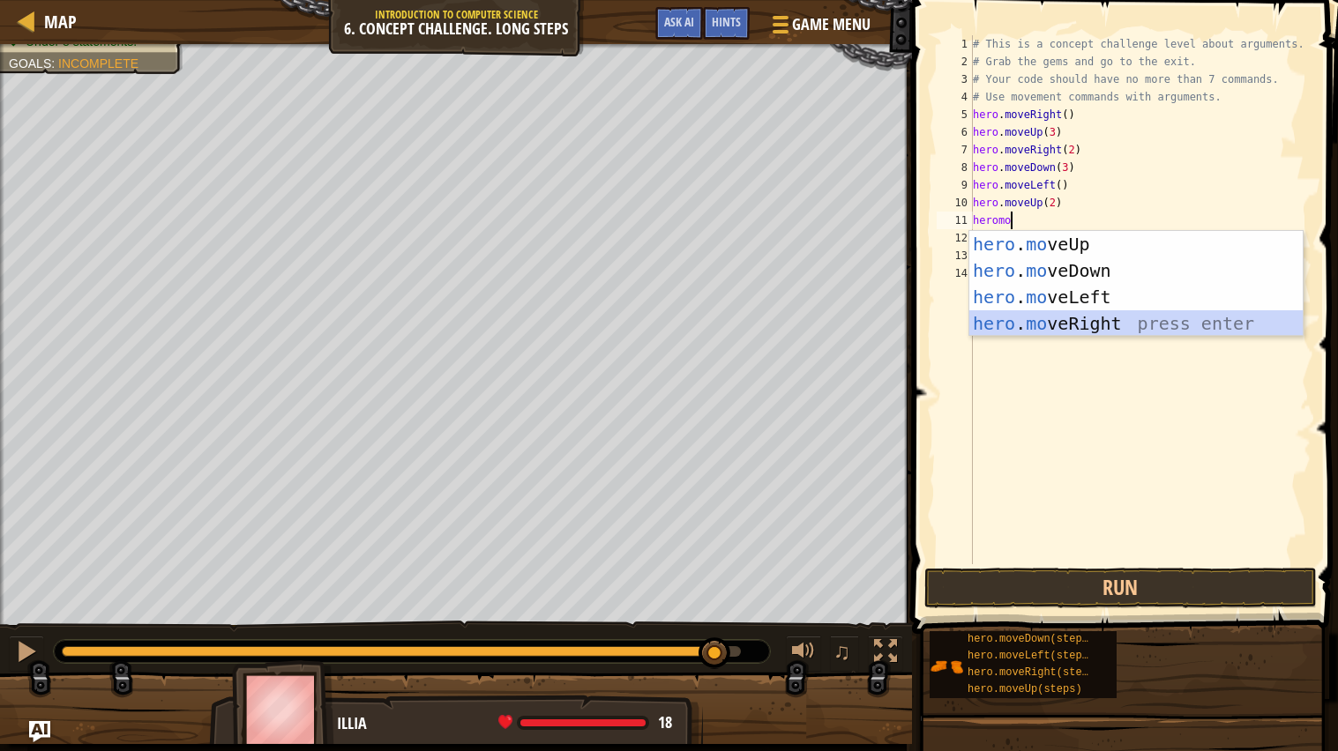
click at [1137, 322] on div "hero . mo veUp press enter hero . mo veDown press enter hero . mo veLeft press …" at bounding box center [1135, 310] width 333 height 159
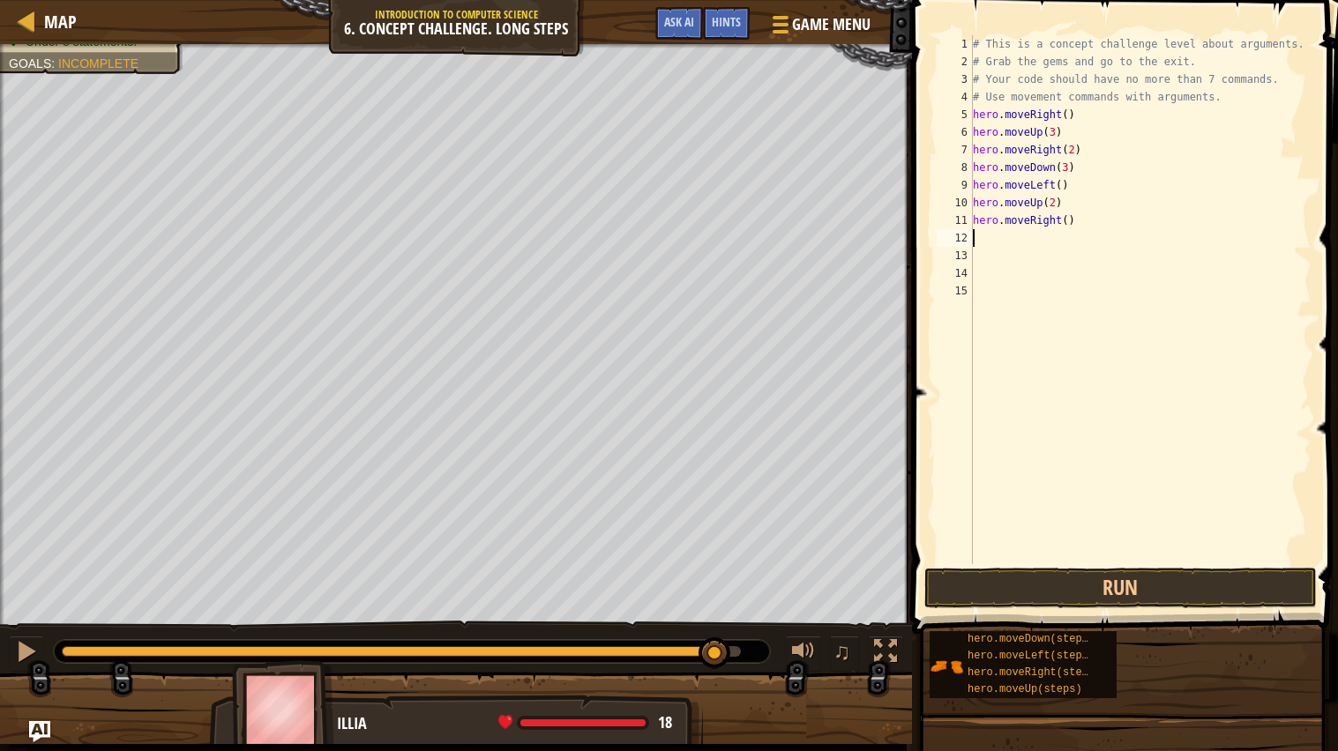
click at [1084, 218] on div "# This is a concept challenge level about arguments. # Grab the gems and go to …" at bounding box center [1140, 317] width 343 height 564
type textarea "hero.moveRight()"
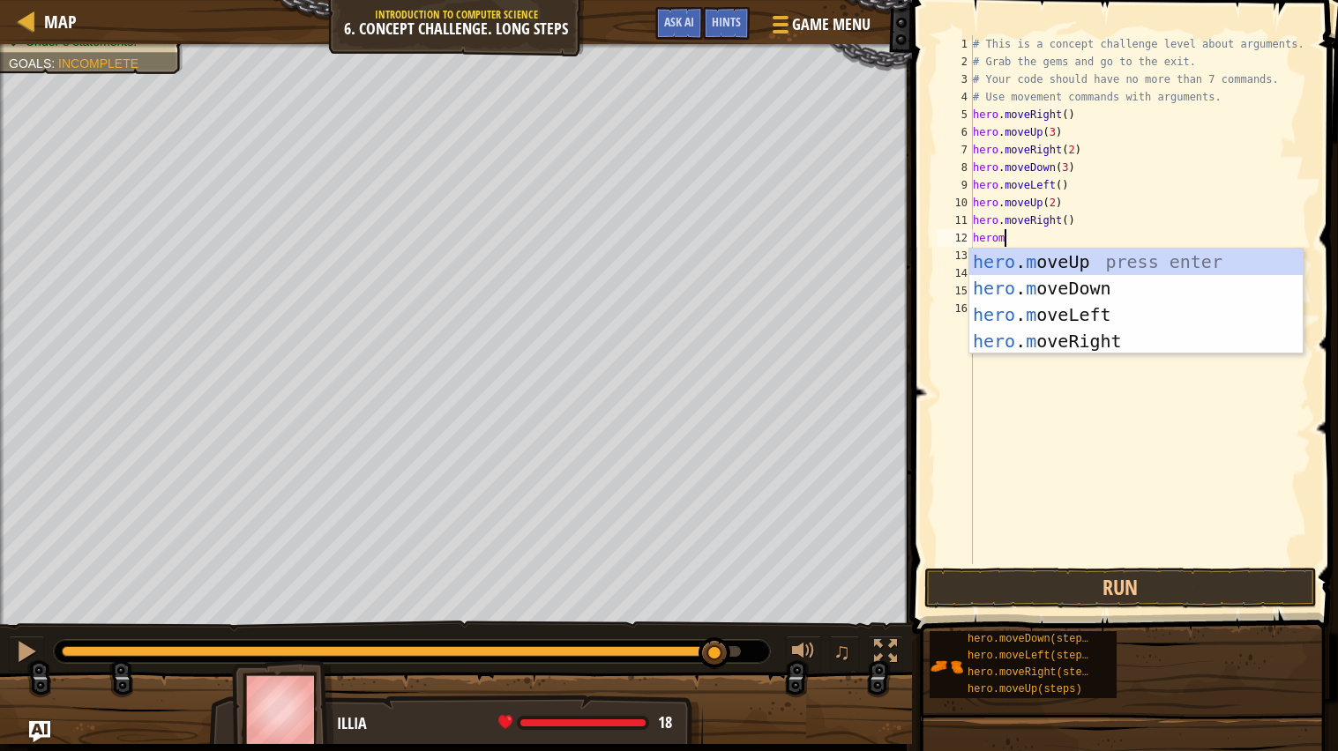
type textarea "heromo"
click at [1091, 263] on div "hero . mo veUp press enter hero . mo veDown press enter hero . mo veLeft press …" at bounding box center [1135, 328] width 333 height 159
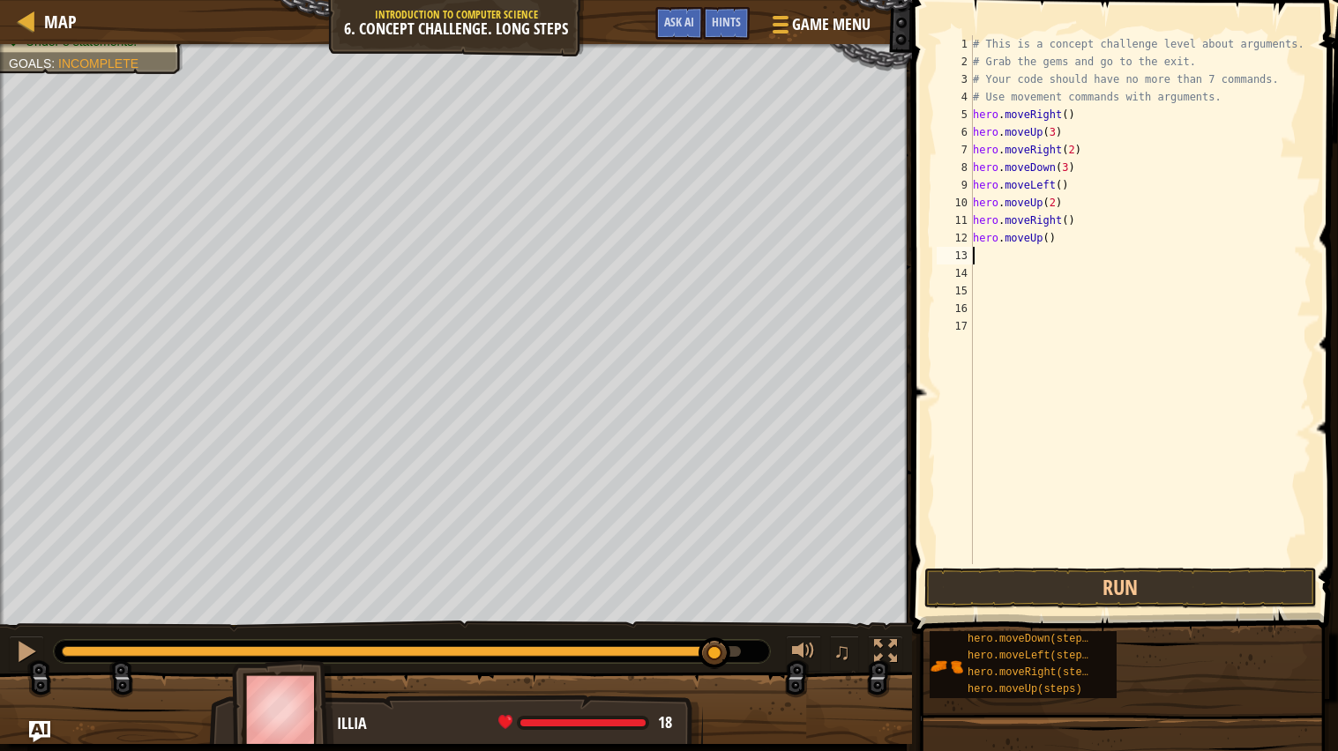
scroll to position [7, 0]
click at [1020, 259] on div "# This is a concept challenge level about arguments. # Grab the gems and go to …" at bounding box center [1140, 317] width 343 height 564
click at [1009, 255] on div "# This is a concept challenge level about arguments. # Grab the gems and go to …" at bounding box center [1140, 317] width 343 height 564
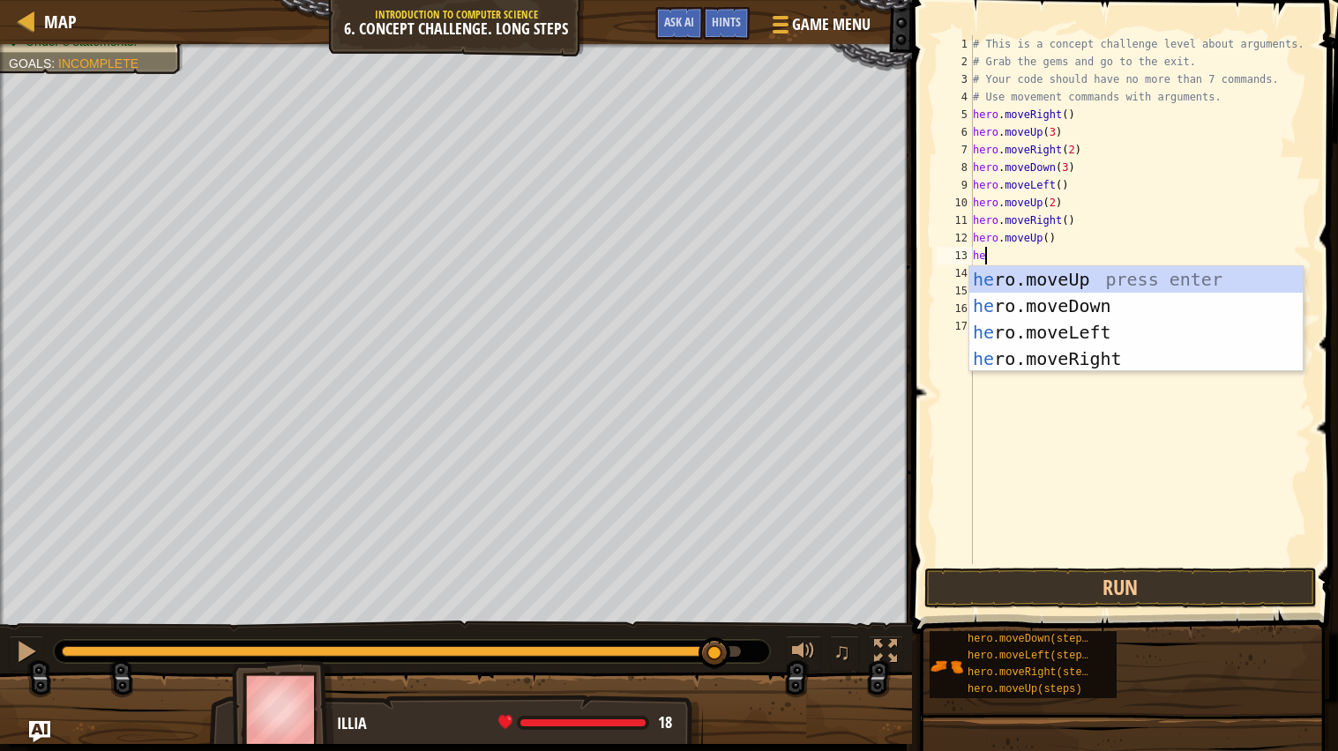
scroll to position [7, 1]
type textarea "hero"
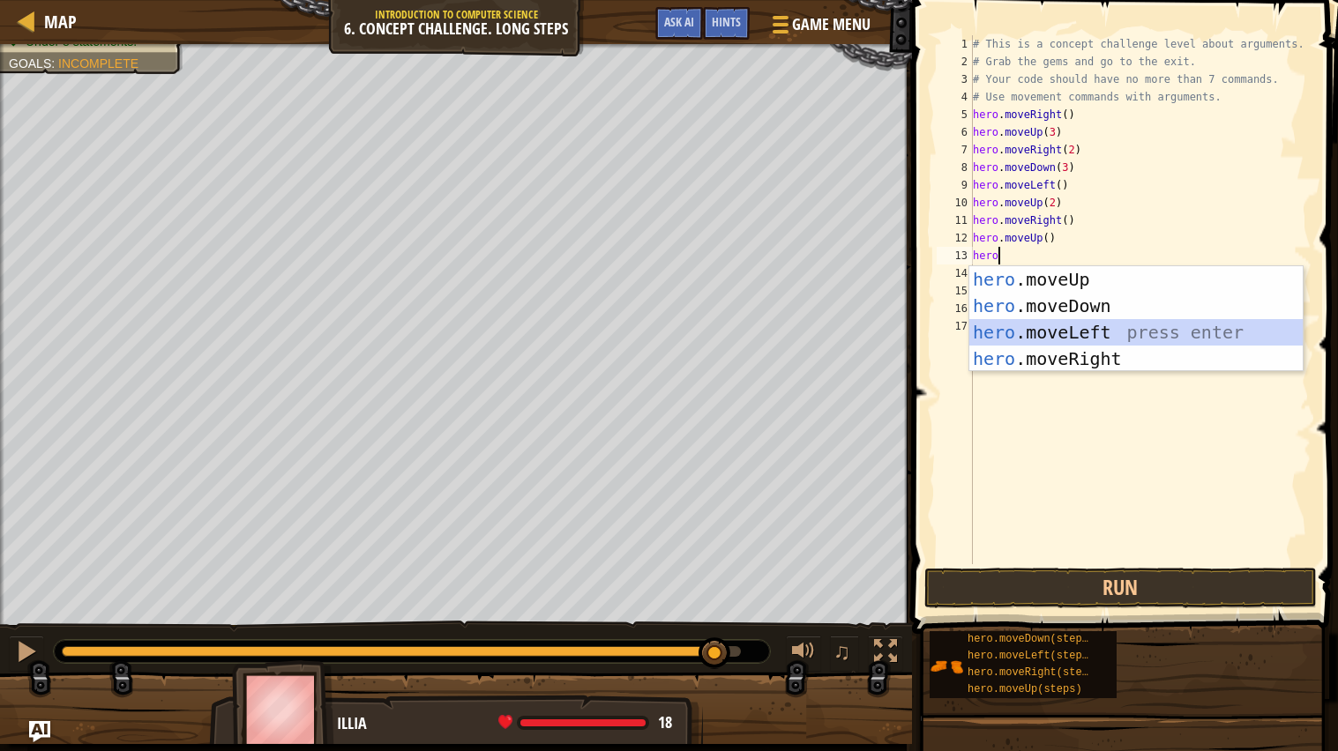
click at [1107, 332] on div "hero .moveUp press enter hero .moveDown press enter hero .moveLeft press enter …" at bounding box center [1135, 345] width 333 height 159
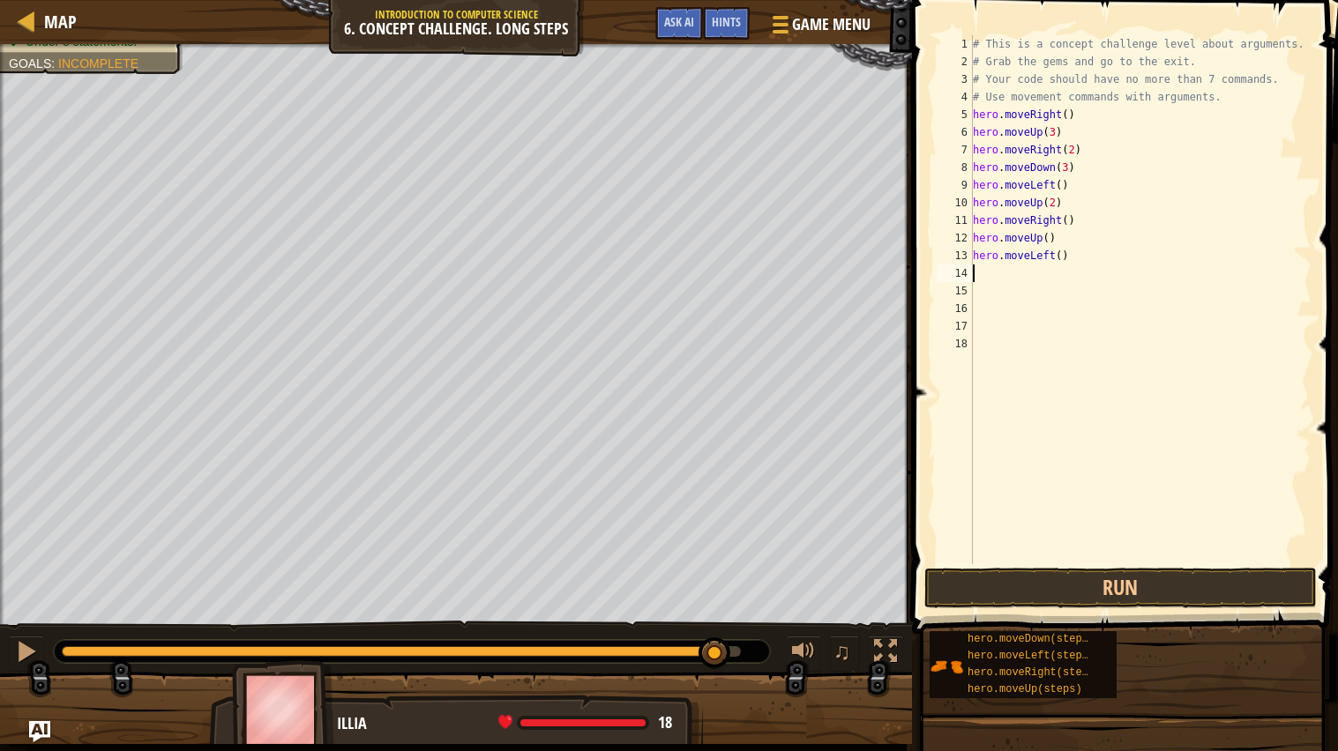
click at [1064, 256] on div "# This is a concept challenge level about arguments. # Grab the gems and go to …" at bounding box center [1140, 317] width 343 height 564
type textarea "hero.moveLeft(2)"
click at [1092, 260] on div "# This is a concept challenge level about arguments. # Grab the gems and go to …" at bounding box center [1140, 317] width 343 height 564
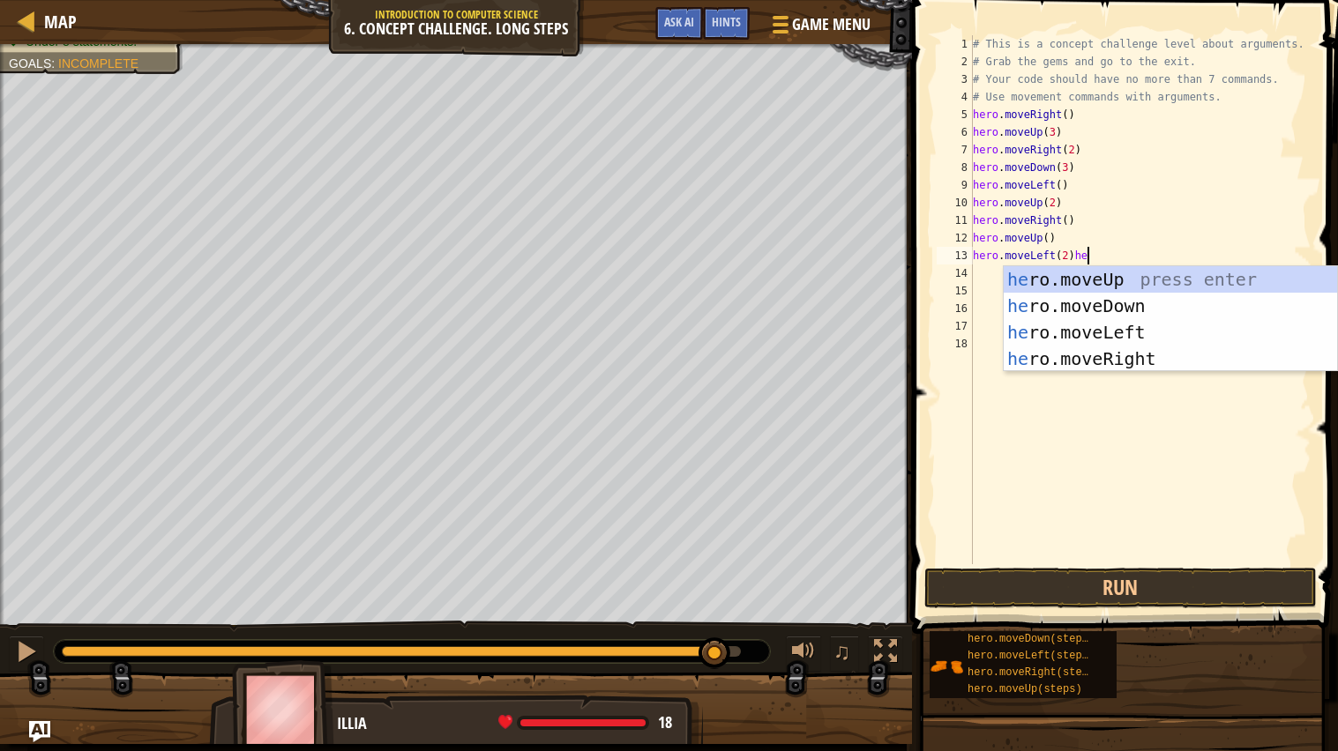
scroll to position [7, 7]
type textarea "hero.moveLeft(2)"
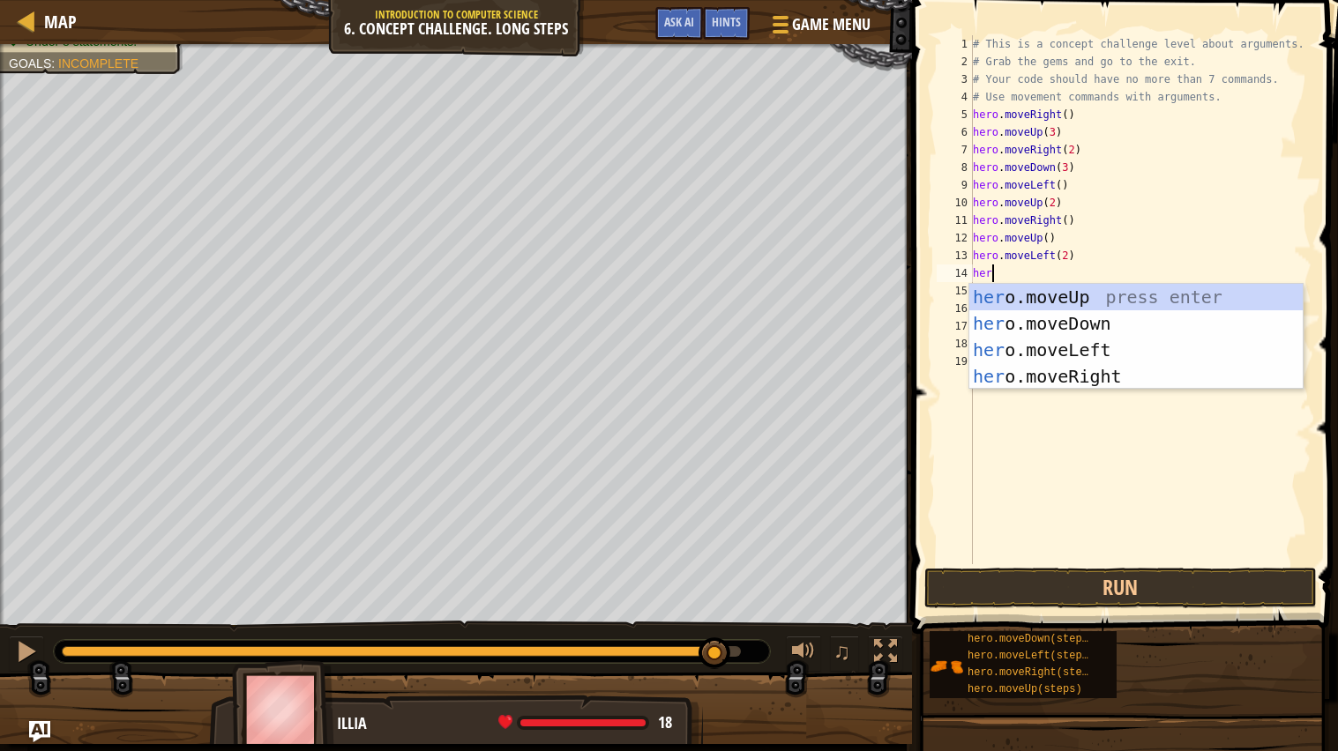
scroll to position [7, 1]
type textarea "heromovedo"
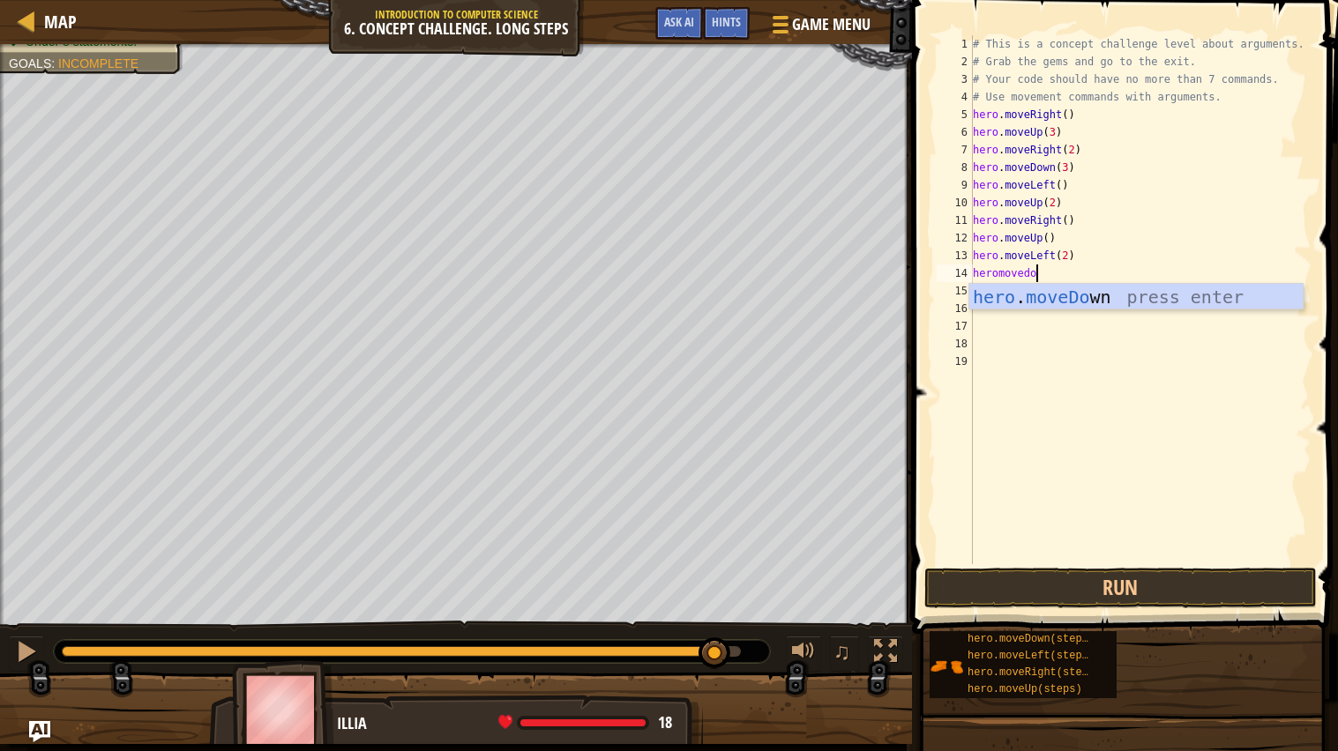
scroll to position [7, 4]
click at [1087, 294] on div "hero . moveDo wn press enter" at bounding box center [1135, 323] width 333 height 79
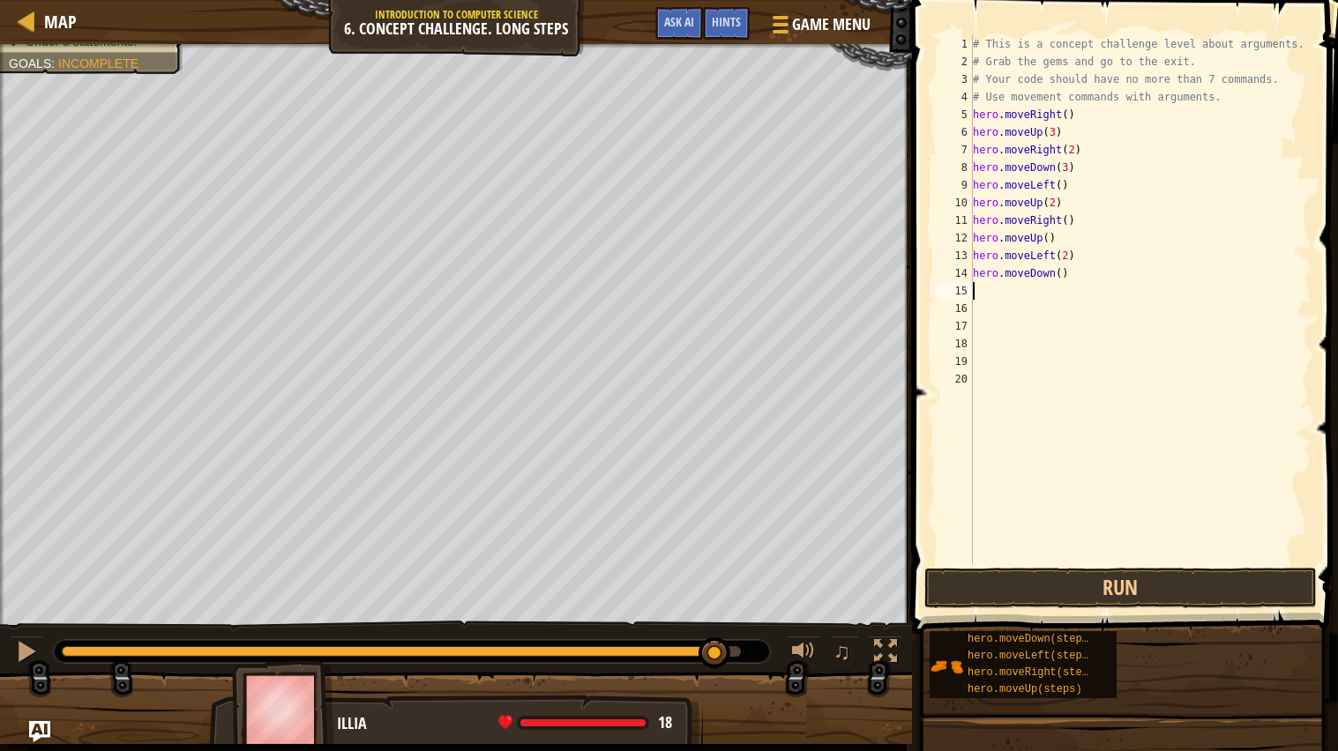
scroll to position [7, 0]
click at [1062, 268] on div "# This is a concept challenge level about arguments. # Grab the gems and go to …" at bounding box center [1140, 317] width 343 height 564
type textarea "hero.moveDown(3)"
click at [1083, 275] on div "# This is a concept challenge level about arguments. # Grab the gems and go to …" at bounding box center [1140, 317] width 343 height 564
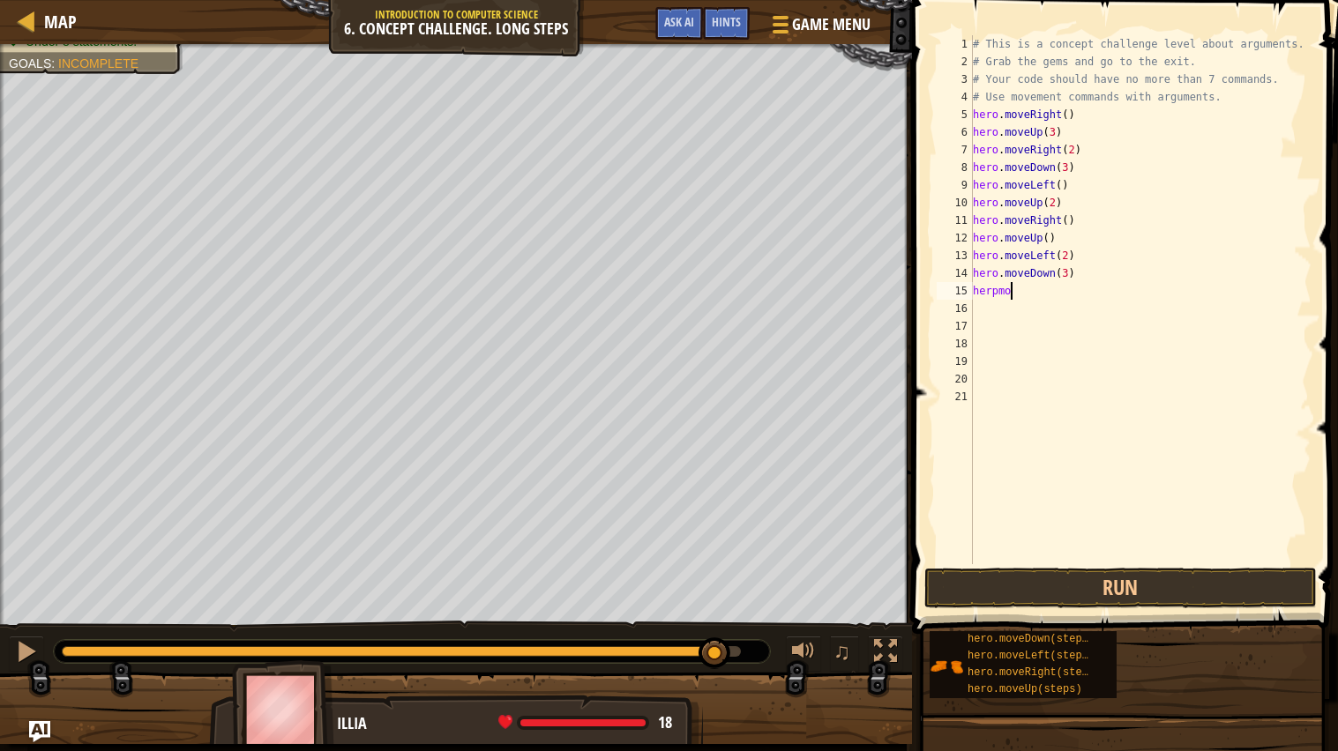
scroll to position [7, 2]
type textarea "h"
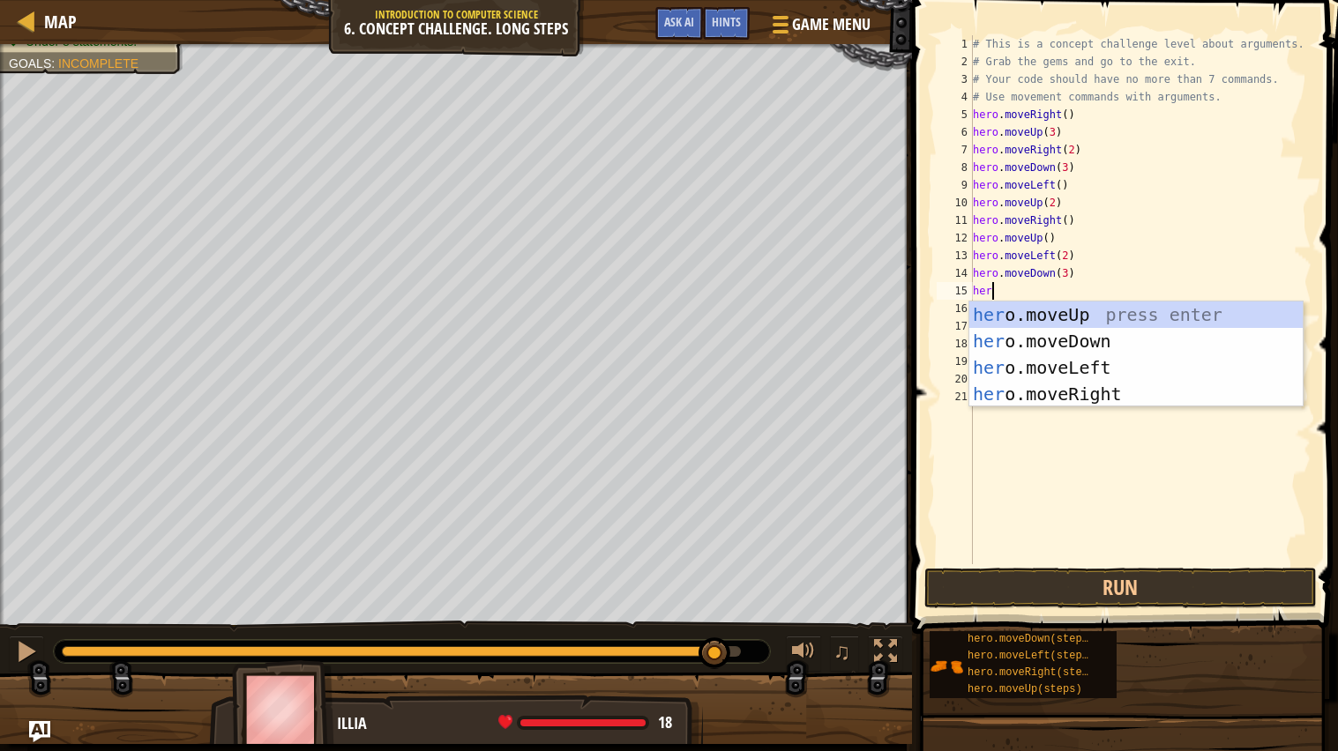
scroll to position [7, 1]
type textarea "hero.m"
click at [1095, 391] on div "hero.m oveUp press enter hero.m oveDown press enter hero.m oveLeft press enter …" at bounding box center [1135, 381] width 333 height 159
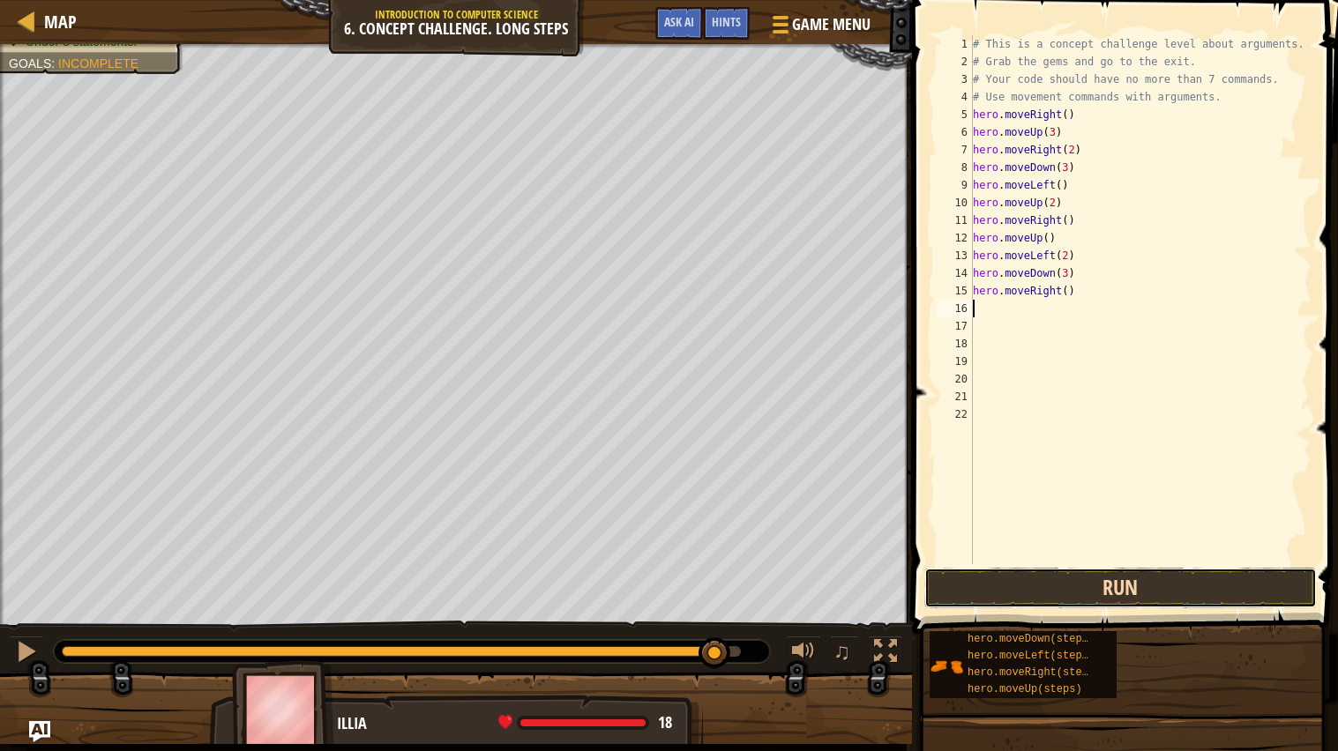
click at [1066, 588] on button "Run" at bounding box center [1120, 588] width 392 height 41
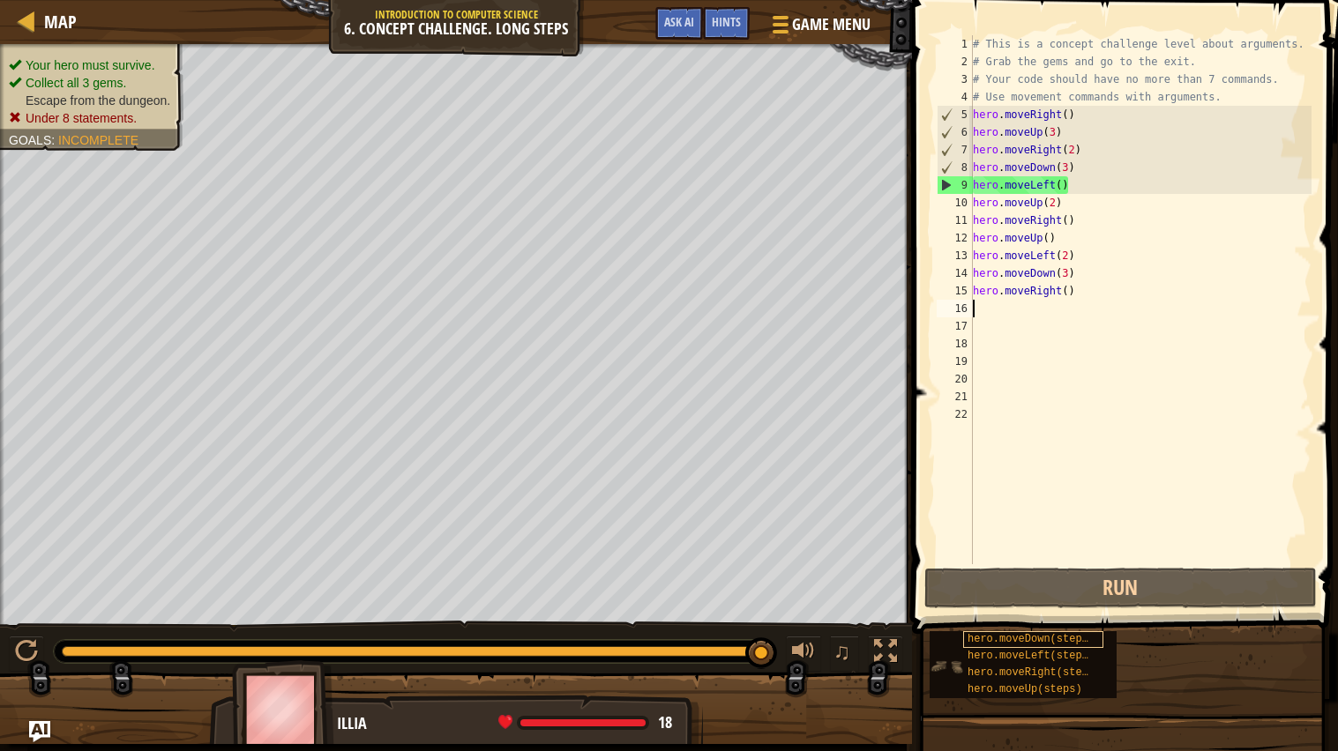
drag, startPoint x: 227, startPoint y: 648, endPoint x: 970, endPoint y: 646, distance: 742.4
click at [970, 646] on div "Map Introduction to Computer Science 6. Concept Challenge. Long Steps Game Menu…" at bounding box center [669, 375] width 1338 height 751
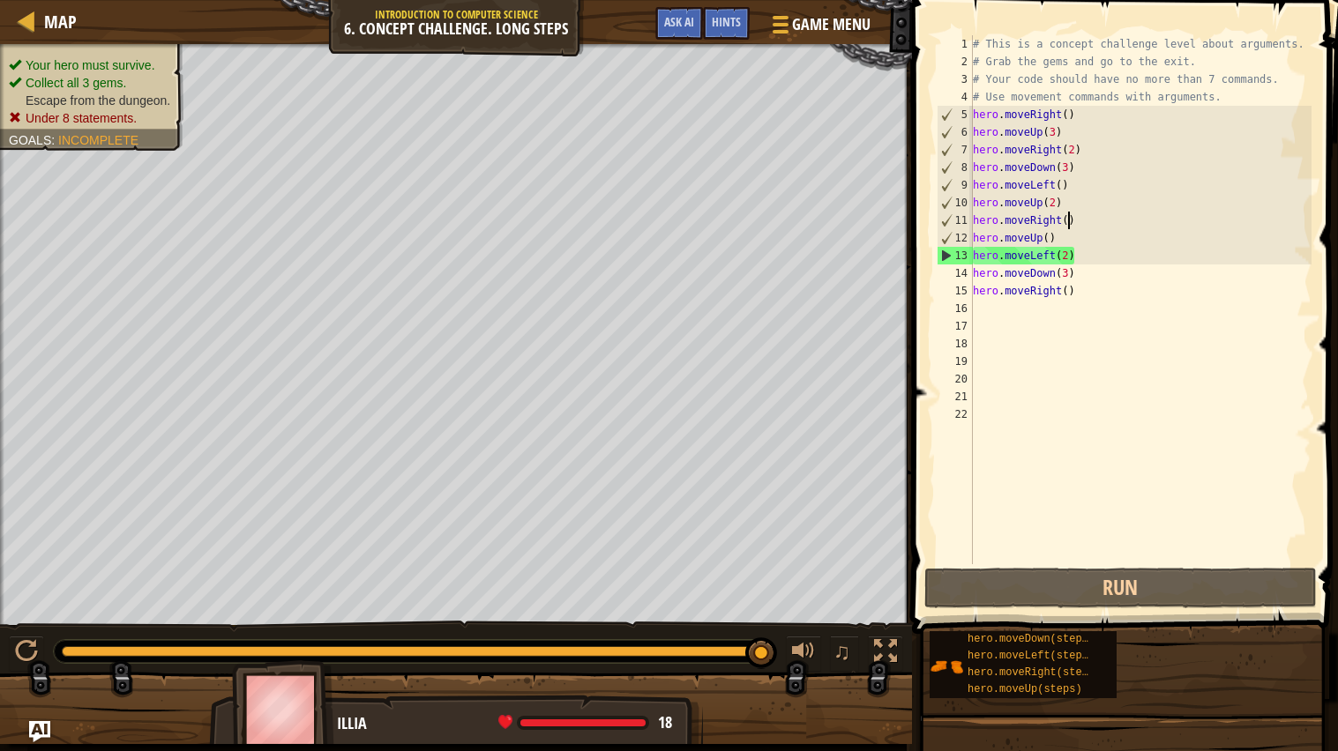
click at [1069, 221] on div "# This is a concept challenge level about arguments. # Grab the gems and go to …" at bounding box center [1140, 317] width 343 height 564
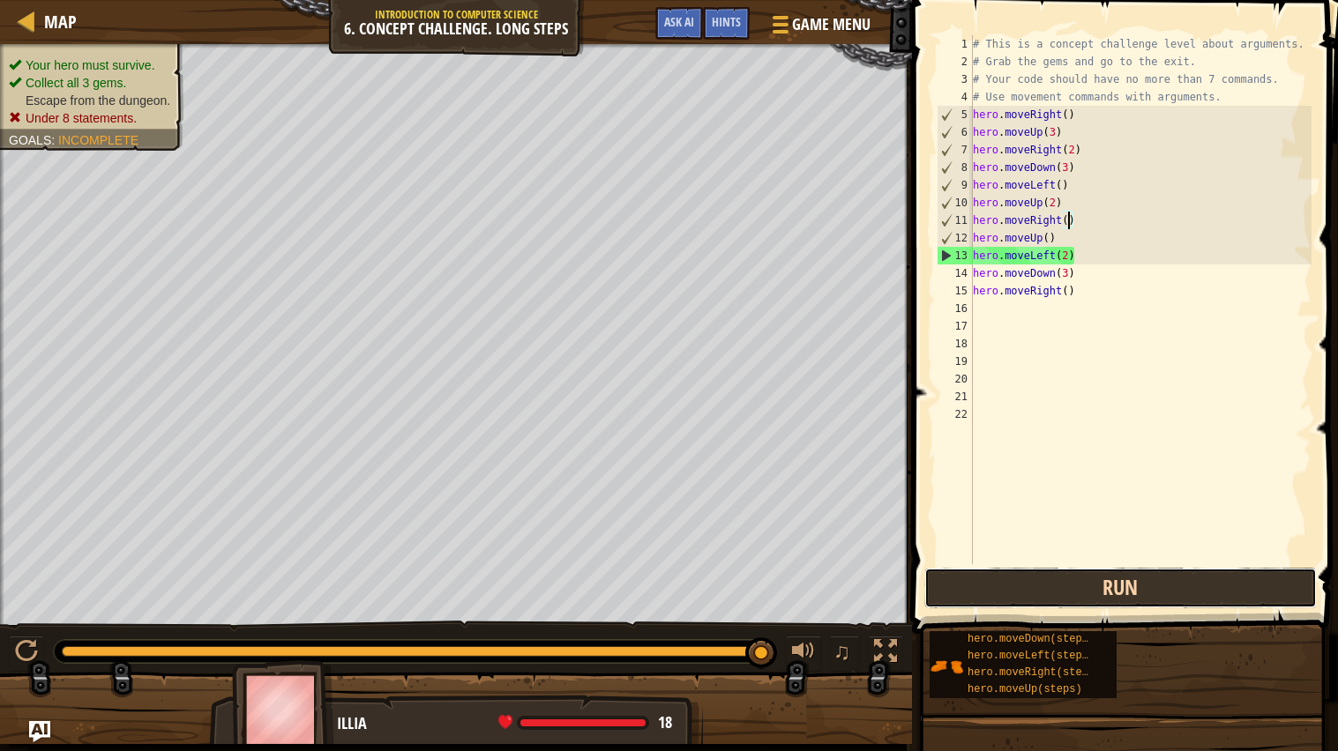
click at [989, 594] on button "Run" at bounding box center [1120, 588] width 392 height 41
click at [1016, 599] on button "Run" at bounding box center [1120, 588] width 392 height 41
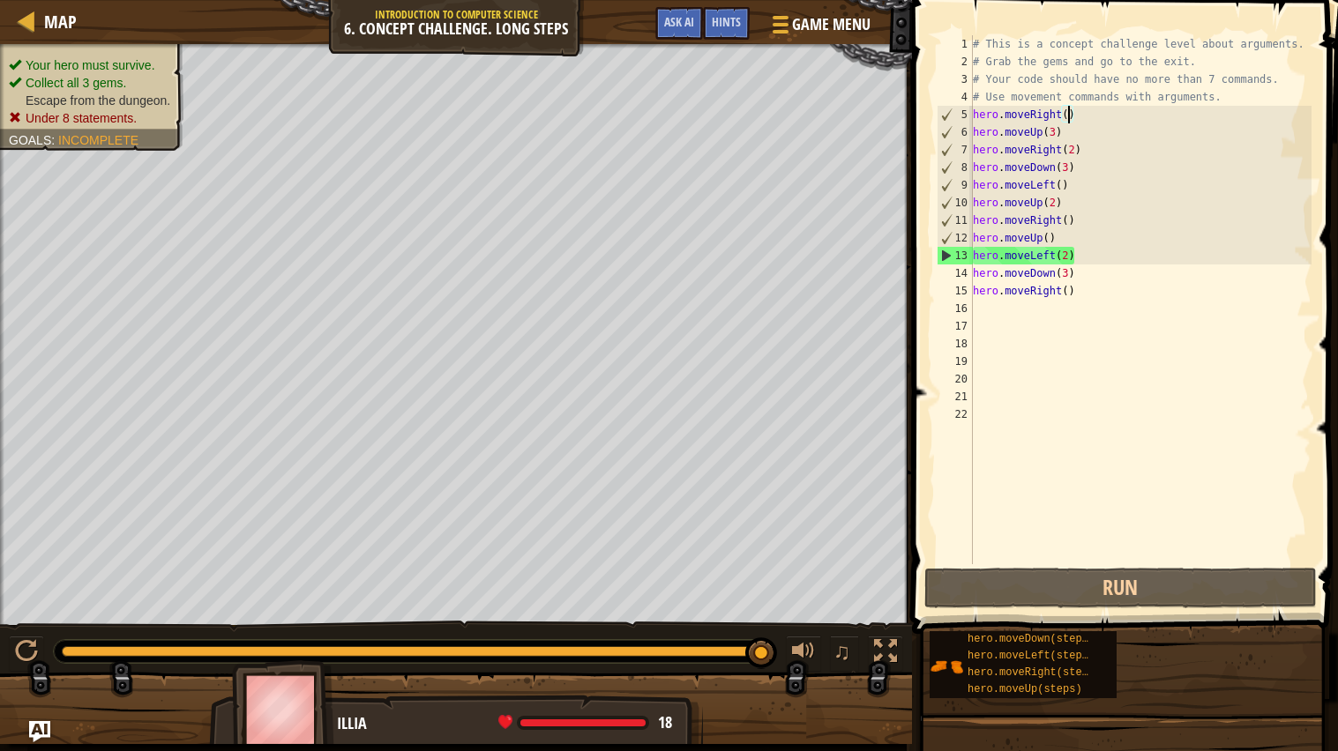
click at [1067, 116] on div "# This is a concept challenge level about arguments. # Grab the gems and go to …" at bounding box center [1140, 317] width 343 height 564
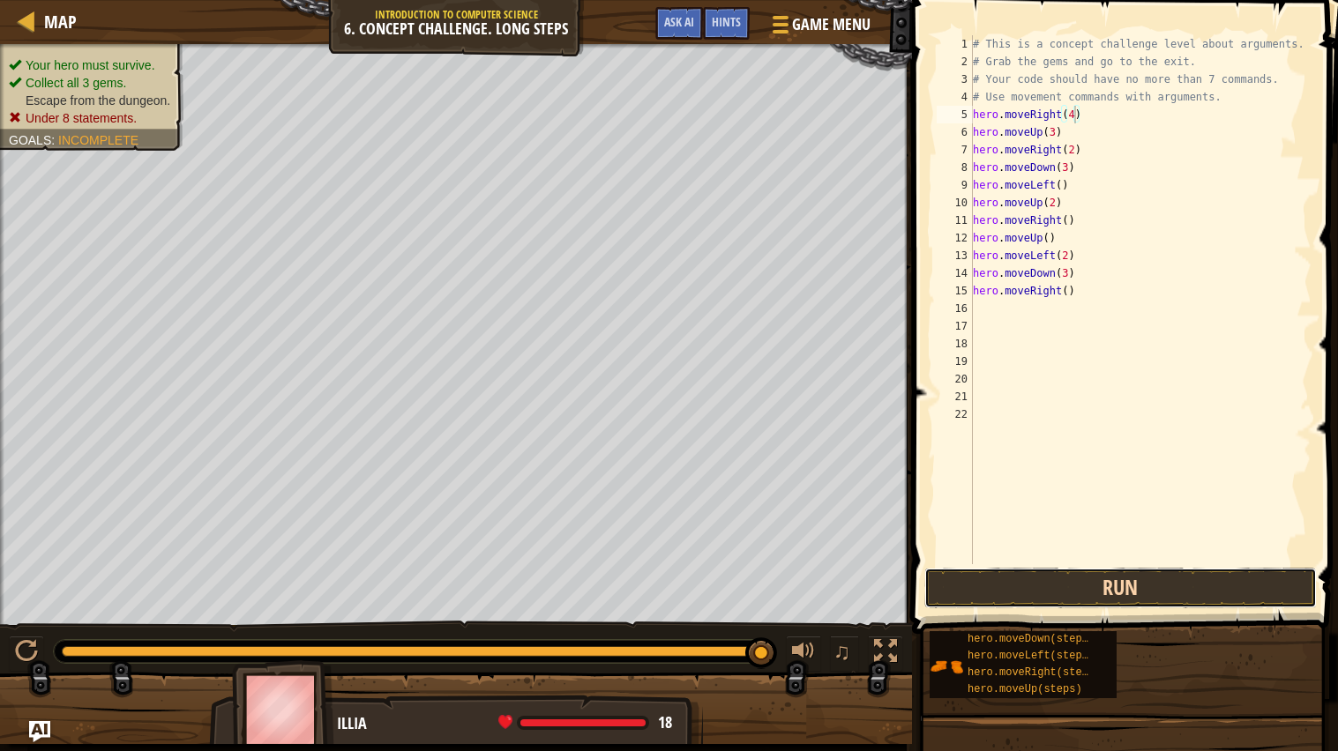
click at [1040, 590] on button "Run" at bounding box center [1120, 588] width 392 height 41
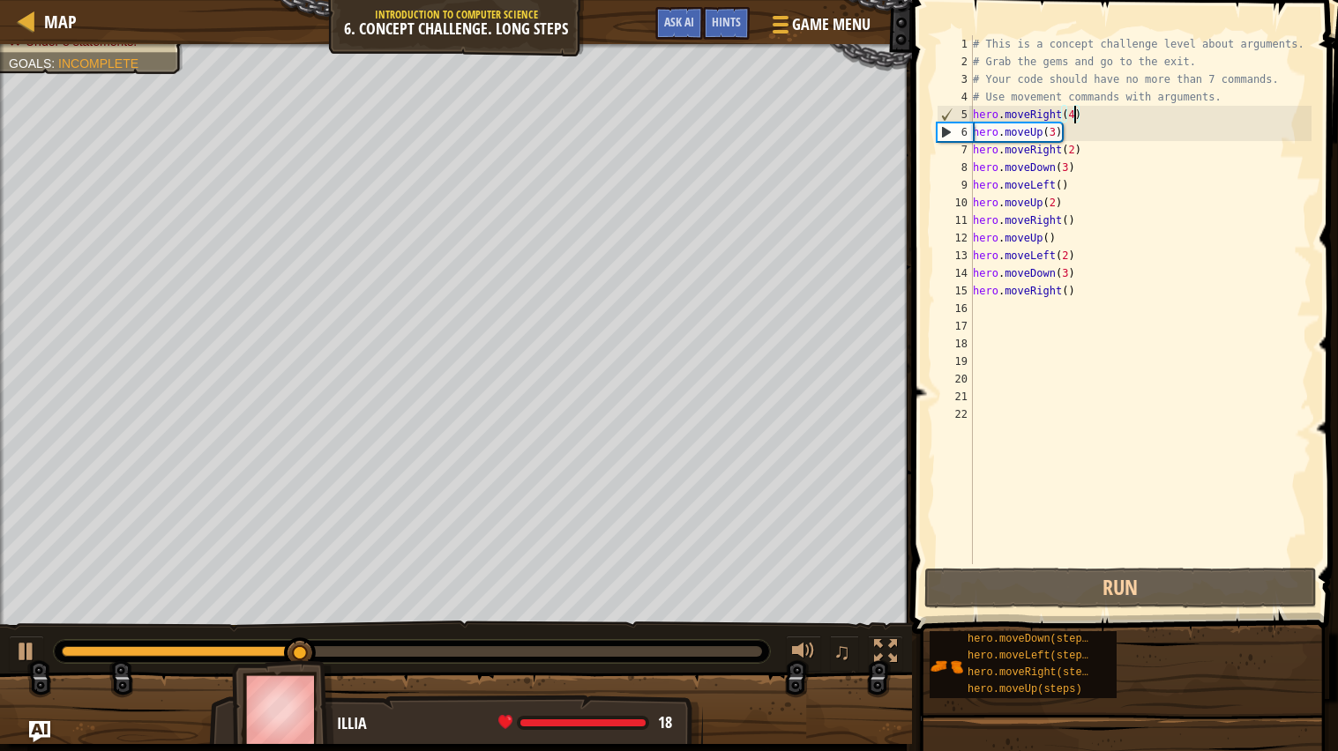
click at [1073, 113] on div "# This is a concept challenge level about arguments. # Grab the gems and go to …" at bounding box center [1140, 317] width 343 height 564
type textarea "hero.moveRight()"
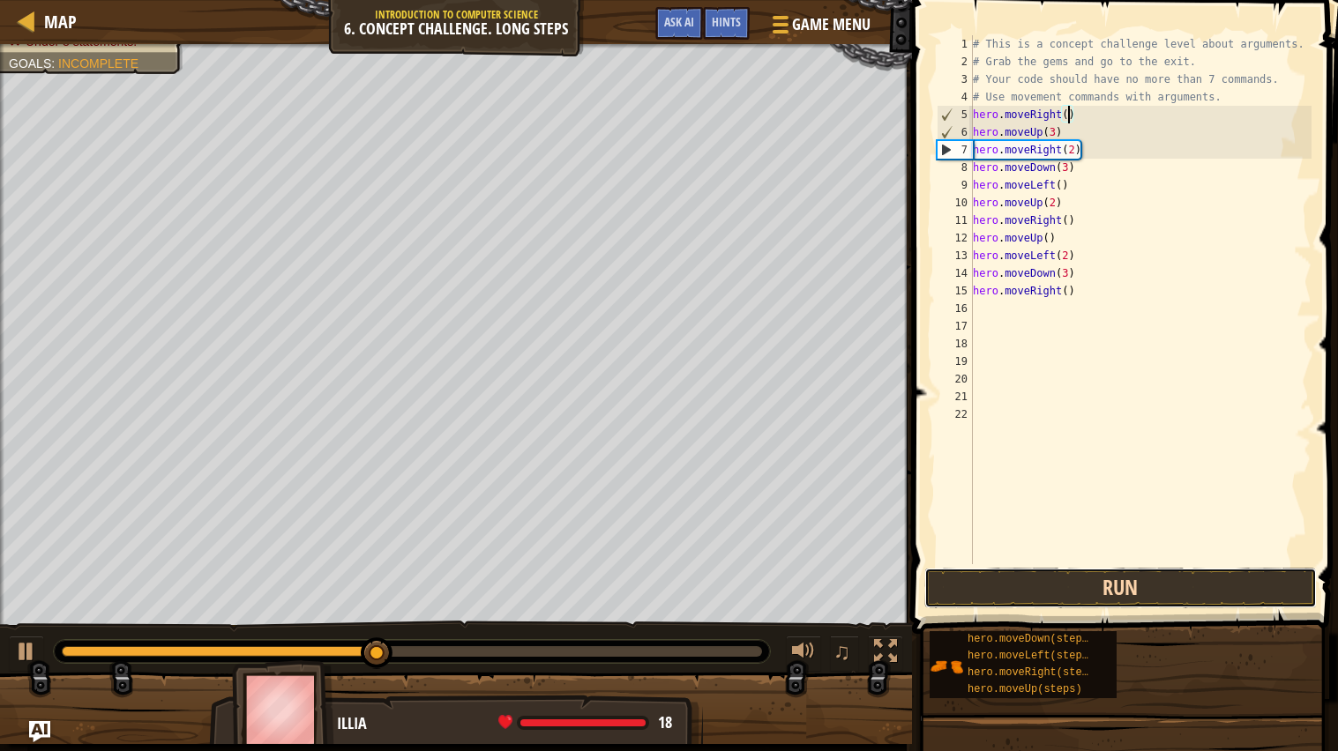
click at [1073, 585] on button "Run" at bounding box center [1120, 588] width 392 height 41
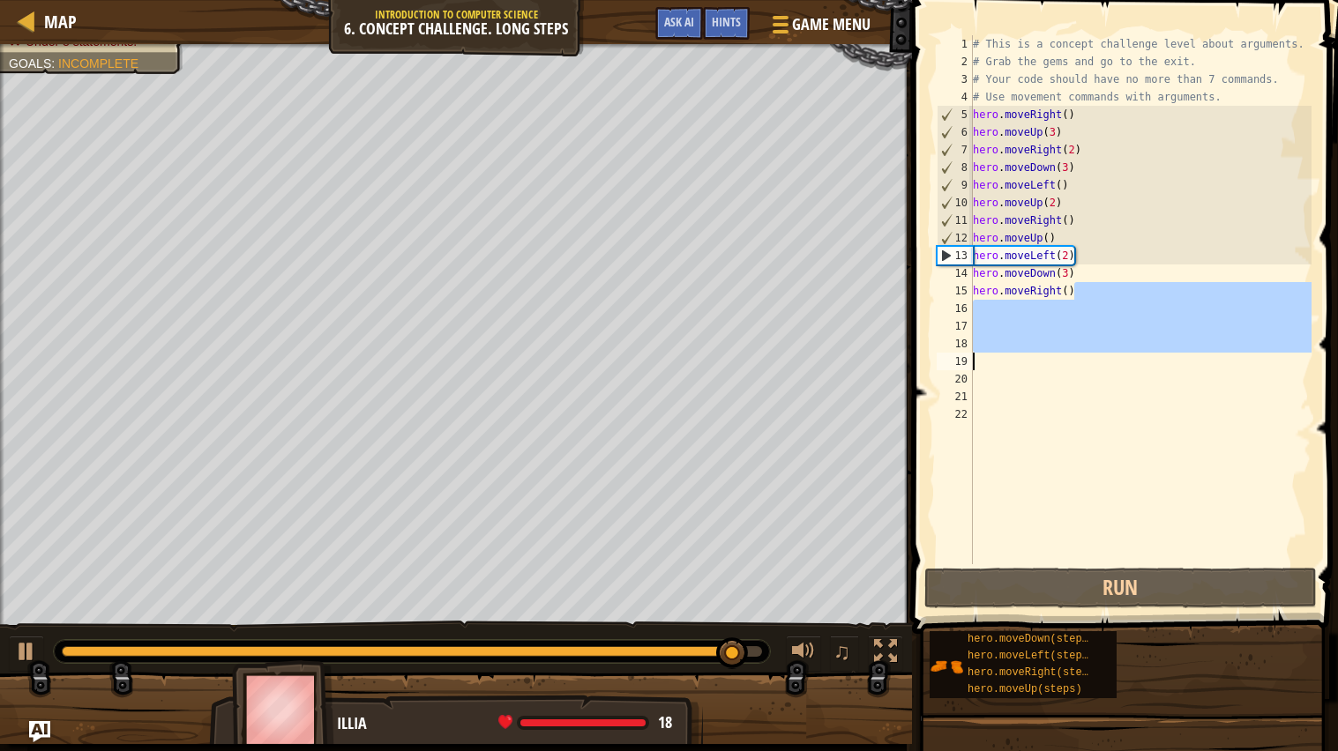
drag, startPoint x: 1092, startPoint y: 293, endPoint x: 1048, endPoint y: 361, distance: 80.5
click at [1048, 361] on div "# This is a concept challenge level about arguments. # Grab the gems and go to …" at bounding box center [1140, 317] width 343 height 564
click at [1087, 292] on div "# This is a concept challenge level about arguments. # Grab the gems and go to …" at bounding box center [1140, 299] width 342 height 529
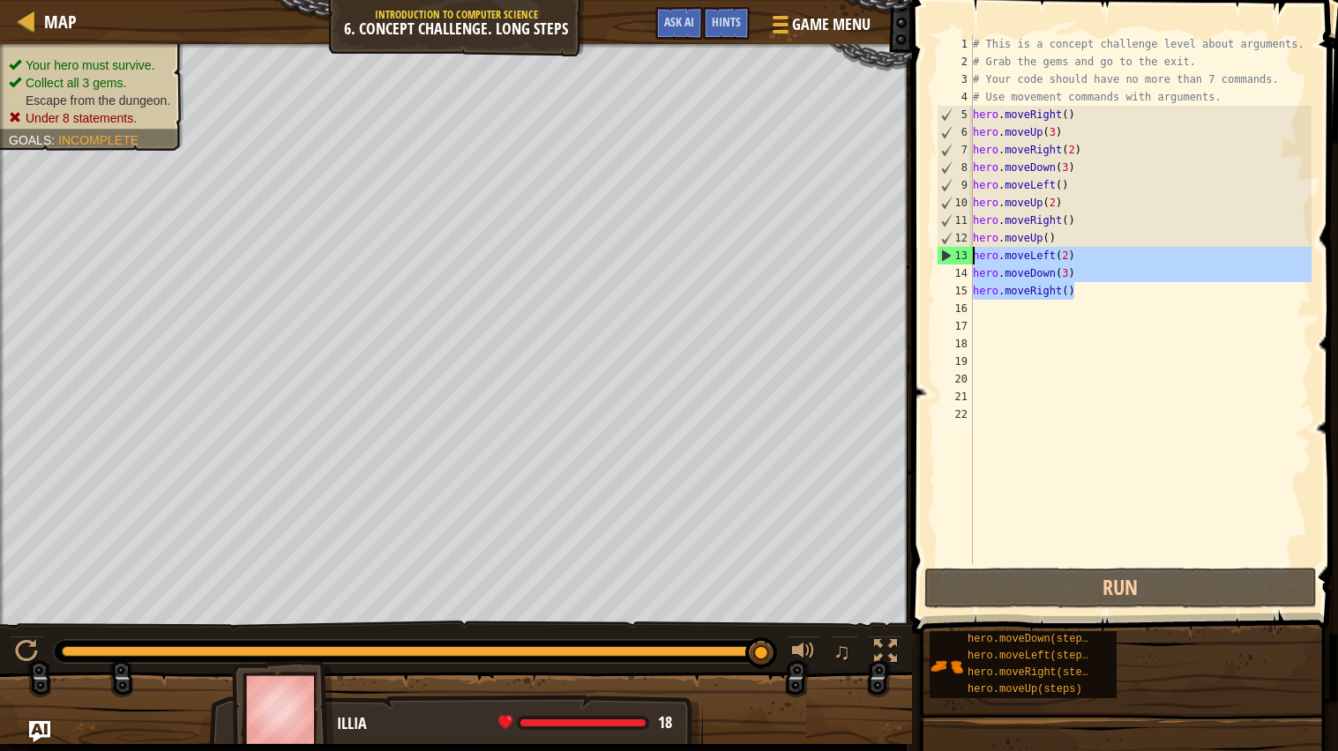
drag, startPoint x: 1085, startPoint y: 293, endPoint x: 973, endPoint y: 255, distance: 119.1
click at [973, 255] on div "hero.moveRight() 1 2 3 4 5 6 7 8 9 10 11 12 13 14 15 16 17 18 19 20 21 22 # Thi…" at bounding box center [1122, 299] width 378 height 529
type textarea "hero.moveLeft(2) hero.moveDown(3)"
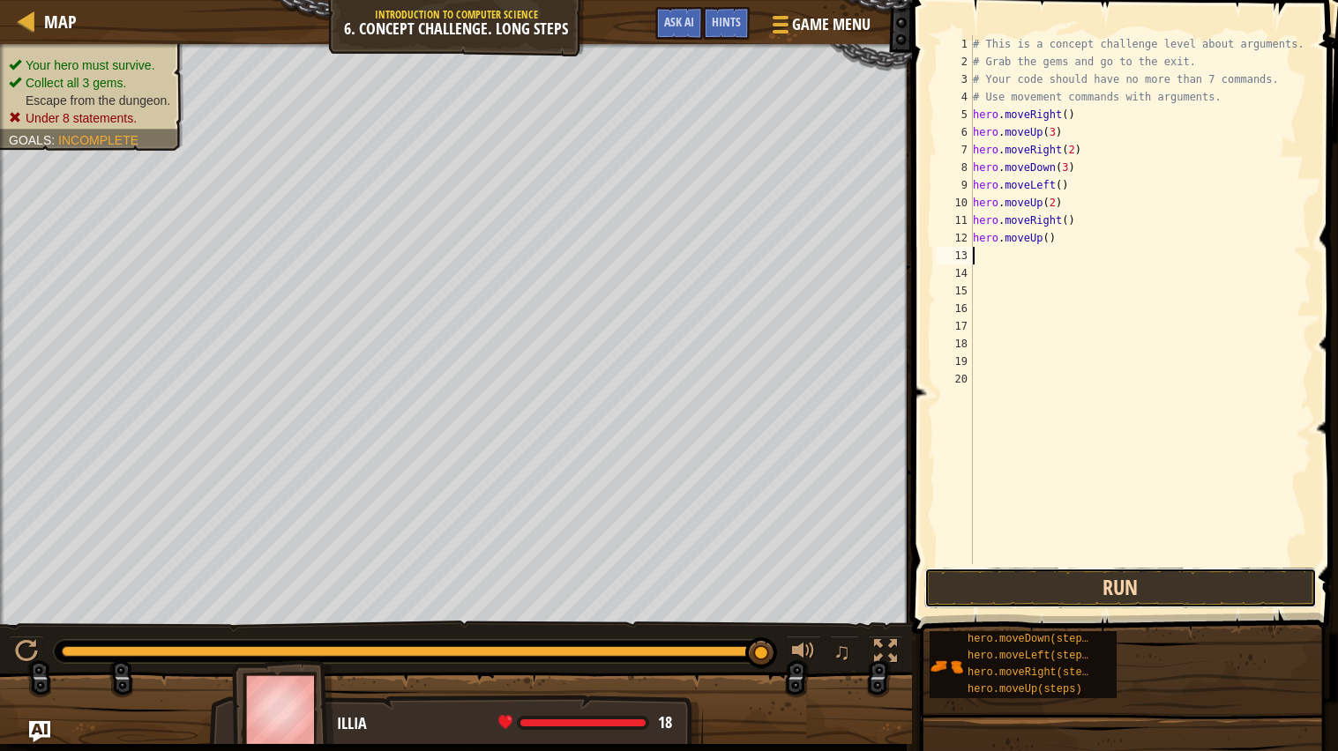
click at [960, 569] on button "Run" at bounding box center [1120, 588] width 392 height 41
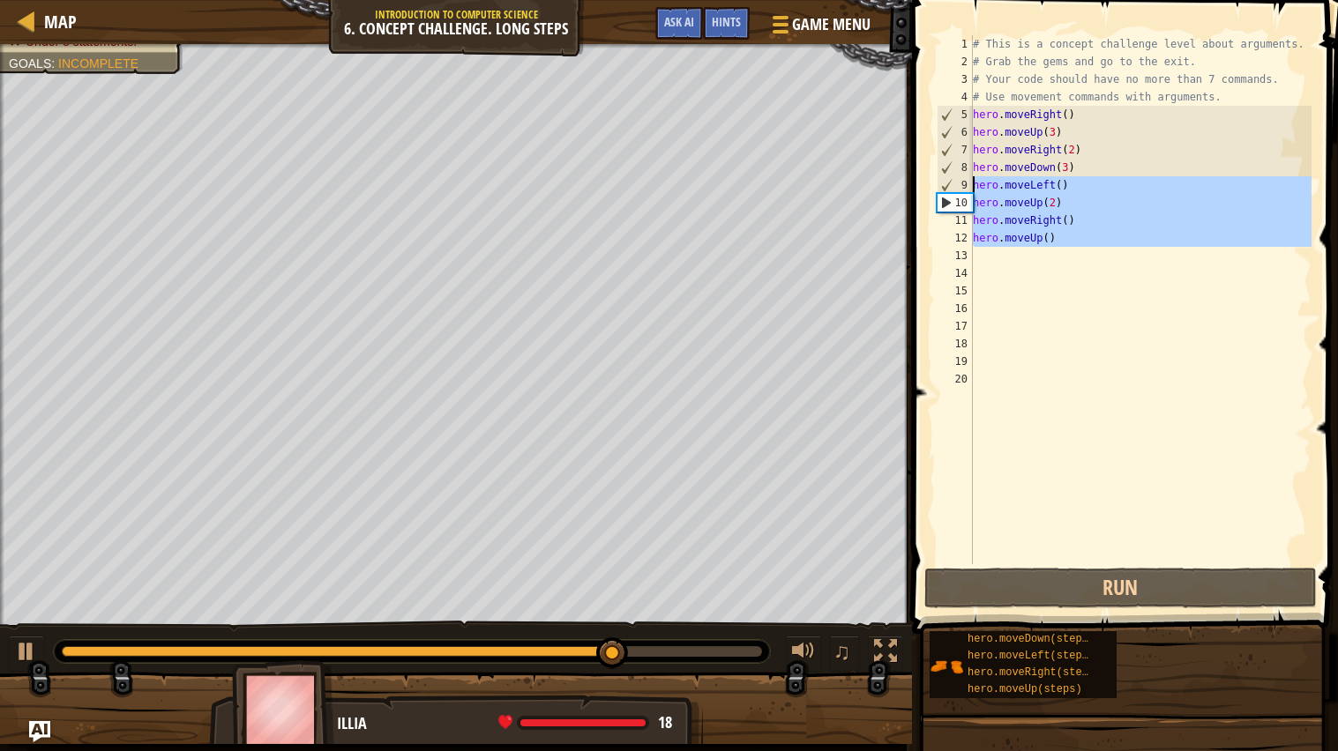
drag, startPoint x: 1055, startPoint y: 248, endPoint x: 968, endPoint y: 187, distance: 106.4
click at [968, 187] on div "1 2 3 4 5 6 7 8 9 10 11 12 13 14 15 16 17 18 19 20 # This is a concept challeng…" at bounding box center [1122, 299] width 378 height 529
type textarea "hero.moveLeft() hero.moveUp(2)"
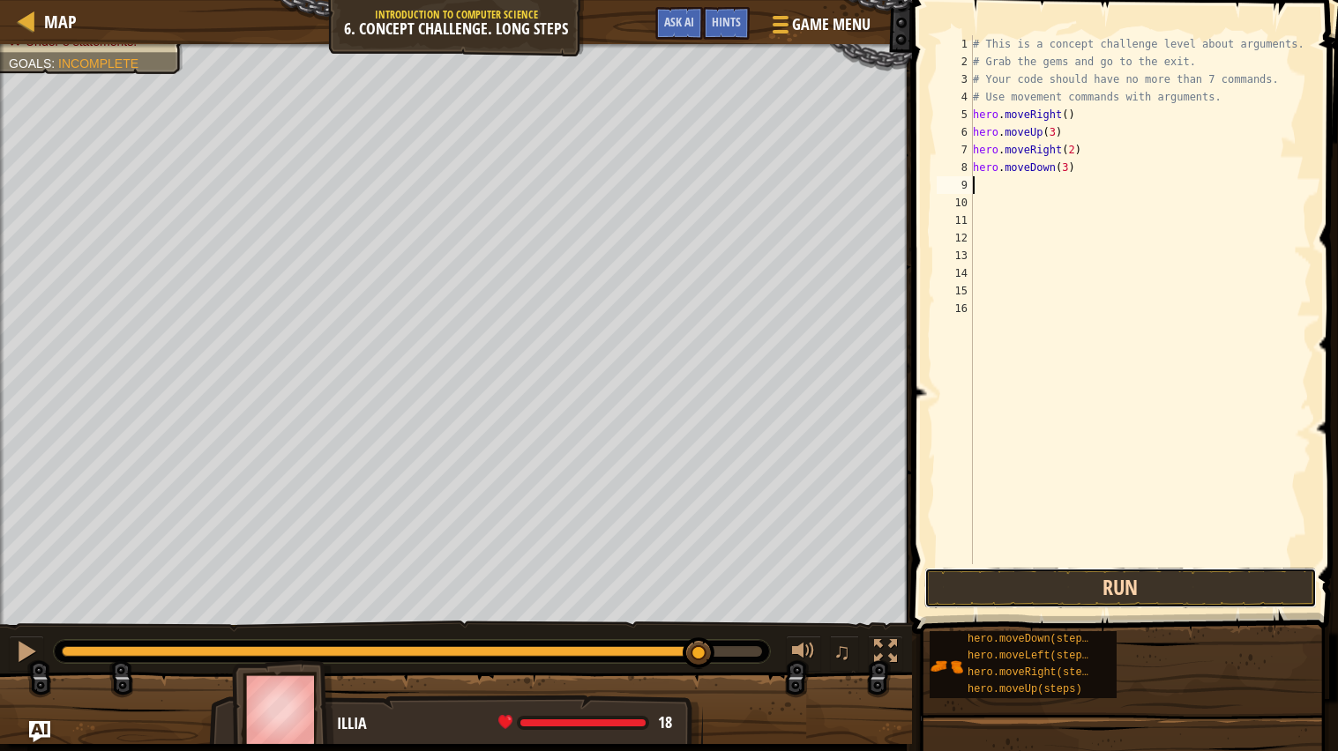
click at [1001, 596] on button "Run" at bounding box center [1120, 588] width 392 height 41
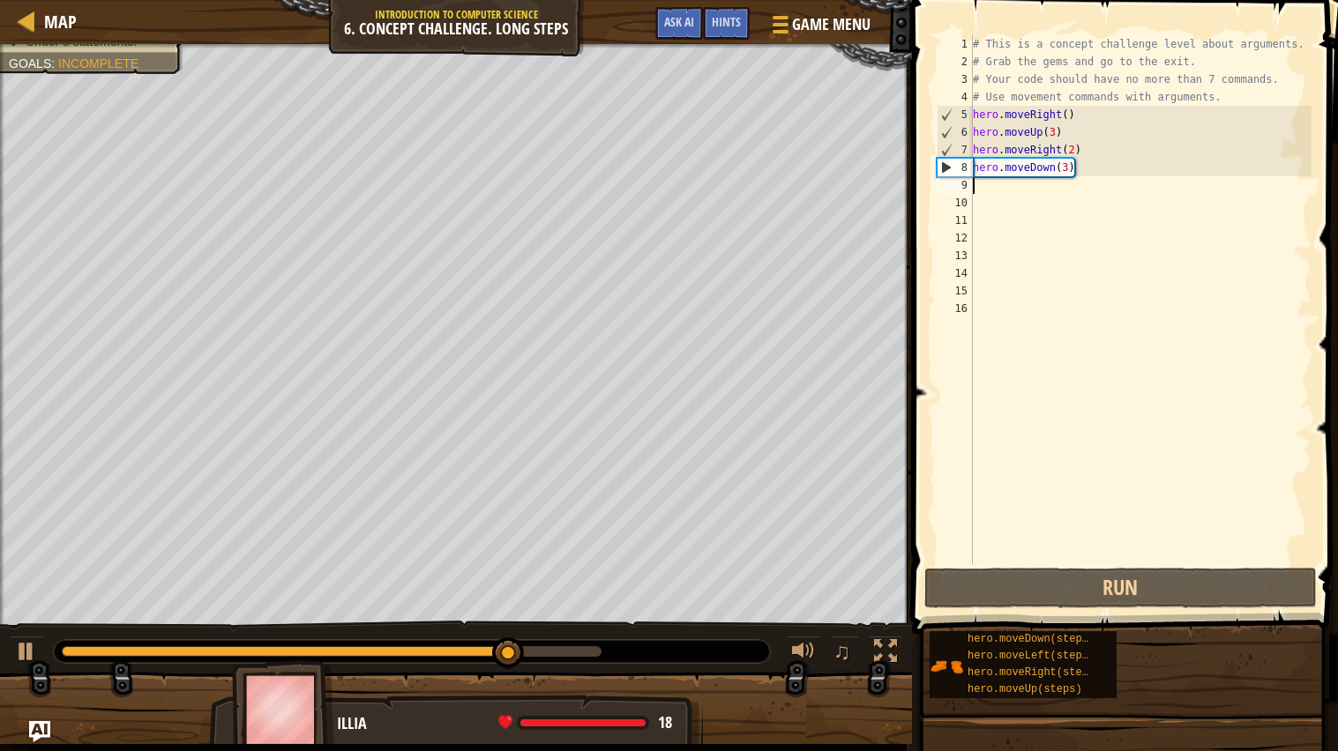
click at [989, 189] on div "# This is a concept challenge level about arguments. # Grab the gems and go to …" at bounding box center [1140, 317] width 343 height 564
click at [1093, 169] on div "# This is a concept challenge level about arguments. # Grab the gems and go to …" at bounding box center [1140, 317] width 343 height 564
type textarea "hero.moveDown(3)"
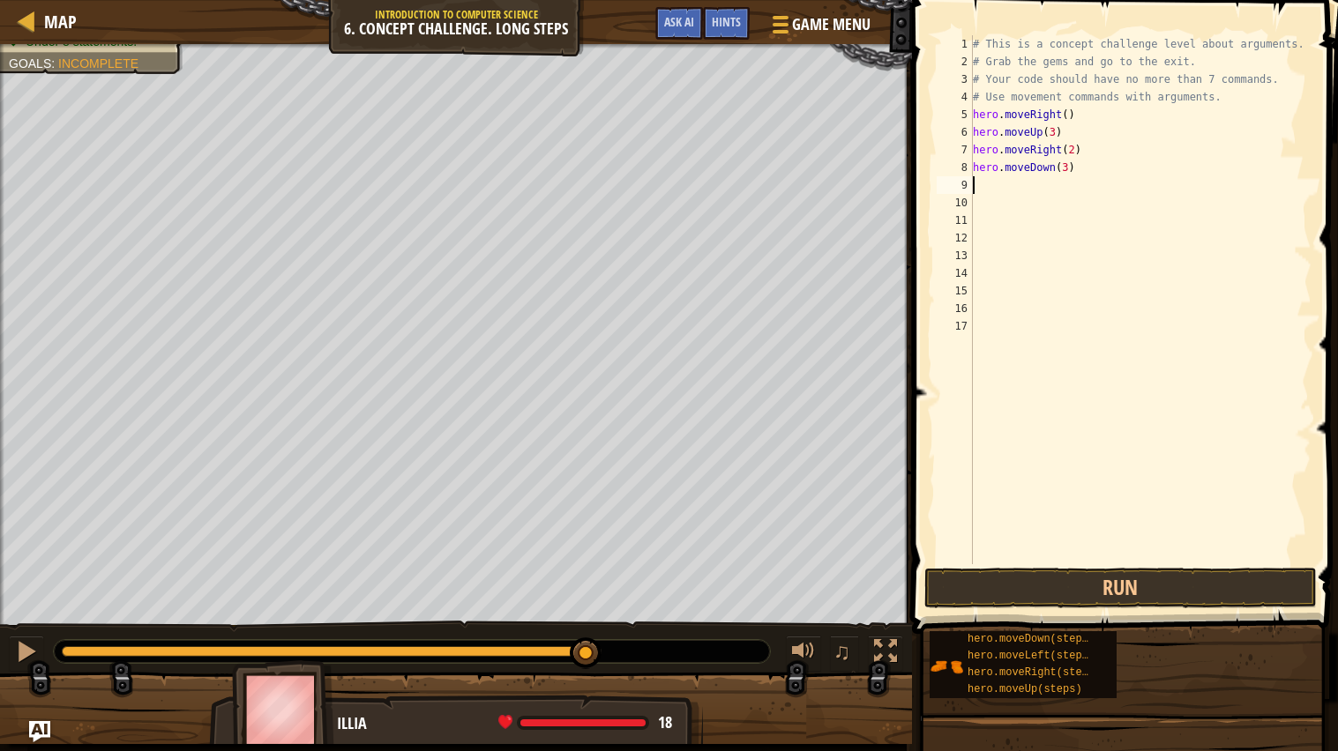
click at [1087, 173] on div "# This is a concept challenge level about arguments. # Grab the gems and go to …" at bounding box center [1140, 317] width 343 height 564
type textarea "hero.moveDown(3)"
click at [988, 320] on div "# This is a concept challenge level about arguments. # Grab the gems and go to …" at bounding box center [1140, 317] width 343 height 564
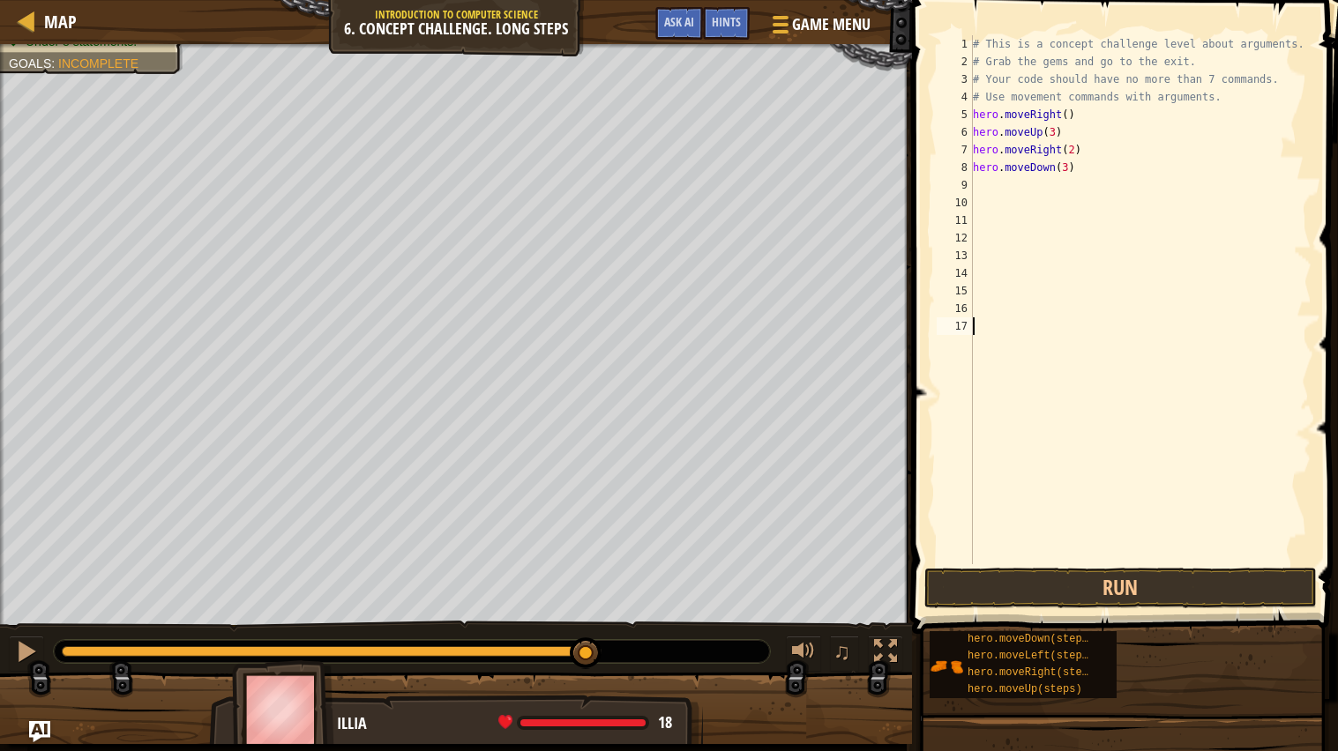
scroll to position [7, 0]
click at [994, 267] on div "# This is a concept challenge level about arguments. # Grab the gems and go to …" at bounding box center [1140, 317] width 343 height 564
click at [985, 260] on div "# This is a concept challenge level about arguments. # Grab the gems and go to …" at bounding box center [1140, 317] width 343 height 564
click at [987, 243] on div "# This is a concept challenge level about arguments. # Grab the gems and go to …" at bounding box center [1140, 317] width 343 height 564
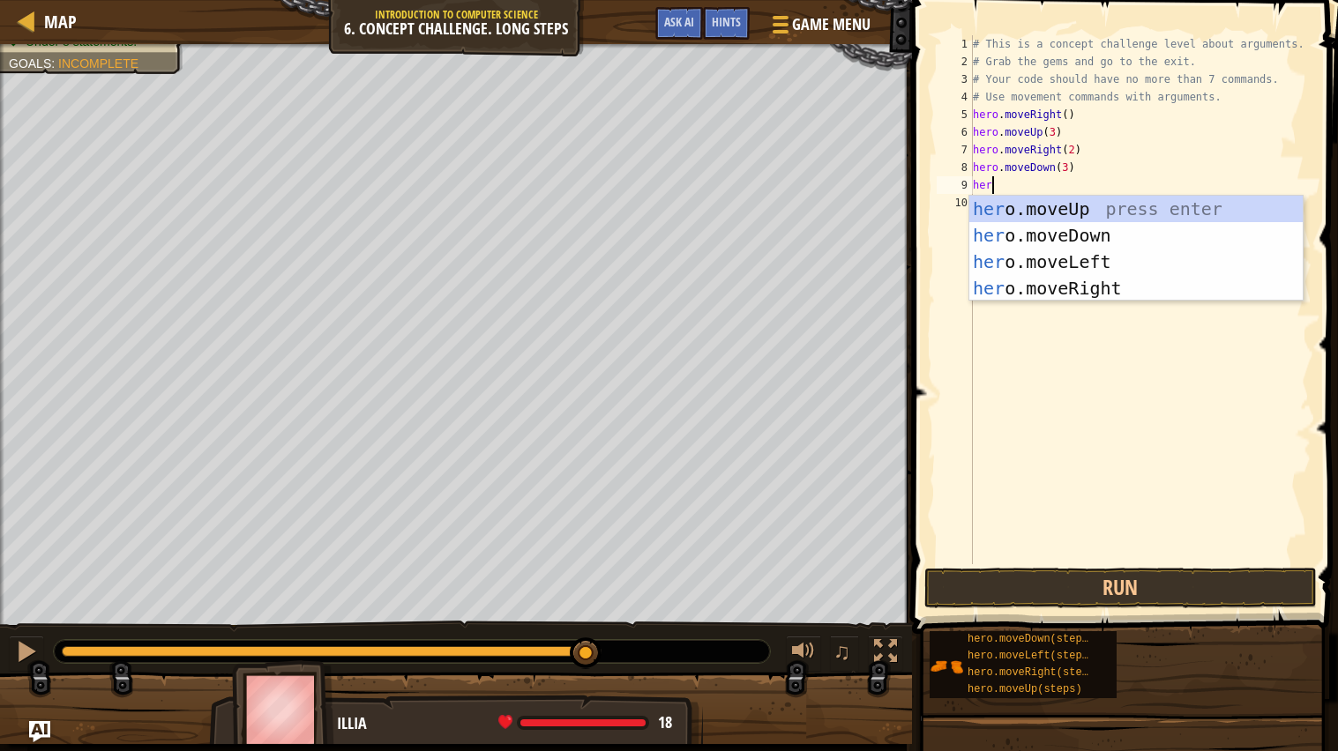
type textarea "hero"
click at [1077, 286] on div "hero .moveUp press enter hero .moveDown press enter hero .moveLeft press enter …" at bounding box center [1135, 275] width 333 height 159
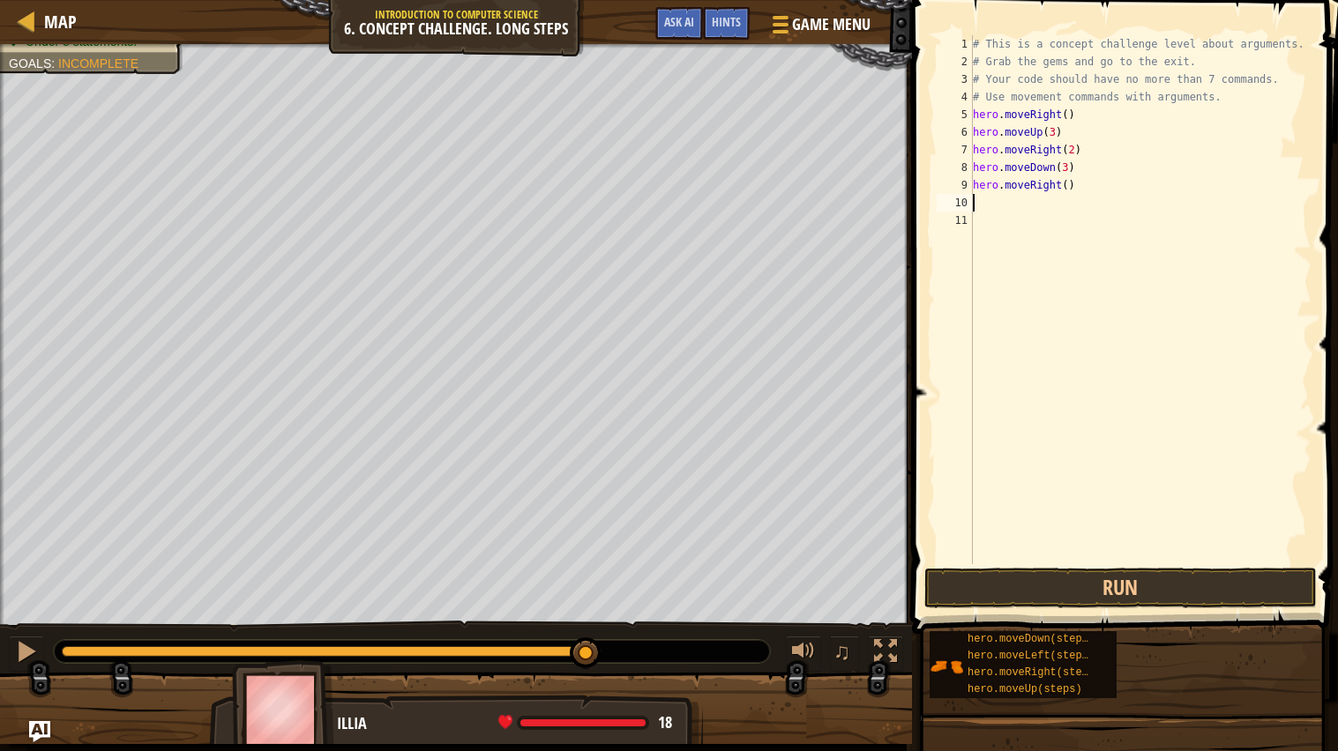
scroll to position [7, 0]
click at [1029, 205] on div "# This is a concept challenge level about arguments. # Grab the gems and go to …" at bounding box center [1140, 317] width 343 height 564
click at [1090, 189] on div "# This is a concept challenge level about arguments. # Grab the gems and go to …" at bounding box center [1140, 317] width 343 height 564
type textarea "hero.moveRight()"
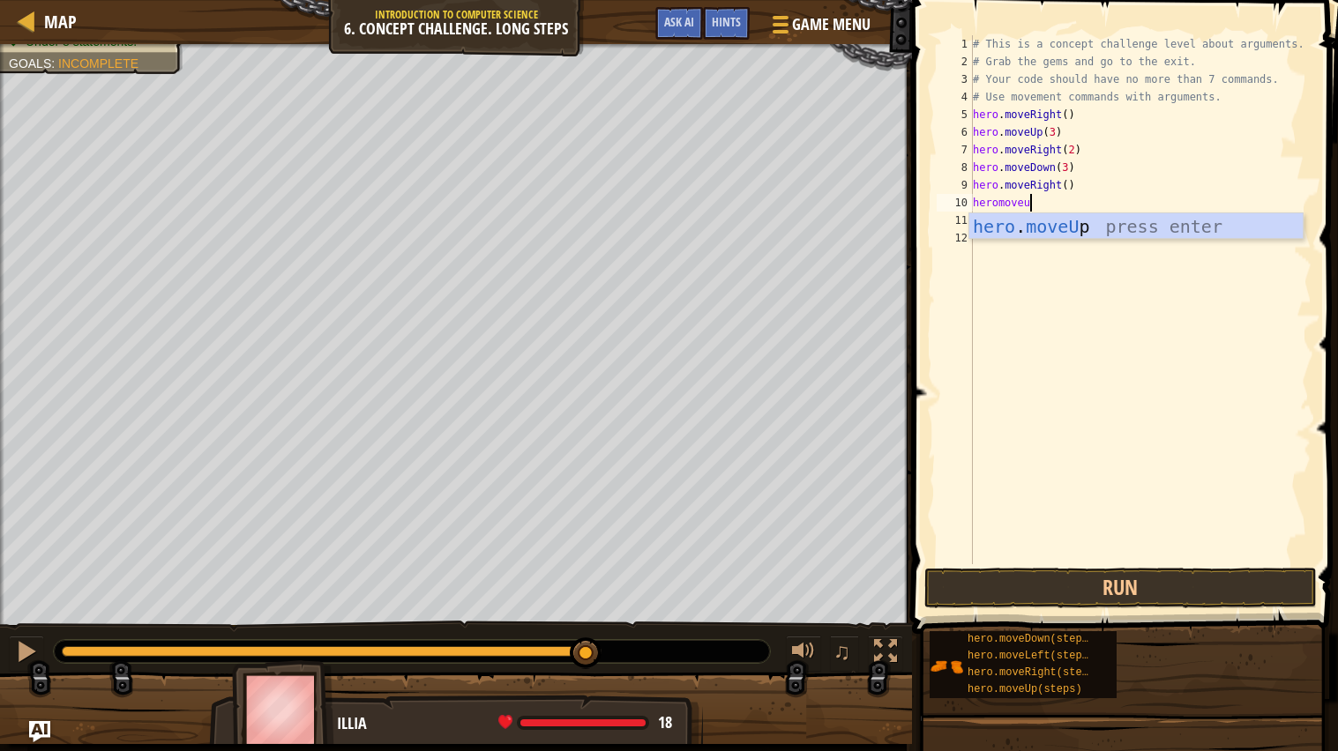
scroll to position [7, 4]
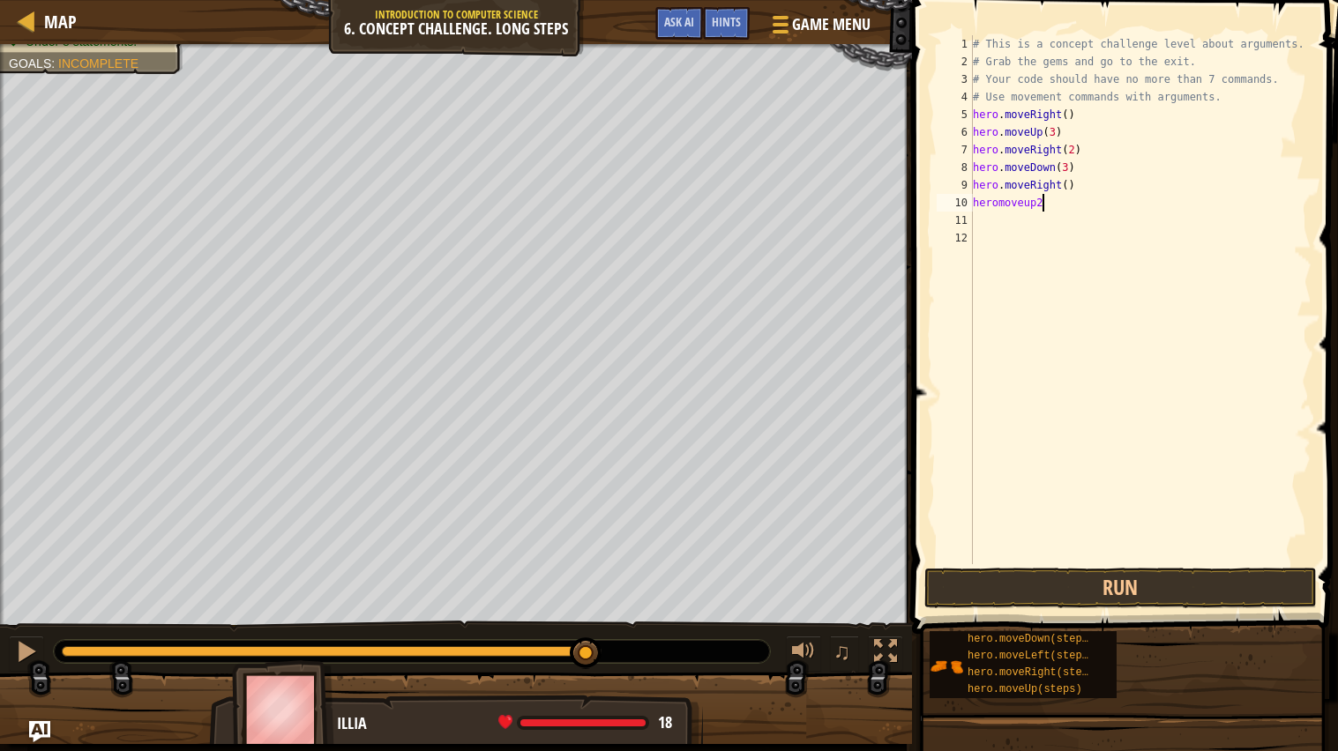
click at [1054, 210] on div "# This is a concept challenge level about arguments. # Grab the gems and go to …" at bounding box center [1140, 317] width 343 height 564
type textarea "h"
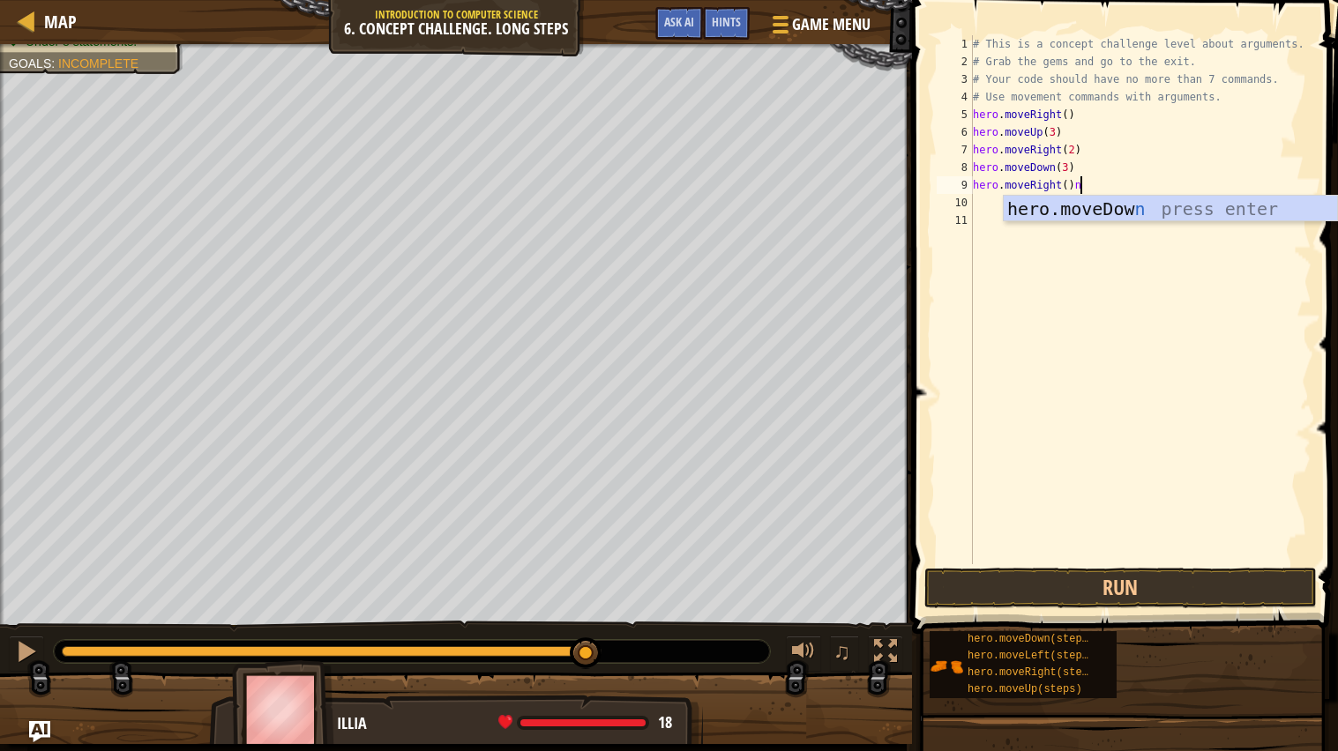
scroll to position [7, 7]
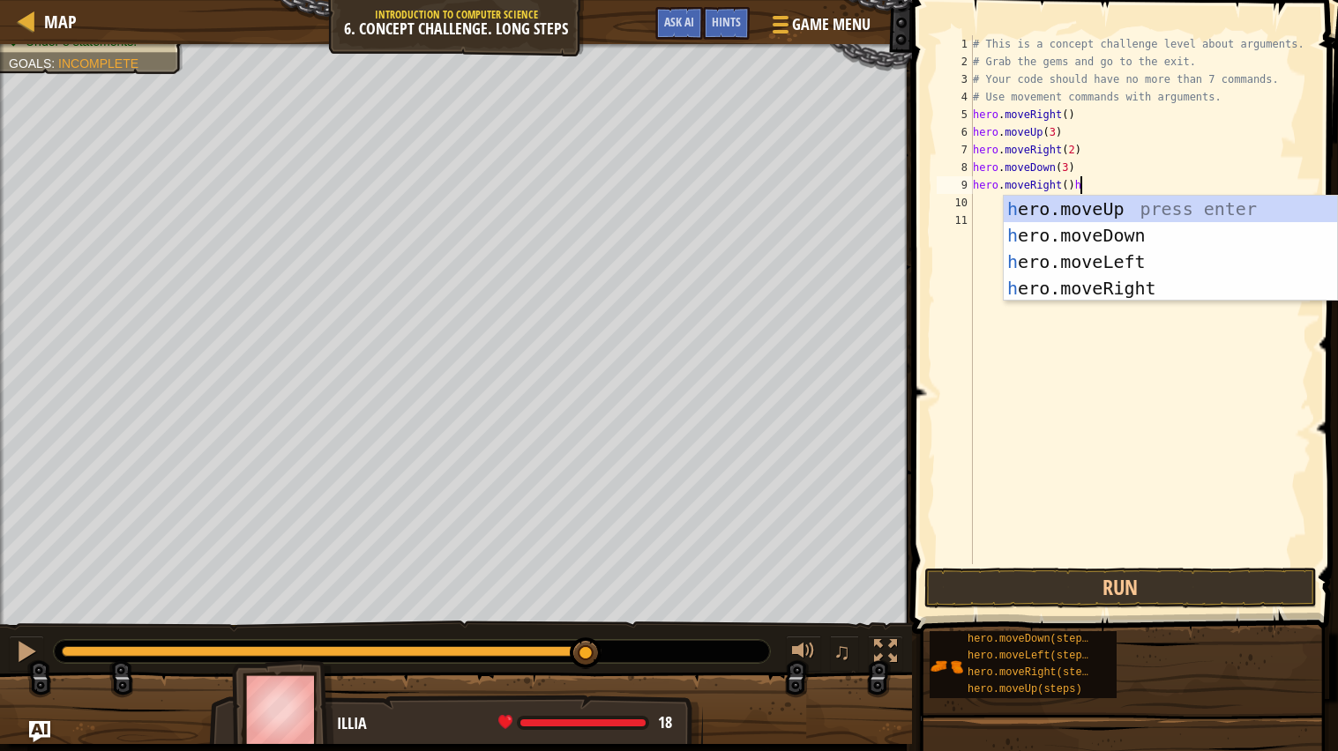
type textarea "hero.moveRight()"
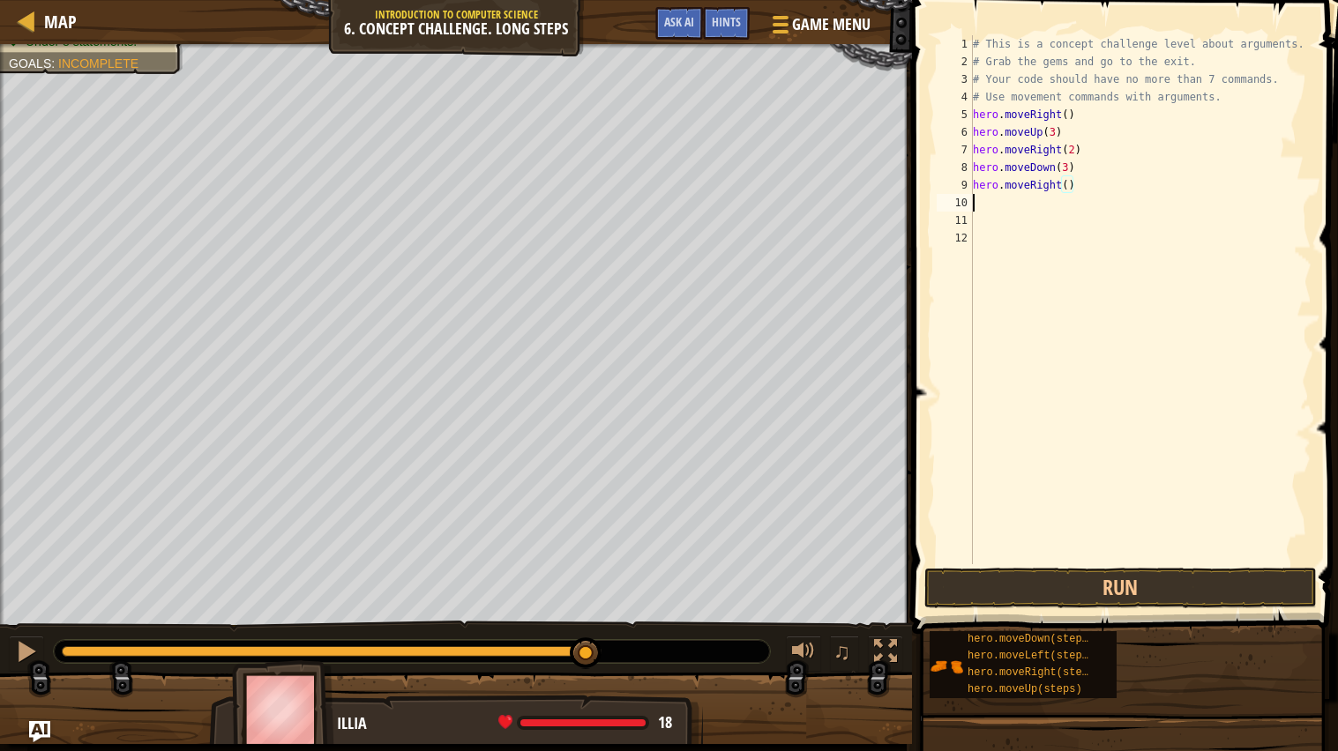
scroll to position [7, 0]
type textarea "he"
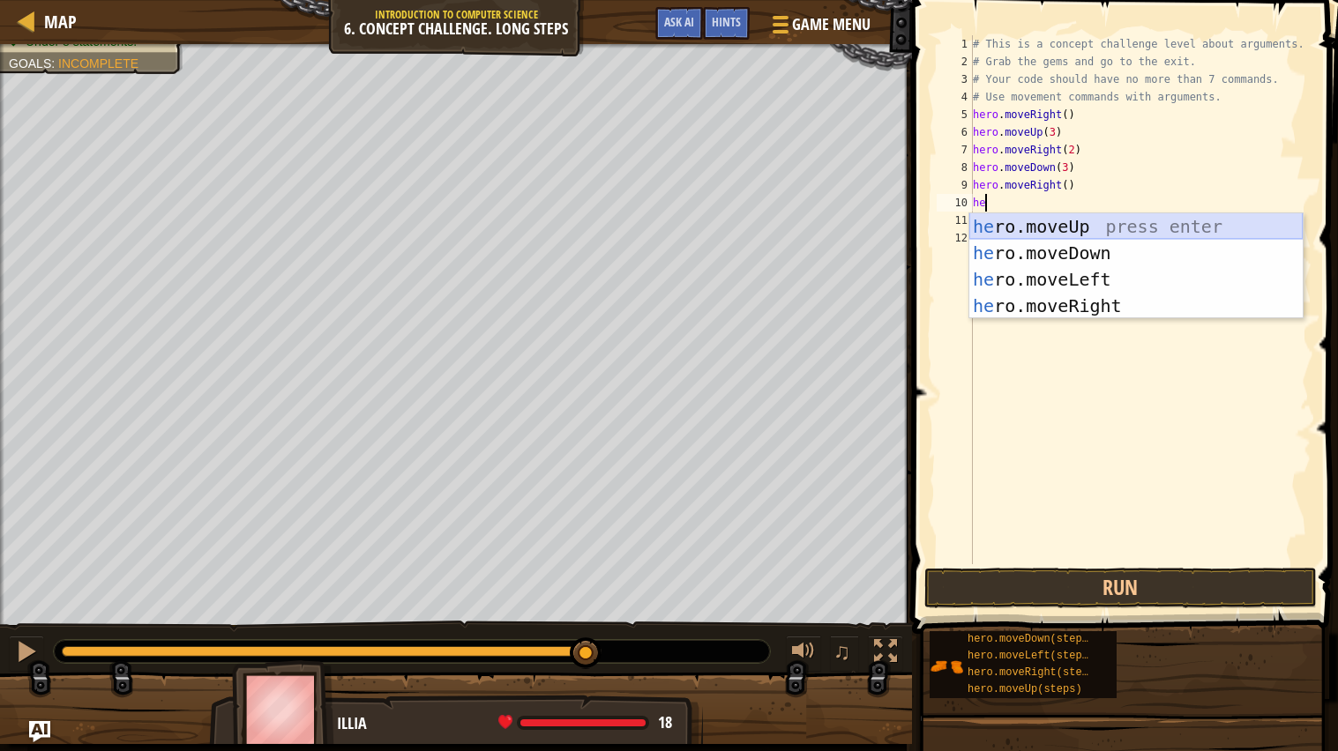
click at [1130, 223] on div "he ro.moveUp press enter he ro.moveDown press enter he ro.moveLeft press enter …" at bounding box center [1135, 292] width 333 height 159
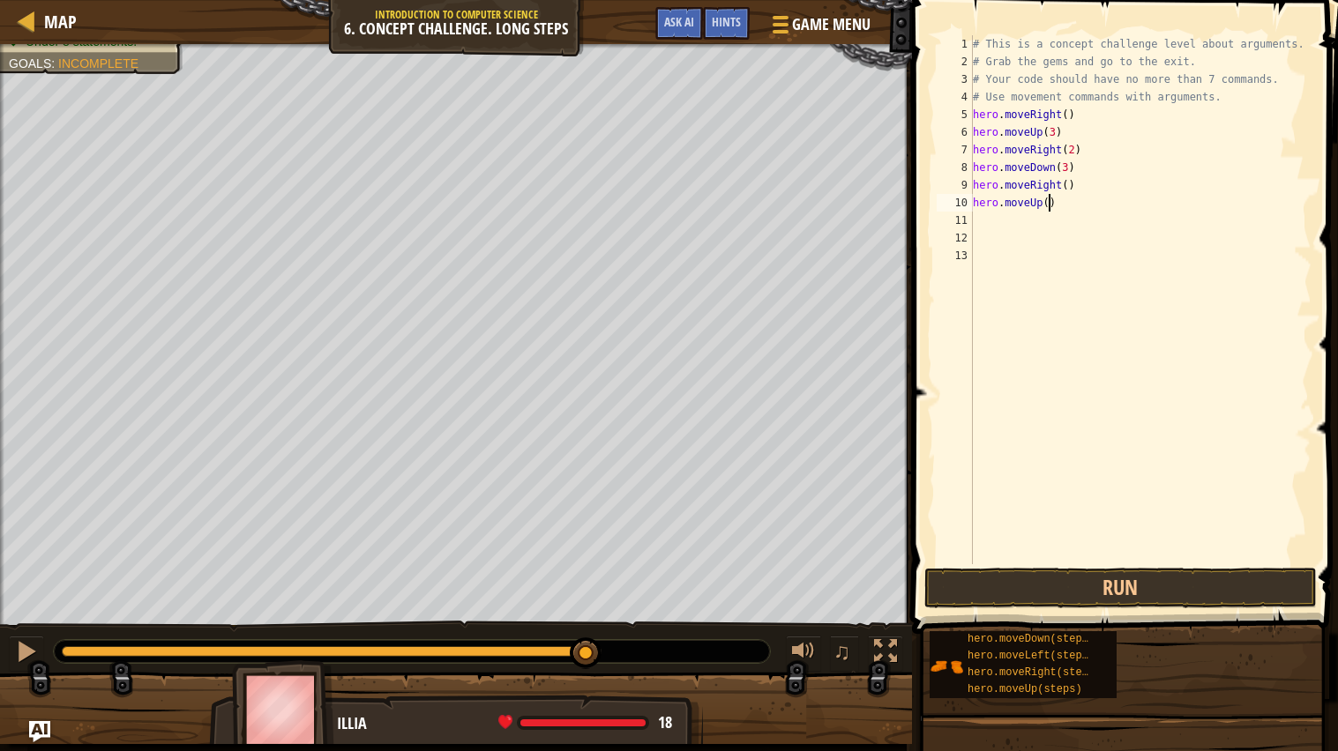
click at [1049, 203] on div "# This is a concept challenge level about arguments. # Grab the gems and go to …" at bounding box center [1140, 317] width 343 height 564
type textarea "hero.moveUp(2)"
click at [1073, 207] on div "# This is a concept challenge level about arguments. # Grab the gems and go to …" at bounding box center [1140, 317] width 343 height 564
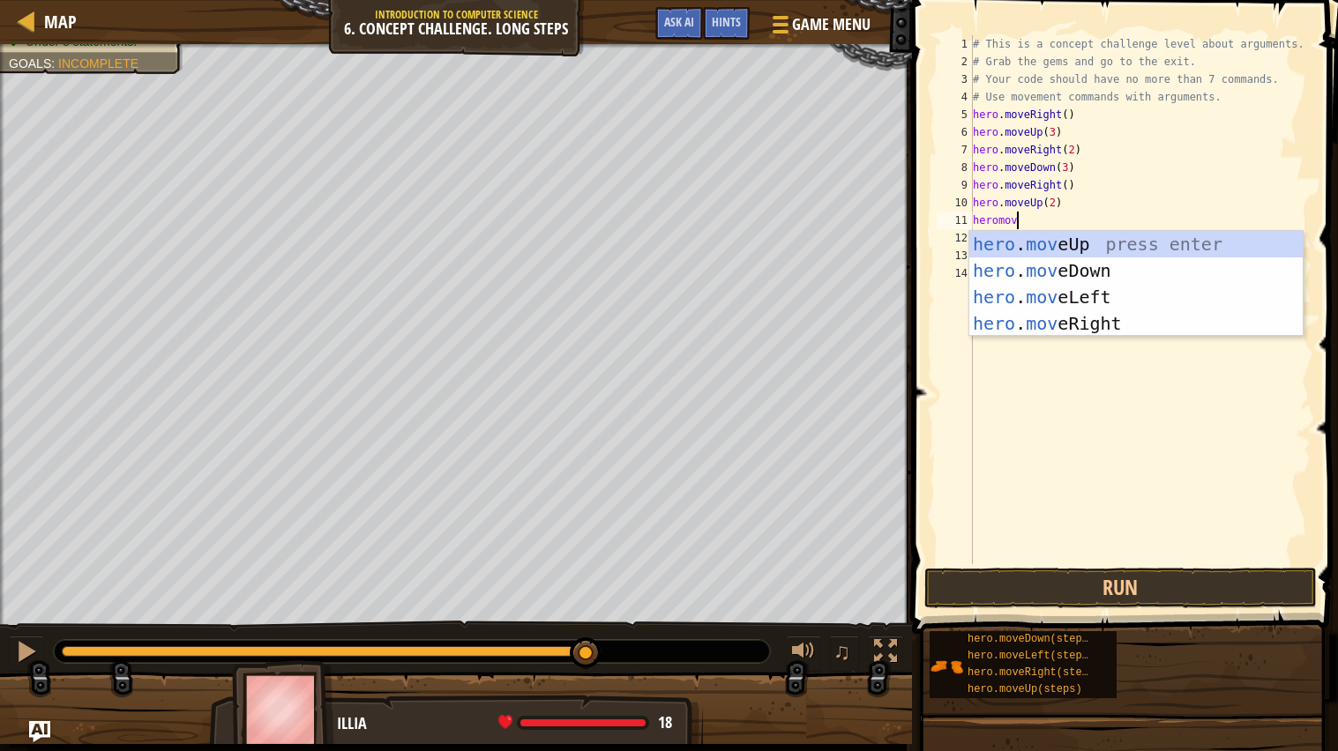
scroll to position [7, 3]
type textarea "heromove"
click at [1093, 297] on div "hero . move Up press enter hero . move Down press enter hero . move Left press …" at bounding box center [1135, 310] width 333 height 159
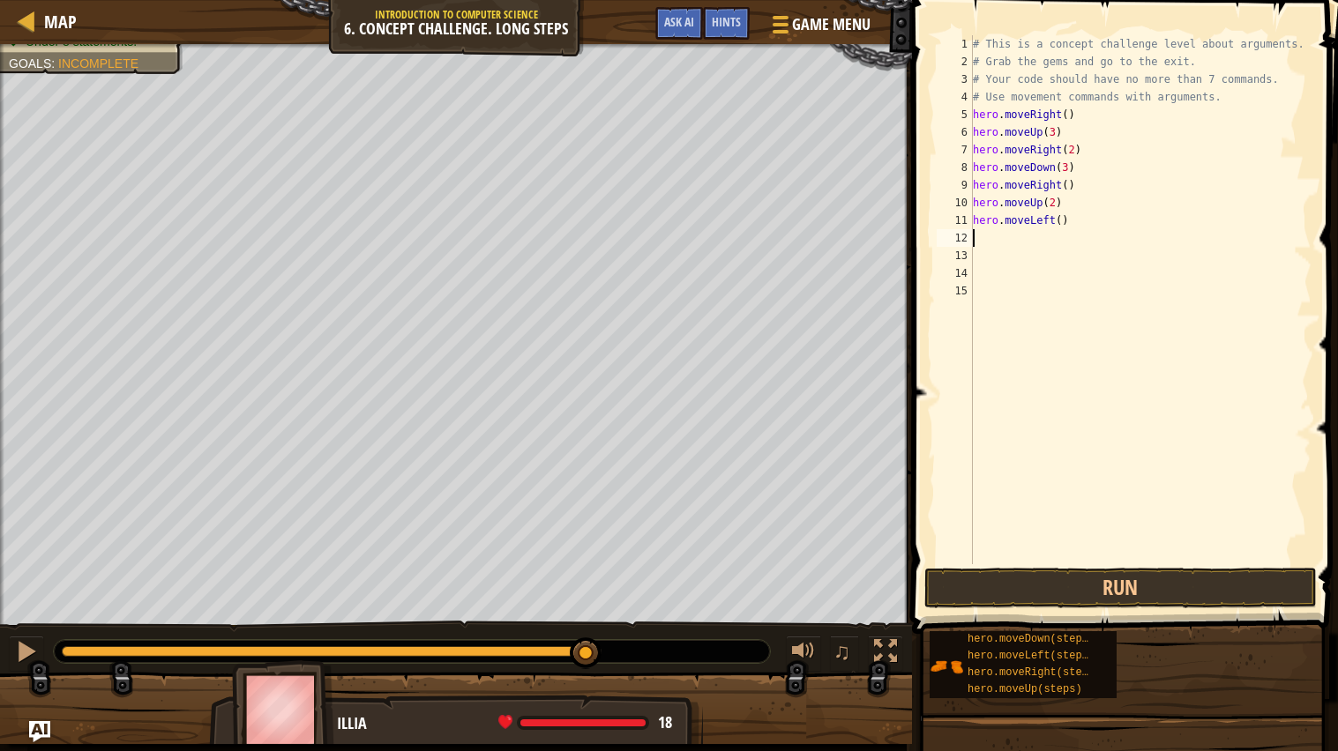
scroll to position [7, 0]
click at [993, 591] on button "Run" at bounding box center [1120, 588] width 392 height 41
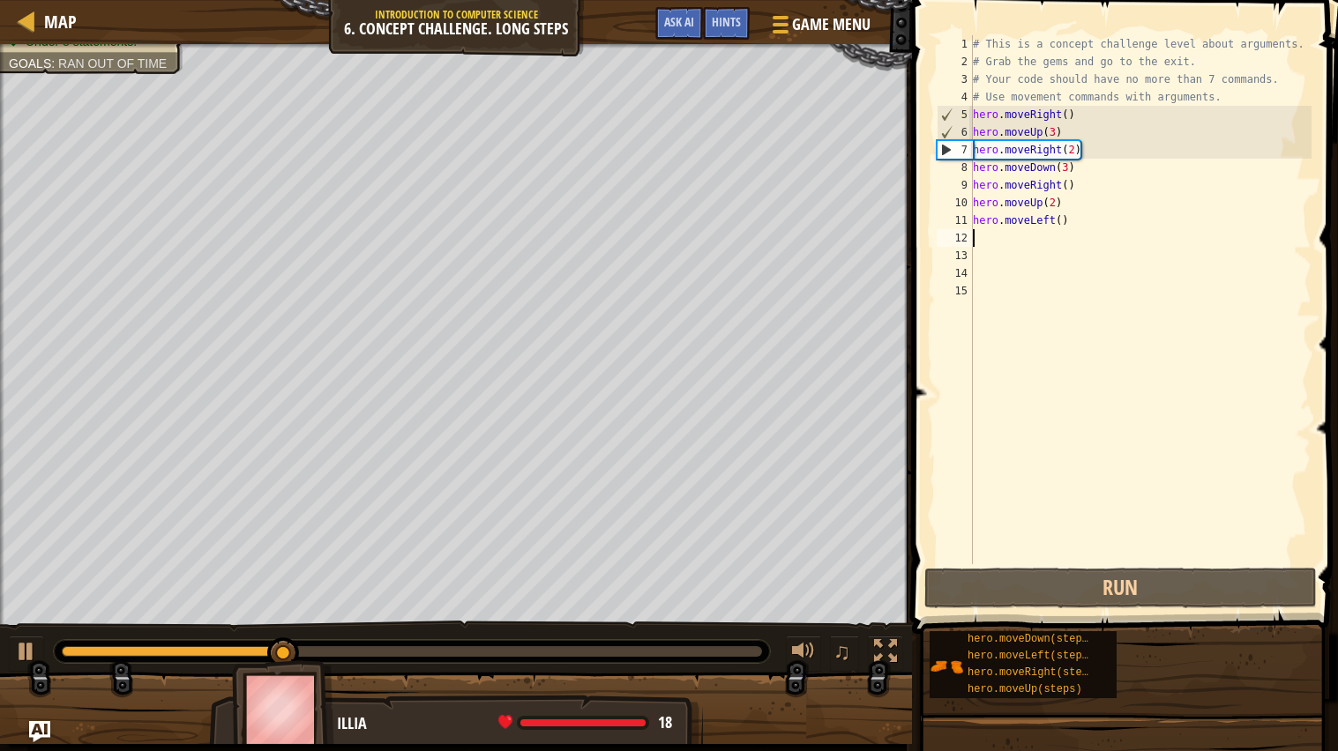
click at [1051, 222] on div "# This is a concept challenge level about arguments. # Grab the gems and go to …" at bounding box center [1140, 317] width 343 height 564
click at [1056, 223] on div "# This is a concept challenge level about arguments. # Grab the gems and go to …" at bounding box center [1140, 317] width 343 height 564
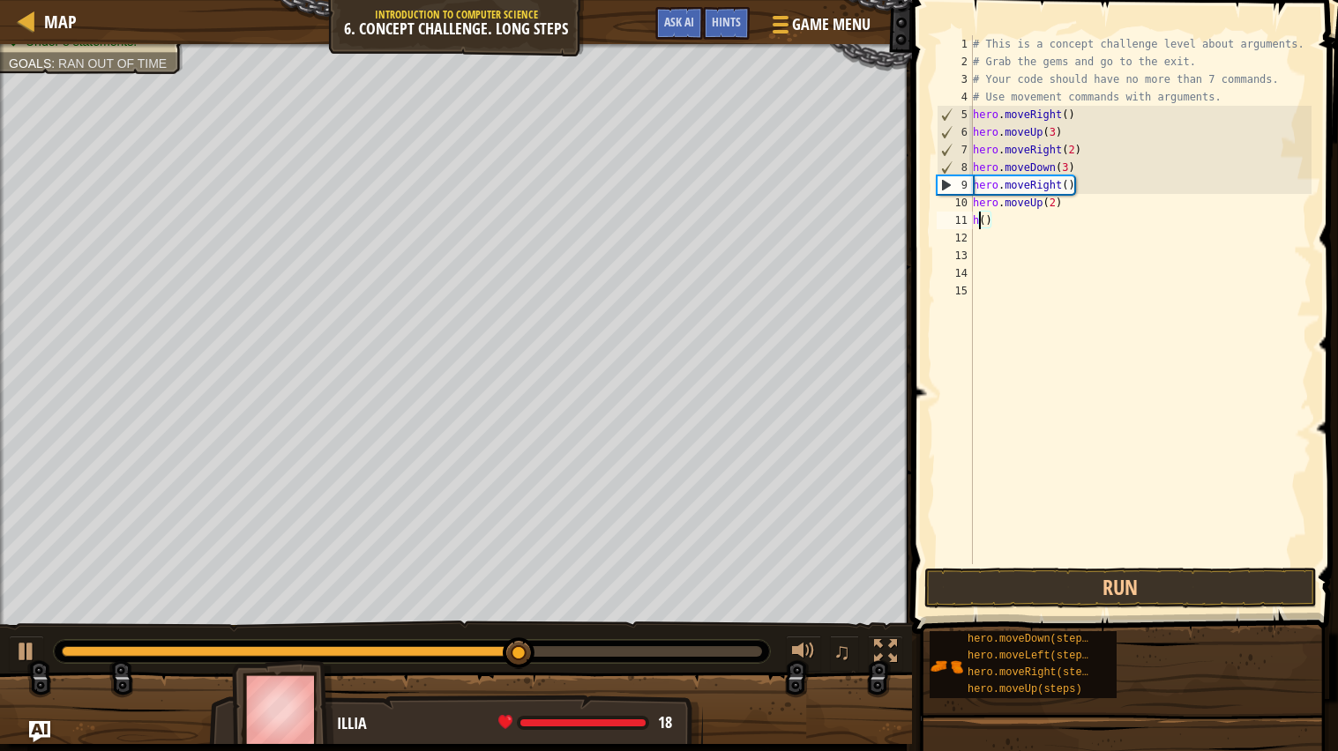
click at [1017, 222] on div "# This is a concept challenge level about arguments. # Grab the gems and go to …" at bounding box center [1140, 317] width 343 height 564
type textarea "h"
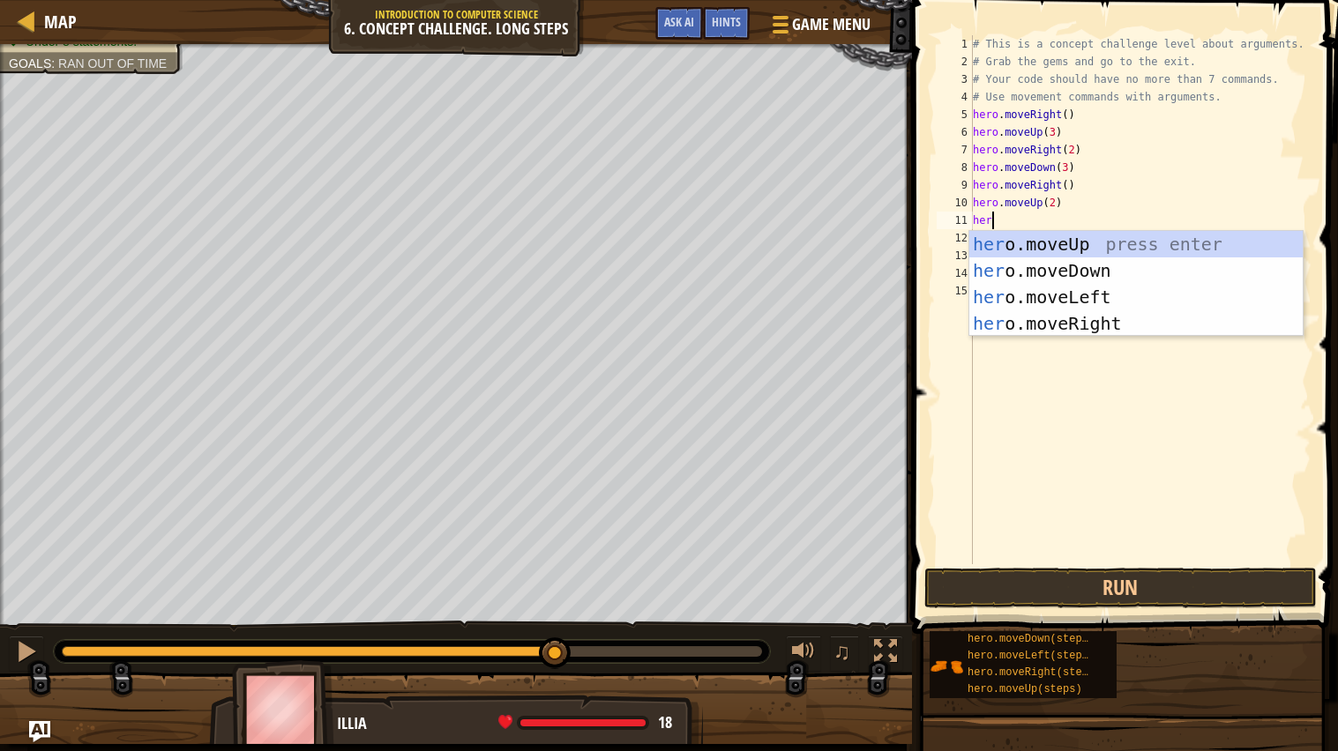
type textarea "hero"
click at [1085, 327] on div "hero .moveUp press enter hero .moveDown press enter hero .moveLeft press enter …" at bounding box center [1135, 310] width 333 height 159
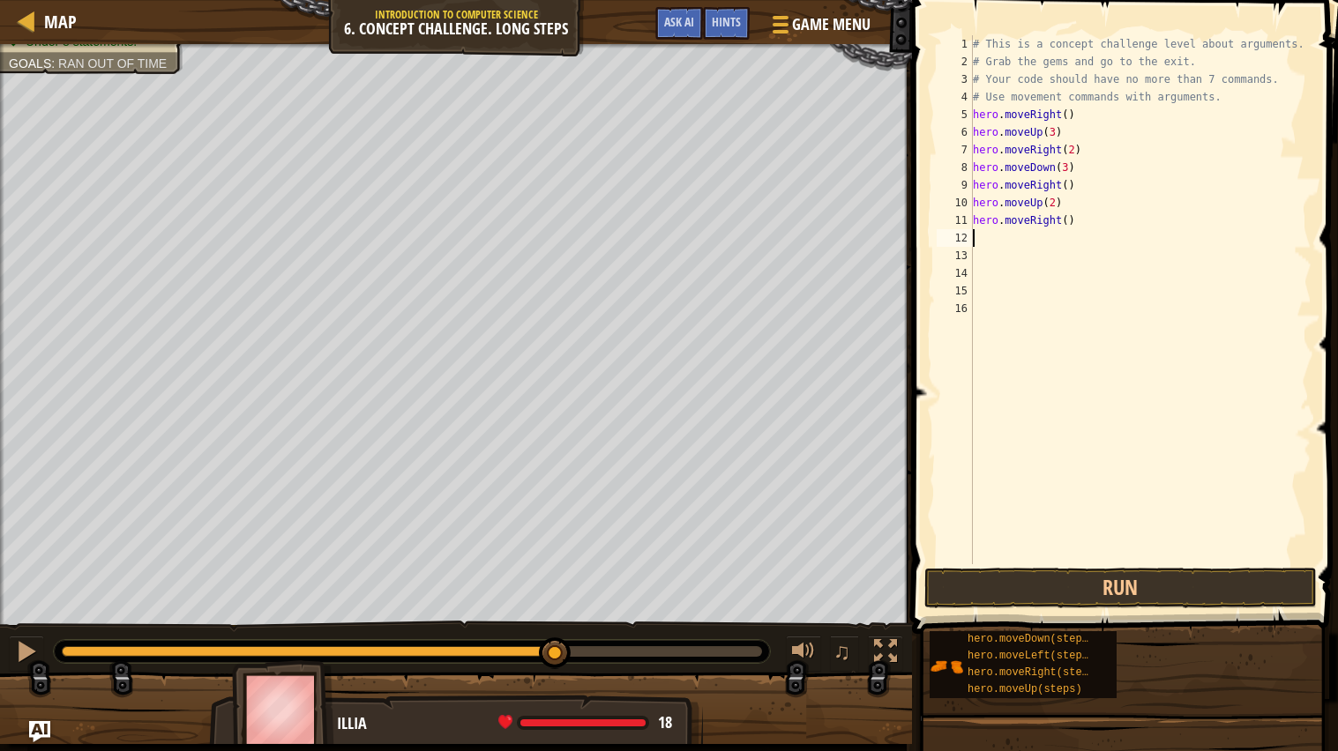
scroll to position [7, 0]
click at [995, 592] on button "Run" at bounding box center [1120, 588] width 392 height 41
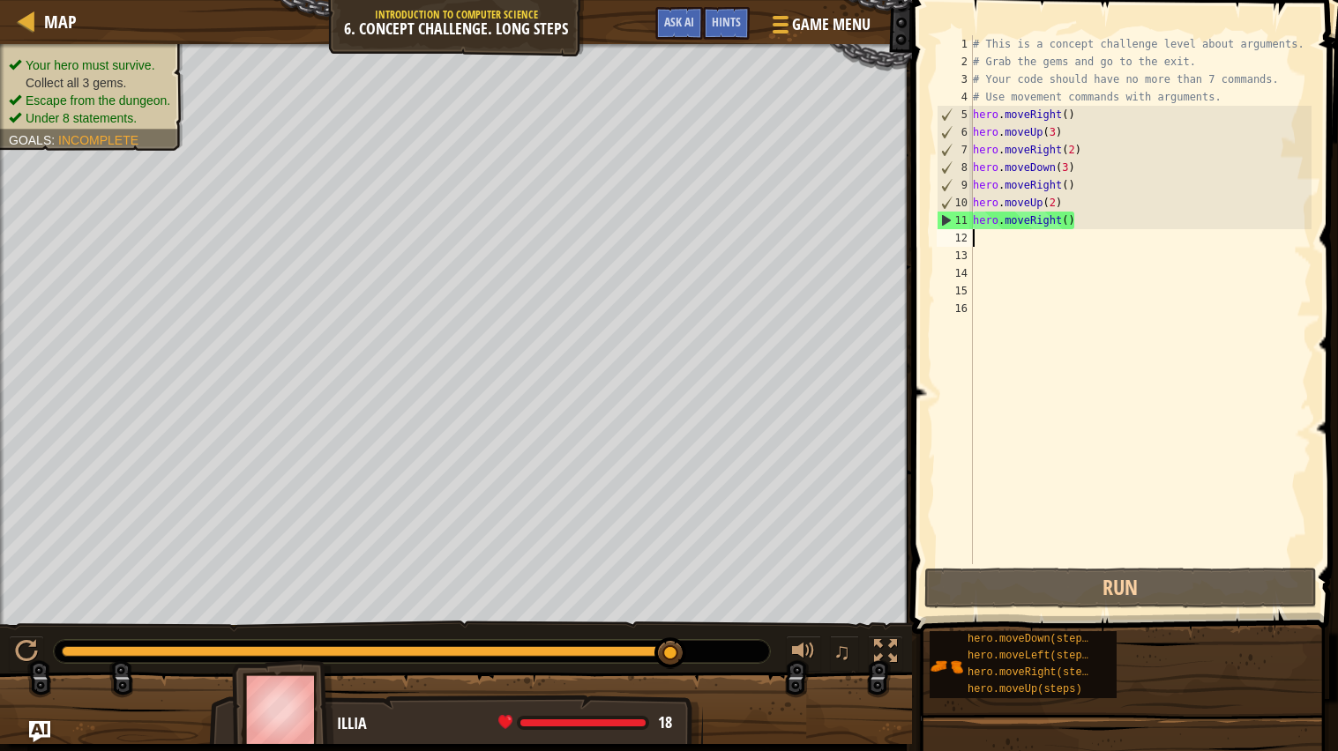
click at [1081, 221] on div "# This is a concept challenge level about arguments. # Grab the gems and go to …" at bounding box center [1140, 317] width 343 height 564
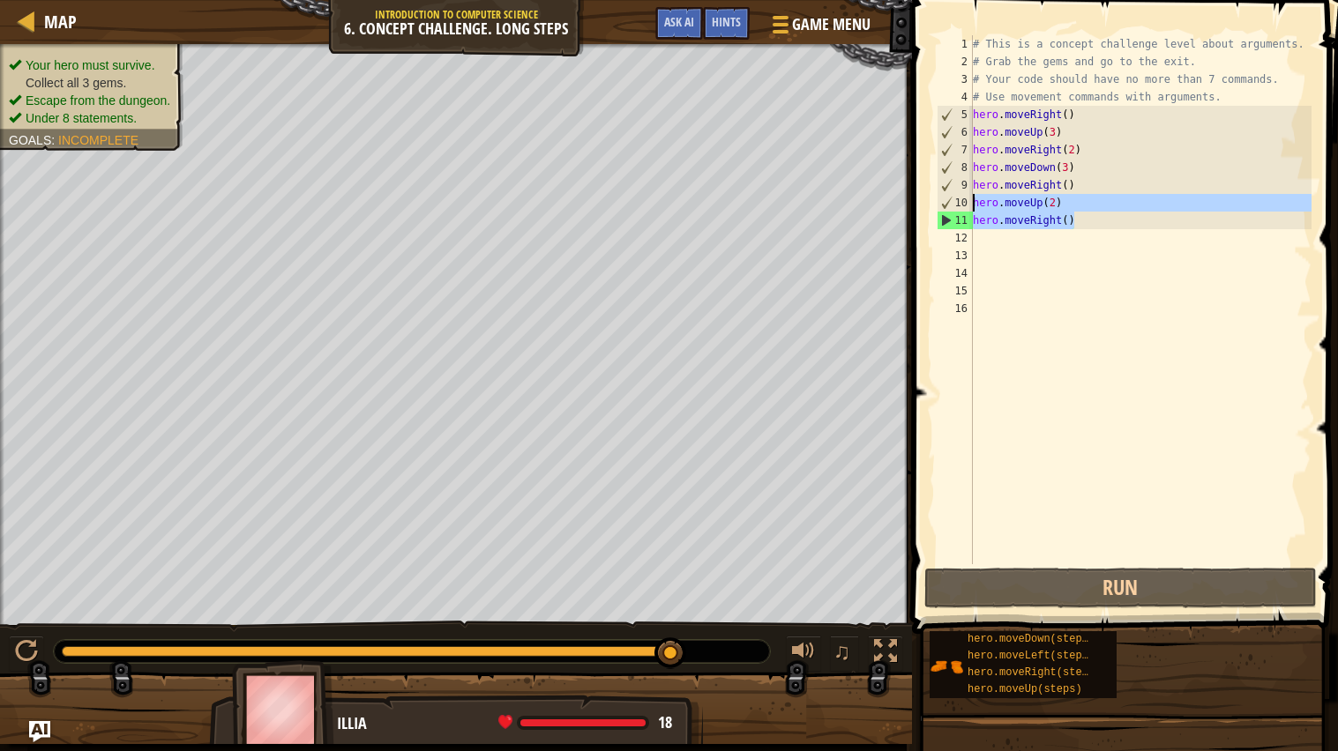
drag, startPoint x: 1081, startPoint y: 221, endPoint x: 973, endPoint y: 198, distance: 110.0
click at [973, 198] on div "# This is a concept challenge level about arguments. # Grab the gems and go to …" at bounding box center [1140, 317] width 343 height 564
type textarea "hero.moveUp(2) hero.moveRight()"
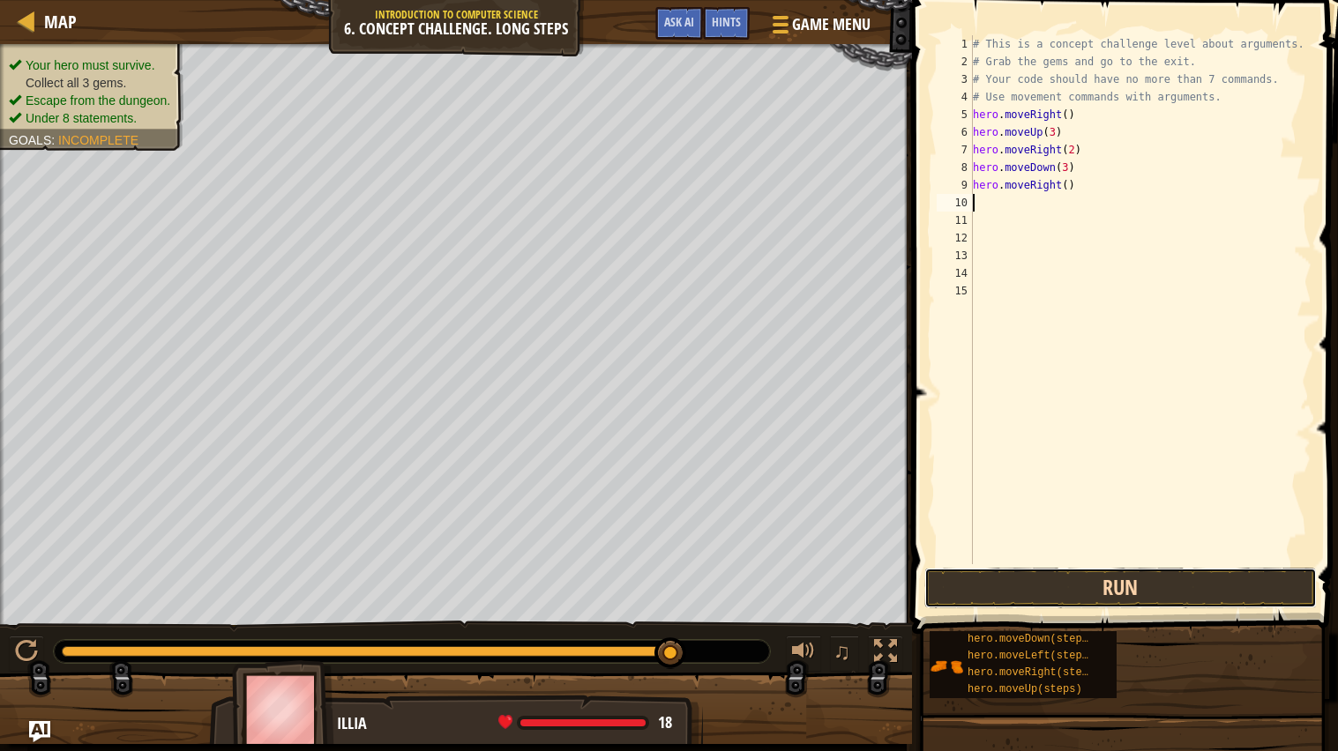
click at [944, 596] on button "Run" at bounding box center [1120, 588] width 392 height 41
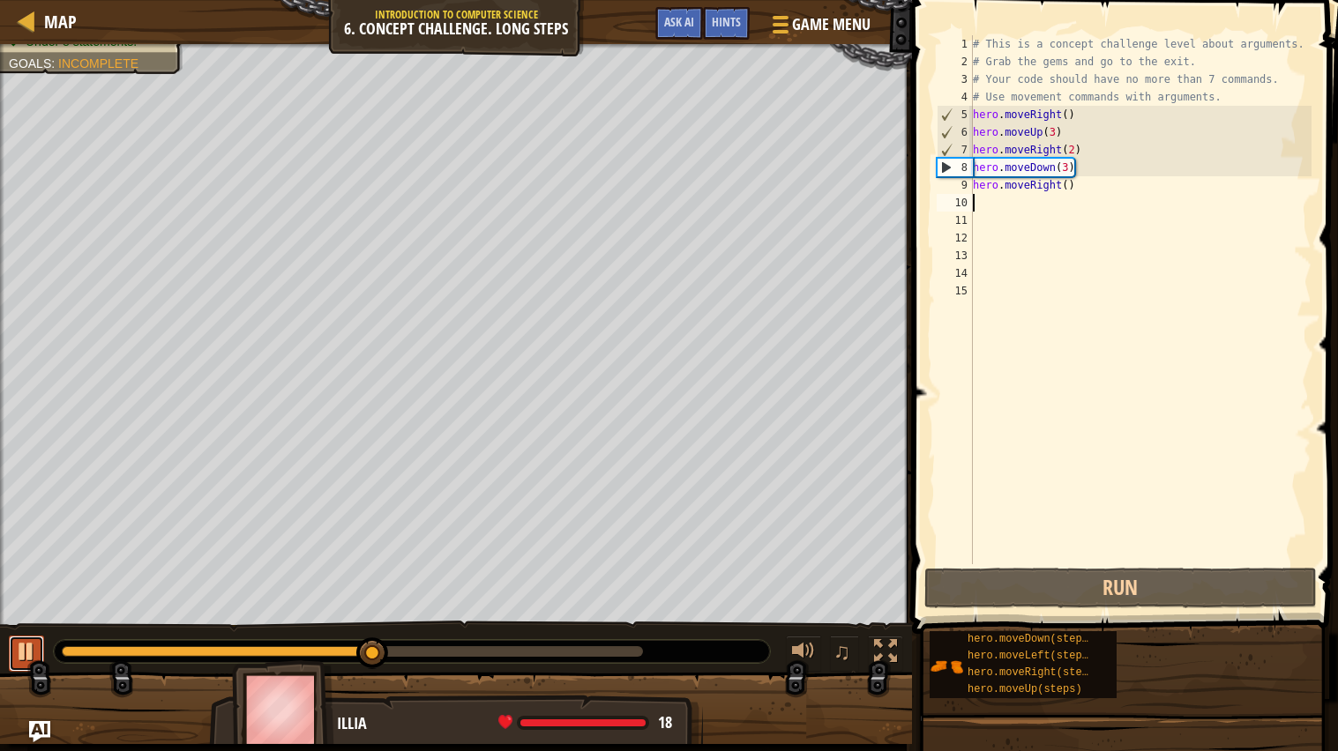
click at [19, 650] on div at bounding box center [26, 651] width 23 height 23
click at [1068, 162] on div "# This is a concept challenge level about arguments. # Grab the gems and go to …" at bounding box center [1140, 317] width 343 height 564
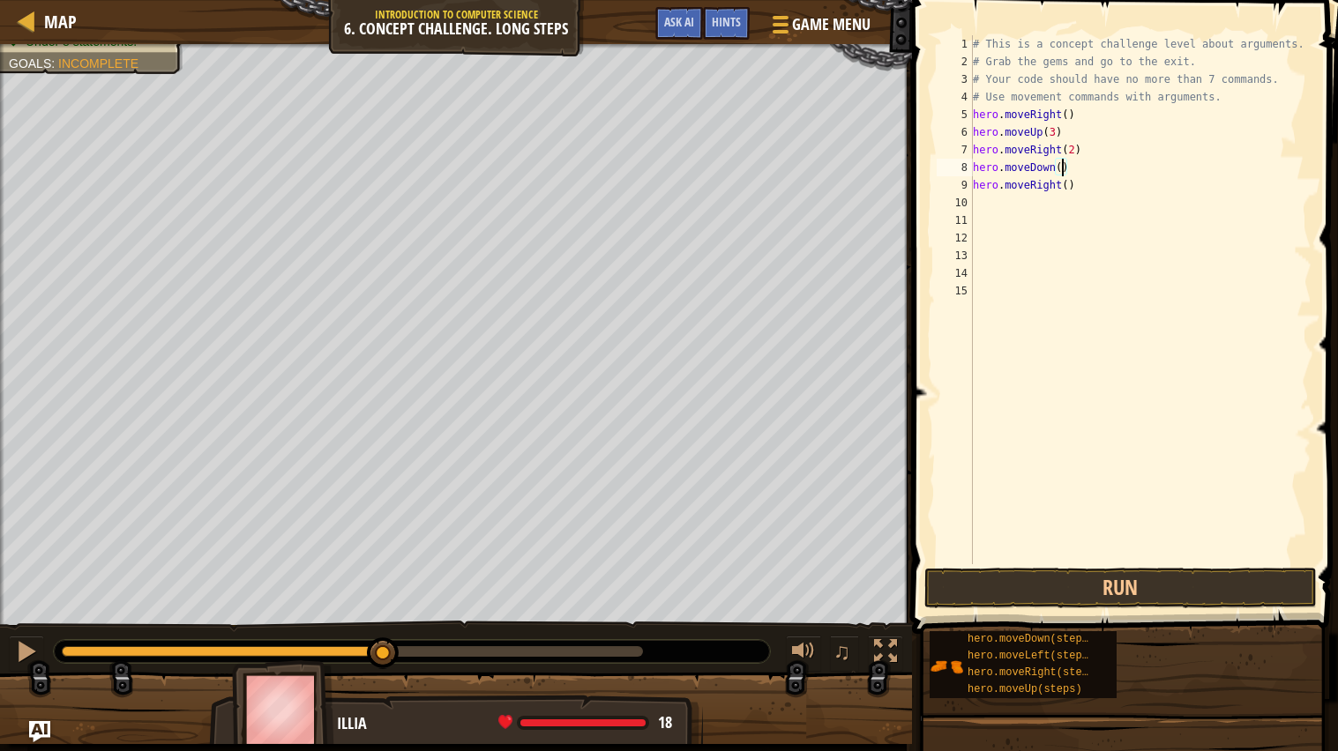
click at [1080, 180] on div "# This is a concept challenge level about arguments. # Grab the gems and go to …" at bounding box center [1140, 317] width 343 height 564
drag, startPoint x: 1080, startPoint y: 180, endPoint x: 1049, endPoint y: 188, distance: 31.9
click at [1049, 188] on div "# This is a concept challenge level about arguments. # Grab the gems and go to …" at bounding box center [1140, 317] width 343 height 564
click at [1058, 190] on div "# This is a concept challenge level about arguments. # Grab the gems and go to …" at bounding box center [1140, 299] width 342 height 529
click at [1058, 186] on div "# This is a concept challenge level about arguments. # Grab the gems and go to …" at bounding box center [1140, 317] width 343 height 564
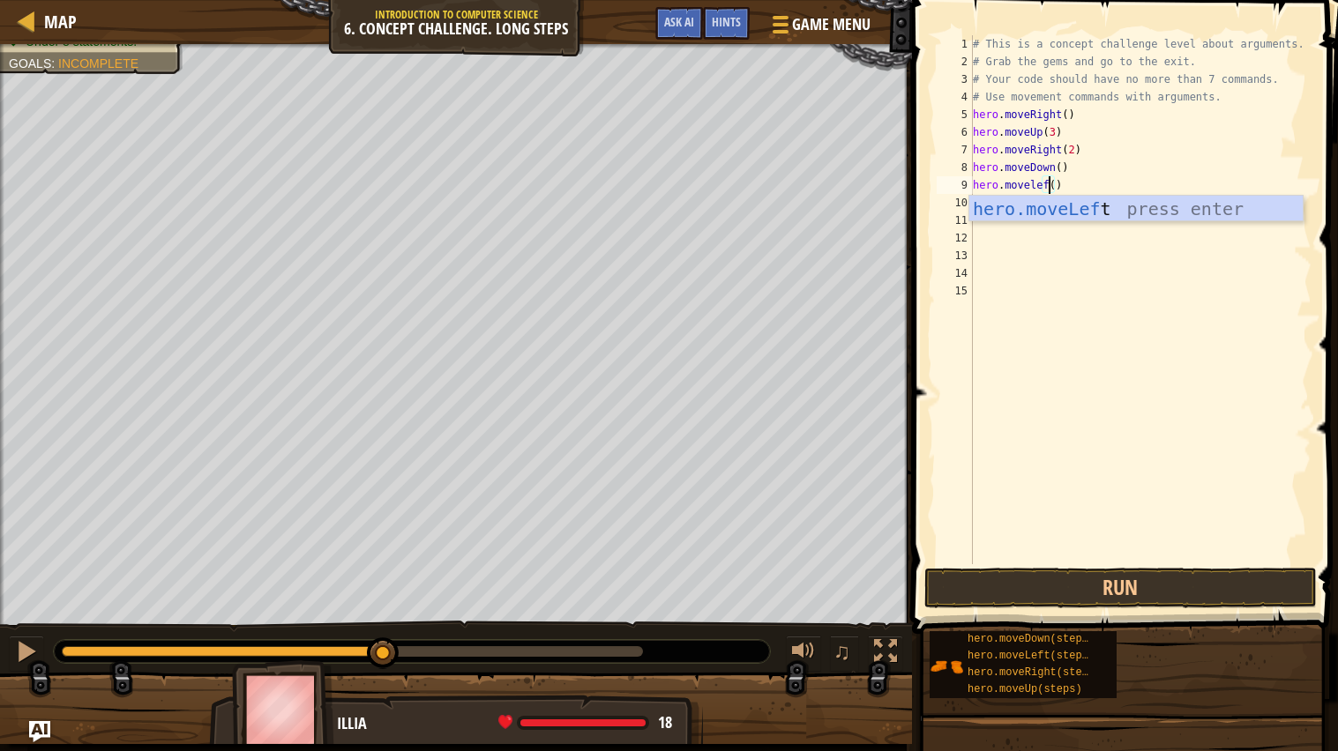
scroll to position [7, 6]
click at [1064, 212] on div "hero.moveLeft press enter" at bounding box center [1135, 235] width 333 height 79
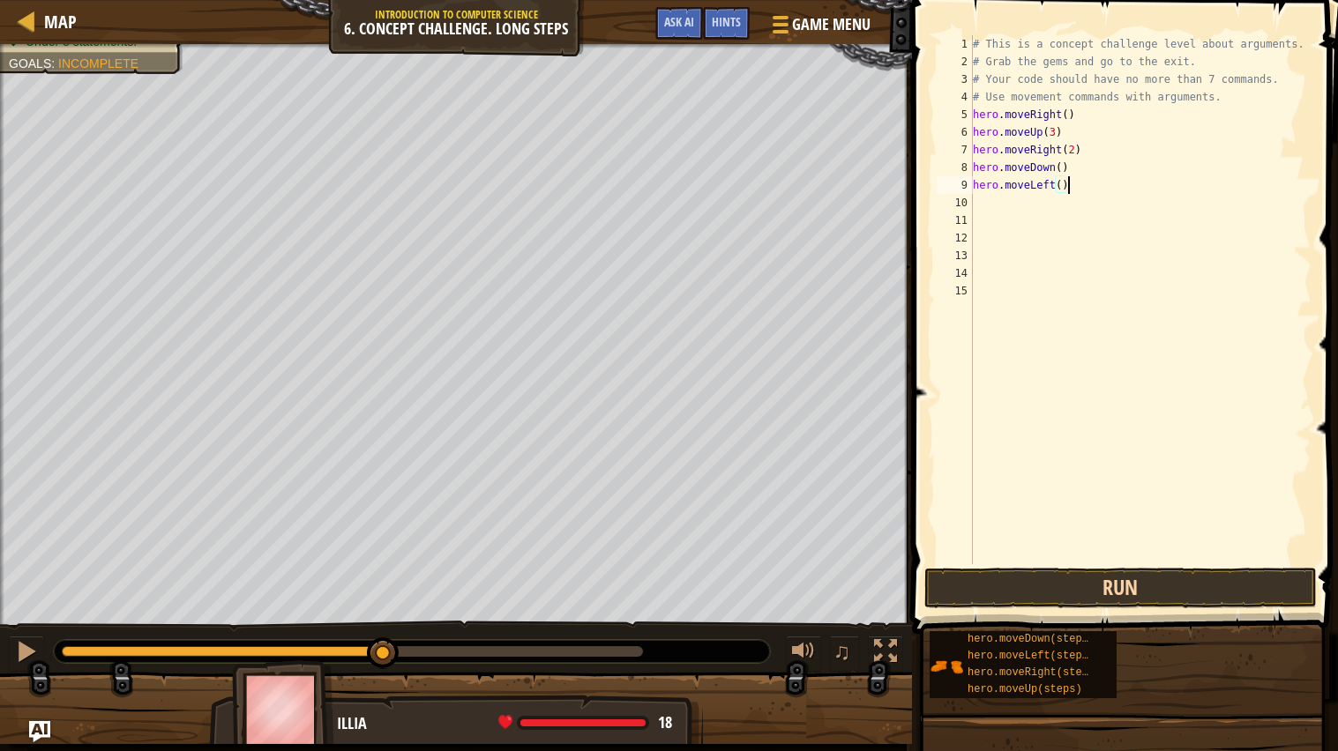
type textarea "hero.moveLeft()"
click at [994, 597] on button "Run" at bounding box center [1120, 588] width 392 height 41
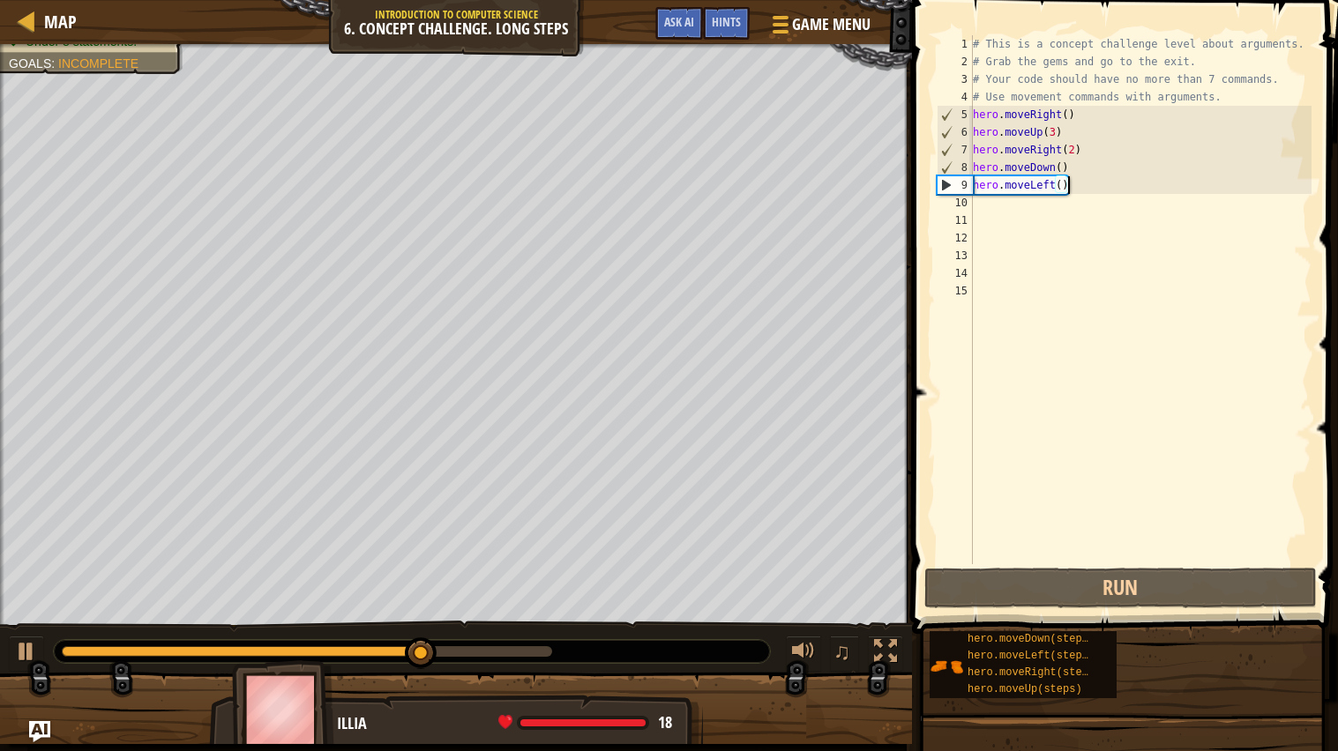
click at [1035, 207] on div "# This is a concept challenge level about arguments. # Grab the gems and go to …" at bounding box center [1140, 317] width 343 height 564
click at [1009, 214] on div "# This is a concept challenge level about arguments. # Grab the gems and go to …" at bounding box center [1140, 317] width 343 height 564
click at [1084, 188] on div "# This is a concept challenge level about arguments. # Grab the gems and go to …" at bounding box center [1140, 317] width 343 height 564
type textarea "hero.moveLeft()"
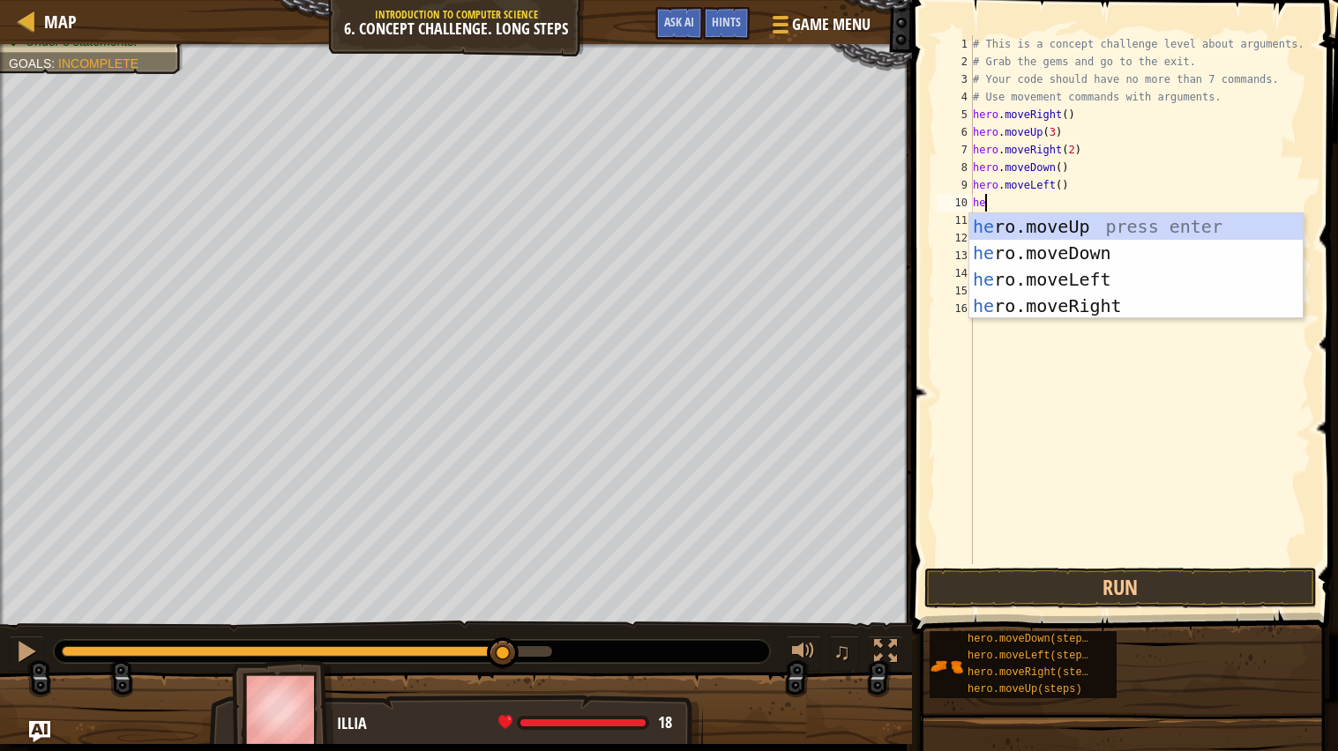
scroll to position [7, 1]
type textarea "hero"
